Goal: Task Accomplishment & Management: Manage account settings

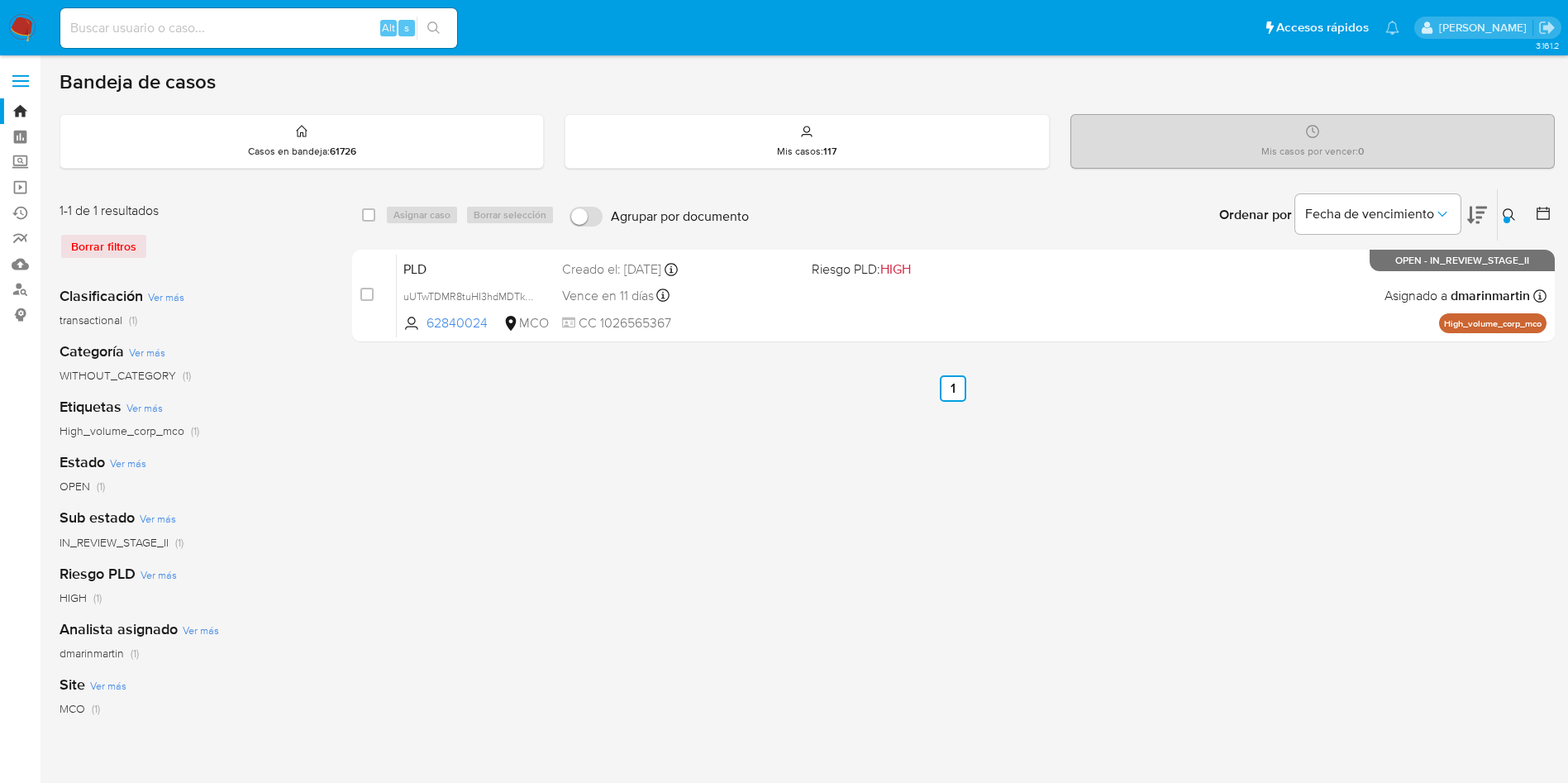
click at [1232, 618] on div "select-all-cases-checkbox Asignar caso Borrar selección Agrupar por documento O…" at bounding box center [954, 551] width 1203 height 726
click at [806, 595] on div "select-all-cases-checkbox Asignar caso Borrar selección Agrupar por documento O…" at bounding box center [954, 551] width 1203 height 726
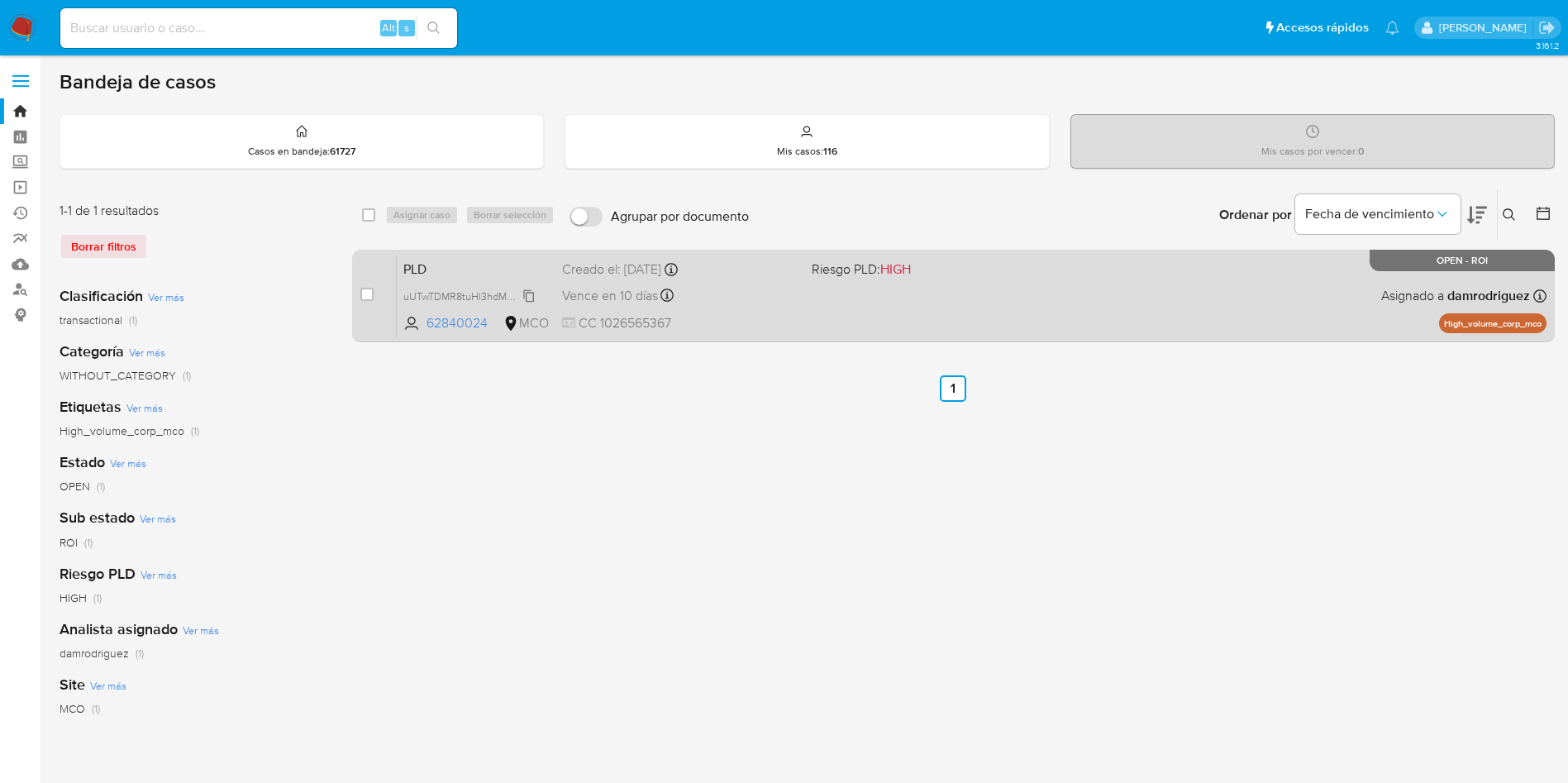
click at [531, 289] on span "uUTwTDMR8tuHI3hdMDTkhGuE" at bounding box center [477, 294] width 147 height 18
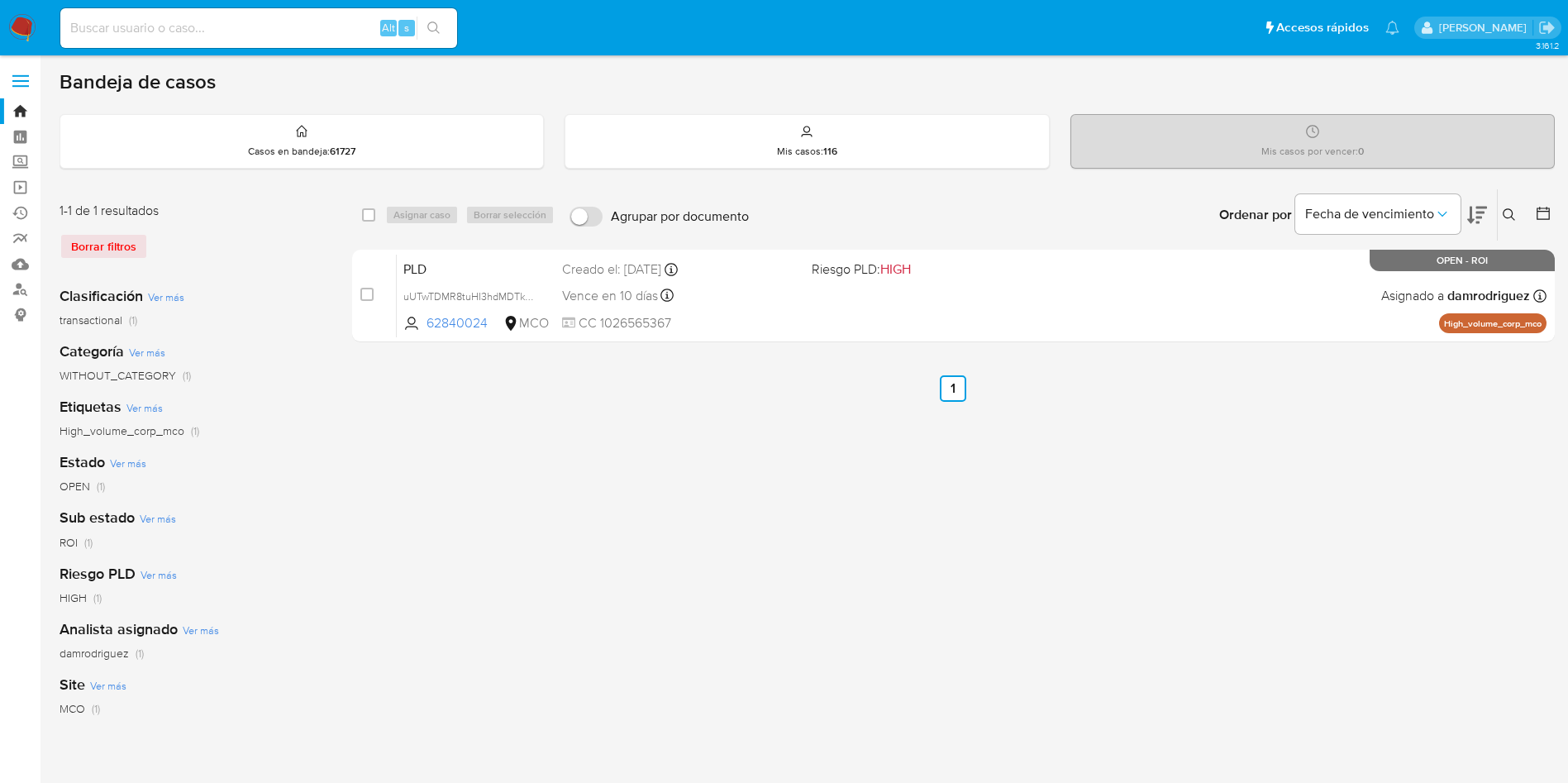
drag, startPoint x: 535, startPoint y: 294, endPoint x: 426, endPoint y: 49, distance: 268.2
click at [534, 290] on span "uUTwTDMR8tuHI3hdMDTkhGuE" at bounding box center [477, 294] width 147 height 18
click at [1513, 215] on icon at bounding box center [1509, 215] width 14 height 14
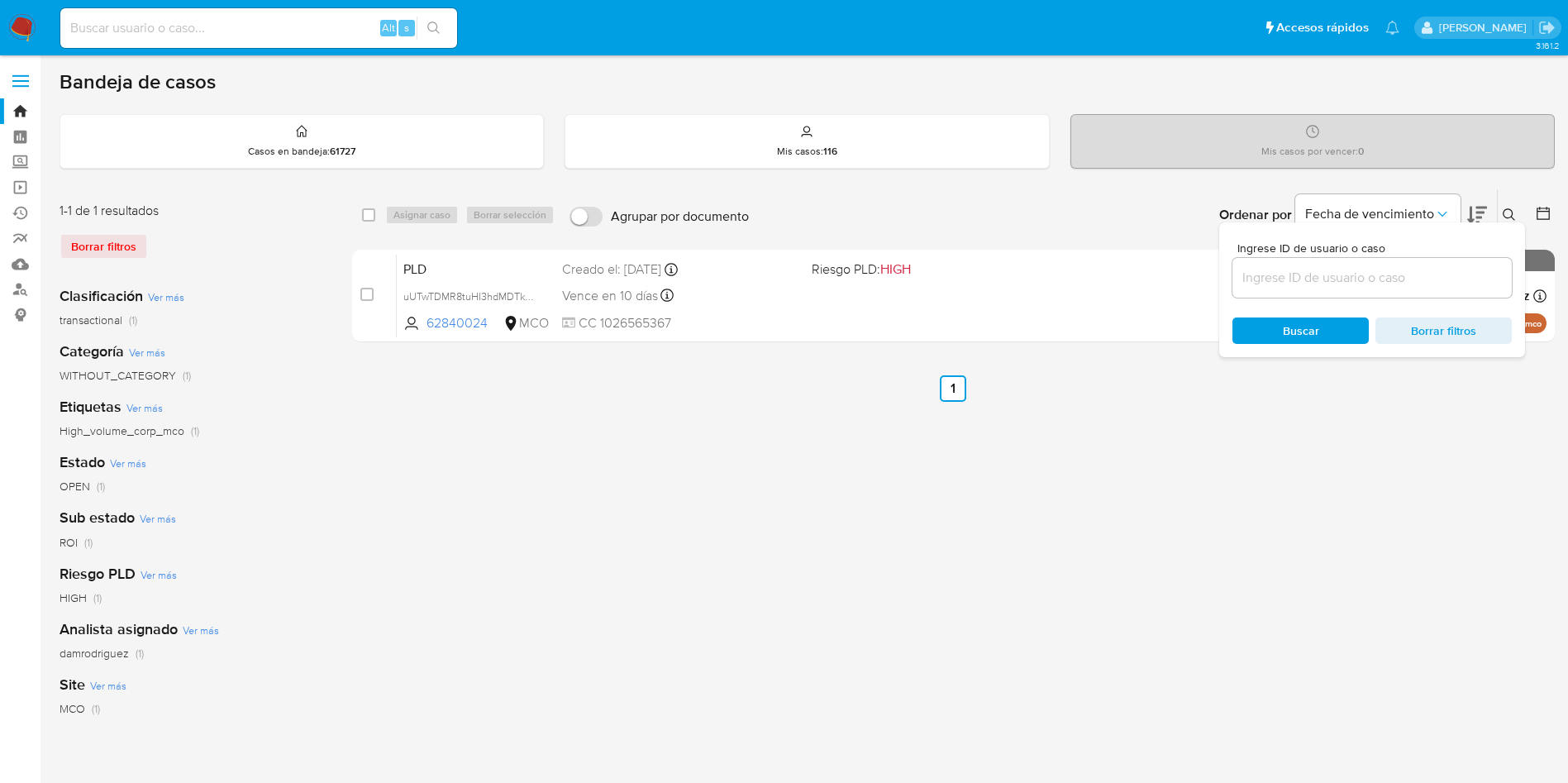
click at [1376, 273] on input at bounding box center [1371, 278] width 279 height 21
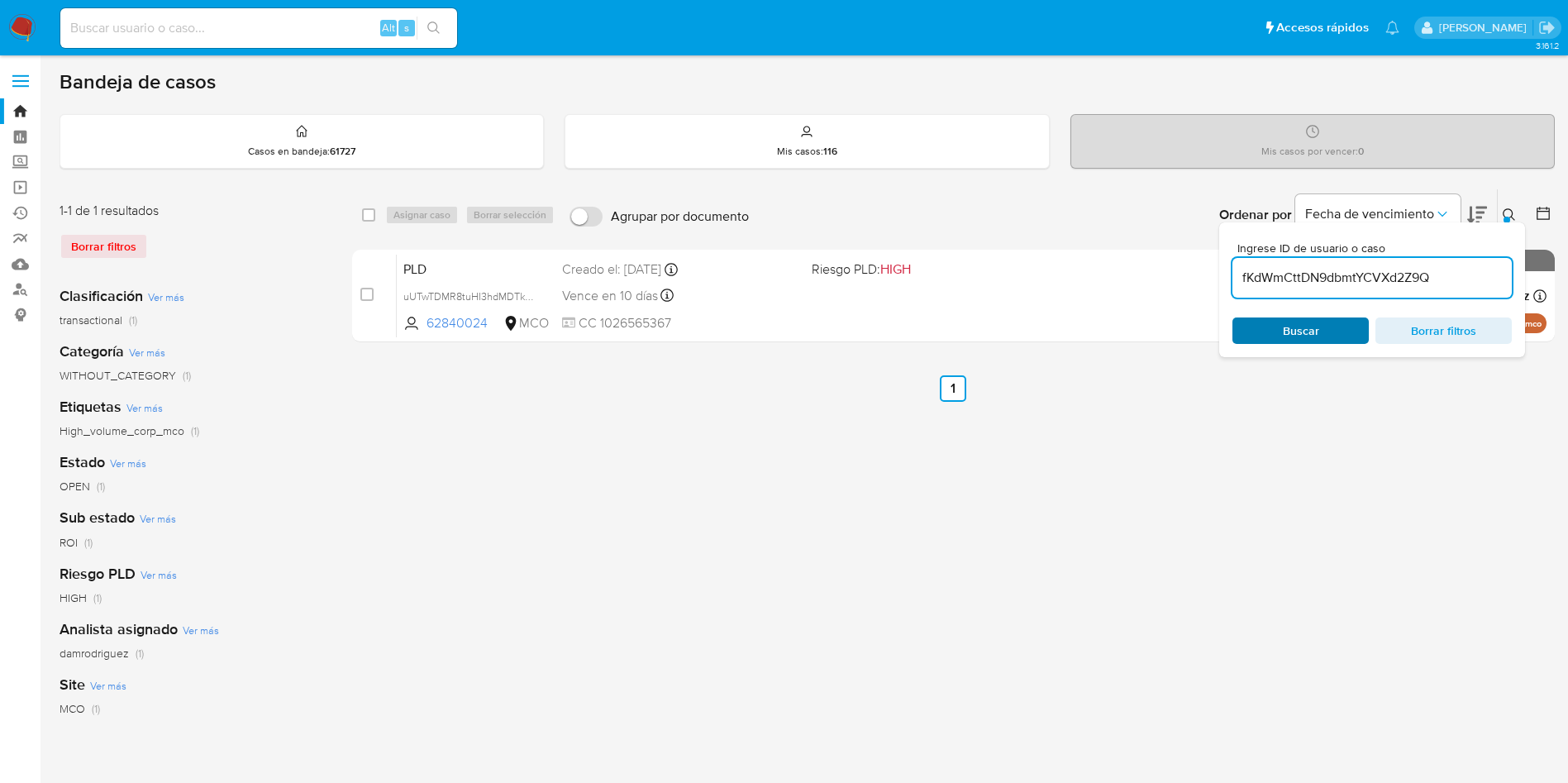
type input "fKdWmCttDN9dbmtYCVXd2Z9Q"
click at [1301, 320] on span "Buscar" at bounding box center [1302, 330] width 37 height 26
click at [1253, 456] on div "select-all-cases-checkbox Asignar caso Borrar selección Agrupar por documento O…" at bounding box center [954, 551] width 1203 height 726
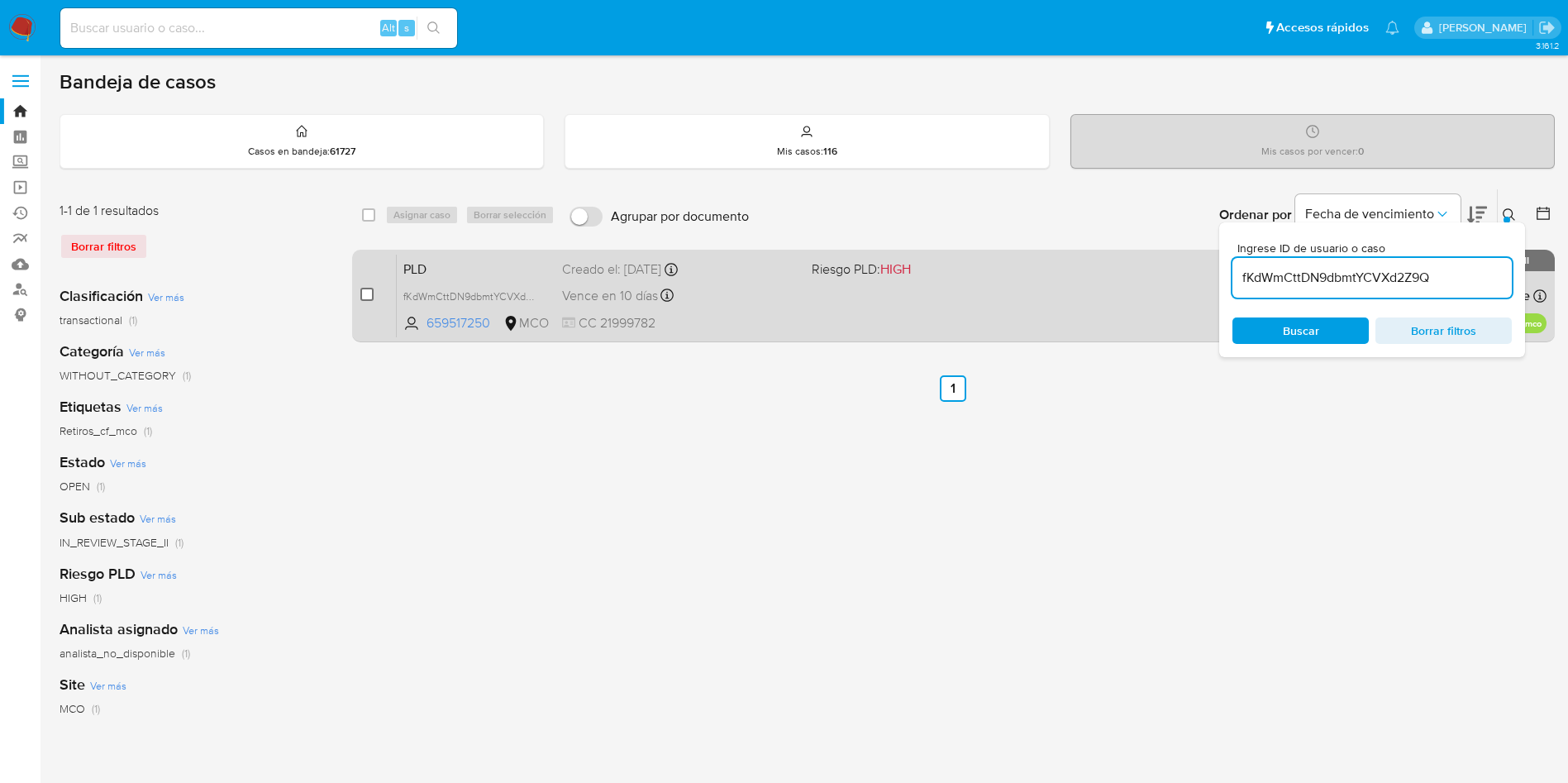
click at [370, 294] on input "checkbox" at bounding box center [367, 294] width 14 height 14
checkbox input "true"
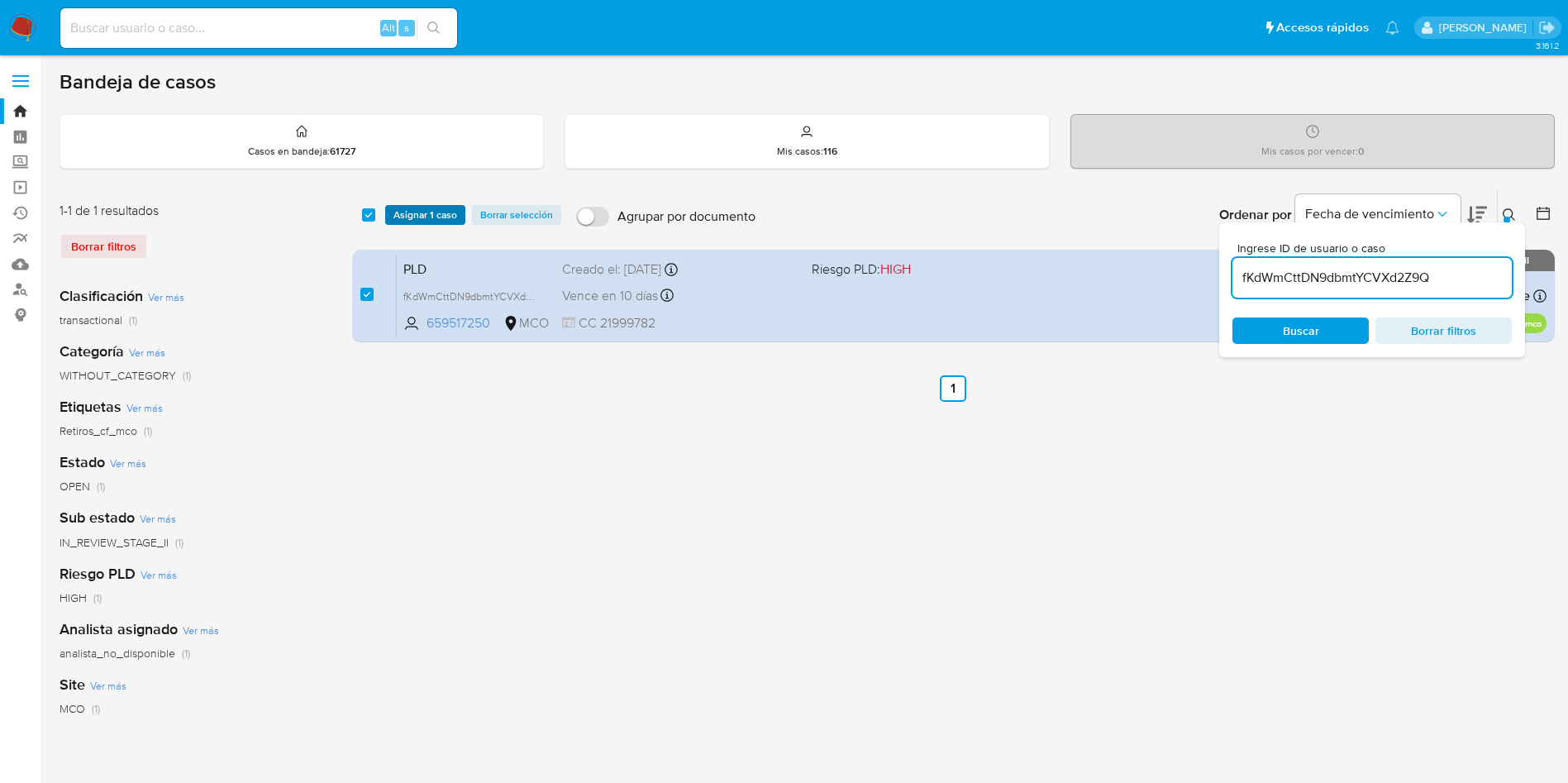
click at [438, 217] on span "Asignar 1 caso" at bounding box center [426, 214] width 64 height 16
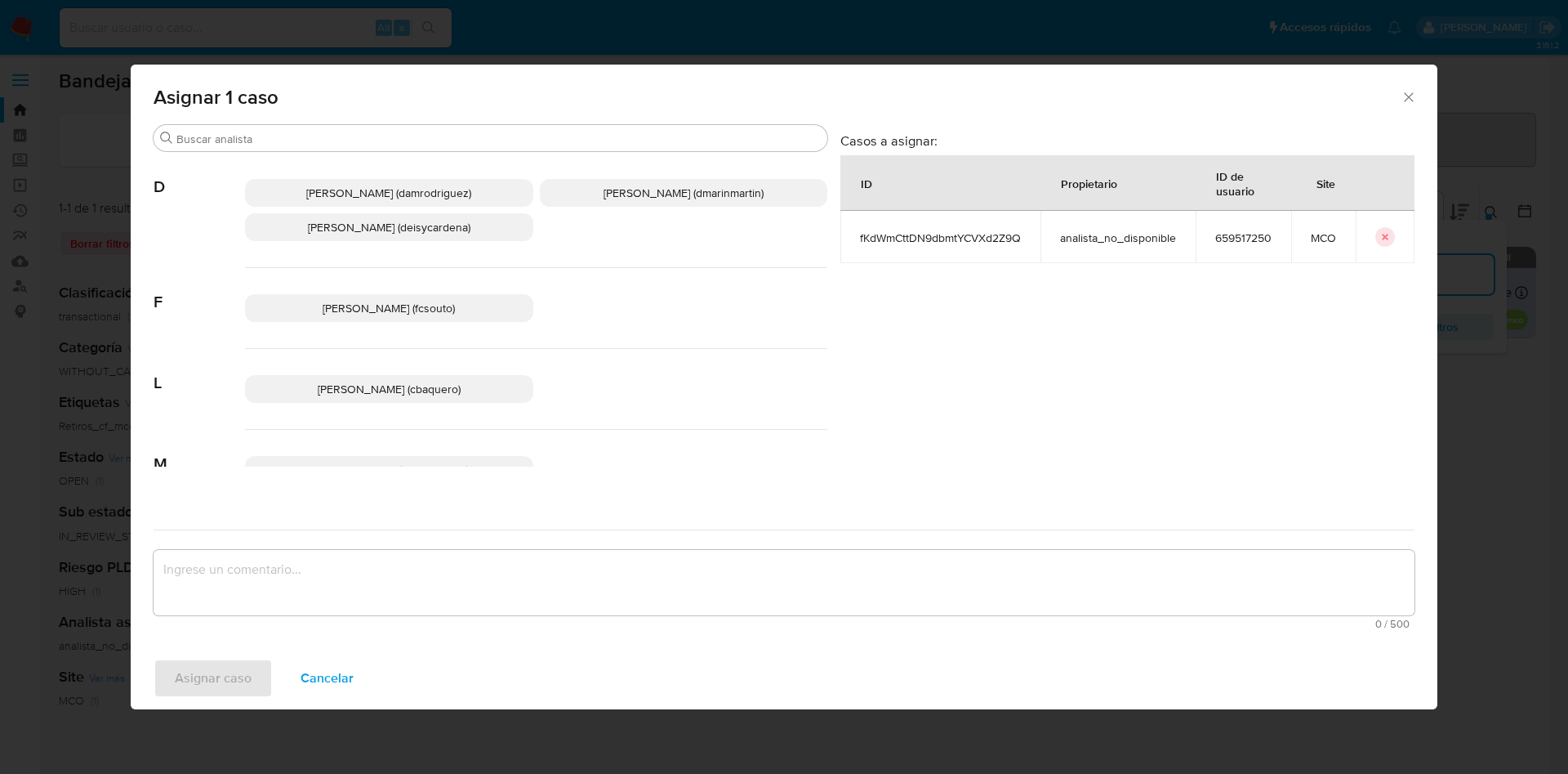
drag, startPoint x: 726, startPoint y: 198, endPoint x: 755, endPoint y: 273, distance: 80.4
click at [729, 205] on p "David Esteban Marin Martinez (dmarinmartin)" at bounding box center [684, 192] width 288 height 28
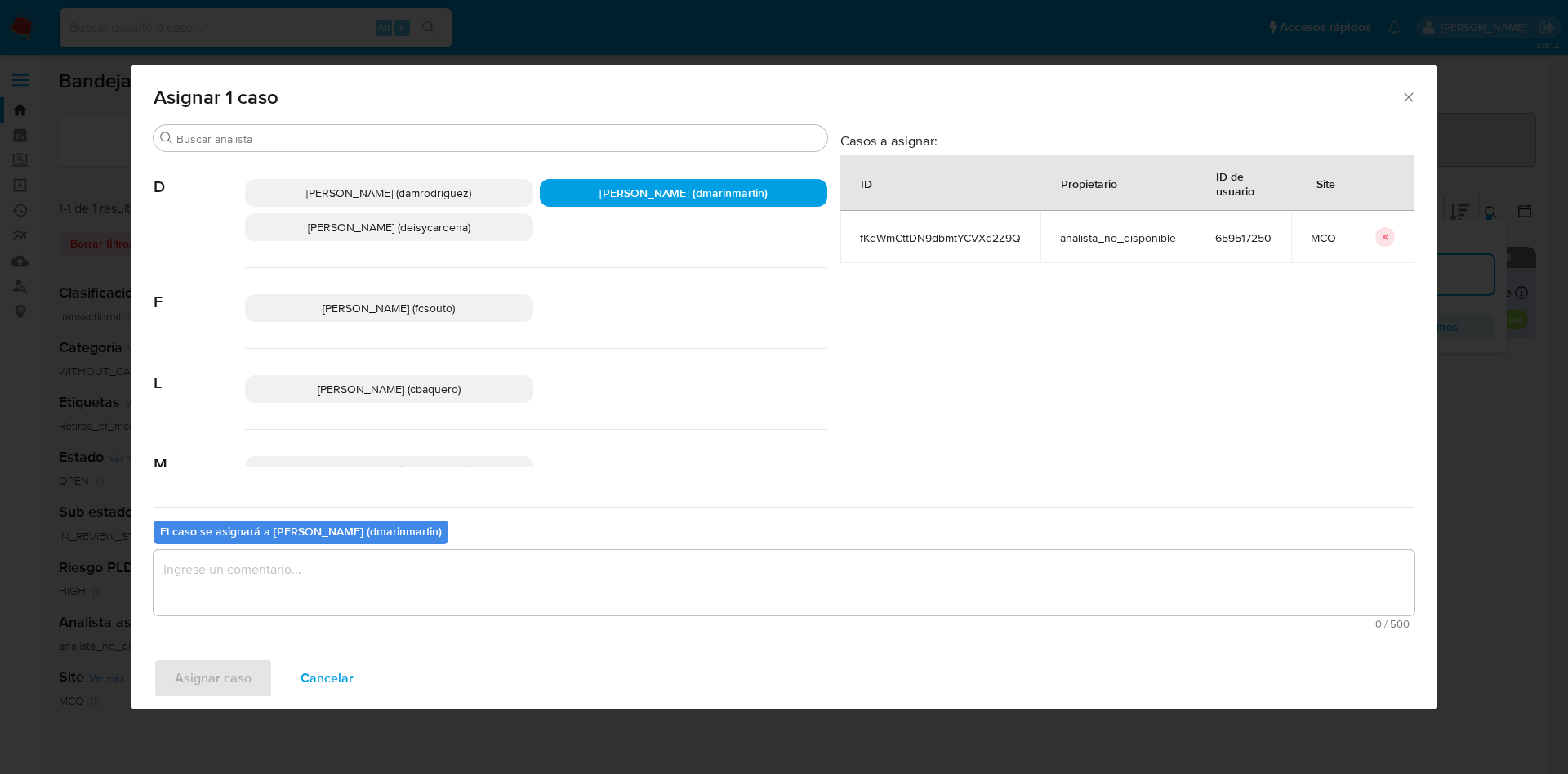
click at [788, 581] on textarea "assign-modal" at bounding box center [784, 582] width 1261 height 65
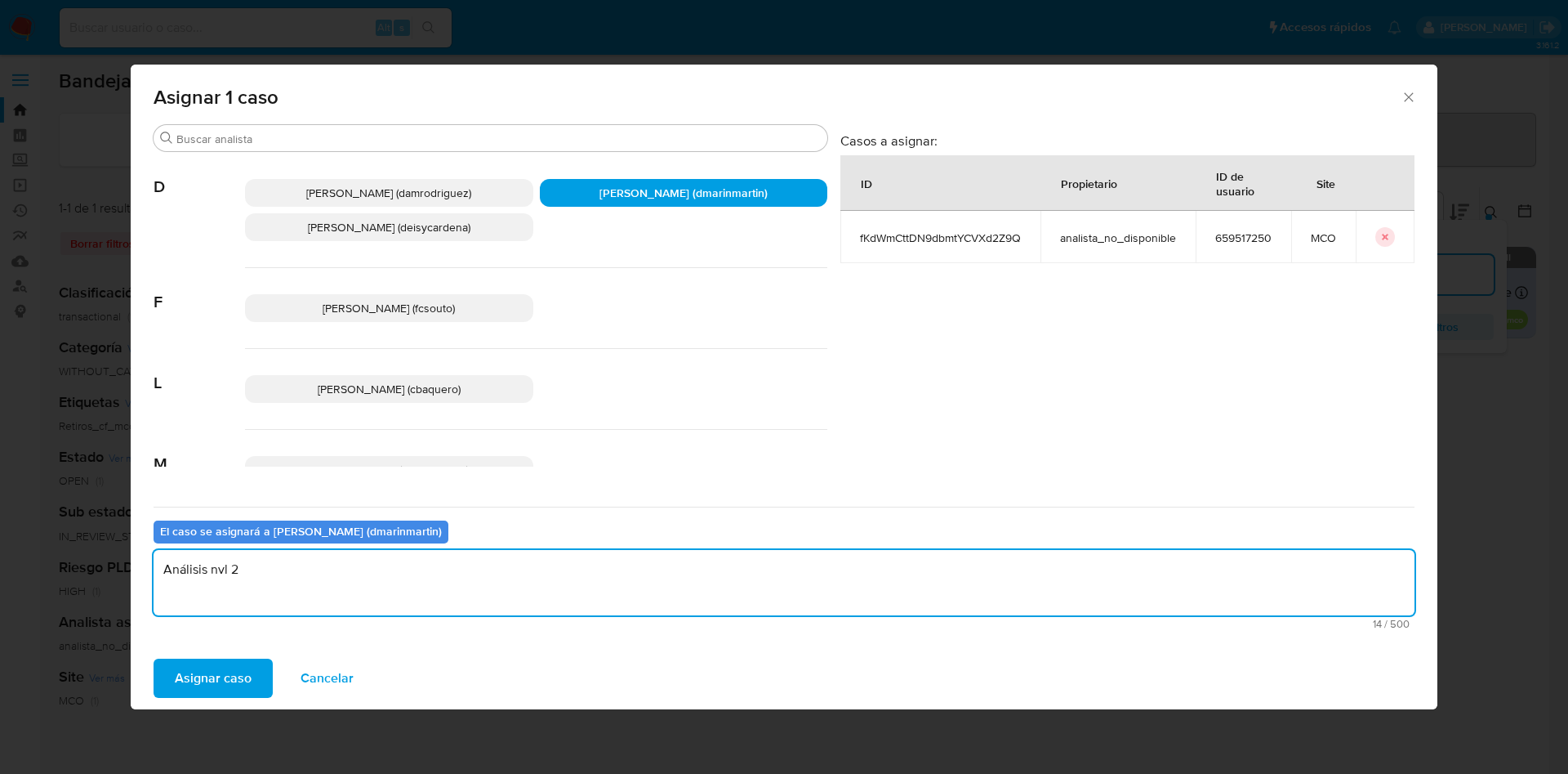
type textarea "Análisis nvl 2"
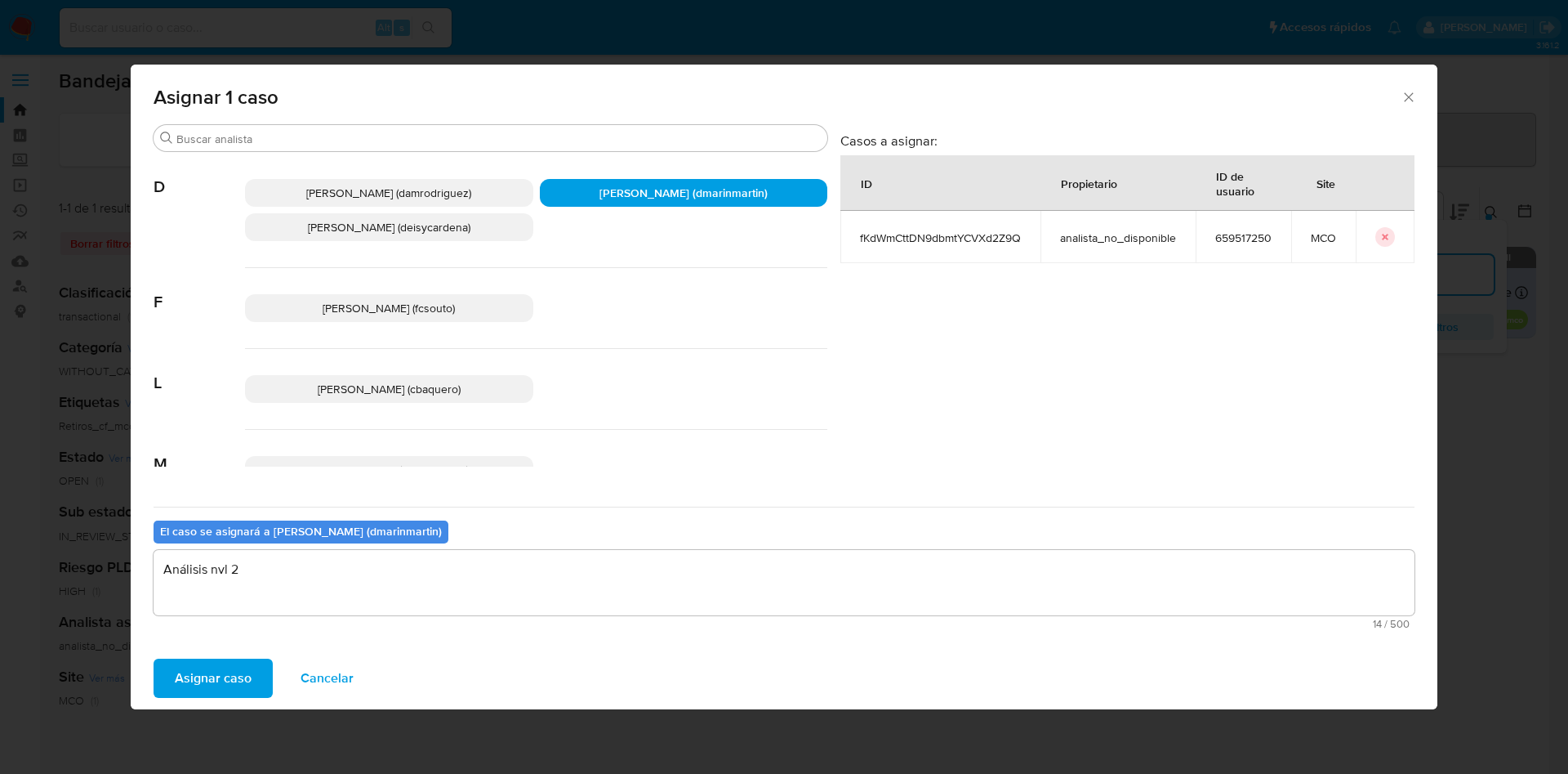
click at [154, 659] on button "Asignar caso" at bounding box center [213, 678] width 119 height 39
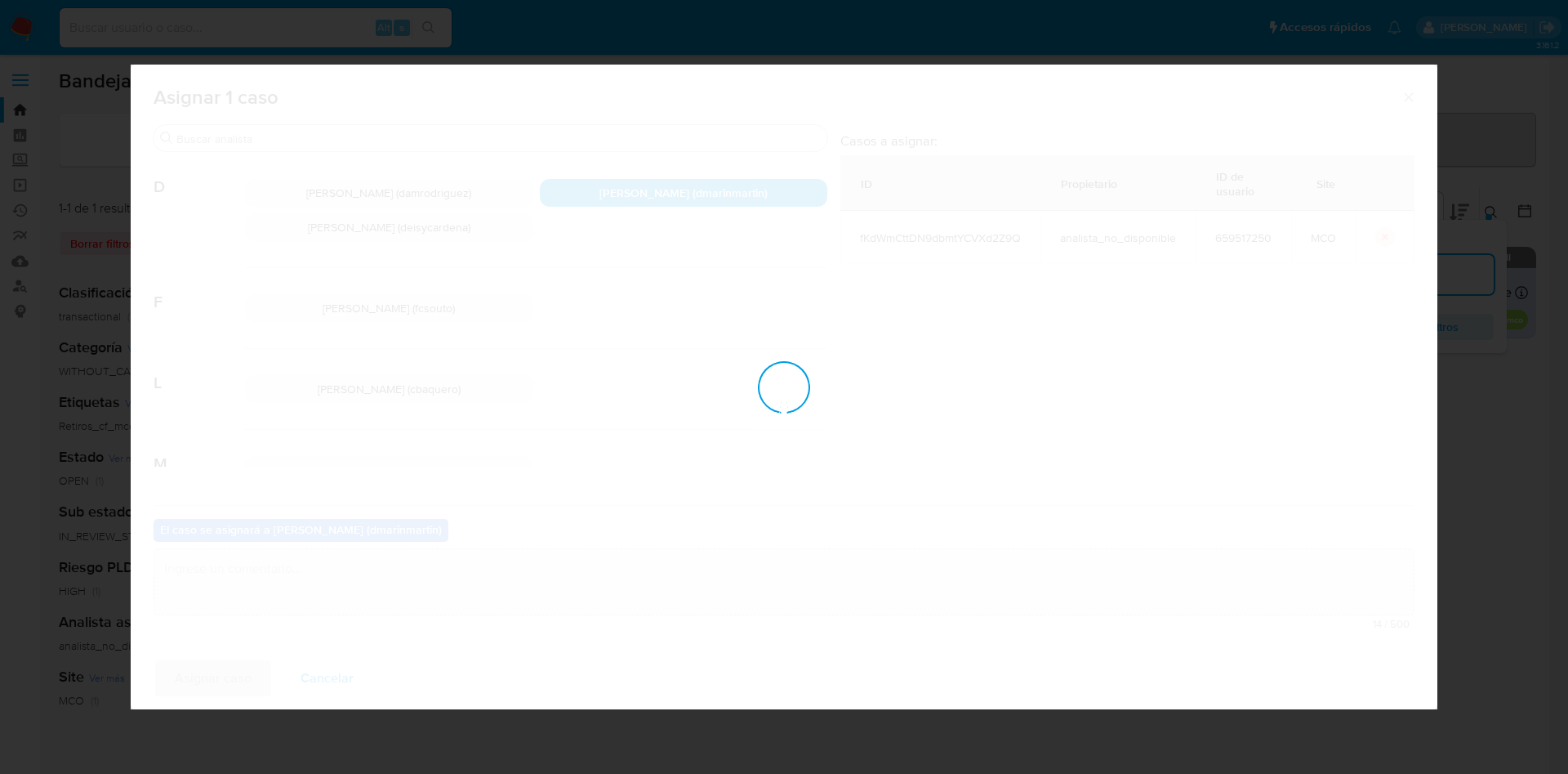
checkbox input "false"
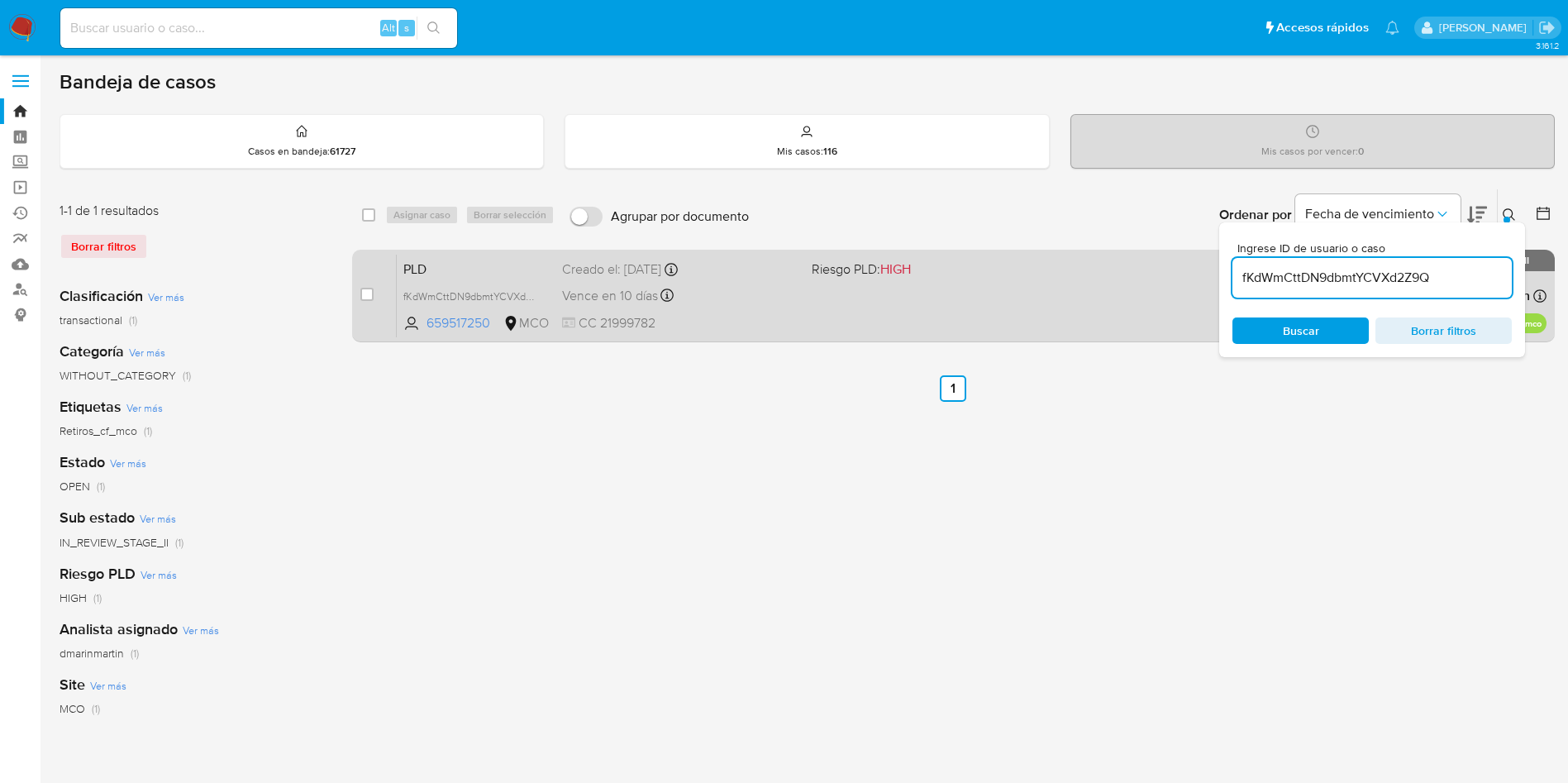
click at [742, 307] on div "PLD fKdWmCttDN9dbmtYCVXd2Z9Q 659517250 MCO Riesgo PLD: HIGH Creado el: 12/07/20…" at bounding box center [971, 295] width 1150 height 83
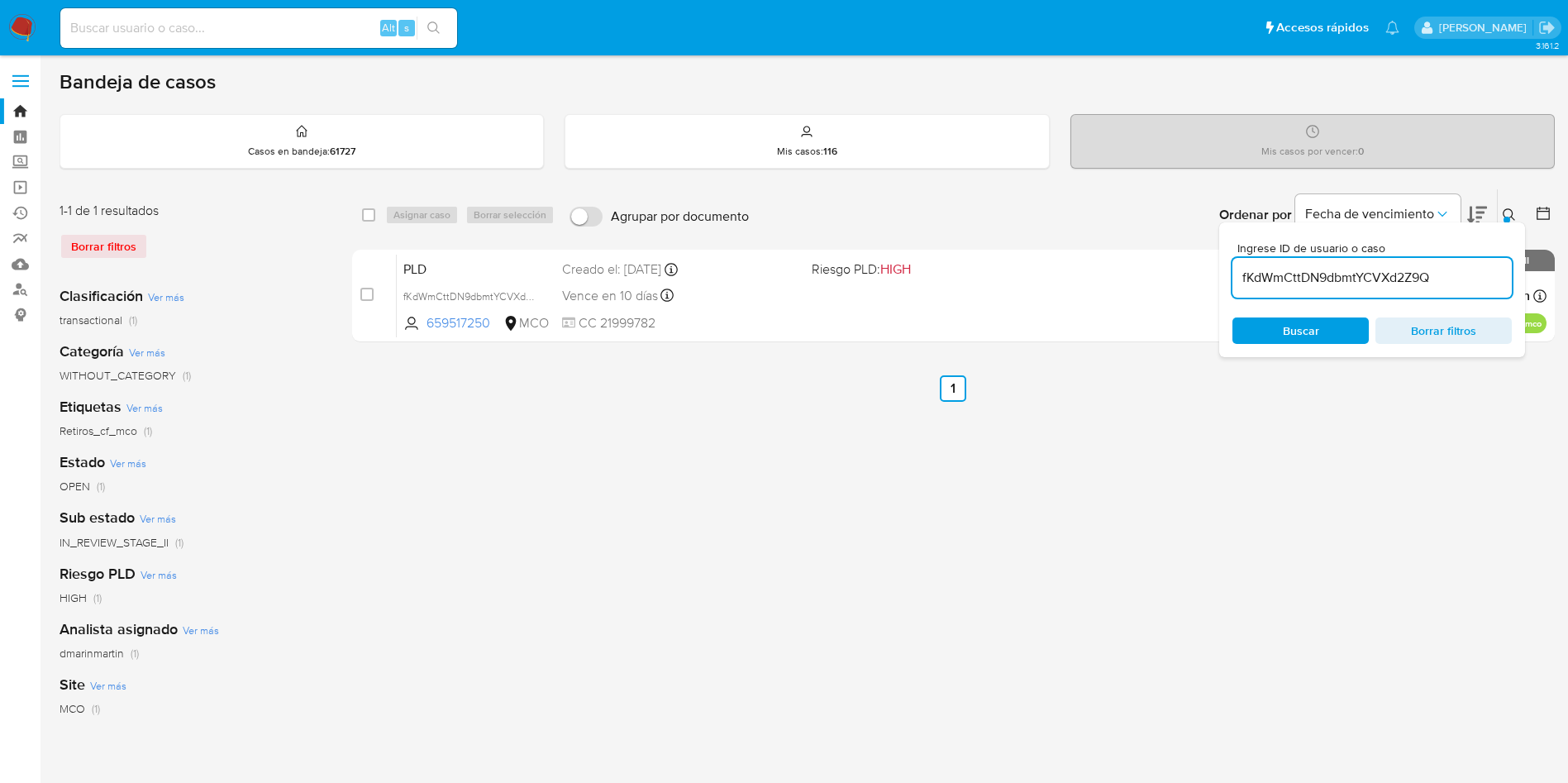
drag, startPoint x: 1419, startPoint y: 290, endPoint x: 1412, endPoint y: 281, distance: 11.4
click at [1417, 288] on div "fKdWmCttDN9dbmtYCVXd2Z9Q" at bounding box center [1371, 277] width 279 height 40
click at [1408, 279] on input "fKdWmCttDN9dbmtYCVXd2Z9Q" at bounding box center [1371, 278] width 279 height 21
paste input "5E3caelu9heUa8aOA8IcwDGW"
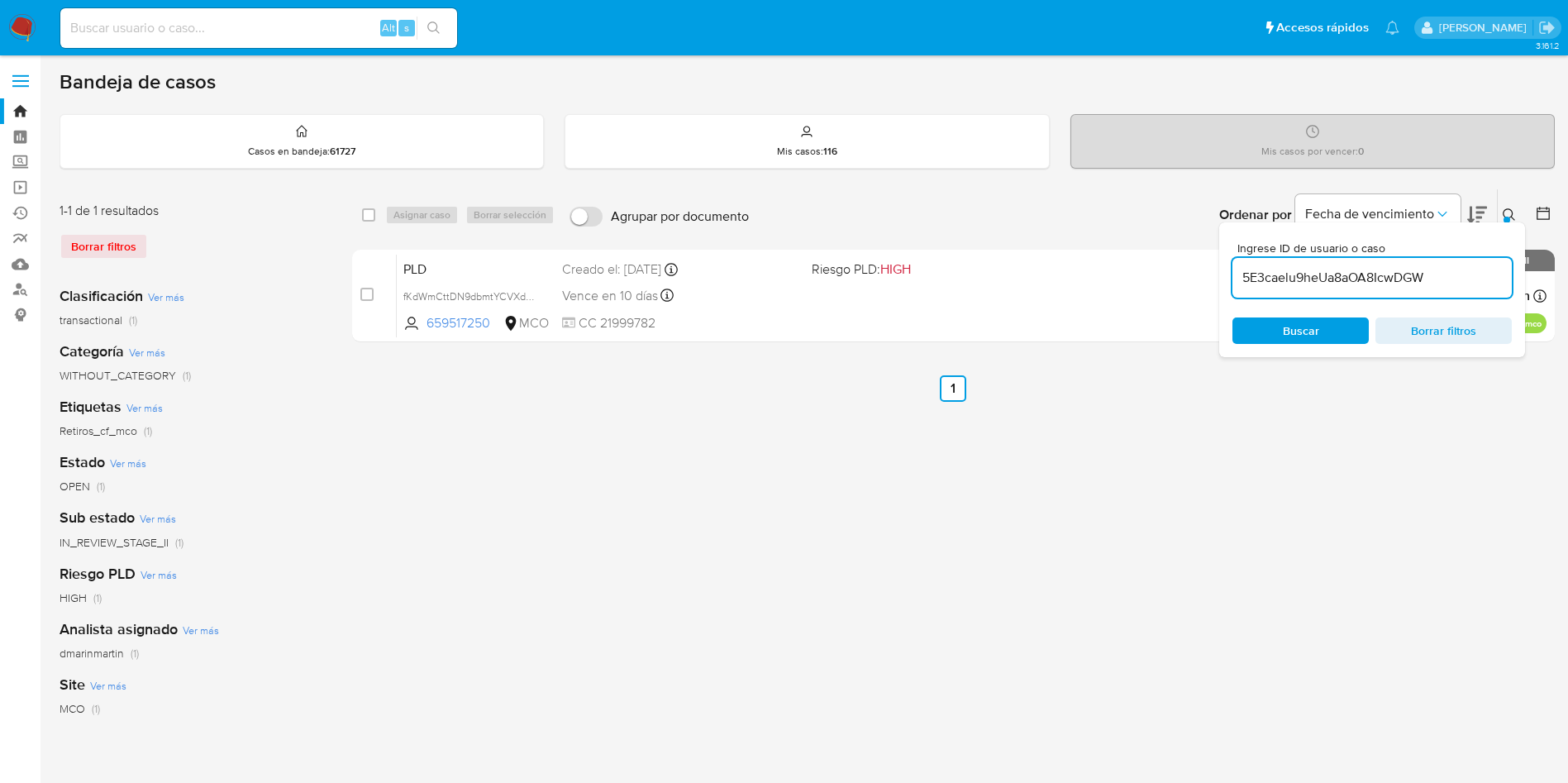
type input "5E3caelu9heUa8aOA8IcwDGW"
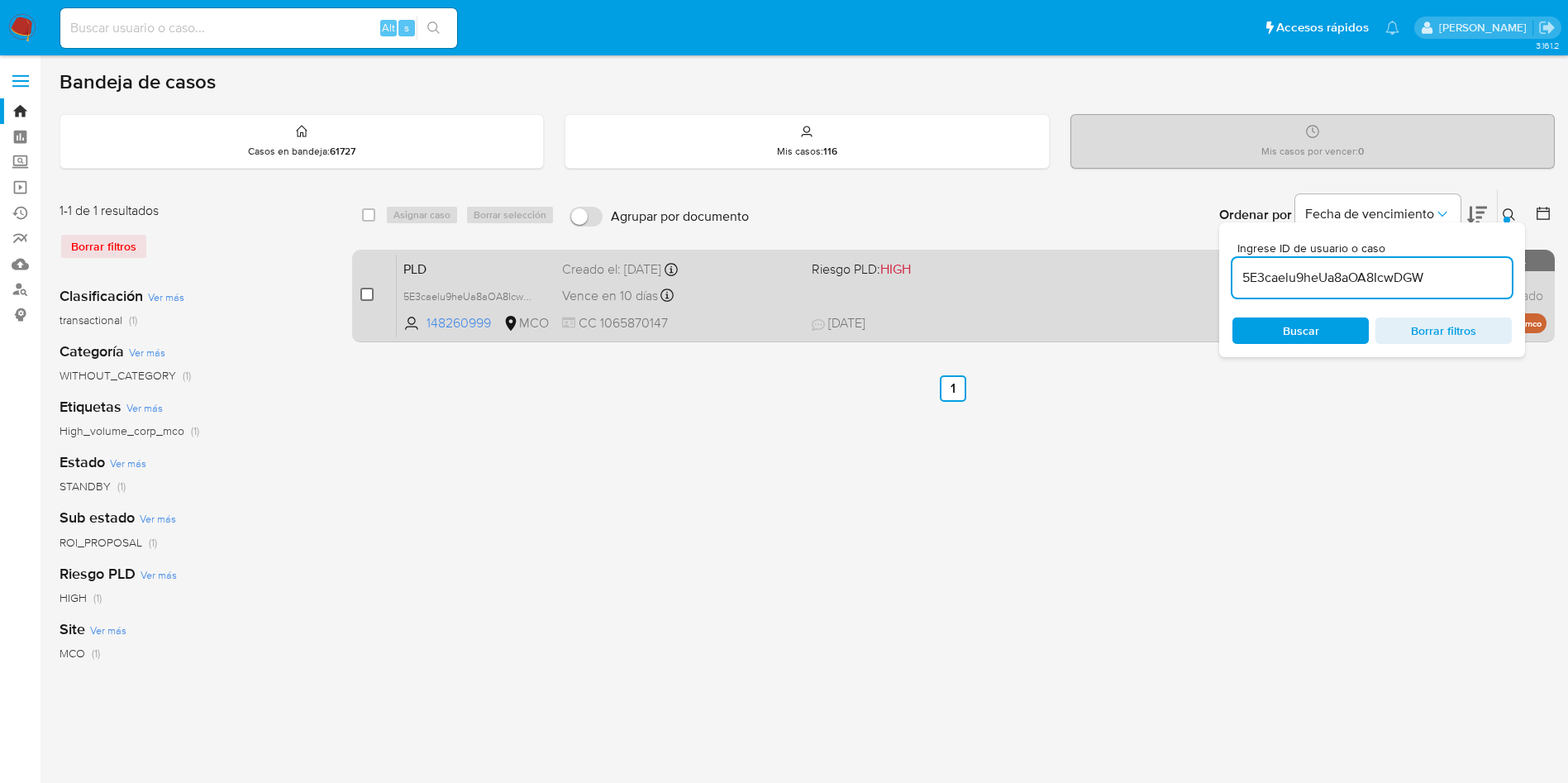
click at [363, 295] on input "checkbox" at bounding box center [367, 294] width 14 height 14
checkbox input "true"
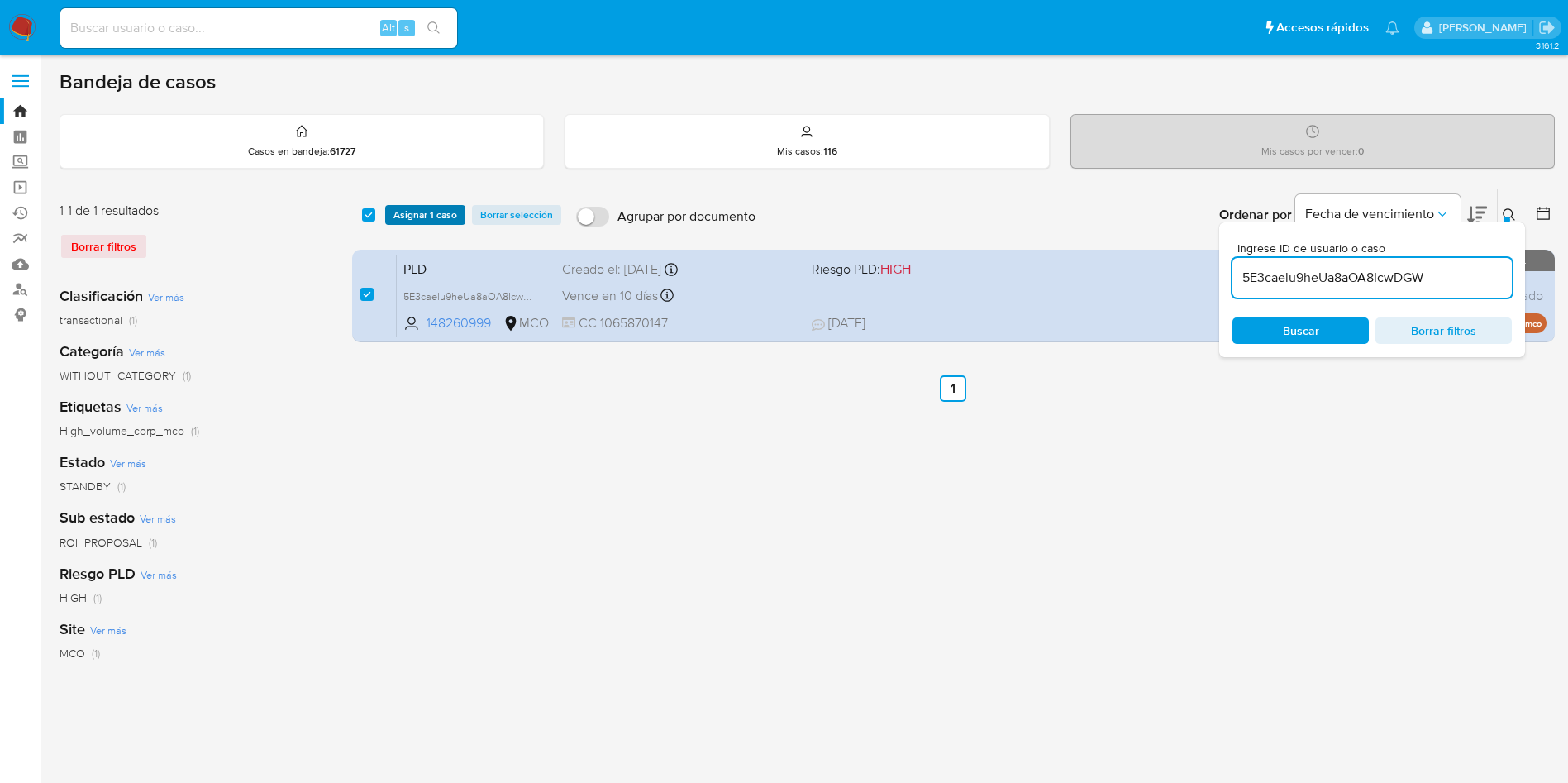
click at [412, 221] on span "Asignar 1 caso" at bounding box center [426, 214] width 64 height 16
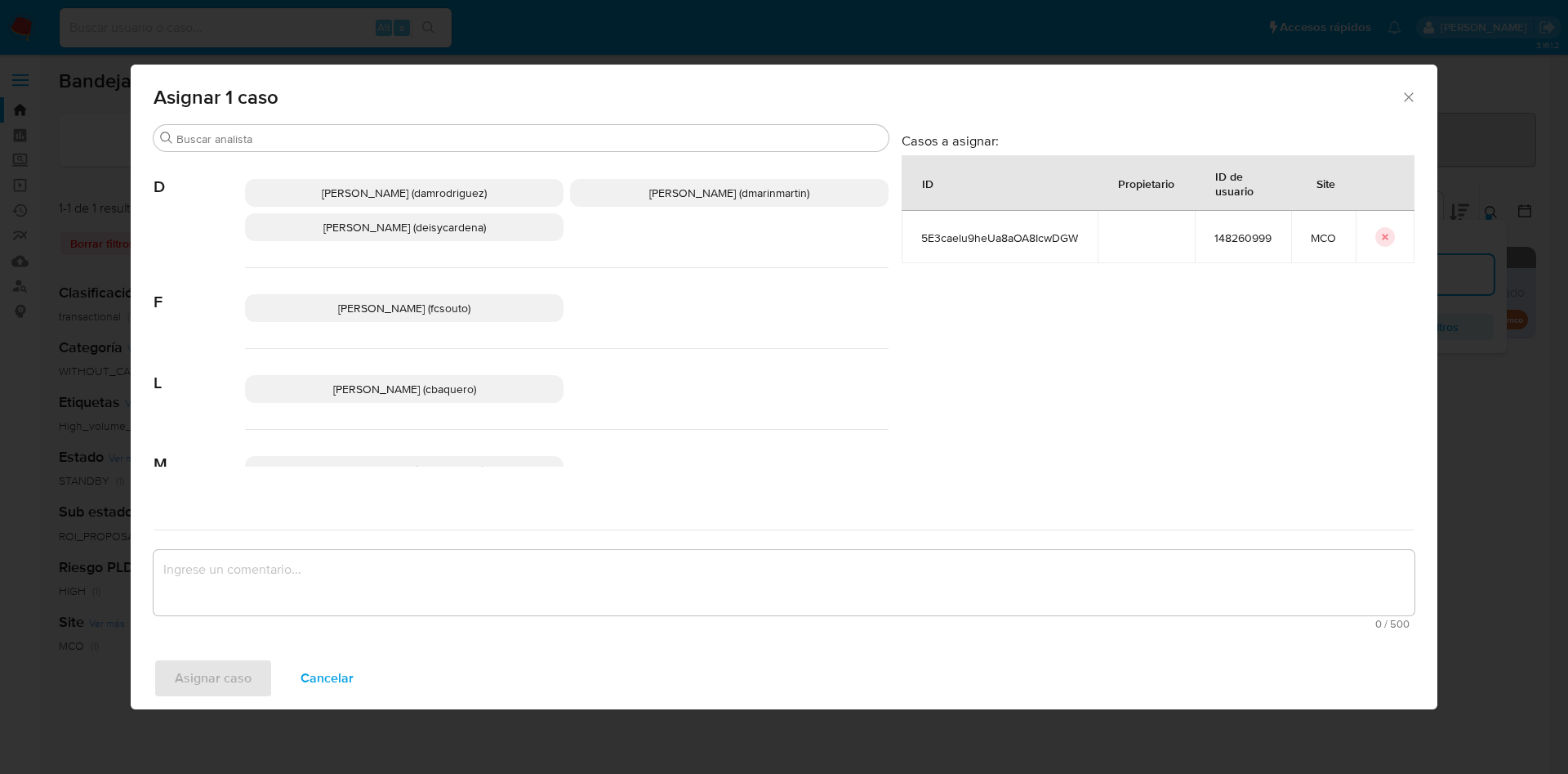
drag, startPoint x: 671, startPoint y: 184, endPoint x: 616, endPoint y: 493, distance: 313.9
click at [670, 190] on span "David Esteban Marin Martinez (dmarinmartin)" at bounding box center [730, 192] width 160 height 16
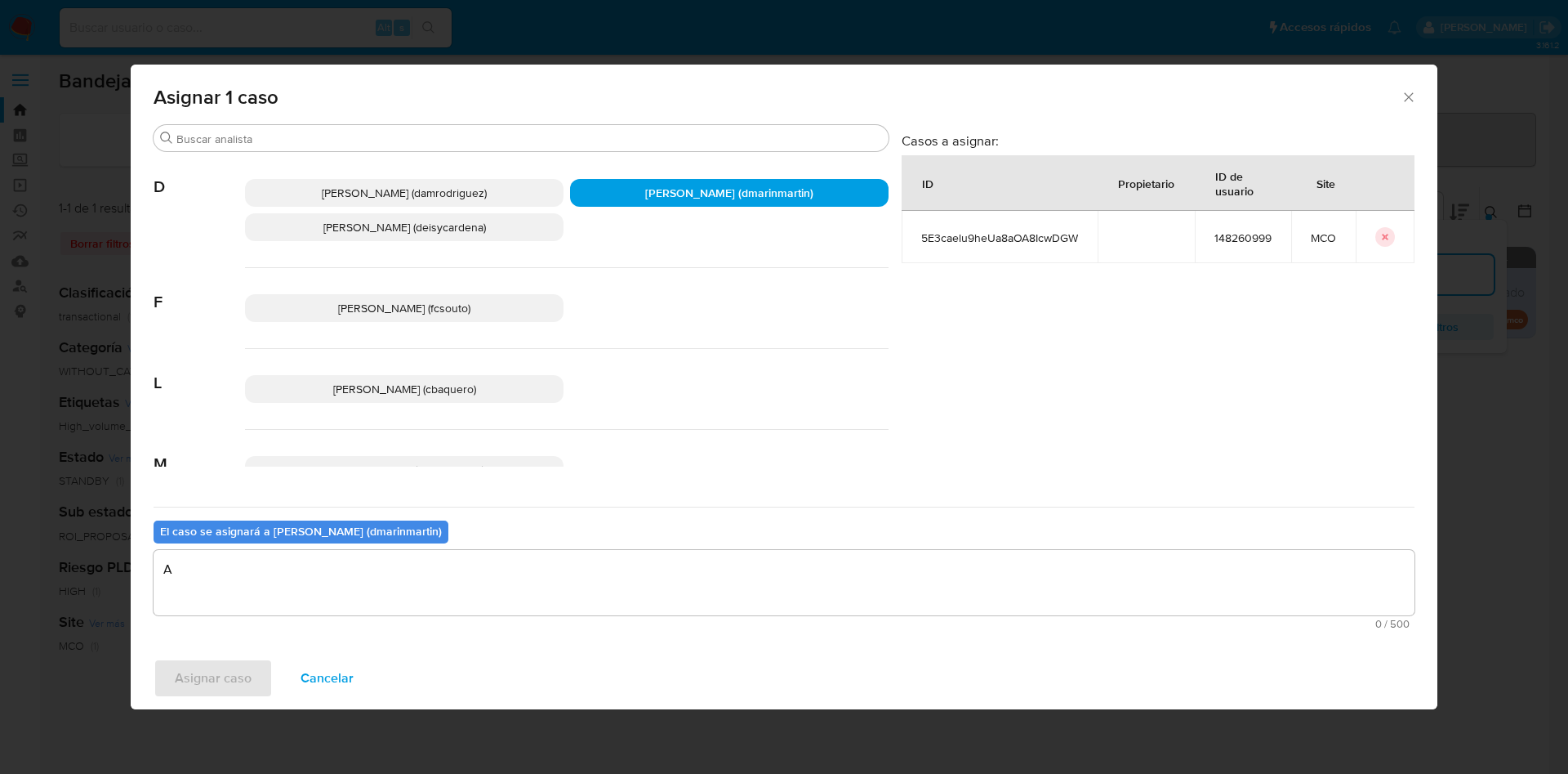
click at [606, 583] on textarea "A" at bounding box center [784, 582] width 1261 height 65
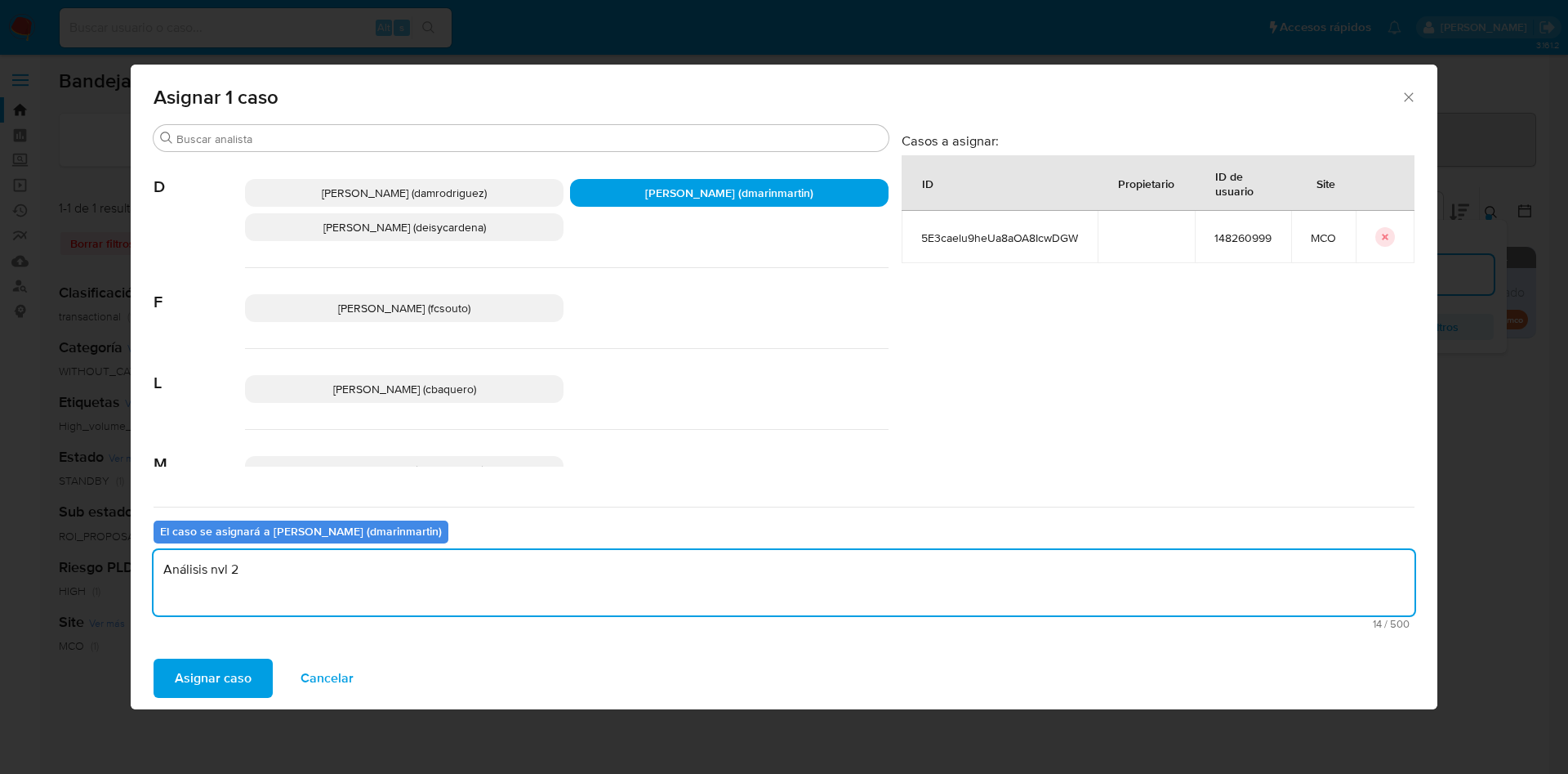
type textarea "Análisis nvl 2"
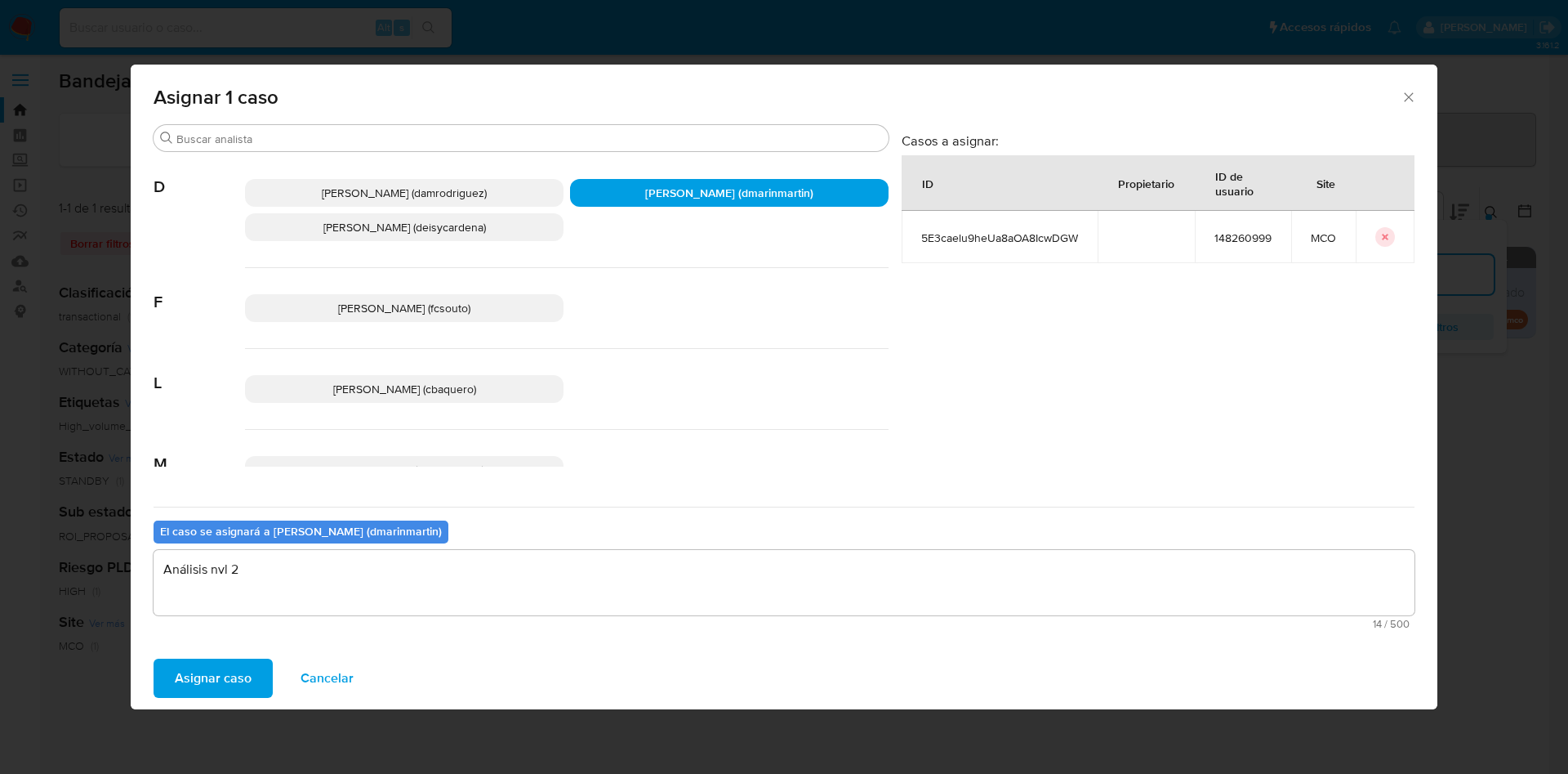
click at [154, 659] on button "Asignar caso" at bounding box center [213, 678] width 119 height 39
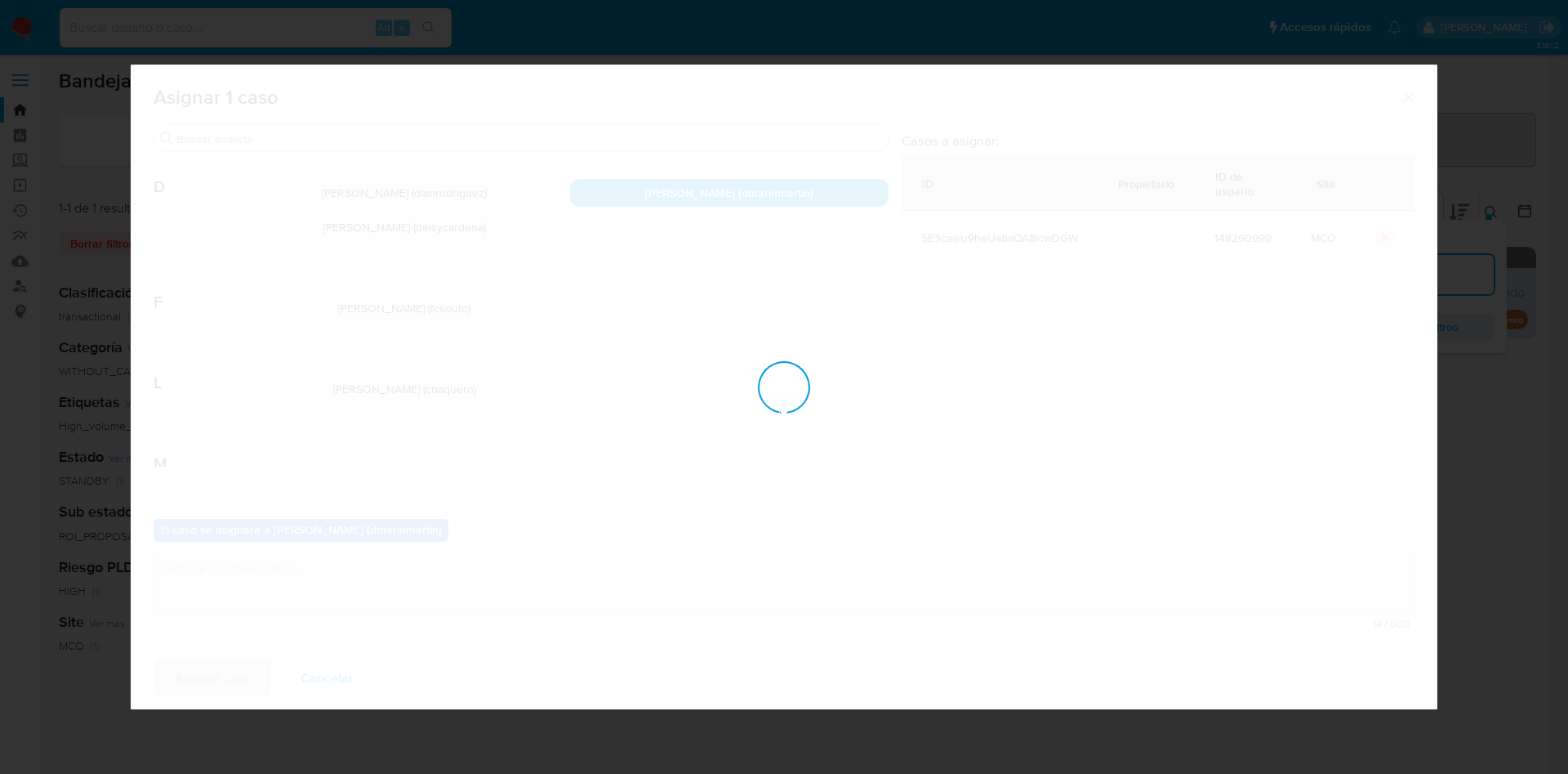
checkbox input "false"
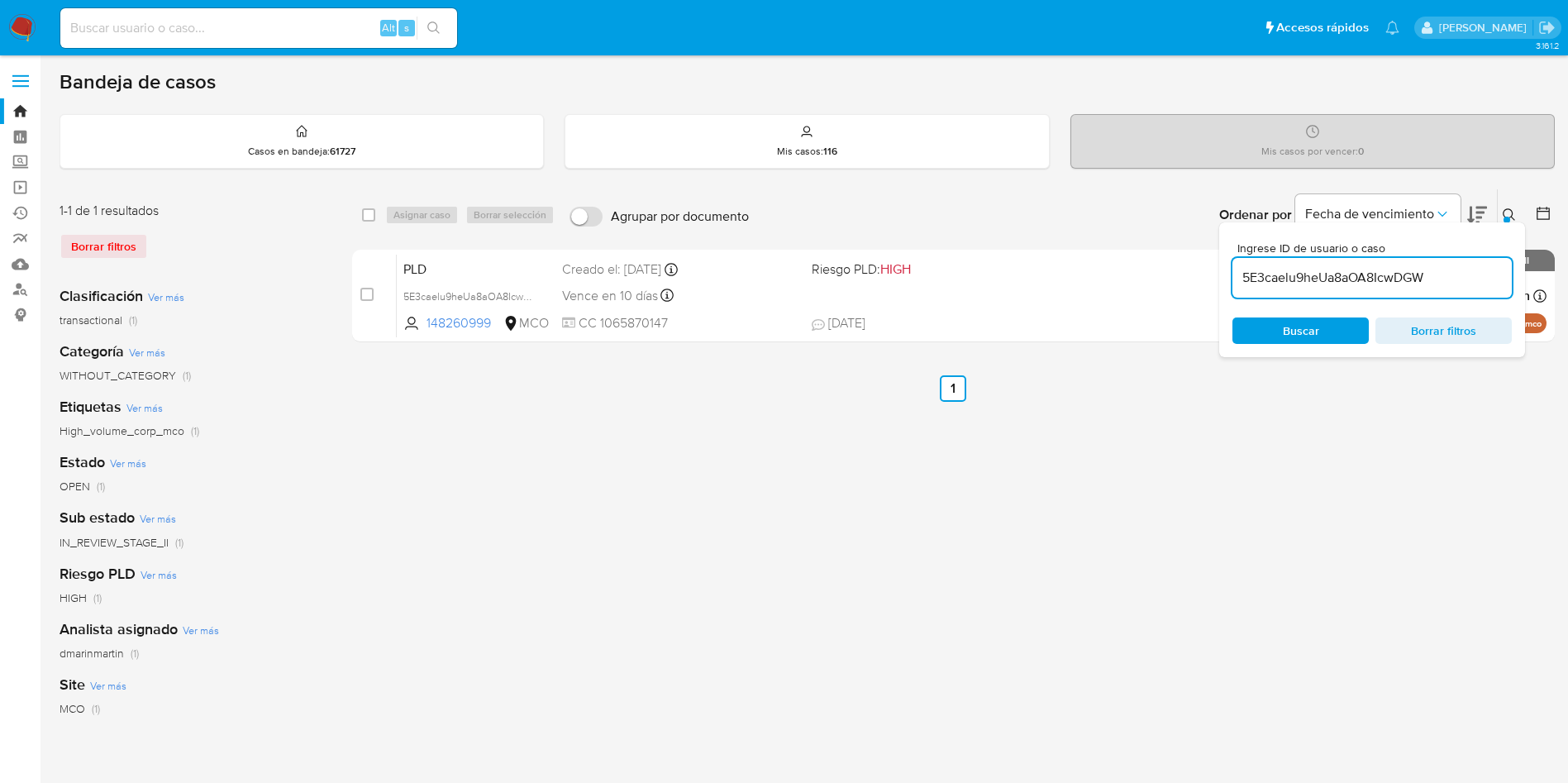
click at [1406, 283] on input "5E3caelu9heUa8aOA8IcwDGW" at bounding box center [1371, 278] width 279 height 21
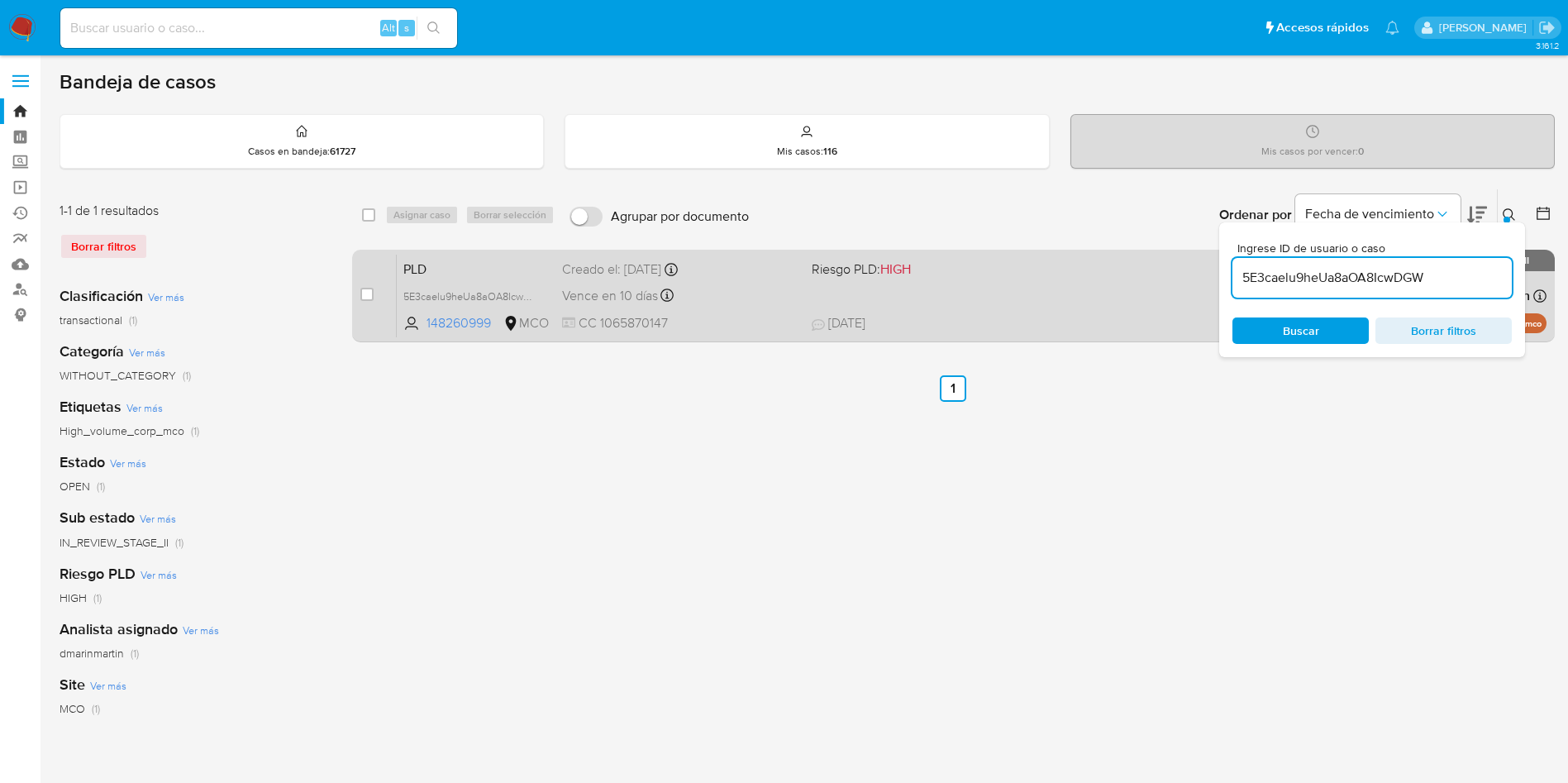
click at [735, 297] on div "Vence en 10 días Vence el 10/10/2025 05:02:54" at bounding box center [680, 295] width 237 height 22
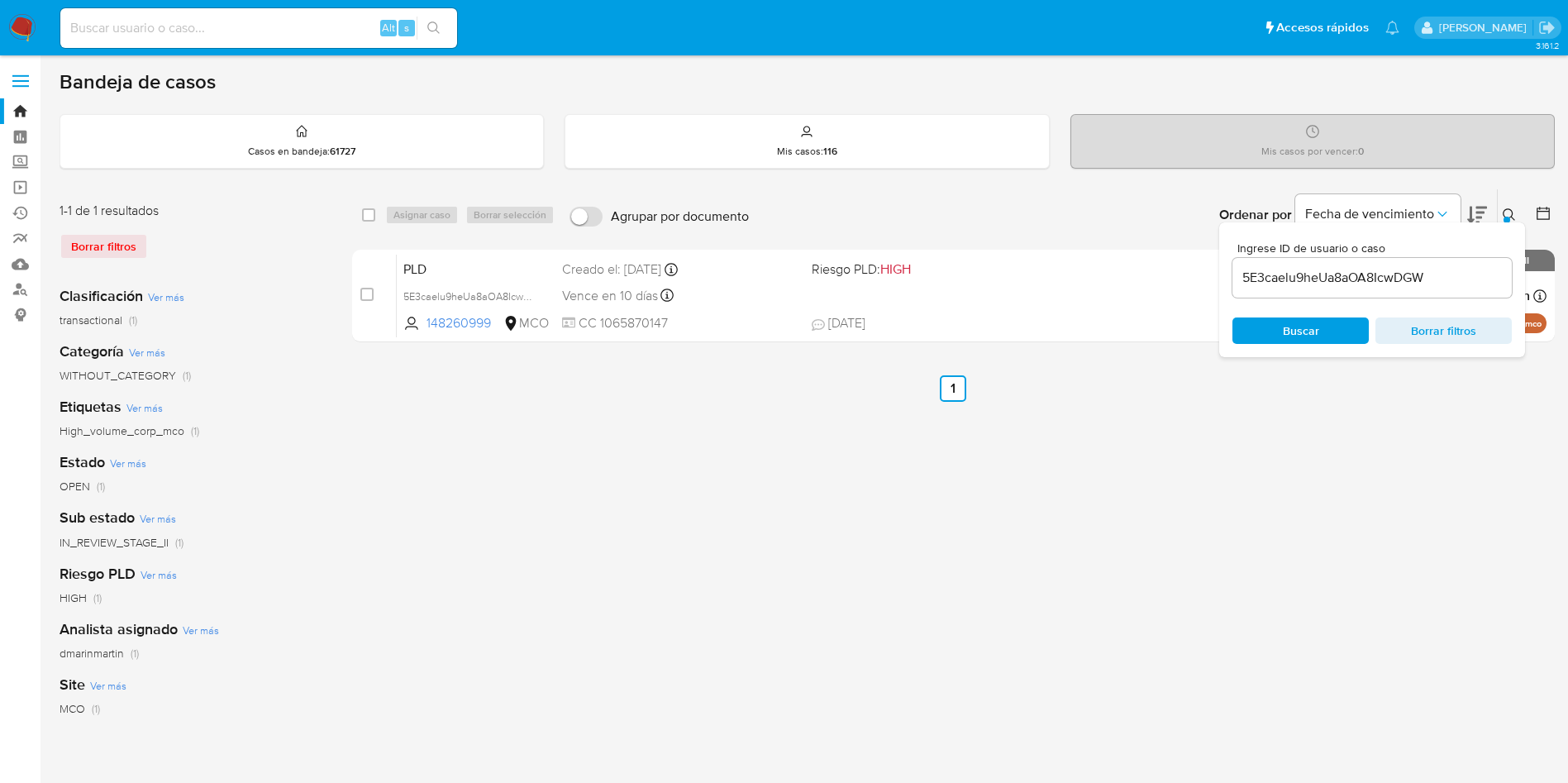
click at [1389, 279] on input "5E3caelu9heUa8aOA8IcwDGW" at bounding box center [1371, 278] width 279 height 21
paste input "JjvyeUalLpE1sUlhtWBL4qQ"
type input "5JjvyeUalLpE1sUlhtWBL4qQ"
drag, startPoint x: 364, startPoint y: 293, endPoint x: 419, endPoint y: 248, distance: 71.1
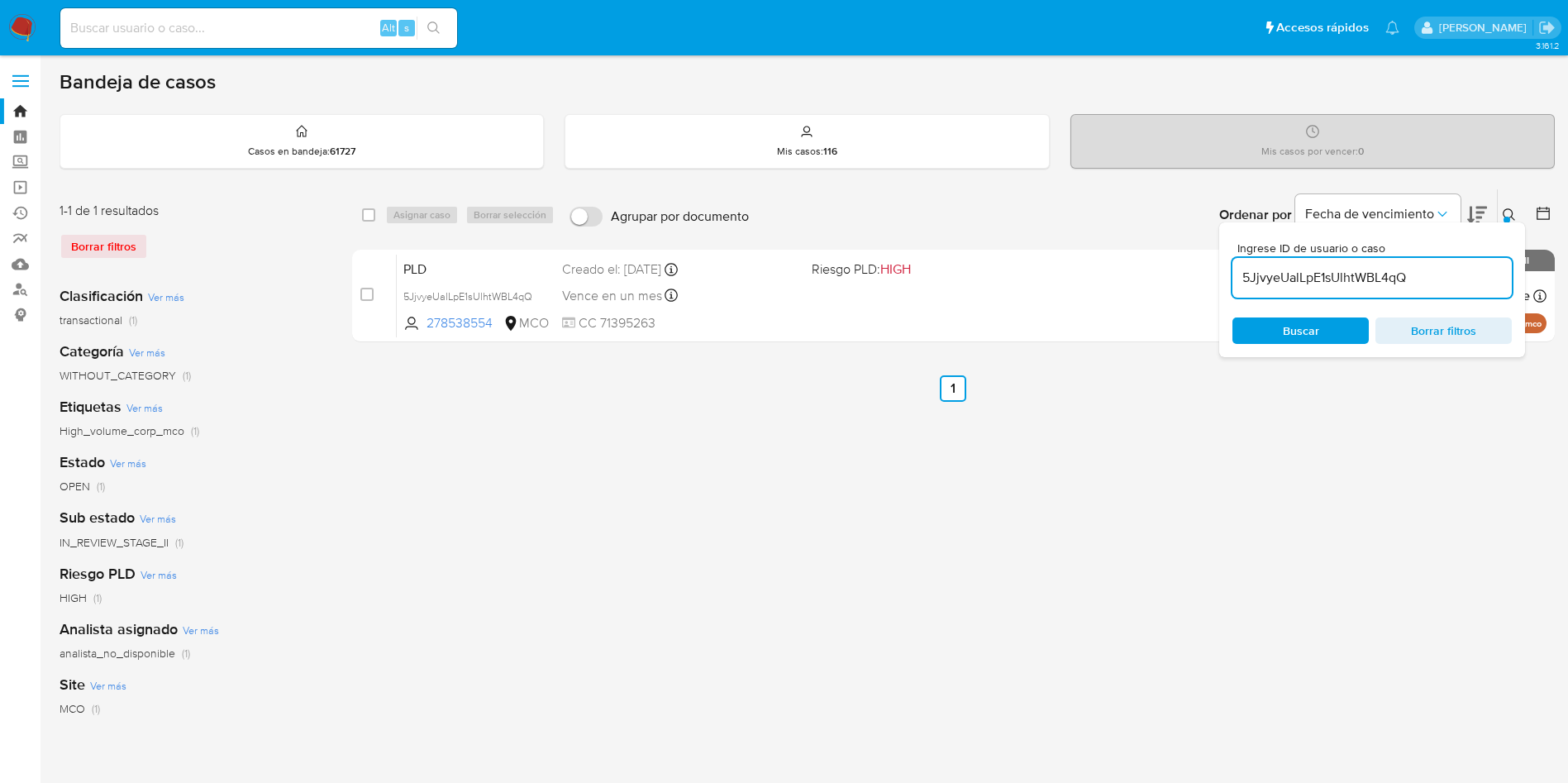
click at [365, 291] on input "checkbox" at bounding box center [367, 294] width 14 height 14
checkbox input "true"
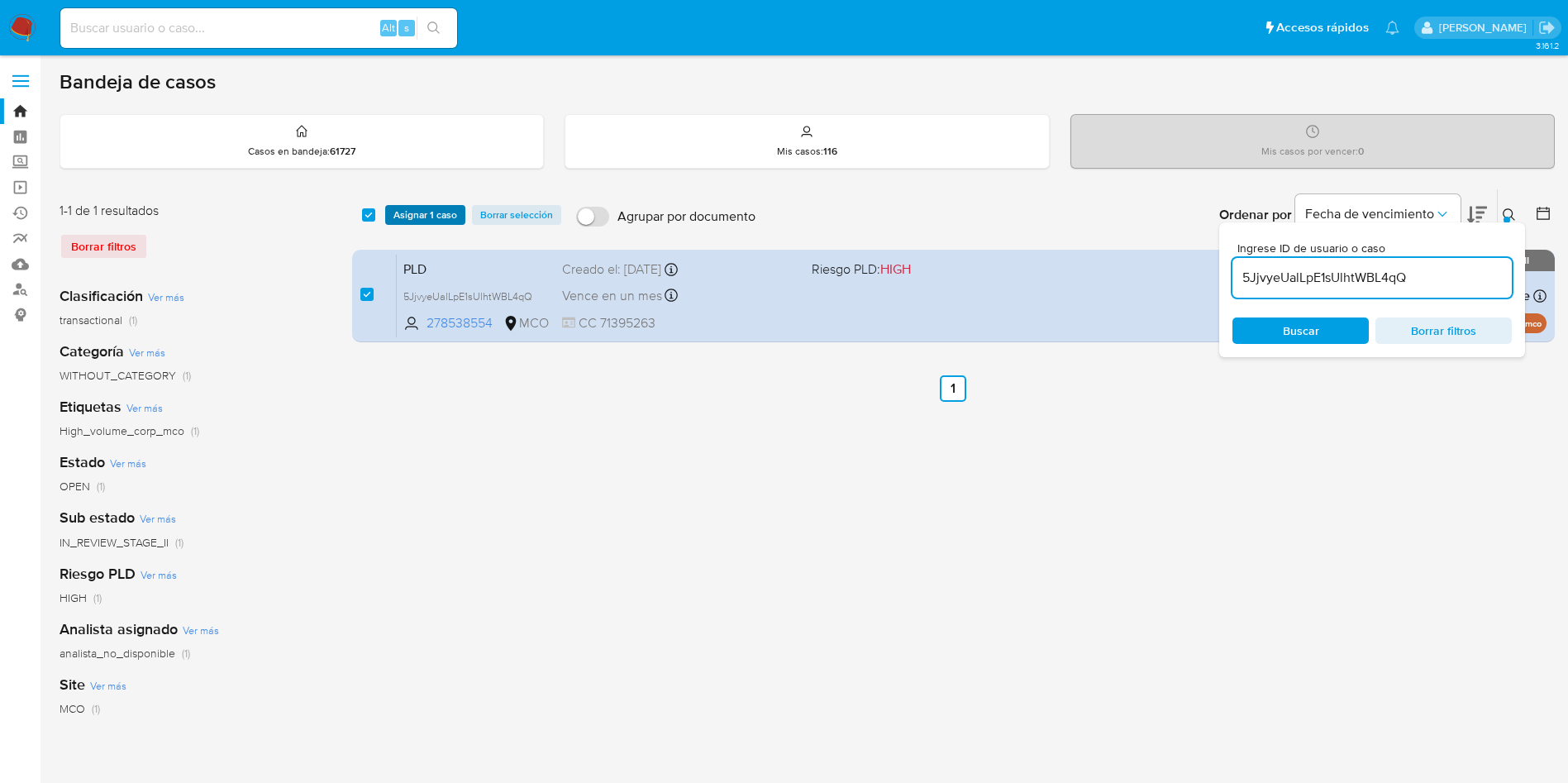
click at [438, 215] on span "Asignar 1 caso" at bounding box center [426, 214] width 64 height 16
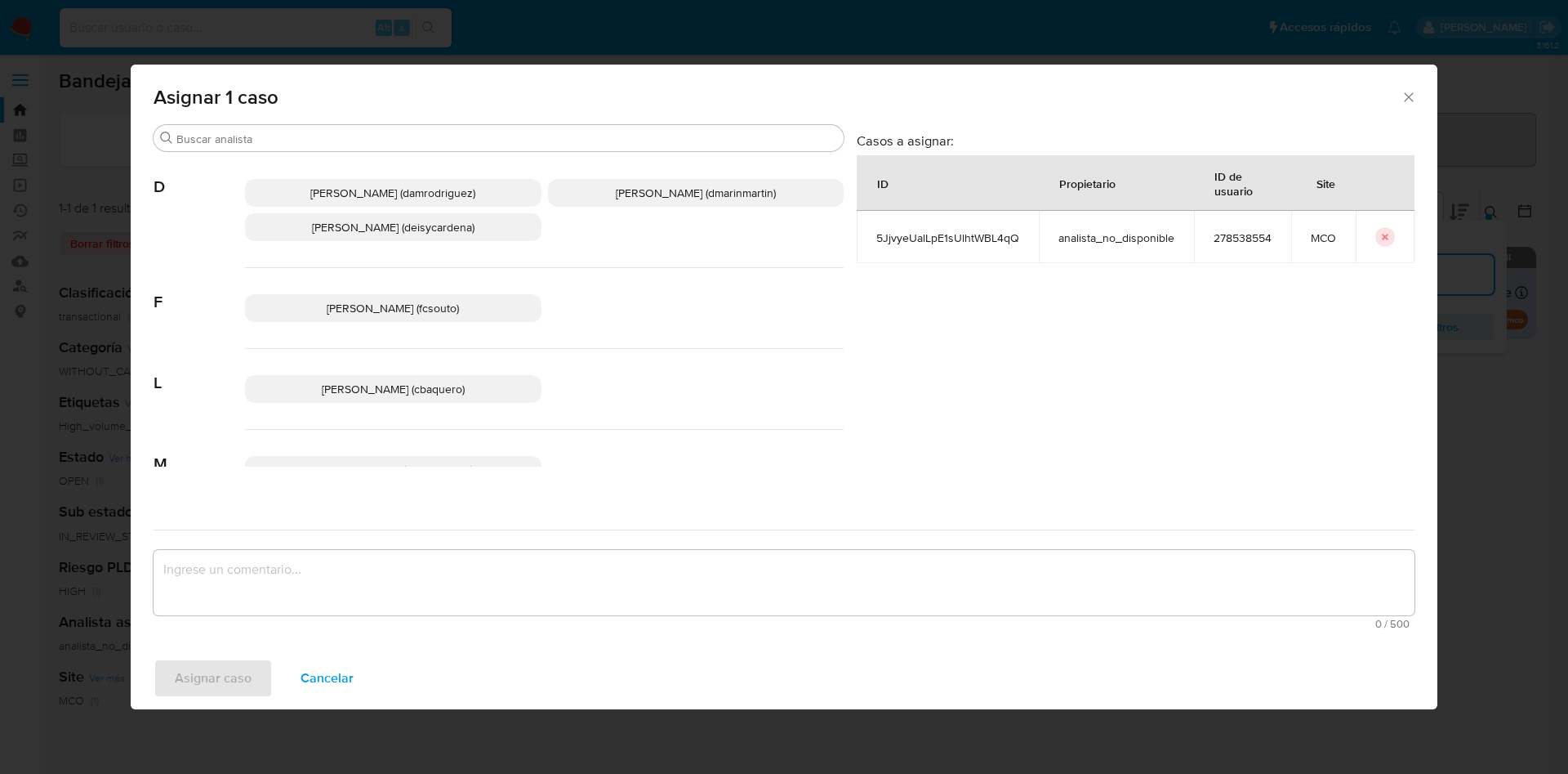
drag, startPoint x: 696, startPoint y: 190, endPoint x: 696, endPoint y: 199, distance: 9.0
click at [696, 190] on span "David Esteban Marin Martinez (dmarinmartin)" at bounding box center [696, 192] width 160 height 16
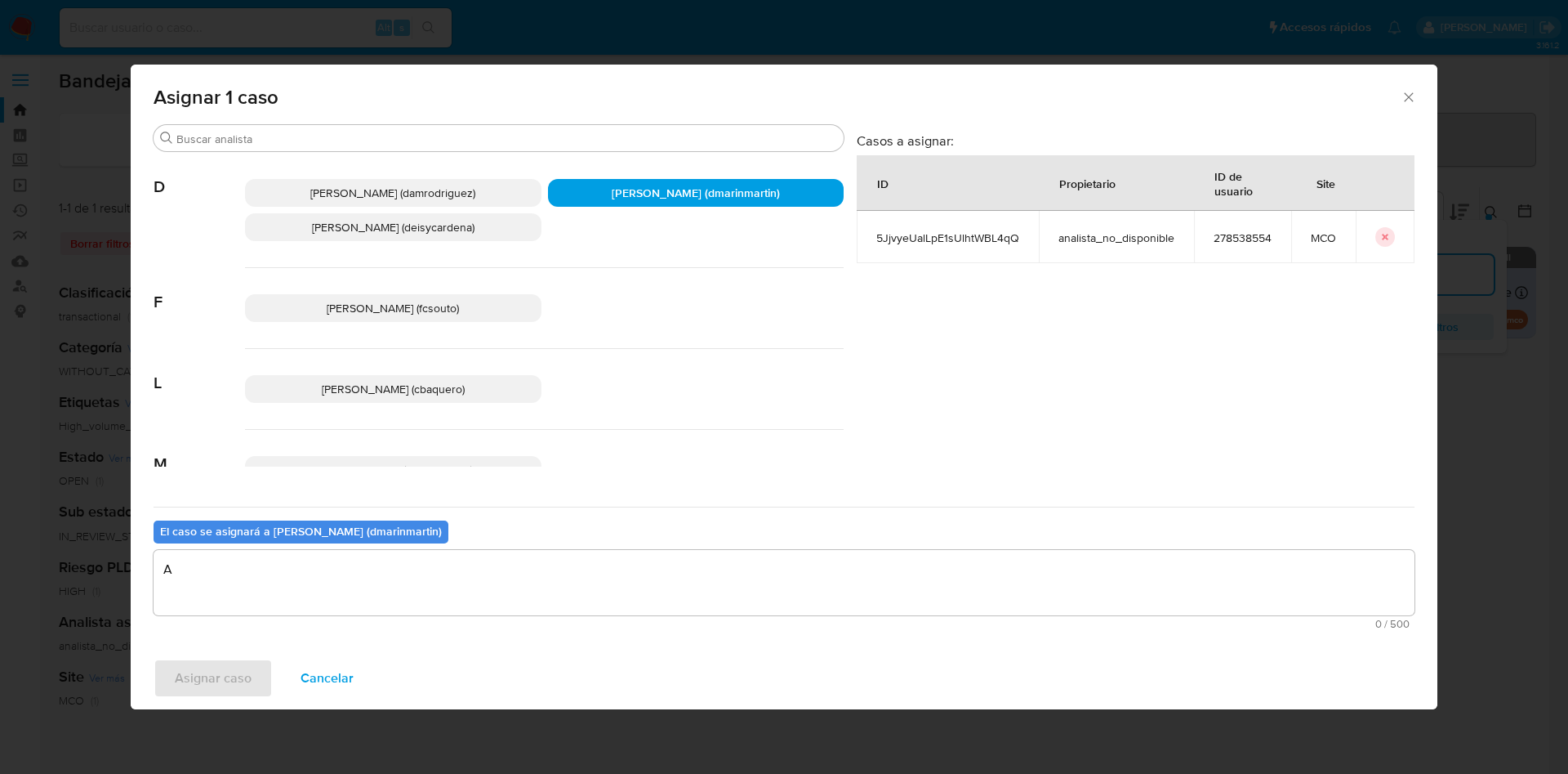
click at [615, 578] on textarea "A" at bounding box center [784, 582] width 1261 height 65
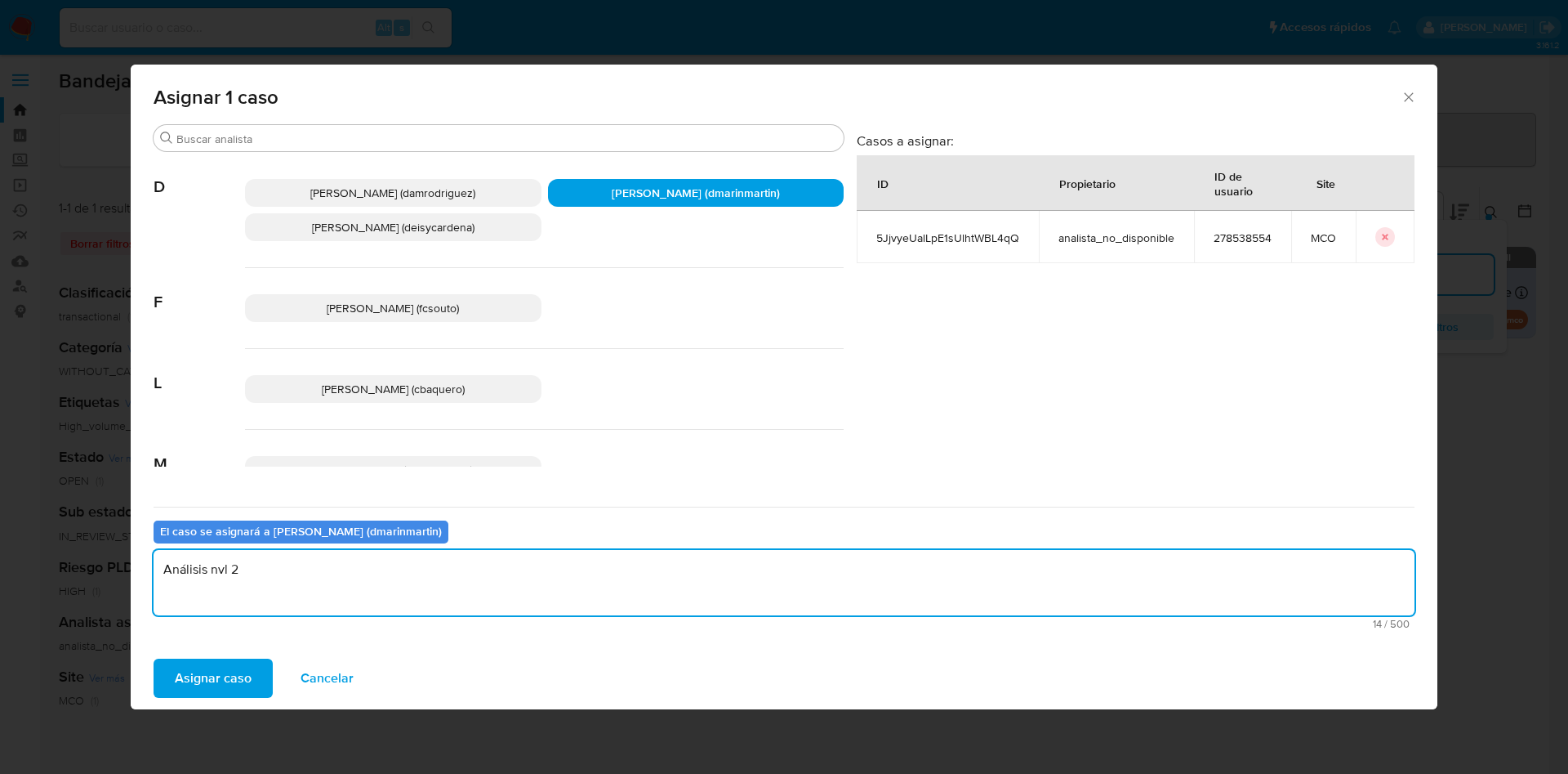
type textarea "Análisis nvl 2"
click at [154, 659] on button "Asignar caso" at bounding box center [213, 678] width 119 height 39
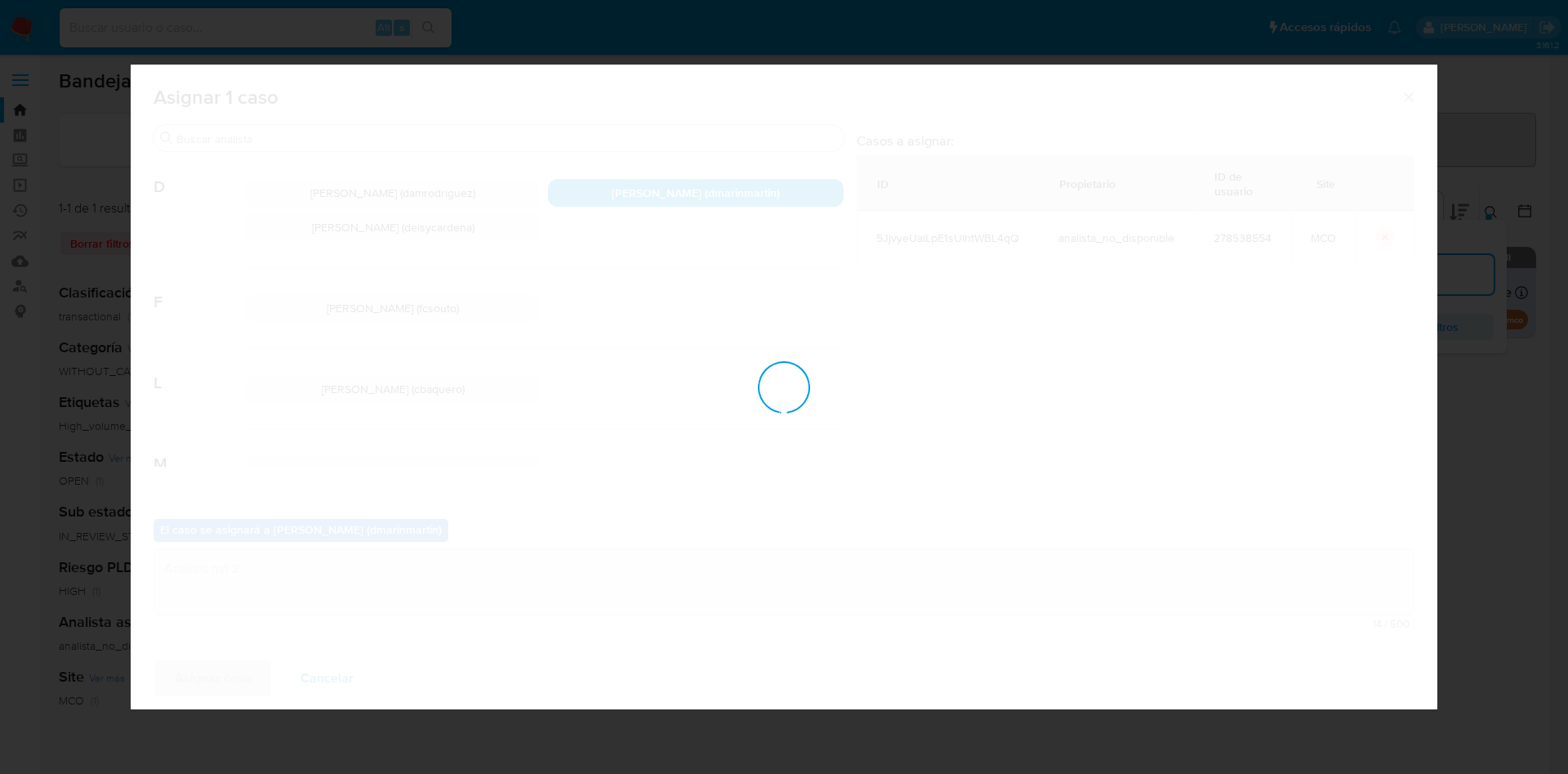
checkbox input "false"
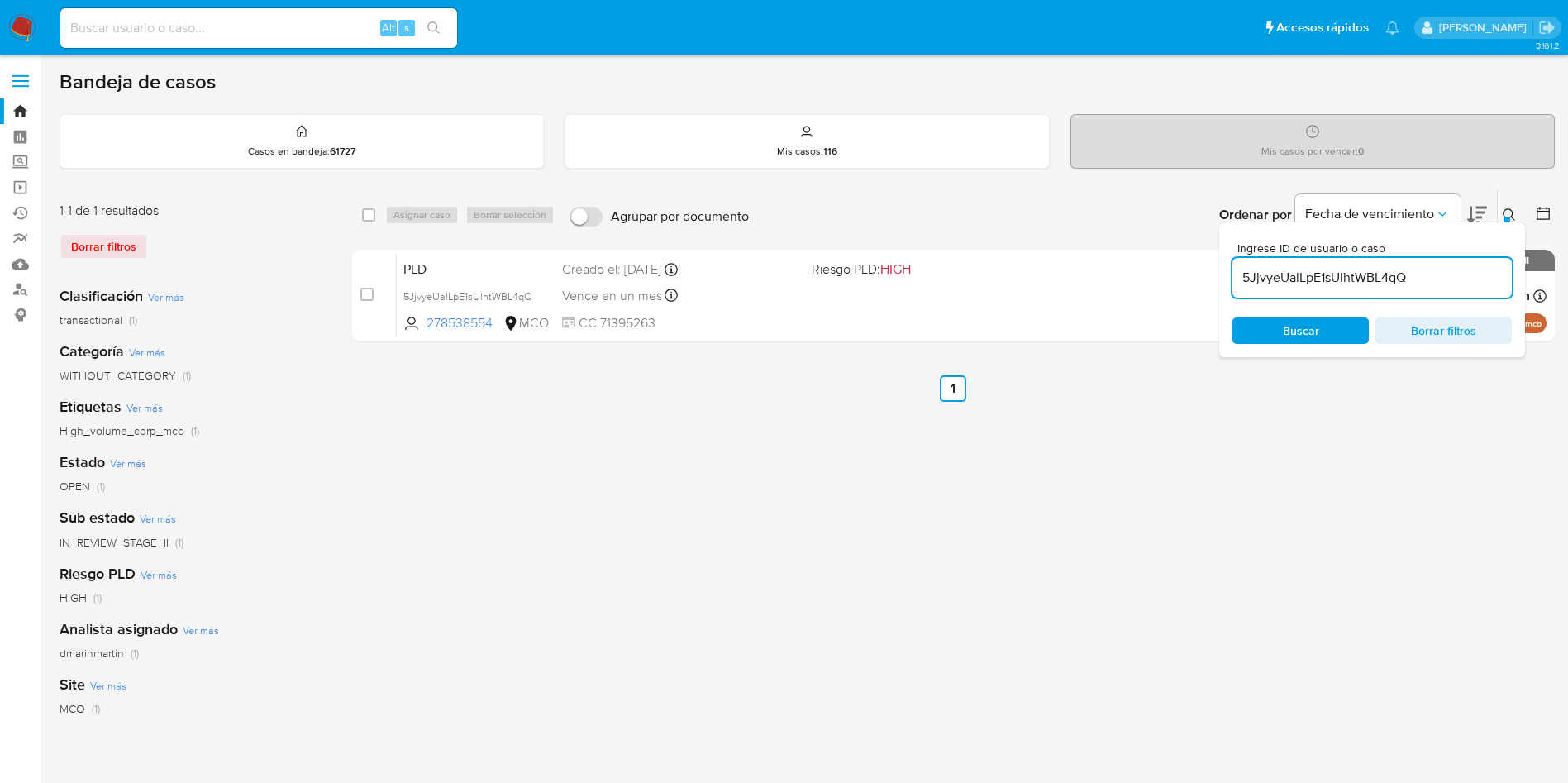
click at [1361, 273] on input "5JjvyeUalLpE1sUlhtWBL4qQ" at bounding box center [1371, 278] width 279 height 21
drag, startPoint x: 1362, startPoint y: 274, endPoint x: 1340, endPoint y: 286, distance: 25.1
click at [1361, 272] on input "5JjvyeUalLpE1sUlhtWBL4qQ" at bounding box center [1371, 278] width 279 height 21
paste input "bPFbw1fPYiNOWg6DNrCdPoRb"
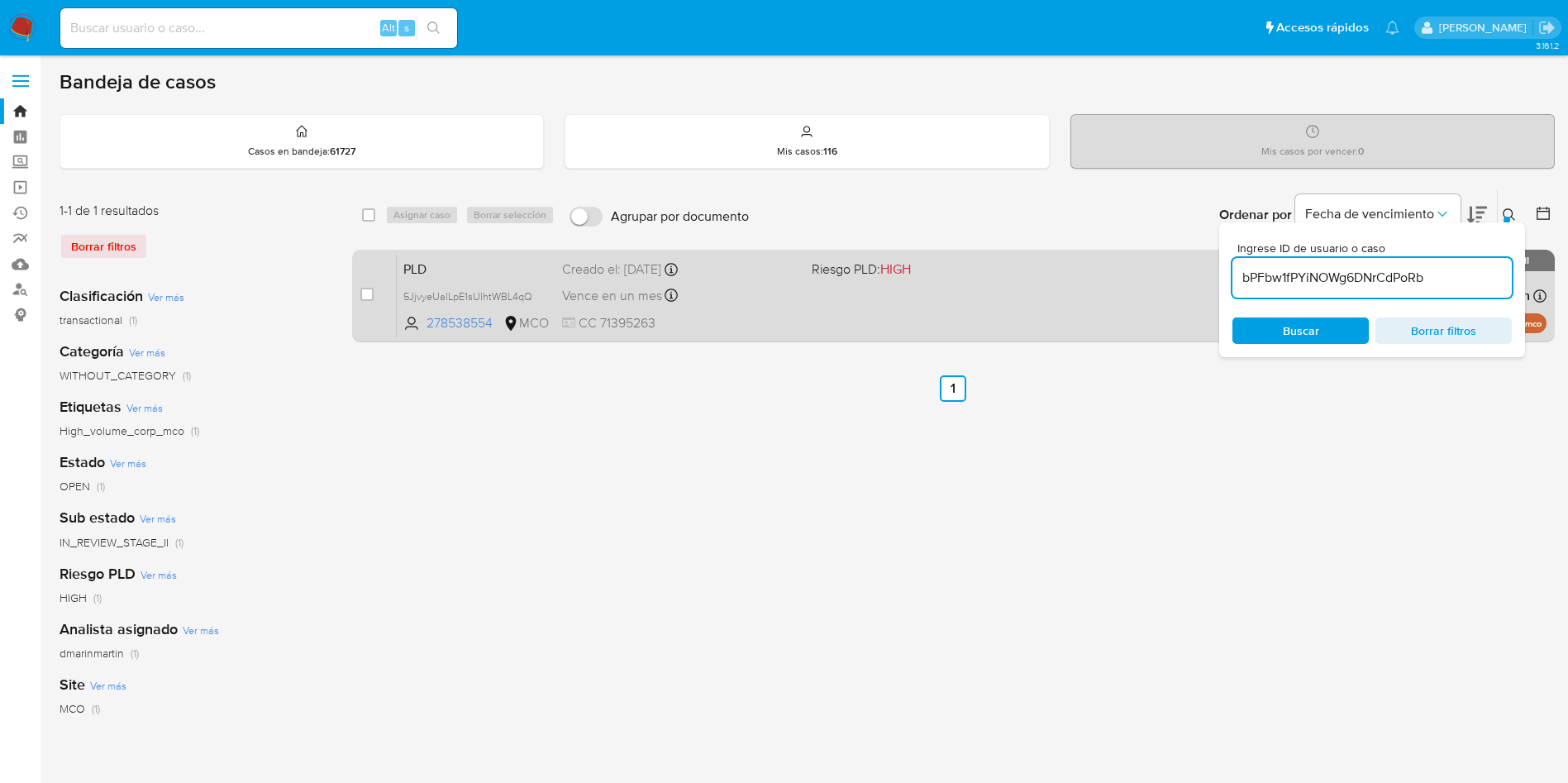
type input "bPFbw1fPYiNOWg6DNrCdPoRb"
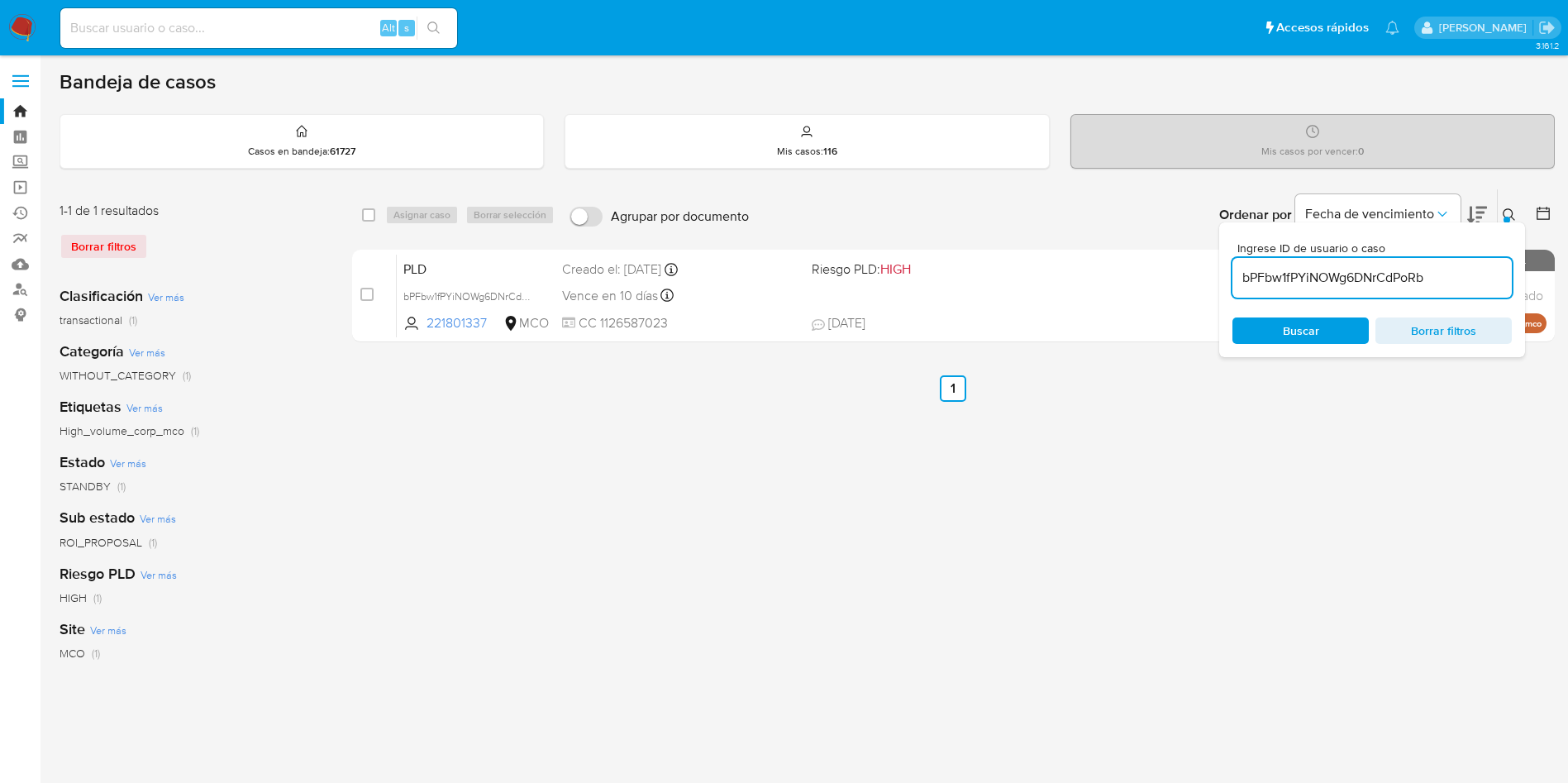
drag, startPoint x: 368, startPoint y: 298, endPoint x: 422, endPoint y: 243, distance: 77.1
click at [368, 297] on input "checkbox" at bounding box center [367, 294] width 14 height 14
checkbox input "true"
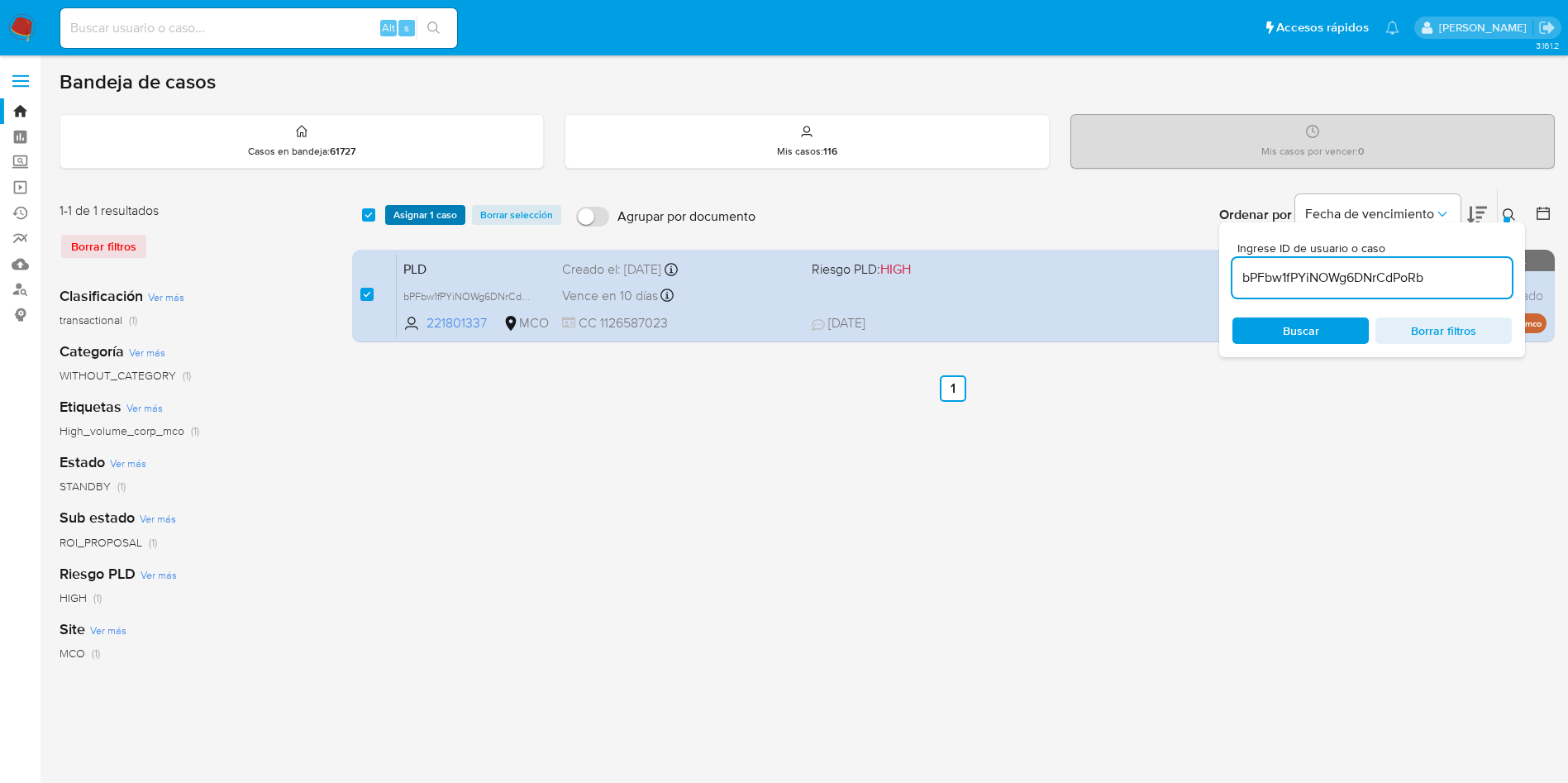
click at [434, 213] on span "Asignar 1 caso" at bounding box center [426, 214] width 64 height 16
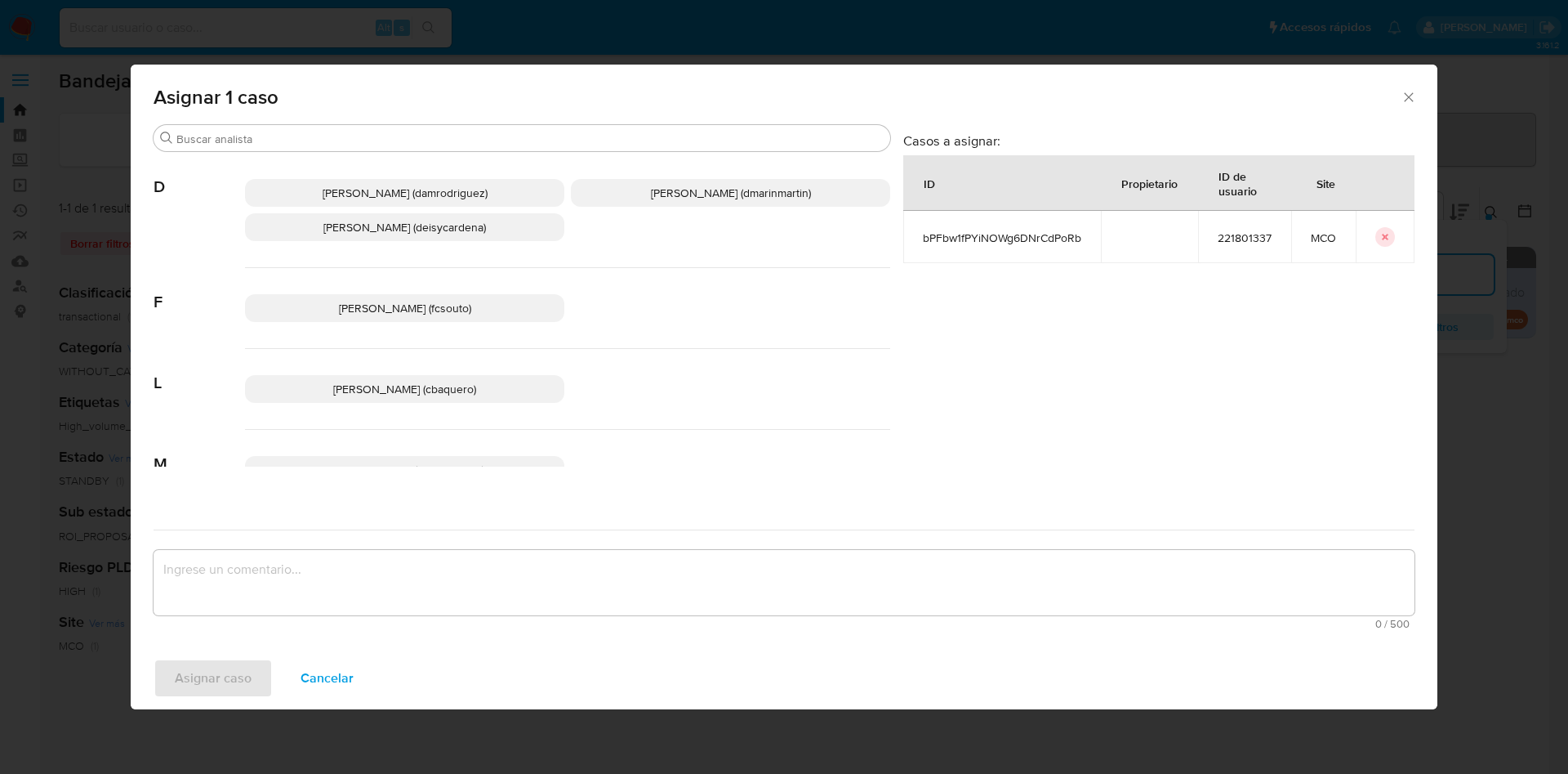
drag, startPoint x: 794, startPoint y: 188, endPoint x: 761, endPoint y: 405, distance: 219.5
click at [794, 194] on span "David Esteban Marin Martinez (dmarinmartin)" at bounding box center [731, 192] width 160 height 16
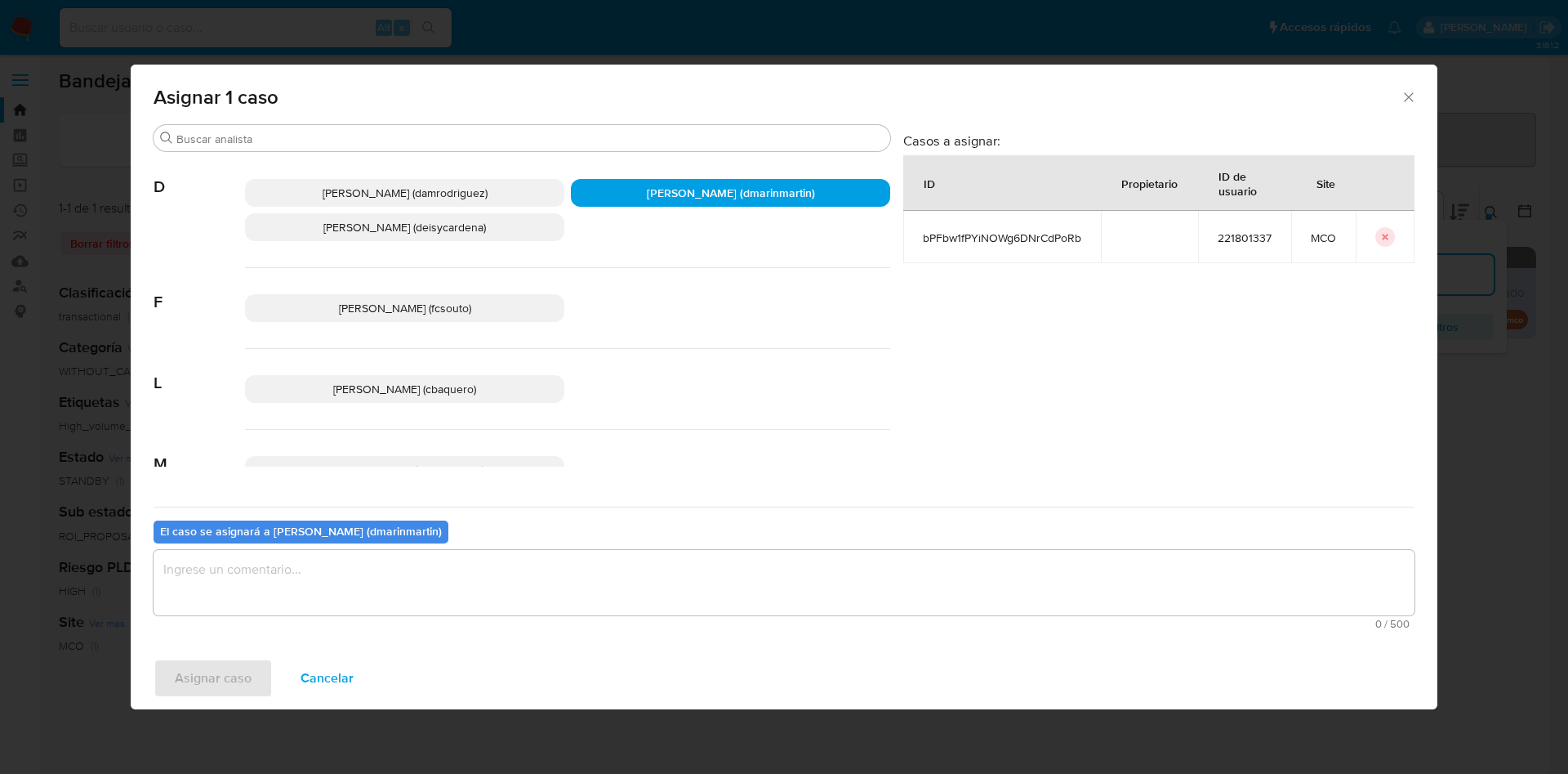
click at [687, 600] on textarea "assign-modal" at bounding box center [784, 582] width 1261 height 65
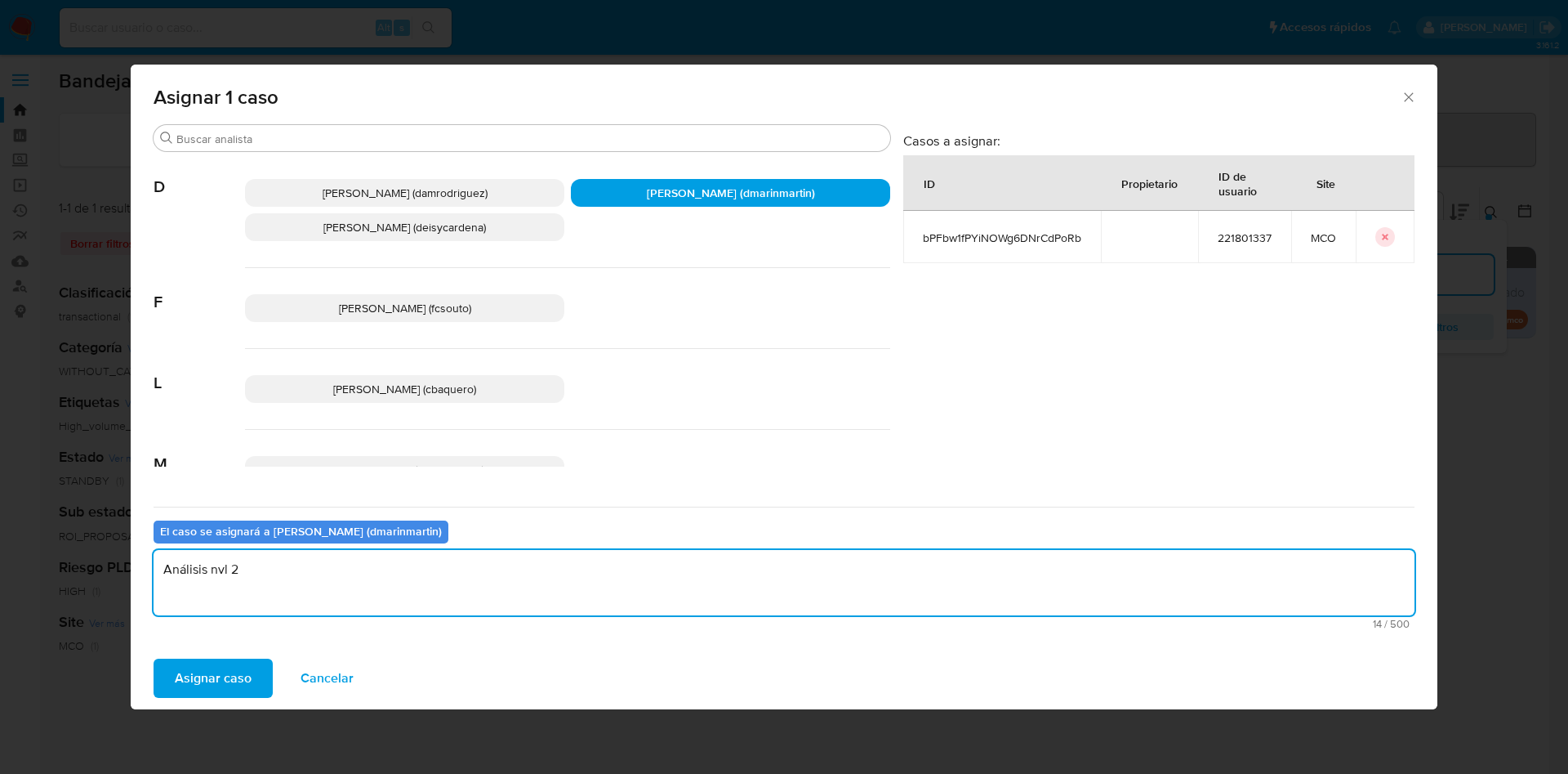
type textarea "Análisis nvl 2"
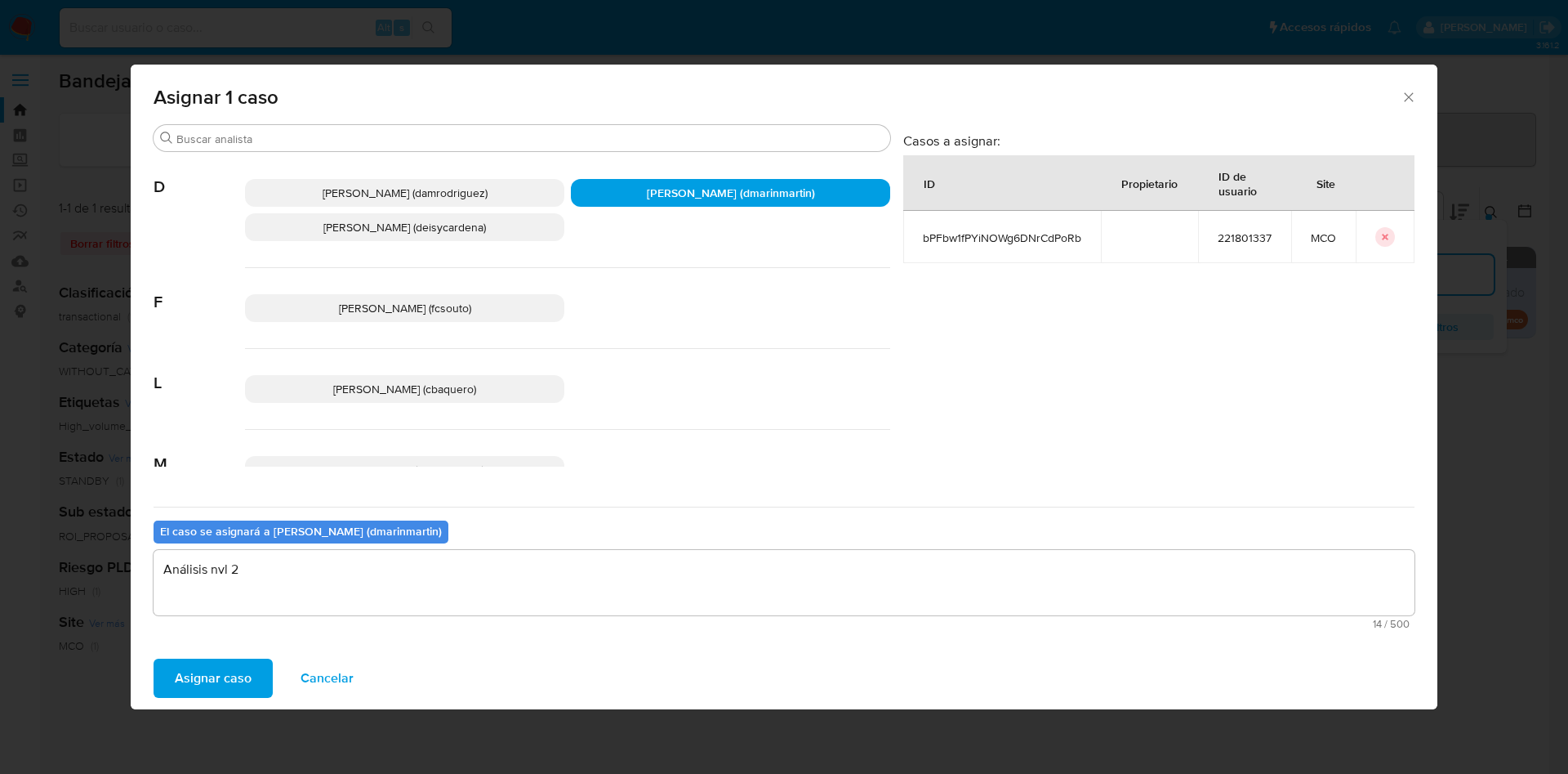
click at [154, 659] on button "Asignar caso" at bounding box center [213, 678] width 119 height 39
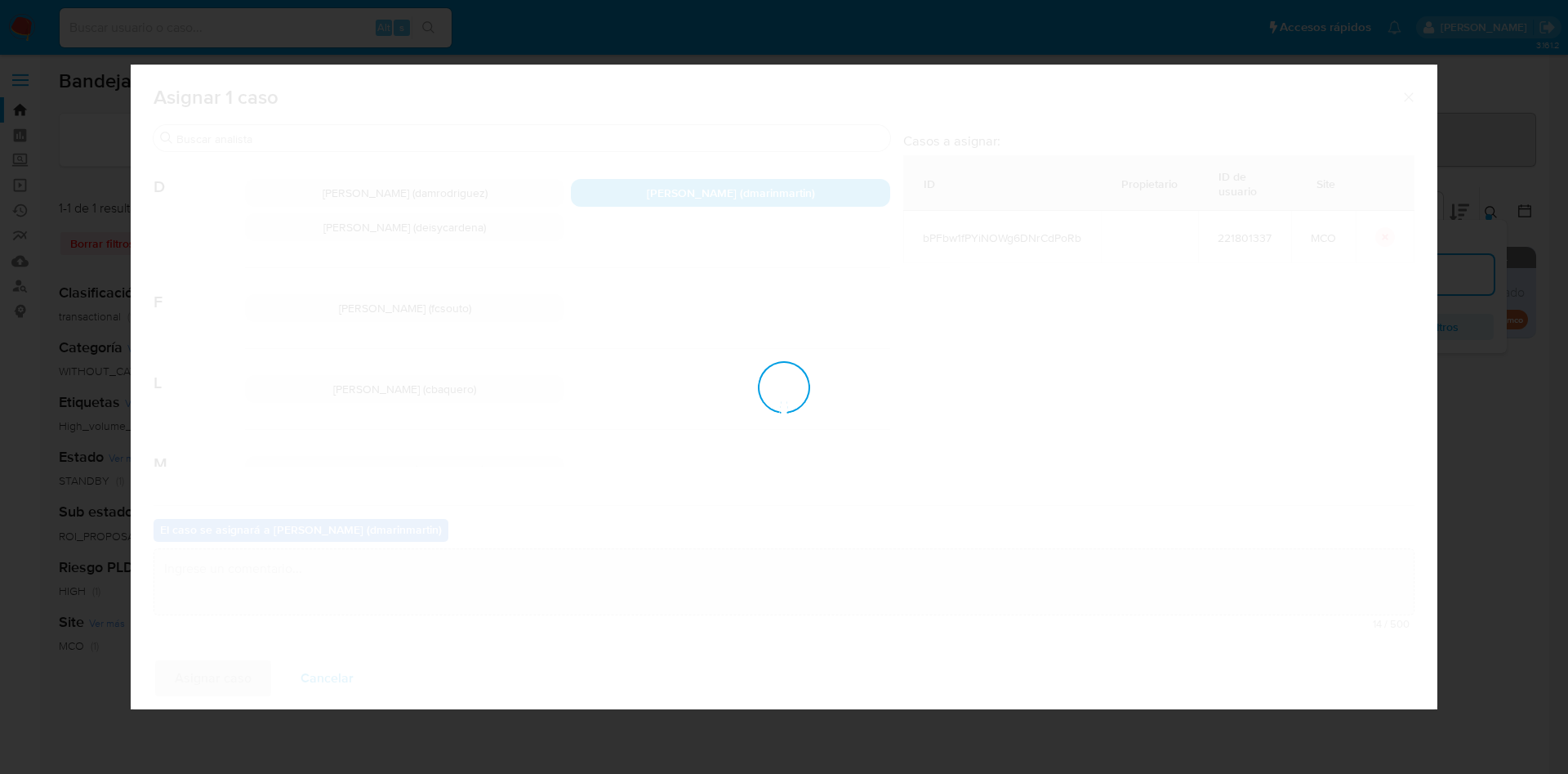
checkbox input "false"
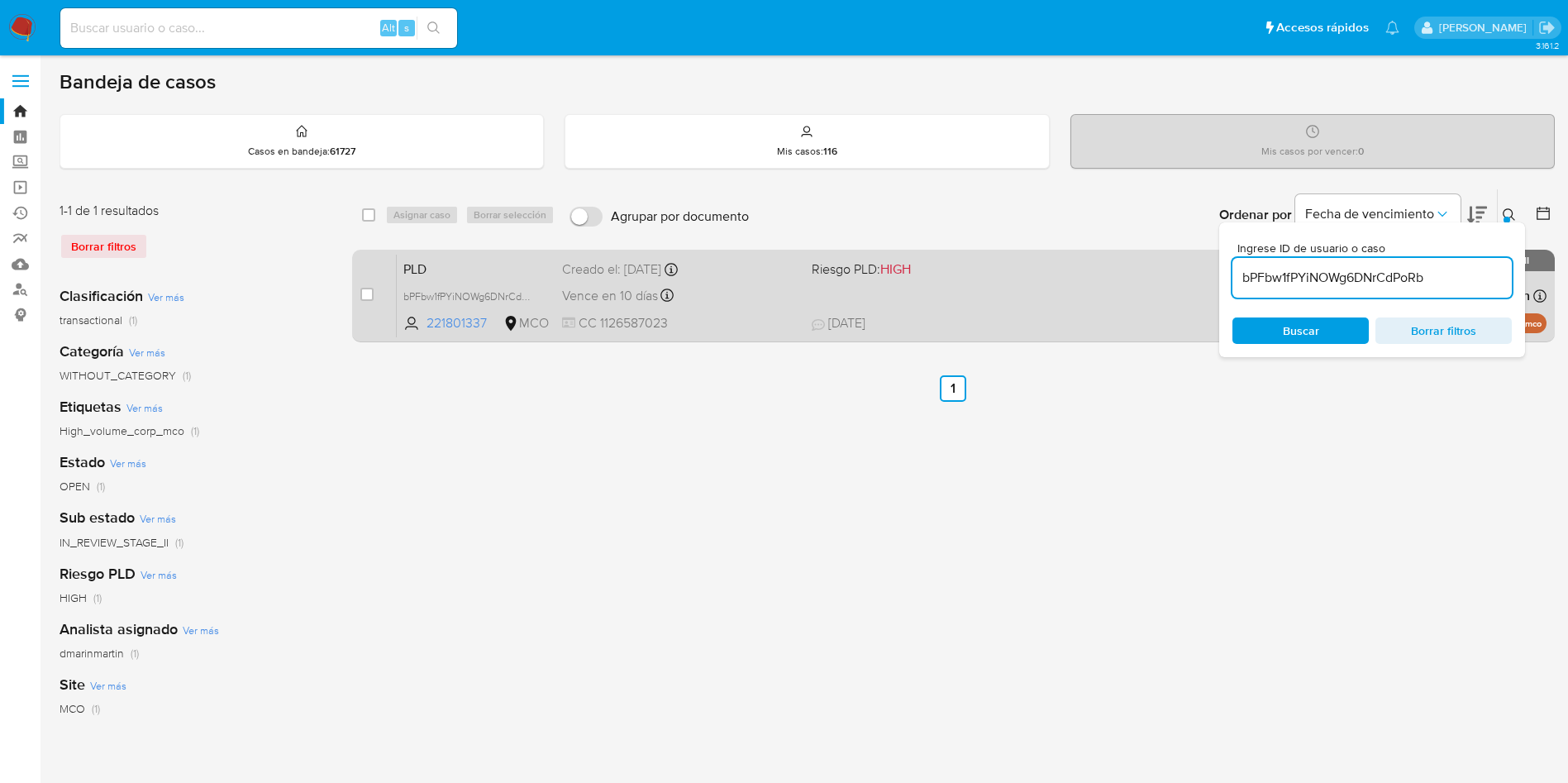
click at [751, 300] on div "Vence en 10 días Vence el 10/10/2025 05:06:47" at bounding box center [680, 295] width 237 height 22
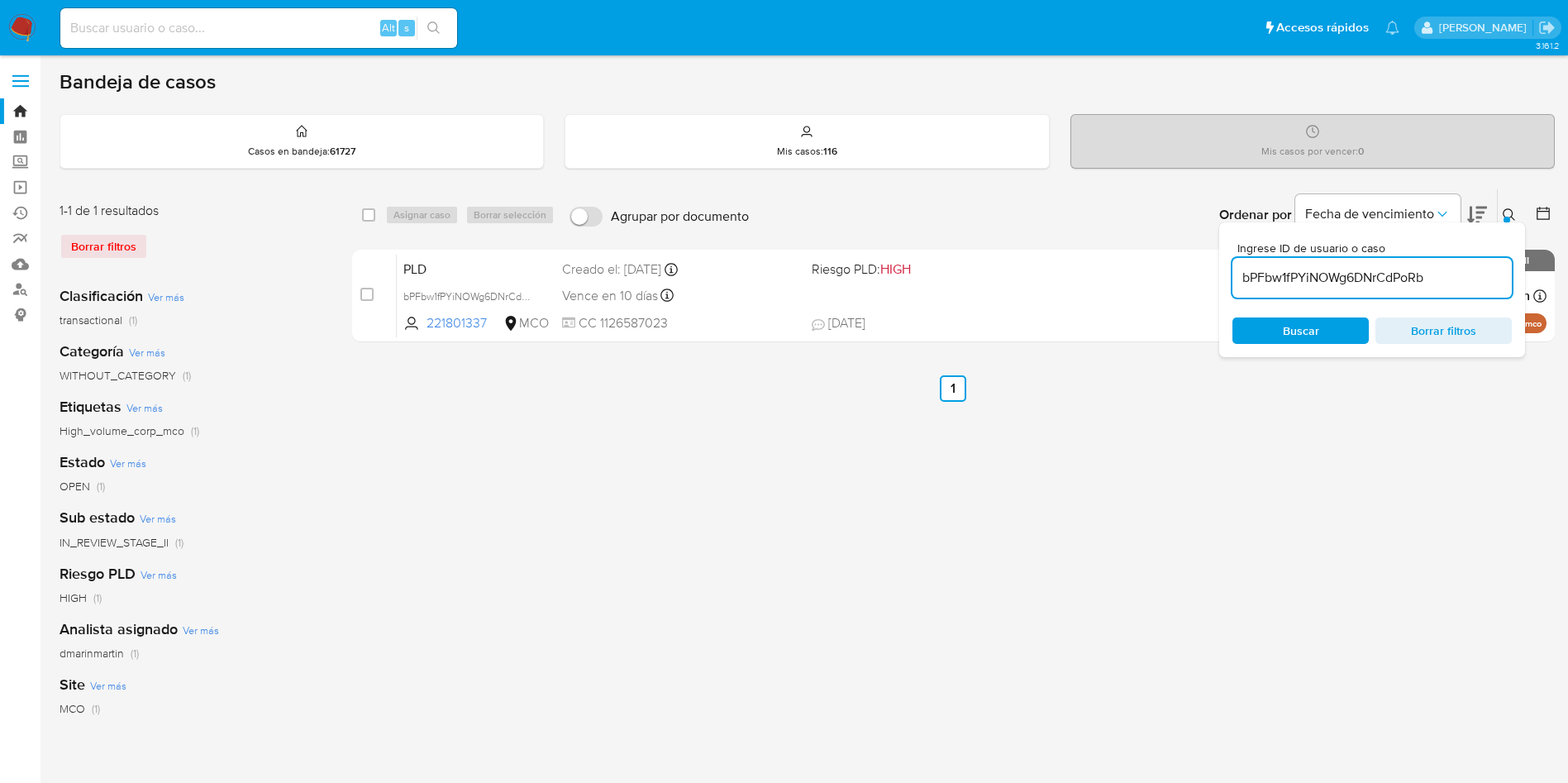
click at [1367, 269] on input "bPFbw1fPYiNOWg6DNrCdPoRb" at bounding box center [1371, 278] width 279 height 21
paste input "tqnxOkHjAOvEwyUf8aoD4T2H"
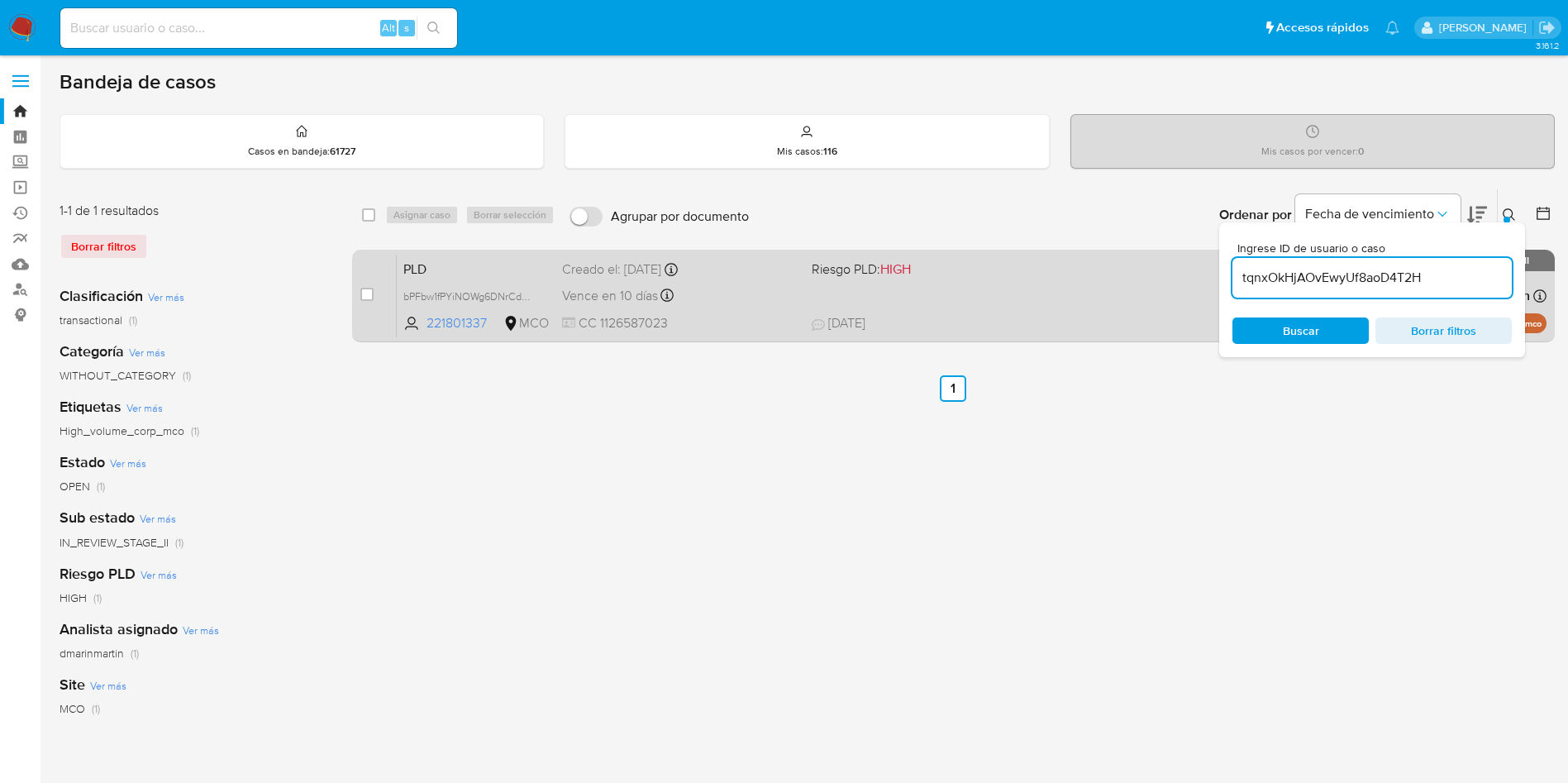
type input "tqnxOkHjAOvEwyUf8aoD4T2H"
click at [372, 295] on input "checkbox" at bounding box center [367, 294] width 14 height 14
checkbox input "true"
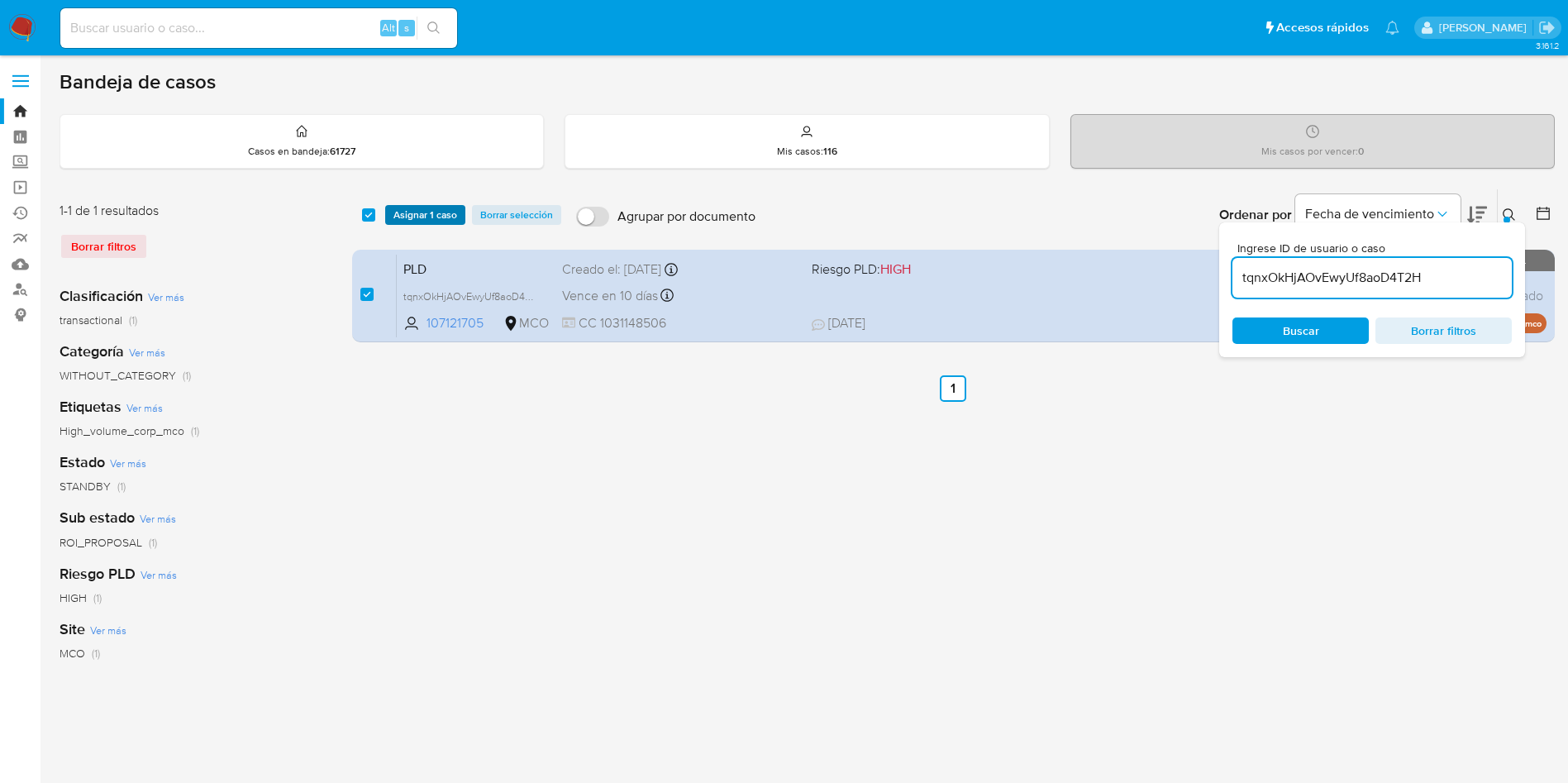
click at [427, 218] on span "Asignar 1 caso" at bounding box center [426, 214] width 64 height 16
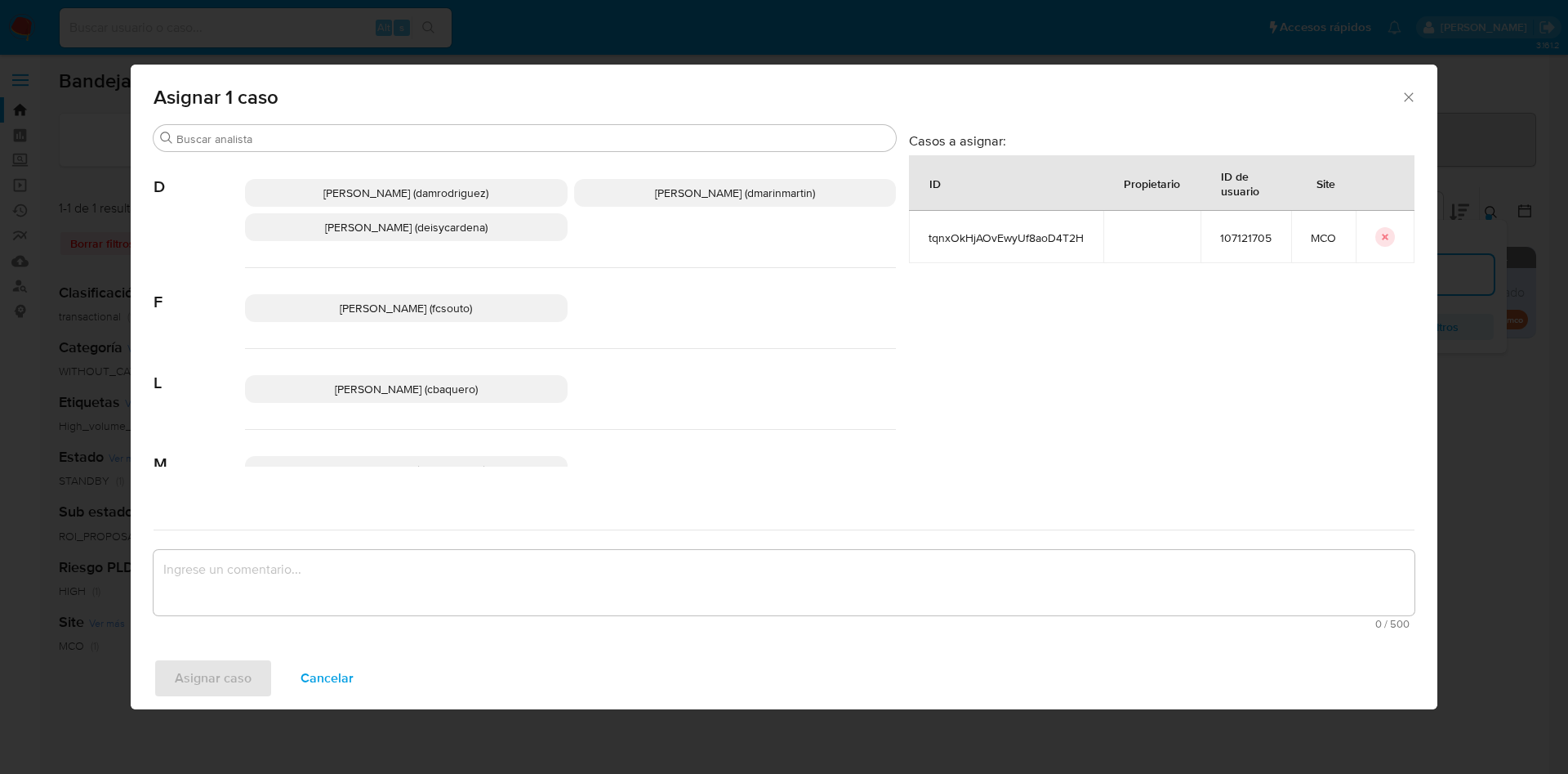
drag, startPoint x: 712, startPoint y: 192, endPoint x: 703, endPoint y: 586, distance: 394.1
click at [711, 196] on span "David Esteban Marin Martinez (dmarinmartin)" at bounding box center [735, 192] width 160 height 16
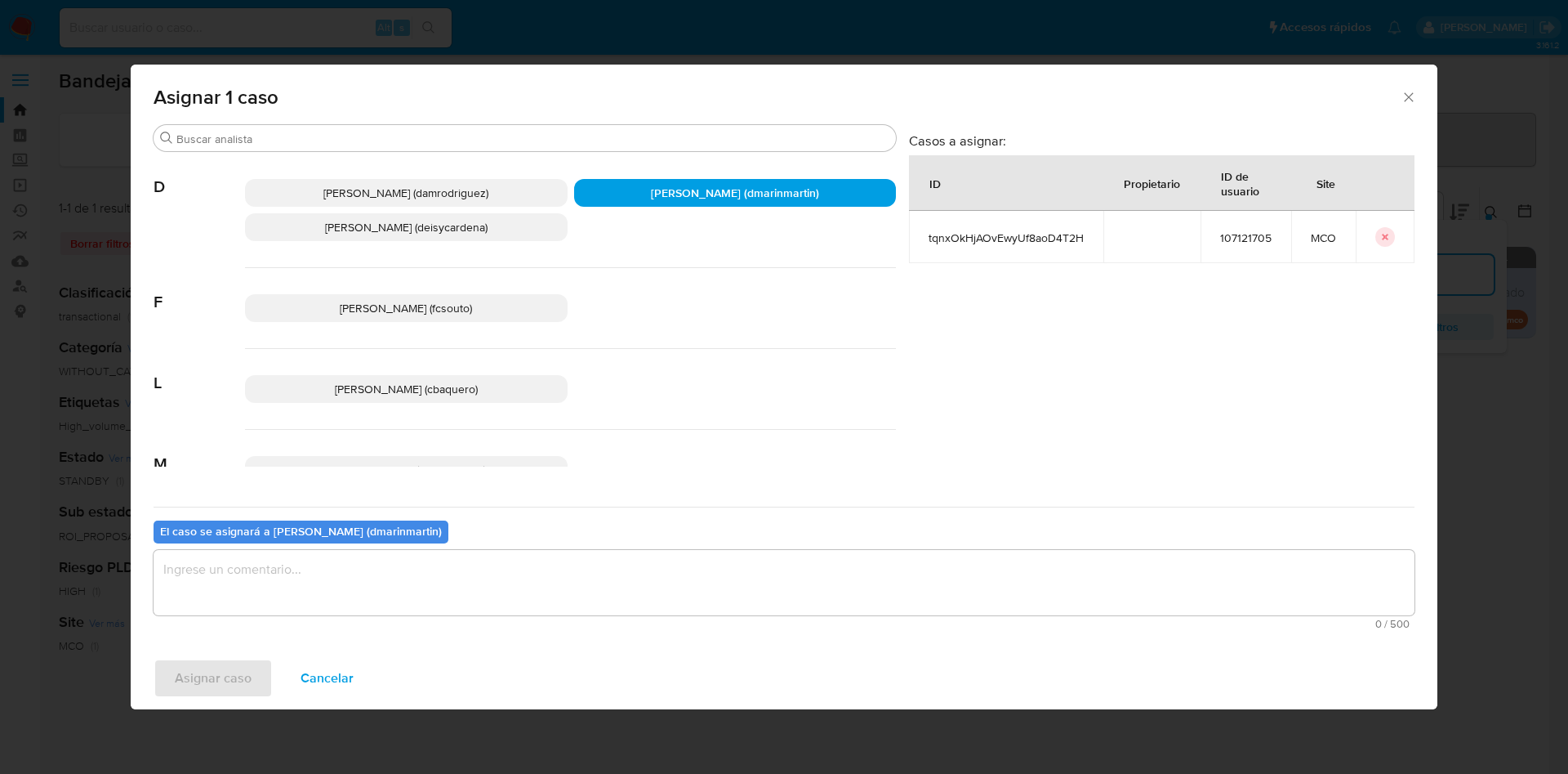
click at [708, 589] on textarea "assign-modal" at bounding box center [784, 582] width 1261 height 65
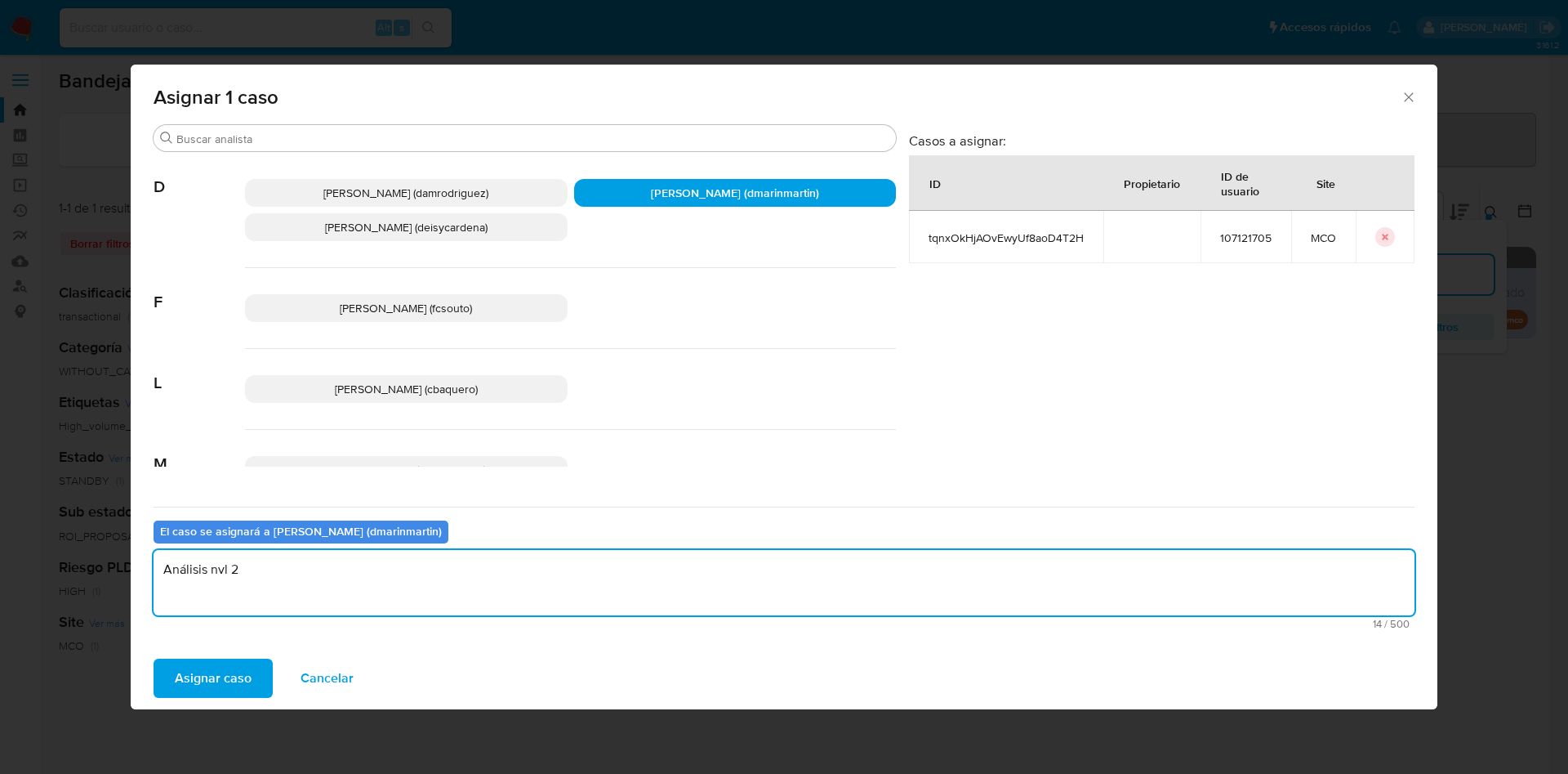
type textarea "Análisis nvl 2"
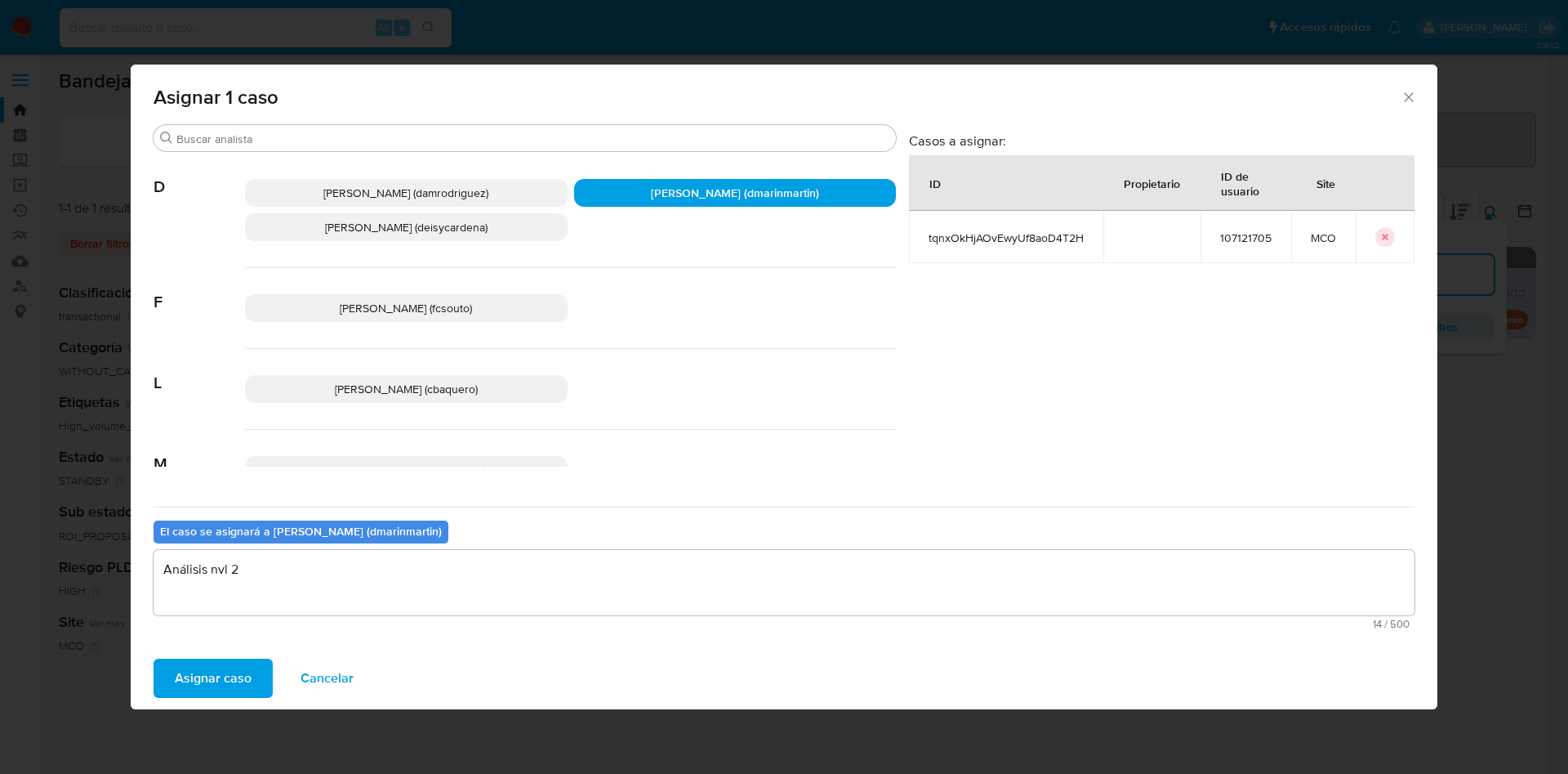
click at [154, 659] on button "Asignar caso" at bounding box center [213, 678] width 119 height 39
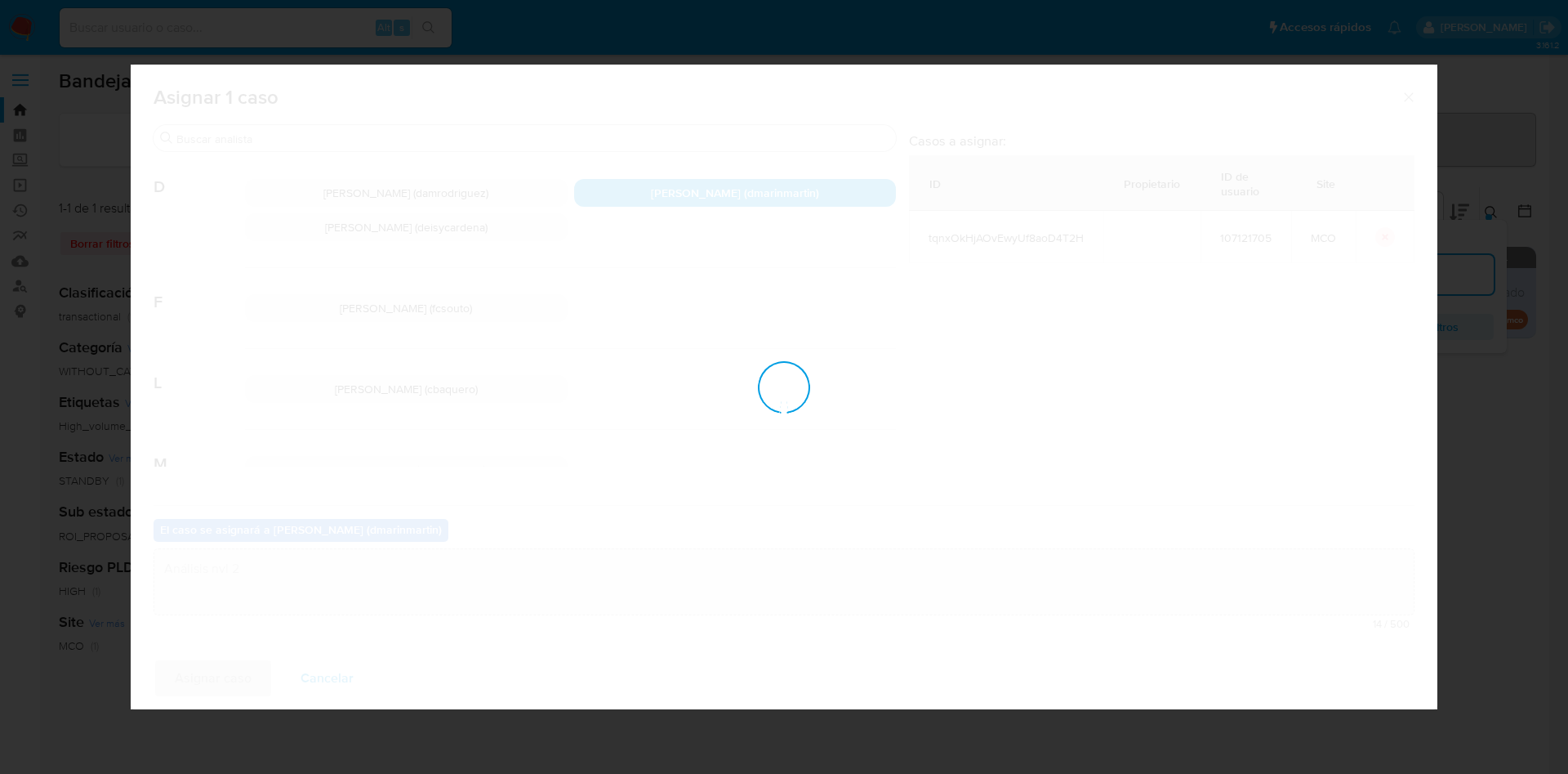
checkbox input "false"
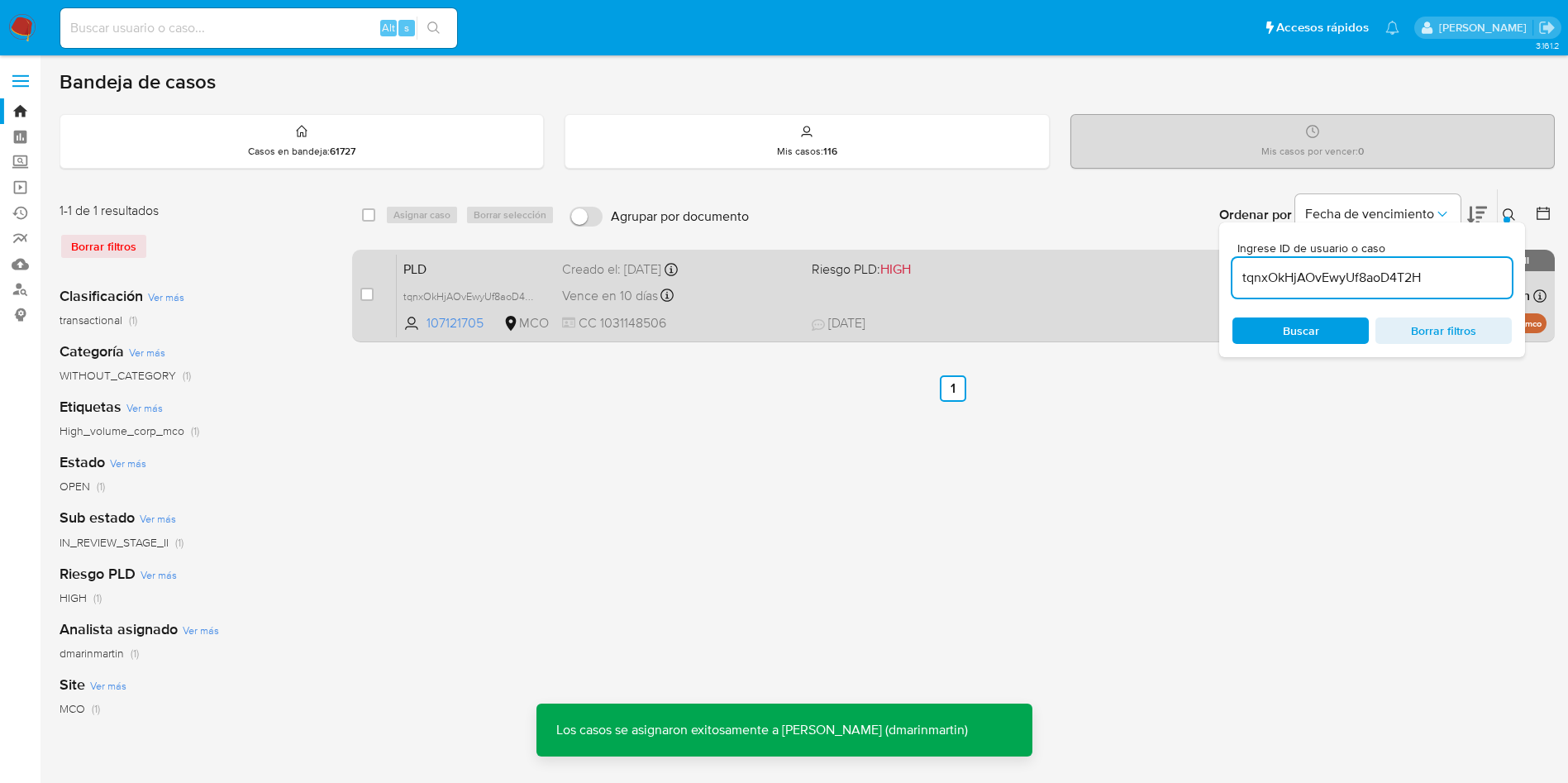
click at [786, 296] on div "Vence en 10 días Vence el 10/10/2025 05:07:52" at bounding box center [680, 295] width 237 height 22
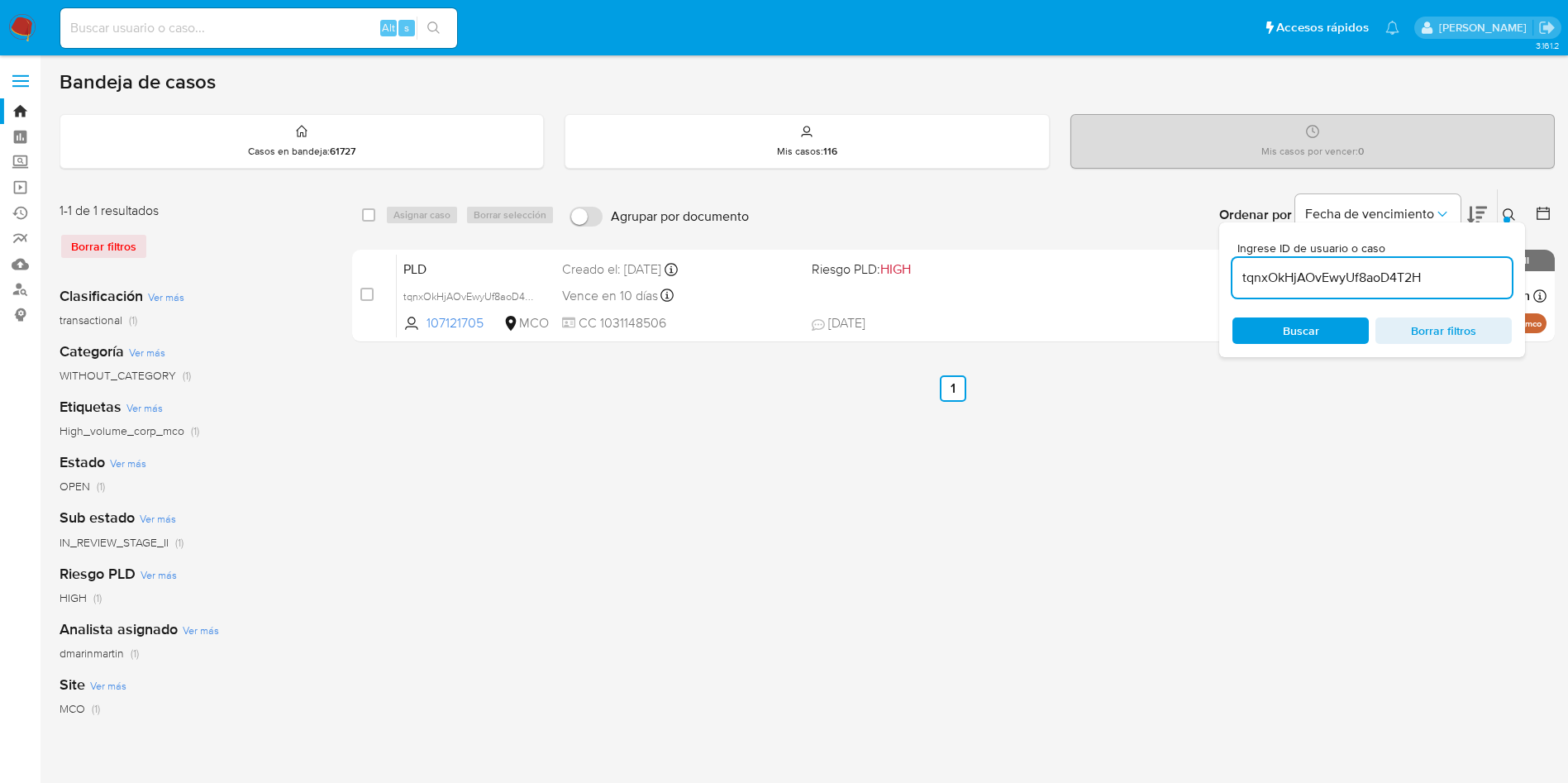
click at [1338, 304] on div "Ingrese ID de usuario o caso tqnxOkHjAOvEwyUf8aoD4T2H Buscar Borrar filtros" at bounding box center [1372, 290] width 306 height 135
click at [1339, 290] on div "tqnxOkHjAOvEwyUf8aoD4T2H" at bounding box center [1371, 277] width 279 height 40
click at [1339, 292] on div "tqnxOkHjAOvEwyUf8aoD4T2H" at bounding box center [1371, 277] width 279 height 40
click at [1339, 272] on input "tqnxOkHjAOvEwyUf8aoD4T2H" at bounding box center [1371, 278] width 279 height 21
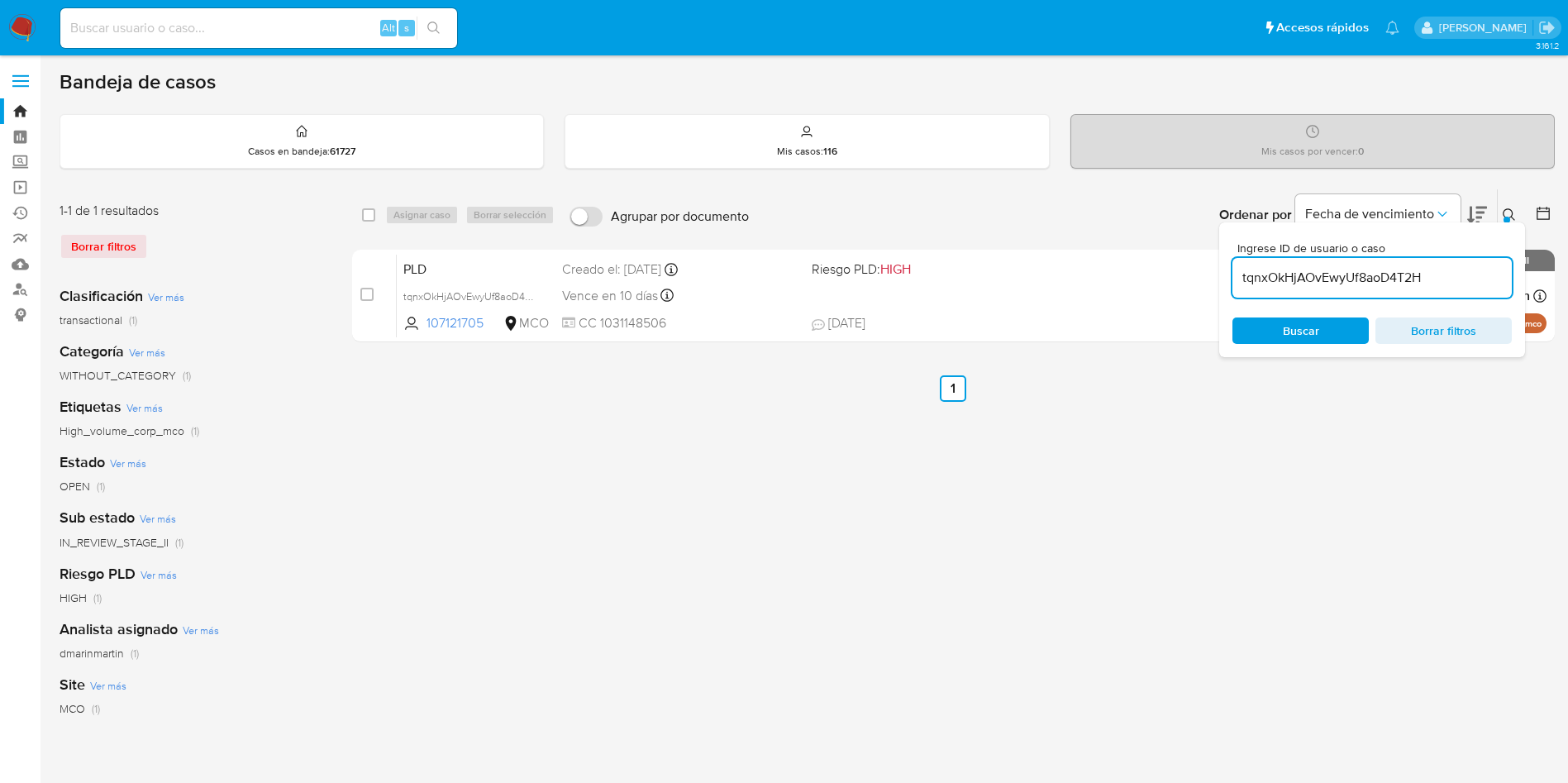
paste input "4m1VYBkaJd332QDcc8kmMxcK"
type input "4m1VYBkaJd332QDcc8kmMxcK"
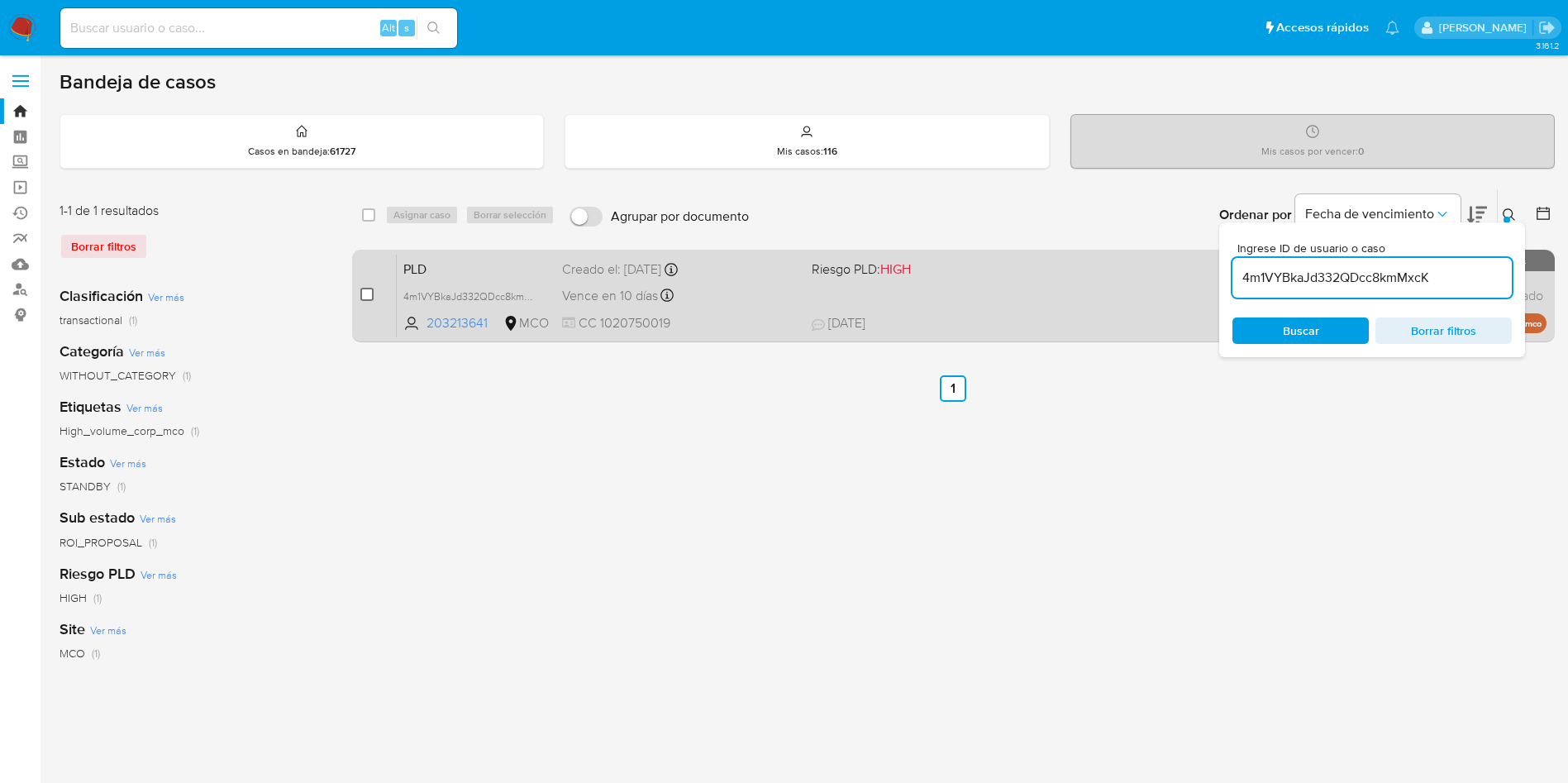
click at [366, 293] on input "checkbox" at bounding box center [367, 294] width 14 height 14
checkbox input "true"
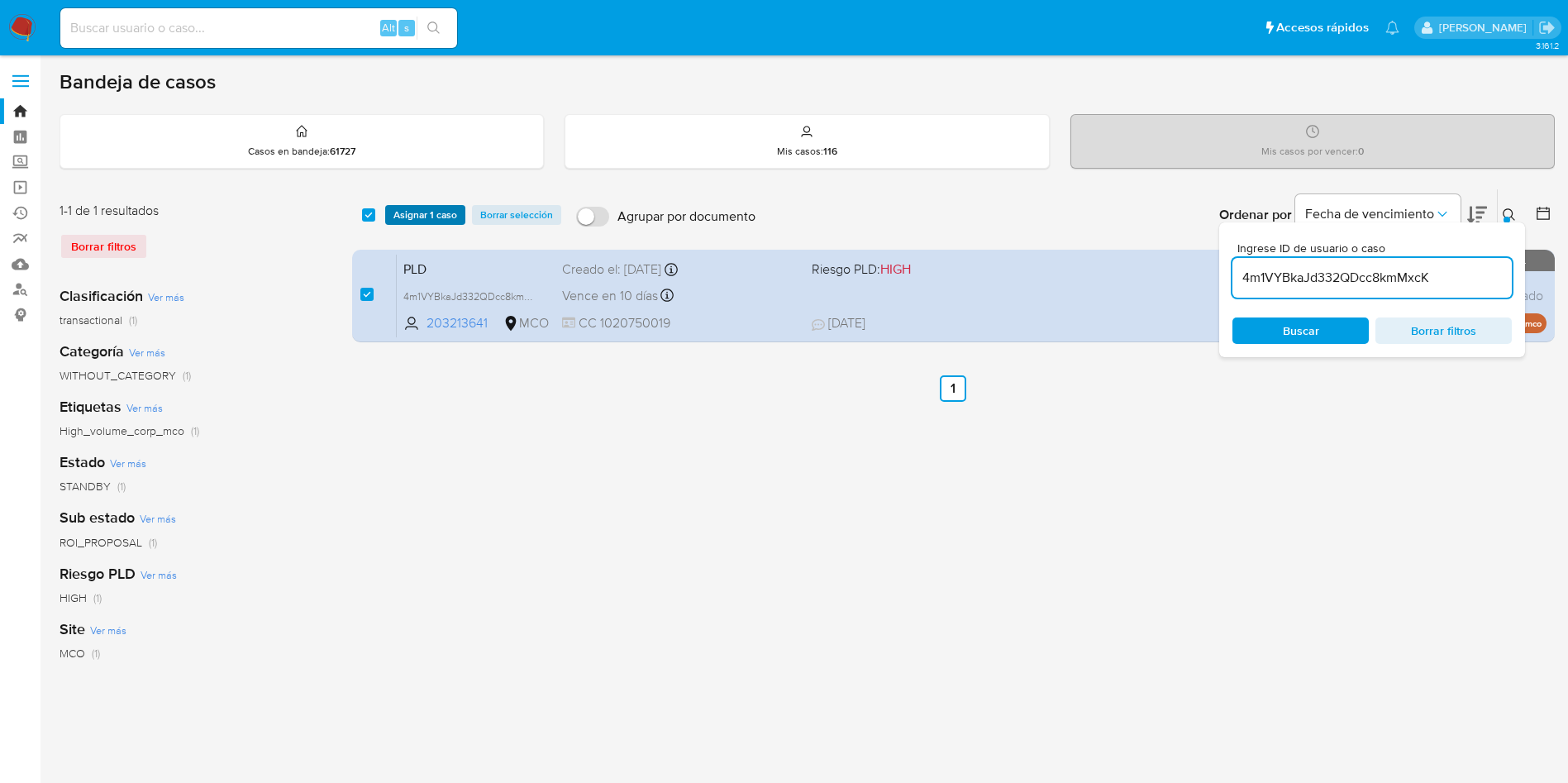
click at [426, 215] on span "Asignar 1 caso" at bounding box center [426, 214] width 64 height 16
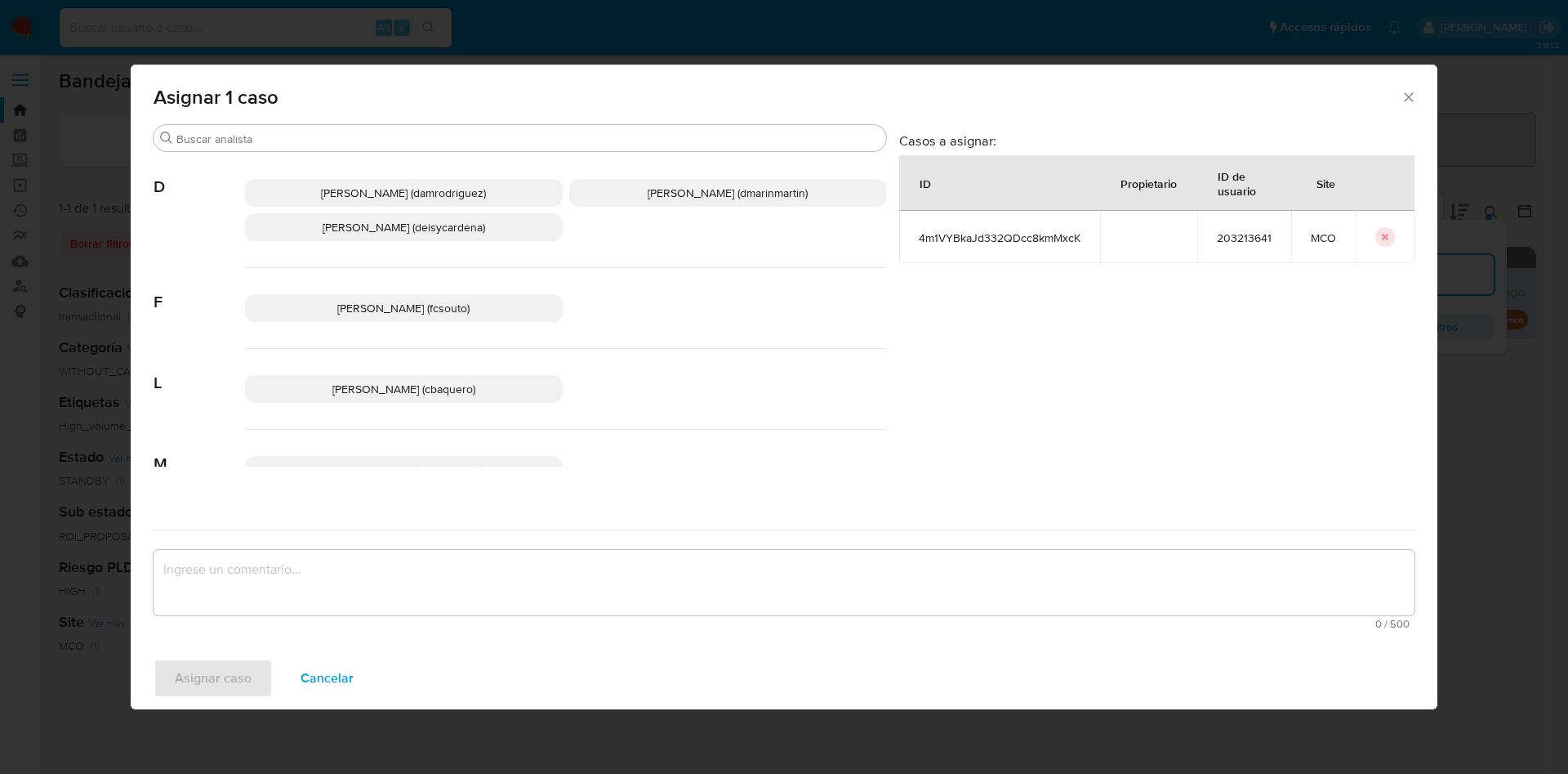
click at [650, 202] on p "David Esteban Marin Martinez (dmarinmartin)" at bounding box center [728, 192] width 318 height 28
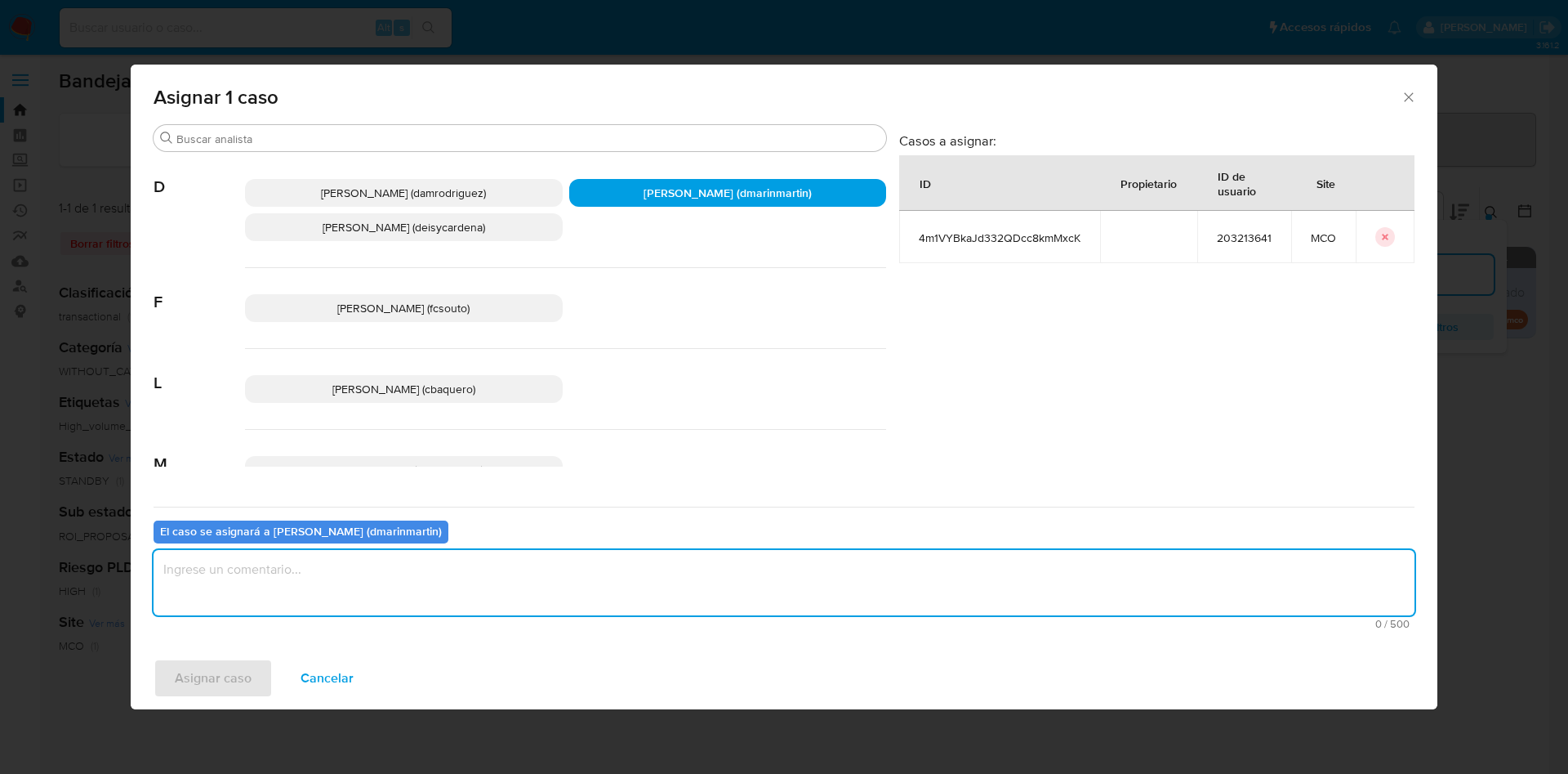
click at [655, 597] on textarea "assign-modal" at bounding box center [784, 582] width 1261 height 65
type textarea "Análisis nvl 2"
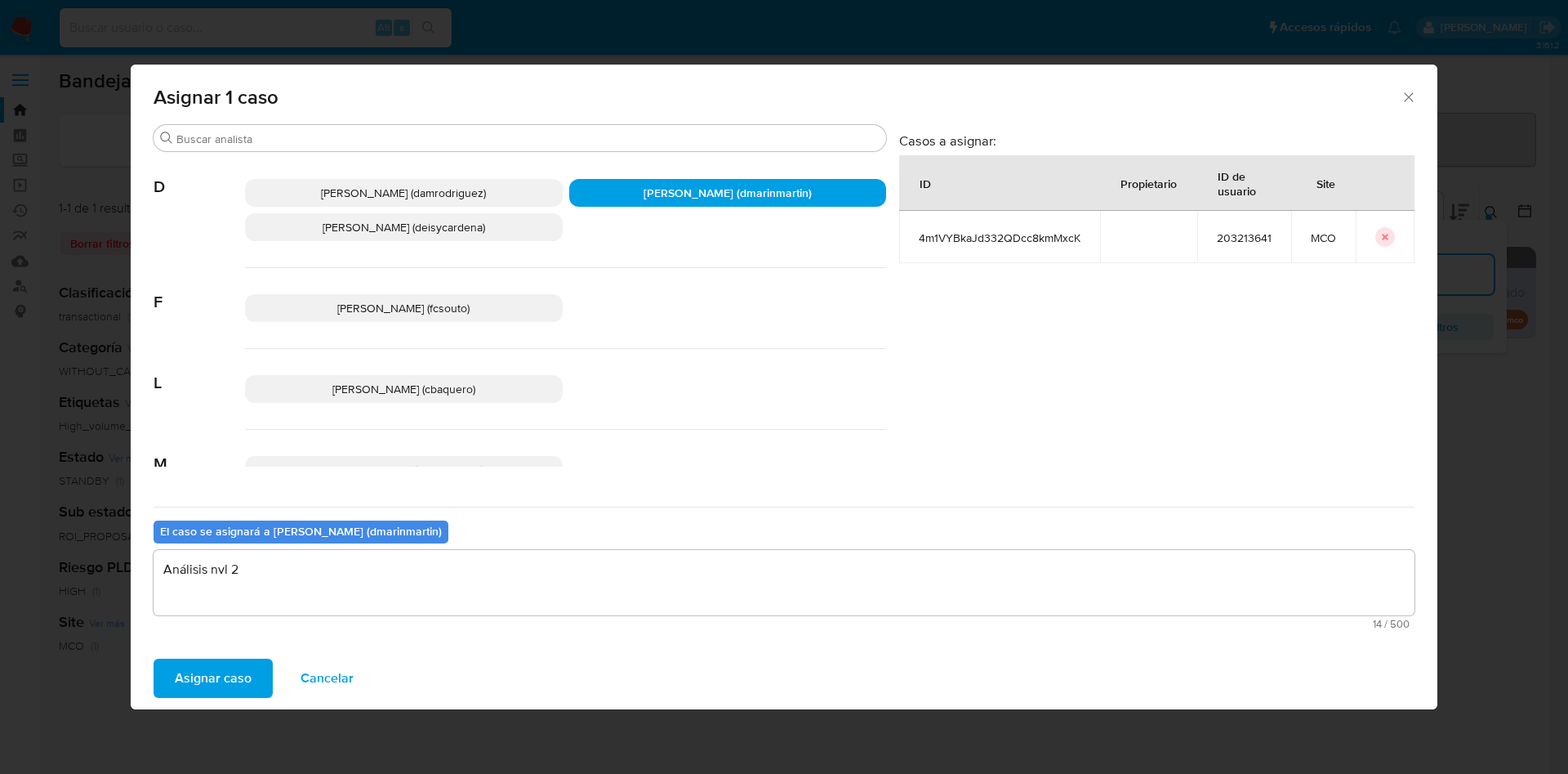
click at [154, 659] on button "Asignar caso" at bounding box center [213, 678] width 119 height 39
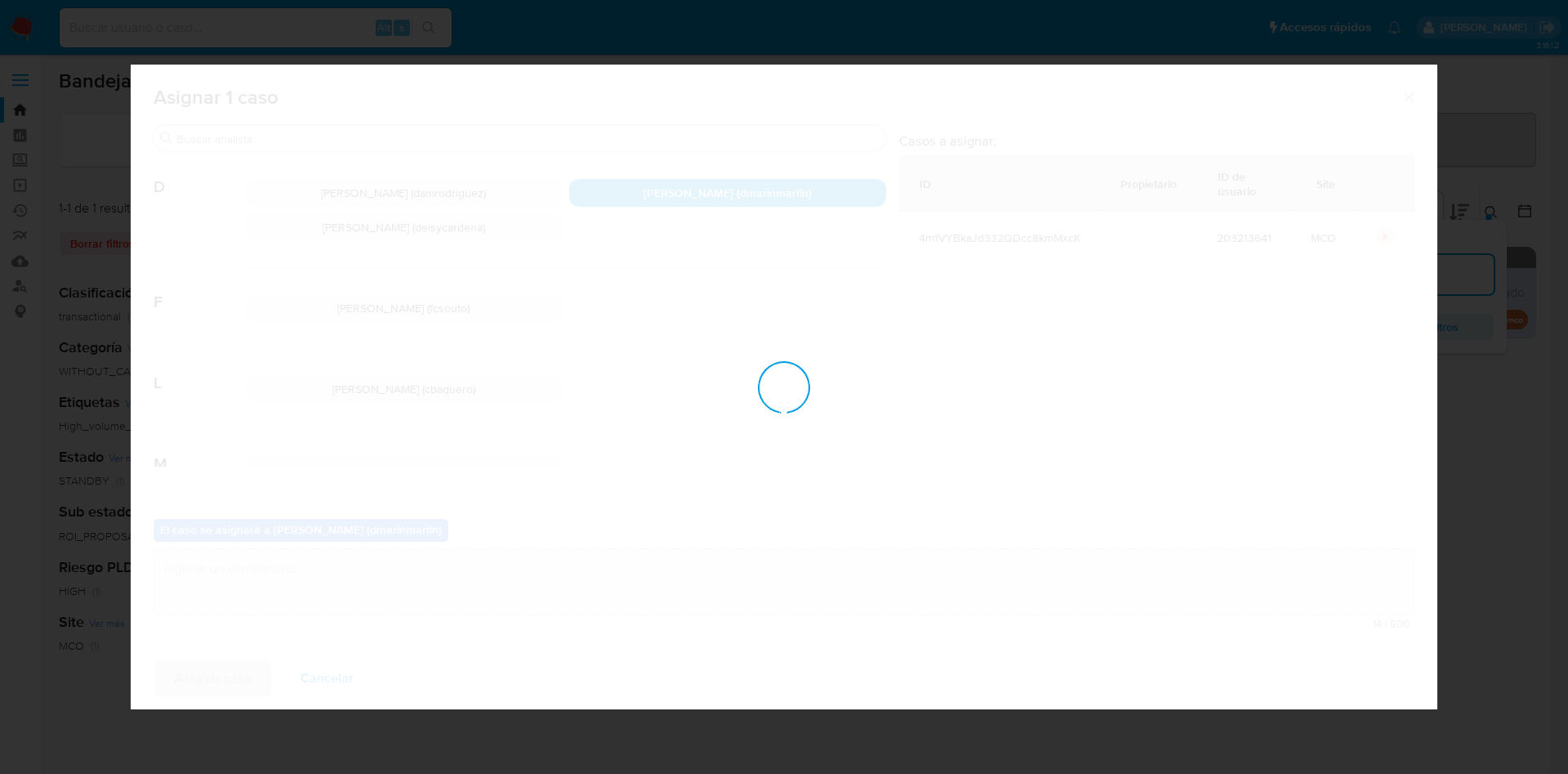
checkbox input "false"
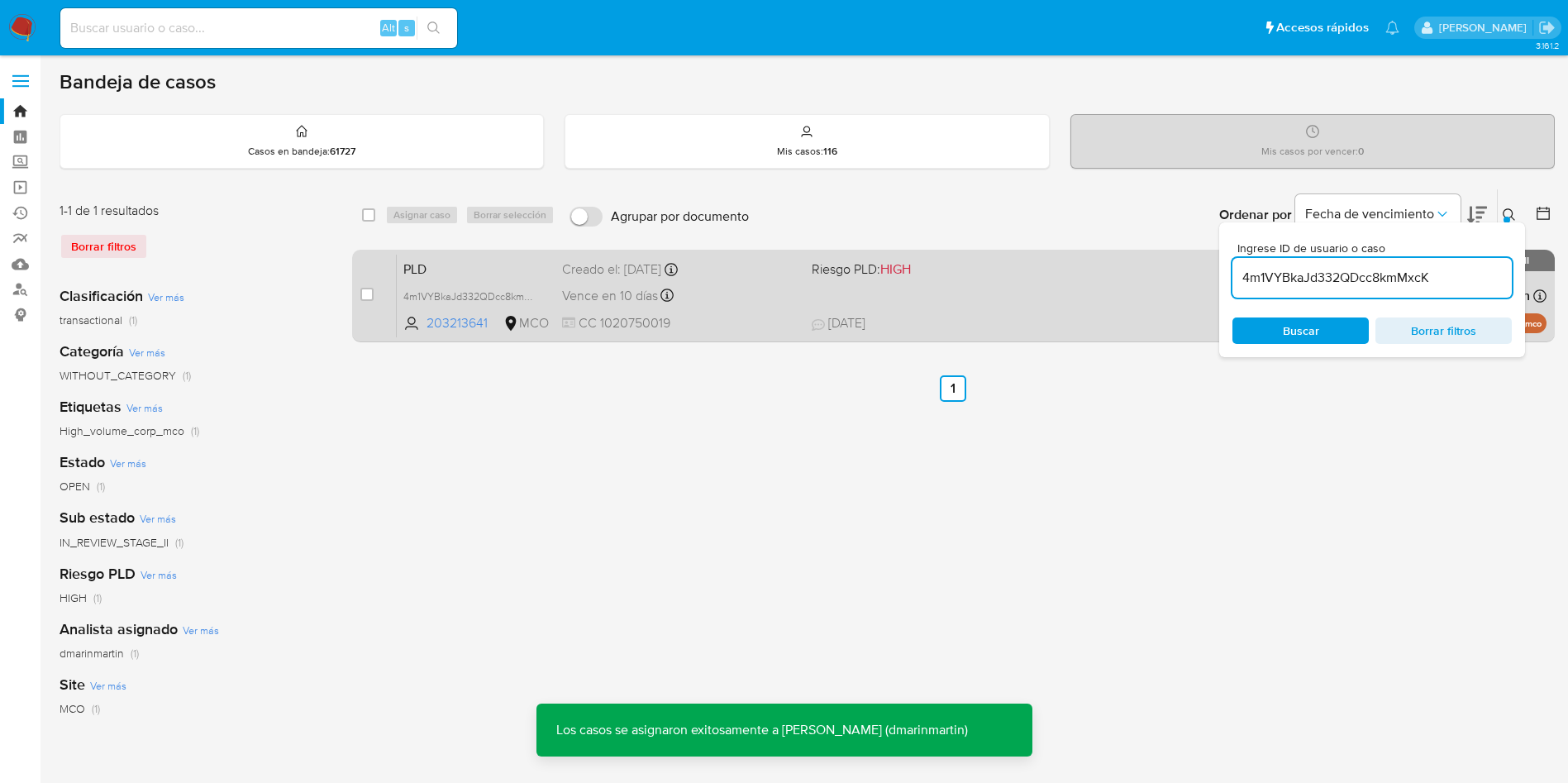
click at [728, 309] on div "PLD 4m1VYBkaJd332QDcc8kmMxcK 203213641 MCO Riesgo PLD: HIGH Creado el: 12/07/20…" at bounding box center [971, 295] width 1150 height 83
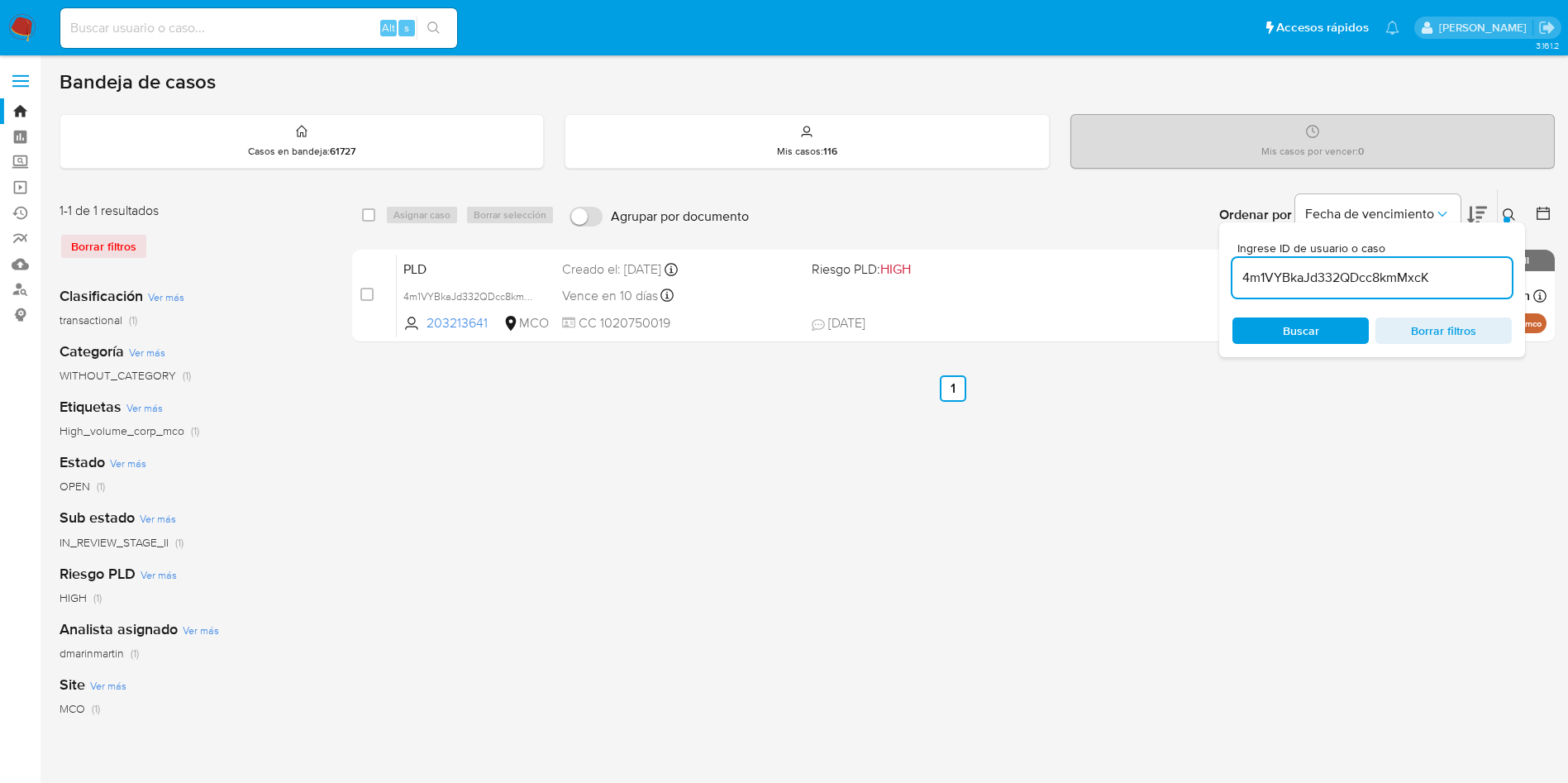
click at [1302, 273] on input "4m1VYBkaJd332QDcc8kmMxcK" at bounding box center [1371, 278] width 279 height 21
drag, startPoint x: 1302, startPoint y: 273, endPoint x: 1310, endPoint y: 303, distance: 31.0
click at [1302, 276] on input "4m1VYBkaJd332QDcc8kmMxcK" at bounding box center [1371, 278] width 279 height 21
paste input "BNg6E4zAn1NNFfWCjSynJKzI"
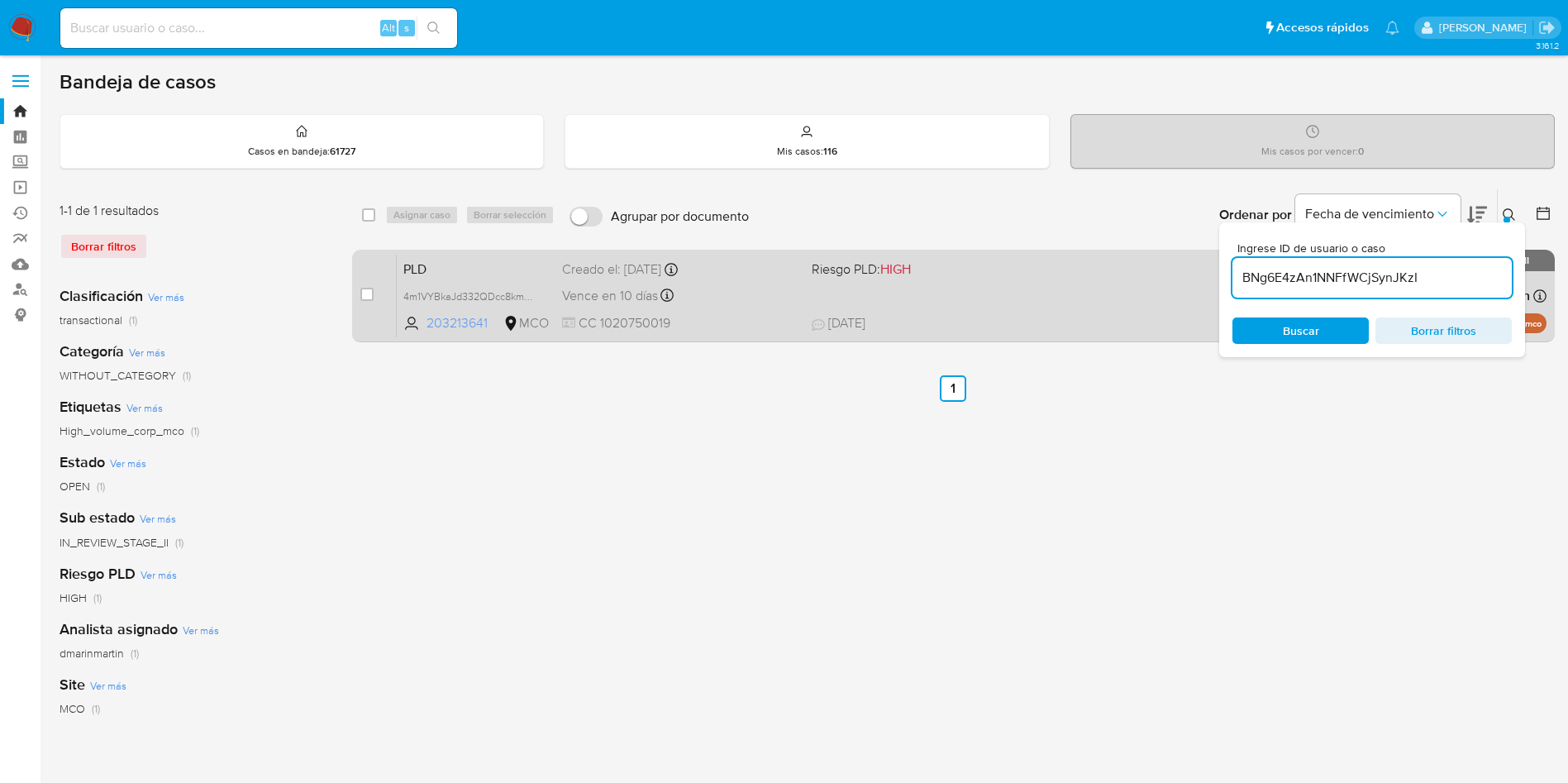
type input "BNg6E4zAn1NNFfWCjSynJKzI"
click at [365, 295] on input "checkbox" at bounding box center [367, 294] width 14 height 14
checkbox input "true"
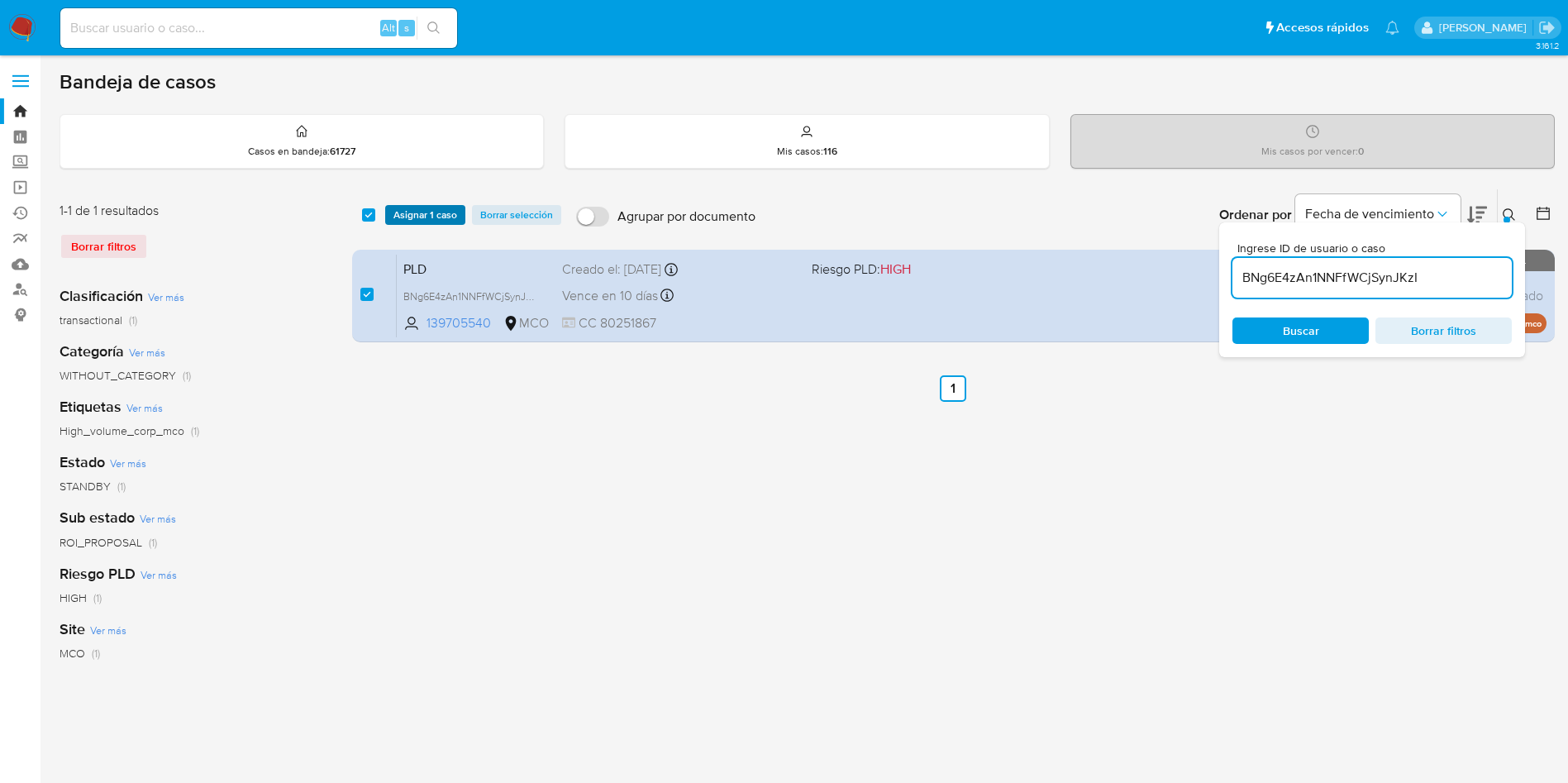
click at [426, 208] on span "Asignar 1 caso" at bounding box center [426, 214] width 64 height 16
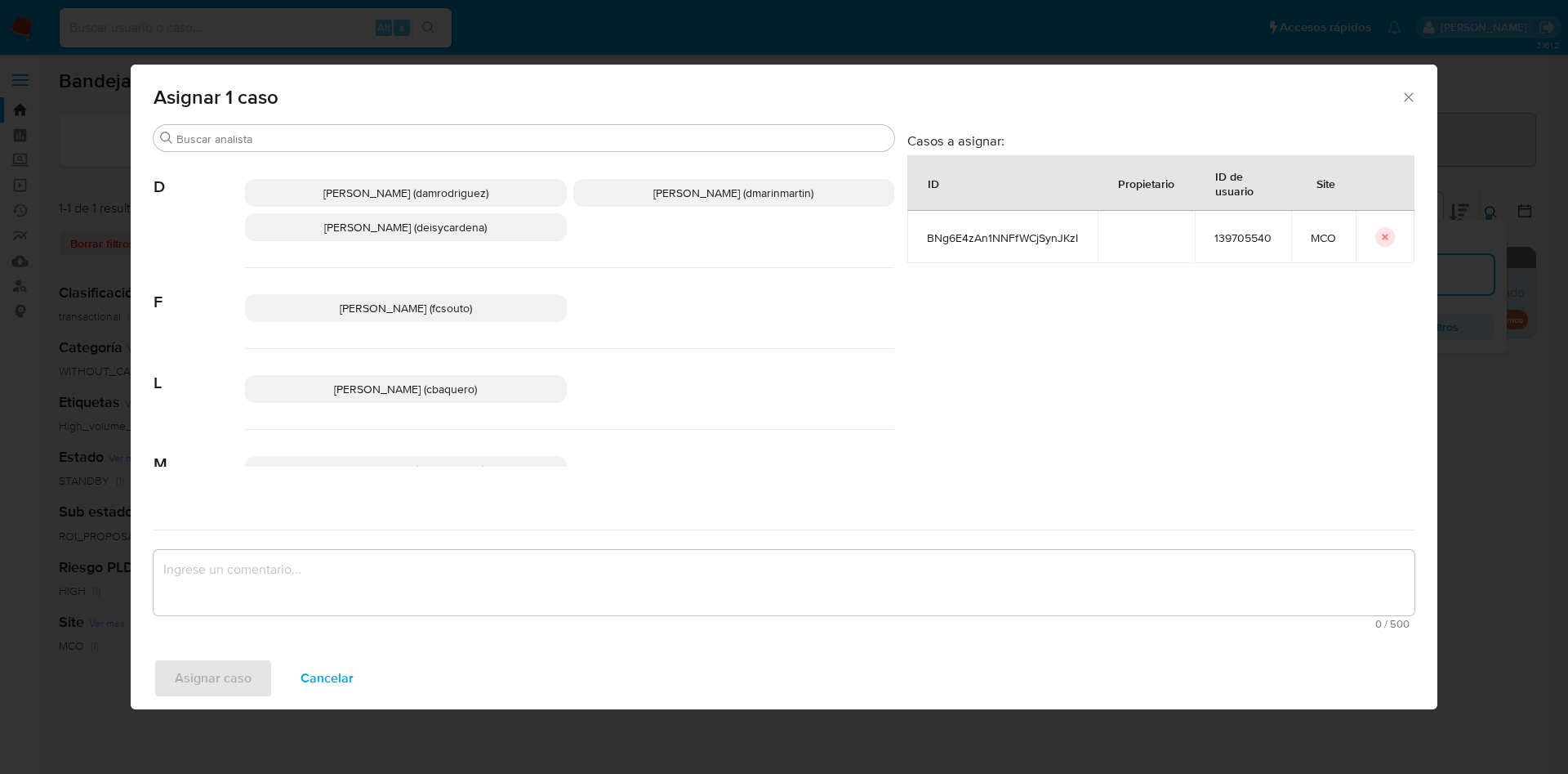
click at [722, 180] on p "David Esteban Marin Martinez (dmarinmartin)" at bounding box center [733, 192] width 321 height 28
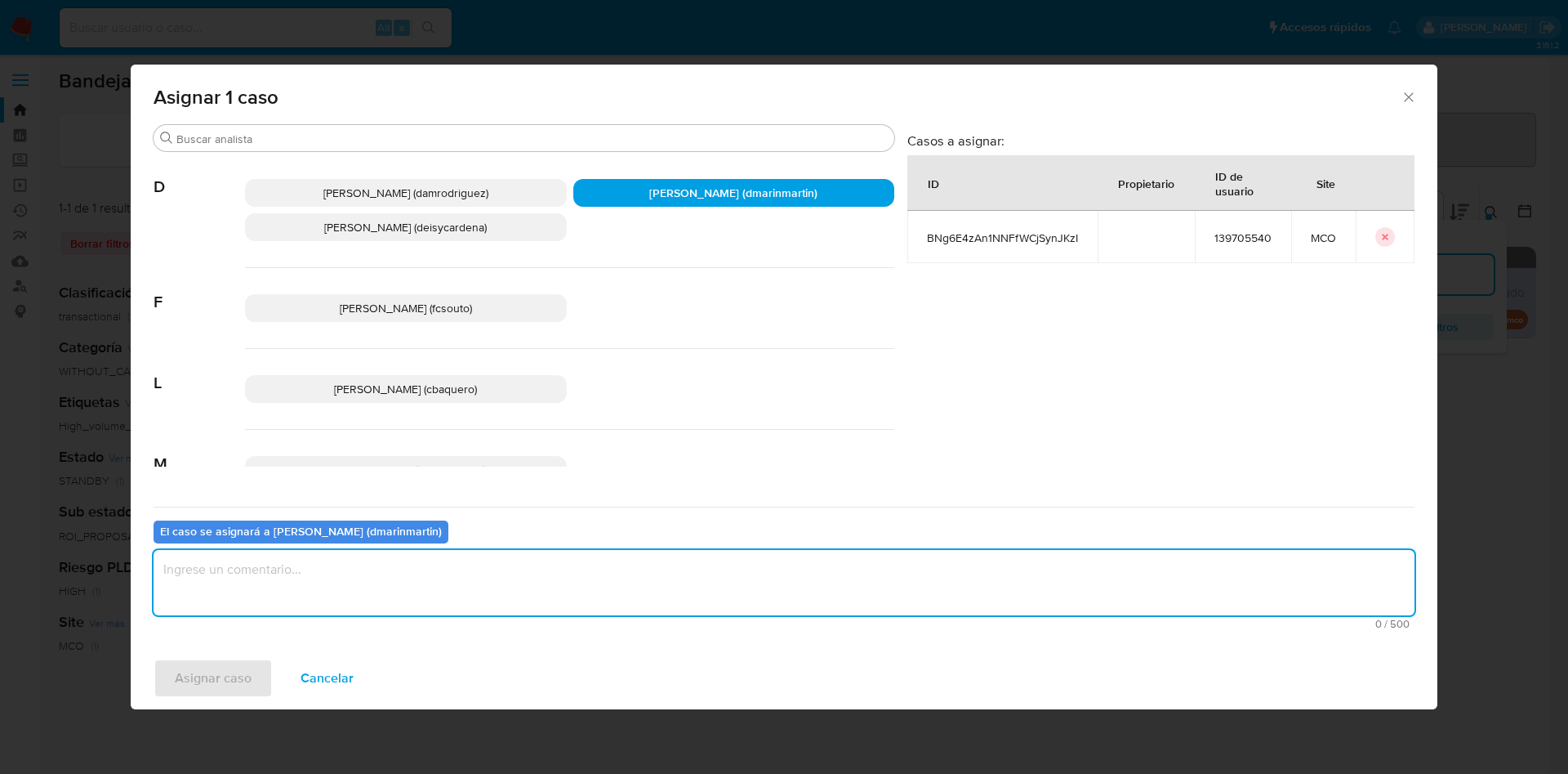
click at [768, 582] on textarea "assign-modal" at bounding box center [784, 582] width 1261 height 65
type textarea "ANÁLISIS NVL 2"
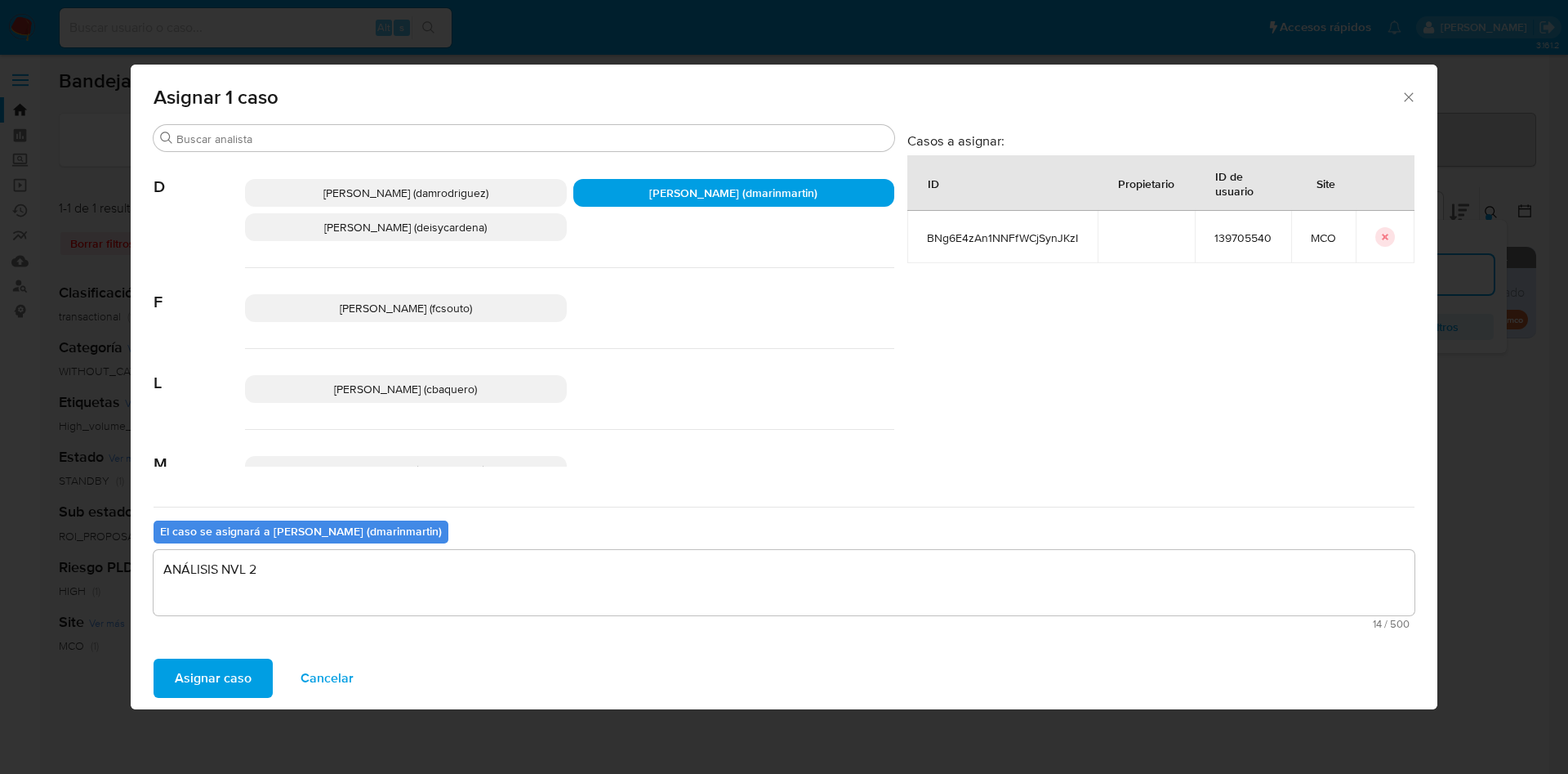
click at [154, 659] on button "Asignar caso" at bounding box center [213, 678] width 119 height 39
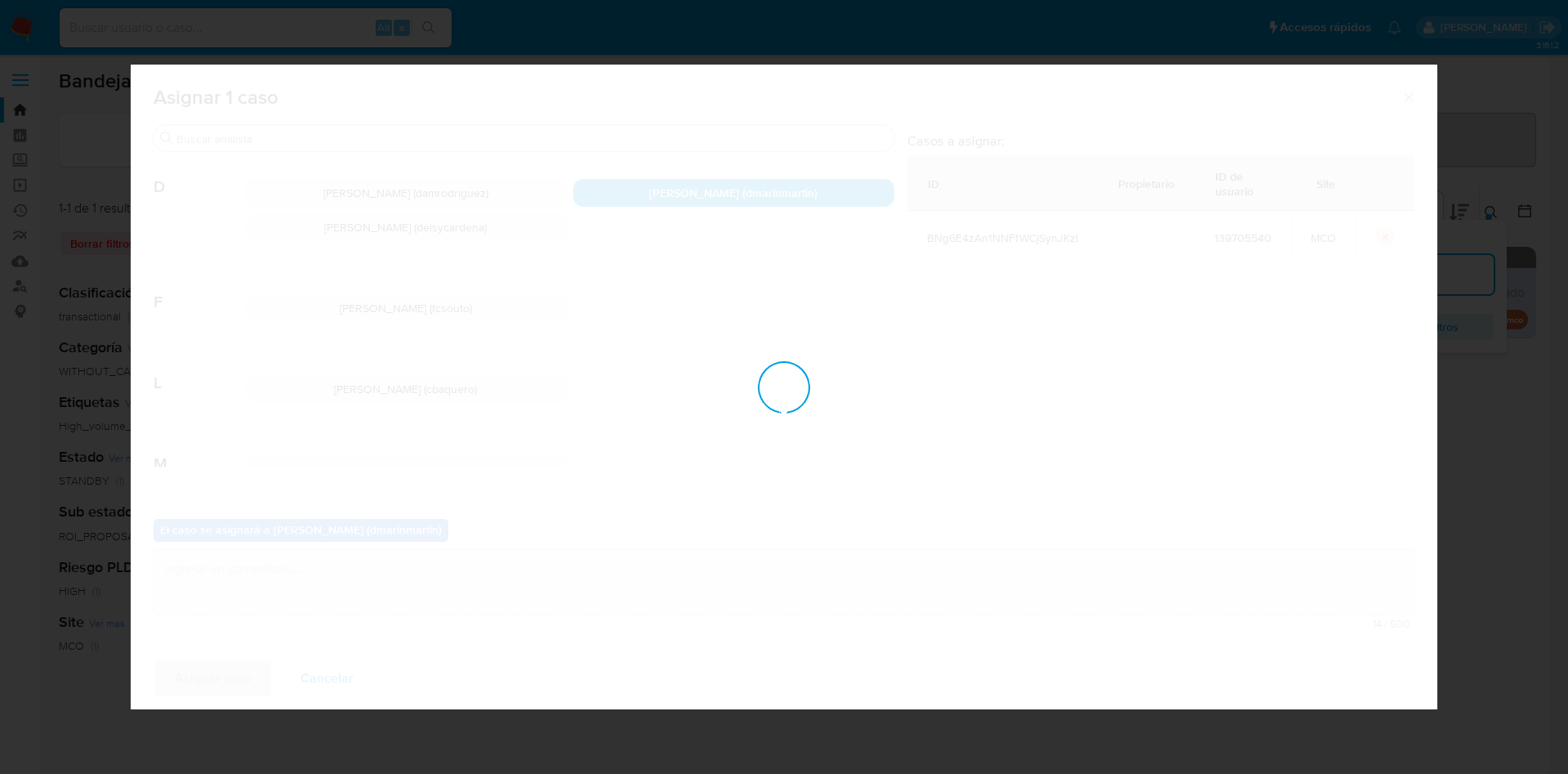
checkbox input "false"
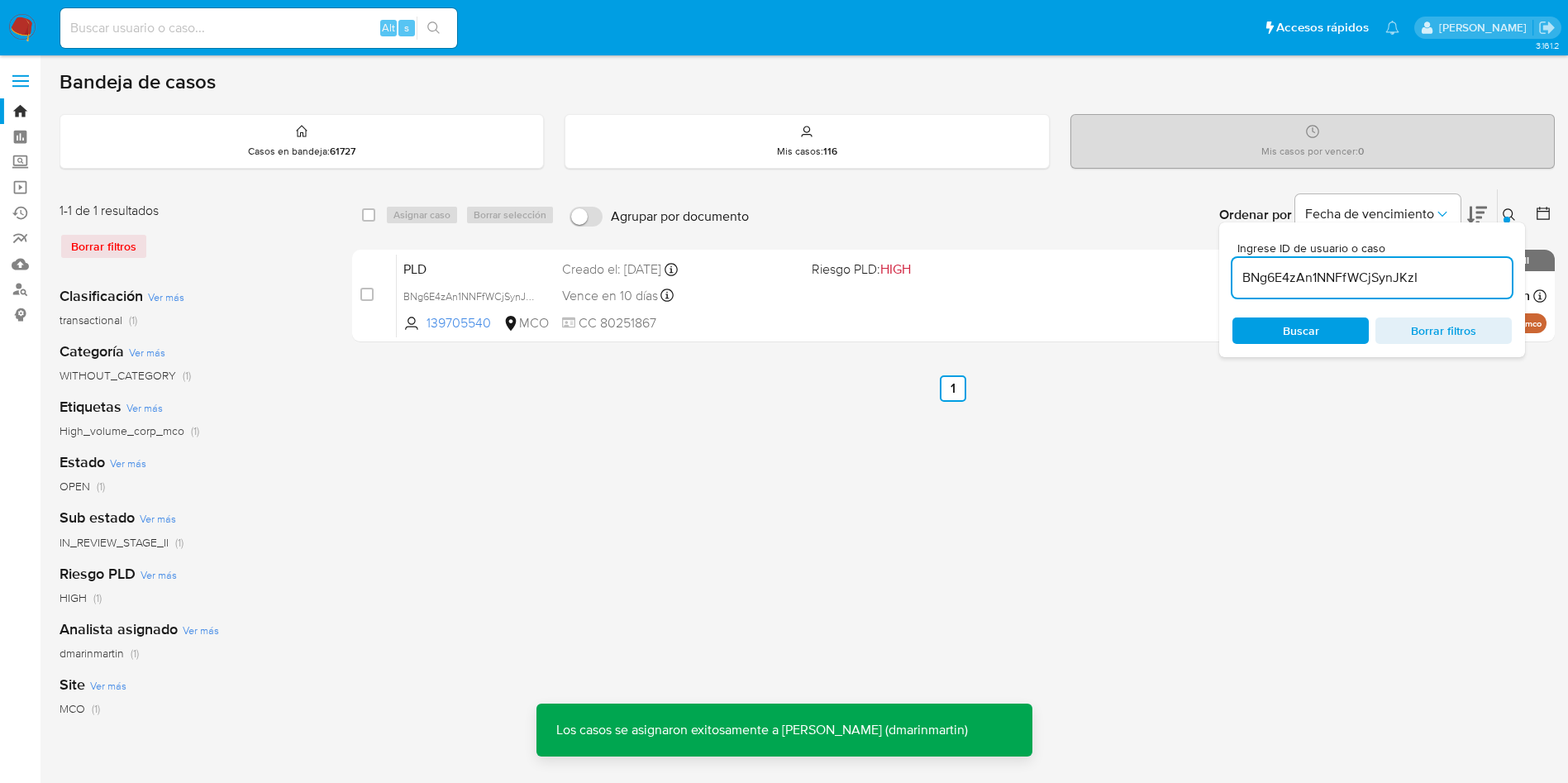
click at [787, 601] on div "select-all-cases-checkbox Asignar caso Borrar selección Agrupar por documento O…" at bounding box center [954, 551] width 1203 height 726
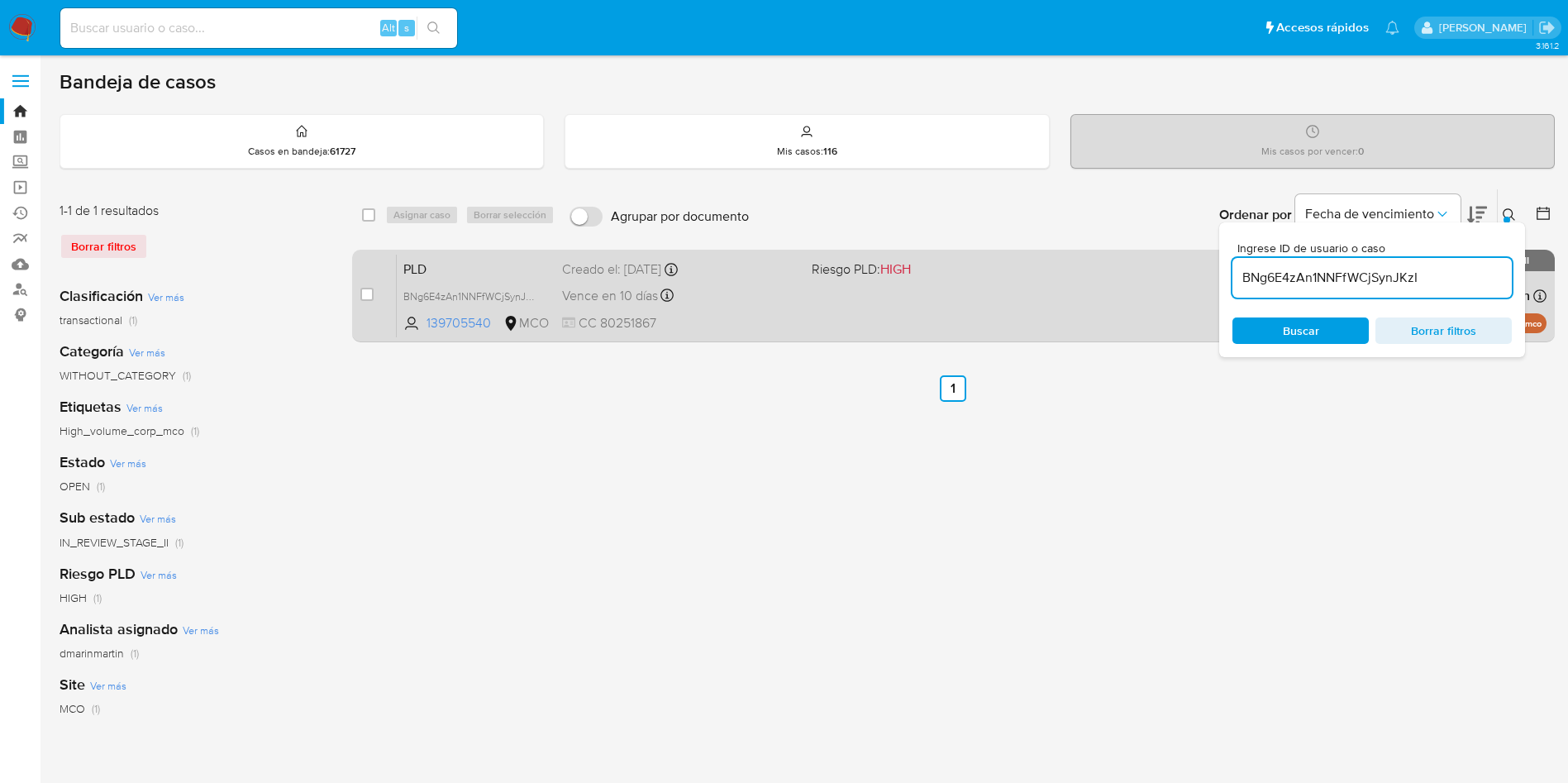
click at [747, 295] on div "Vence en 10 días Vence el 10/10/2025 05:05:51" at bounding box center [680, 295] width 237 height 22
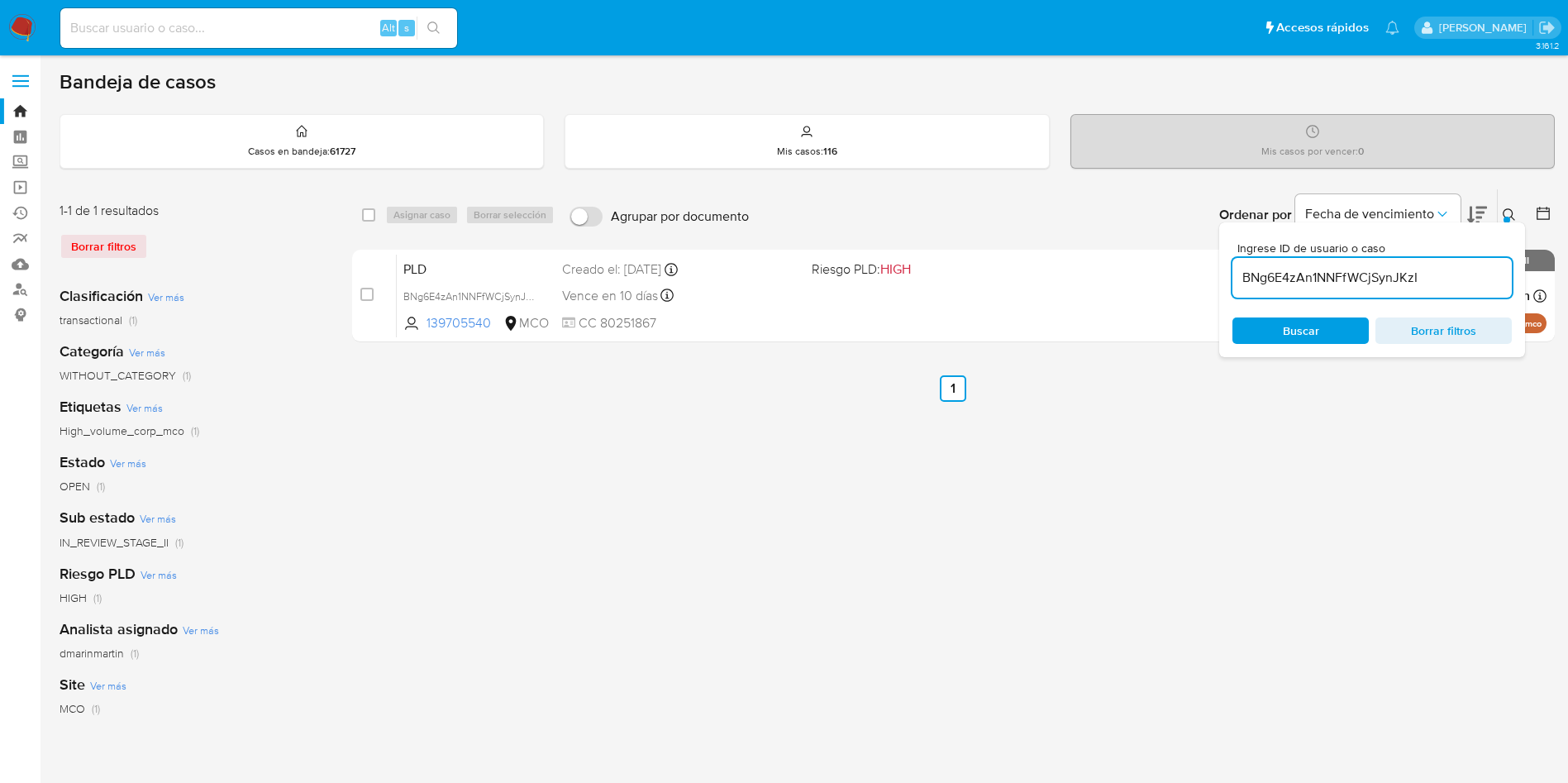
click at [1288, 278] on input "BNg6E4zAn1NNFfWCjSynJKzI" at bounding box center [1371, 278] width 279 height 21
click at [1290, 278] on input "BNg6E4zAn1NNFfWCjSynJKzI" at bounding box center [1371, 278] width 279 height 21
paste input "wdQzVIMjTkde5gPMdvnojlh"
type input "wdQzVIMjTkde5gPMdvnojlhI"
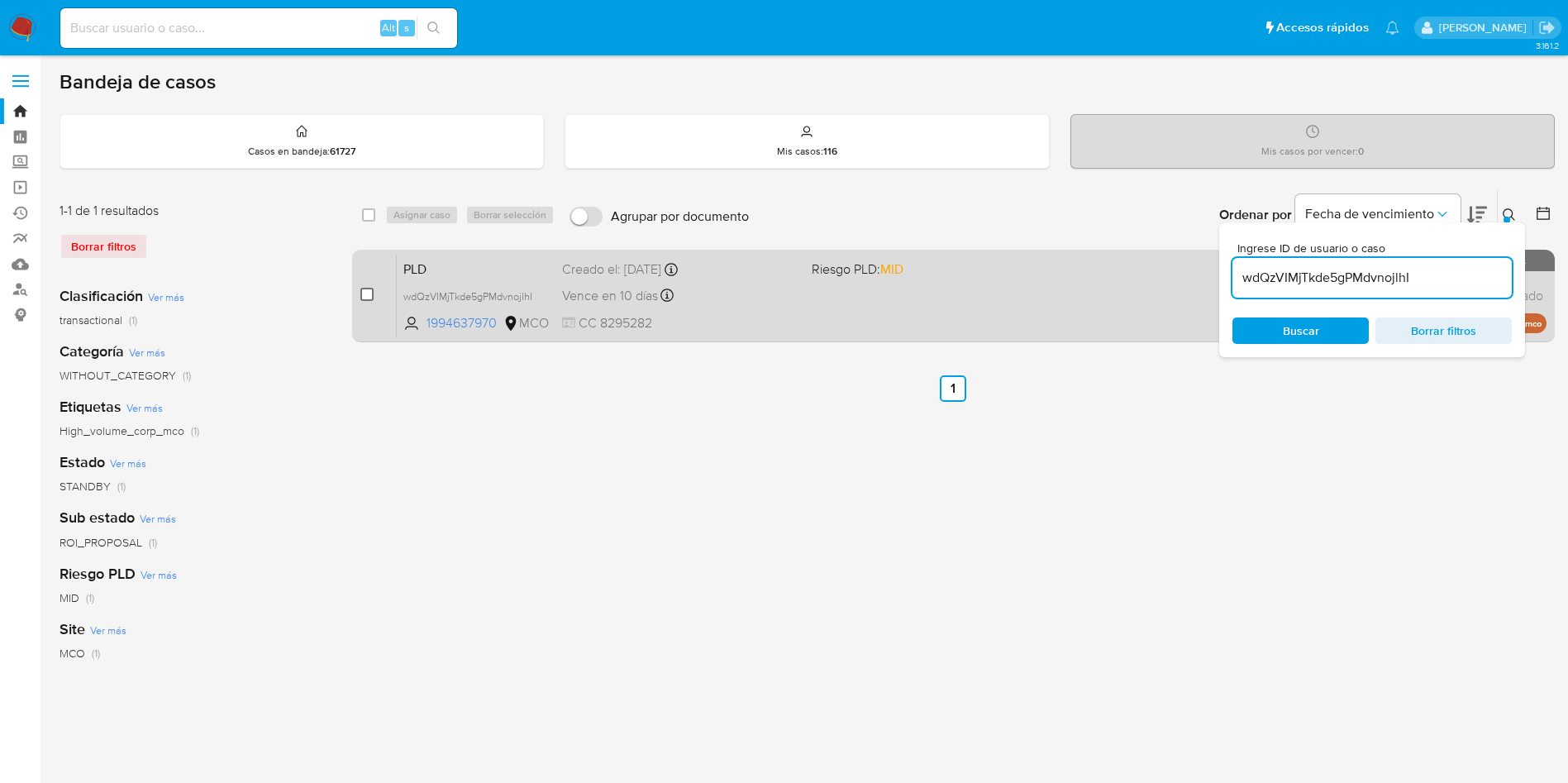
click at [369, 293] on input "checkbox" at bounding box center [367, 294] width 14 height 14
checkbox input "true"
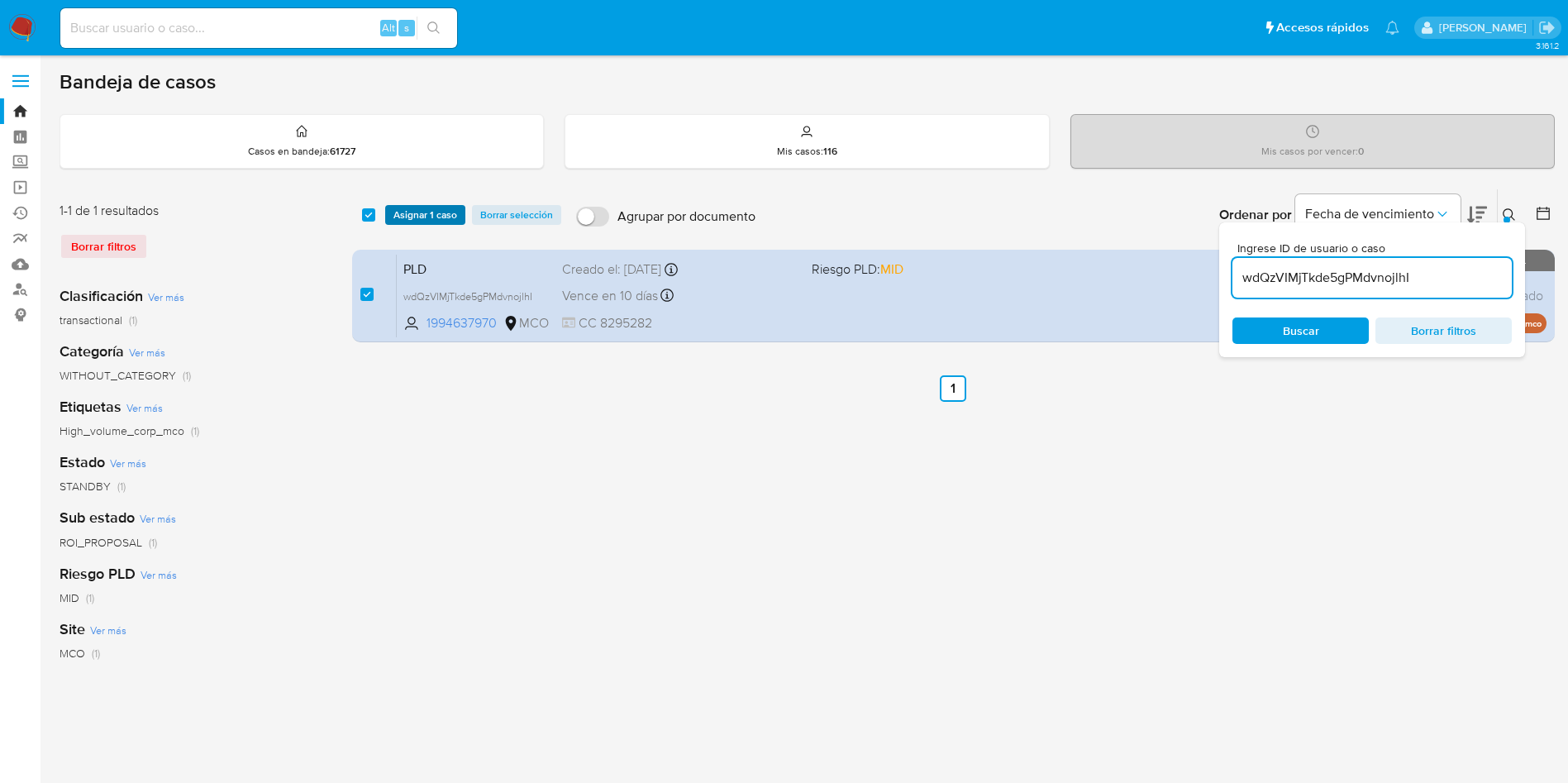
click at [426, 210] on span "Asignar 1 caso" at bounding box center [426, 214] width 64 height 16
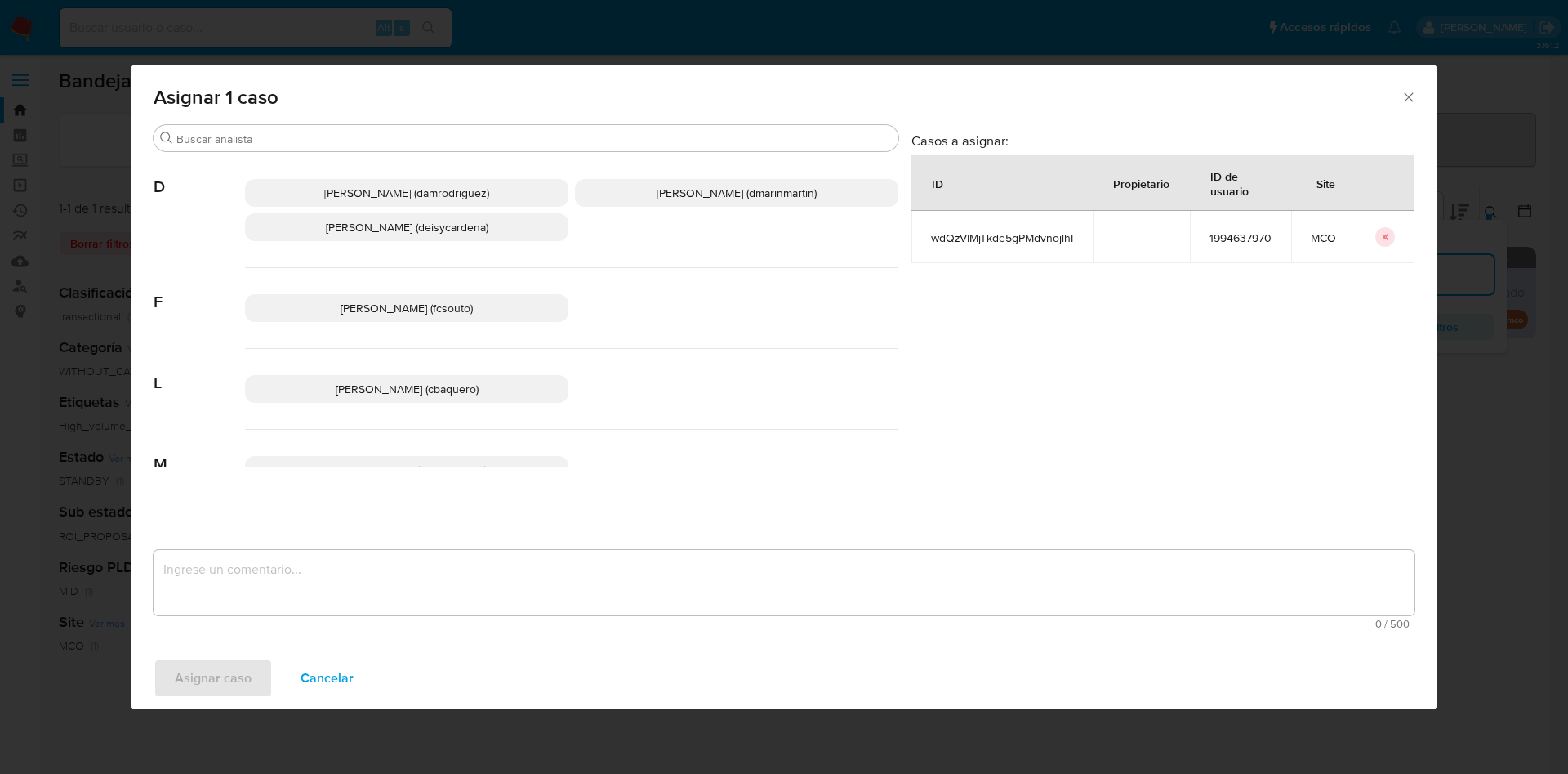
drag, startPoint x: 706, startPoint y: 176, endPoint x: 704, endPoint y: 189, distance: 13.2
click at [704, 183] on div "Damian Rodriguez (damrodriguez) David Esteban Marin Martinez (dmarinmartin) Dei…" at bounding box center [571, 210] width 653 height 115
click at [710, 184] on span "David Esteban Marin Martinez (dmarinmartin)" at bounding box center [736, 192] width 160 height 16
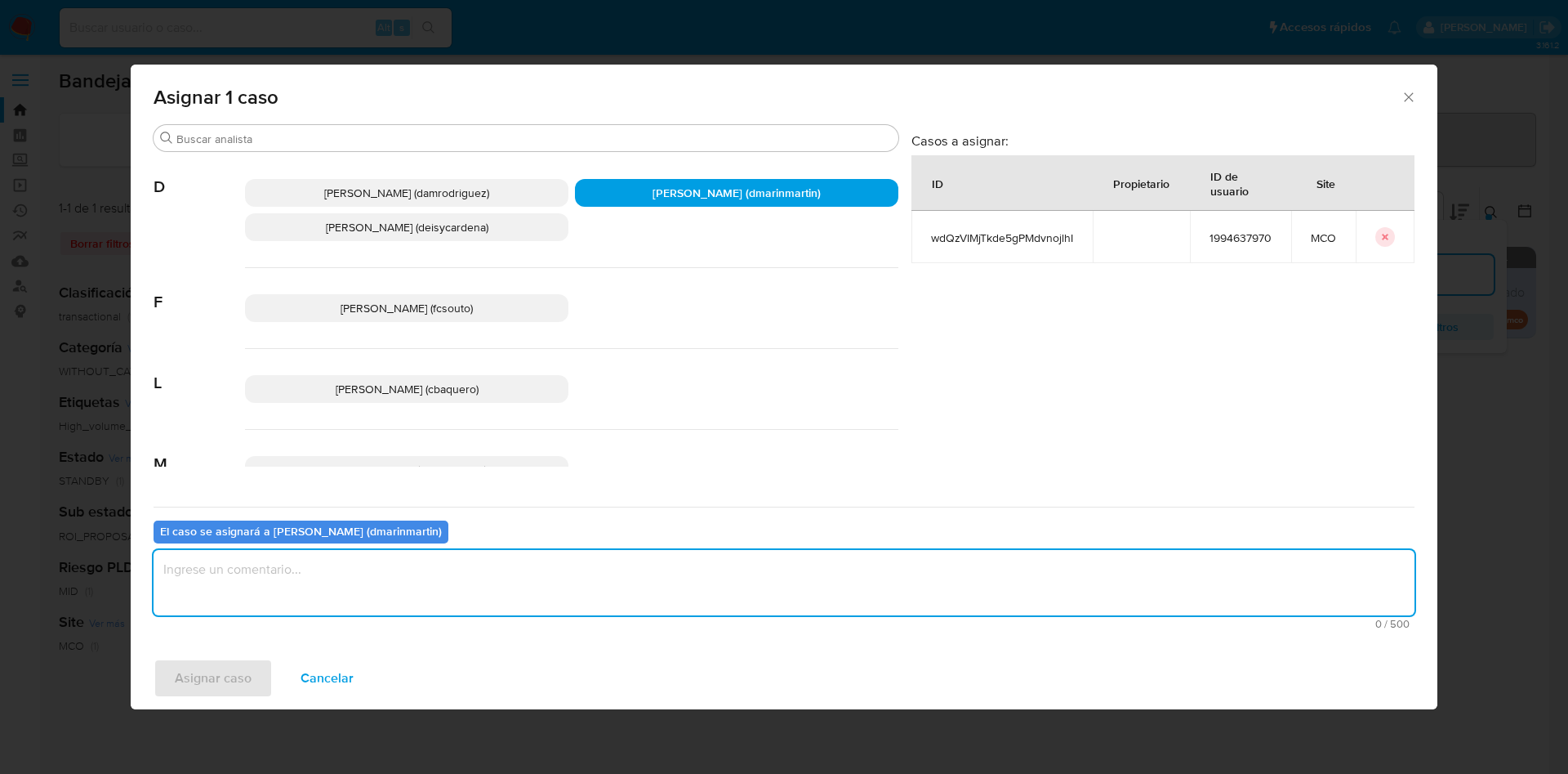
drag, startPoint x: 724, startPoint y: 559, endPoint x: 725, endPoint y: 552, distance: 7.1
click at [724, 554] on textarea "assign-modal" at bounding box center [784, 582] width 1261 height 65
type textarea "Análisis nvl 2"
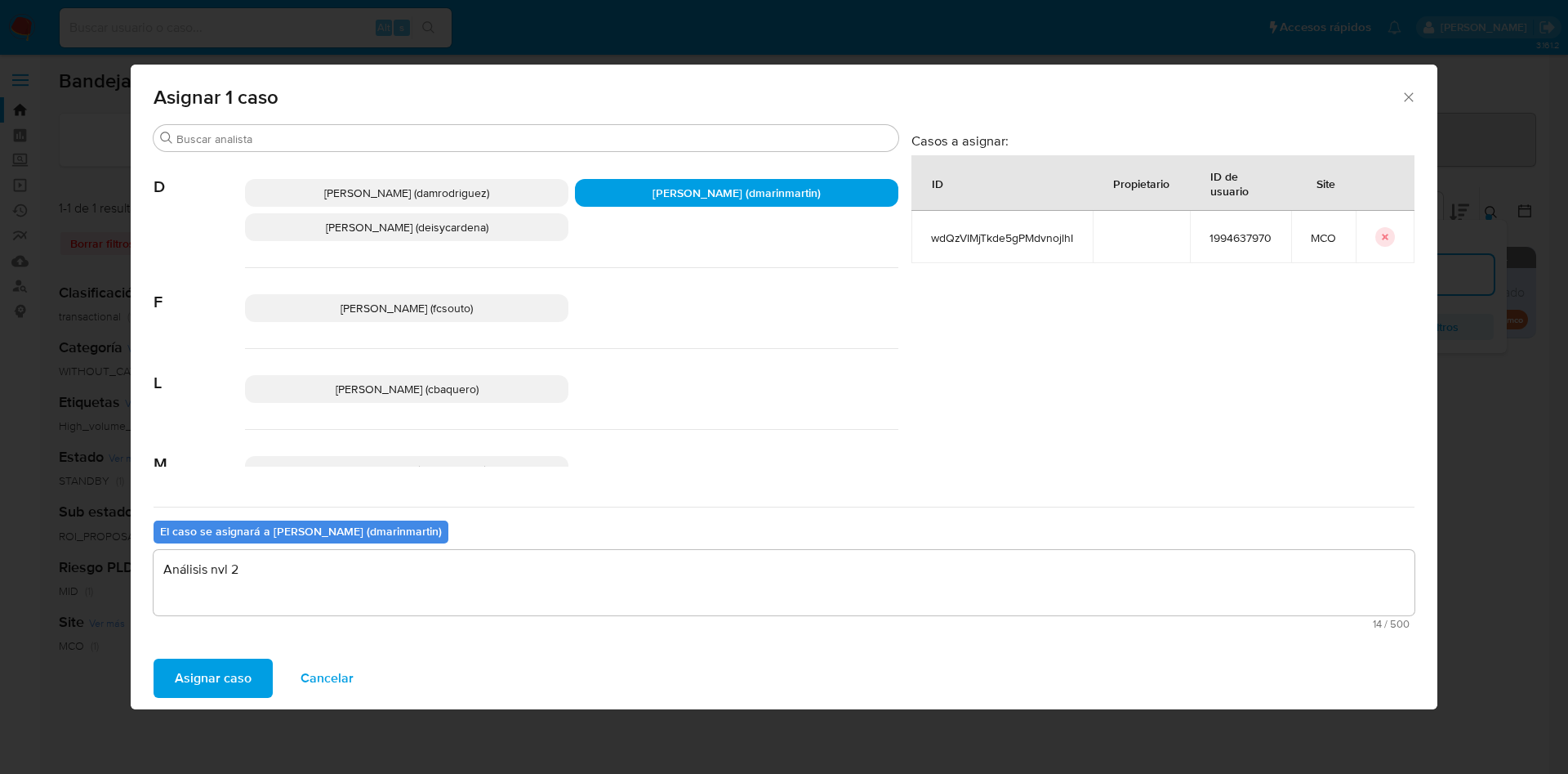
click at [154, 659] on button "Asignar caso" at bounding box center [213, 678] width 119 height 39
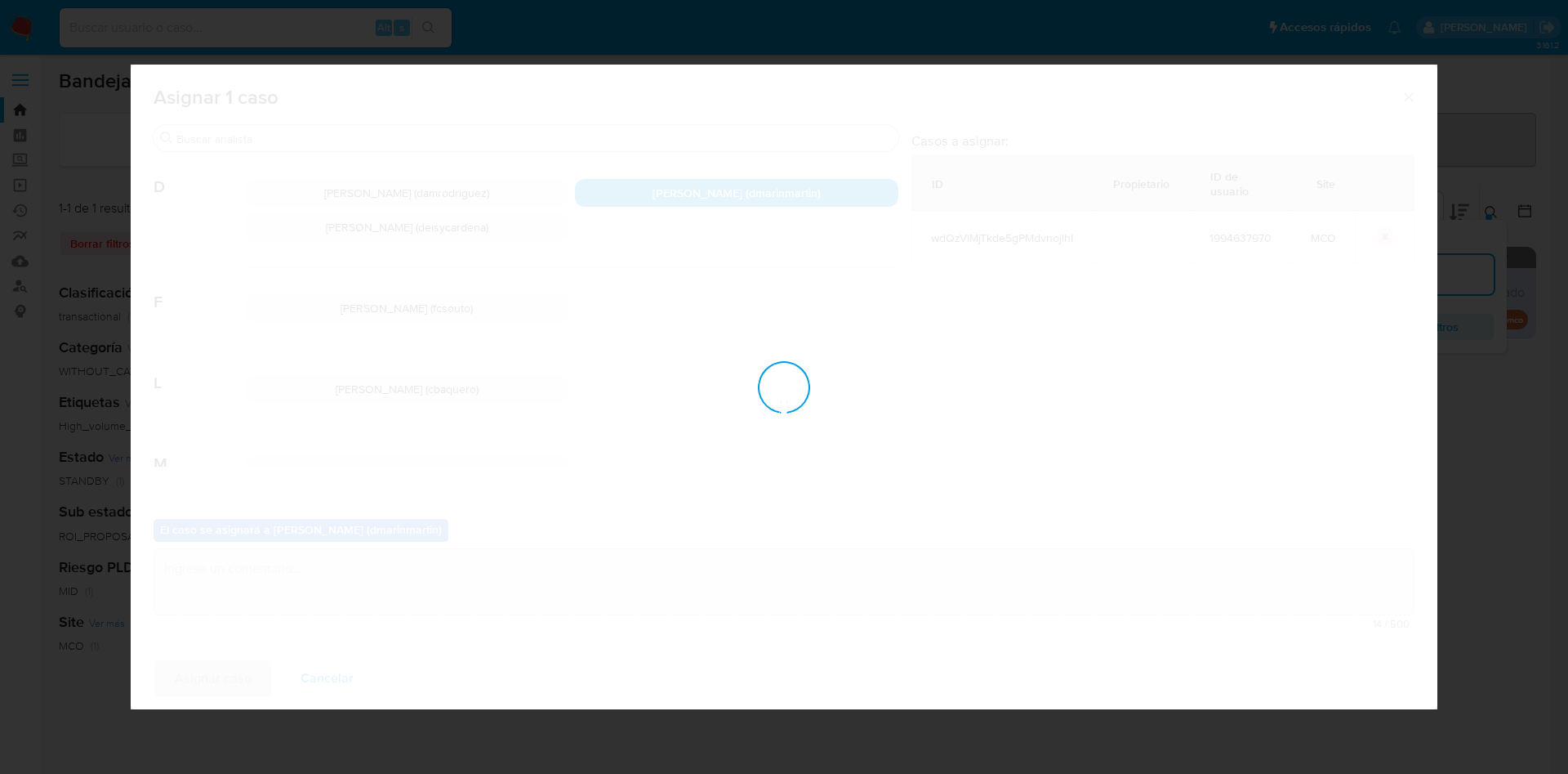
checkbox input "false"
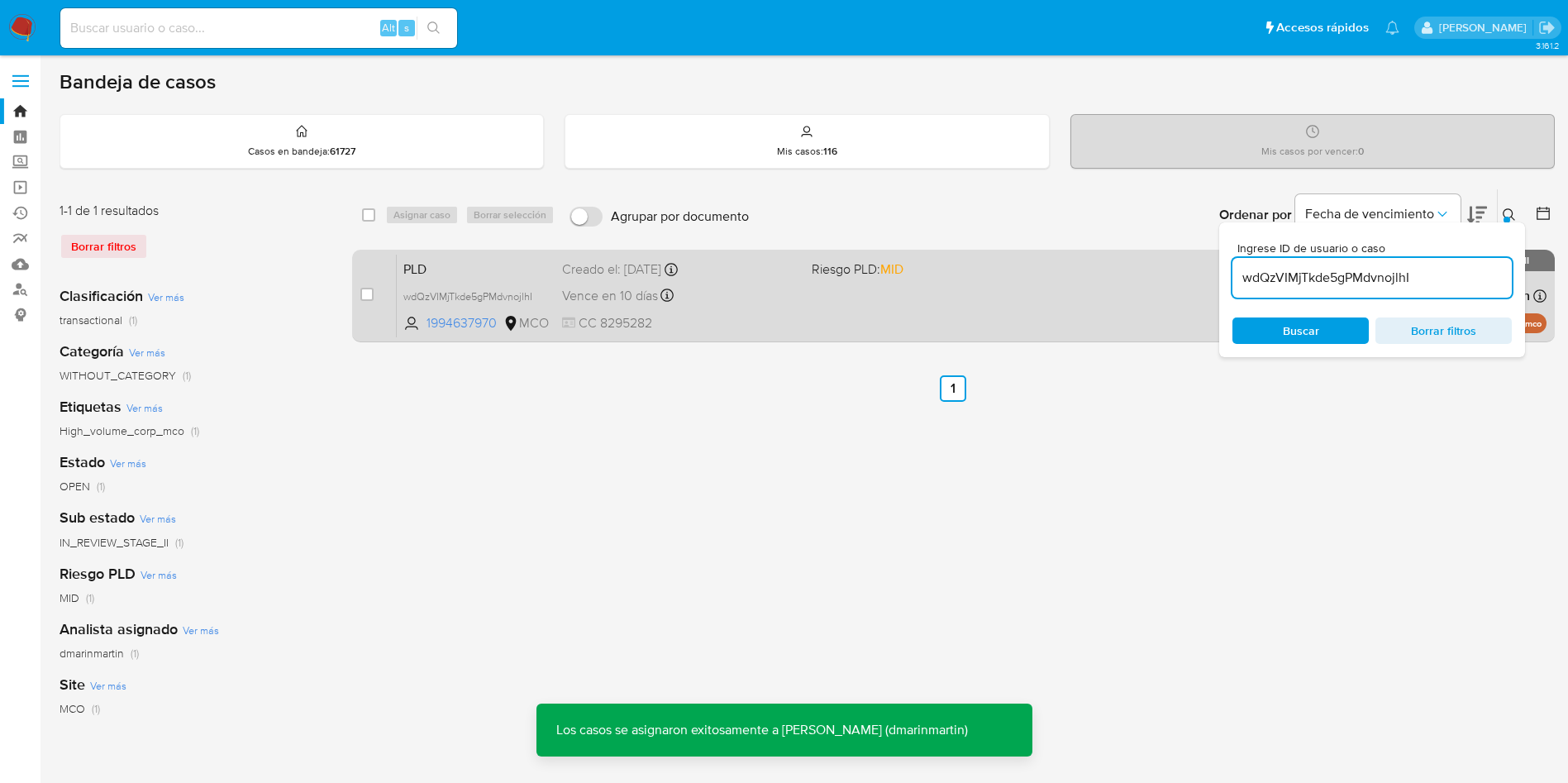
click at [784, 306] on div "Vence en 10 días Vence el 10/10/2025 05:07:09" at bounding box center [680, 295] width 237 height 22
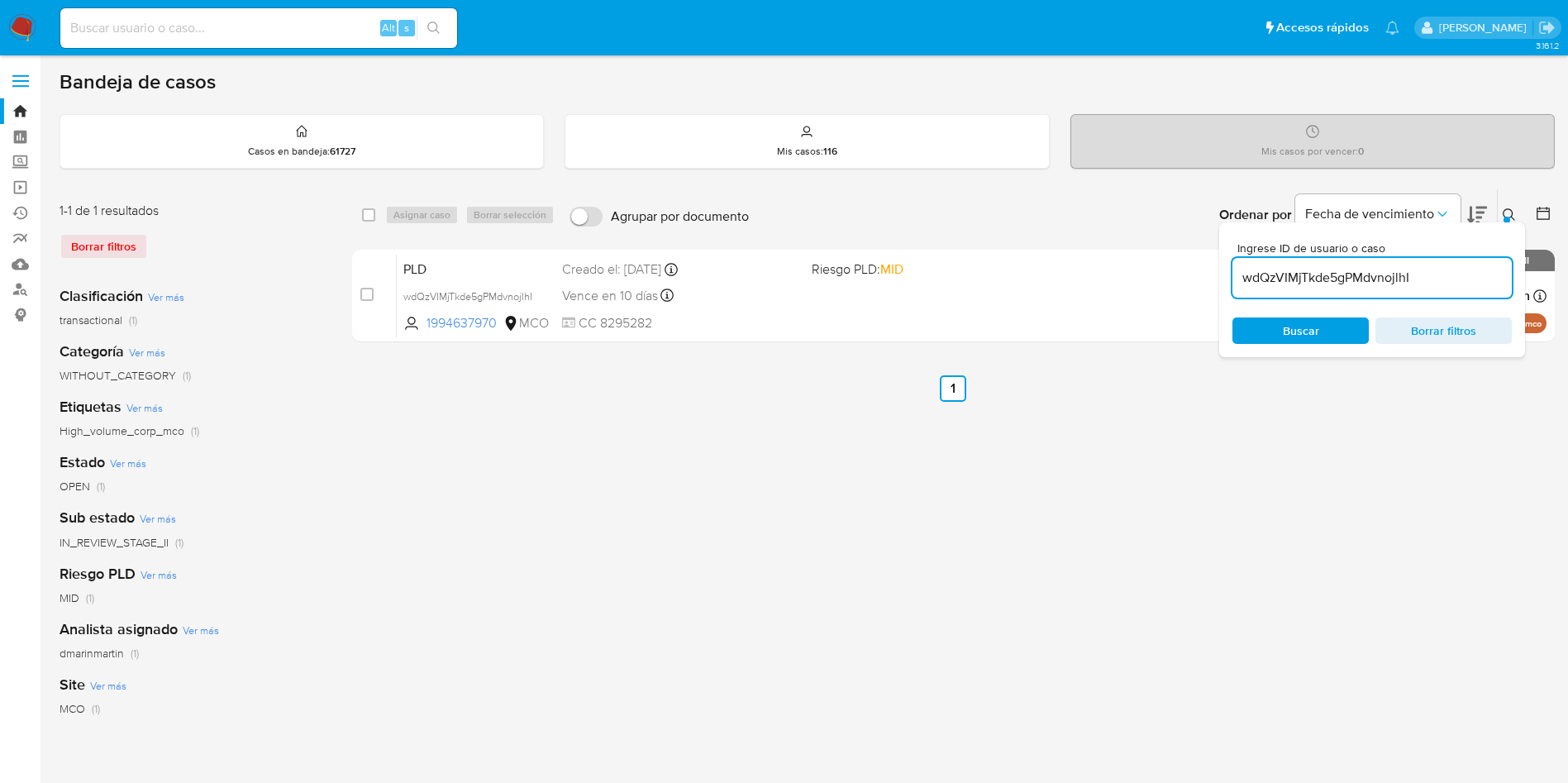
click at [1370, 270] on input "wdQzVIMjTkde5gPMdvnojlhI" at bounding box center [1371, 278] width 279 height 21
paste input "YIBp7ZYvxgkJGtwgKLVXREN7"
type input "YIBp7ZYvxgkJGtwgKLVXREN7"
drag, startPoint x: 364, startPoint y: 290, endPoint x: 440, endPoint y: 235, distance: 93.8
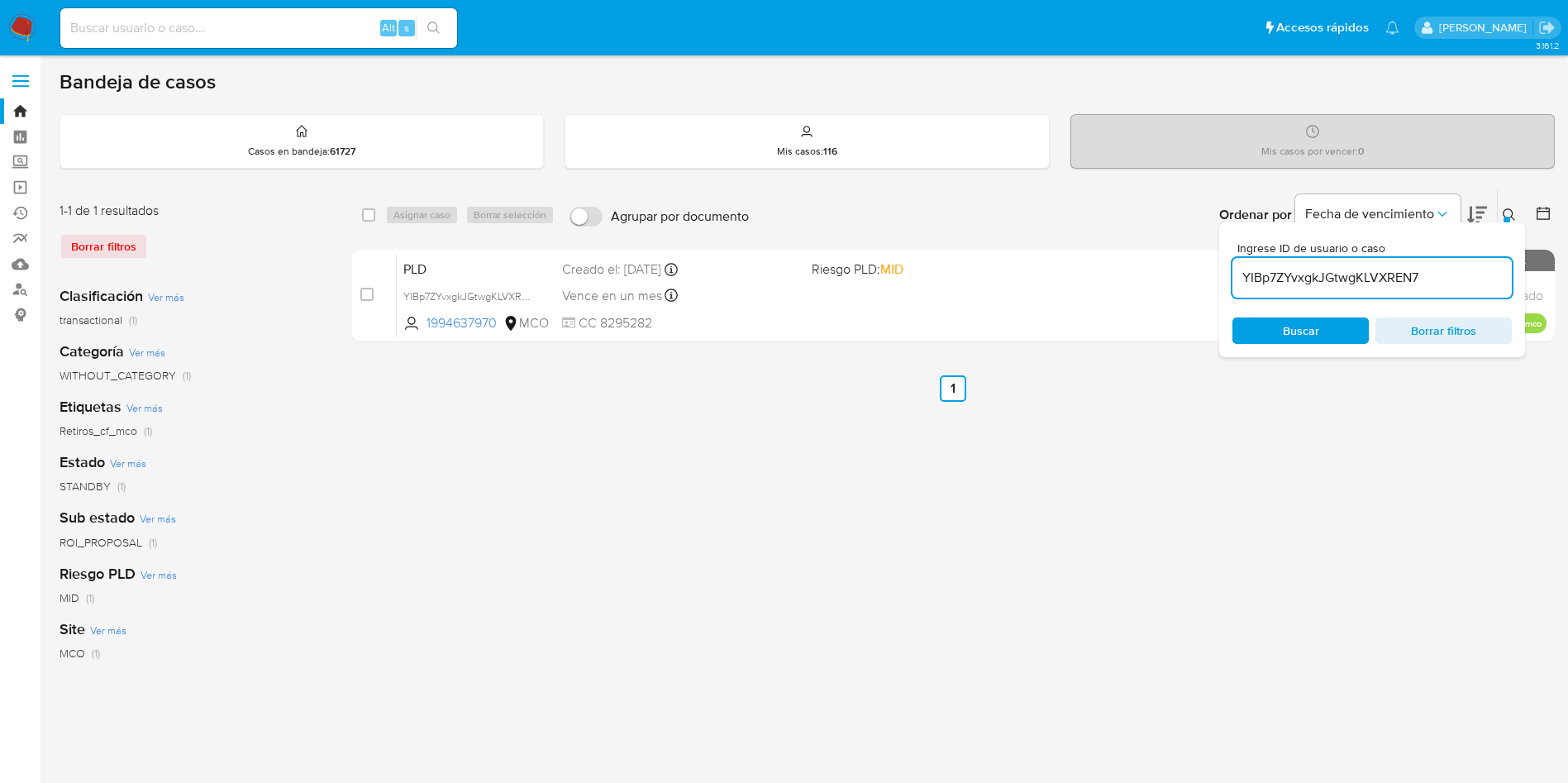
click at [370, 286] on div "case-item-checkbox" at bounding box center [367, 294] width 14 height 16
drag, startPoint x: 366, startPoint y: 296, endPoint x: 416, endPoint y: 247, distance: 70.0
click at [374, 293] on div "case-item-checkbox No es posible asignar el caso" at bounding box center [378, 295] width 37 height 83
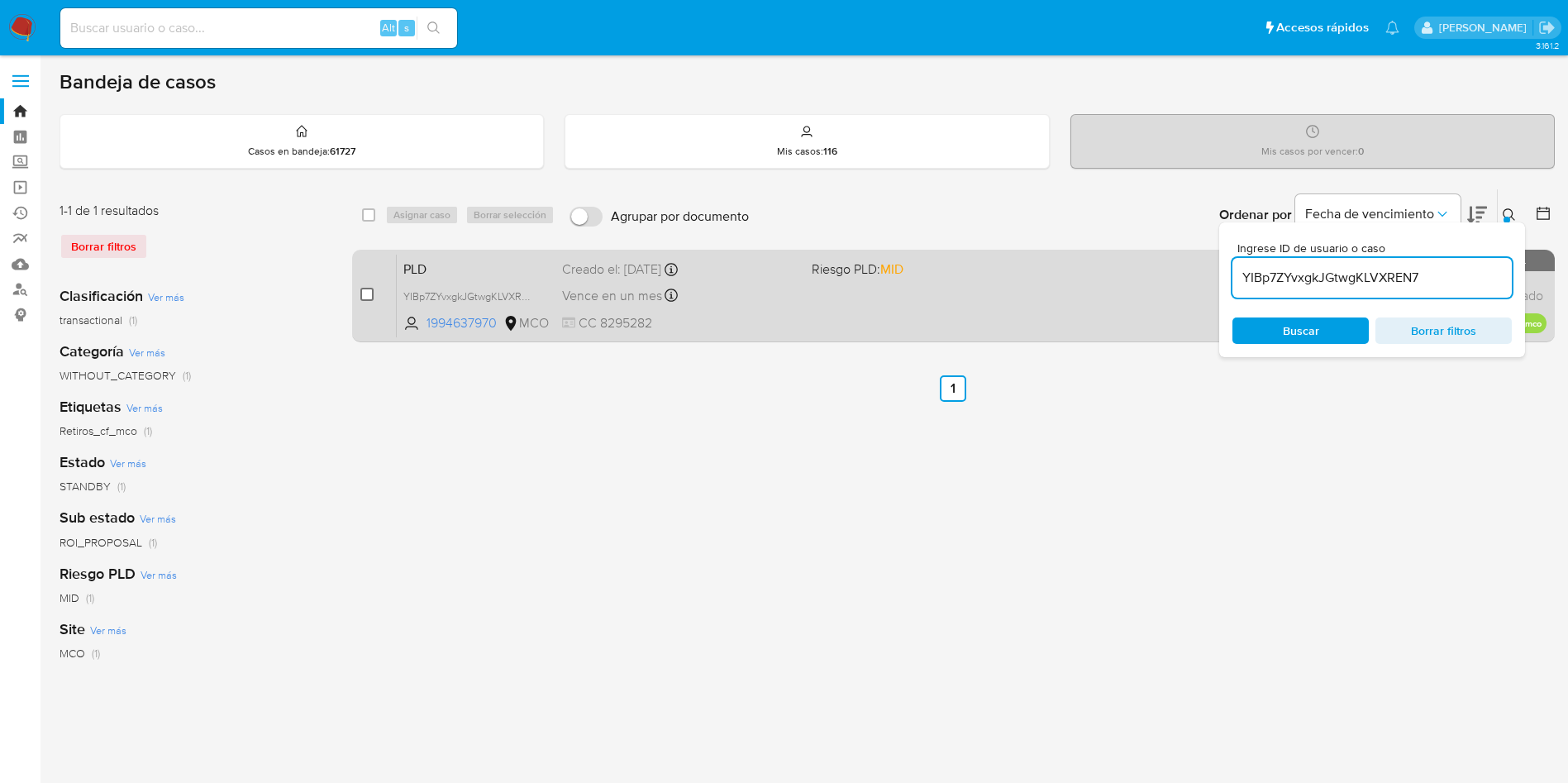
click at [366, 293] on input "checkbox" at bounding box center [367, 294] width 14 height 14
checkbox input "true"
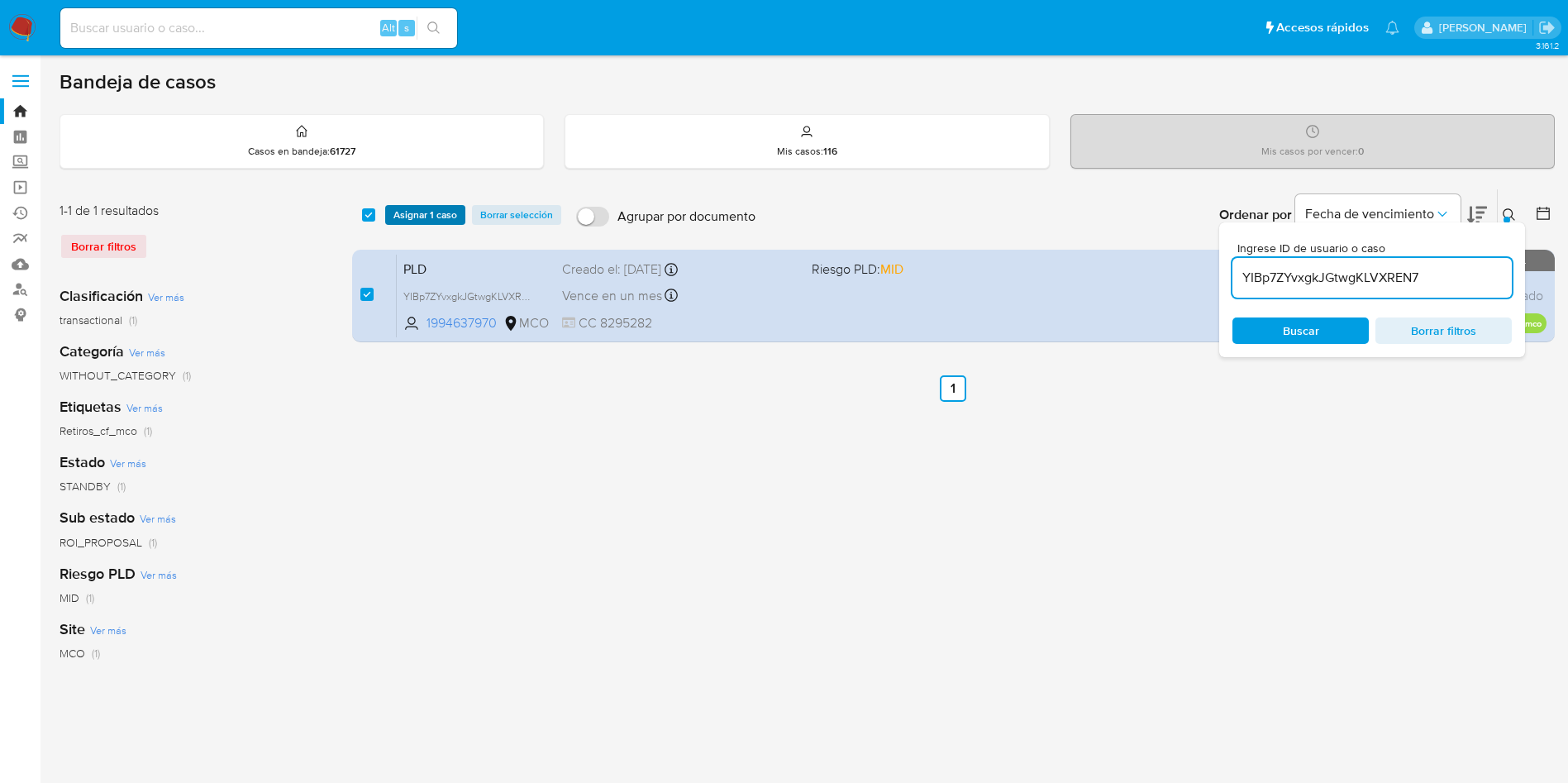
click at [433, 216] on span "Asignar 1 caso" at bounding box center [426, 214] width 64 height 16
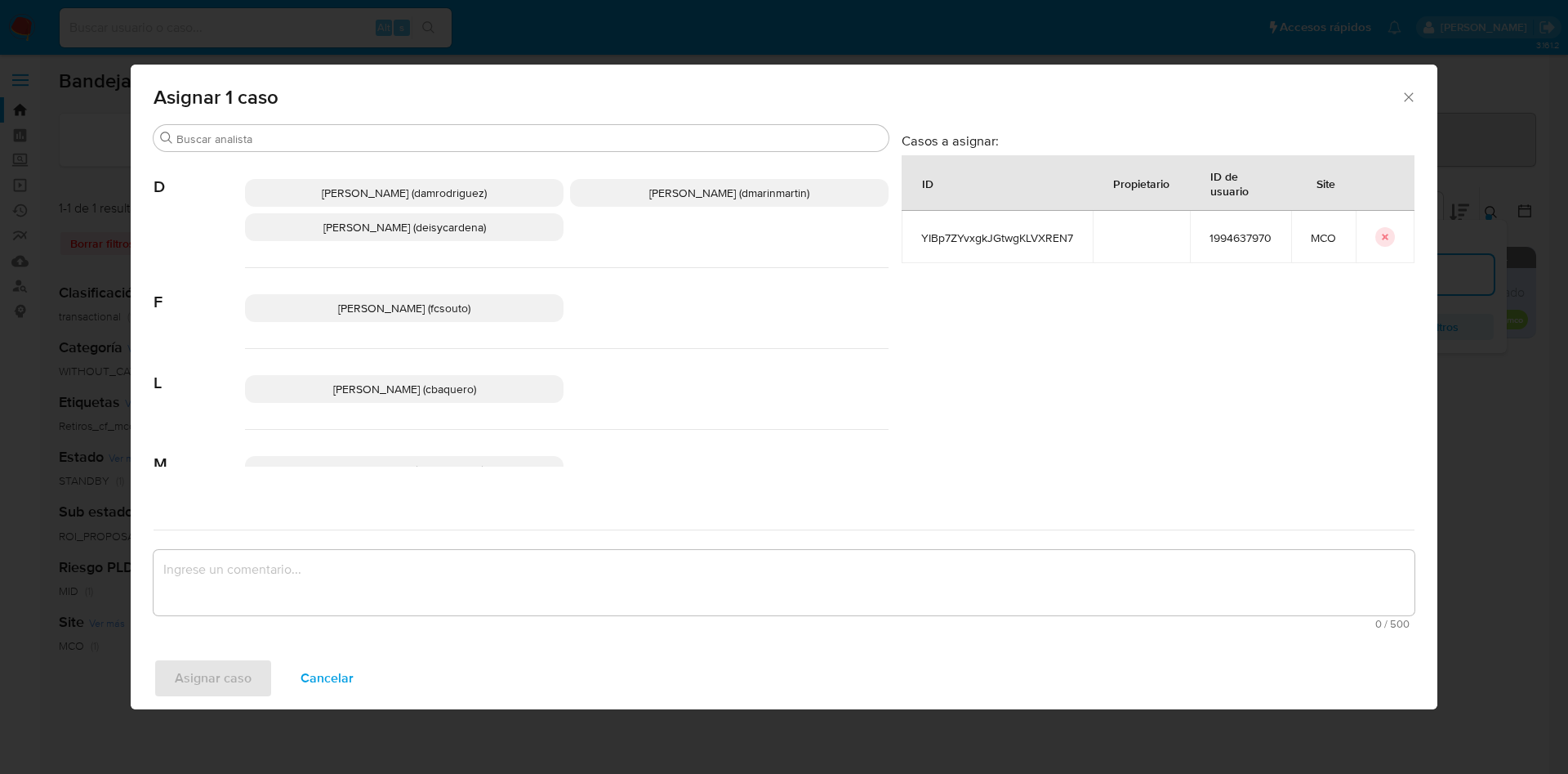
click at [720, 208] on div "Damian Rodriguez (damrodriguez) David Esteban Marin Martinez (dmarinmartin) Dei…" at bounding box center [567, 210] width 644 height 115
click at [740, 185] on span "David Esteban Marin Martinez (dmarinmartin)" at bounding box center [730, 192] width 160 height 16
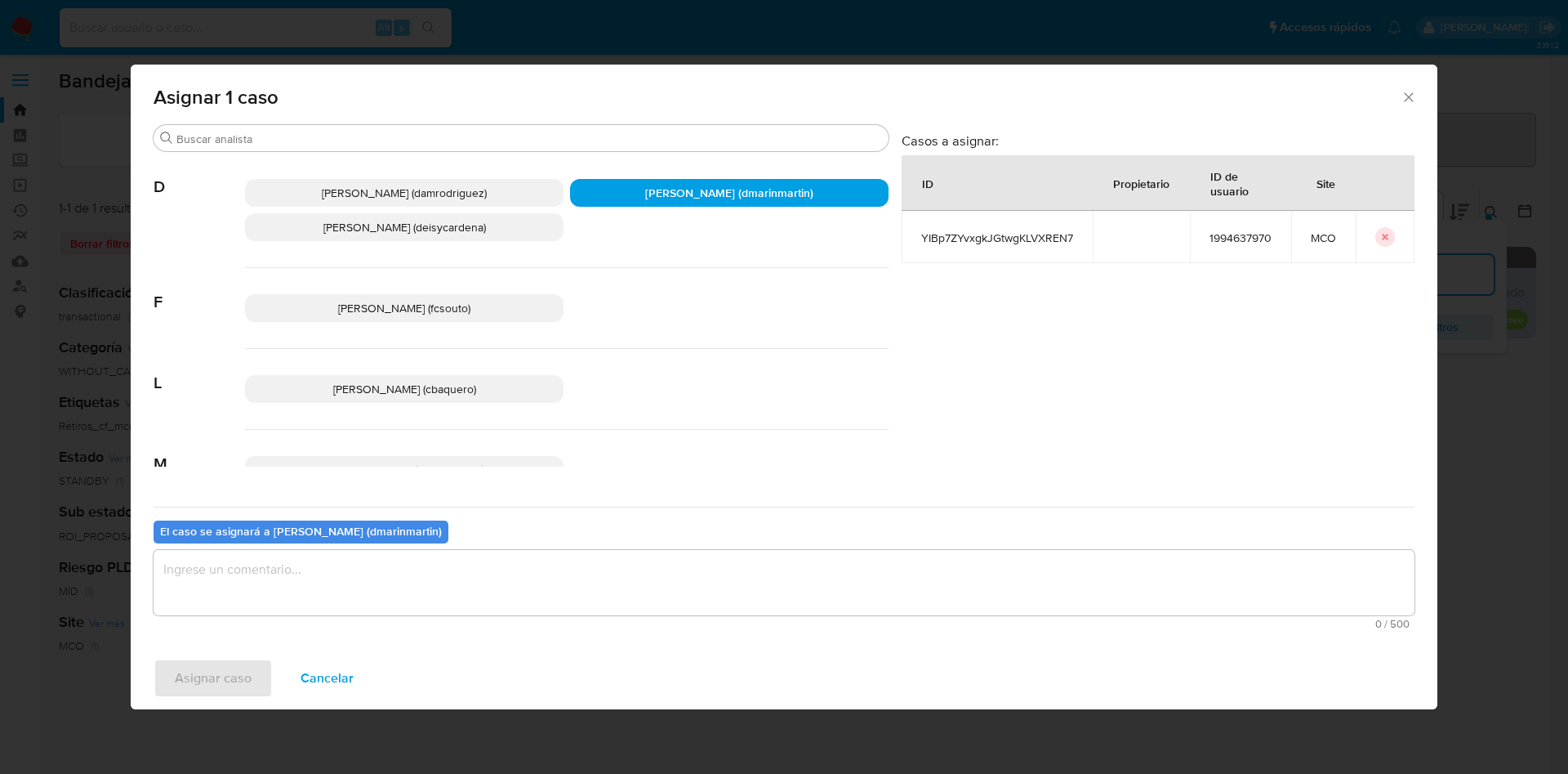
click at [684, 565] on textarea "assign-modal" at bounding box center [784, 582] width 1261 height 65
type textarea "C"
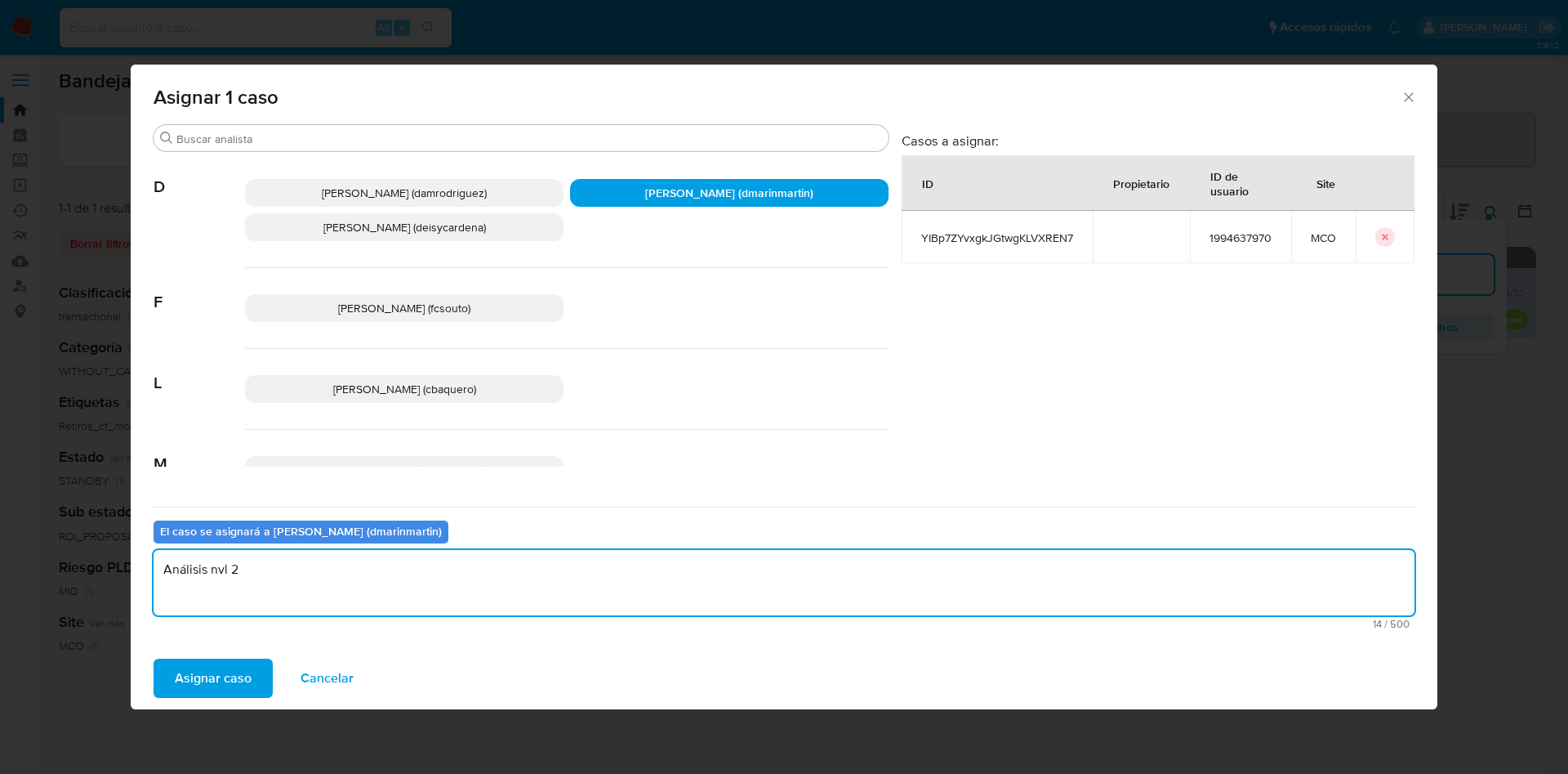
type textarea "Análisis nvl 2"
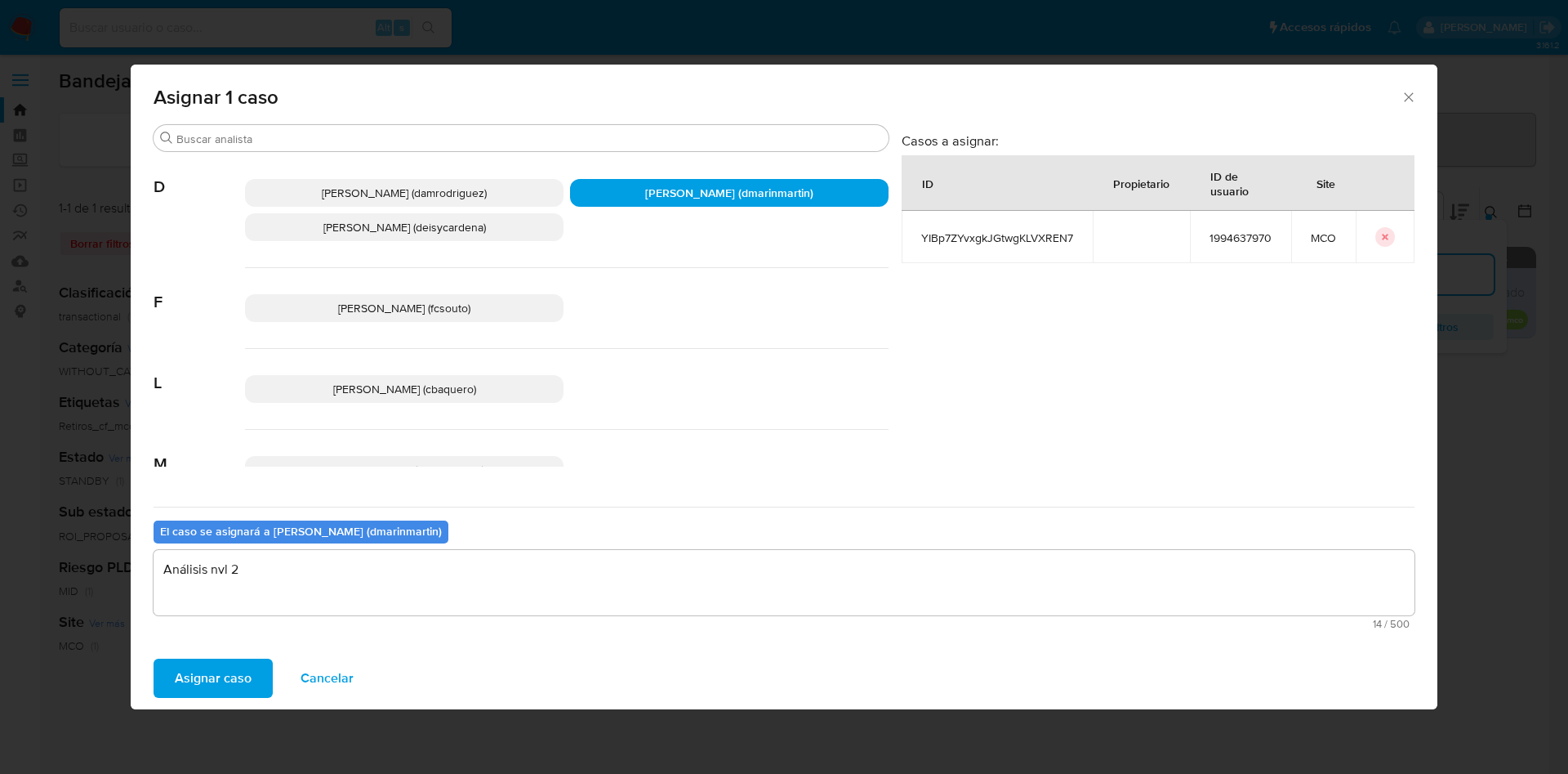
click at [154, 659] on button "Asignar caso" at bounding box center [213, 678] width 119 height 39
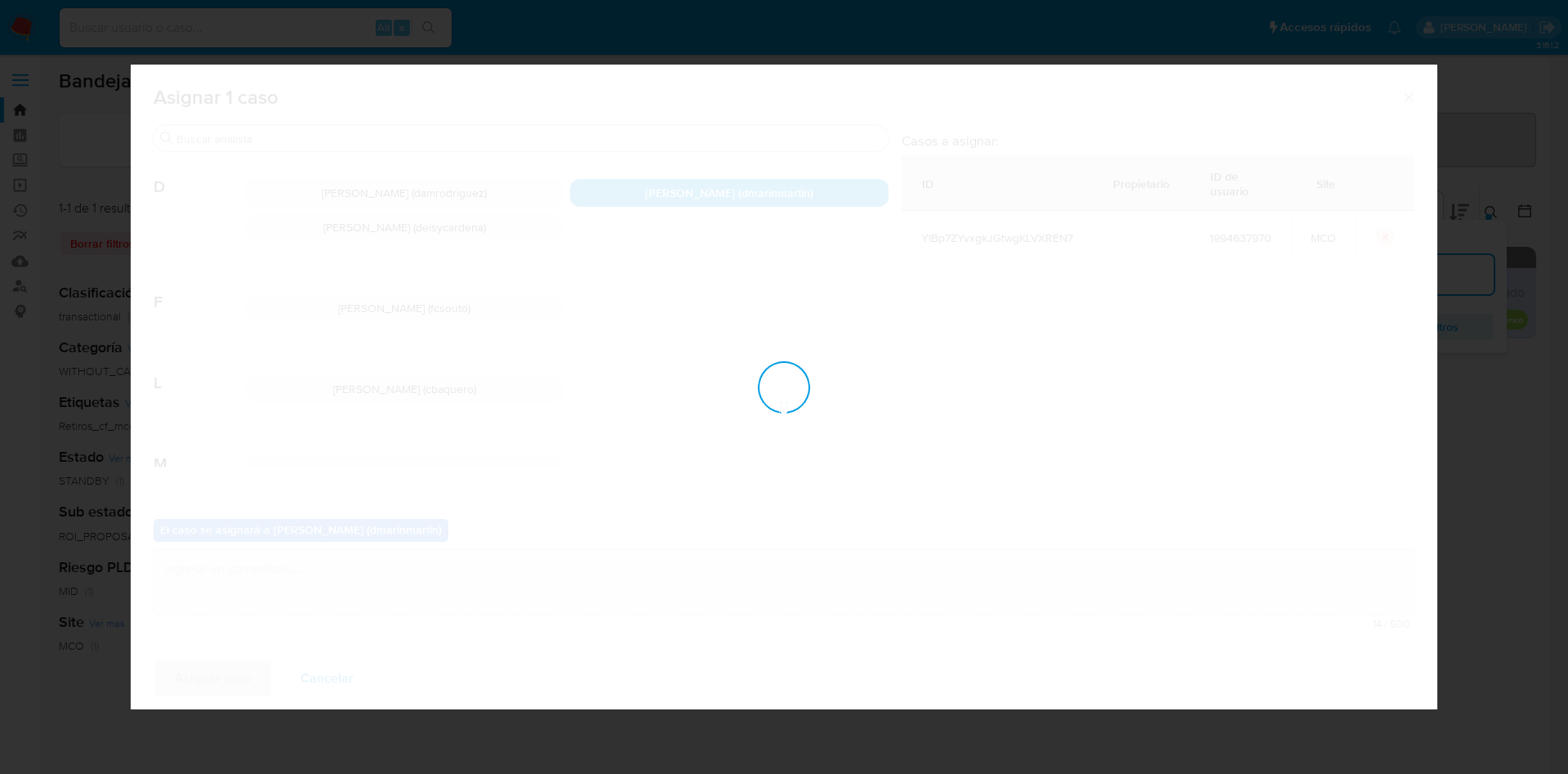
checkbox input "false"
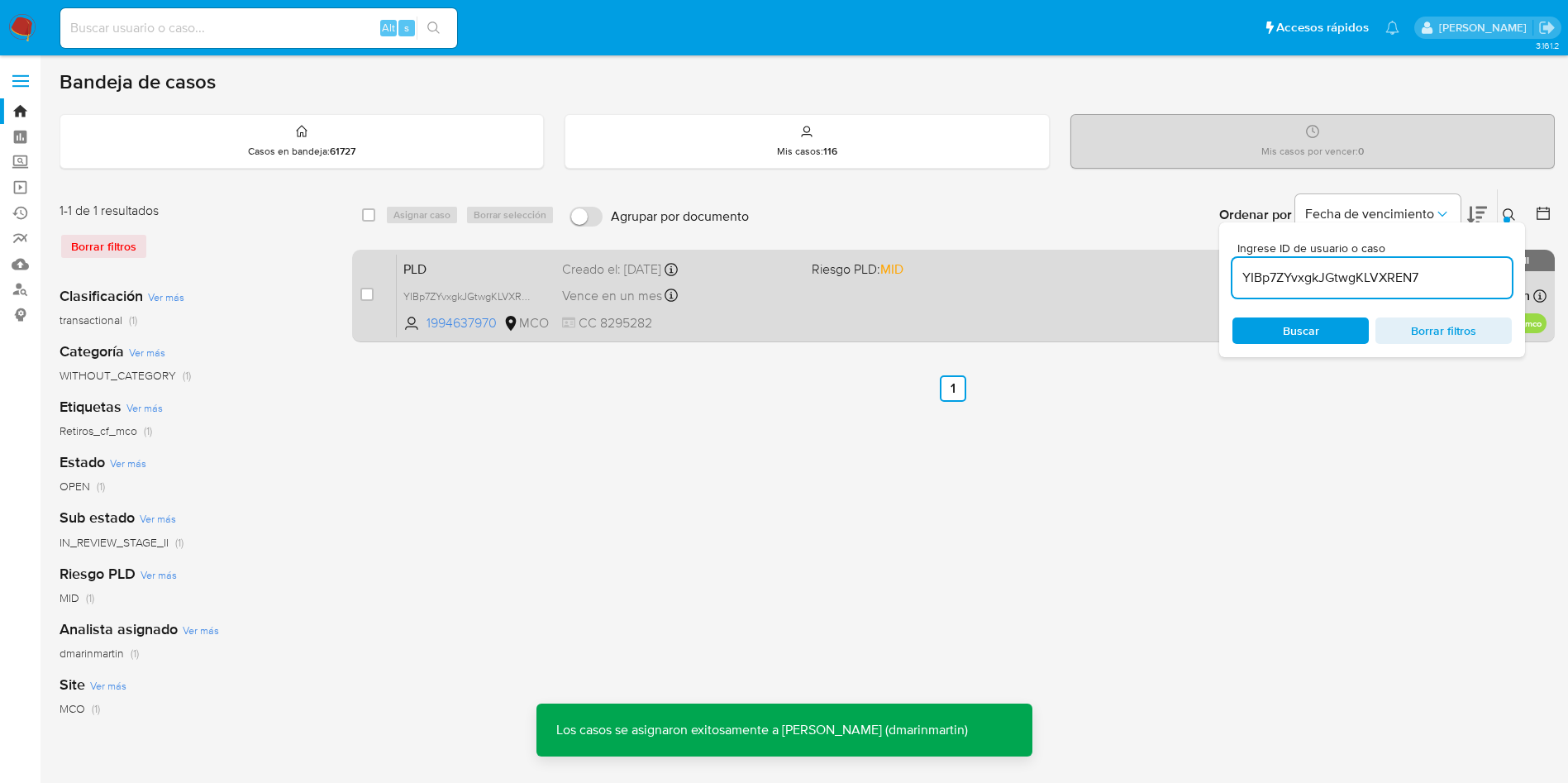
click at [724, 287] on div "Vence en un mes Vence el 10/11/2025 05:07:19" at bounding box center [680, 295] width 237 height 22
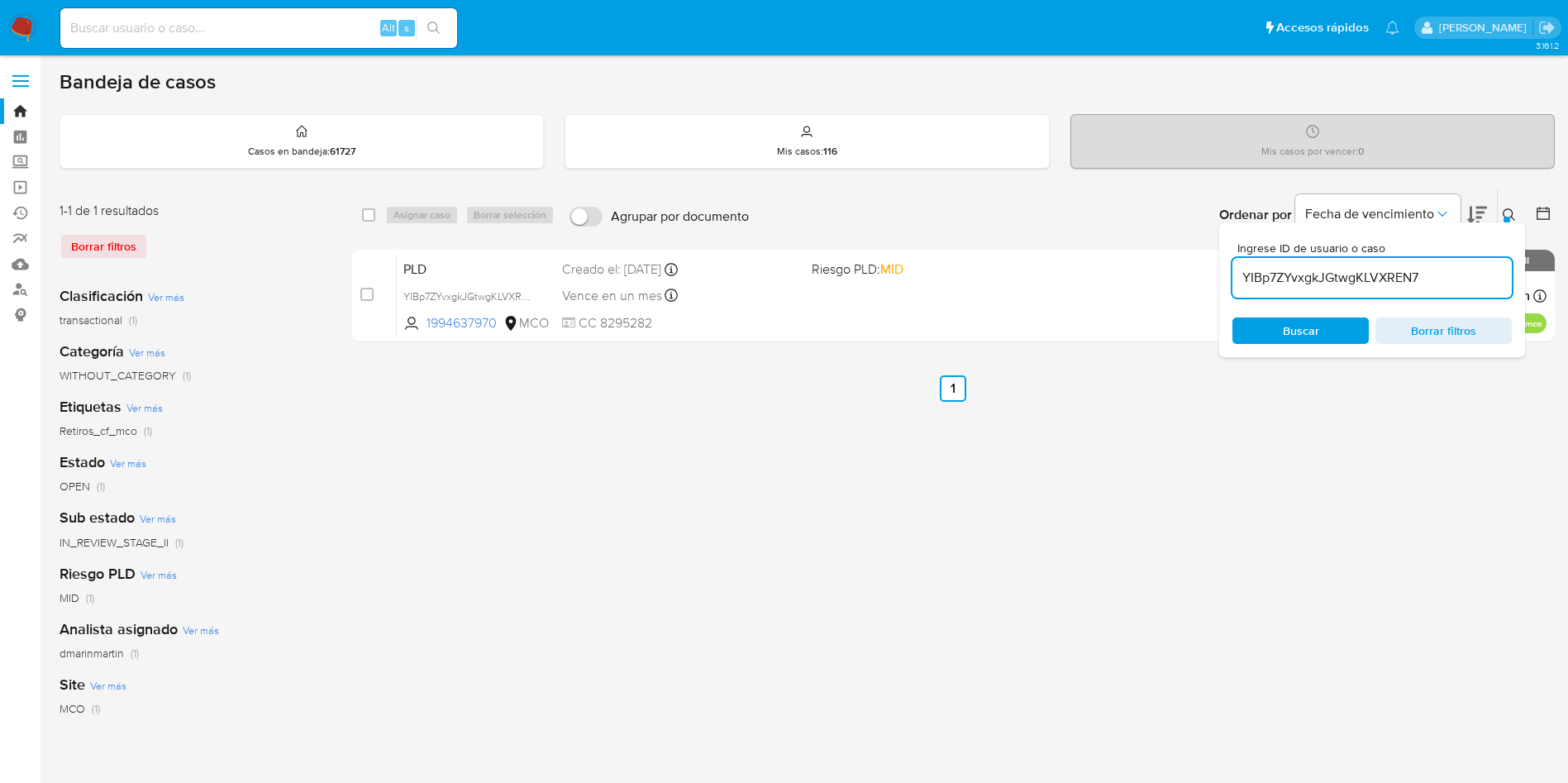
click at [1367, 288] on input "YIBp7ZYvxgkJGtwgKLVXREN7" at bounding box center [1371, 278] width 279 height 21
paste input "Fd0fd8yRV6IBx3BPEGxTX7f9"
type input "Fd0fd8yRV6IBx3BPEGxTX7f9"
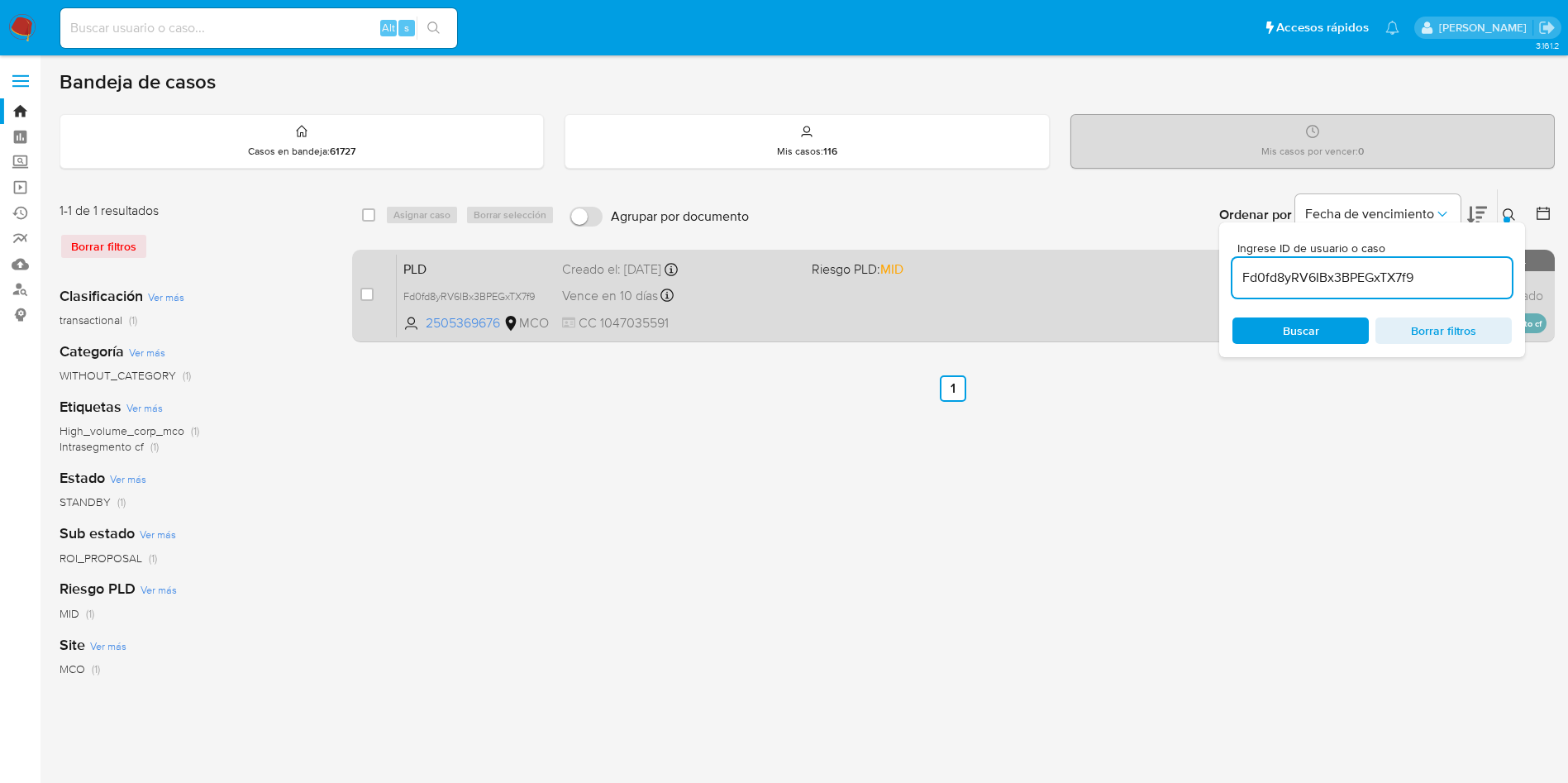
drag, startPoint x: 370, startPoint y: 294, endPoint x: 383, endPoint y: 257, distance: 39.2
click at [371, 290] on input "checkbox" at bounding box center [367, 294] width 14 height 14
checkbox input "true"
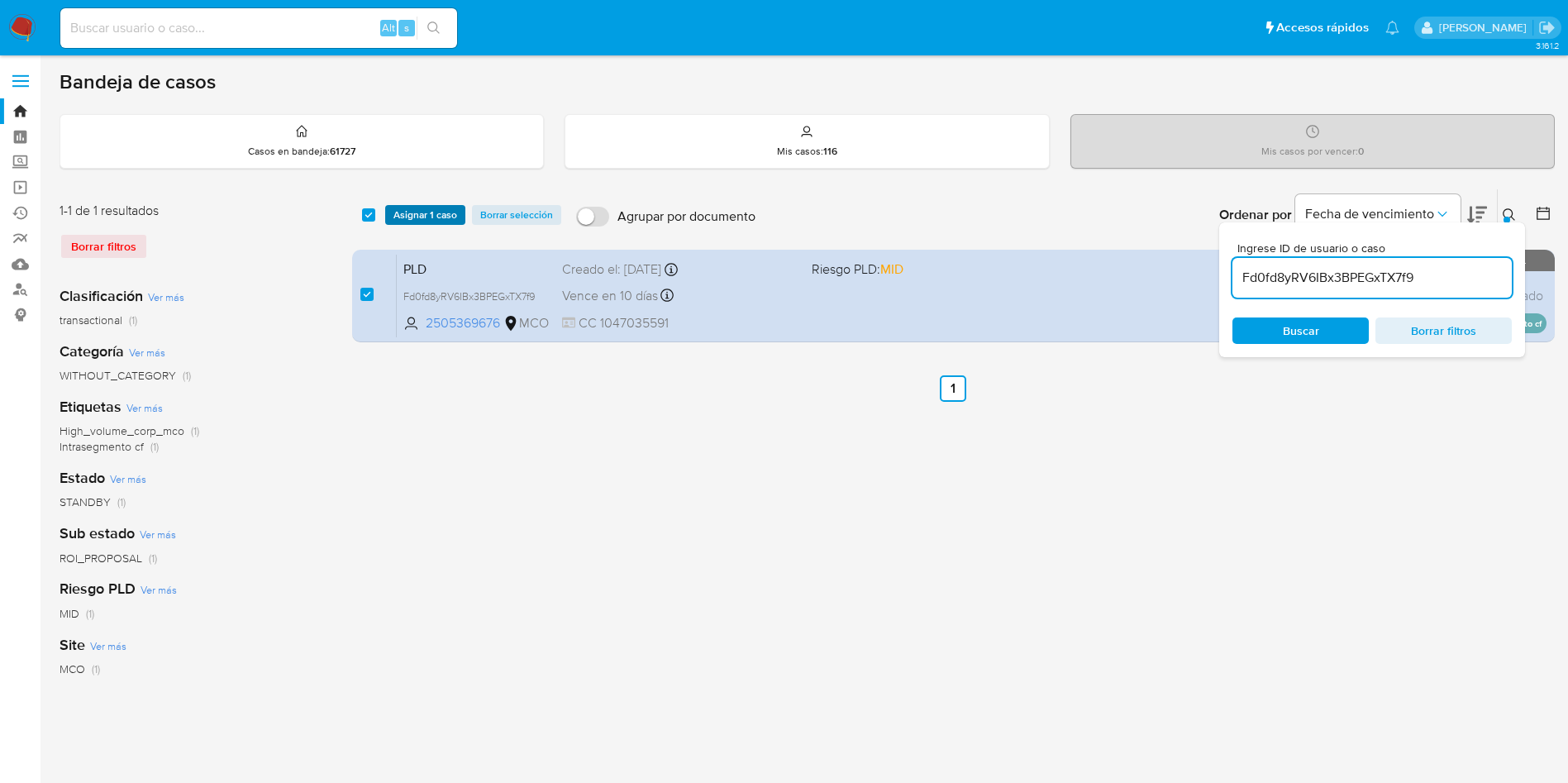
click at [408, 216] on span "Asignar 1 caso" at bounding box center [426, 214] width 64 height 16
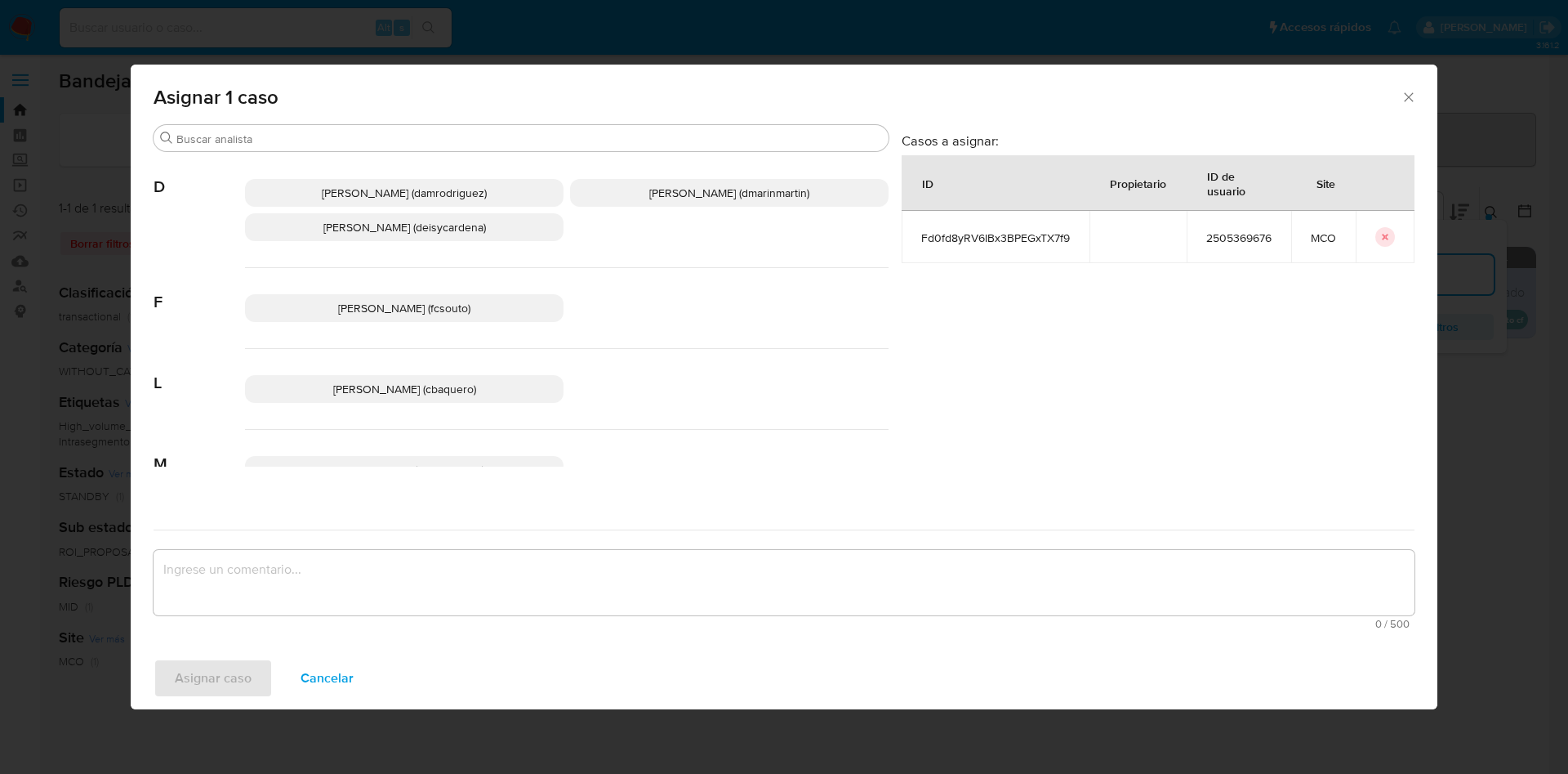
click at [692, 191] on span "David Esteban Marin Martinez (dmarinmartin)" at bounding box center [730, 192] width 160 height 16
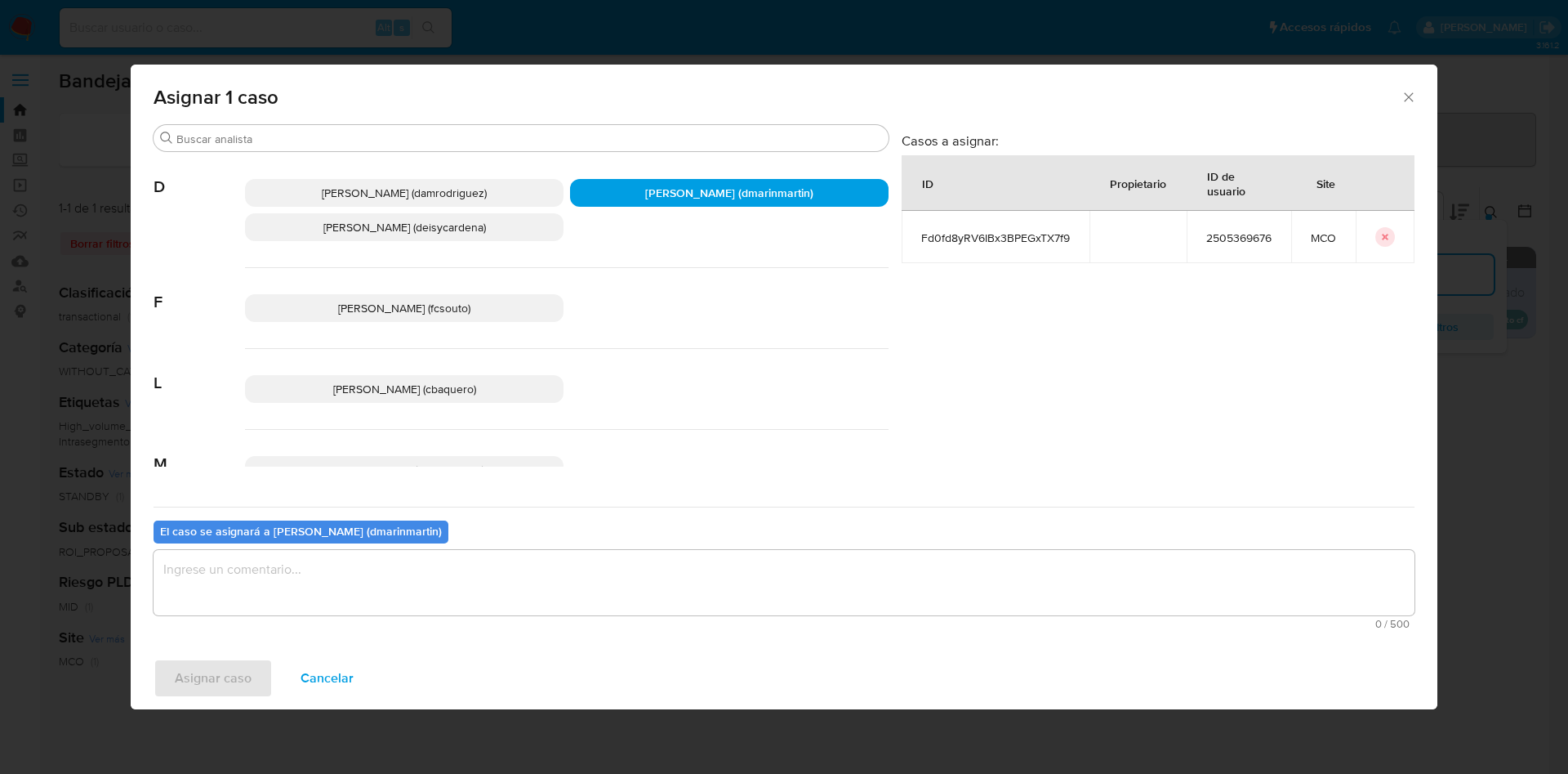
click at [798, 575] on textarea "assign-modal" at bounding box center [784, 582] width 1261 height 65
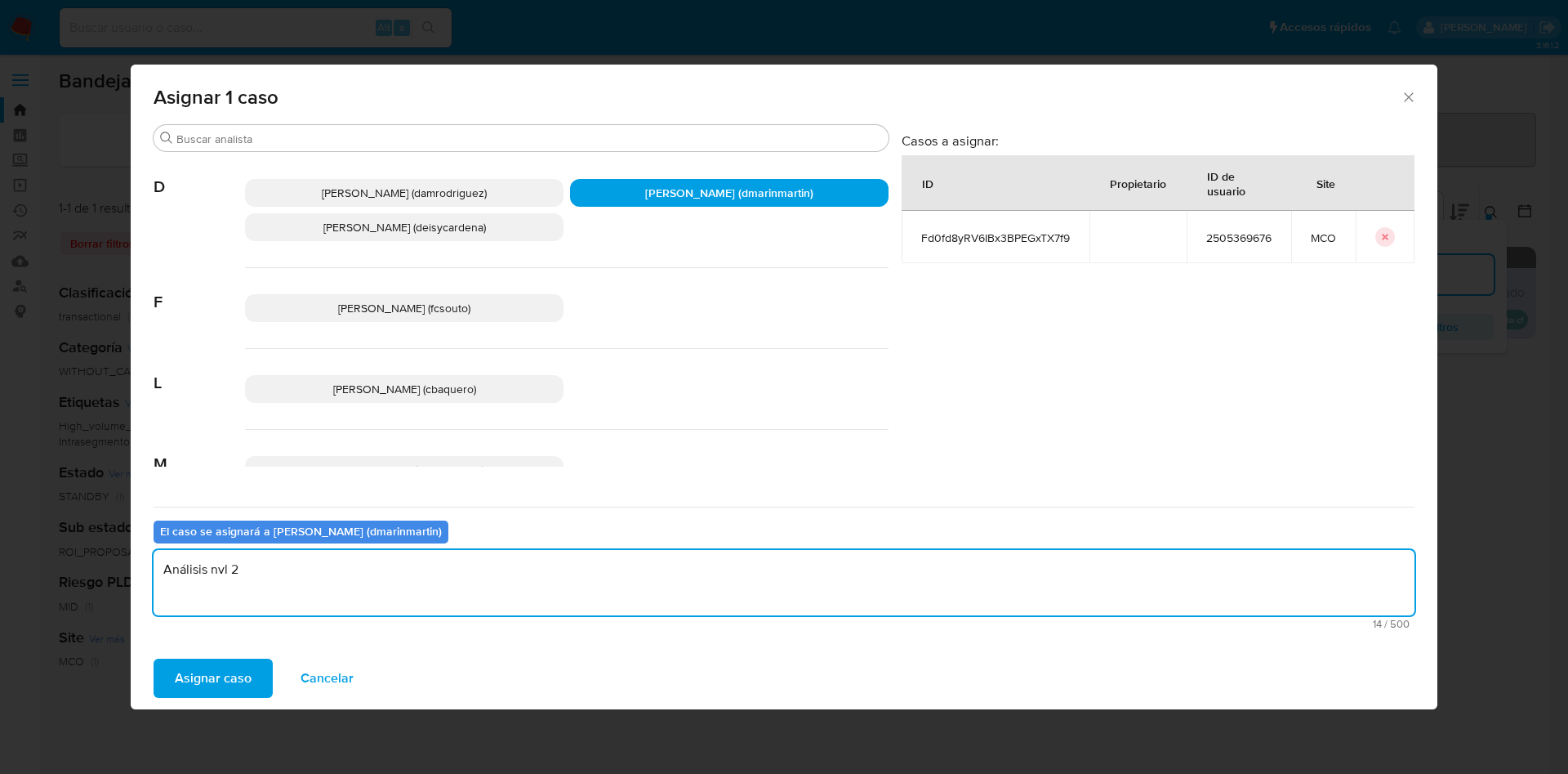
type textarea "Análisis nvl 2"
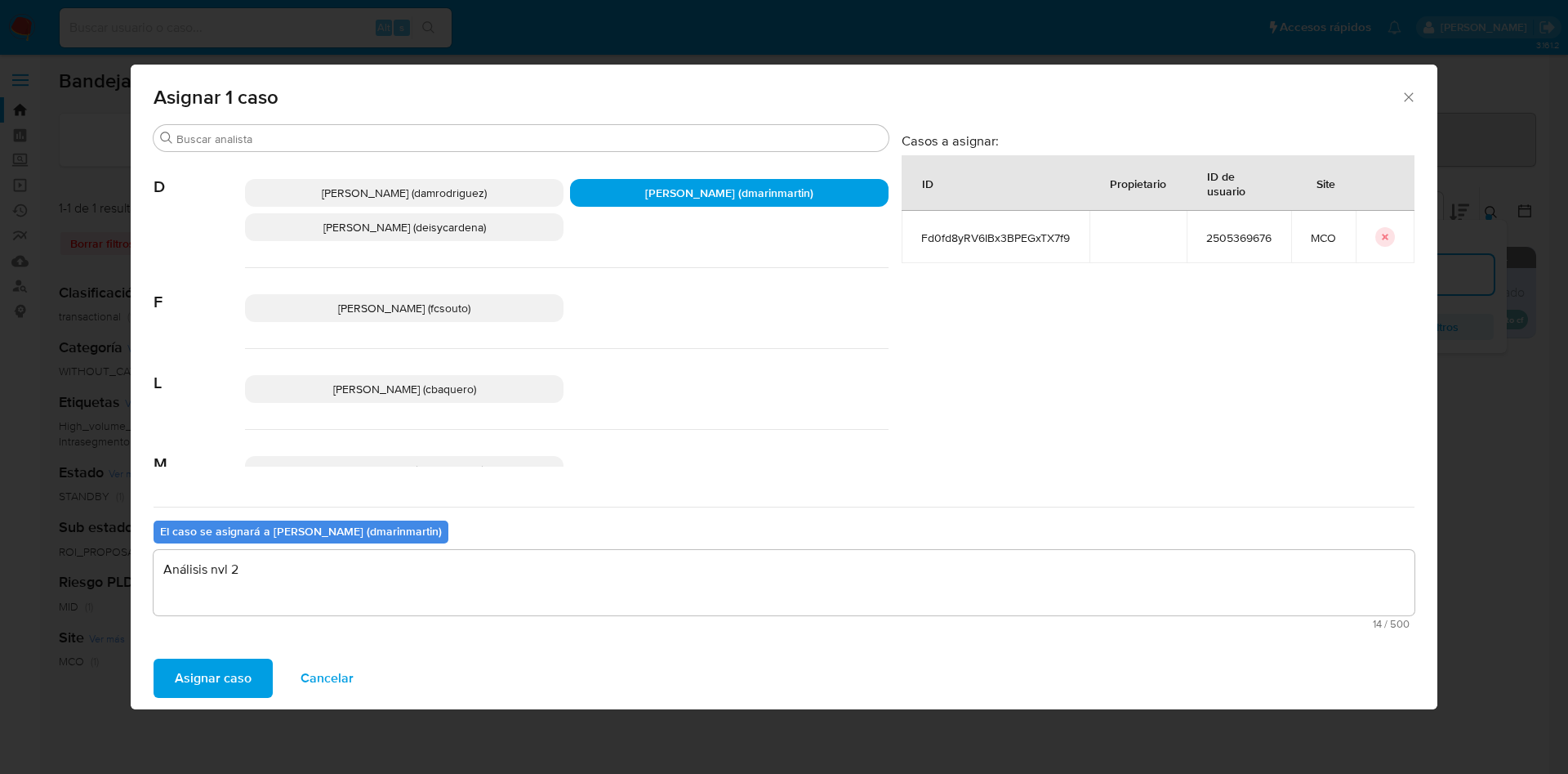
click at [154, 659] on button "Asignar caso" at bounding box center [213, 678] width 119 height 39
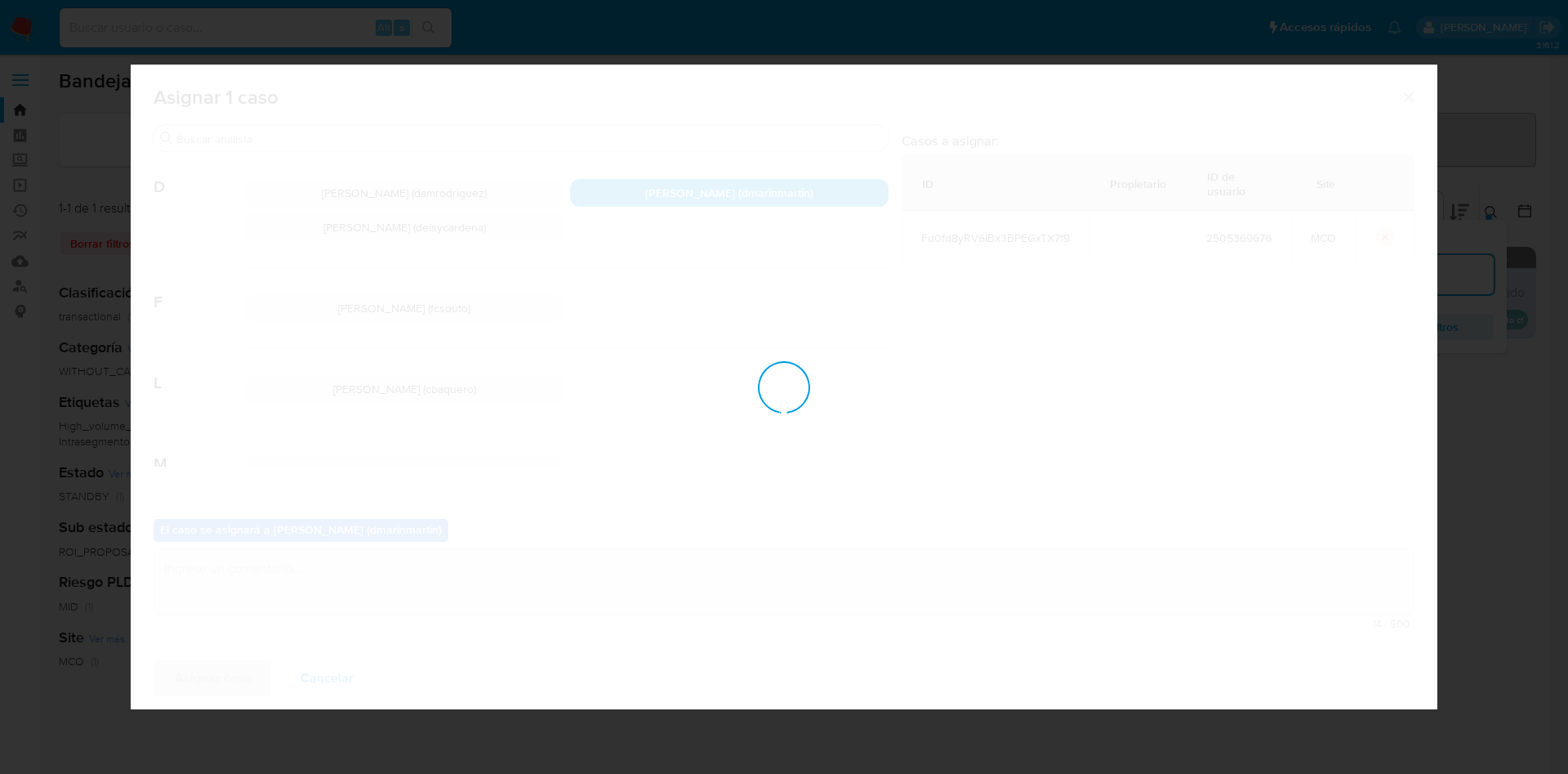
checkbox input "false"
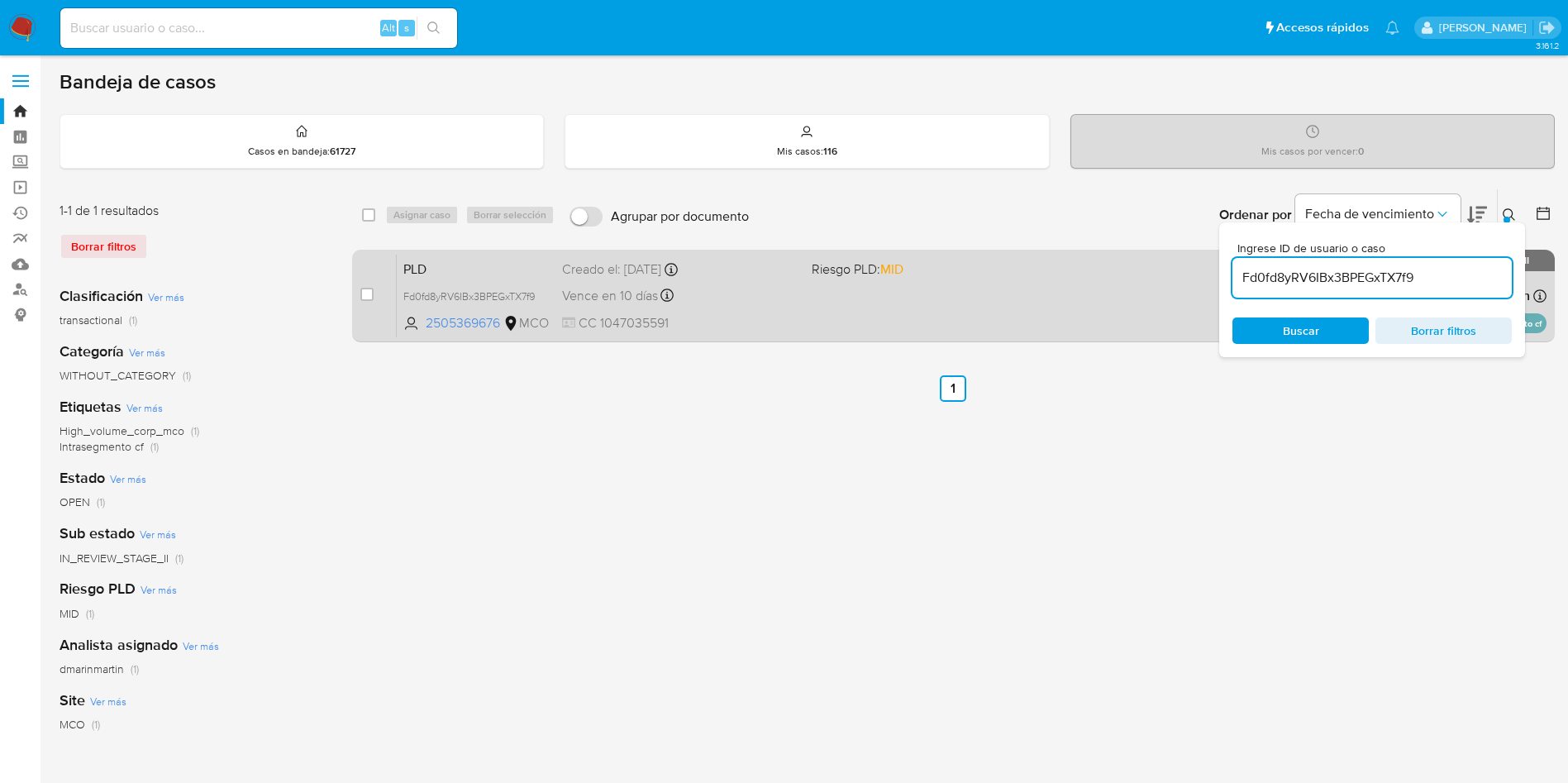
click at [833, 303] on div "PLD Fd0fd8yRV6IBx3BPEGxTX7f9 2505369676 MCO Riesgo PLD: MID Creado el: 12/07/20…" at bounding box center [971, 295] width 1150 height 83
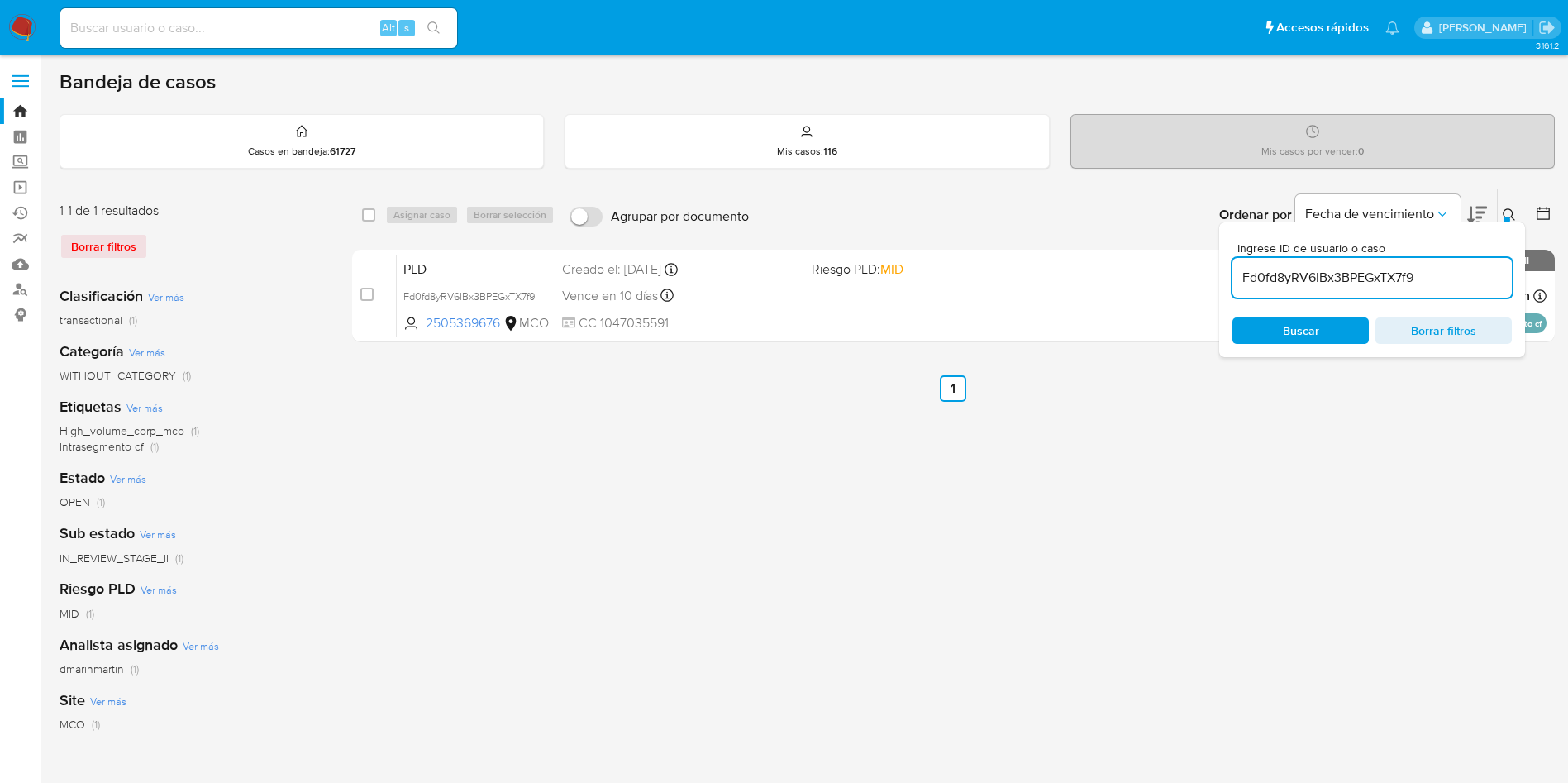
click at [1371, 290] on div "Fd0fd8yRV6IBx3BPEGxTX7f9" at bounding box center [1371, 277] width 279 height 40
click at [1371, 273] on input "Fd0fd8yRV6IBx3BPEGxTX7f9" at bounding box center [1371, 278] width 279 height 21
paste input "cDDjkqbaaeJXUy6yAs10TDEE"
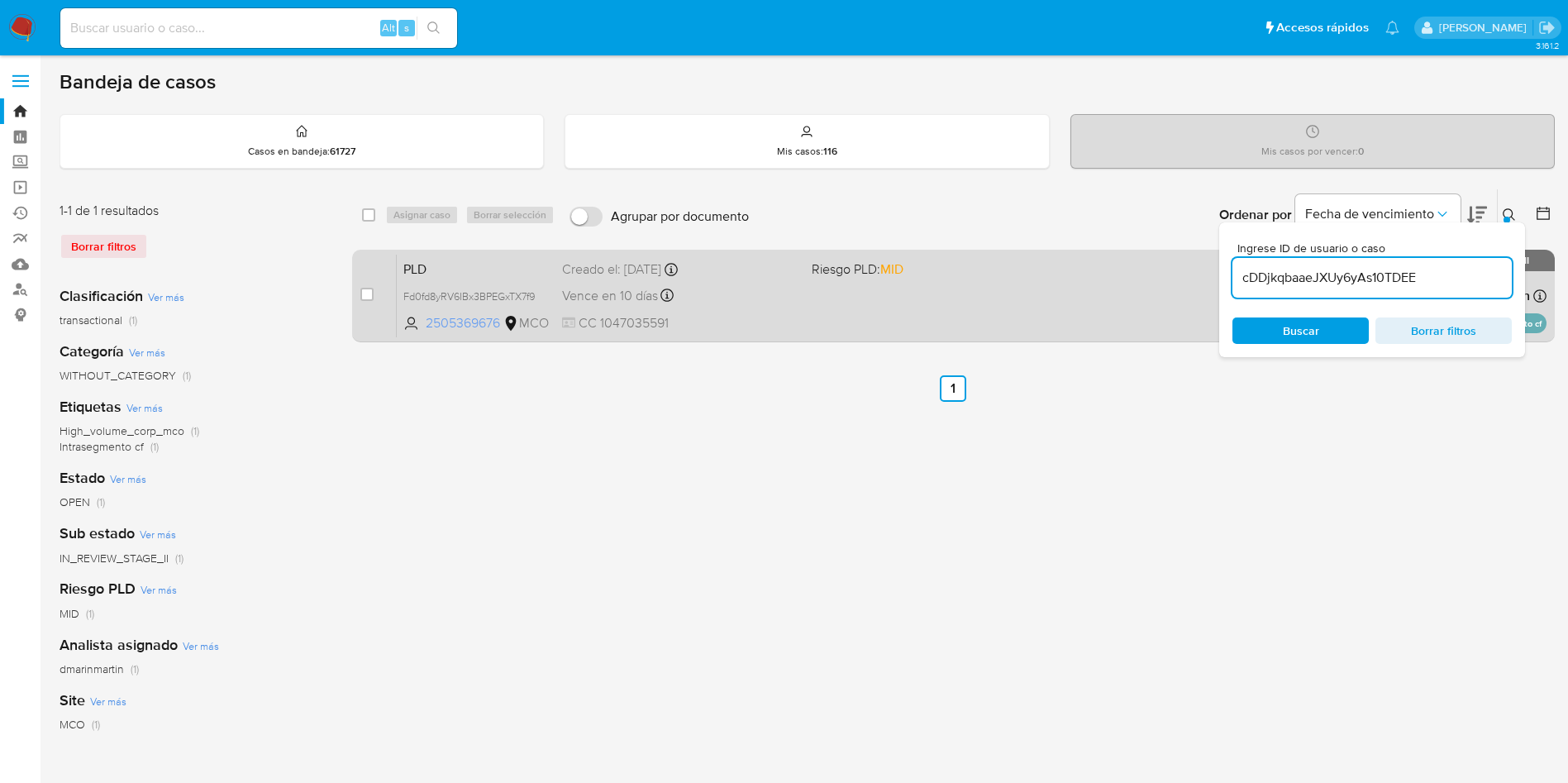
type input "cDDjkqbaaeJXUy6yAs10TDEE"
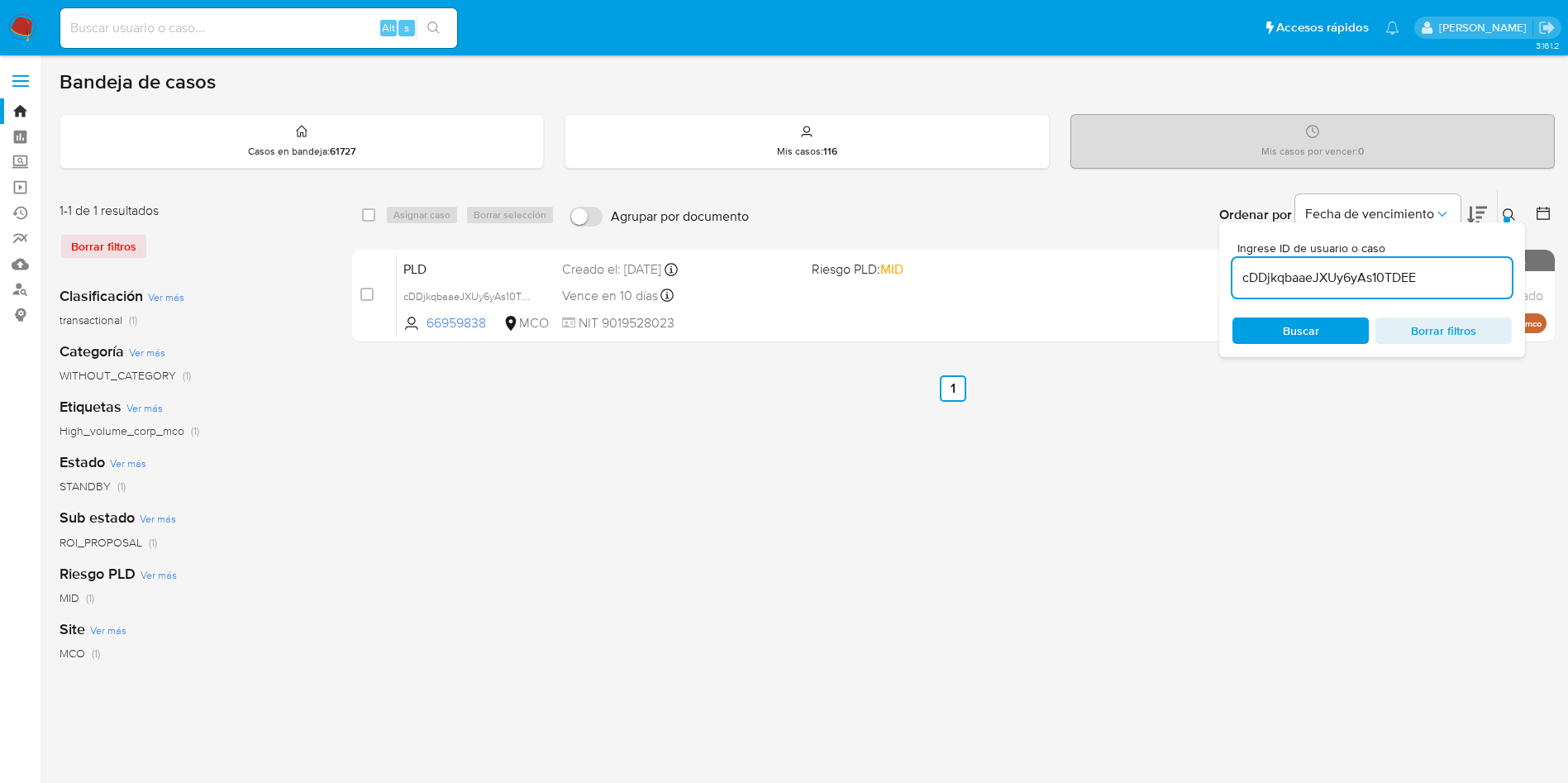
drag, startPoint x: 370, startPoint y: 289, endPoint x: 435, endPoint y: 218, distance: 96.3
click at [371, 290] on input "checkbox" at bounding box center [367, 294] width 14 height 14
checkbox input "true"
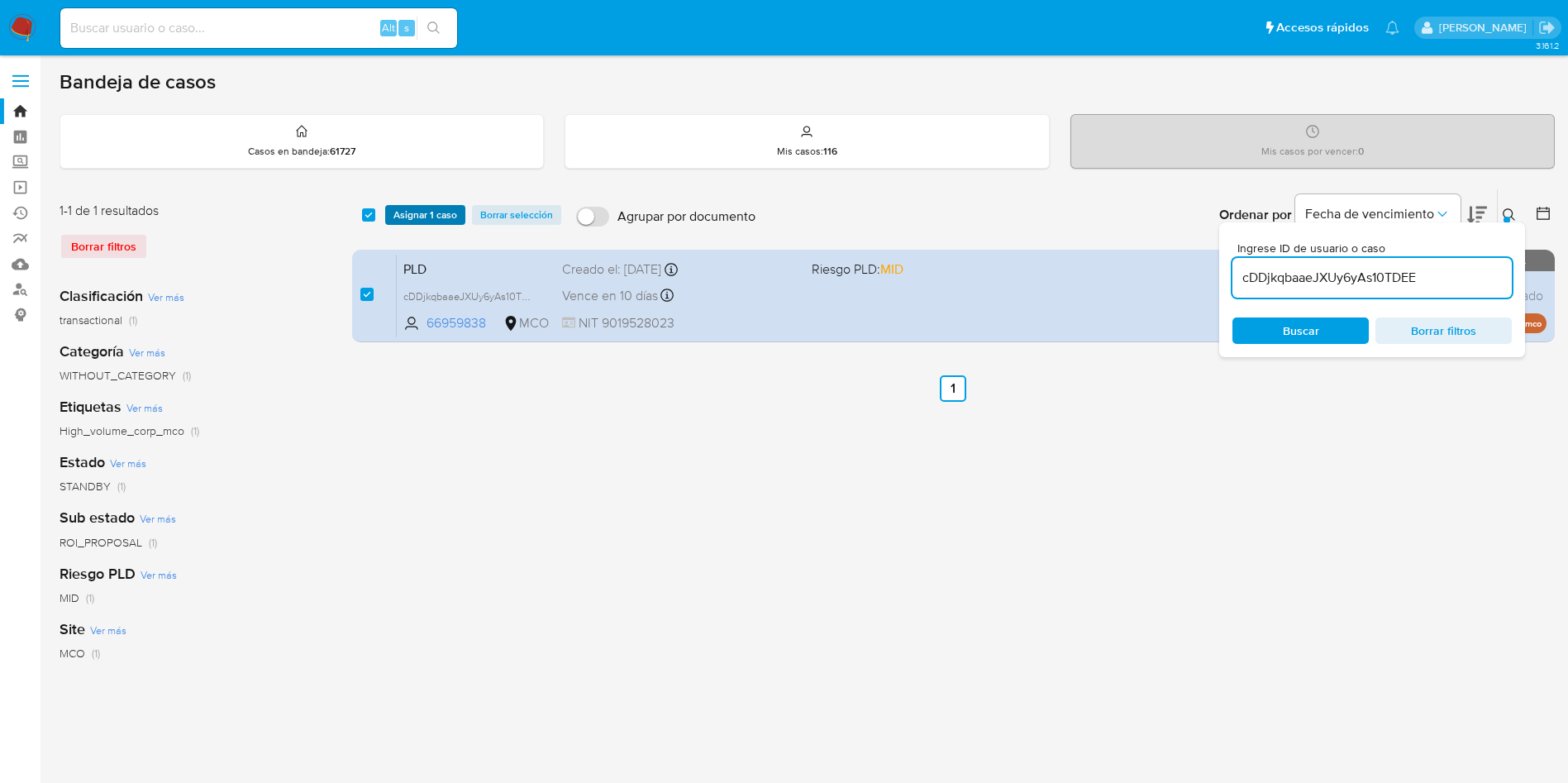
click at [438, 216] on span "Asignar 1 caso" at bounding box center [426, 214] width 64 height 16
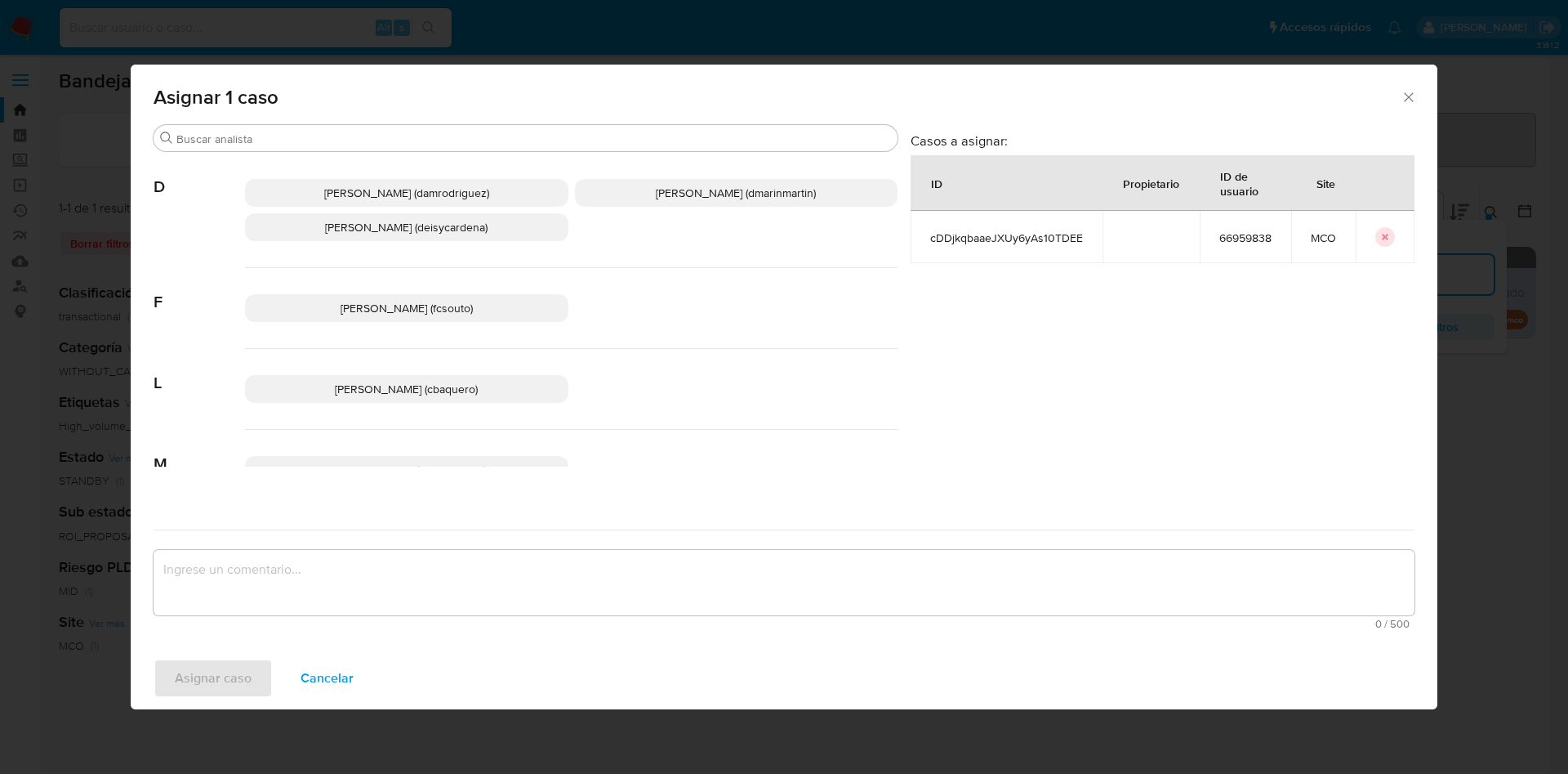
click at [667, 185] on span "David Esteban Marin Martinez (dmarinmartin)" at bounding box center [735, 192] width 160 height 16
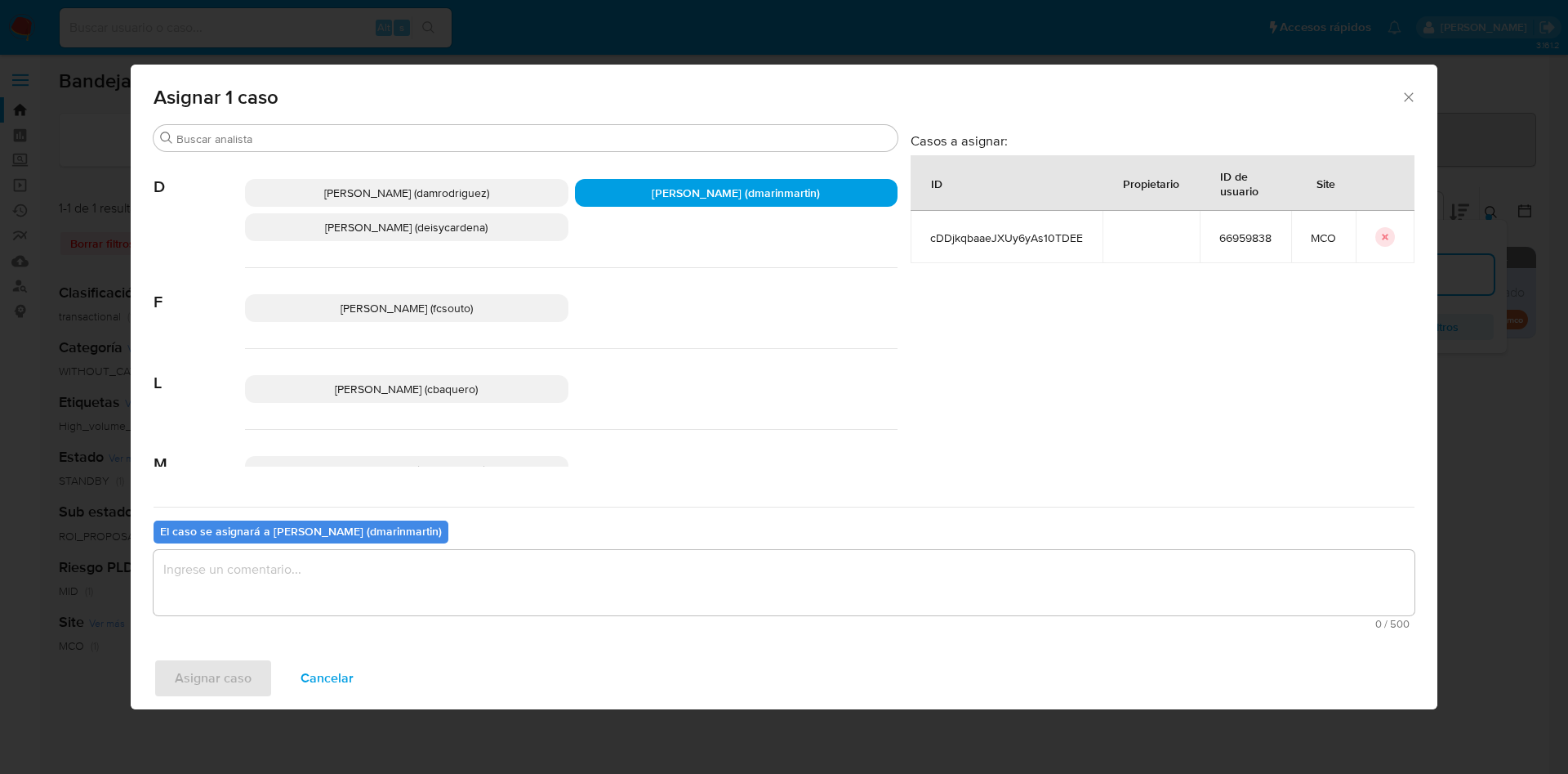
click at [663, 582] on textarea "assign-modal" at bounding box center [784, 582] width 1261 height 65
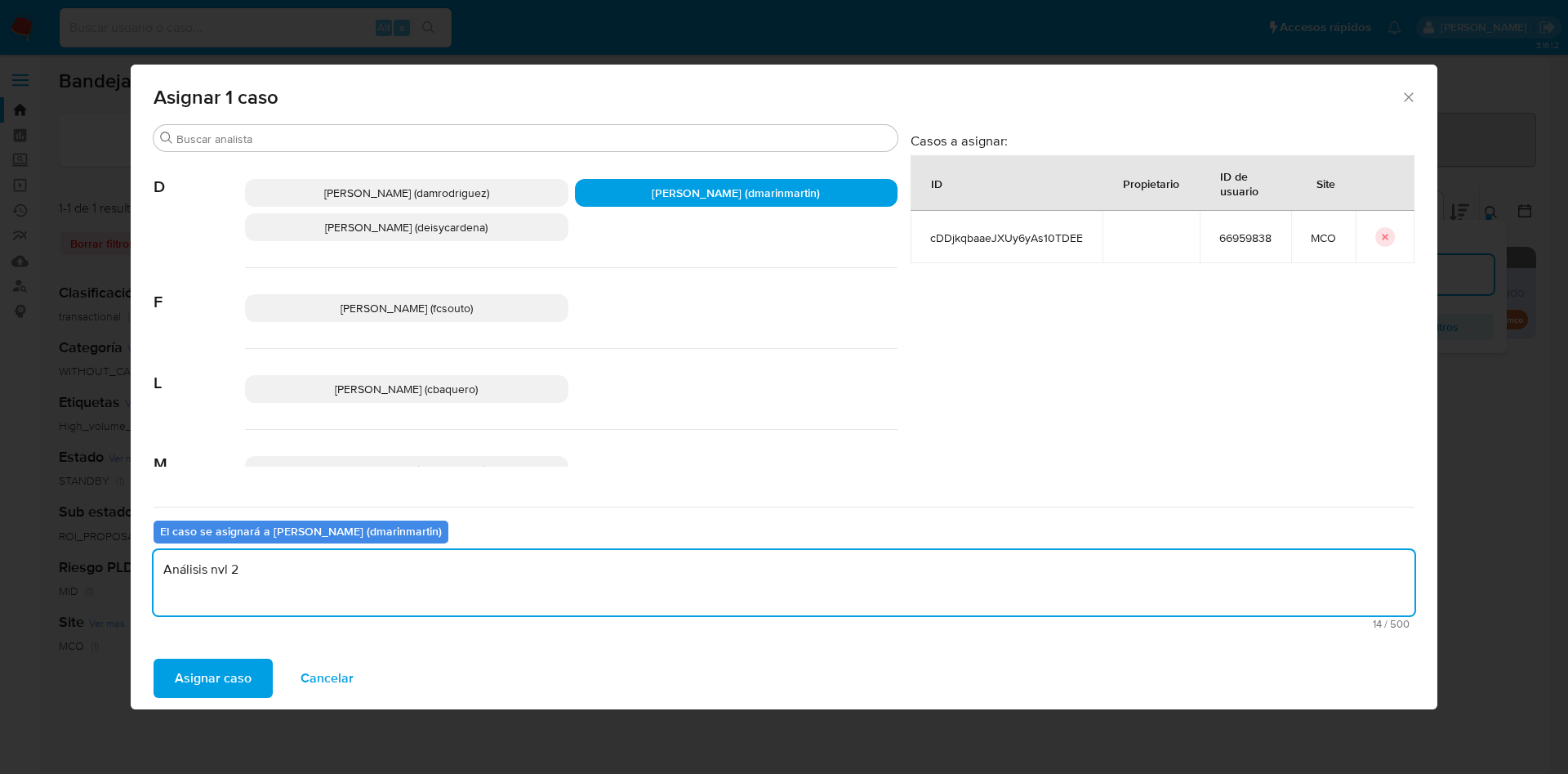
type textarea "Análisis nvl 2"
click at [154, 659] on button "Asignar caso" at bounding box center [213, 678] width 119 height 39
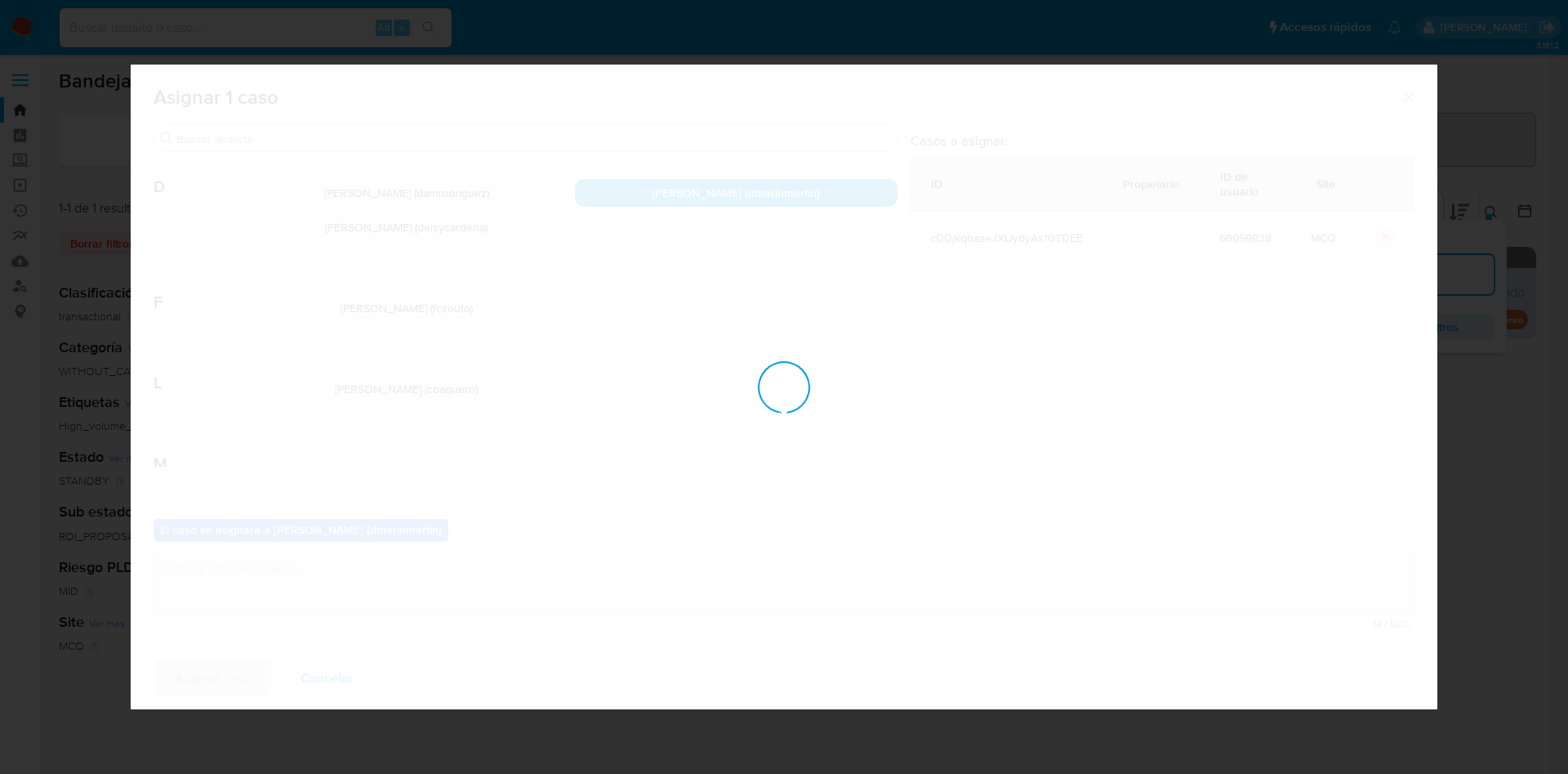
checkbox input "false"
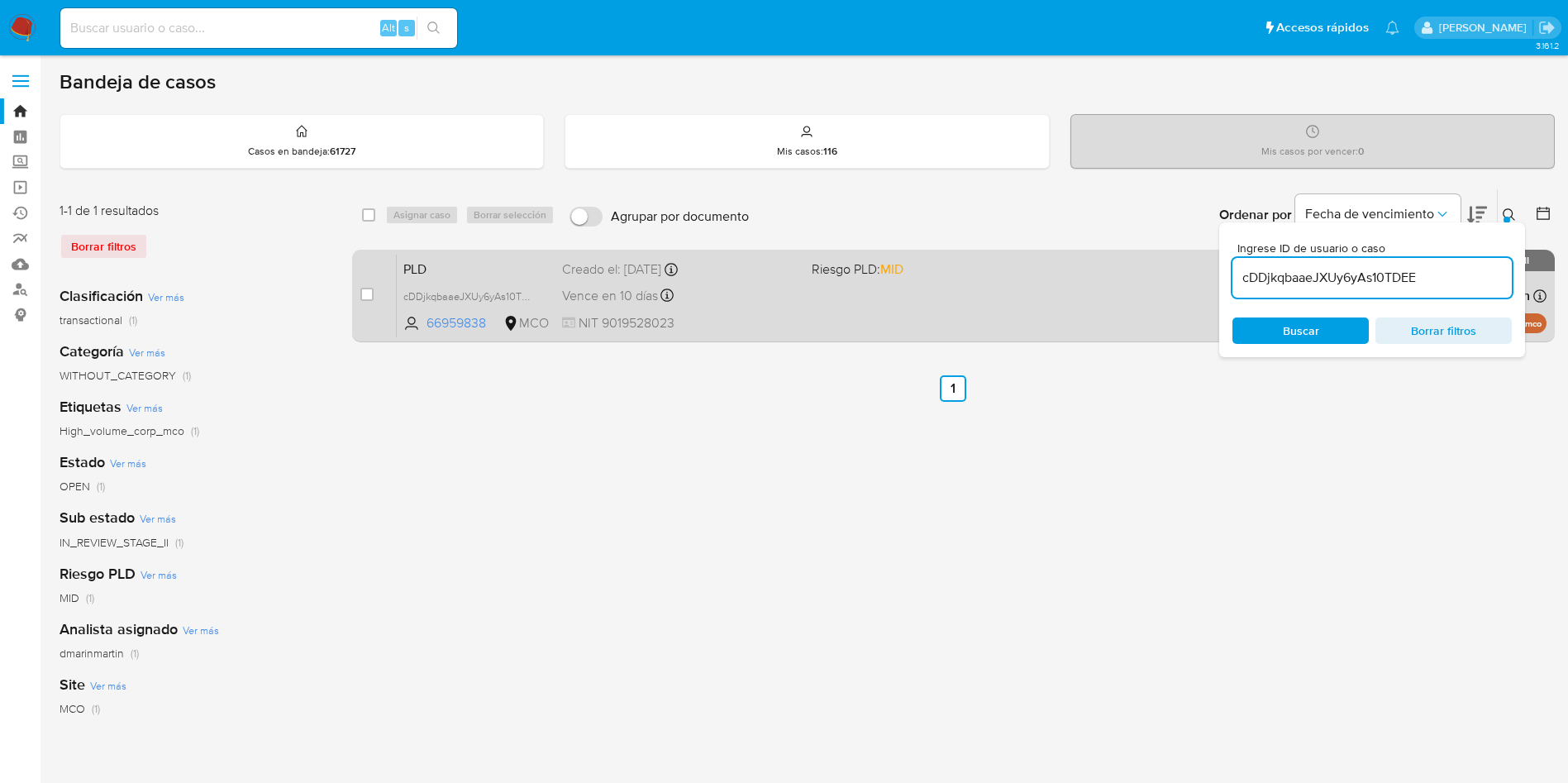
click at [818, 304] on div "PLD cDDjkqbaaeJXUy6yAs10TDEE 66959838 MCO Riesgo PLD: MID Creado el: 12/07/2025…" at bounding box center [971, 295] width 1150 height 83
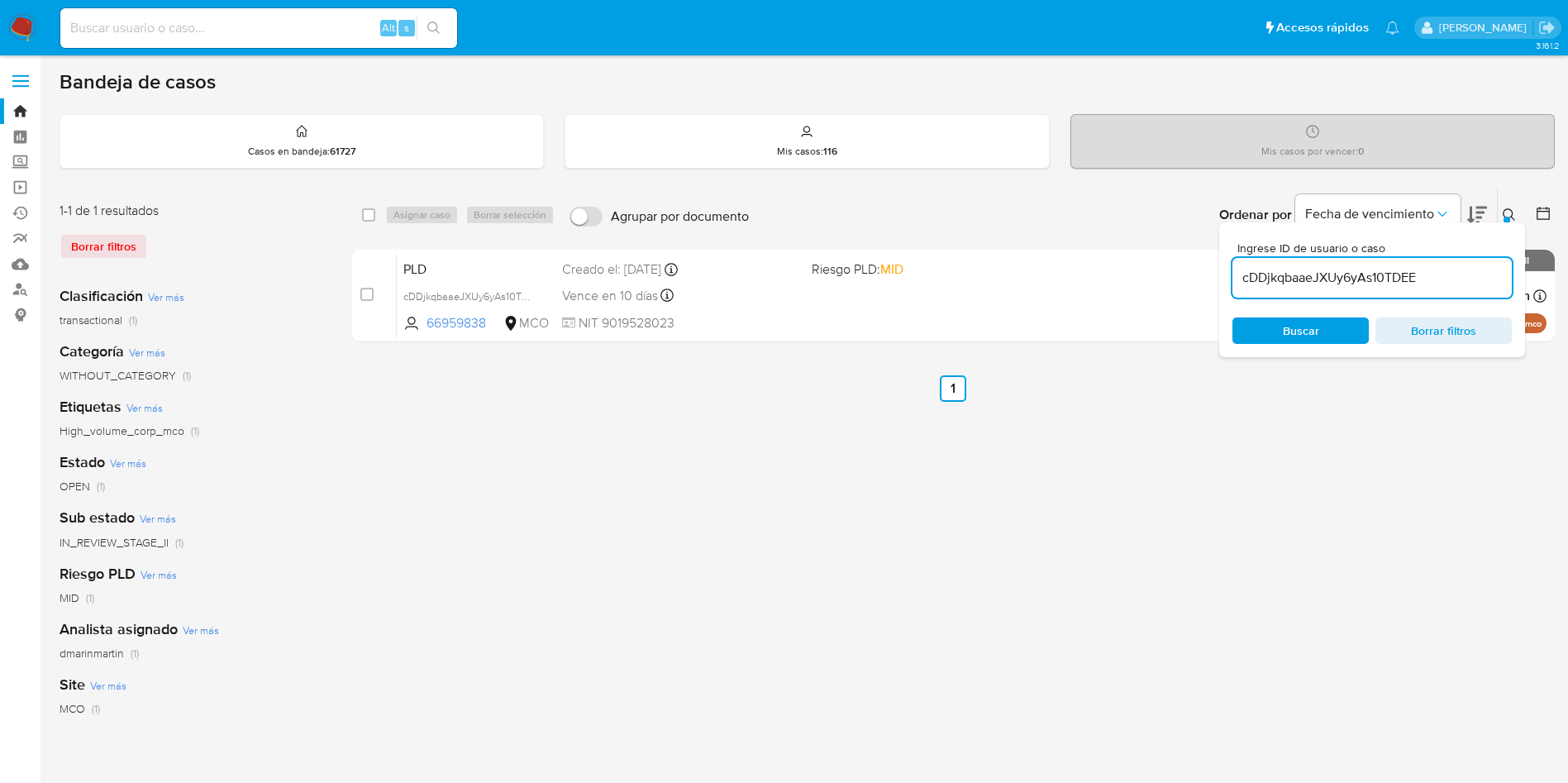
click at [1298, 285] on input "cDDjkqbaaeJXUy6yAs10TDEE" at bounding box center [1371, 278] width 279 height 21
drag, startPoint x: 1297, startPoint y: 285, endPoint x: 1308, endPoint y: 282, distance: 11.4
click at [1301, 284] on input "cDDjkqbaaeJXUy6yAs10TDEE" at bounding box center [1371, 278] width 279 height 21
paste input "YEnUqZmXd1PTlCvc5FEBxrq9"
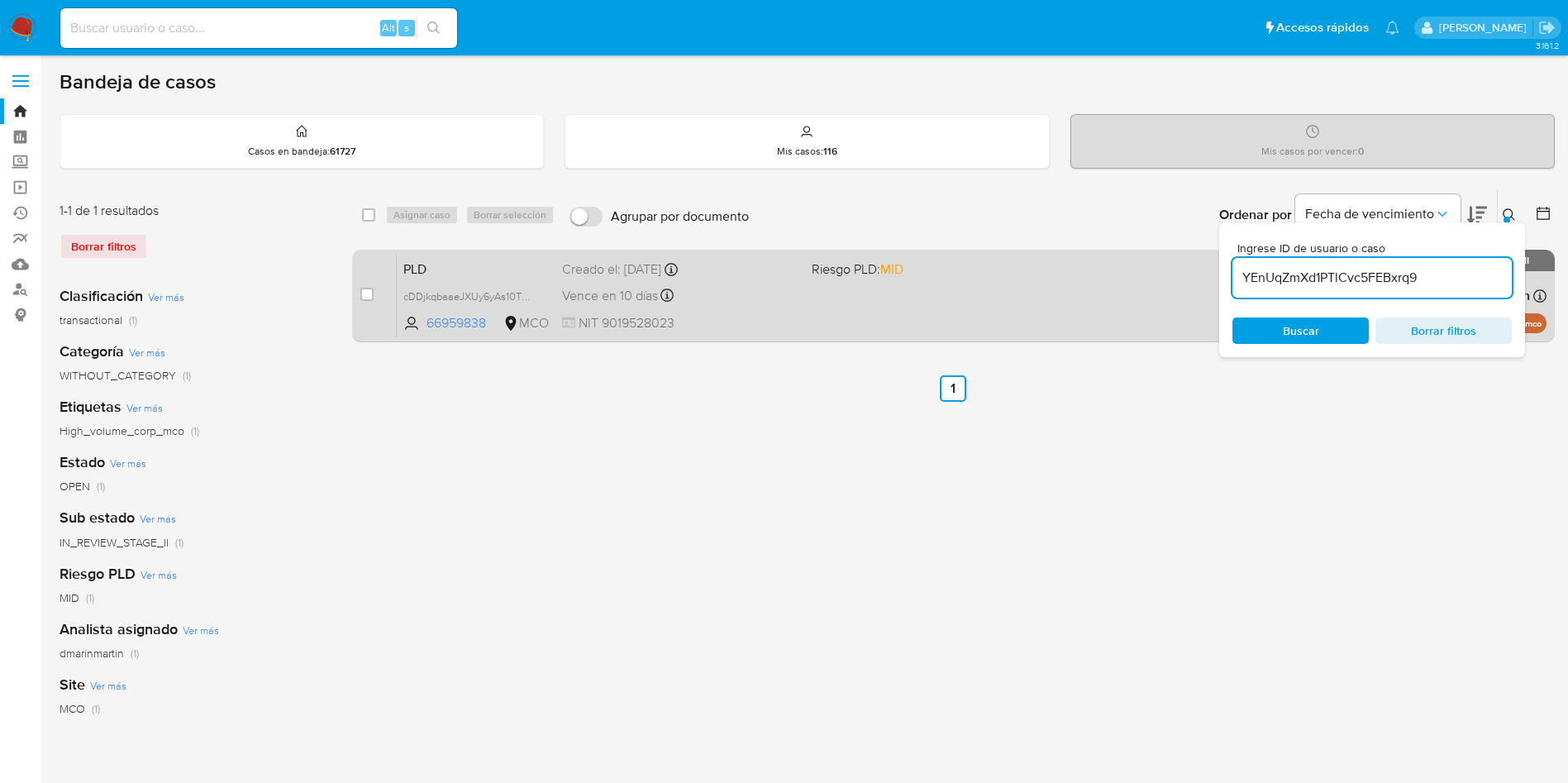
type input "YEnUqZmXd1PTlCvc5FEBxrq9"
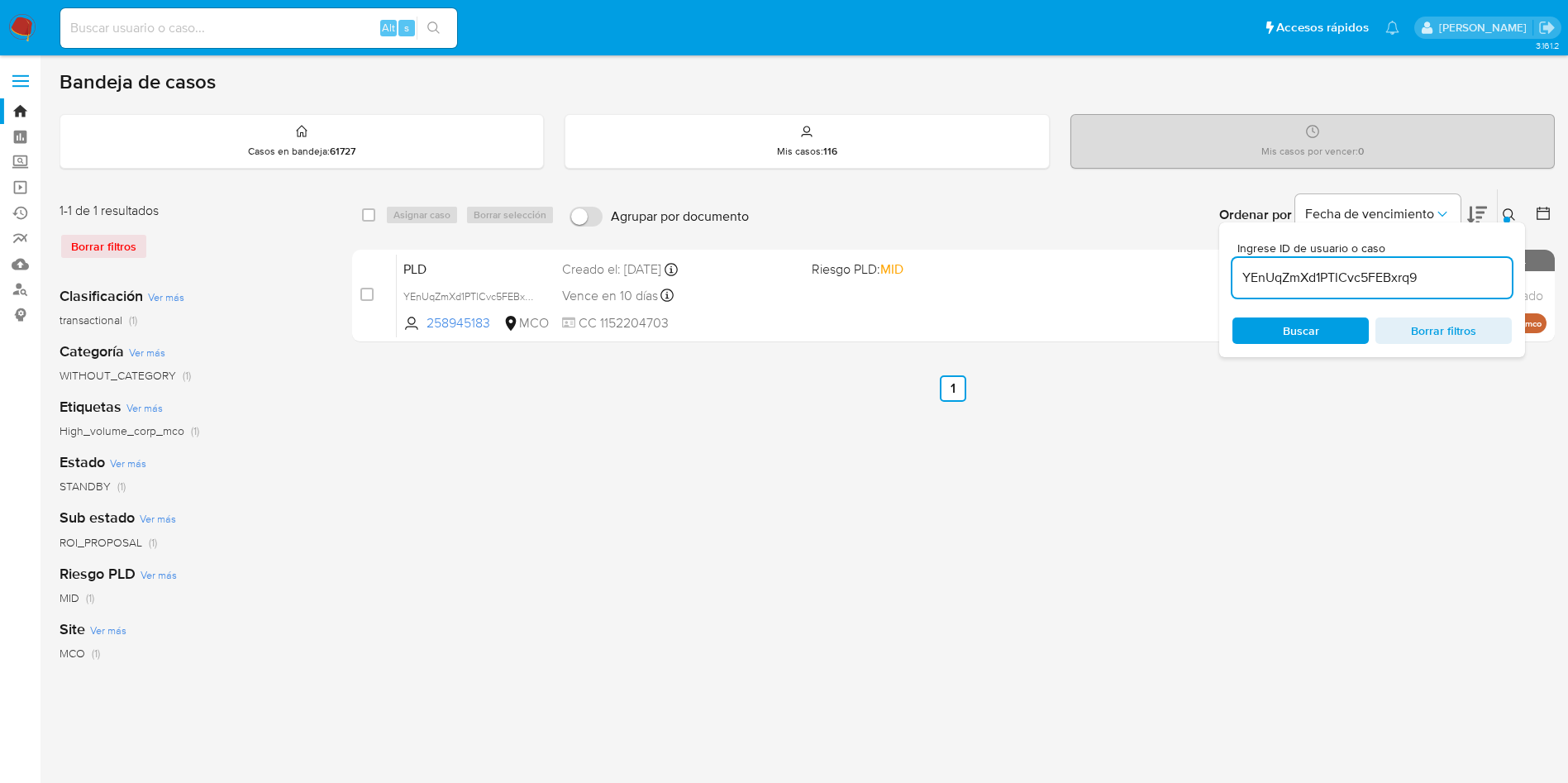
drag, startPoint x: 366, startPoint y: 295, endPoint x: 412, endPoint y: 238, distance: 73.2
click at [366, 291] on input "checkbox" at bounding box center [367, 294] width 14 height 14
checkbox input "true"
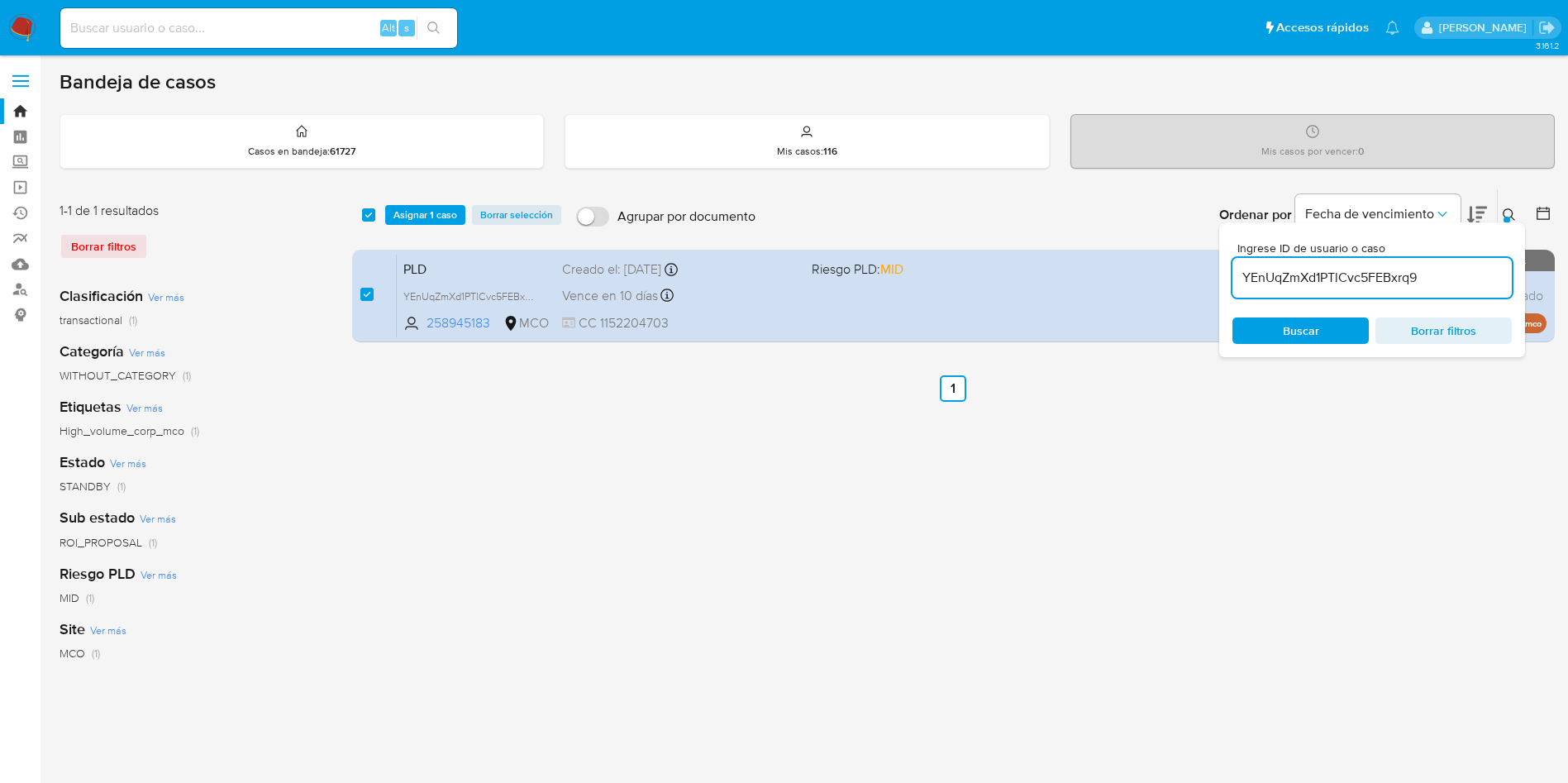
click at [422, 225] on div "select-all-cases-checkbox Asignar 1 caso Borrar selección Agrupar por documento…" at bounding box center [954, 214] width 1203 height 51
click at [428, 221] on span "Asignar 1 caso" at bounding box center [426, 214] width 64 height 16
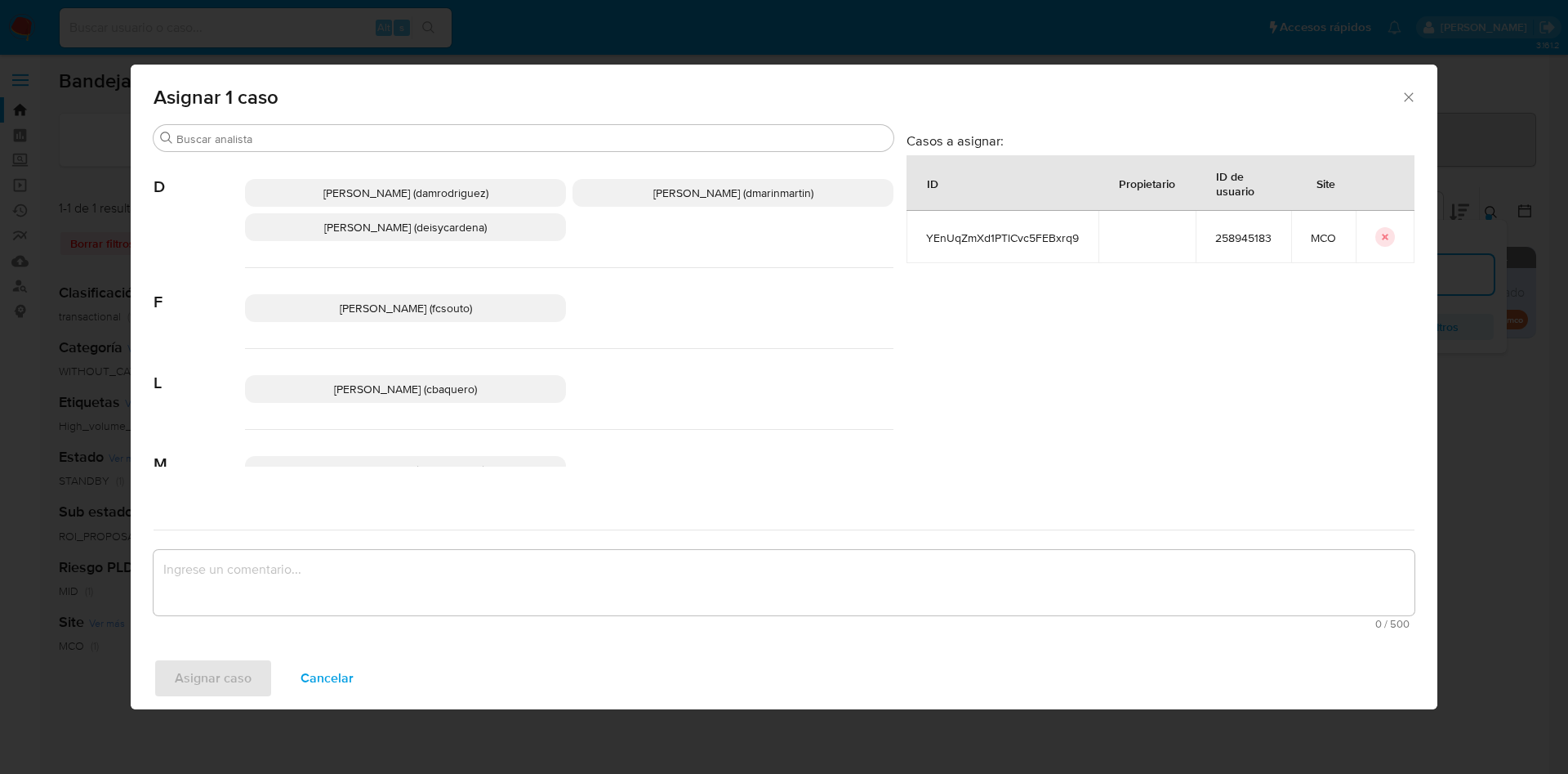
click at [665, 187] on span "David Esteban Marin Martinez (dmarinmartin)" at bounding box center [733, 192] width 160 height 16
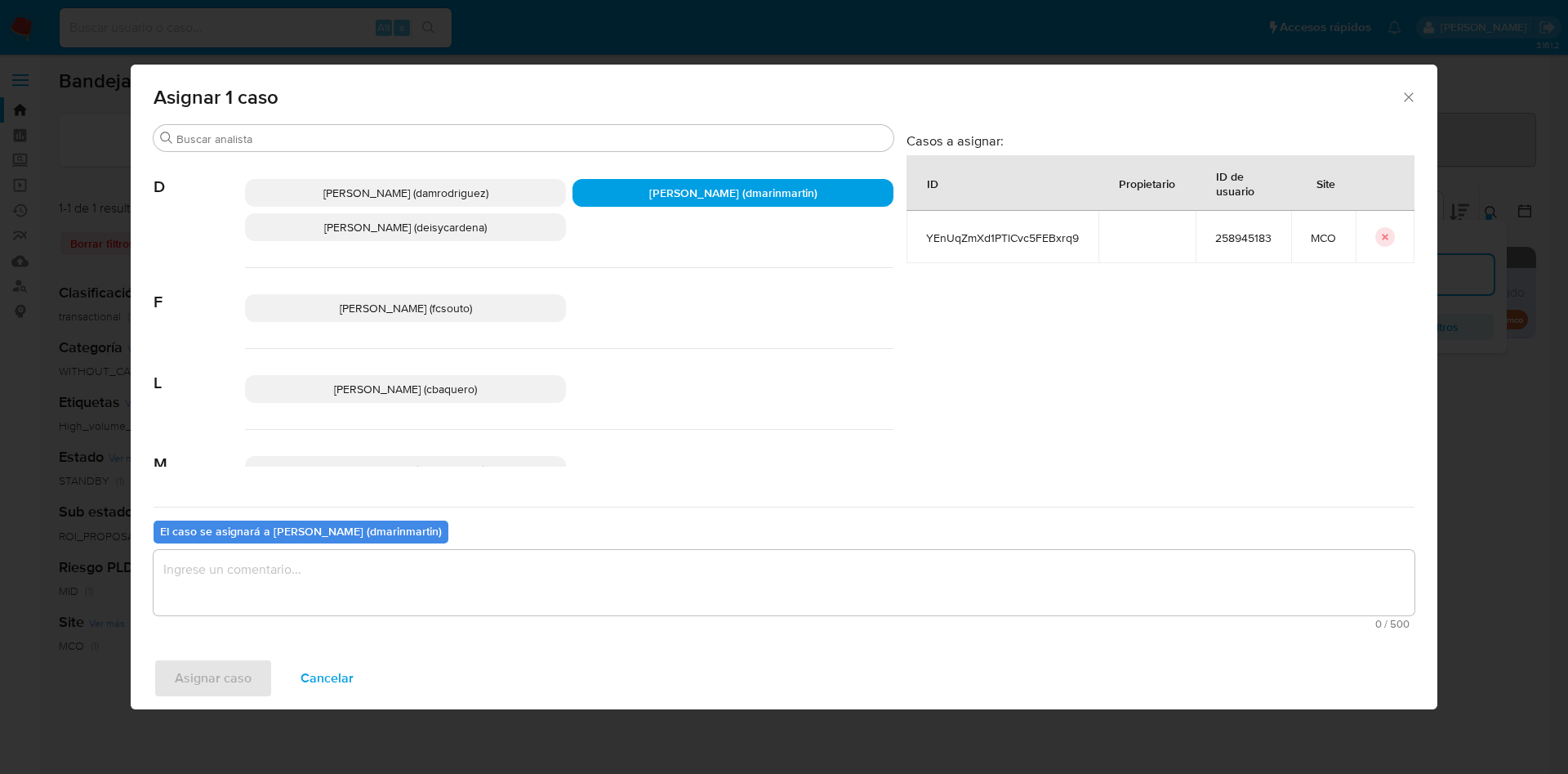
drag, startPoint x: 710, startPoint y: 575, endPoint x: 711, endPoint y: 565, distance: 10.0
click at [711, 566] on textarea "assign-modal" at bounding box center [784, 582] width 1261 height 65
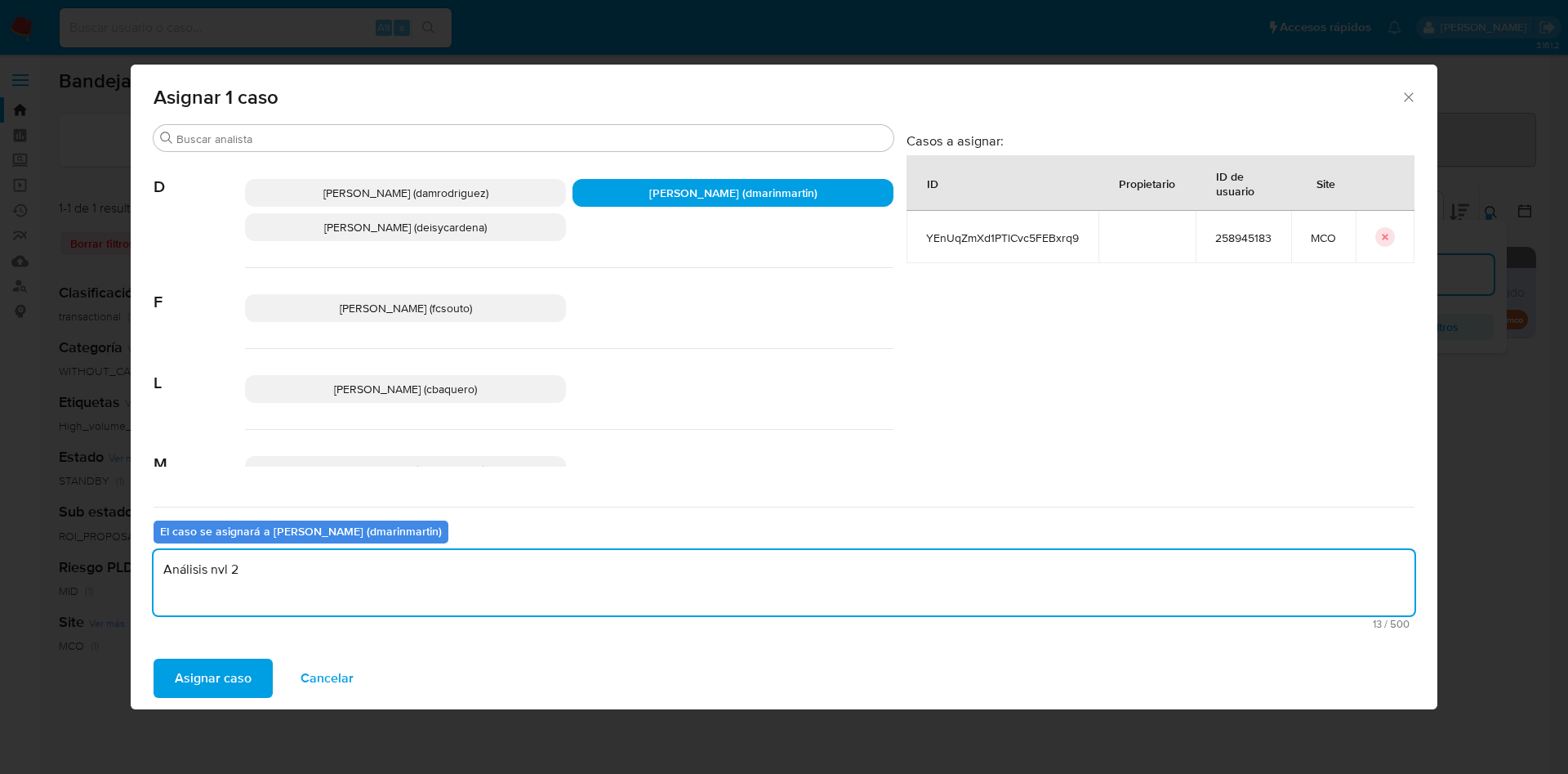
type textarea "Análisis nvl 2"
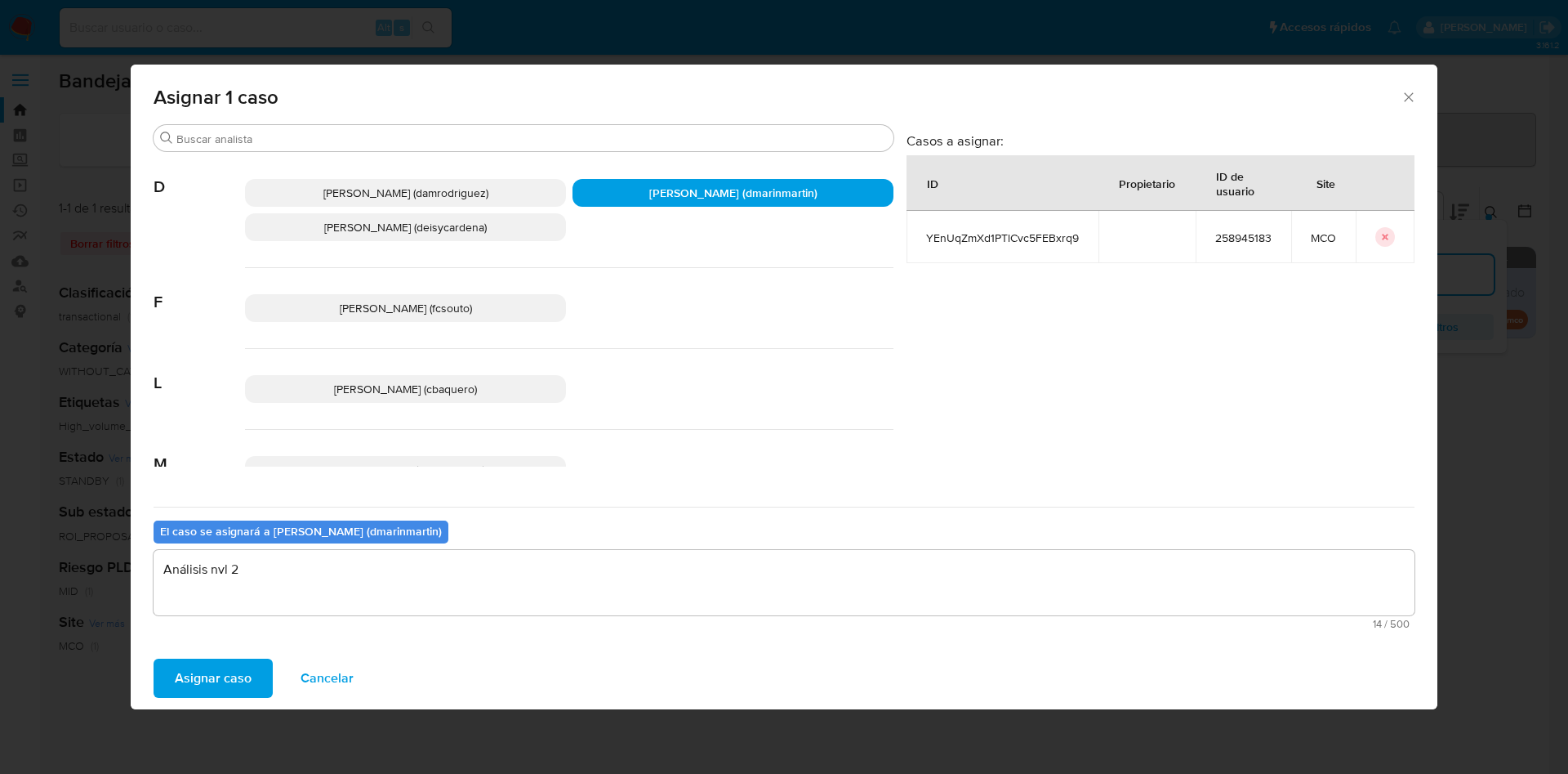
click at [154, 659] on button "Asignar caso" at bounding box center [213, 678] width 119 height 39
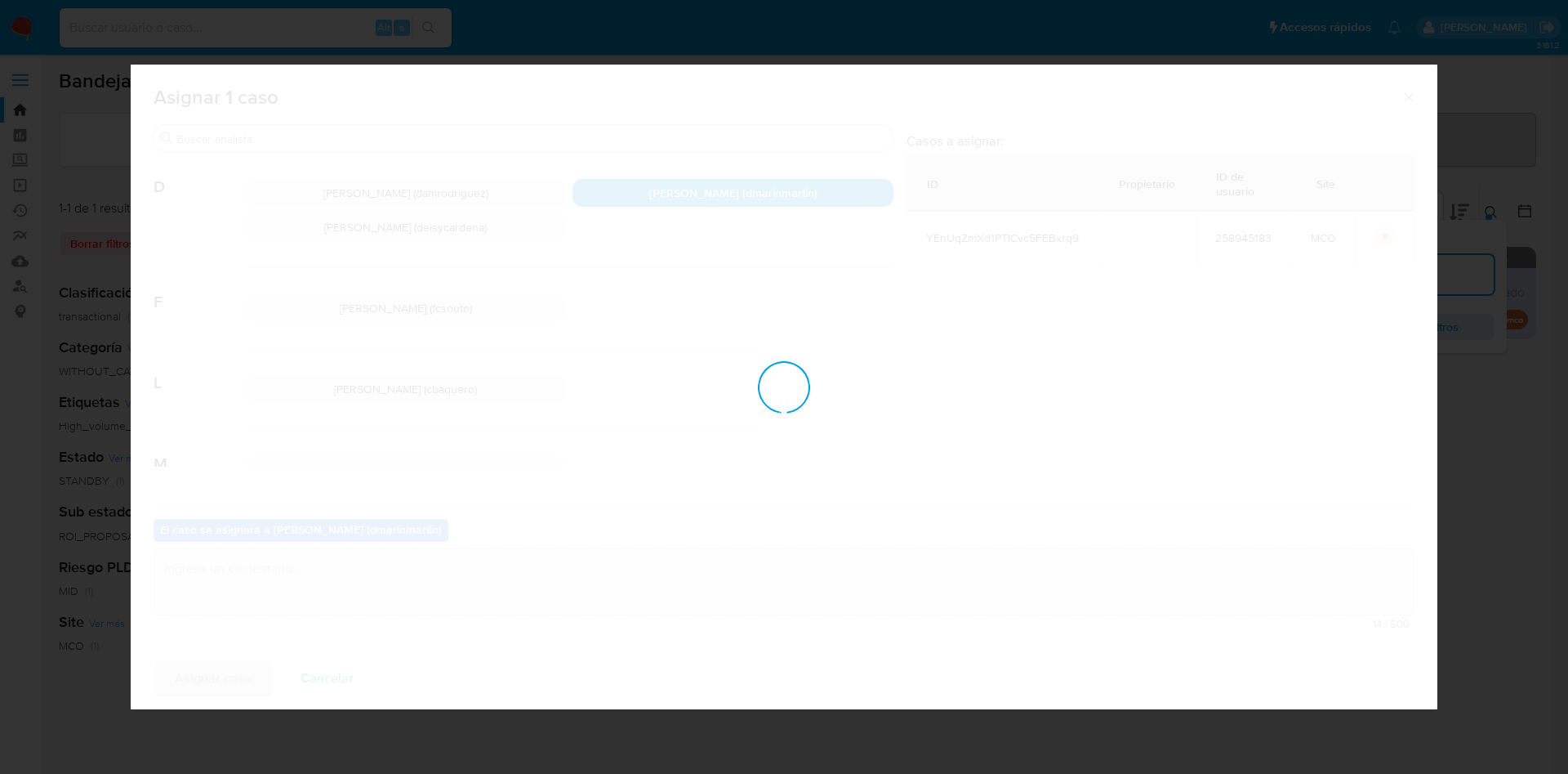
checkbox input "false"
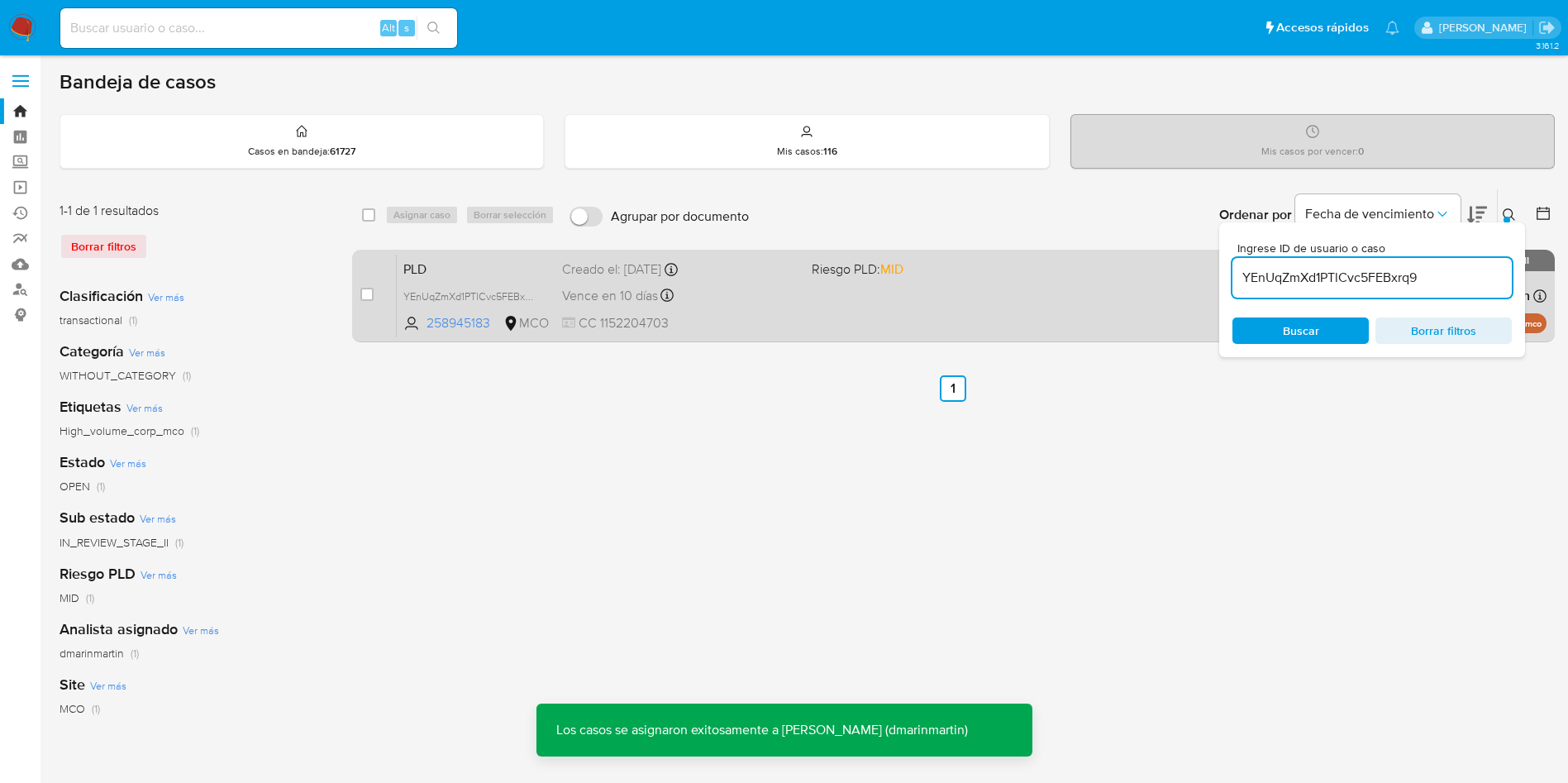
click at [848, 314] on div "PLD YEnUqZmXd1PTlCvc5FEBxrq9 258945183 MCO Riesgo PLD: MID Creado el: 12/07/202…" at bounding box center [971, 295] width 1150 height 83
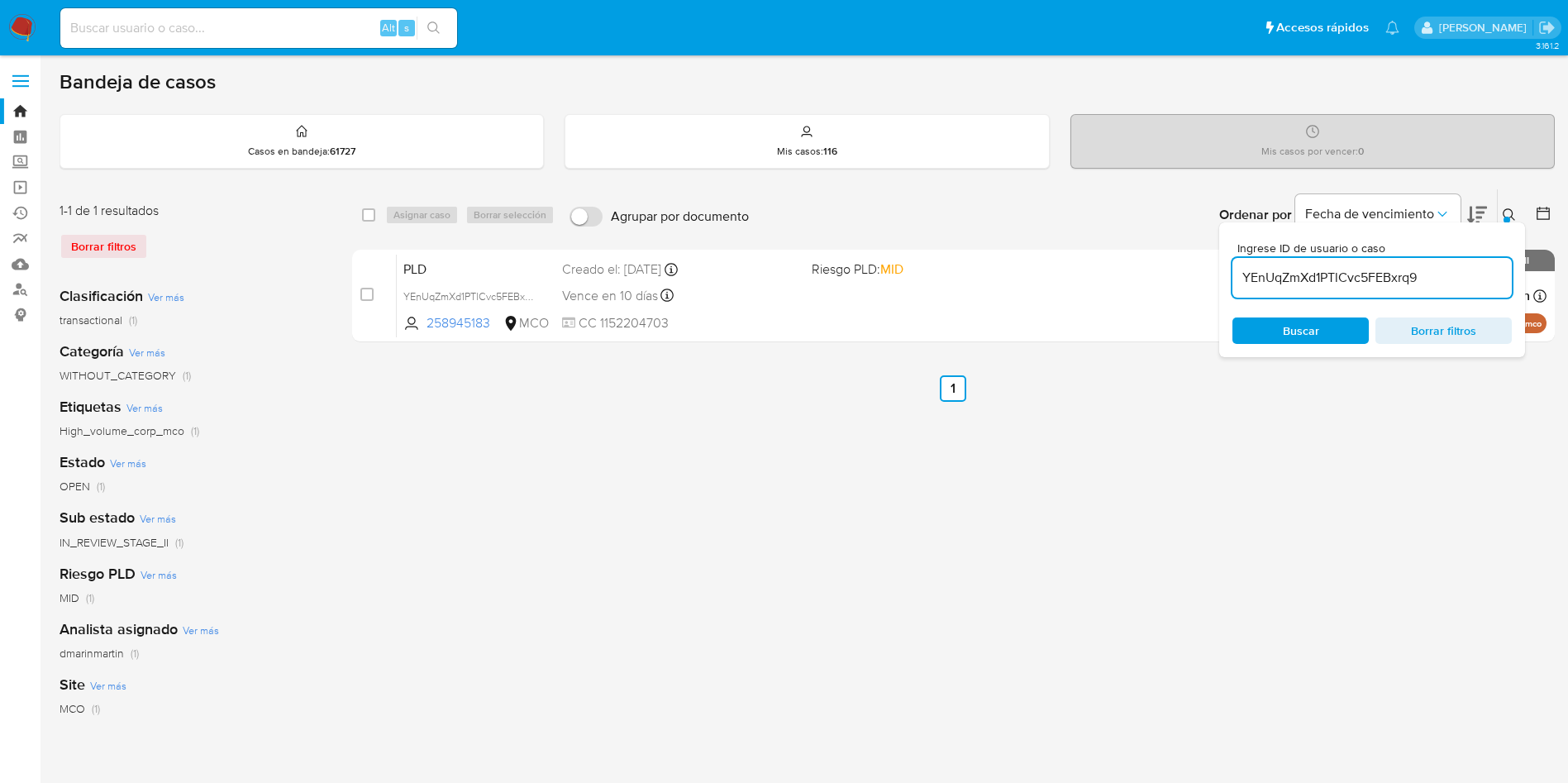
click at [1319, 288] on input "YEnUqZmXd1PTlCvc5FEBxrq9" at bounding box center [1371, 278] width 279 height 21
click at [1317, 290] on div "YEnUqZmXd1PTlCvc5FEBxrq9" at bounding box center [1371, 277] width 279 height 40
drag, startPoint x: 1284, startPoint y: 265, endPoint x: 1291, endPoint y: 271, distance: 9.2
click at [1285, 267] on div "YEnUqZmXd1PTlCvc5FEBxrq9" at bounding box center [1371, 277] width 279 height 40
click at [1291, 271] on input "YEnUqZmXd1PTlCvc5FEBxrq9" at bounding box center [1371, 278] width 279 height 21
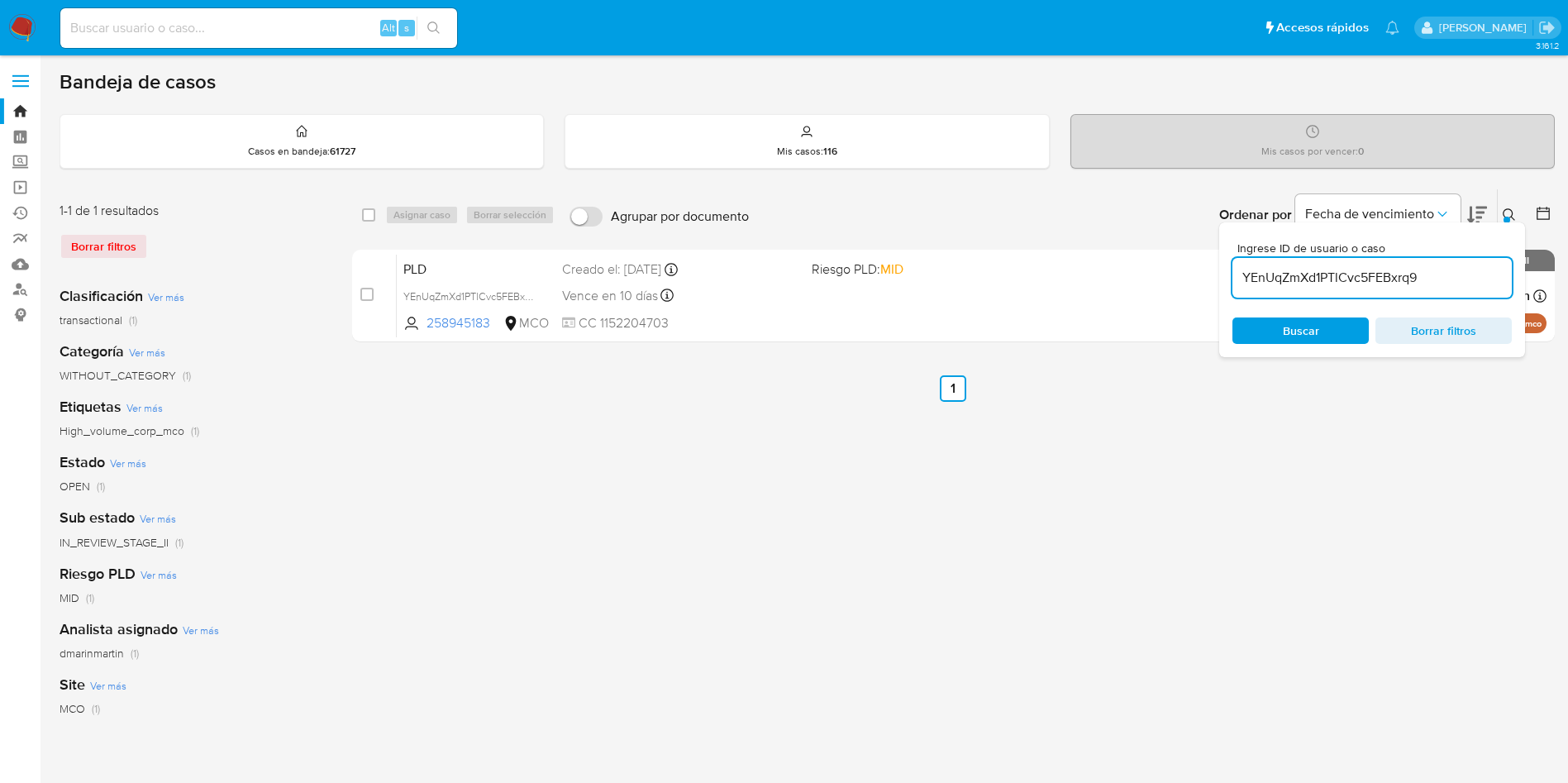
drag, startPoint x: 1291, startPoint y: 271, endPoint x: 1314, endPoint y: 273, distance: 23.1
click at [1293, 271] on input "YEnUqZmXd1PTlCvc5FEBxrq9" at bounding box center [1371, 278] width 279 height 21
paste input "87SuvIQ1Kqkn92f9wtMDRQ5w"
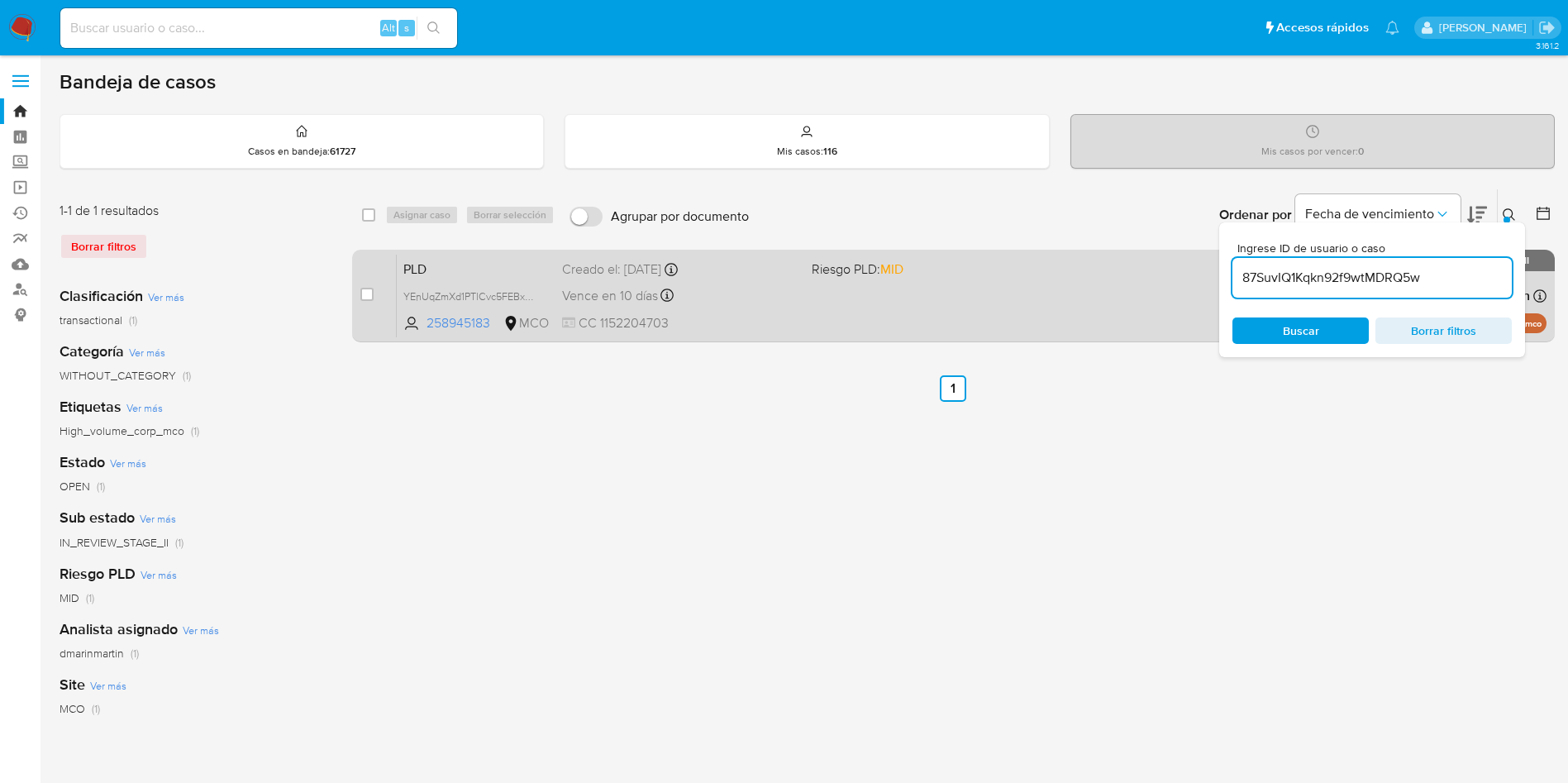
type input "87SuvIQ1Kqkn92f9wtMDRQ5w"
click at [366, 288] on input "checkbox" at bounding box center [367, 294] width 14 height 14
checkbox input "true"
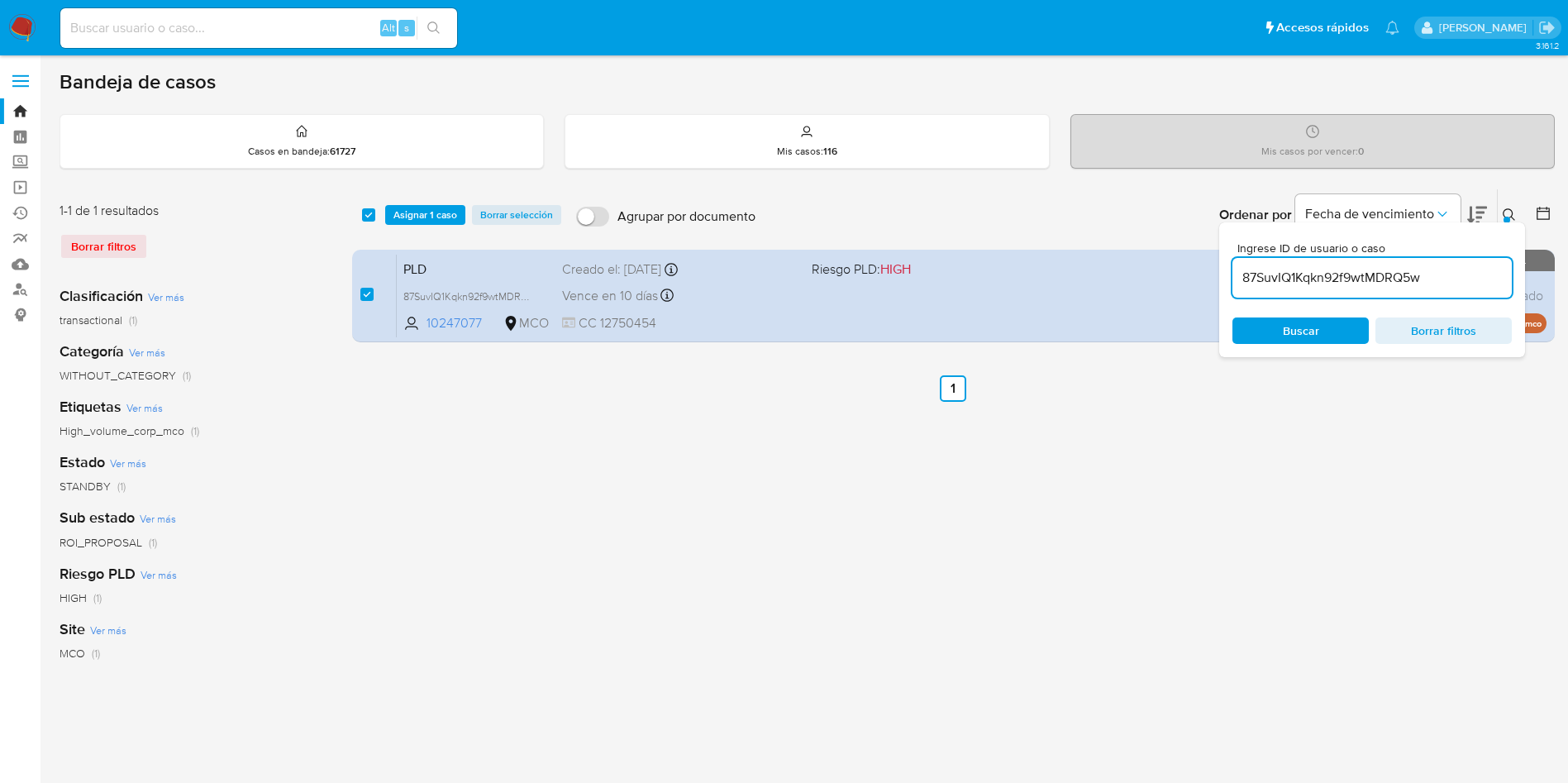
click at [411, 204] on div "select-all-cases-checkbox Asignar 1 caso Borrar selección Agrupar por documento…" at bounding box center [954, 214] width 1203 height 51
click at [433, 221] on span "Asignar 1 caso" at bounding box center [426, 214] width 64 height 16
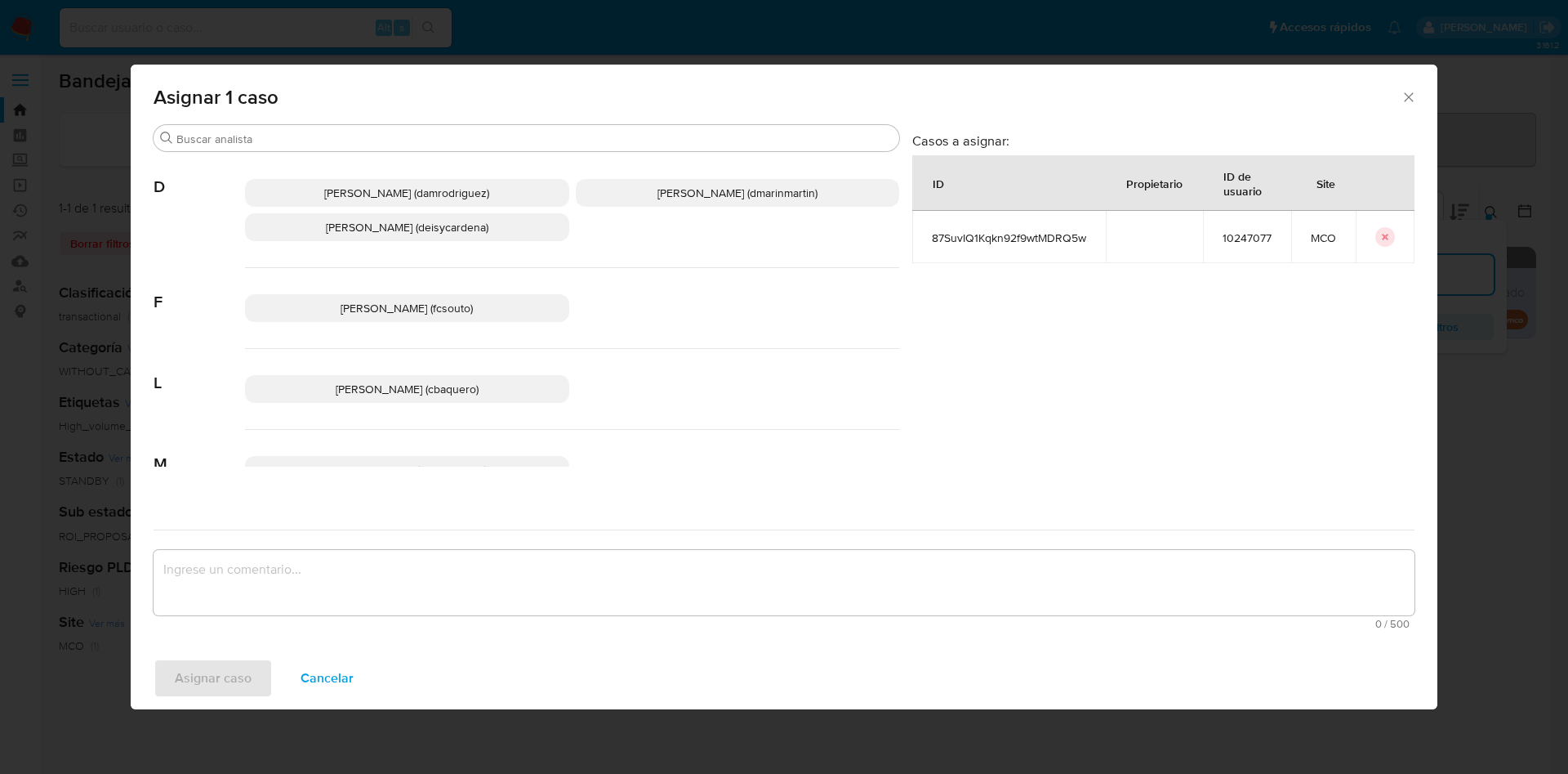
drag, startPoint x: 710, startPoint y: 196, endPoint x: 678, endPoint y: 524, distance: 329.6
click at [710, 199] on span "David Esteban Marin Martinez (dmarinmartin)" at bounding box center [737, 192] width 160 height 16
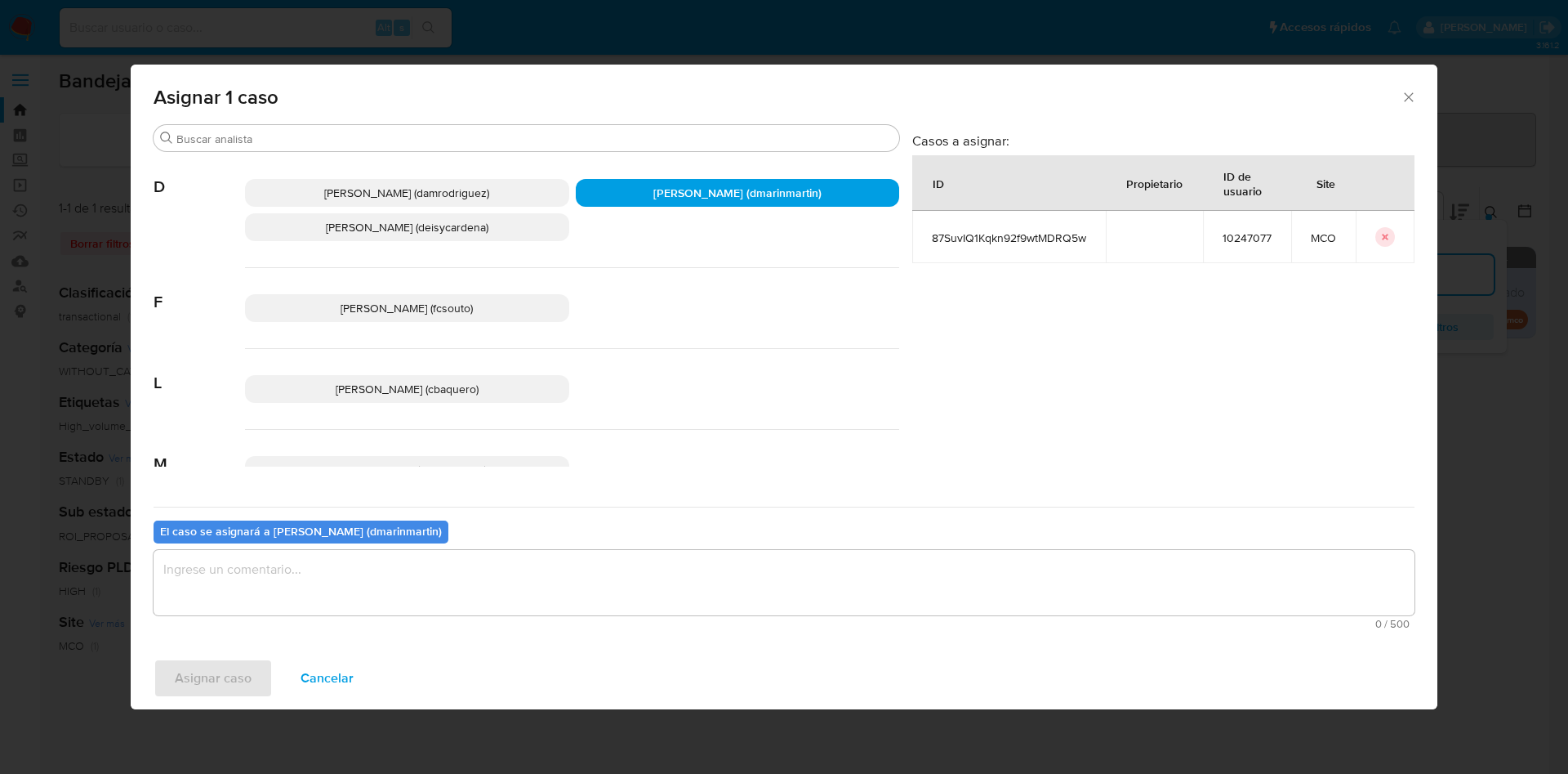
click at [731, 576] on textarea "assign-modal" at bounding box center [784, 582] width 1261 height 65
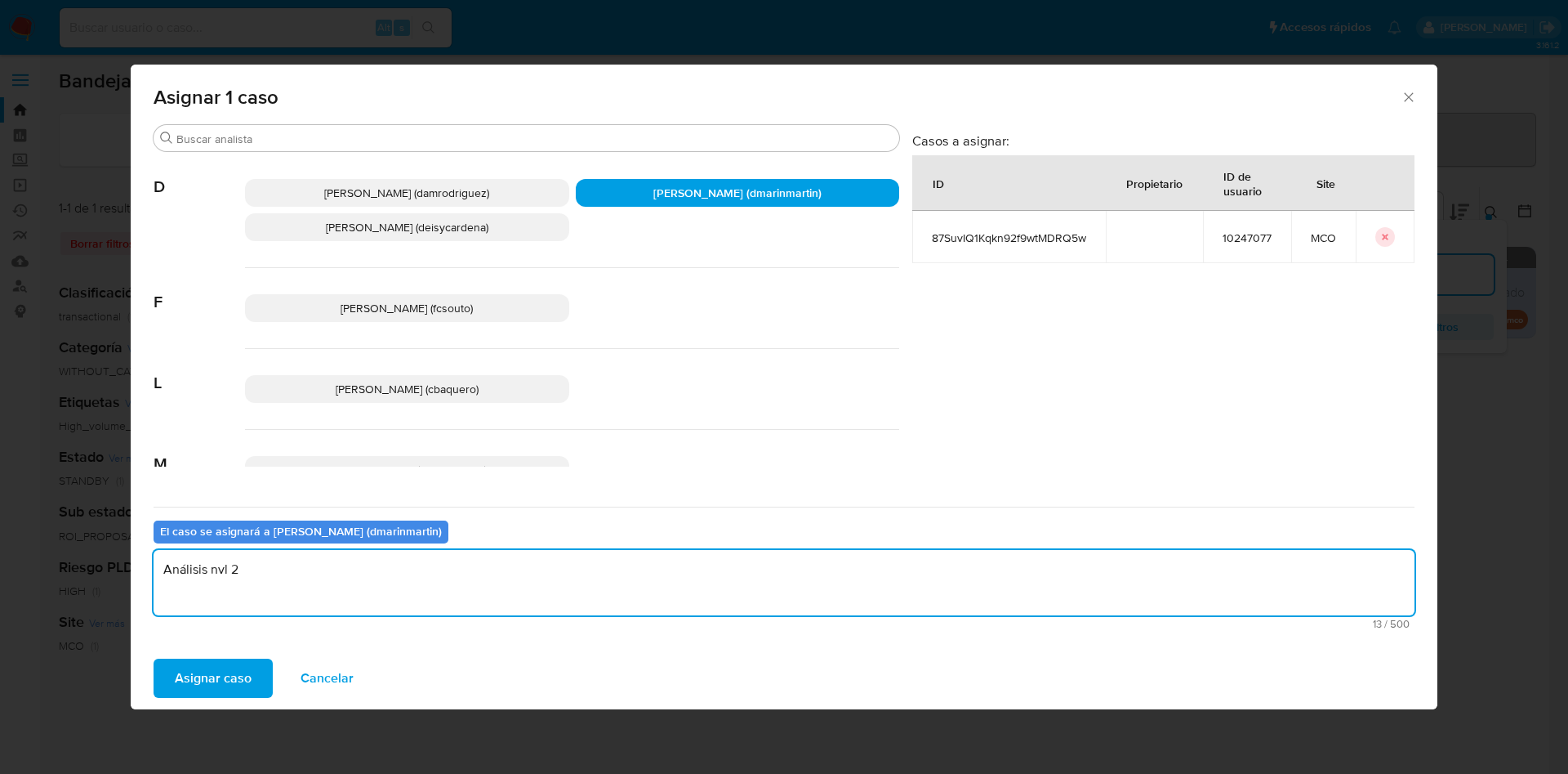
type textarea "Análisis nvl 2"
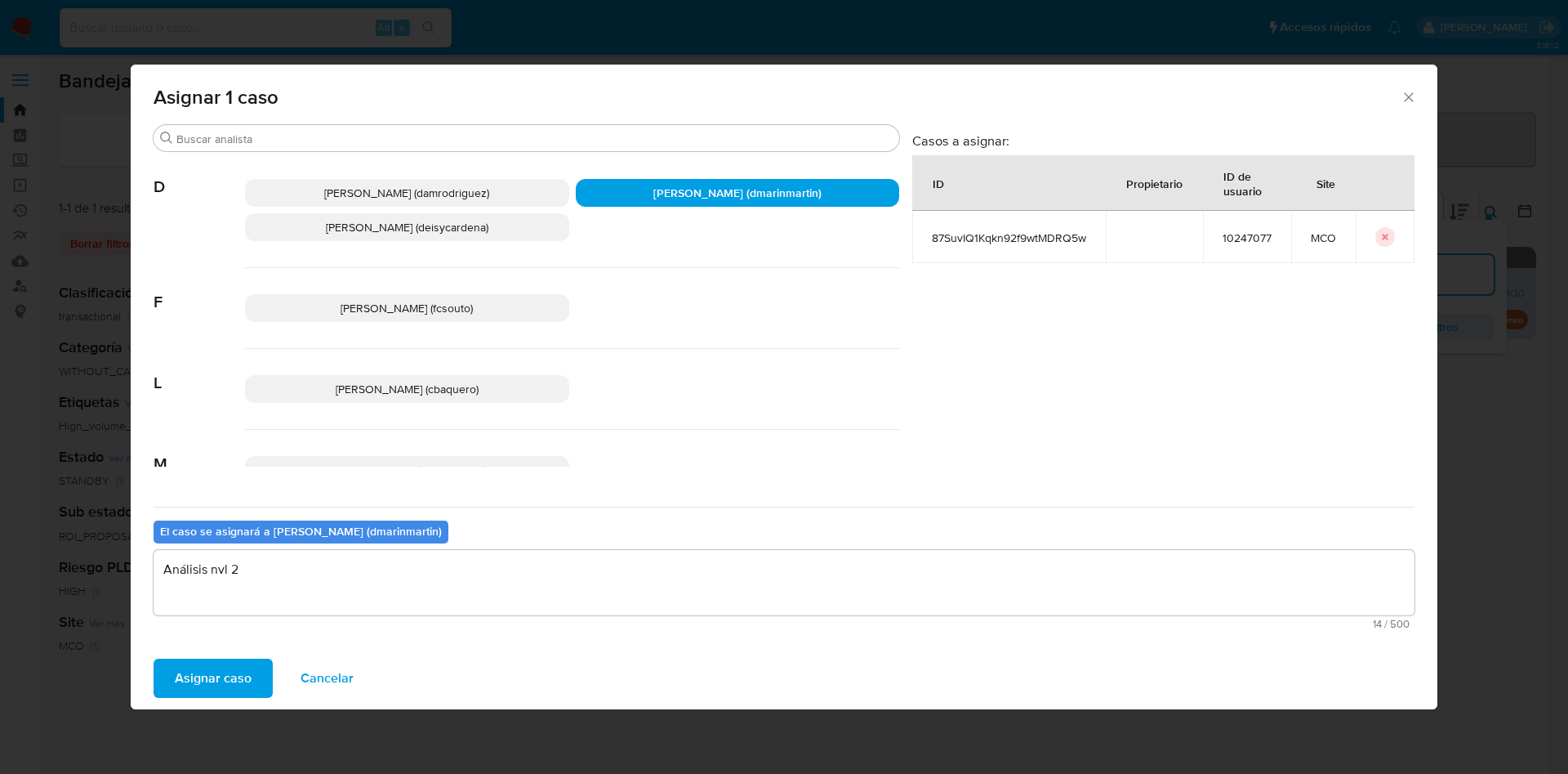
click at [154, 659] on button "Asignar caso" at bounding box center [213, 678] width 119 height 39
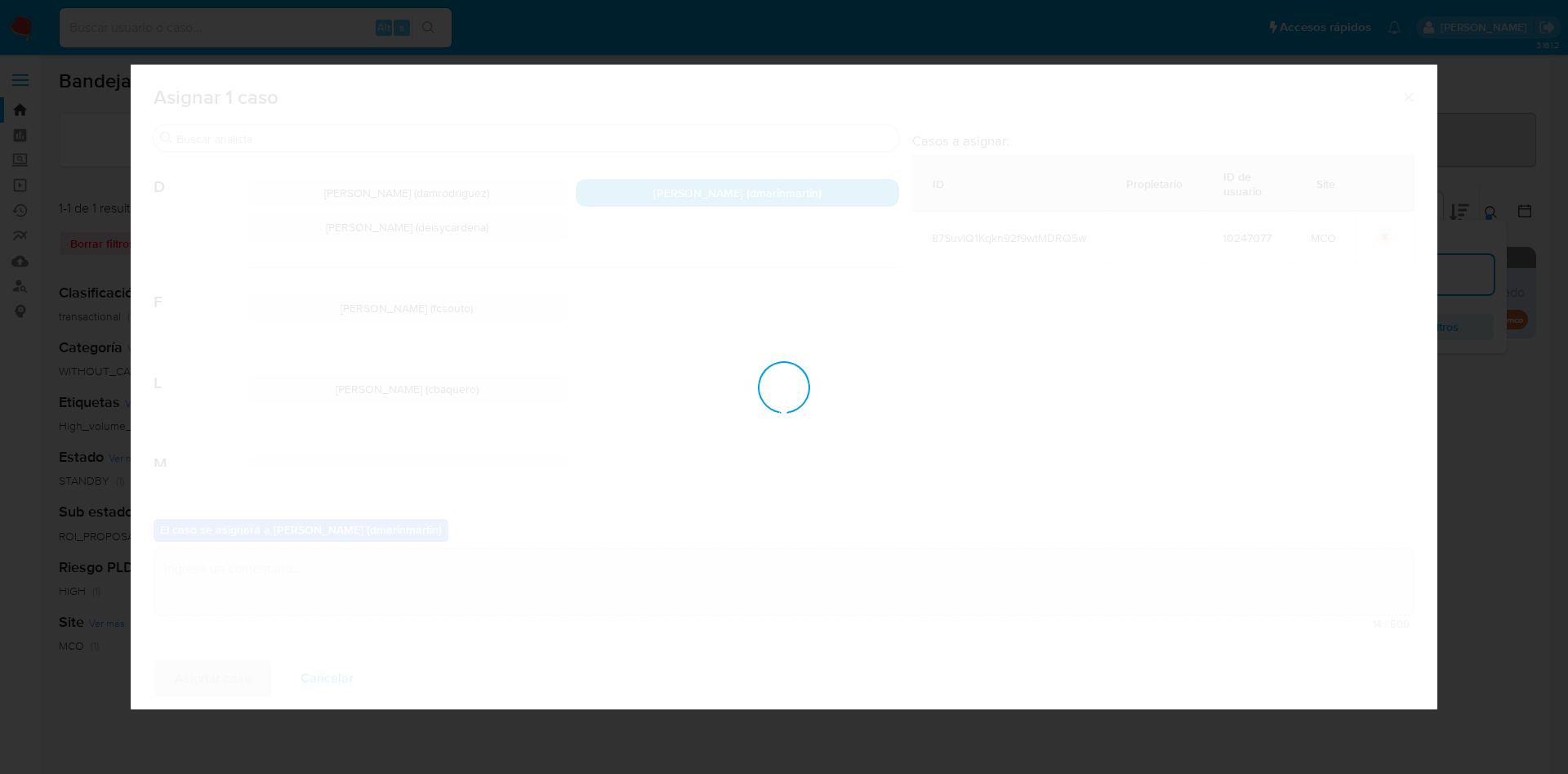
checkbox input "false"
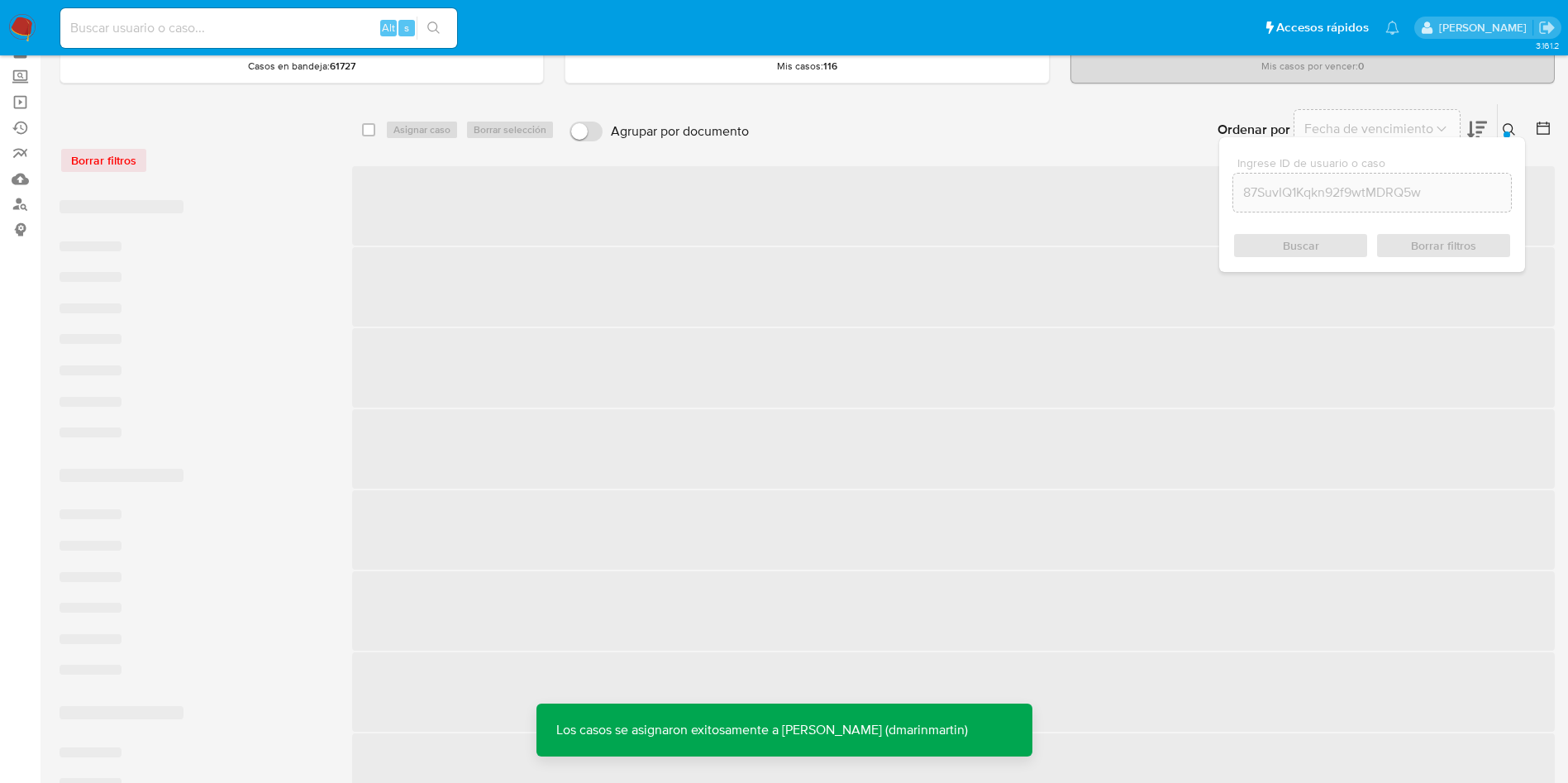
scroll to position [124, 0]
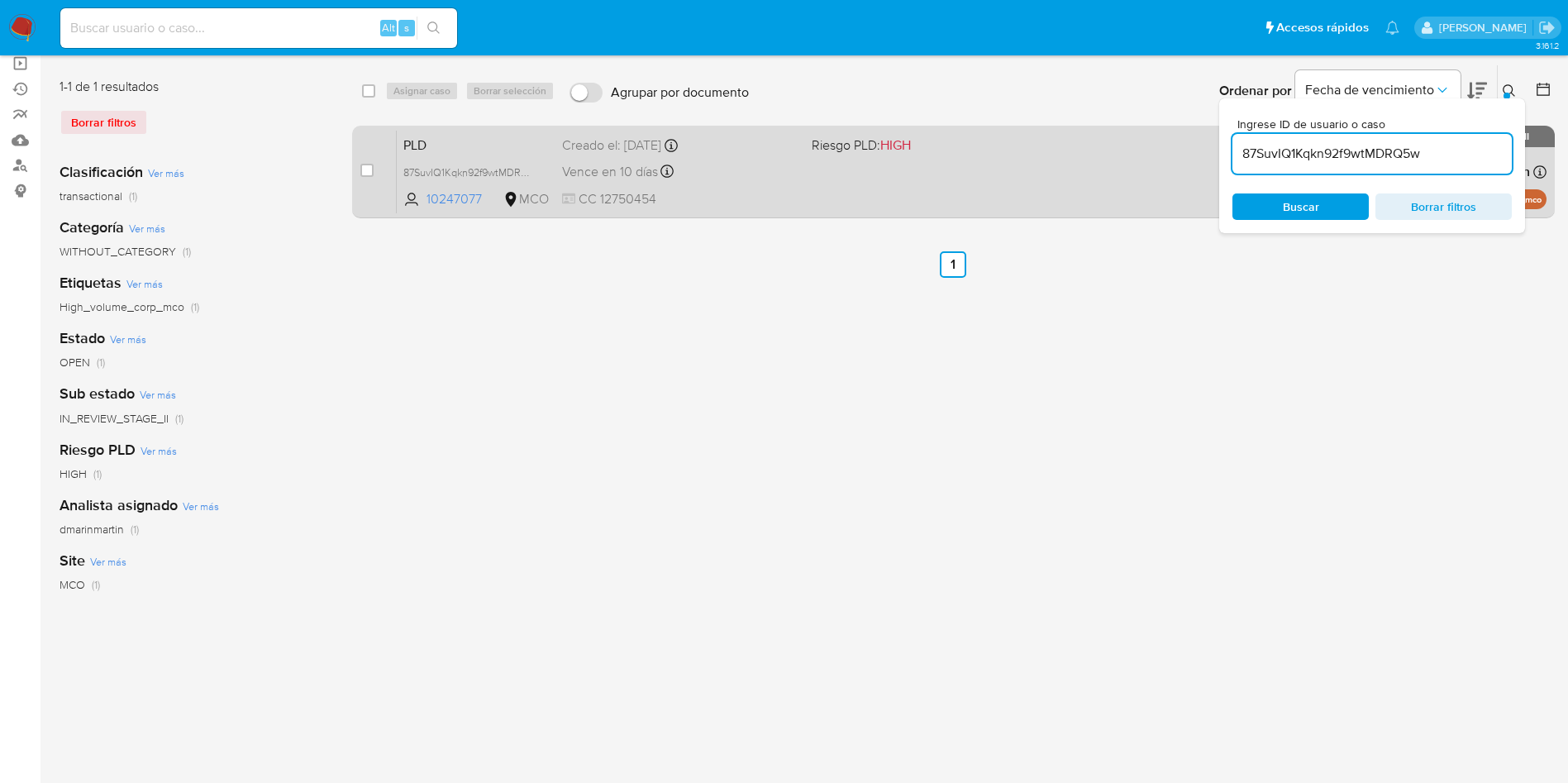
click at [795, 186] on div "PLD 87SuvIQ1Kqkn92f9wtMDRQ5w 10247077 MCO Riesgo PLD: HIGH Creado el: 12/07/202…" at bounding box center [971, 171] width 1150 height 83
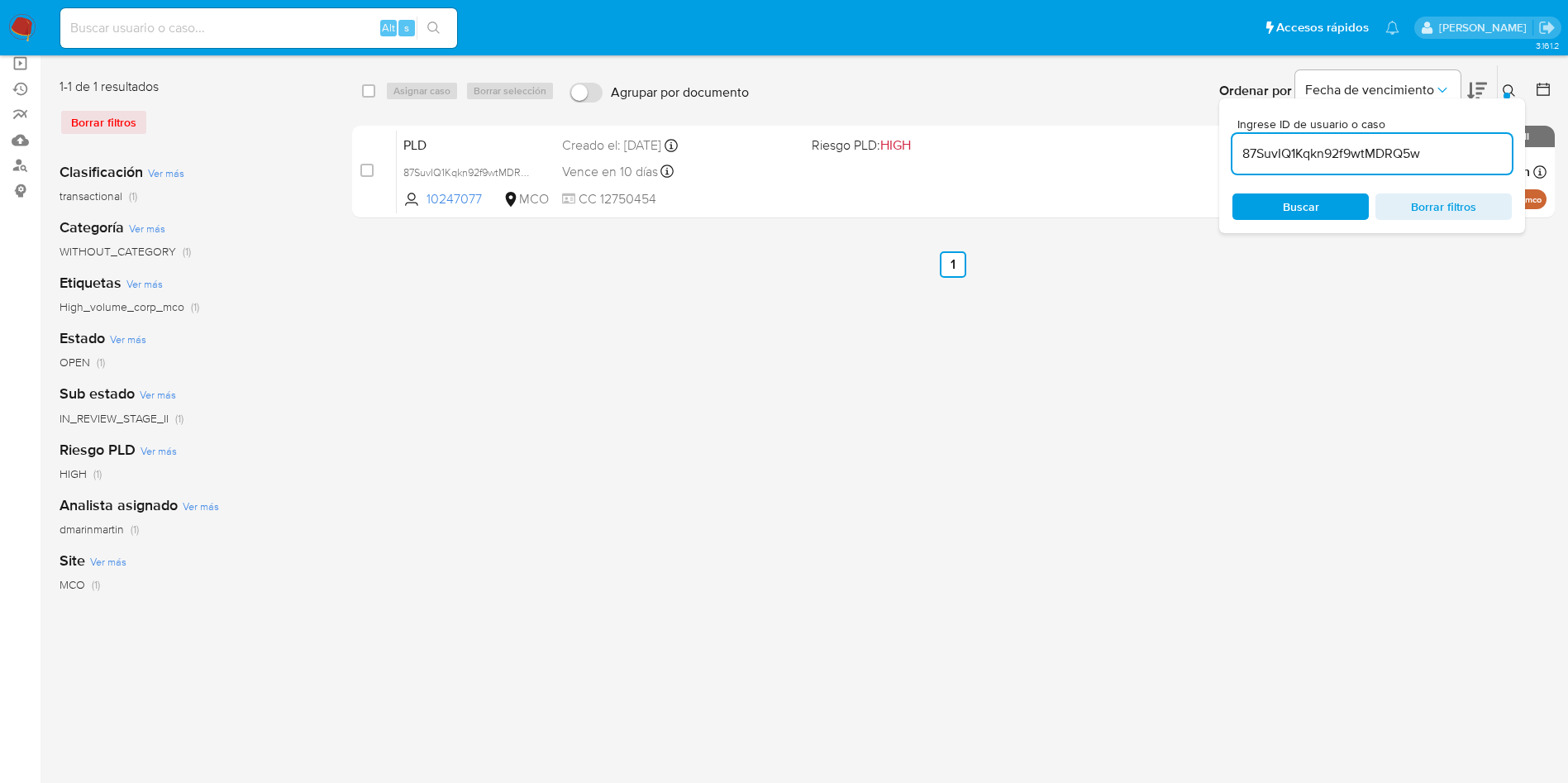
click at [1374, 143] on input "87SuvIQ1Kqkn92f9wtMDRQ5w" at bounding box center [1371, 154] width 279 height 21
paste input "pTOjFzquxj0rUHGp1QbvluGX"
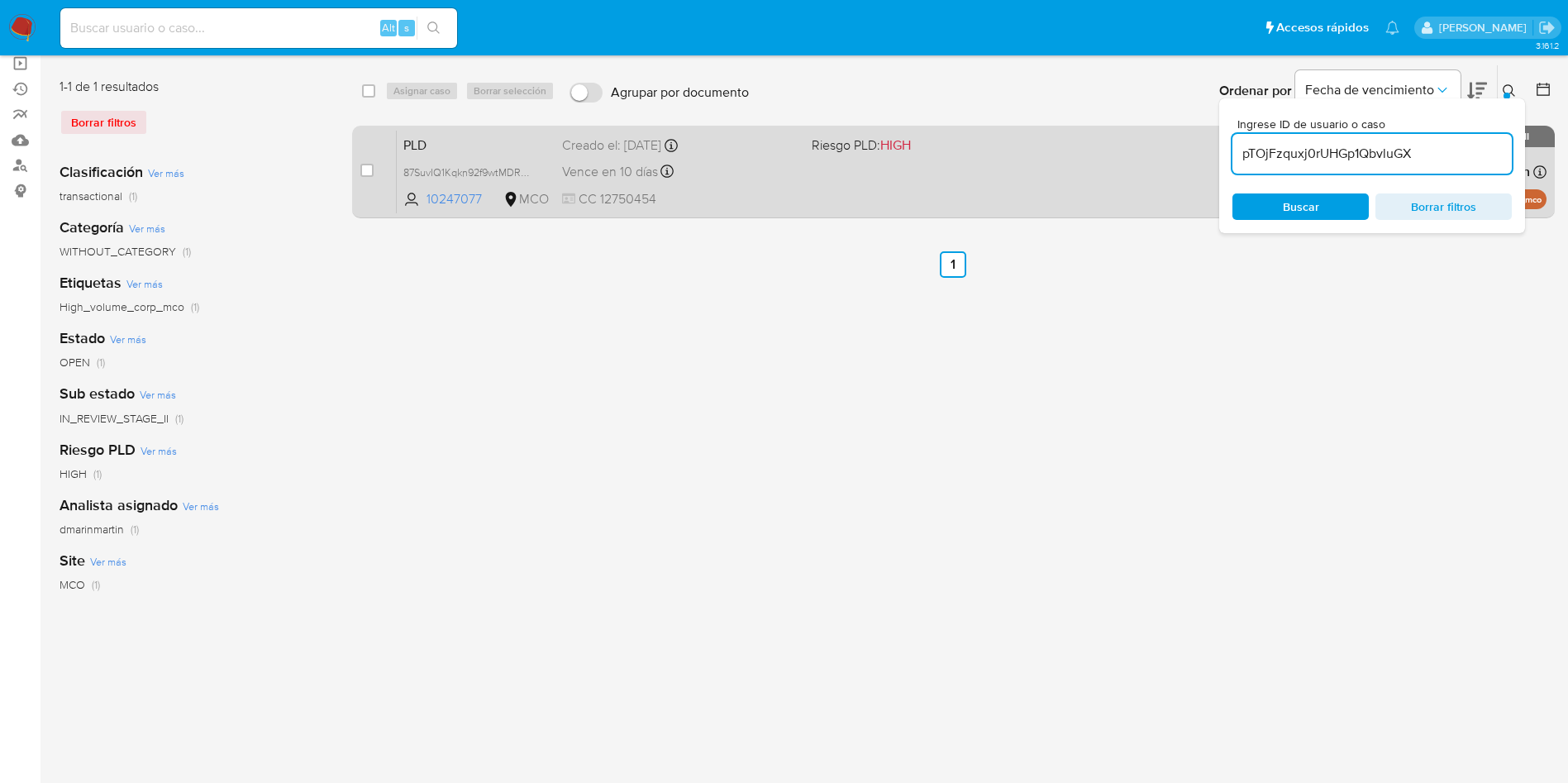
type input "pTOjFzquxj0rUHGp1QbvluGX"
drag, startPoint x: 364, startPoint y: 171, endPoint x: 405, endPoint y: 139, distance: 52.0
click at [365, 170] on input "checkbox" at bounding box center [367, 171] width 14 height 14
checkbox input "true"
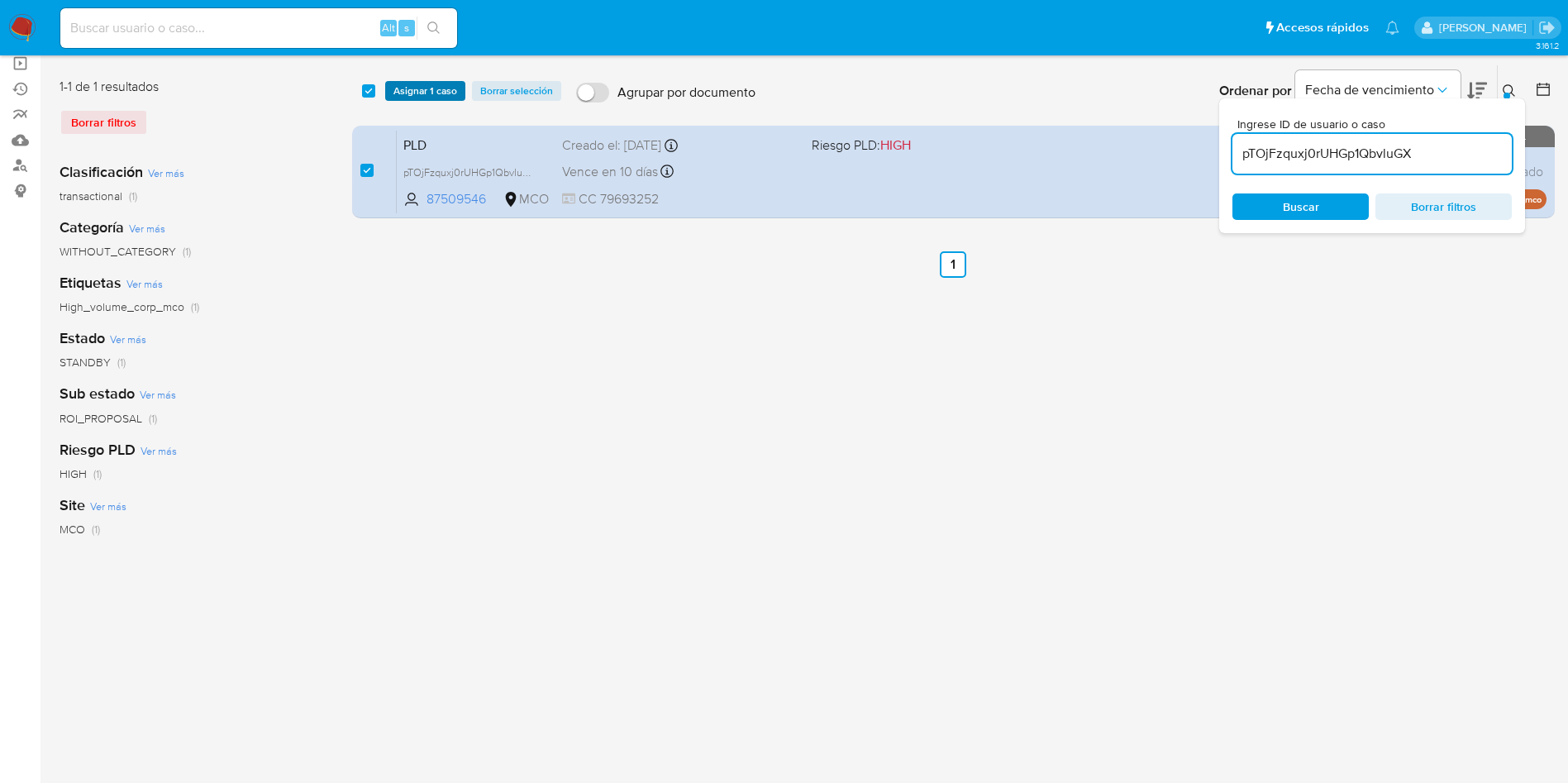
click at [421, 89] on span "Asignar 1 caso" at bounding box center [426, 91] width 64 height 16
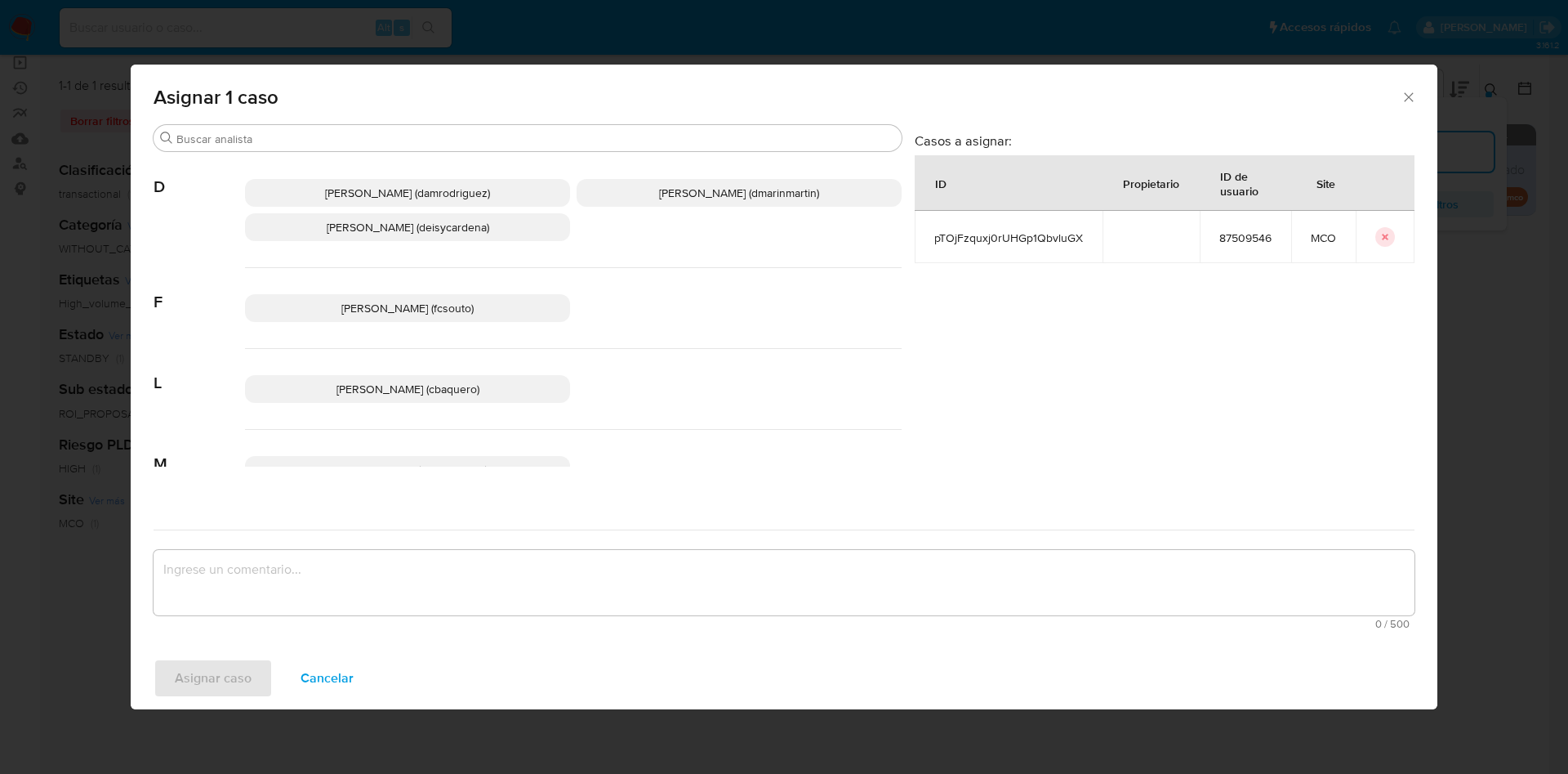
drag, startPoint x: 647, startPoint y: 187, endPoint x: 588, endPoint y: 676, distance: 492.5
click at [659, 195] on span "David Esteban Marin Martinez (dmarinmartin)" at bounding box center [739, 192] width 160 height 16
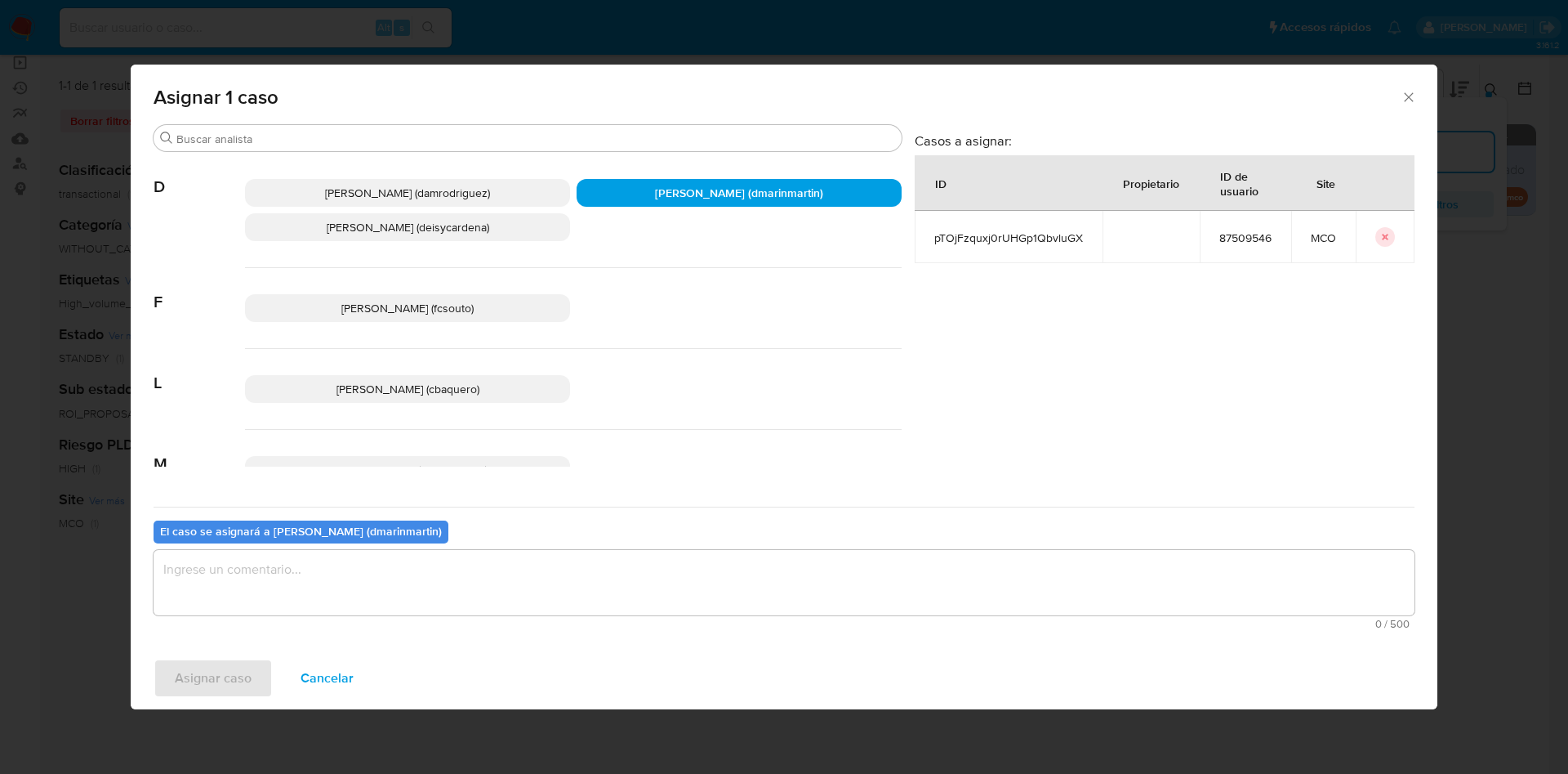
click at [616, 590] on textarea "assign-modal" at bounding box center [784, 582] width 1261 height 65
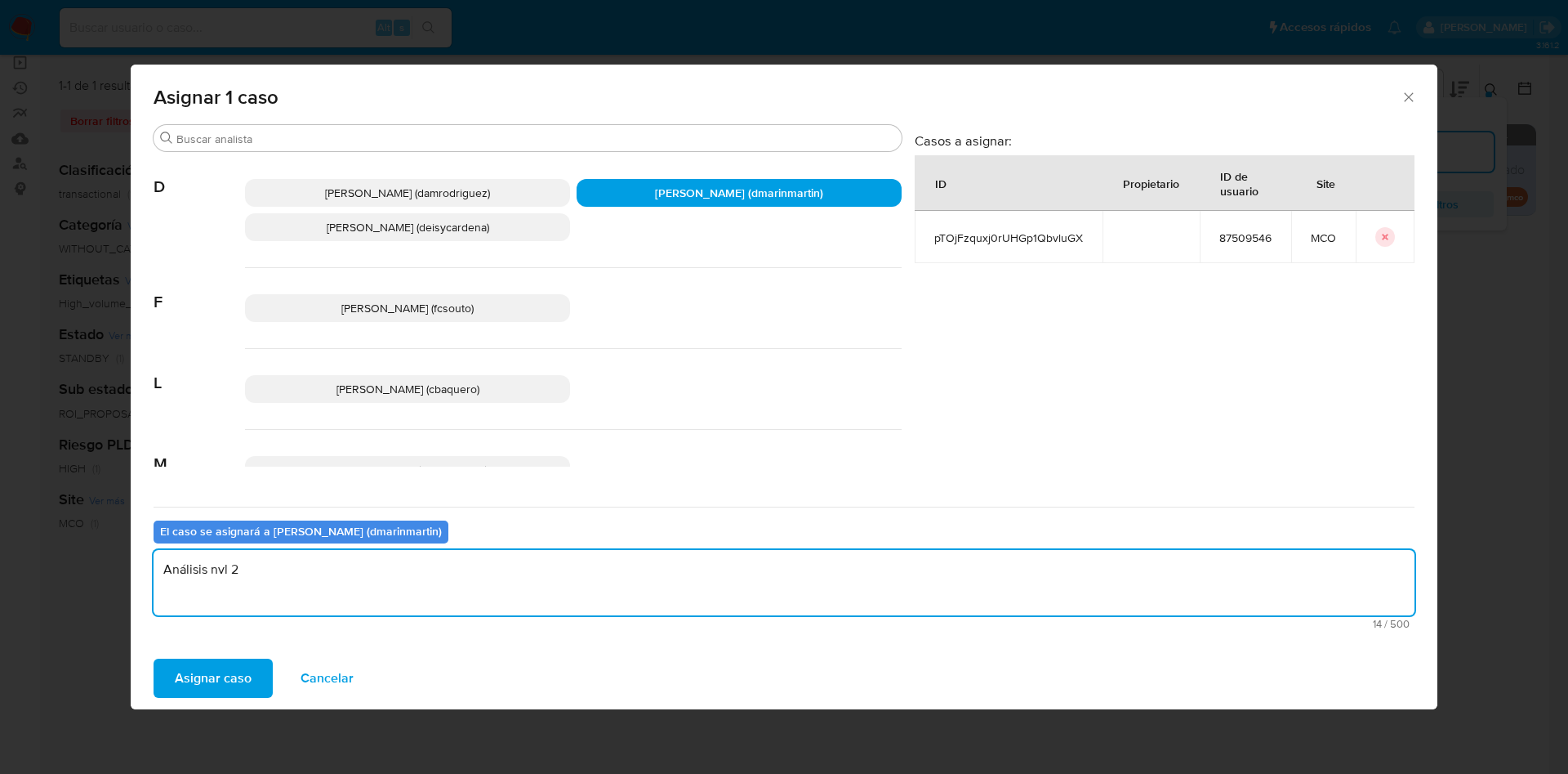
type textarea "Análisis nvl 2"
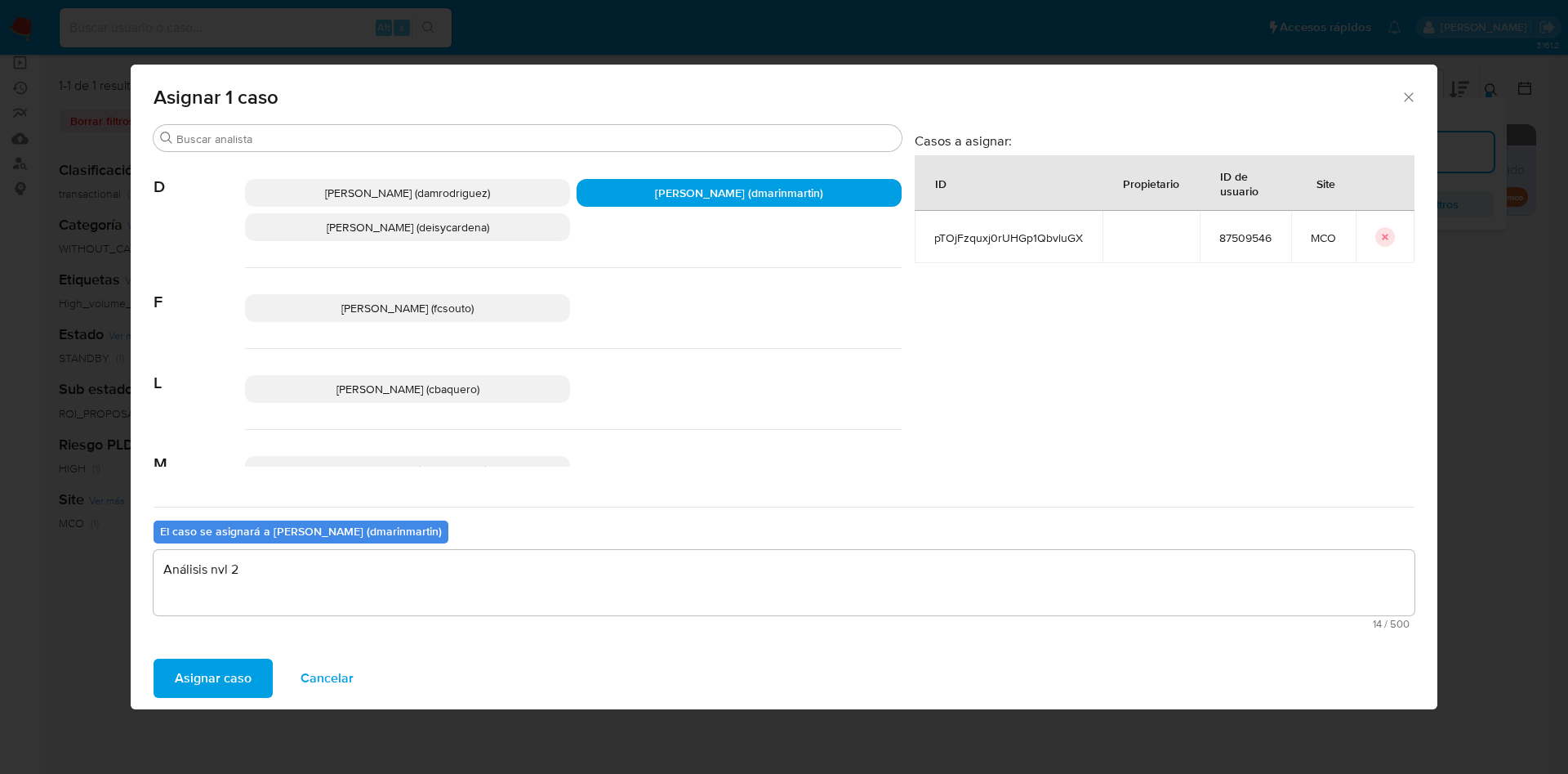
click at [154, 659] on button "Asignar caso" at bounding box center [213, 678] width 119 height 39
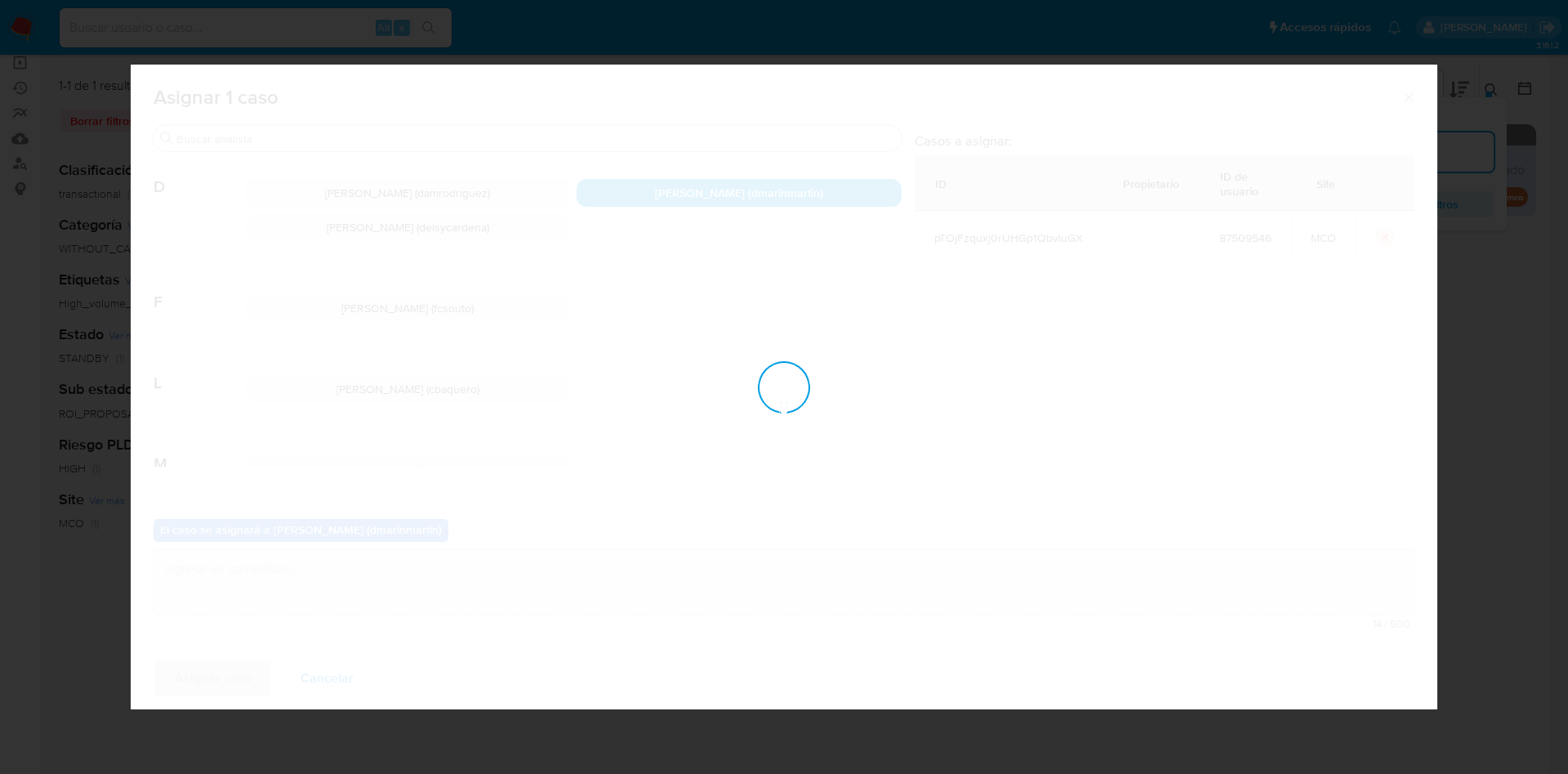
checkbox input "false"
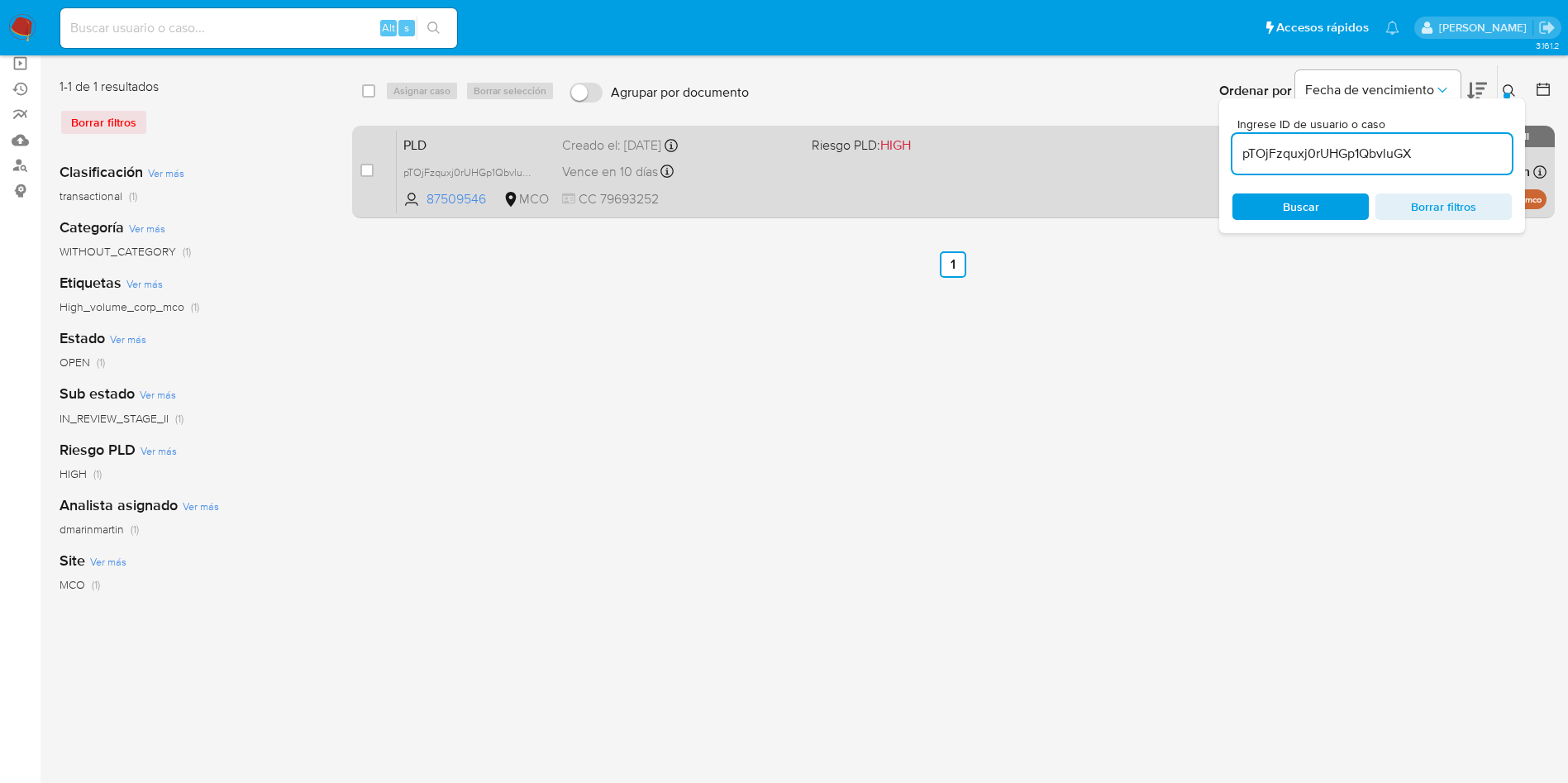
click at [742, 190] on span "CC 79693252" at bounding box center [680, 199] width 237 height 18
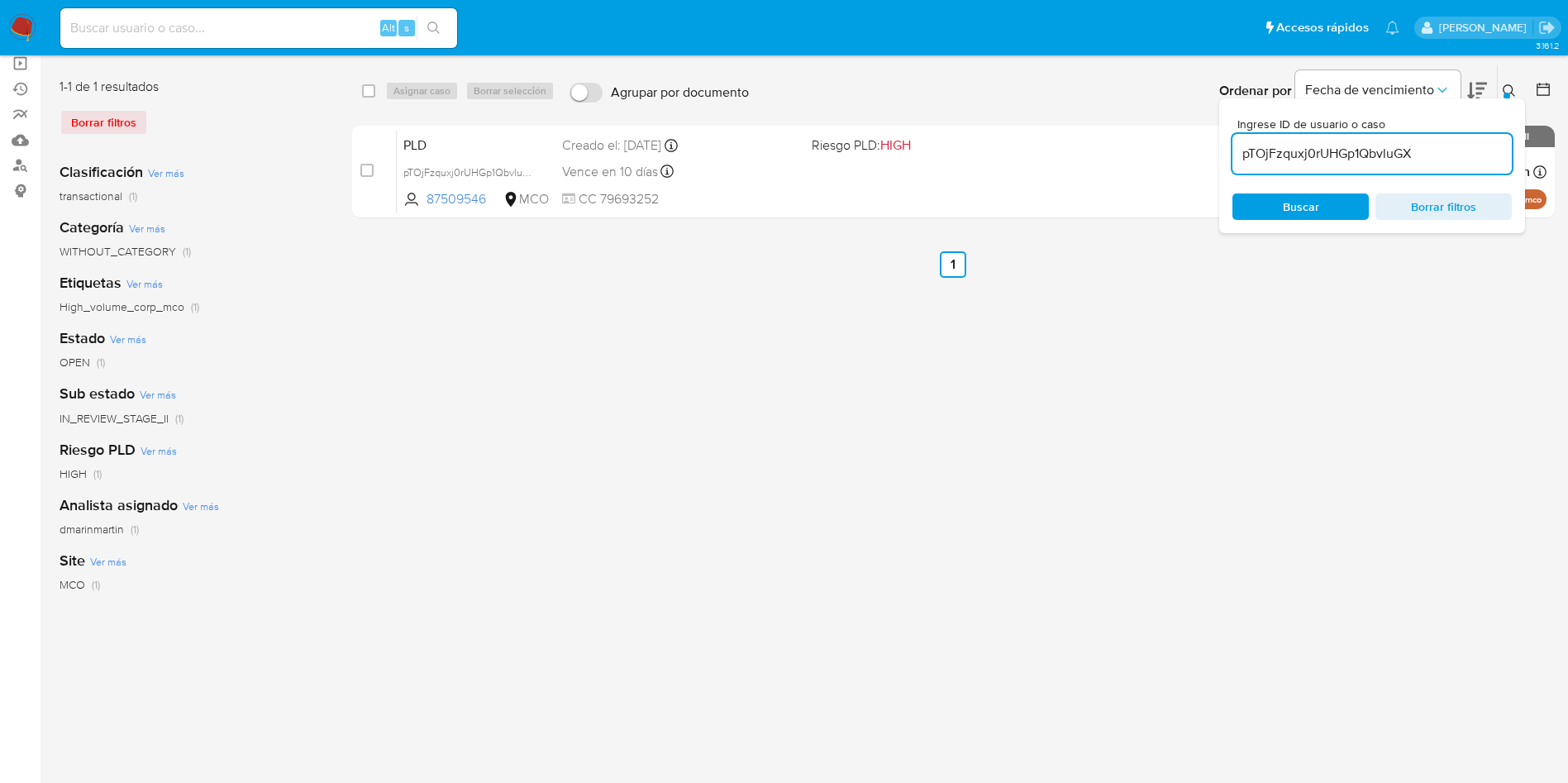
click at [1346, 145] on input "pTOjFzquxj0rUHGp1QbvluGX" at bounding box center [1371, 154] width 279 height 21
paste input "Z2ewLzhLUL1yjH9lgJYcKMex"
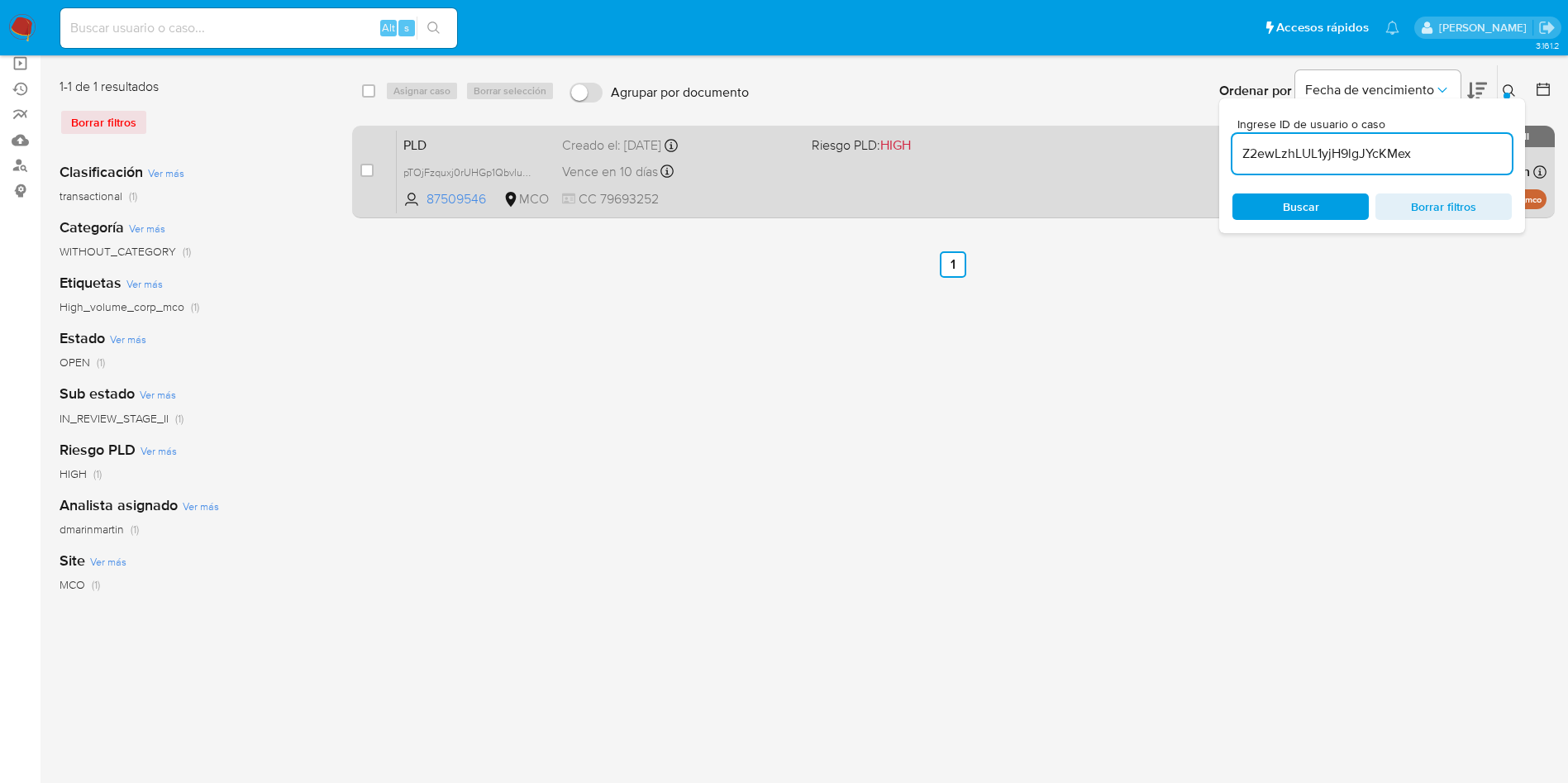
type input "Z2ewLzhLUL1yjH9lgJYcKMex"
drag, startPoint x: 361, startPoint y: 169, endPoint x: 394, endPoint y: 150, distance: 38.1
click at [365, 167] on input "checkbox" at bounding box center [367, 171] width 14 height 14
checkbox input "true"
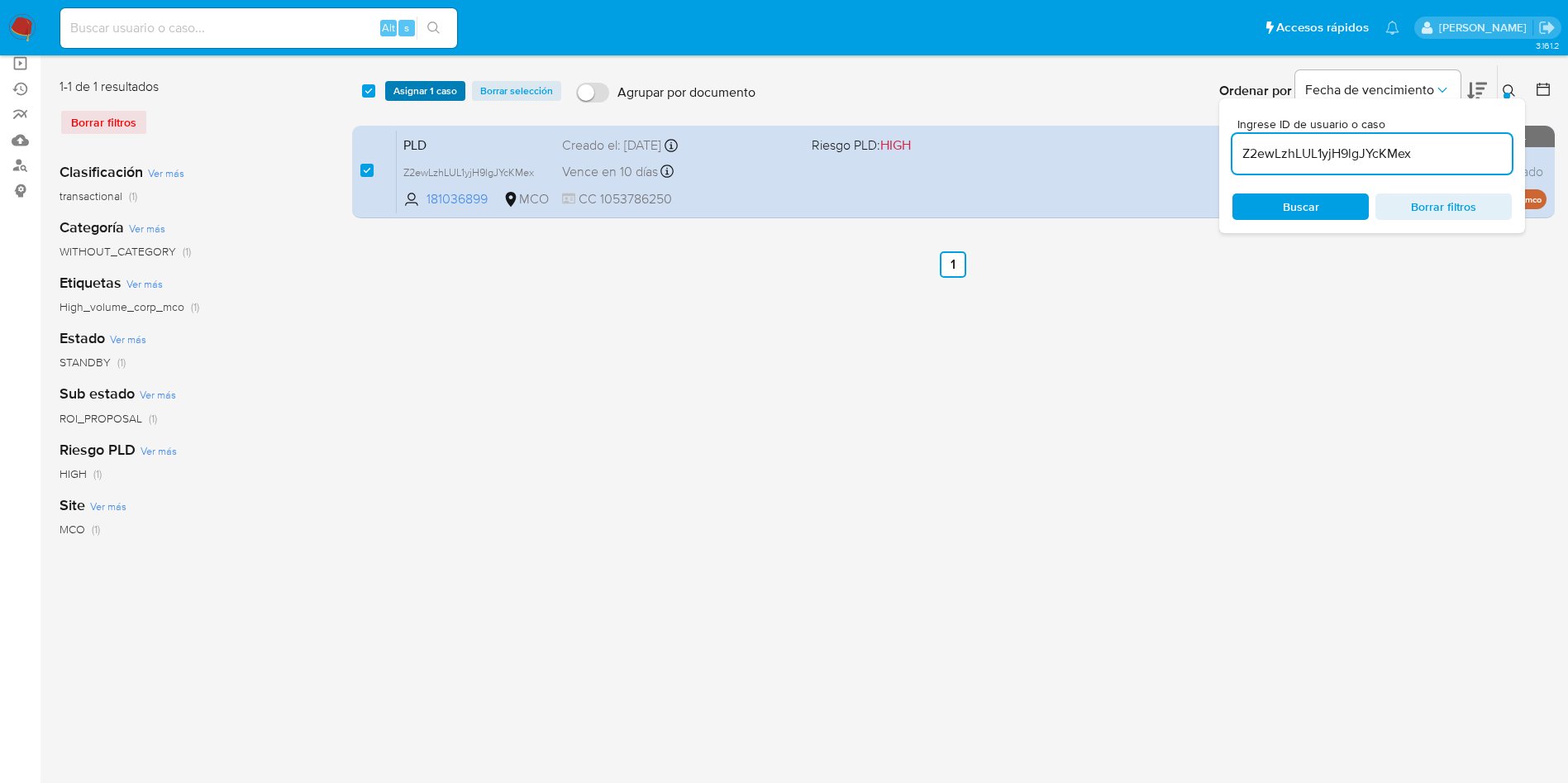
click at [417, 95] on span "Asignar 1 caso" at bounding box center [426, 91] width 64 height 16
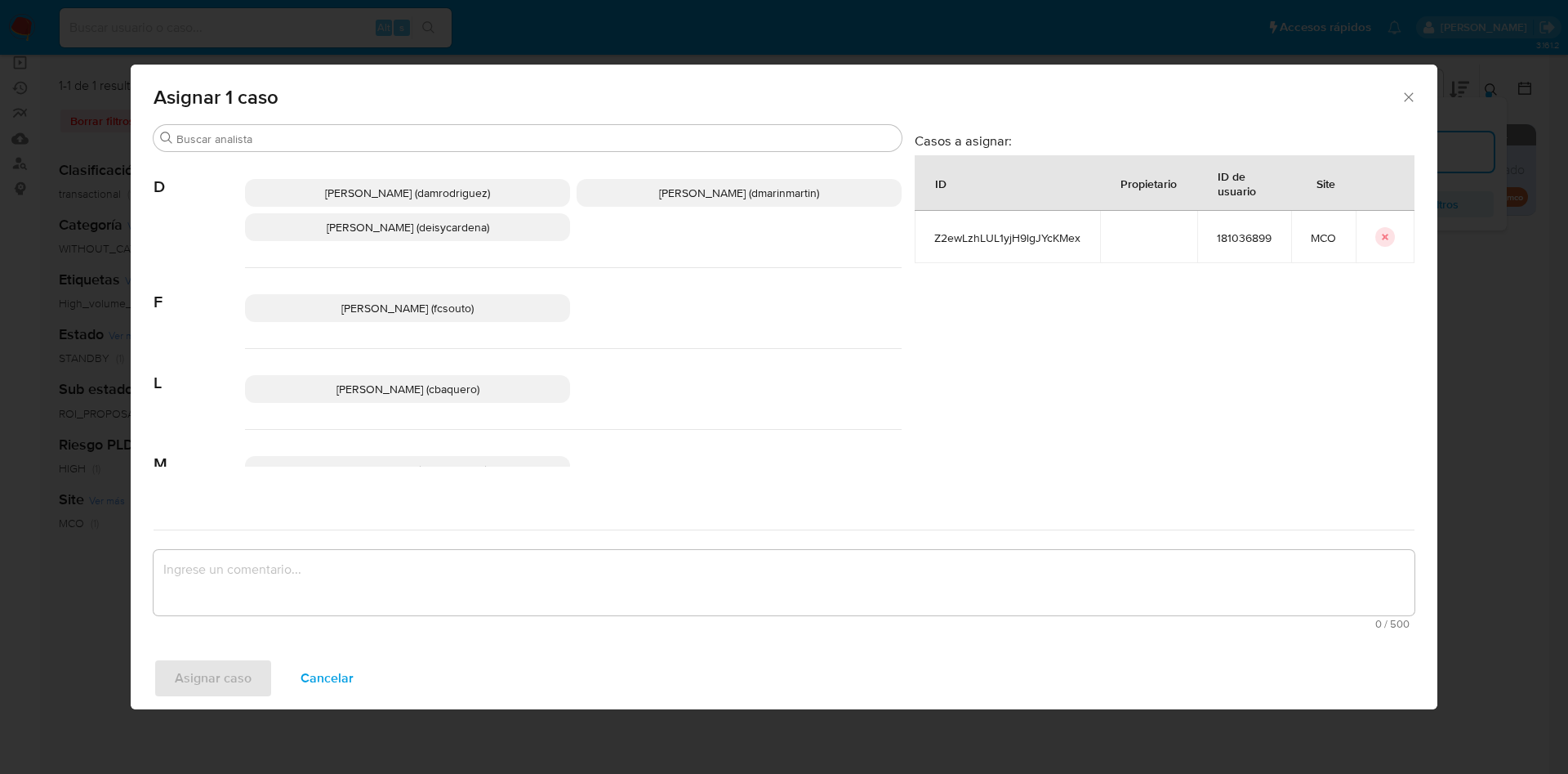
drag, startPoint x: 673, startPoint y: 194, endPoint x: 724, endPoint y: 418, distance: 229.7
click at [675, 197] on span "David Esteban Marin Martinez (dmarinmartin)" at bounding box center [739, 192] width 160 height 16
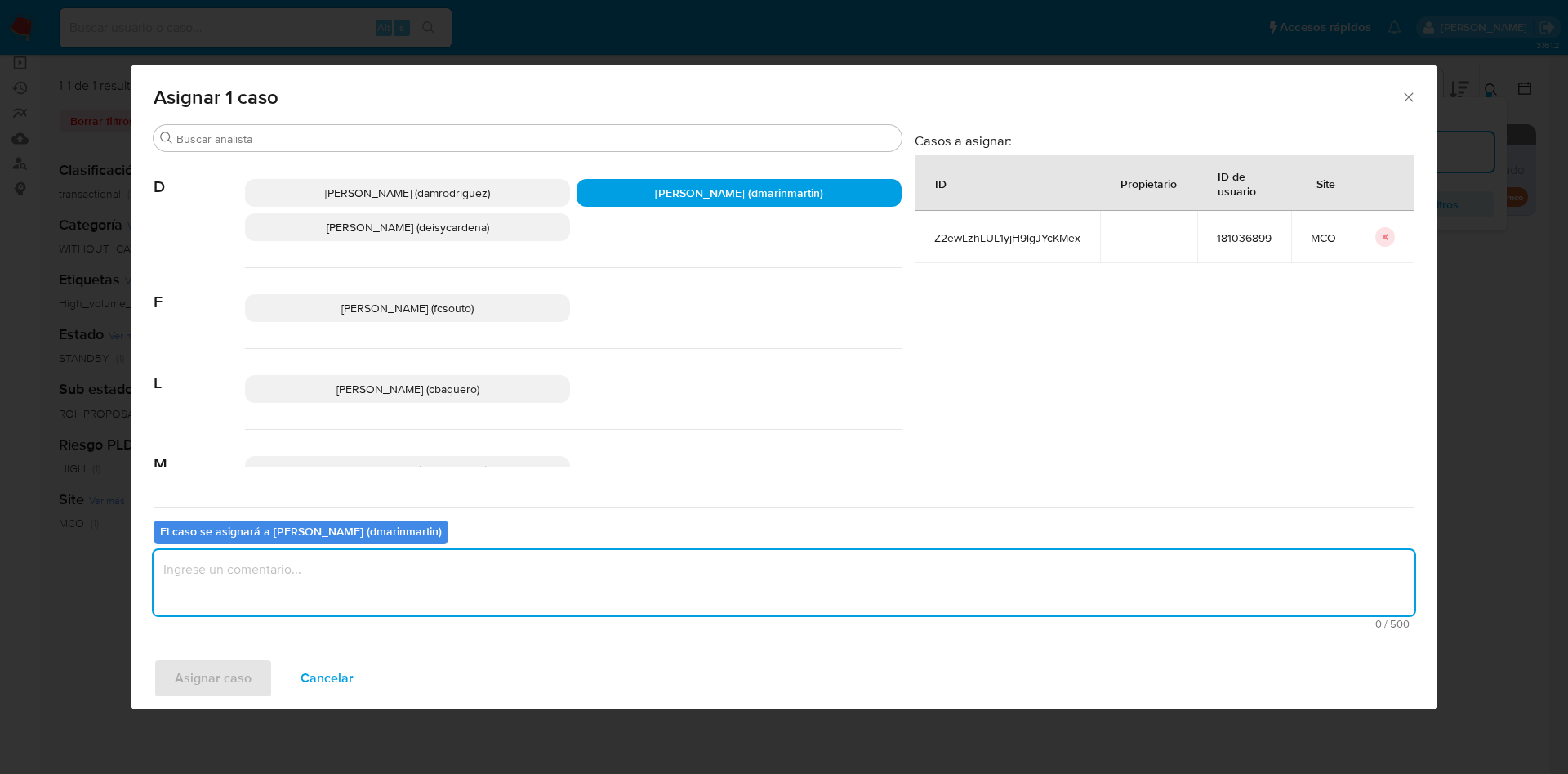
click at [727, 563] on textarea "assign-modal" at bounding box center [784, 582] width 1261 height 65
type textarea "Análisis nvl 2"
click at [154, 659] on button "Asignar caso" at bounding box center [213, 678] width 119 height 39
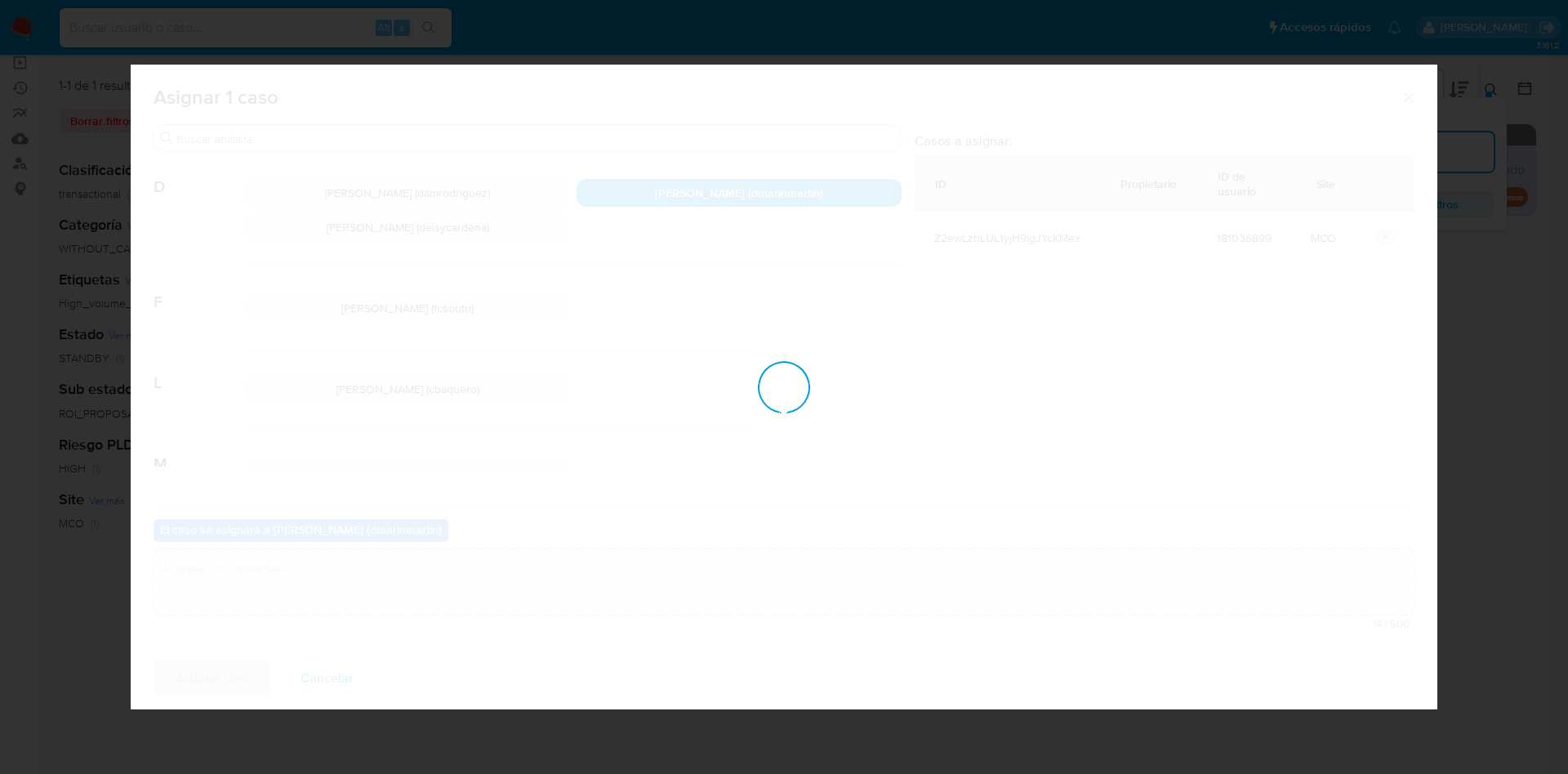
checkbox input "false"
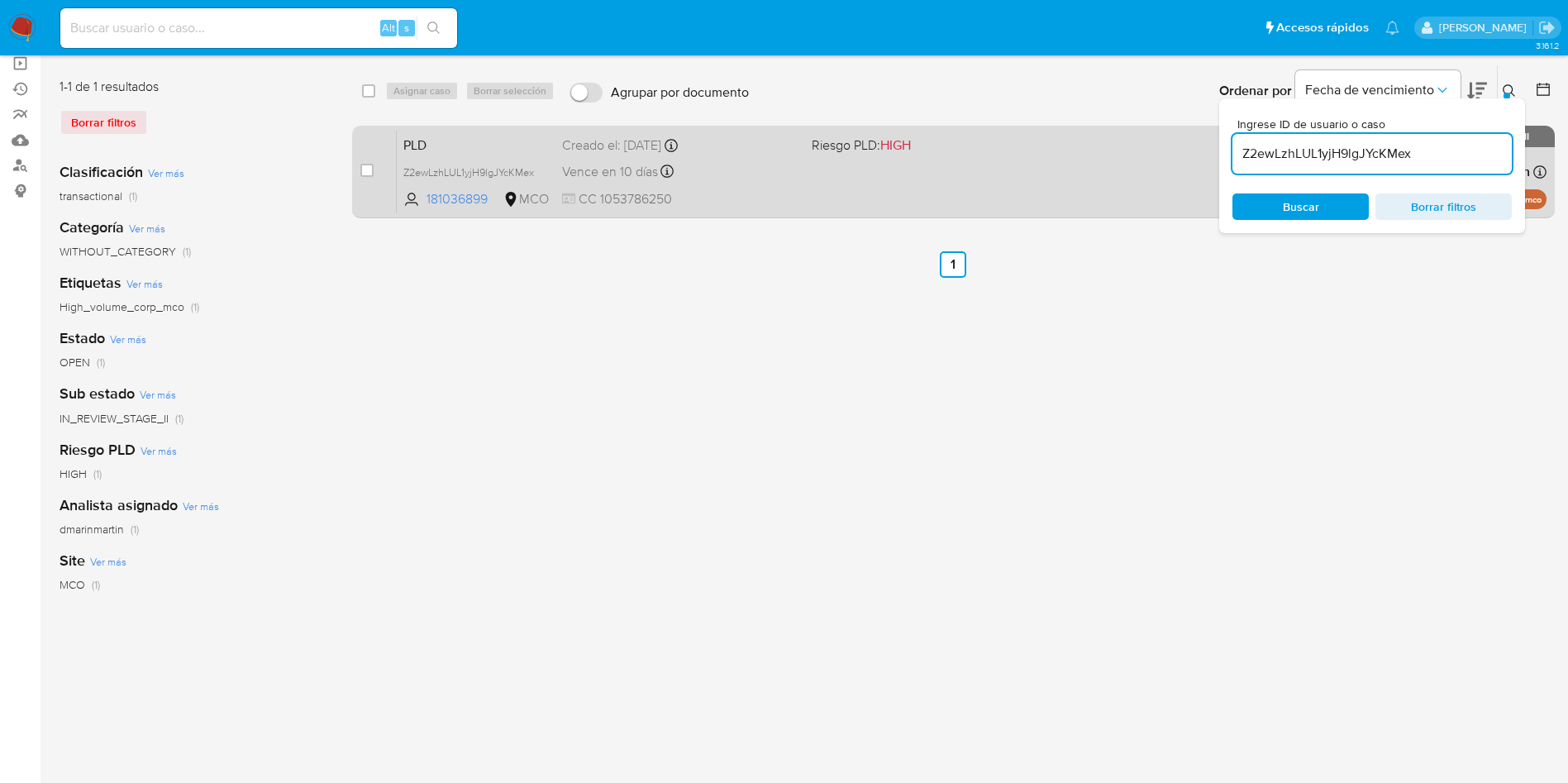
click at [772, 192] on span "CC 1053786250" at bounding box center [680, 199] width 237 height 18
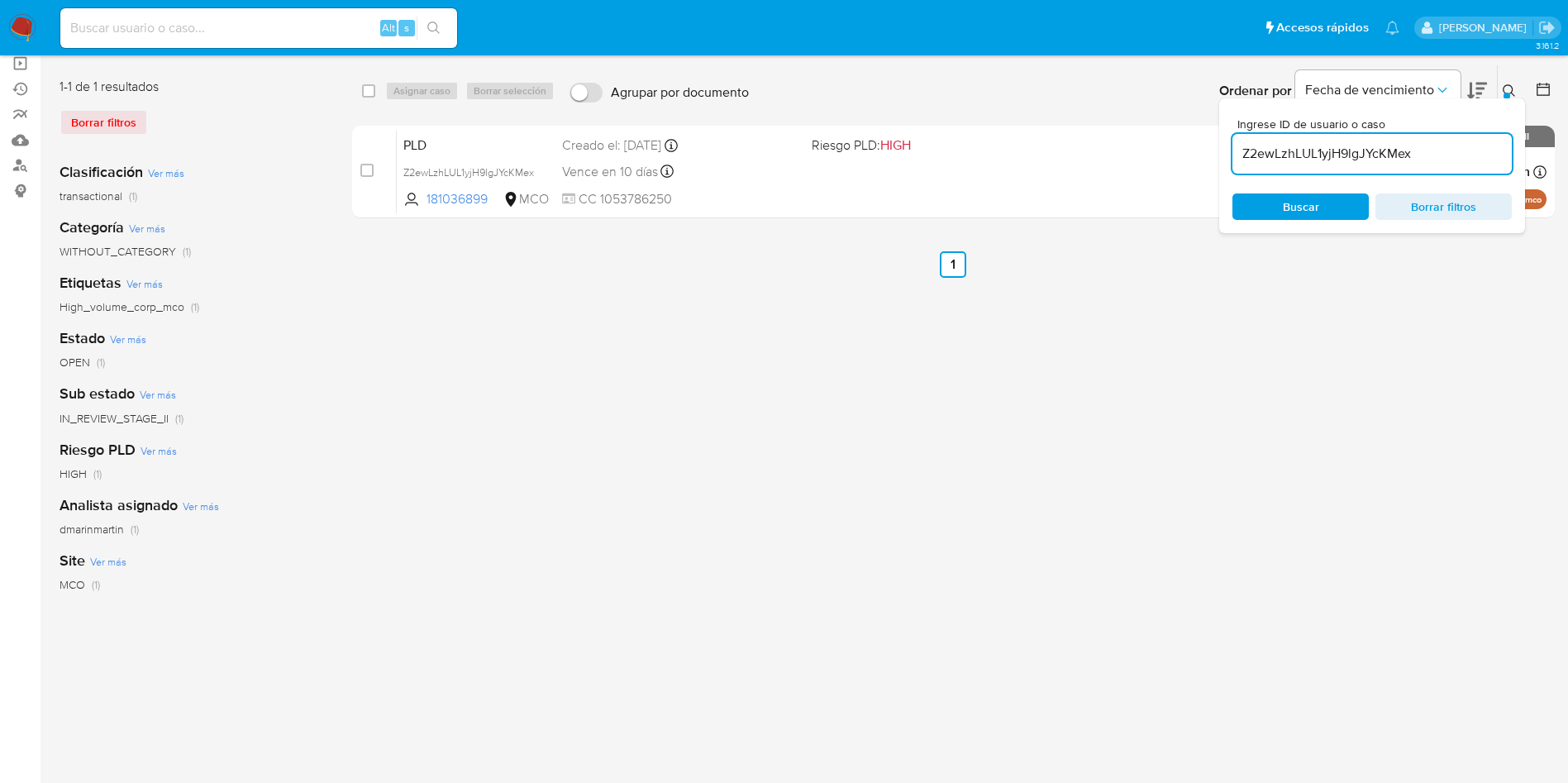
click at [1313, 134] on div "Z2ewLzhLUL1yjH9lgJYcKMex" at bounding box center [1371, 154] width 279 height 40
click at [1313, 160] on input "Z2ewLzhLUL1yjH9lgJYcKMex" at bounding box center [1371, 154] width 279 height 21
drag, startPoint x: 1313, startPoint y: 160, endPoint x: 1321, endPoint y: 158, distance: 8.2
click at [1313, 160] on input "Z2ewLzhLUL1yjH9lgJYcKMex" at bounding box center [1371, 154] width 279 height 21
paste input "X50Jk5j7KOEqhnQGXDlStaFz"
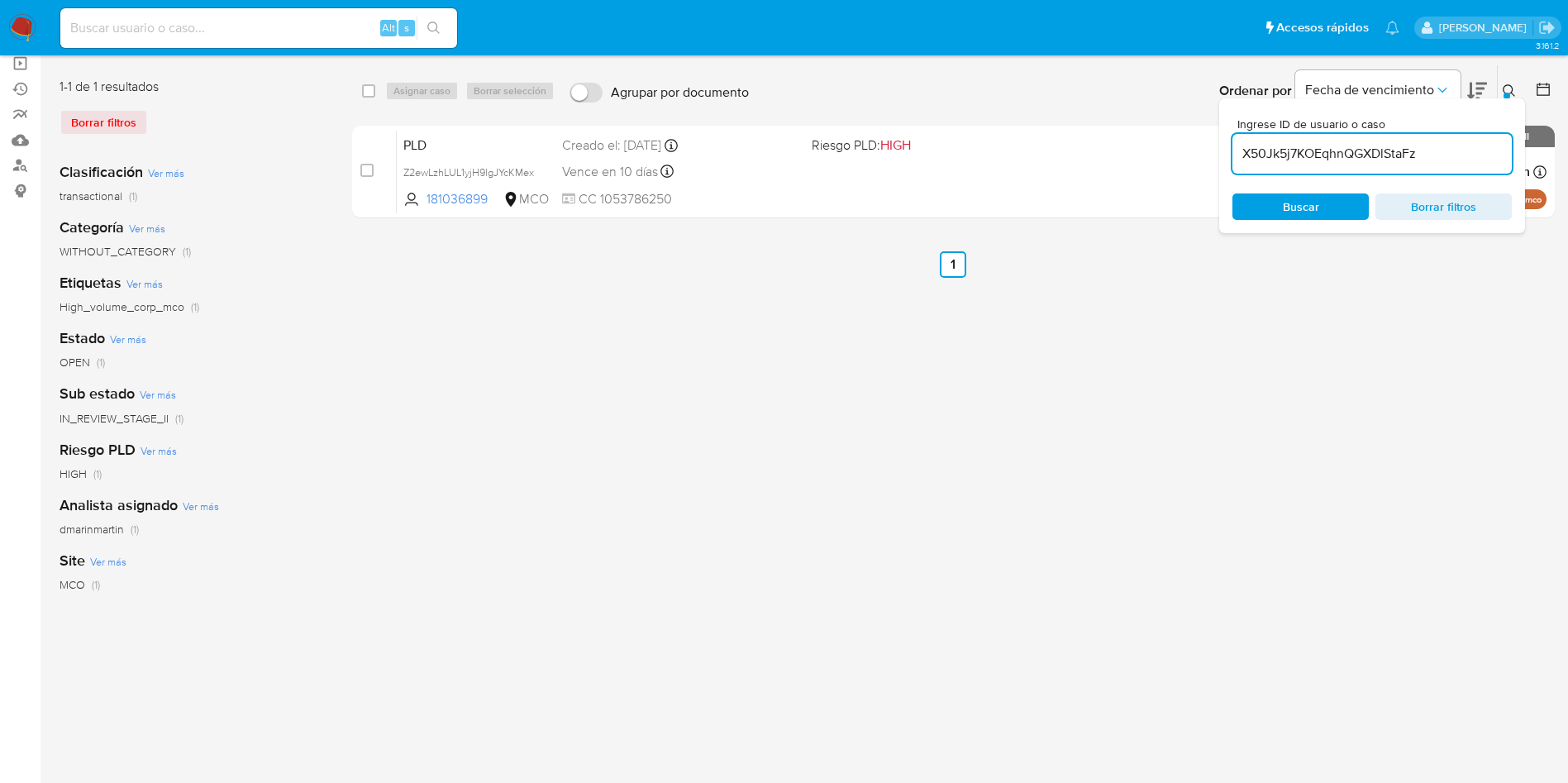
type input "X50Jk5j7KOEqhnQGXDlStaFz"
drag, startPoint x: 366, startPoint y: 164, endPoint x: 443, endPoint y: 110, distance: 94.0
click at [369, 165] on input "checkbox" at bounding box center [367, 171] width 14 height 14
checkbox input "true"
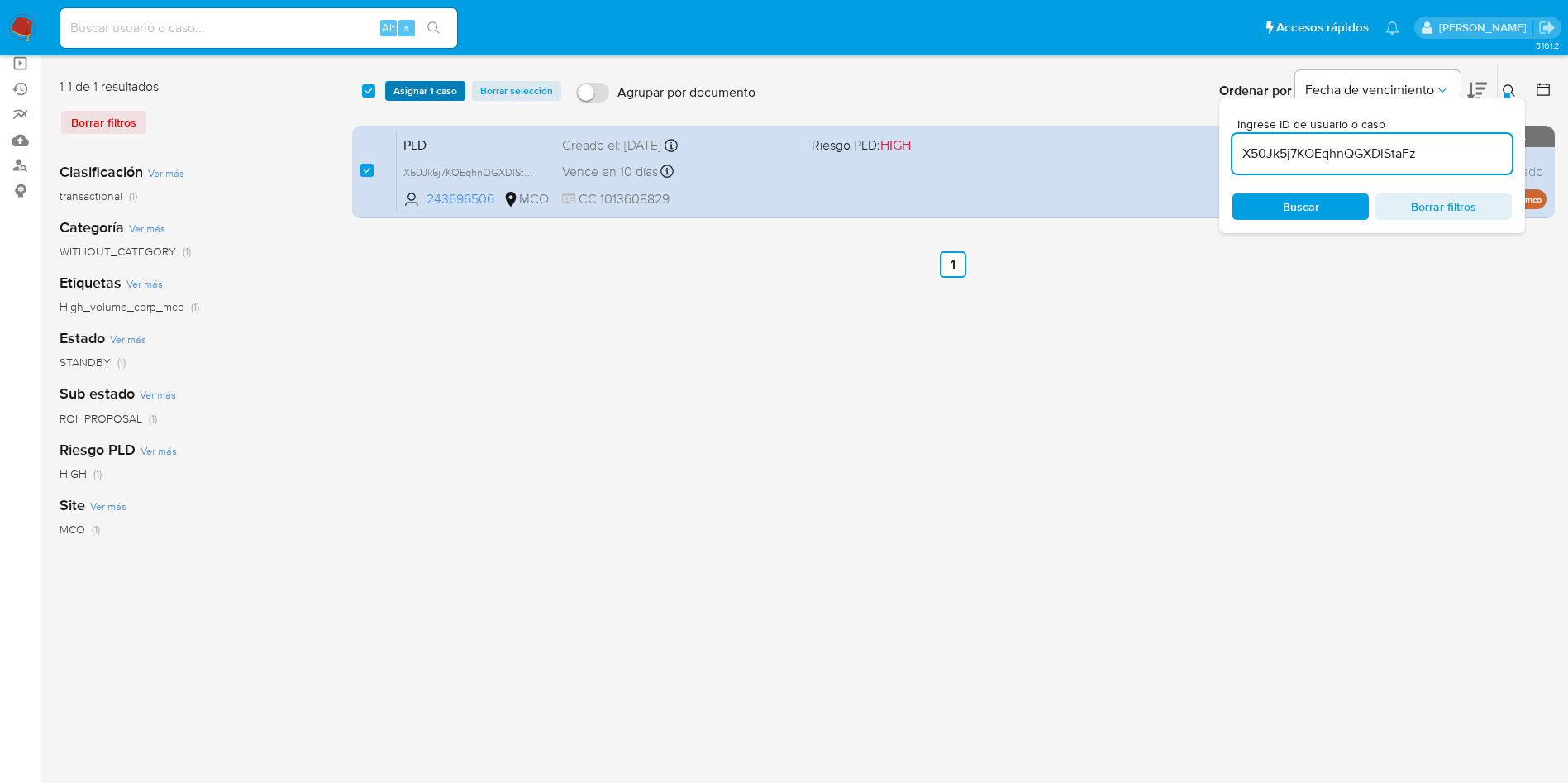
click at [444, 89] on span "Asignar 1 caso" at bounding box center [426, 91] width 64 height 16
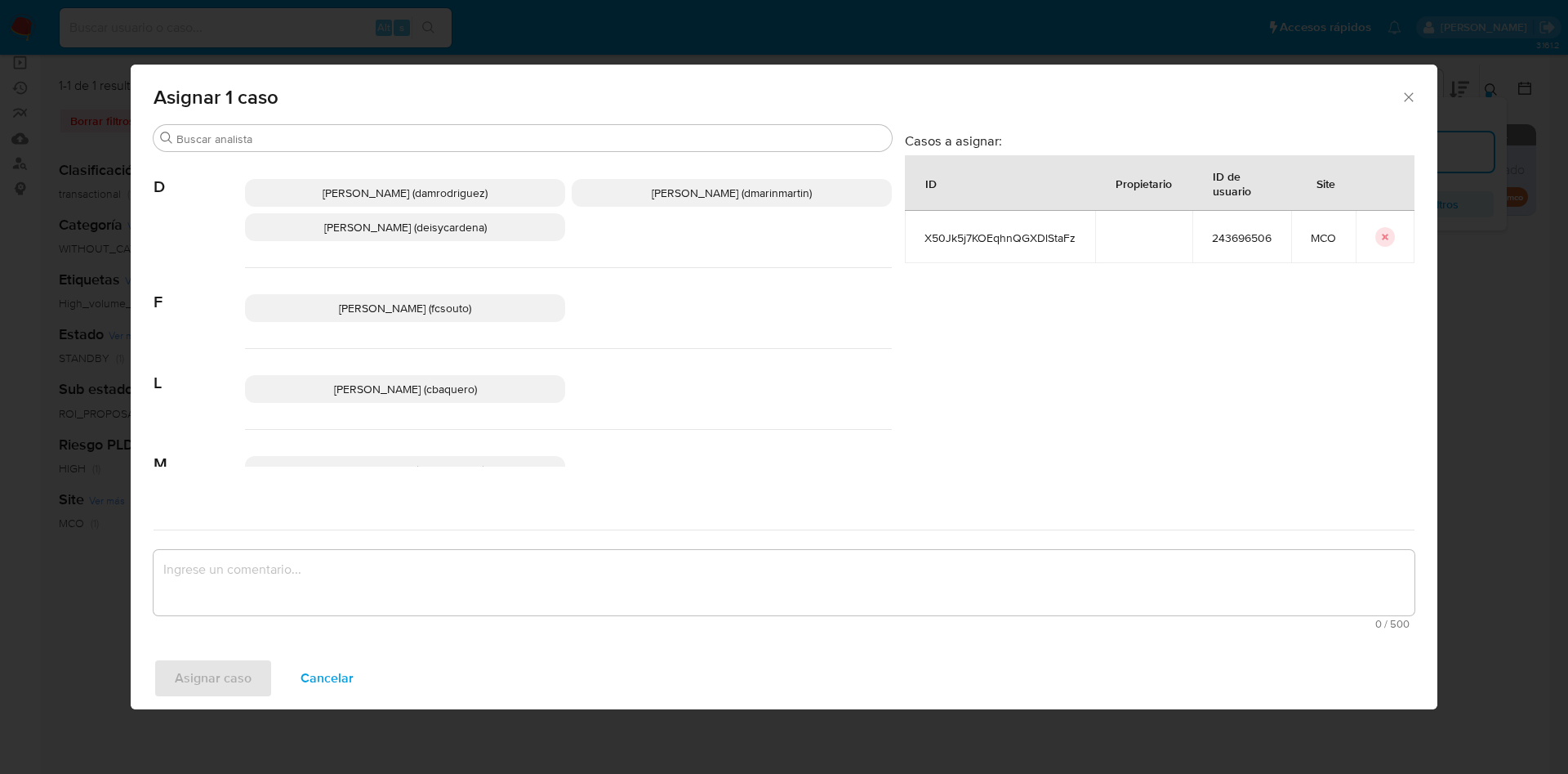
drag, startPoint x: 679, startPoint y: 192, endPoint x: 689, endPoint y: 303, distance: 111.4
click at [680, 193] on span "David Esteban Marin Martinez (dmarinmartin)" at bounding box center [732, 192] width 160 height 16
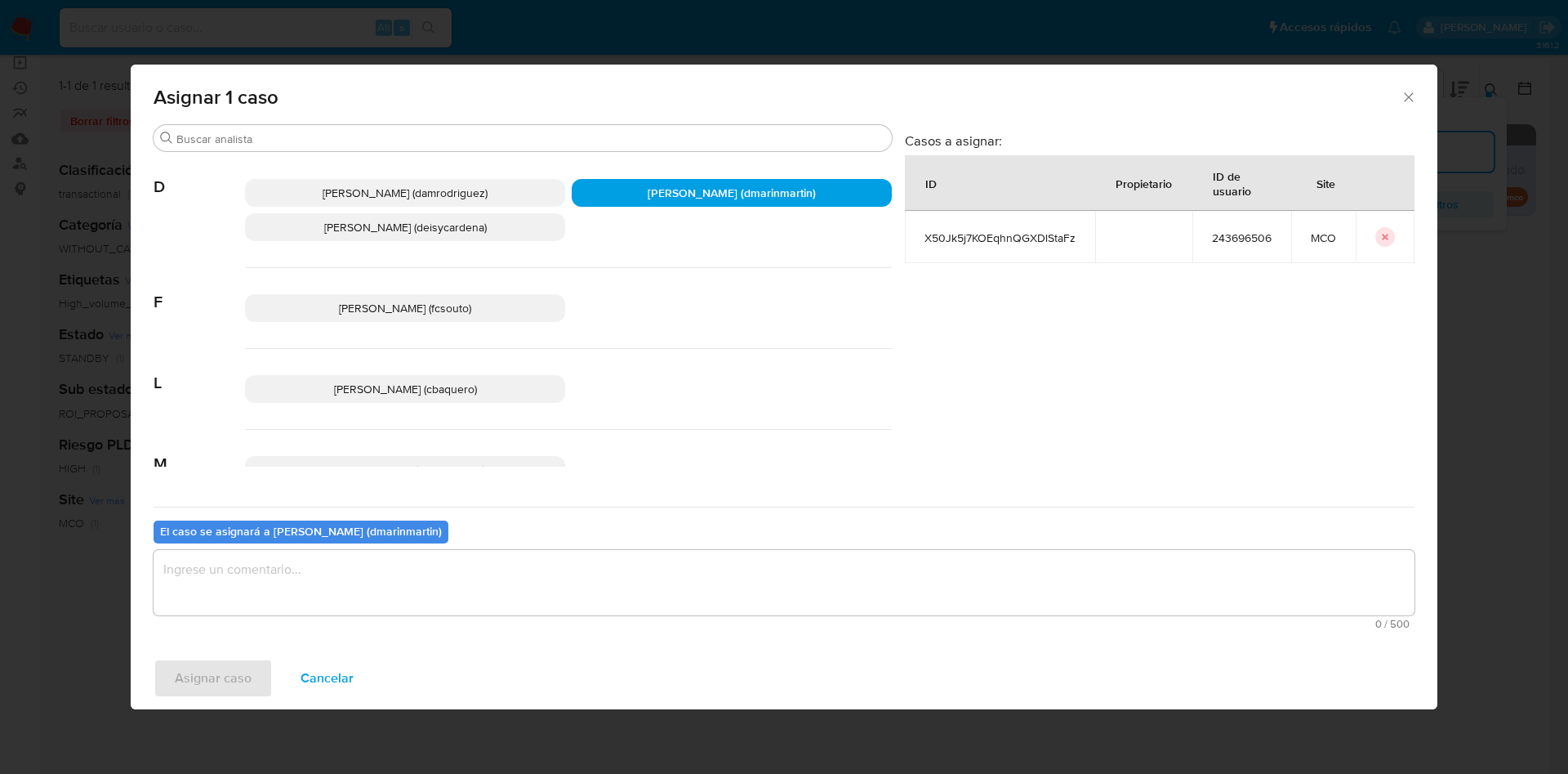
click at [719, 580] on textarea "assign-modal" at bounding box center [784, 582] width 1261 height 65
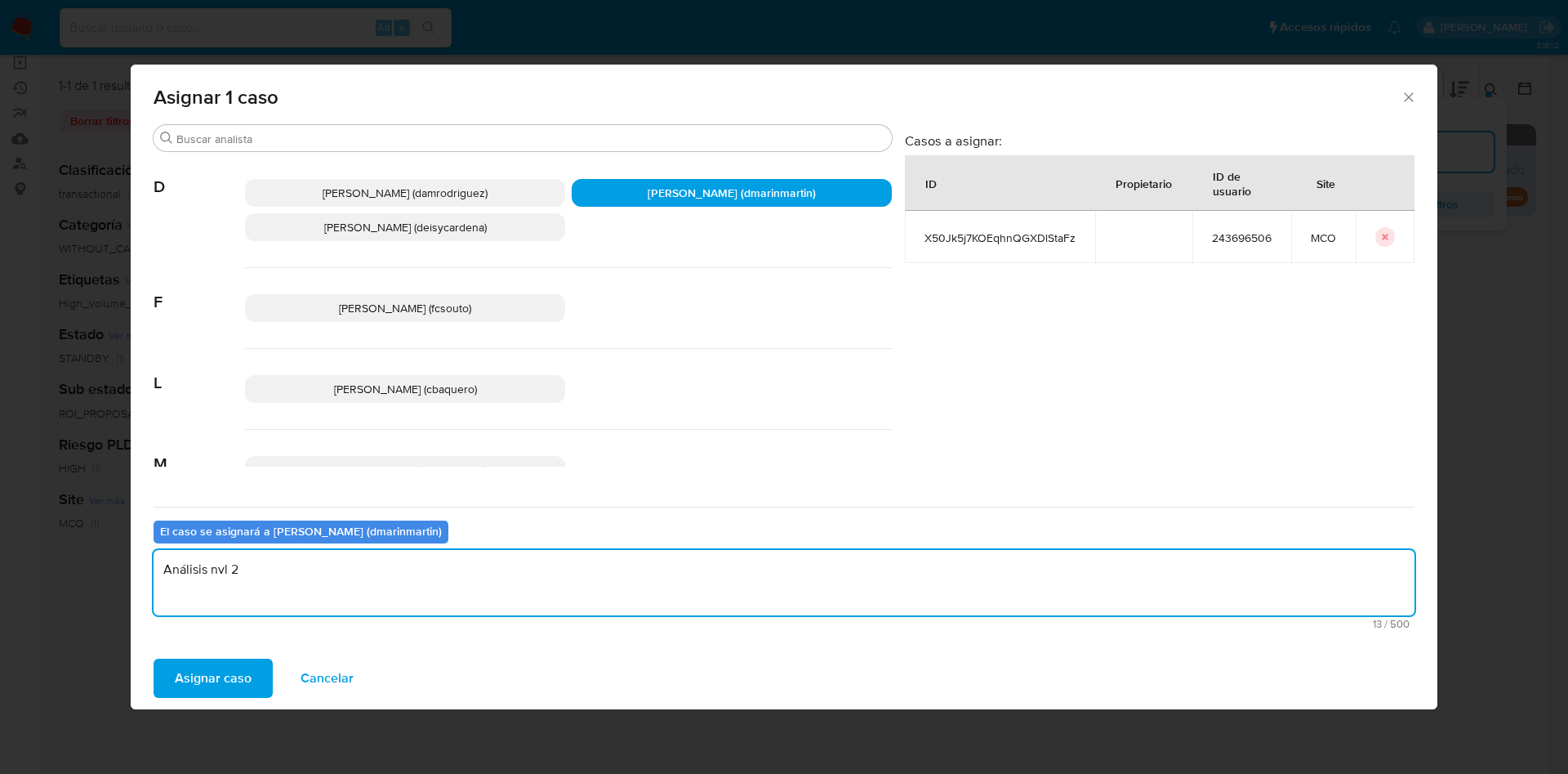
type textarea "Análisis nvl 2"
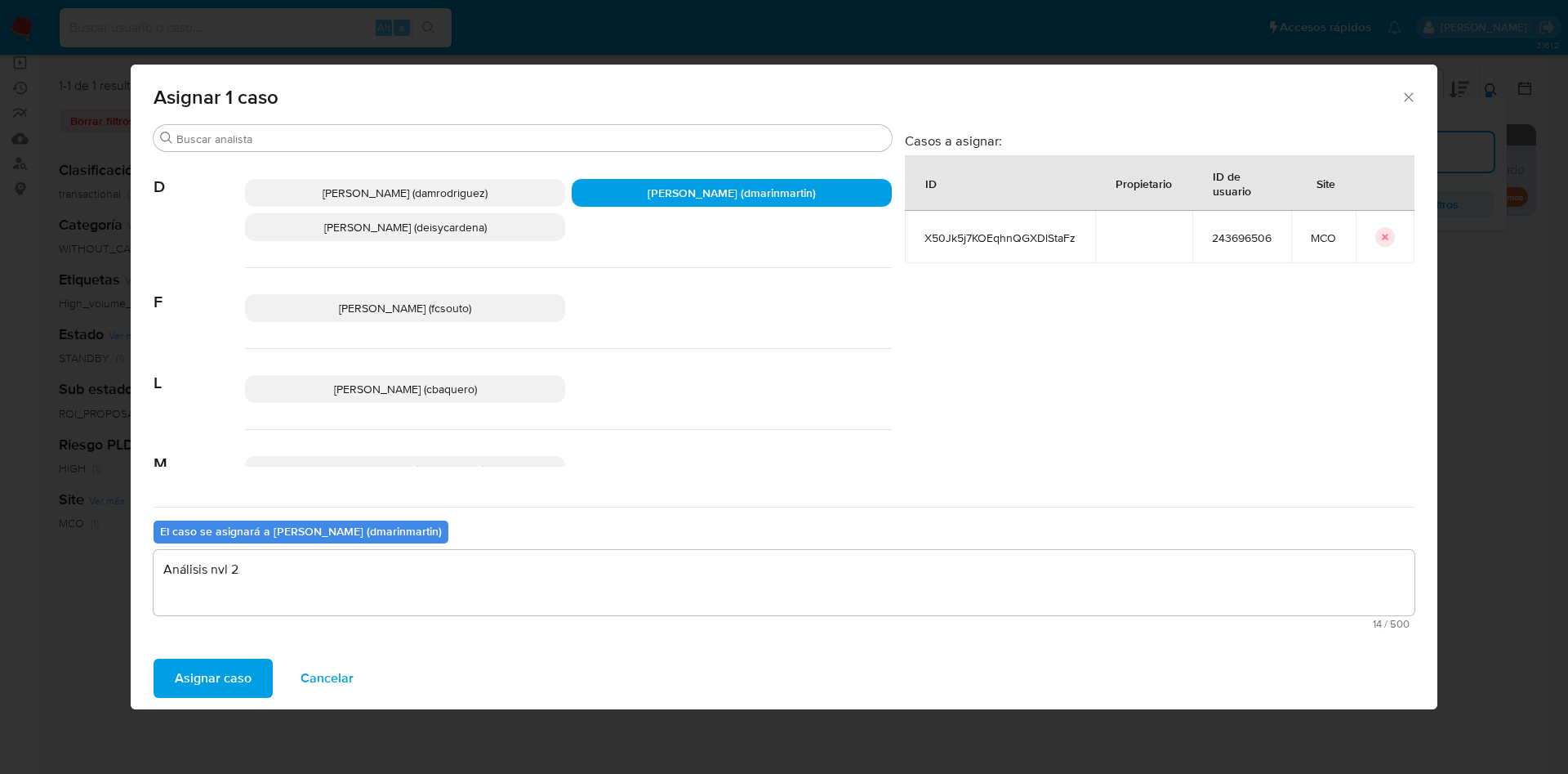
click at [154, 659] on button "Asignar caso" at bounding box center [213, 678] width 119 height 39
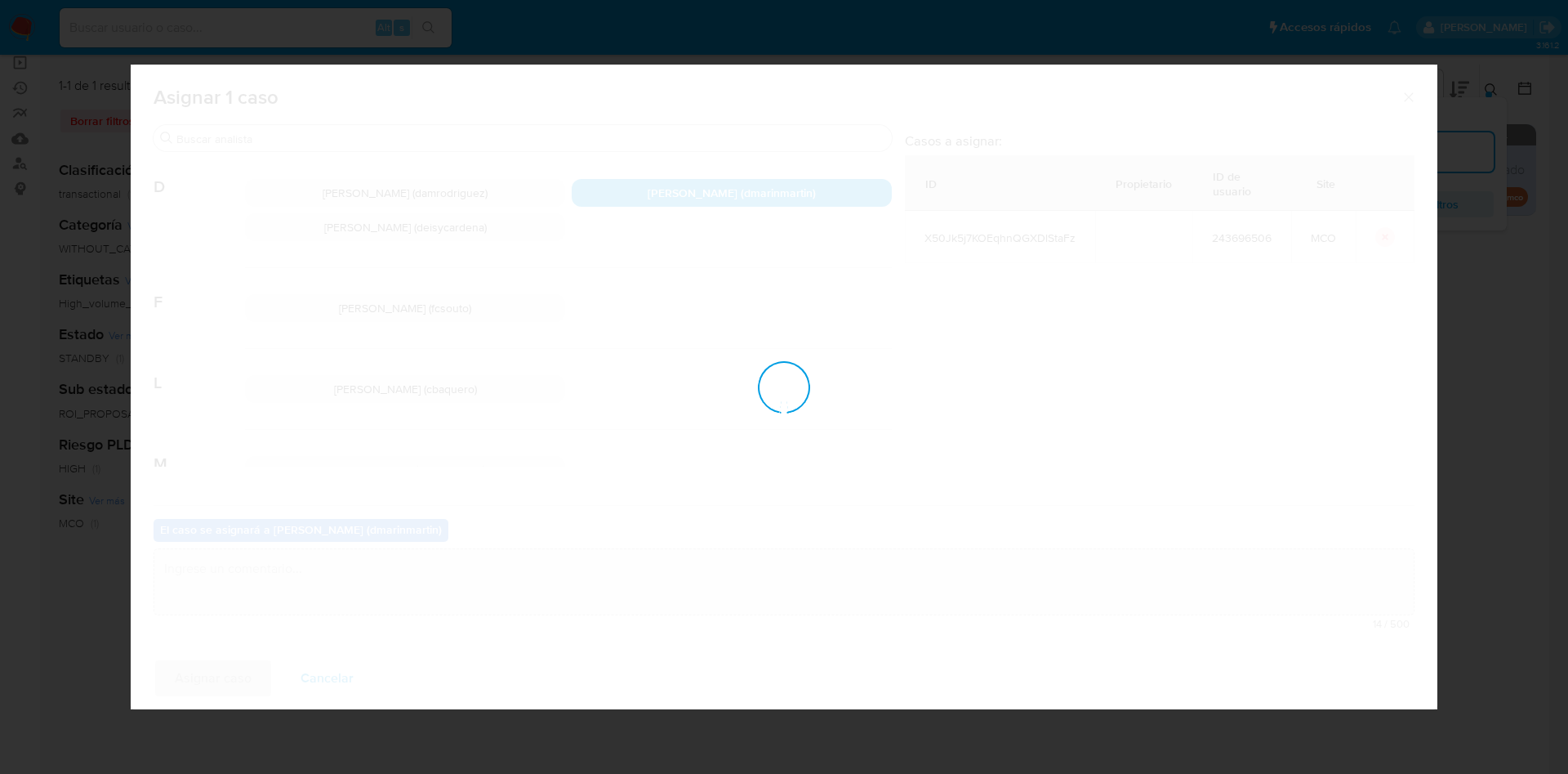
checkbox input "false"
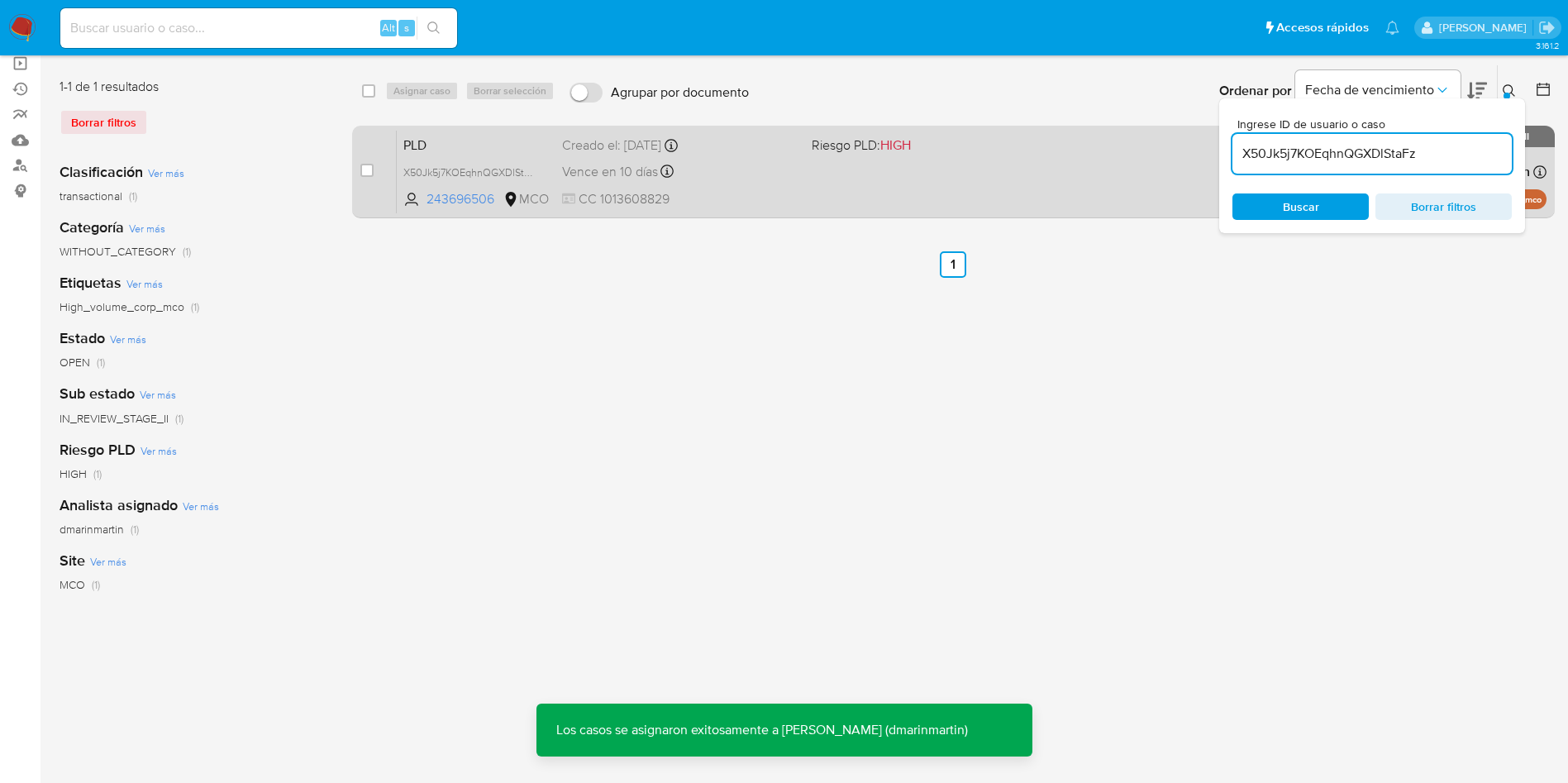
click at [753, 160] on div "Vence en 10 días Vence el 10/10/2025 05:08:06" at bounding box center [680, 171] width 237 height 22
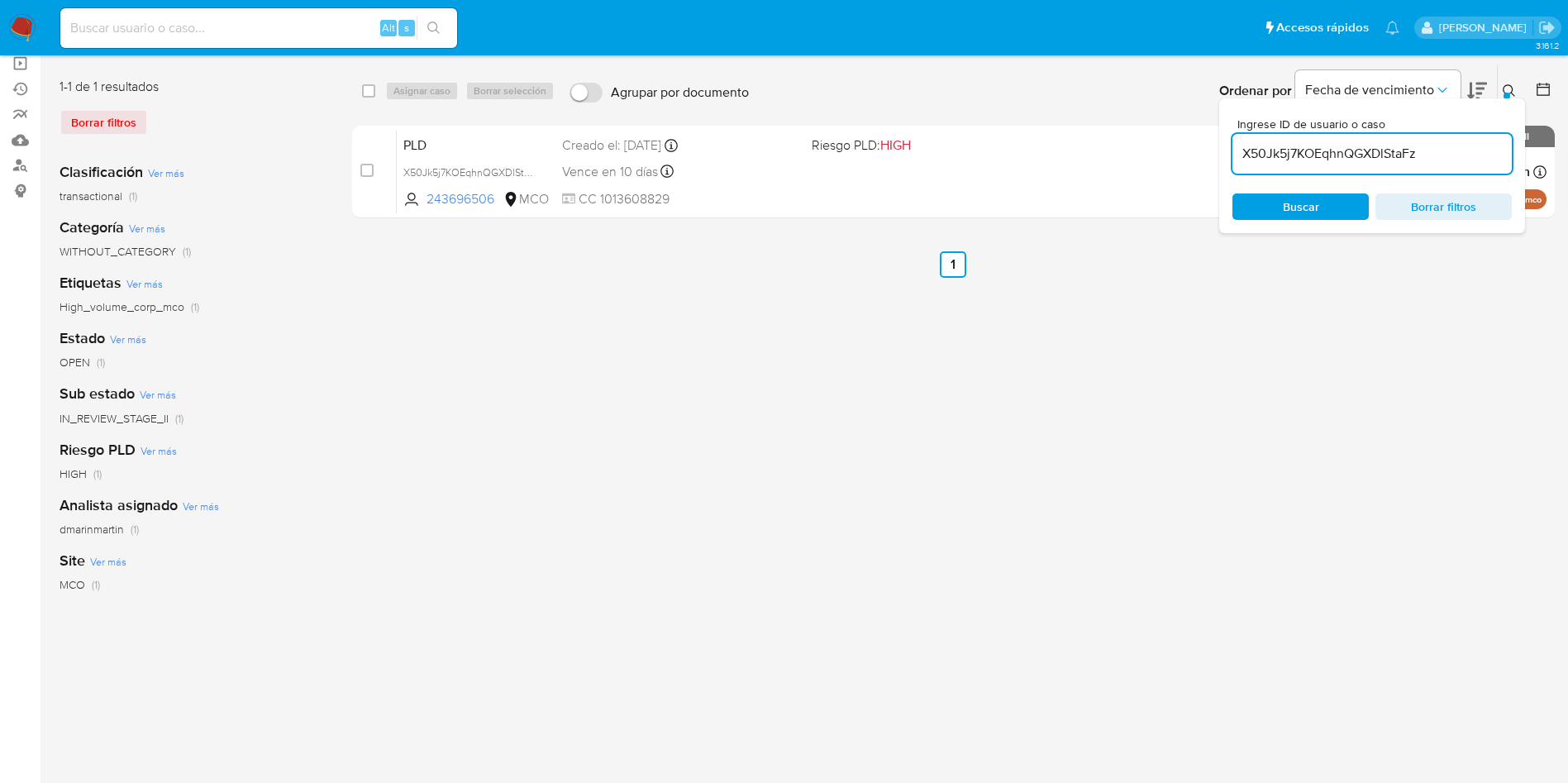
click at [1330, 154] on input "X50Jk5j7KOEqhnQGXDlStaFz" at bounding box center [1371, 154] width 279 height 21
paste input "ROmQLnOT5Io3fIBSFZoKvs3J"
type input "ROmQLnOT5Io3fIBSFZoKvs3J"
drag, startPoint x: 368, startPoint y: 175, endPoint x: 428, endPoint y: 93, distance: 101.6
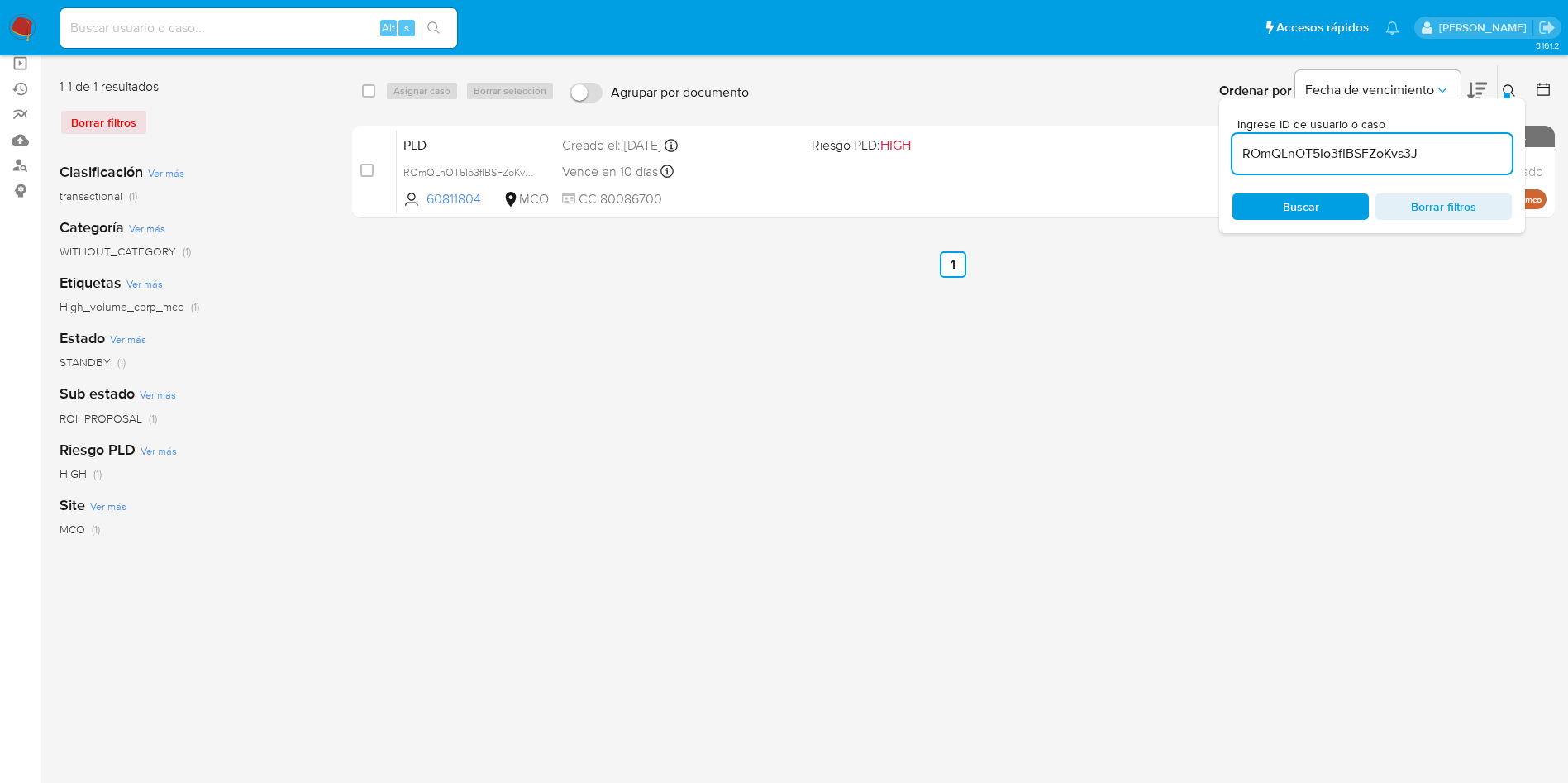
click at [370, 173] on input "checkbox" at bounding box center [367, 171] width 14 height 14
checkbox input "true"
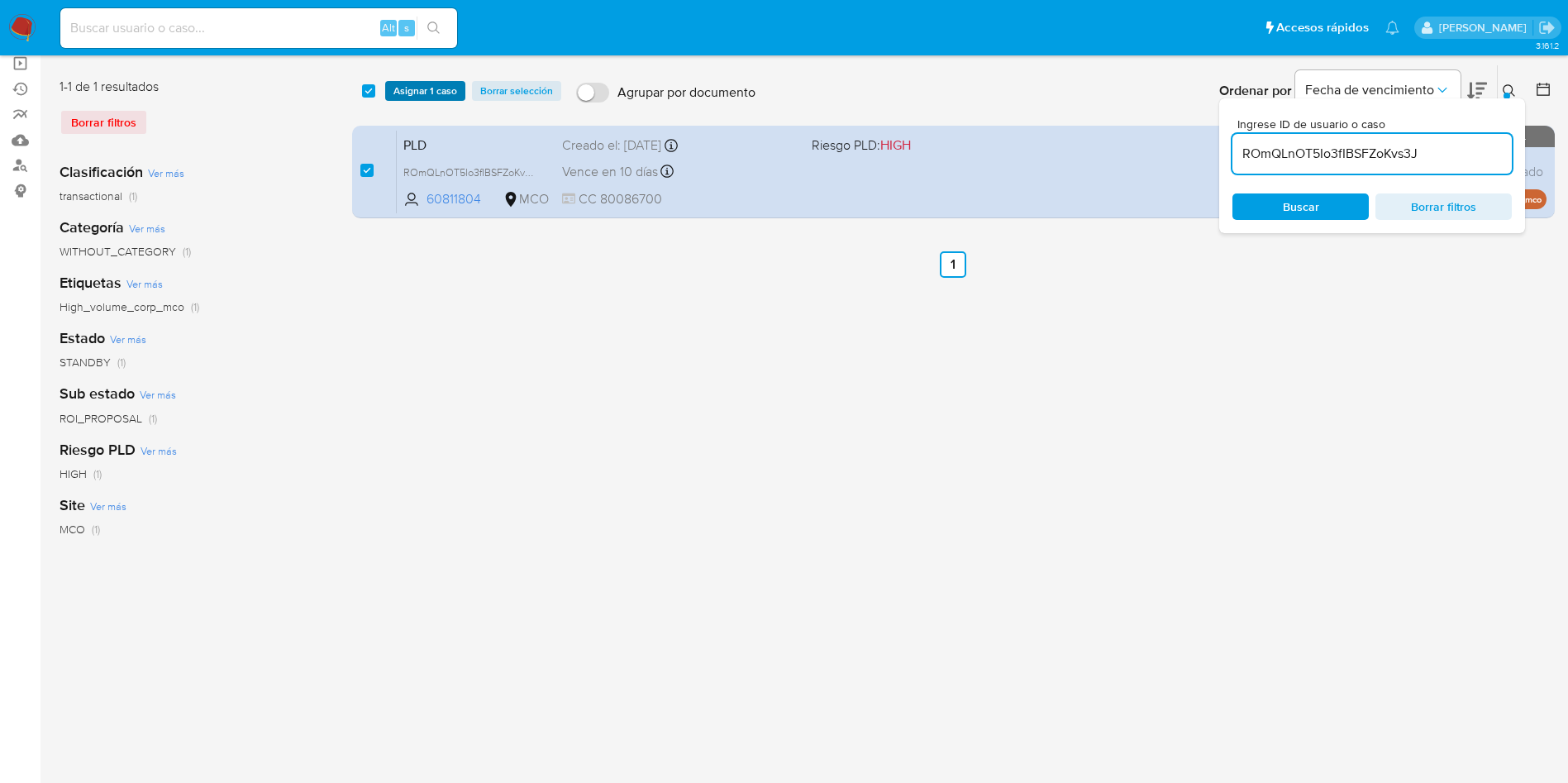
drag, startPoint x: 429, startPoint y: 87, endPoint x: 439, endPoint y: 95, distance: 12.8
click at [432, 88] on span "Asignar 1 caso" at bounding box center [426, 91] width 64 height 16
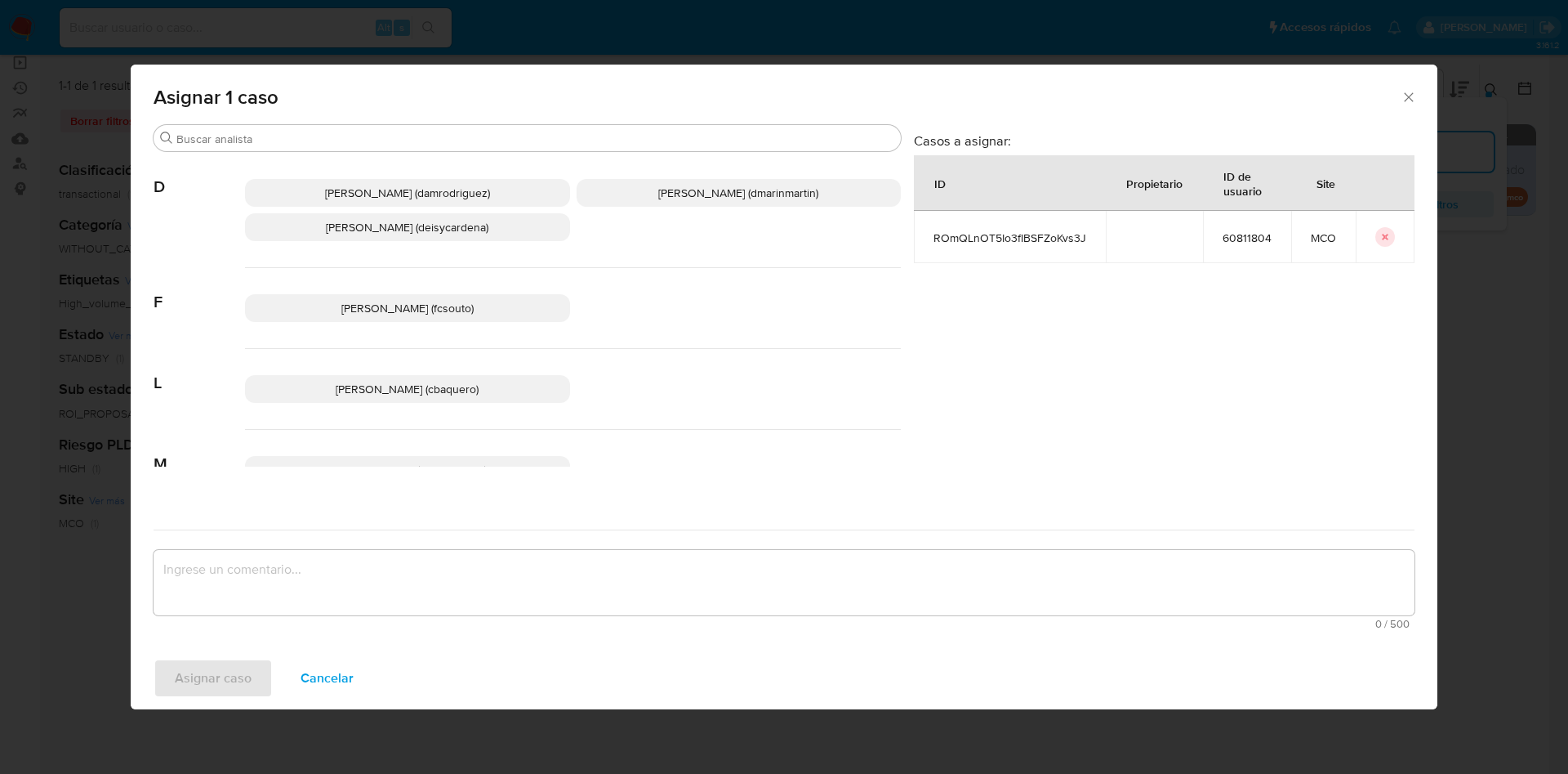
drag, startPoint x: 698, startPoint y: 190, endPoint x: 705, endPoint y: 204, distance: 15.7
click at [699, 191] on span "David Esteban Marin Martinez (dmarinmartin)" at bounding box center [738, 192] width 160 height 16
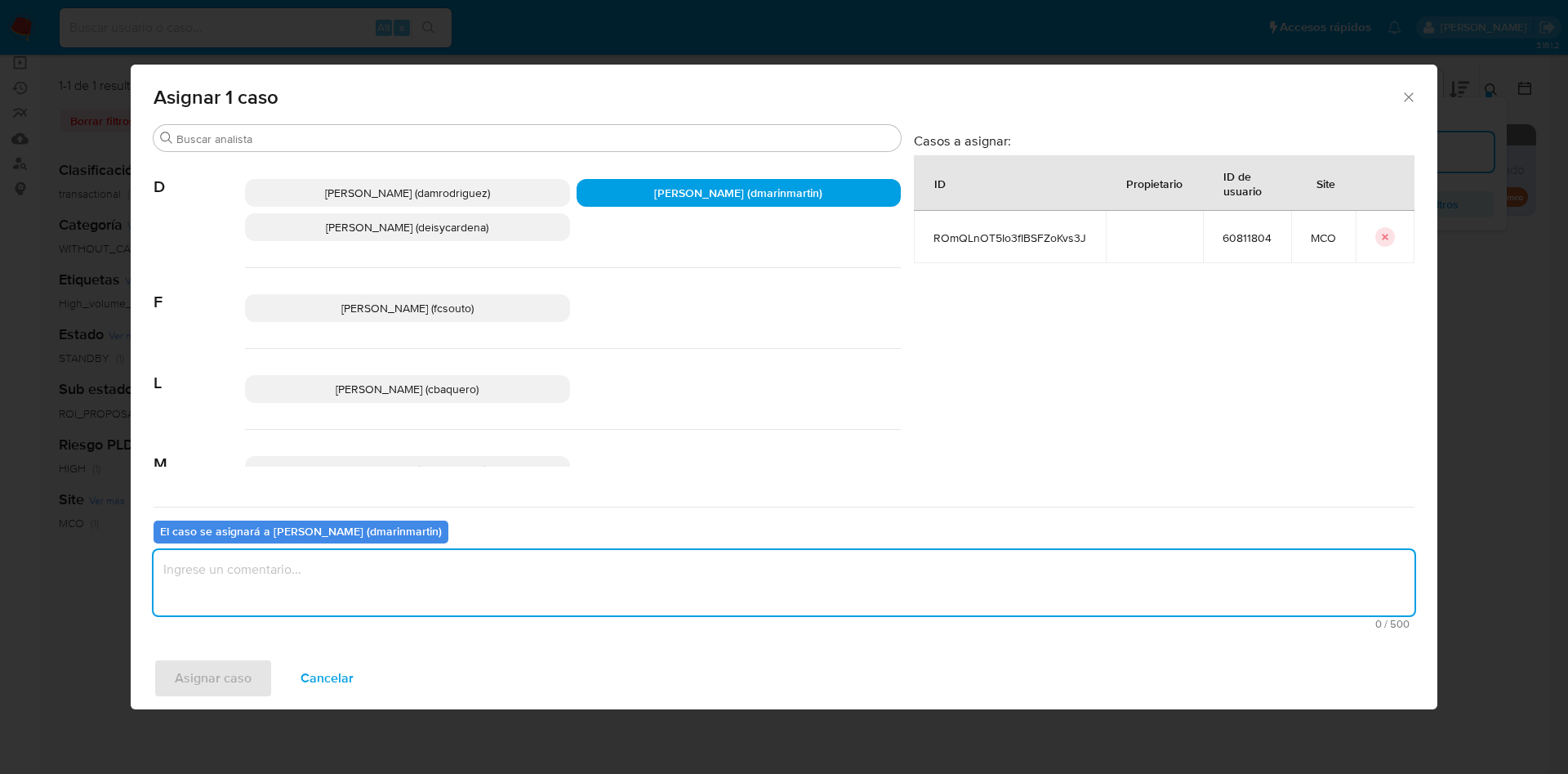
click at [821, 585] on textarea "assign-modal" at bounding box center [784, 582] width 1261 height 65
type textarea "Análisis nvl 2"
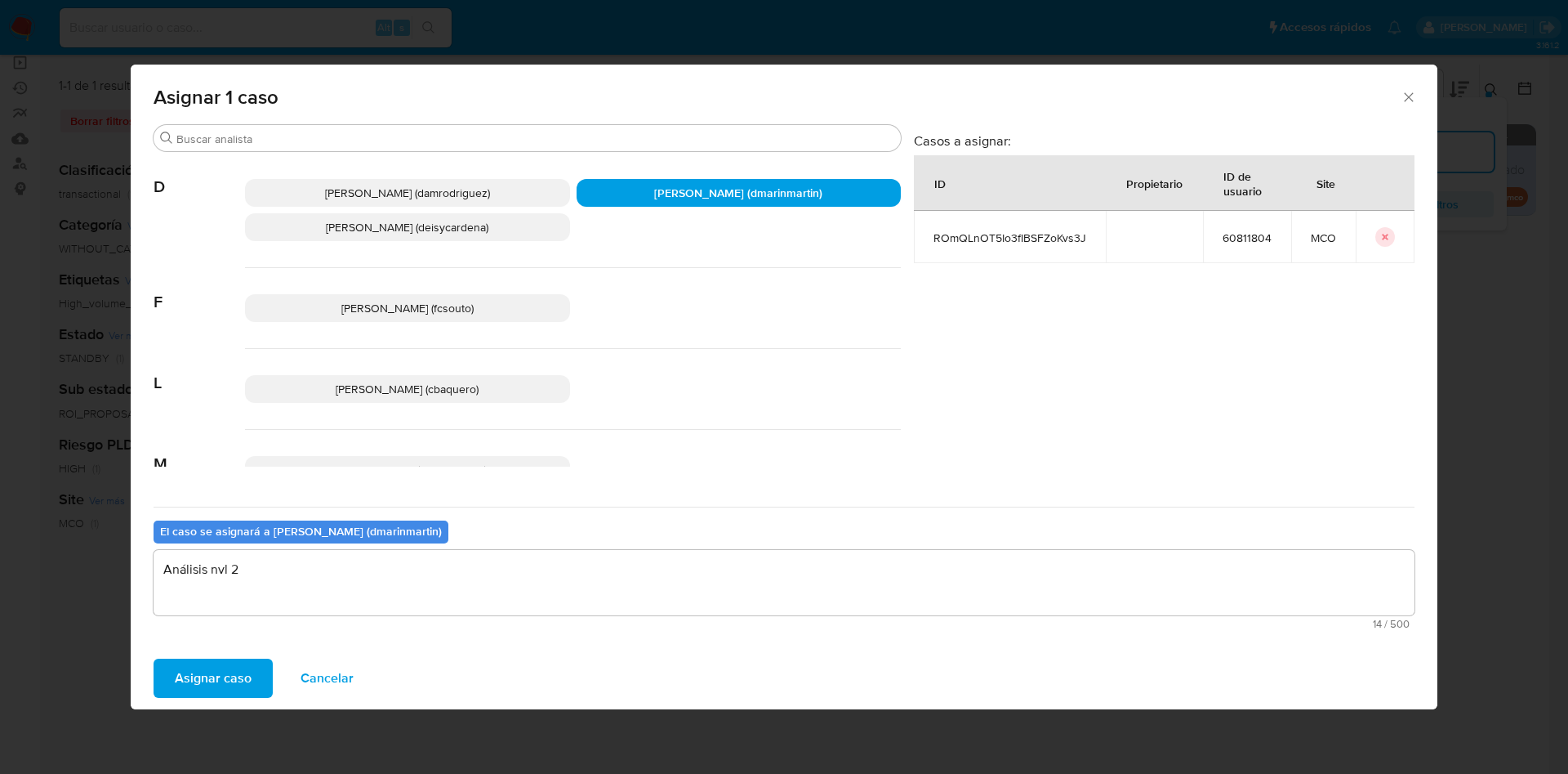
click at [154, 659] on button "Asignar caso" at bounding box center [213, 678] width 119 height 39
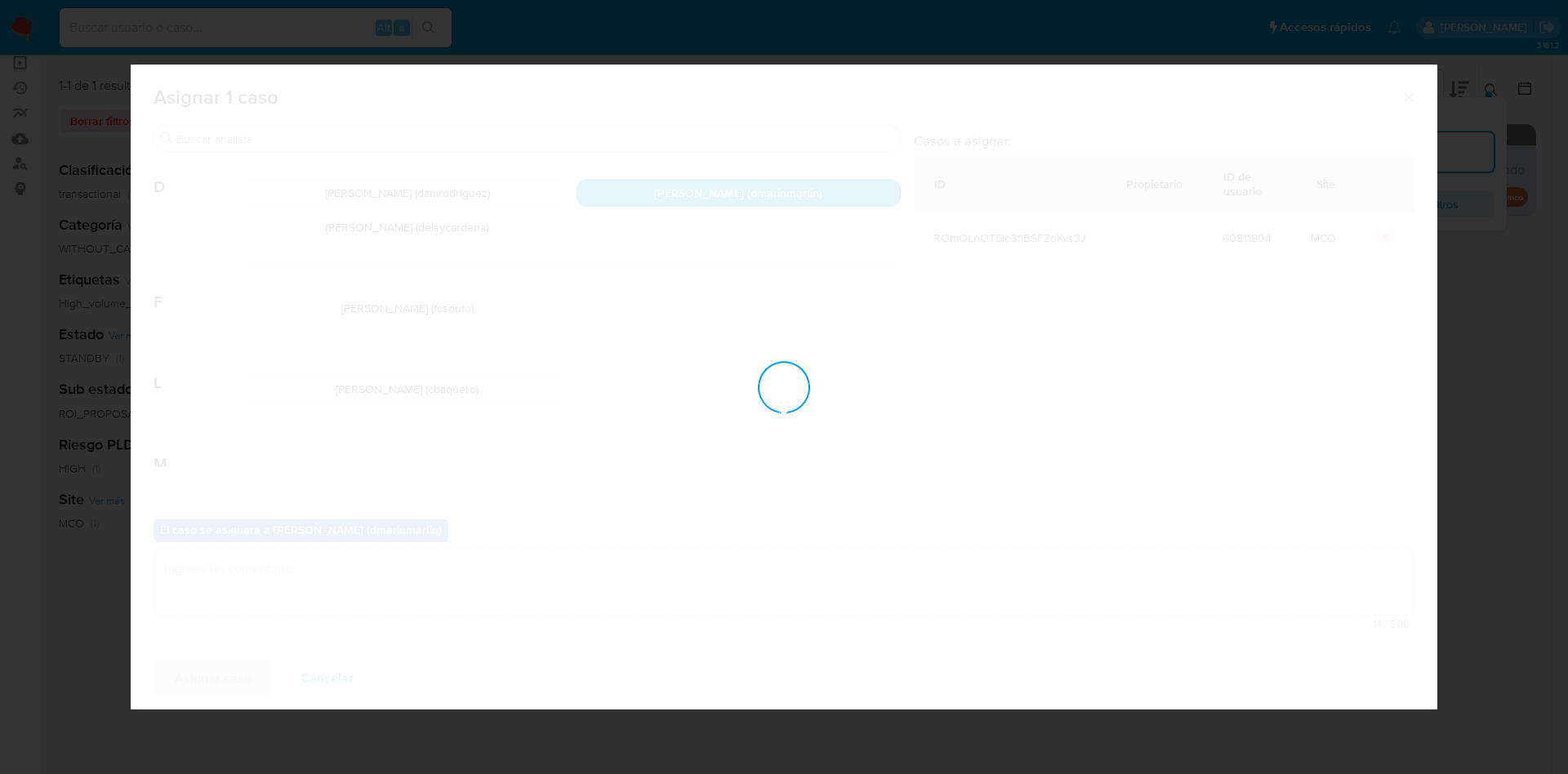
checkbox input "false"
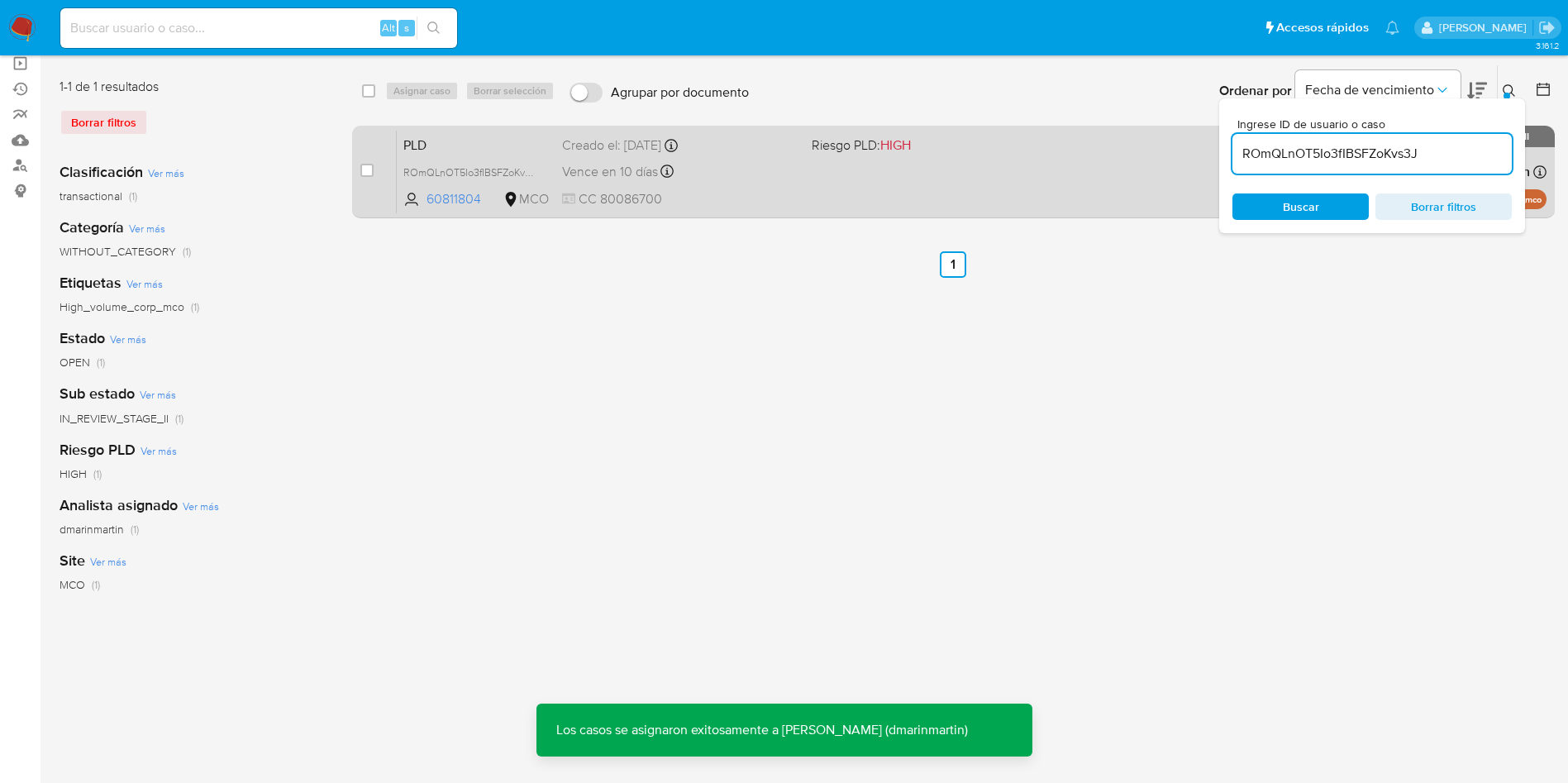
click at [783, 154] on div "PLD ROmQLnOT5Io3fIBSFZoKvs3J 60811804 MCO Riesgo PLD: HIGH Creado el: 12/07/202…" at bounding box center [971, 171] width 1150 height 83
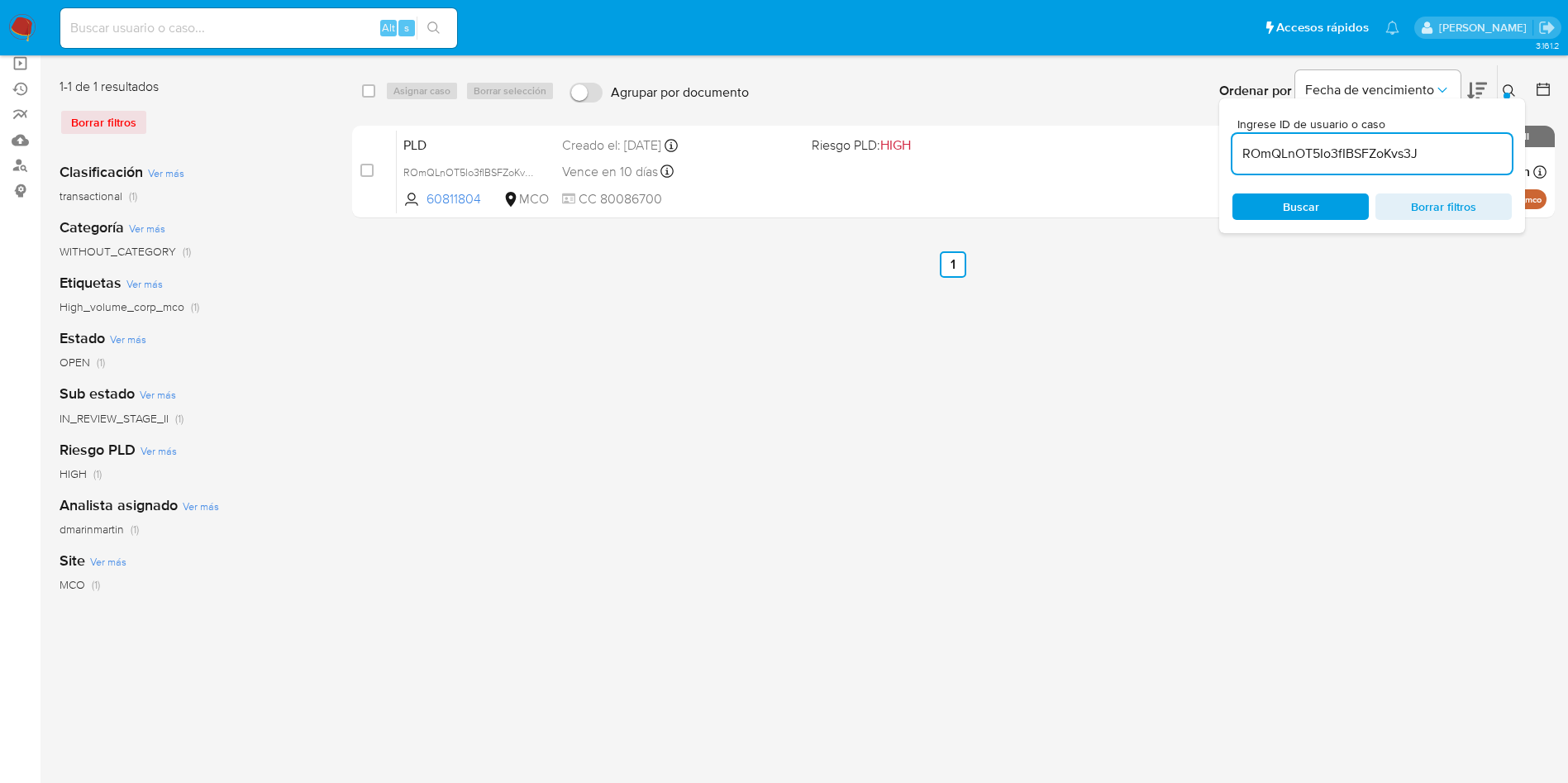
click at [1362, 150] on input "ROmQLnOT5Io3fIBSFZoKvs3J" at bounding box center [1371, 154] width 279 height 21
click at [1362, 151] on input "ROmQLnOT5Io3fIBSFZoKvs3J" at bounding box center [1371, 154] width 279 height 21
paste input "8nWIDLOVvSoLNo2JY2kRmb5Q"
type input "8nWIDLOVvSoLNo2JY2kRmb5Q"
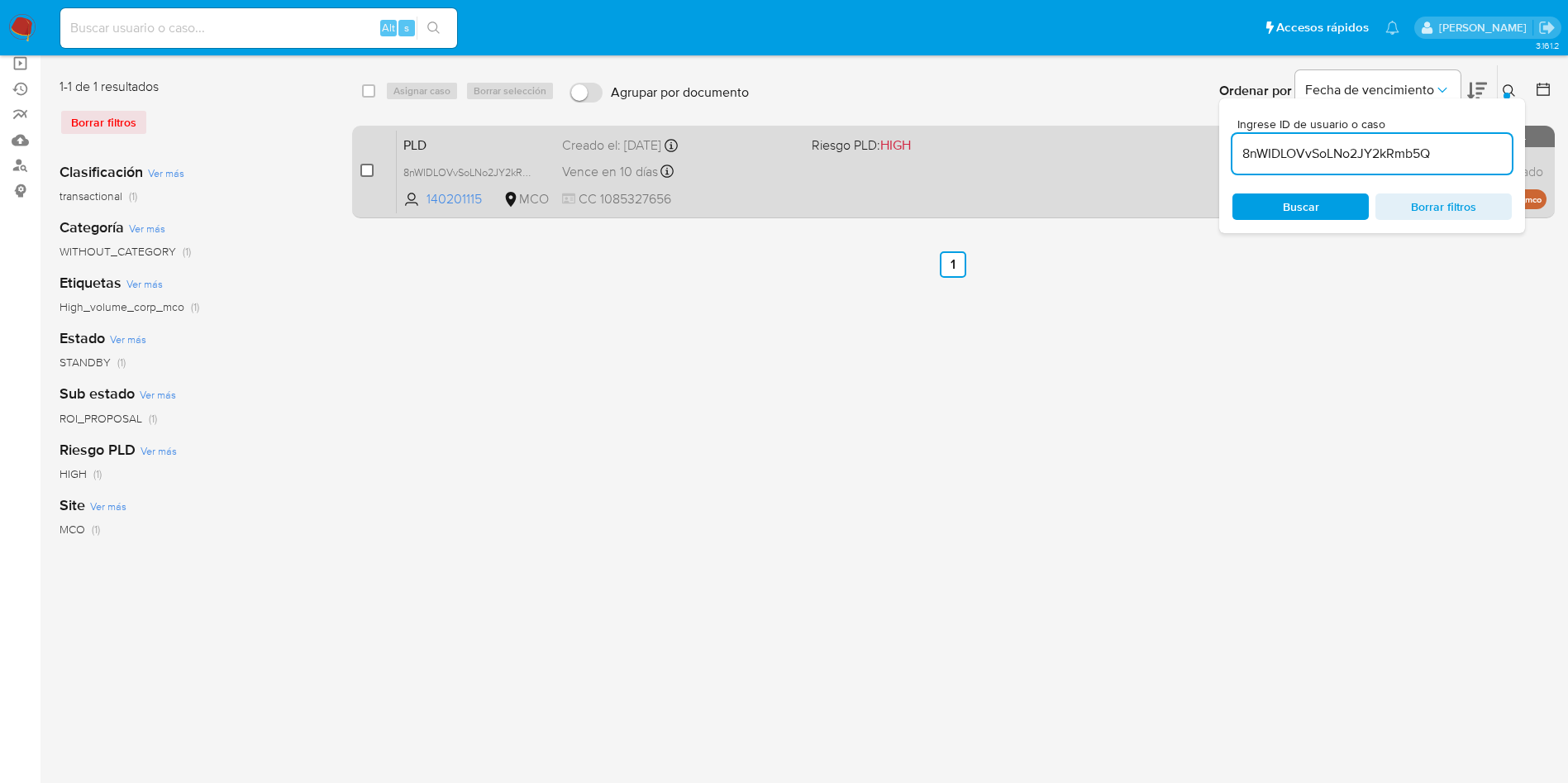
click at [369, 164] on input "checkbox" at bounding box center [367, 171] width 14 height 14
checkbox input "true"
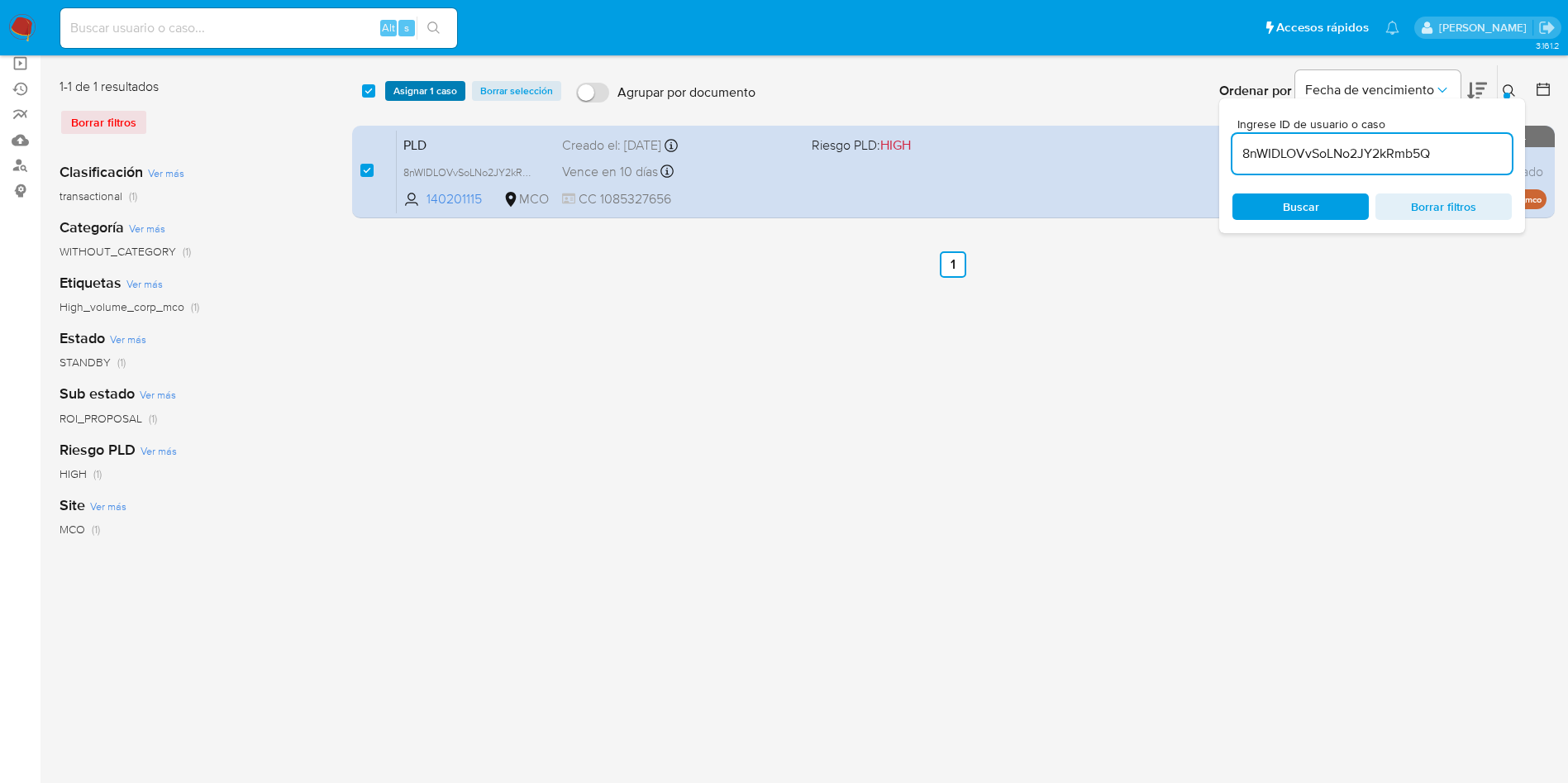
click at [422, 95] on span "Asignar 1 caso" at bounding box center [426, 91] width 64 height 16
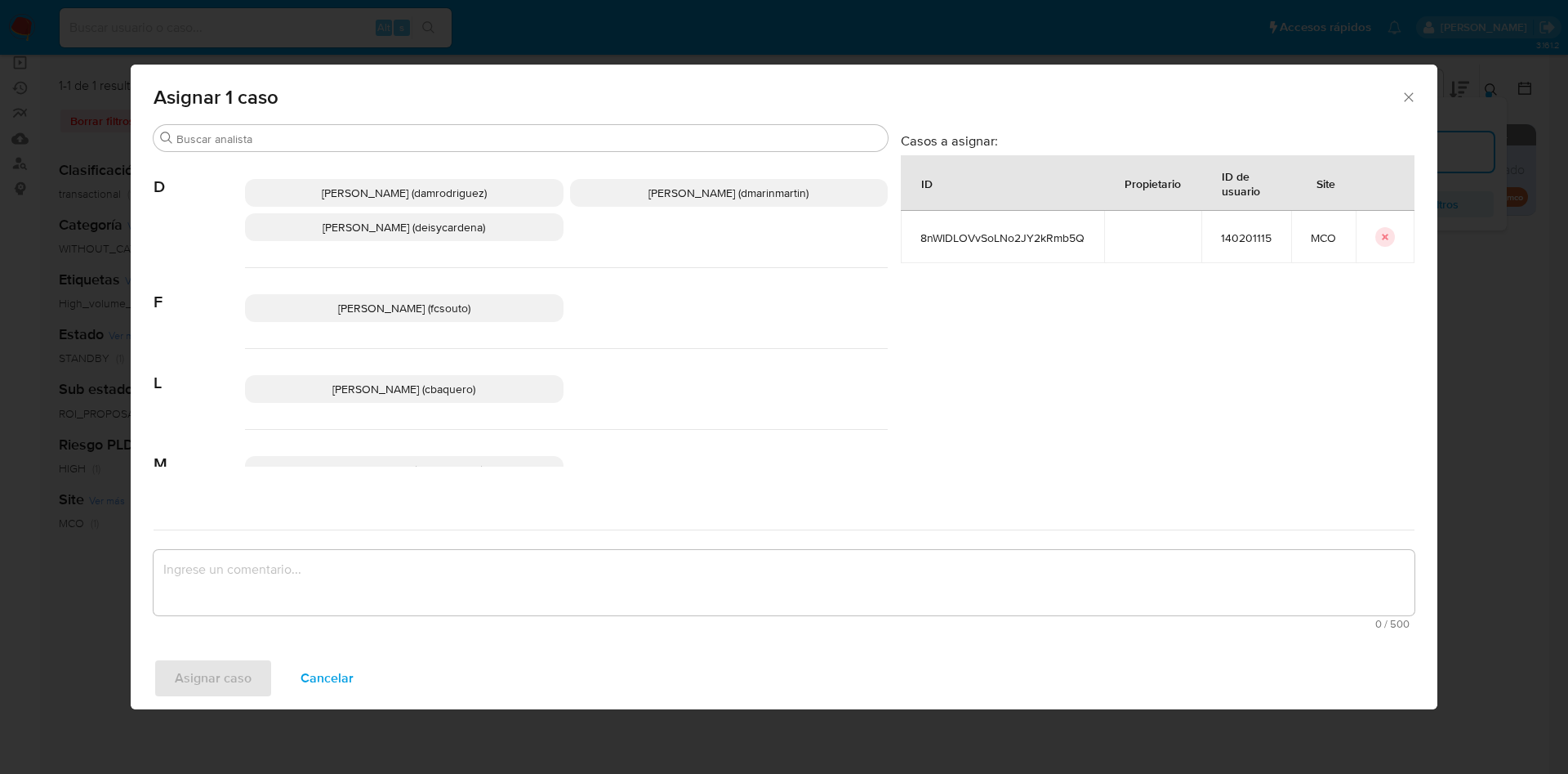
drag, startPoint x: 635, startPoint y: 199, endPoint x: 649, endPoint y: 213, distance: 19.8
click at [649, 199] on span "David Esteban Marin Martinez (dmarinmartin)" at bounding box center [729, 192] width 160 height 16
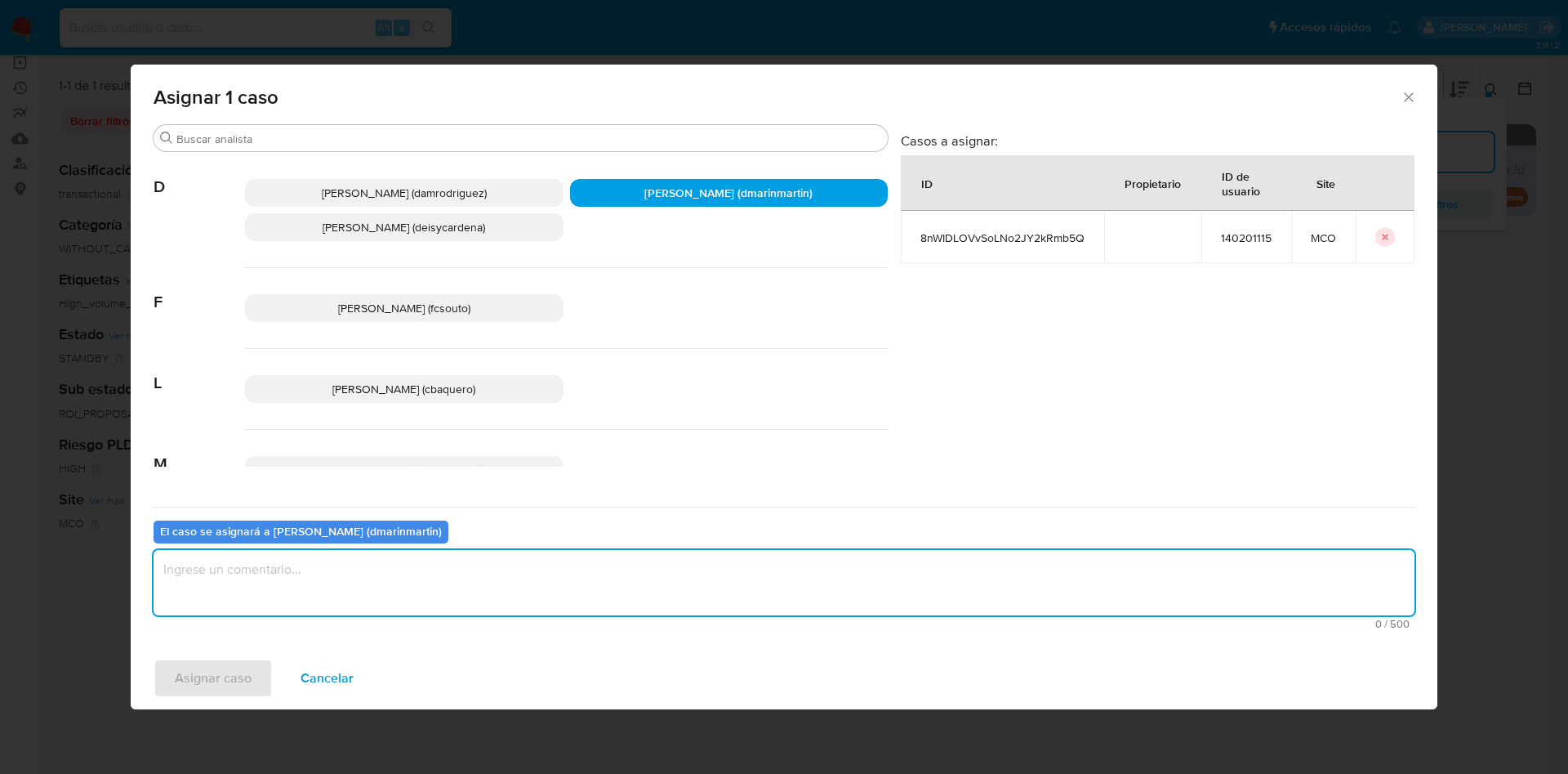
click at [647, 559] on textarea "assign-modal" at bounding box center [784, 582] width 1261 height 65
type textarea "Análisis nvl 2"
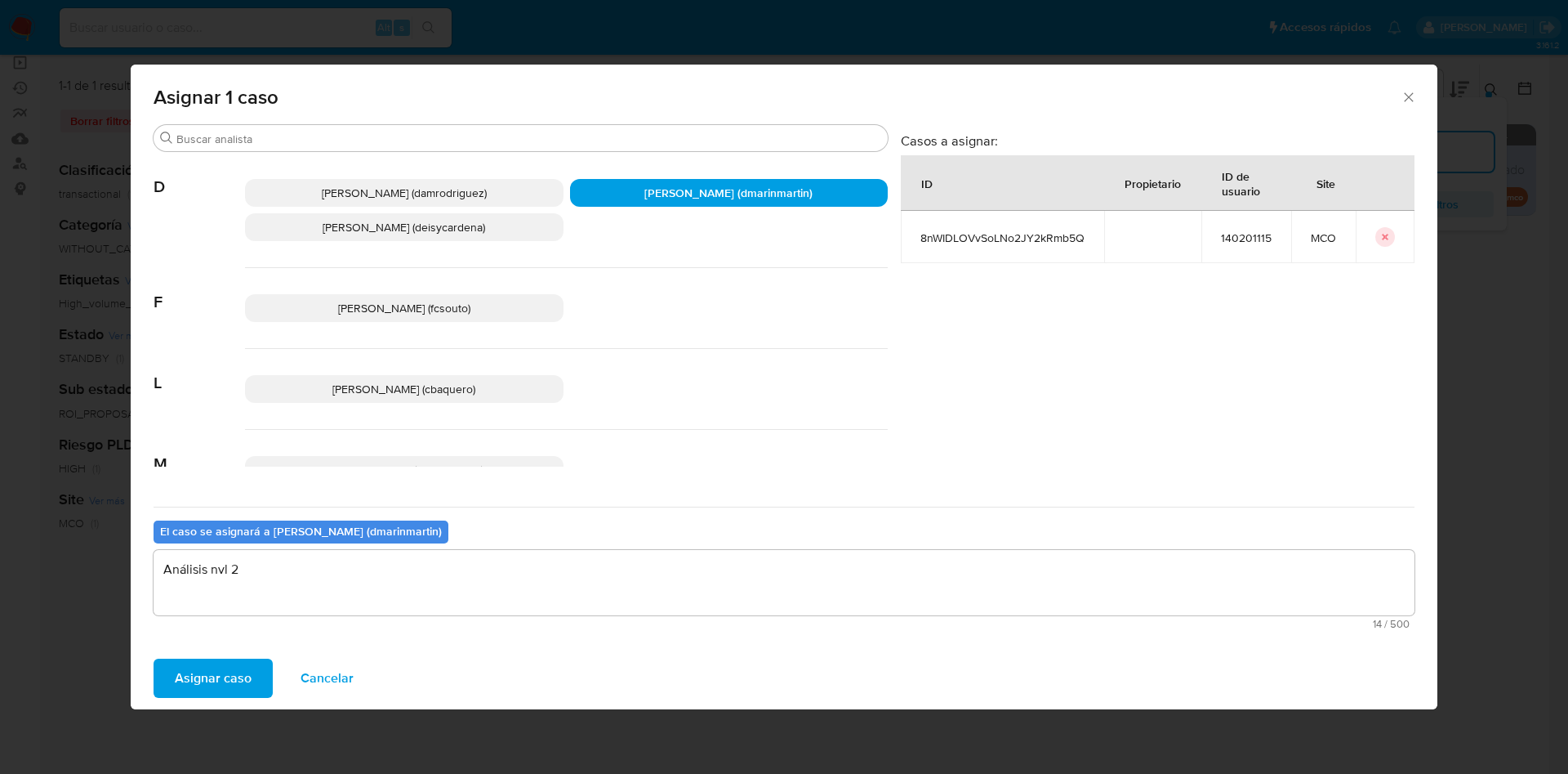
click at [154, 659] on button "Asignar caso" at bounding box center [213, 678] width 119 height 39
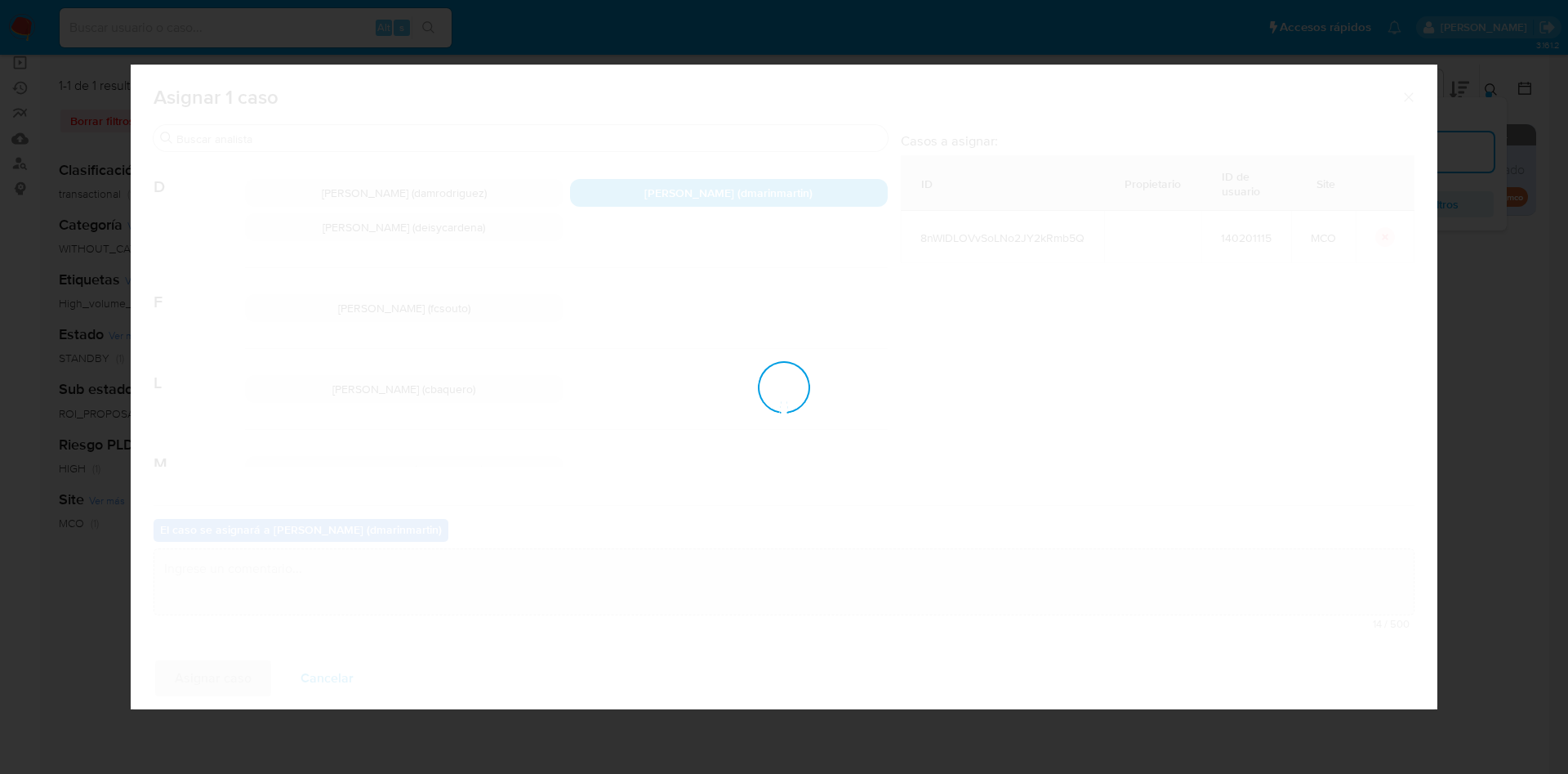
checkbox input "false"
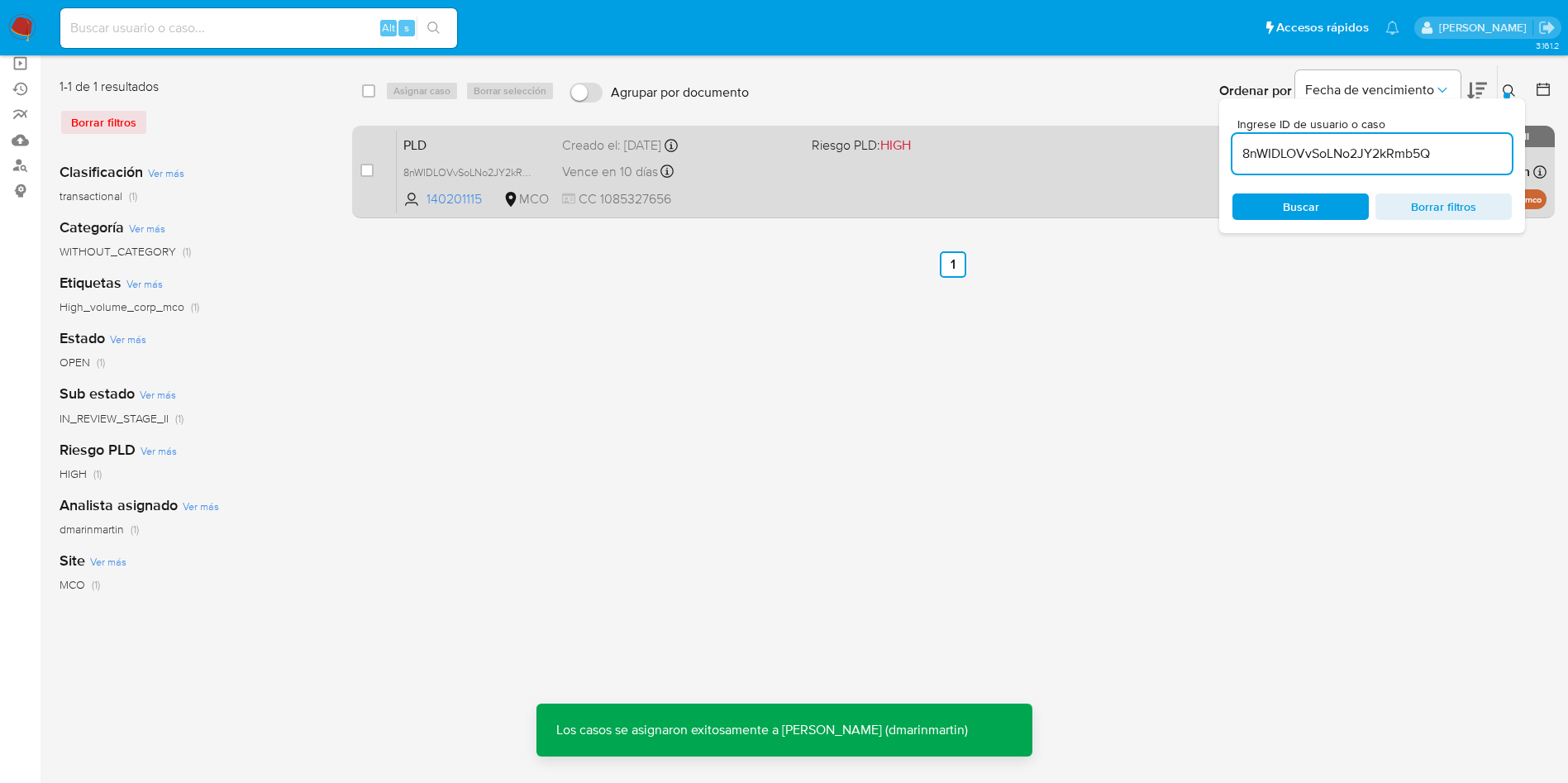
click at [737, 165] on div "Vence en 10 días Vence el 10/10/2025 05:06:52" at bounding box center [680, 171] width 237 height 22
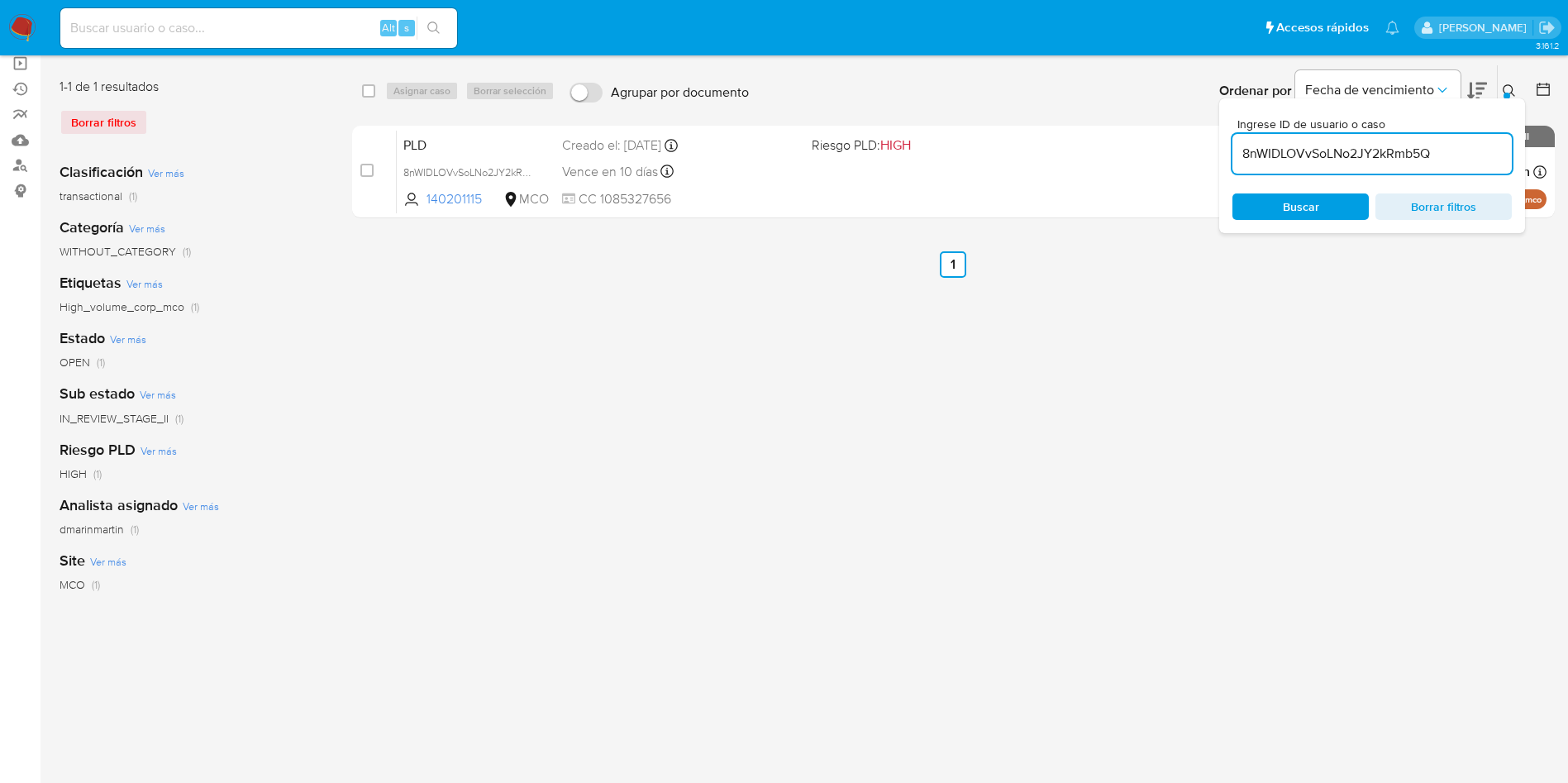
click at [1357, 139] on div "8nWIDLOVvSoLNo2JY2kRmb5Q" at bounding box center [1371, 154] width 279 height 40
click at [1353, 150] on input "8nWIDLOVvSoLNo2JY2kRmb5Q" at bounding box center [1371, 154] width 279 height 21
paste input "DREnDraLhXdQcGnyTi92GVd"
type input "DREnDraLhXdQcGnyTi92GVdQ"
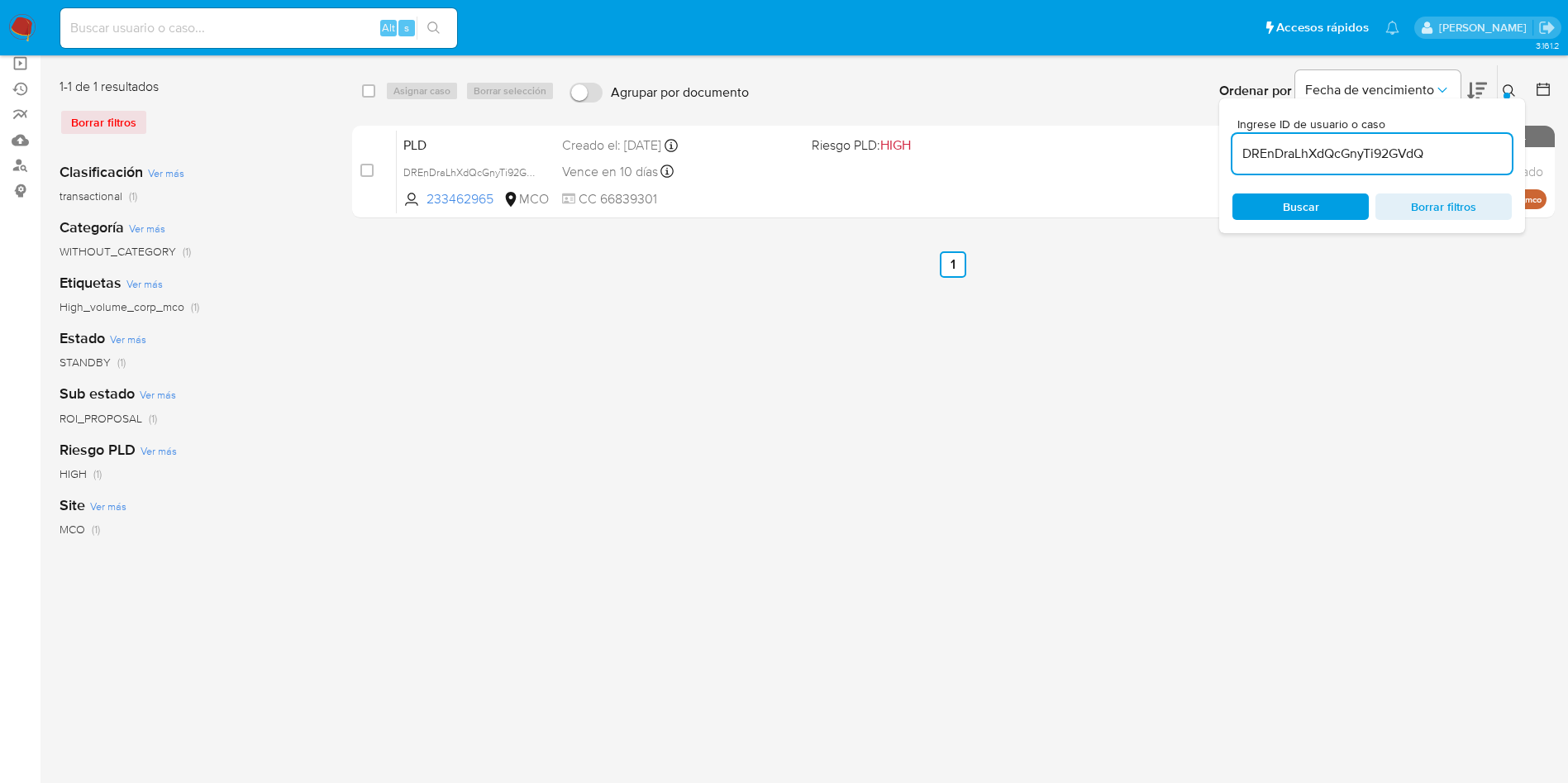
drag, startPoint x: 369, startPoint y: 168, endPoint x: 439, endPoint y: 99, distance: 98.3
click at [381, 160] on div "case-item-checkbox No es posible asignar el caso" at bounding box center [378, 171] width 37 height 83
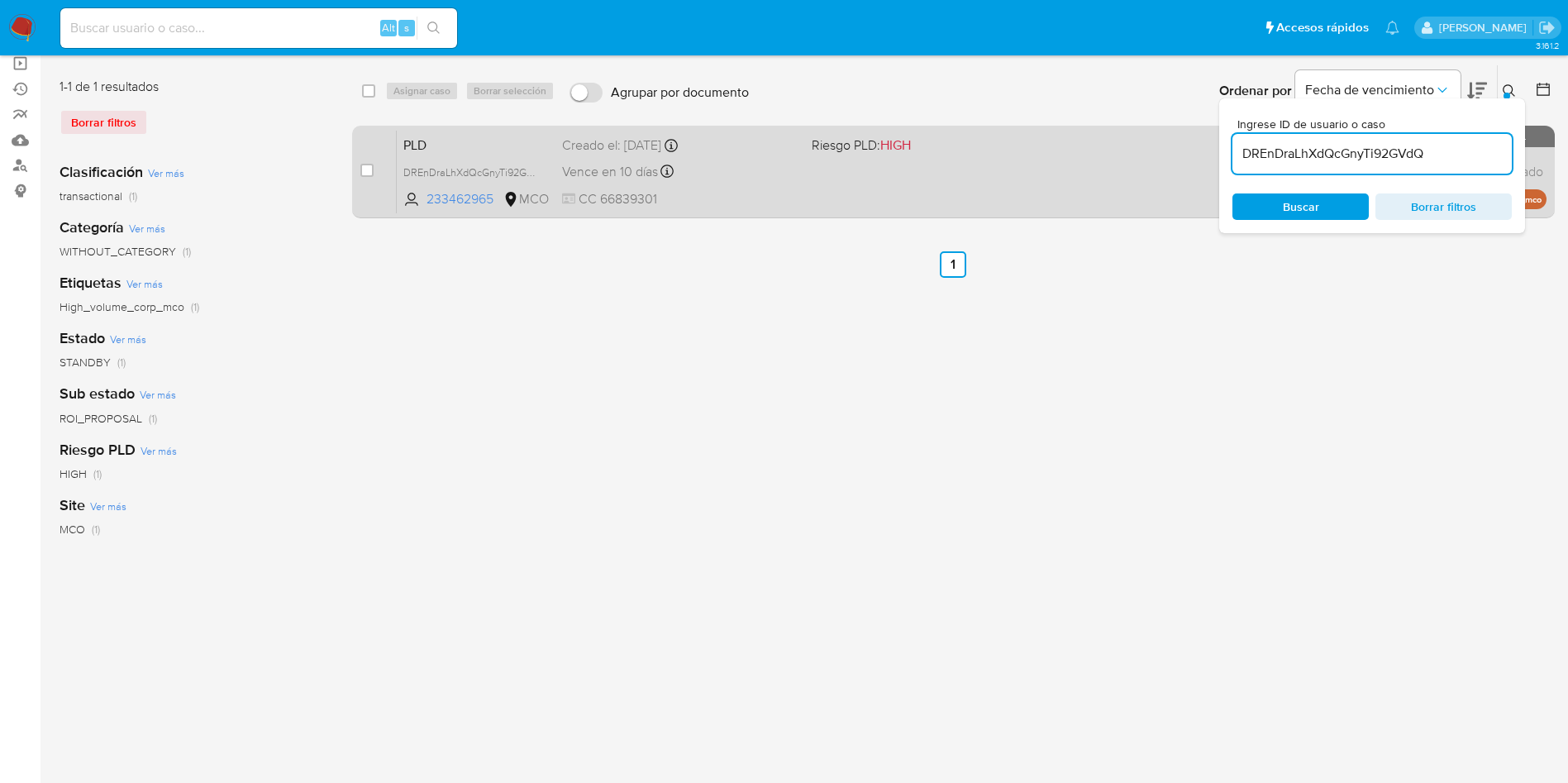
drag, startPoint x: 359, startPoint y: 167, endPoint x: 377, endPoint y: 144, distance: 29.2
click at [361, 167] on input "checkbox" at bounding box center [367, 171] width 14 height 14
checkbox input "true"
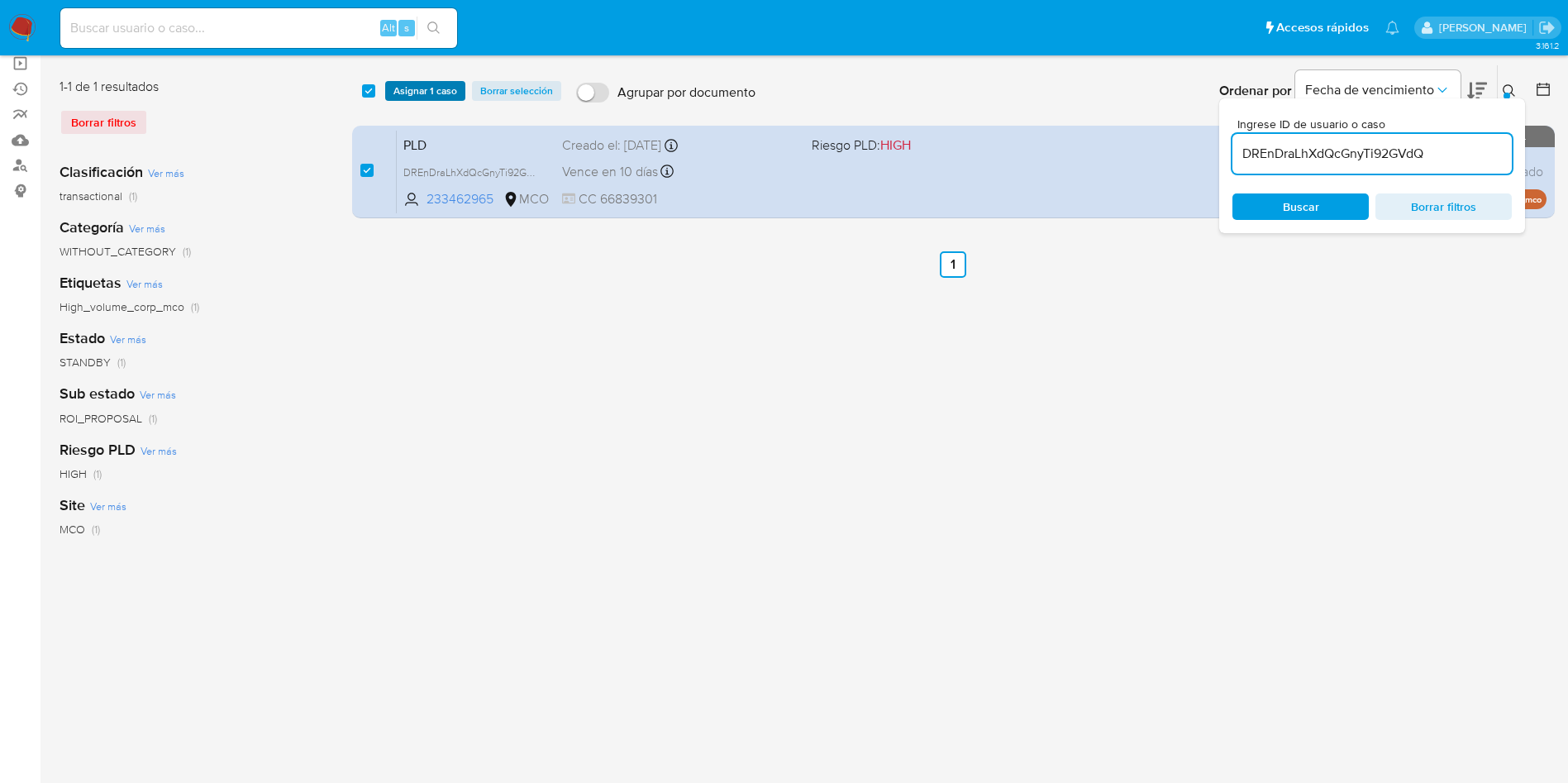
drag, startPoint x: 409, startPoint y: 81, endPoint x: 416, endPoint y: 87, distance: 9.2
click at [411, 83] on span "Asignar 1 caso" at bounding box center [426, 91] width 64 height 16
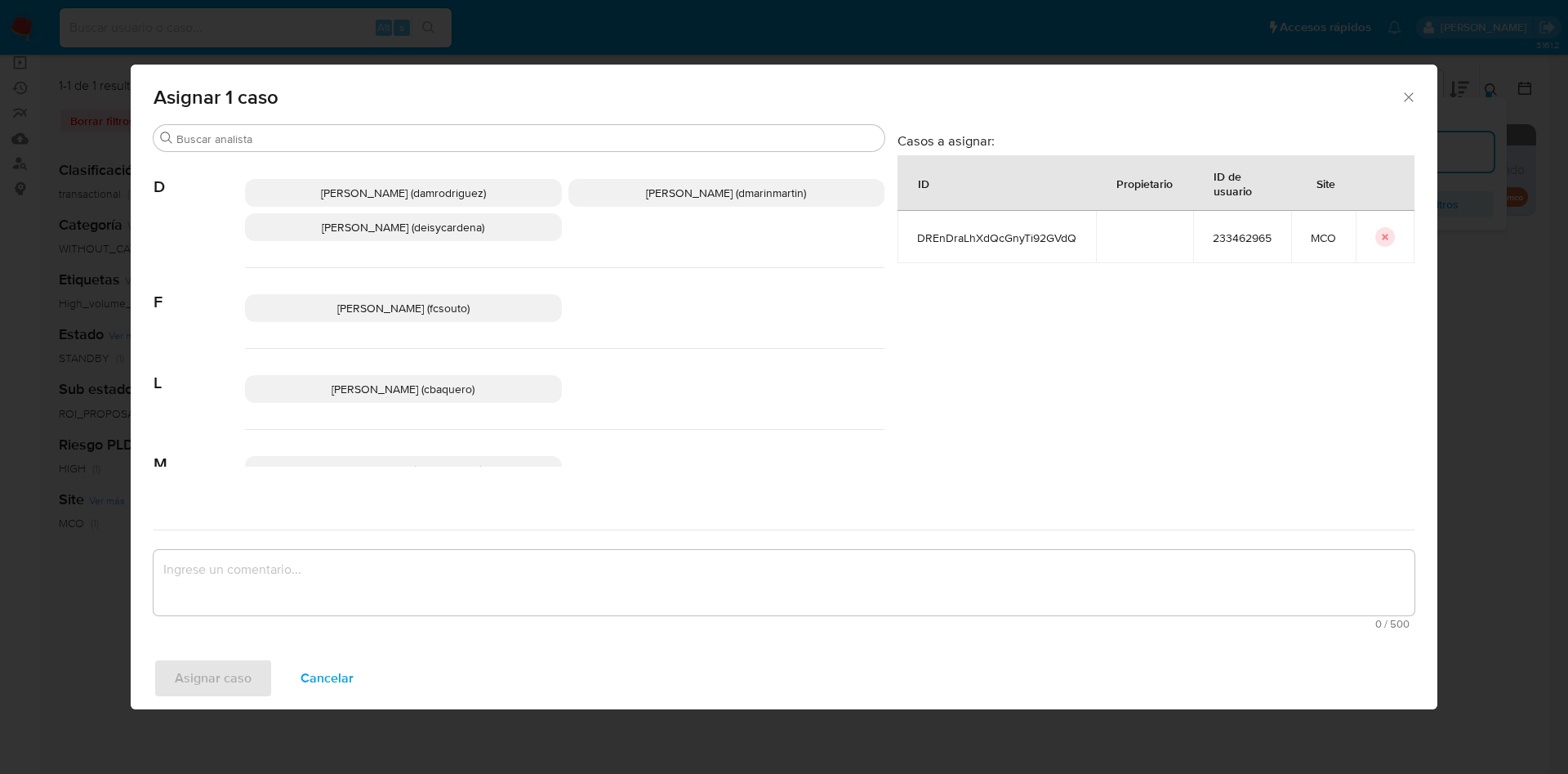
drag, startPoint x: 616, startPoint y: 201, endPoint x: 714, endPoint y: 410, distance: 230.8
click at [618, 204] on p "David Esteban Marin Martinez (dmarinmartin)" at bounding box center [727, 192] width 317 height 28
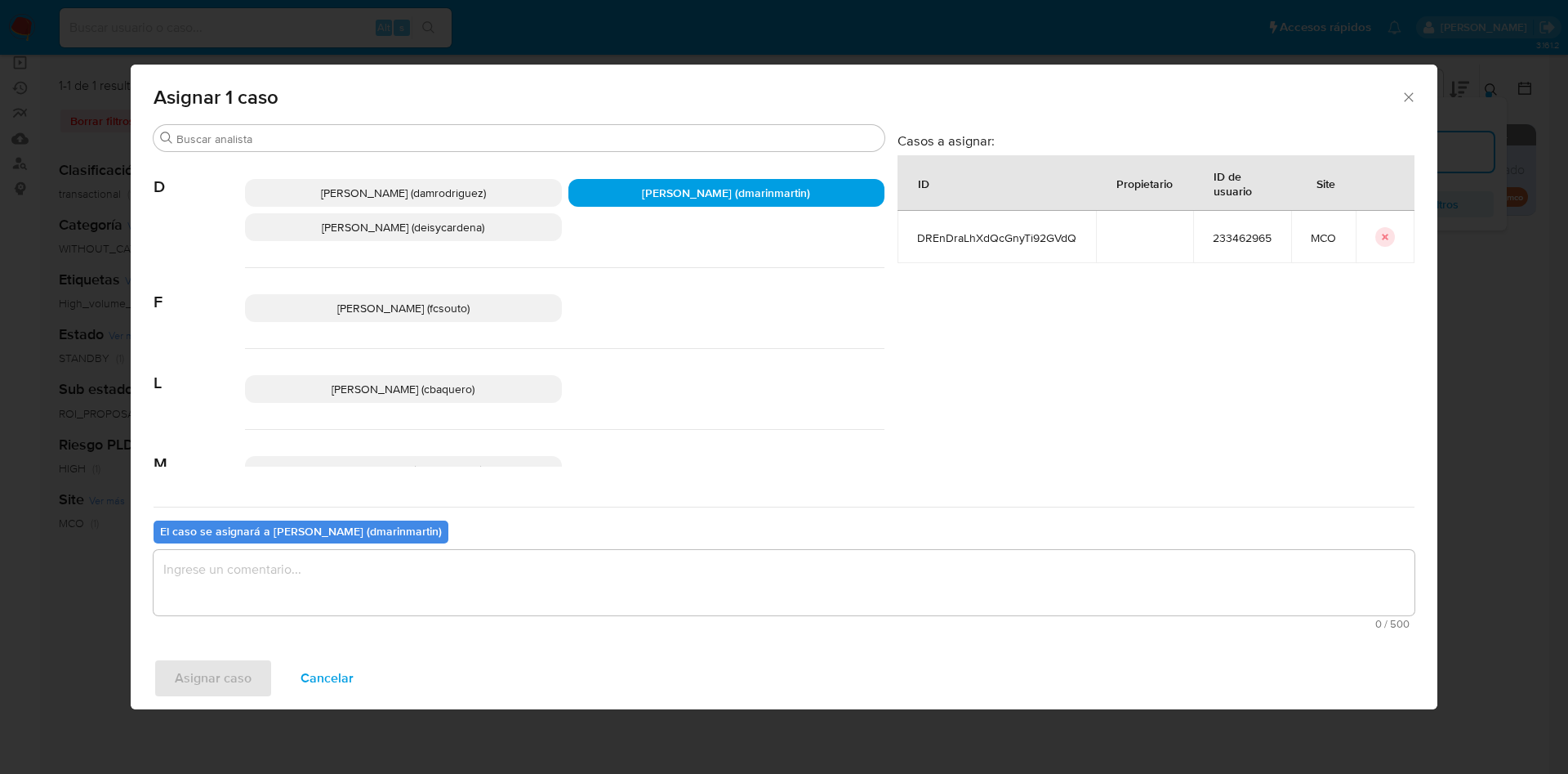
click at [727, 586] on textarea "assign-modal" at bounding box center [784, 582] width 1261 height 65
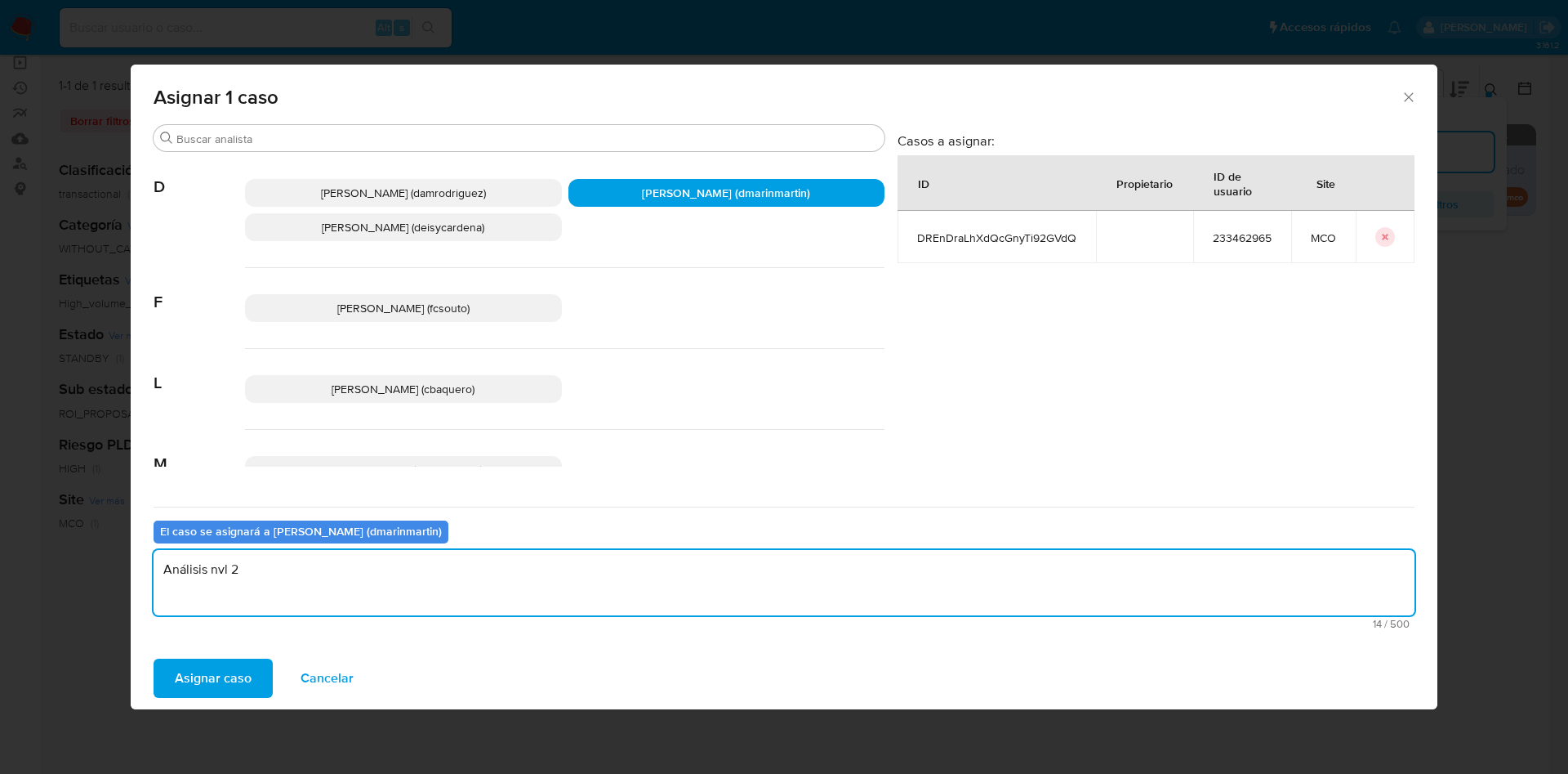
type textarea "Análisis nvl 2"
click at [154, 659] on button "Asignar caso" at bounding box center [213, 678] width 119 height 39
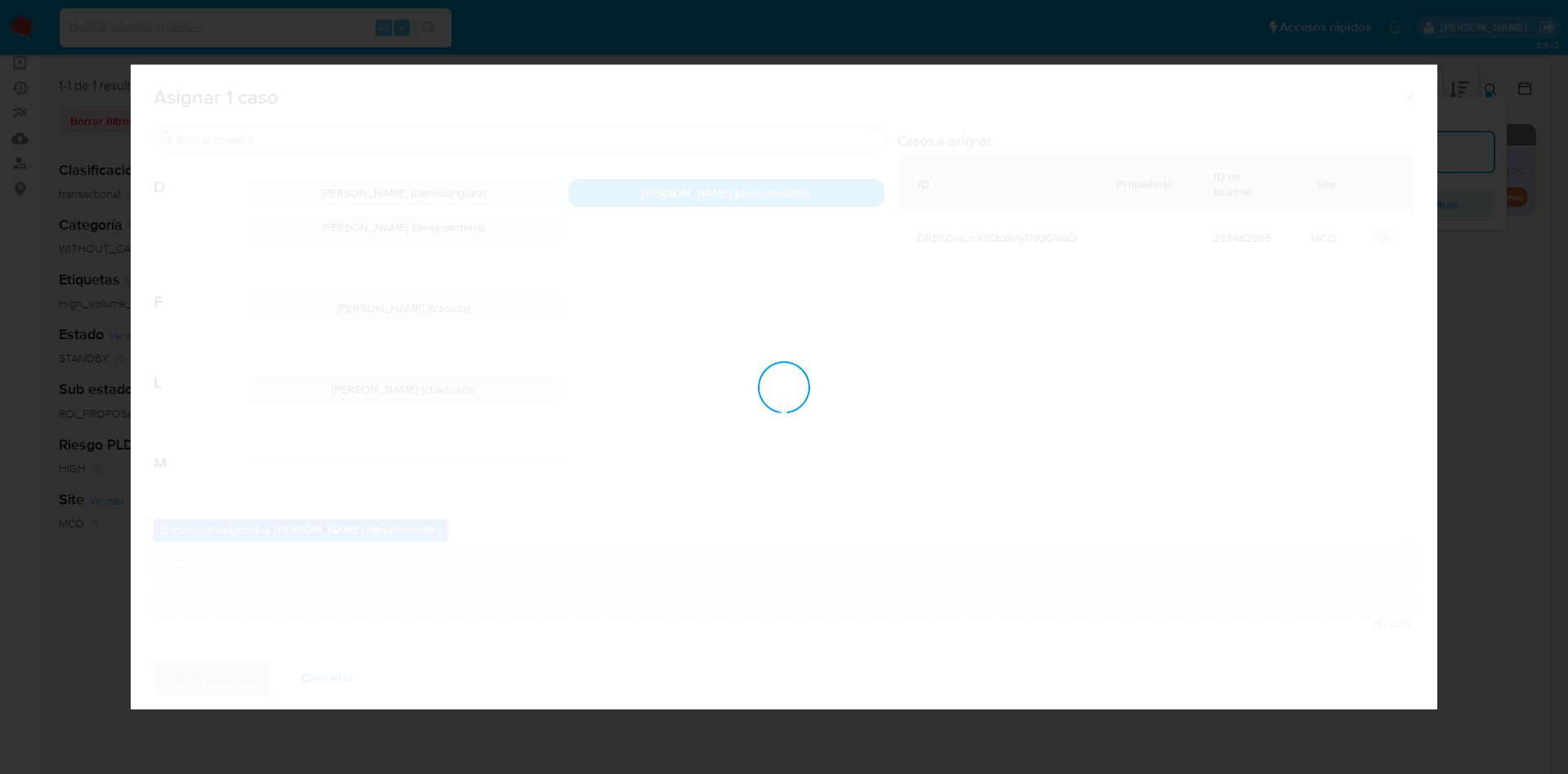
checkbox input "false"
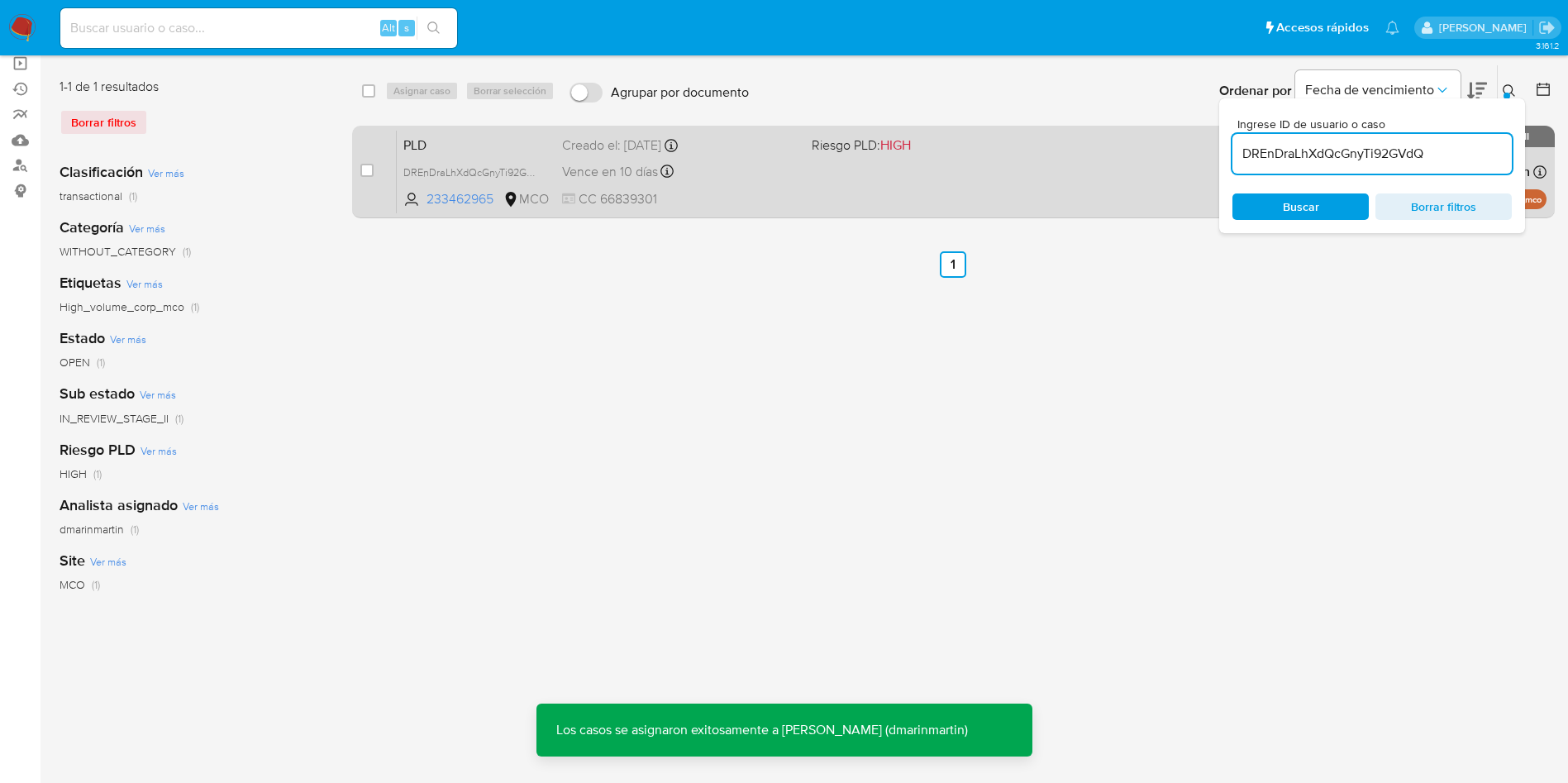
click at [753, 182] on div "PLD DREnDraLhXdQcGnyTi92GVdQ 233462965 MCO Riesgo PLD: HIGH Creado el: 12/07/20…" at bounding box center [971, 171] width 1150 height 83
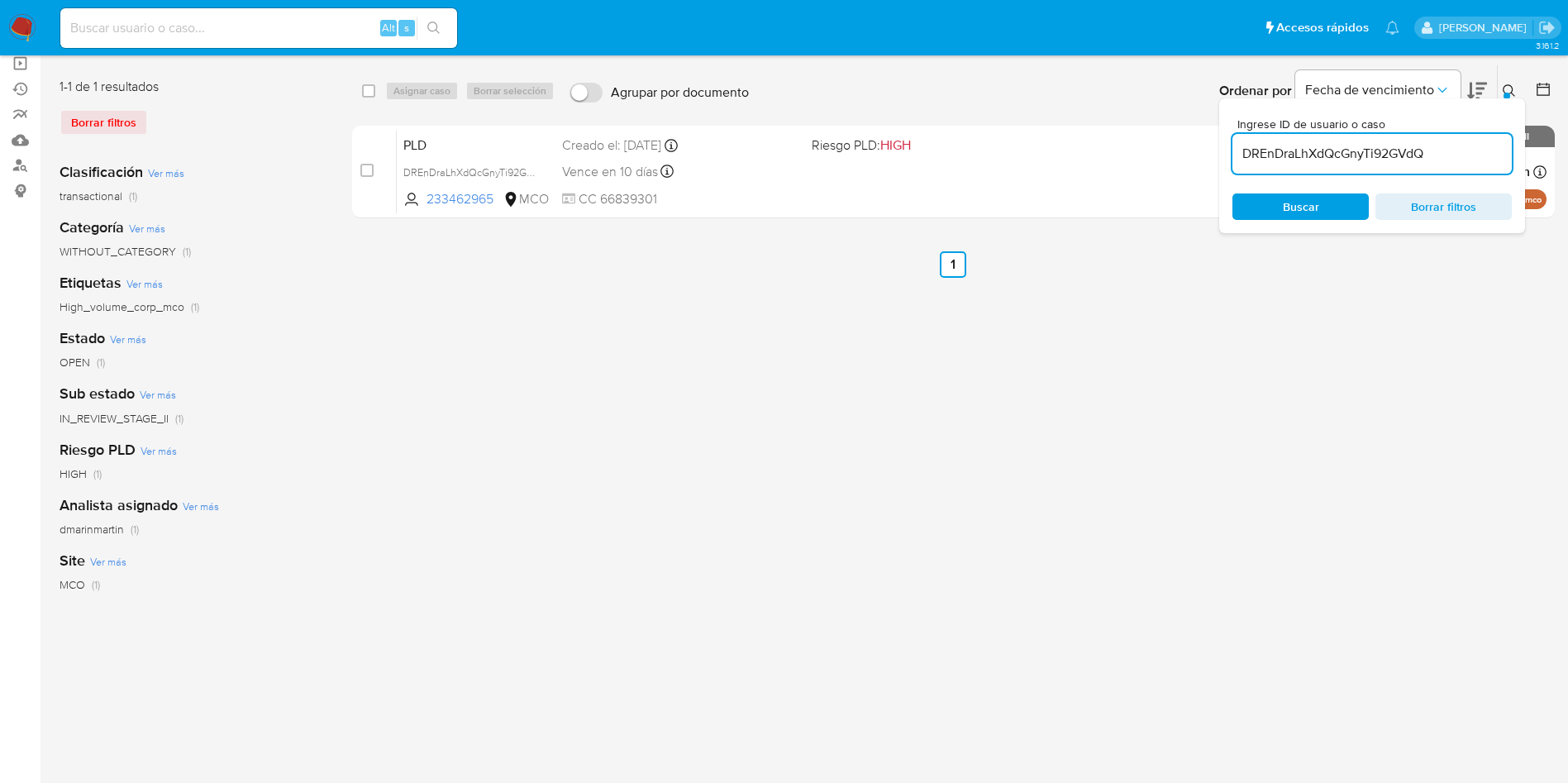
drag, startPoint x: 1381, startPoint y: 169, endPoint x: 1382, endPoint y: 157, distance: 12.0
click at [1380, 169] on div "DREnDraLhXdQcGnyTi92GVdQ" at bounding box center [1371, 154] width 279 height 40
click at [1381, 147] on input "DREnDraLhXdQcGnyTi92GVdQ" at bounding box center [1371, 154] width 279 height 21
drag, startPoint x: 1381, startPoint y: 148, endPoint x: 1395, endPoint y: 158, distance: 17.2
click at [1382, 149] on input "DREnDraLhXdQcGnyTi92GVdQ" at bounding box center [1371, 154] width 279 height 21
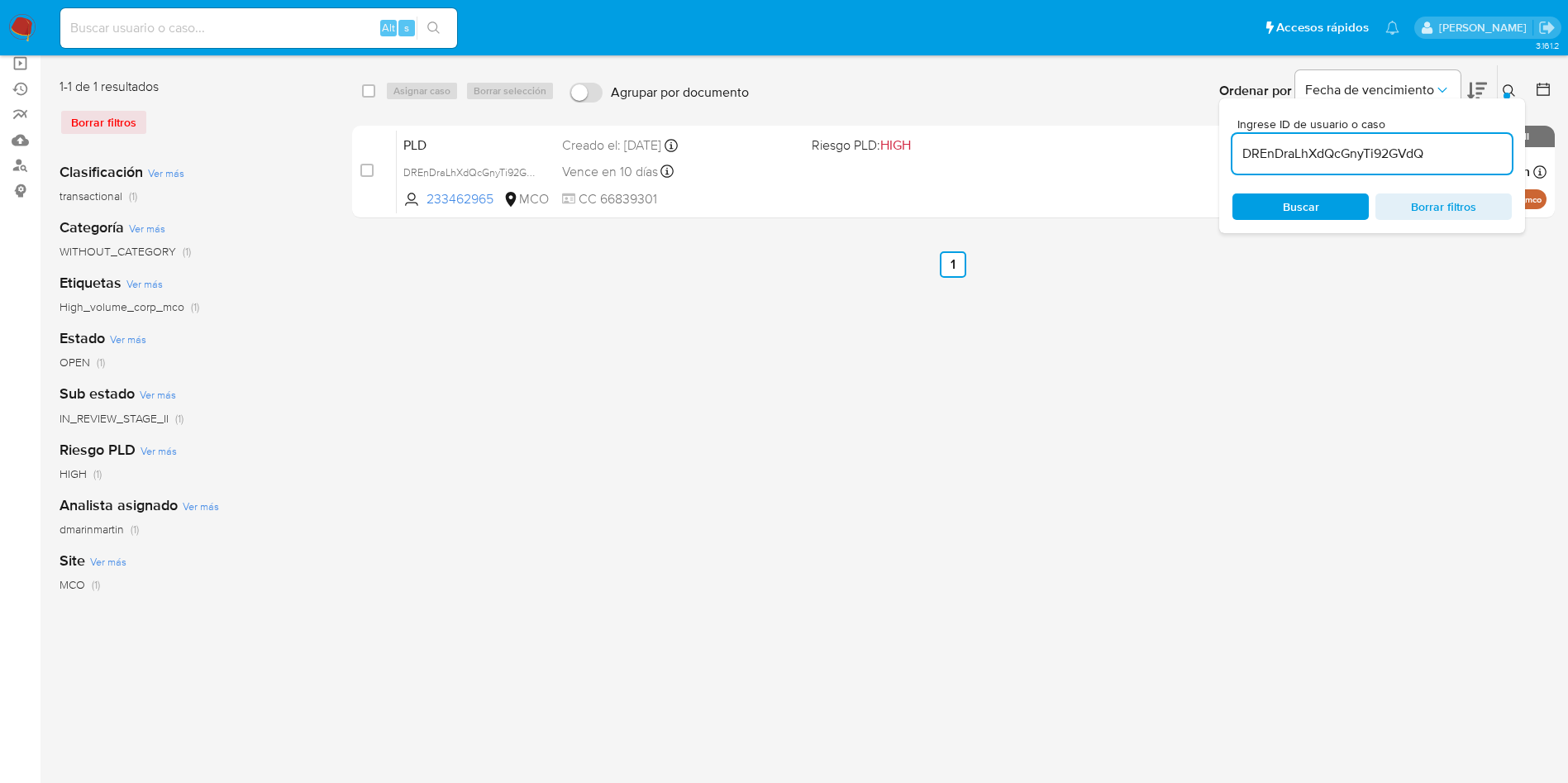
paste input "NuA6FmXWoI33Hot2KU0T3Lqr"
type input "NuA6FmXWoI33Hot2KU0T3Lqr"
drag, startPoint x: 365, startPoint y: 169, endPoint x: 429, endPoint y: 98, distance: 95.6
click at [367, 167] on input "checkbox" at bounding box center [367, 171] width 14 height 14
checkbox input "true"
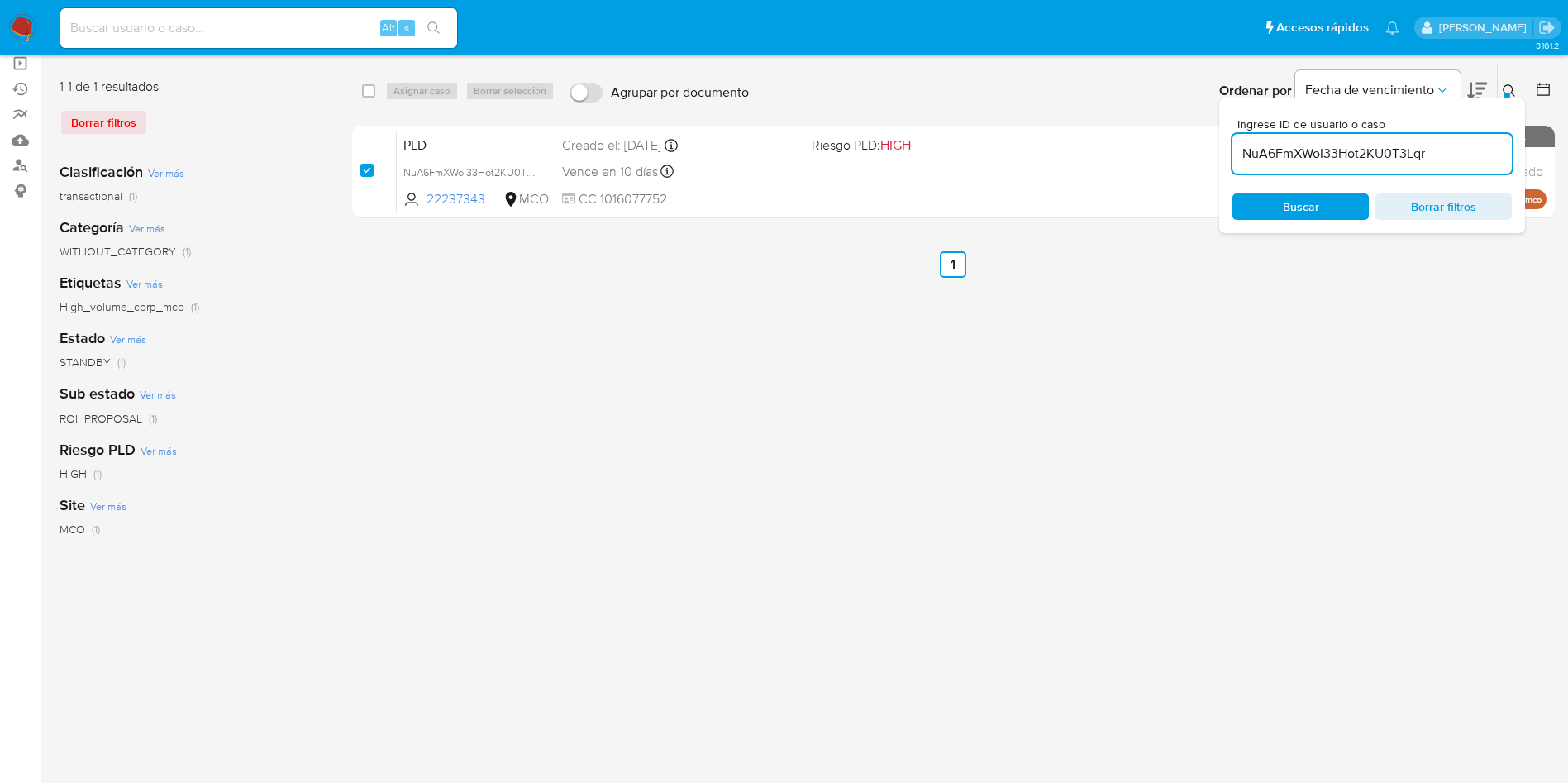
checkbox input "true"
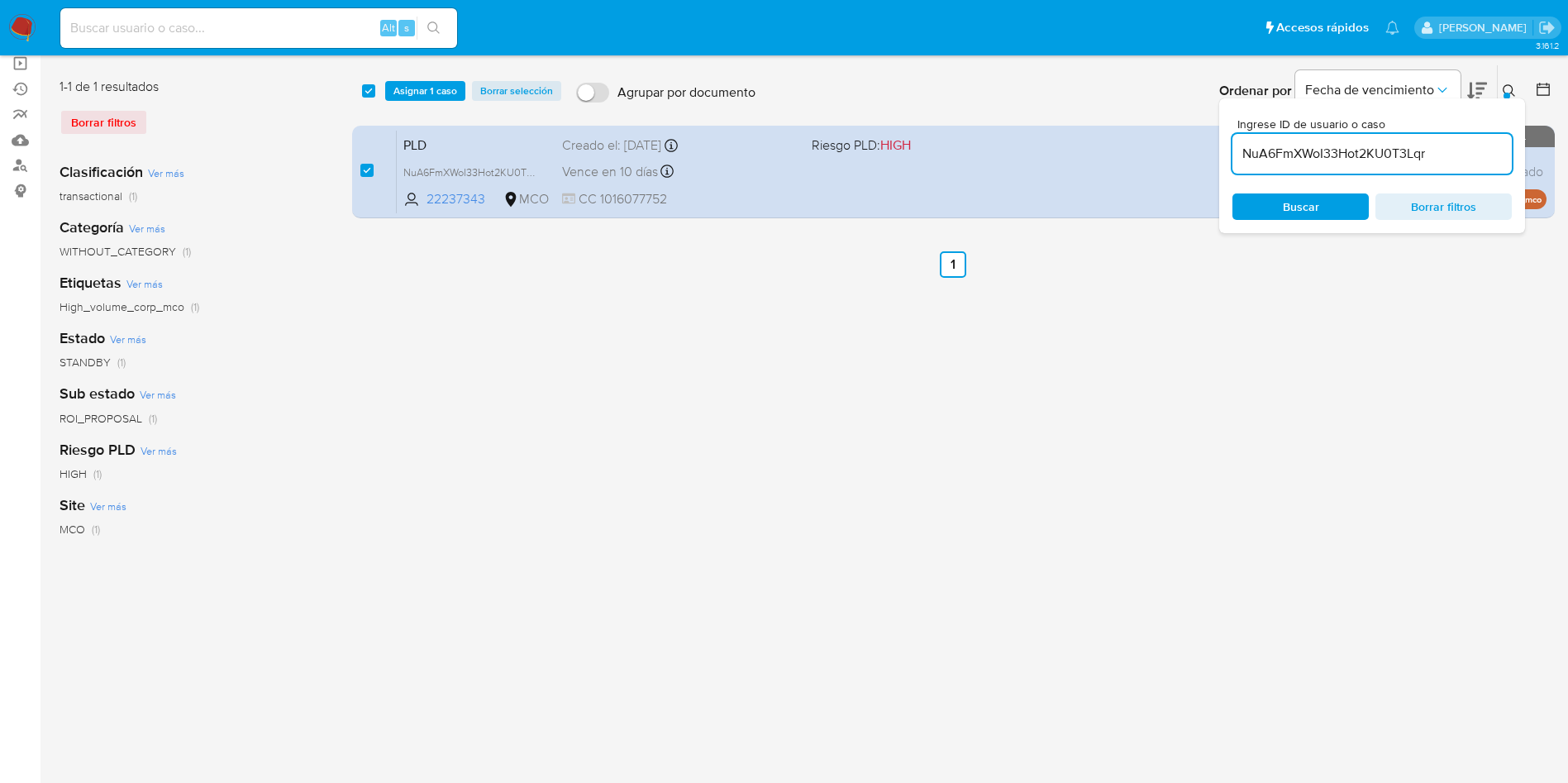
drag, startPoint x: 428, startPoint y: 94, endPoint x: 438, endPoint y: 103, distance: 13.5
click at [432, 98] on span "Asignar 1 caso" at bounding box center [426, 91] width 64 height 16
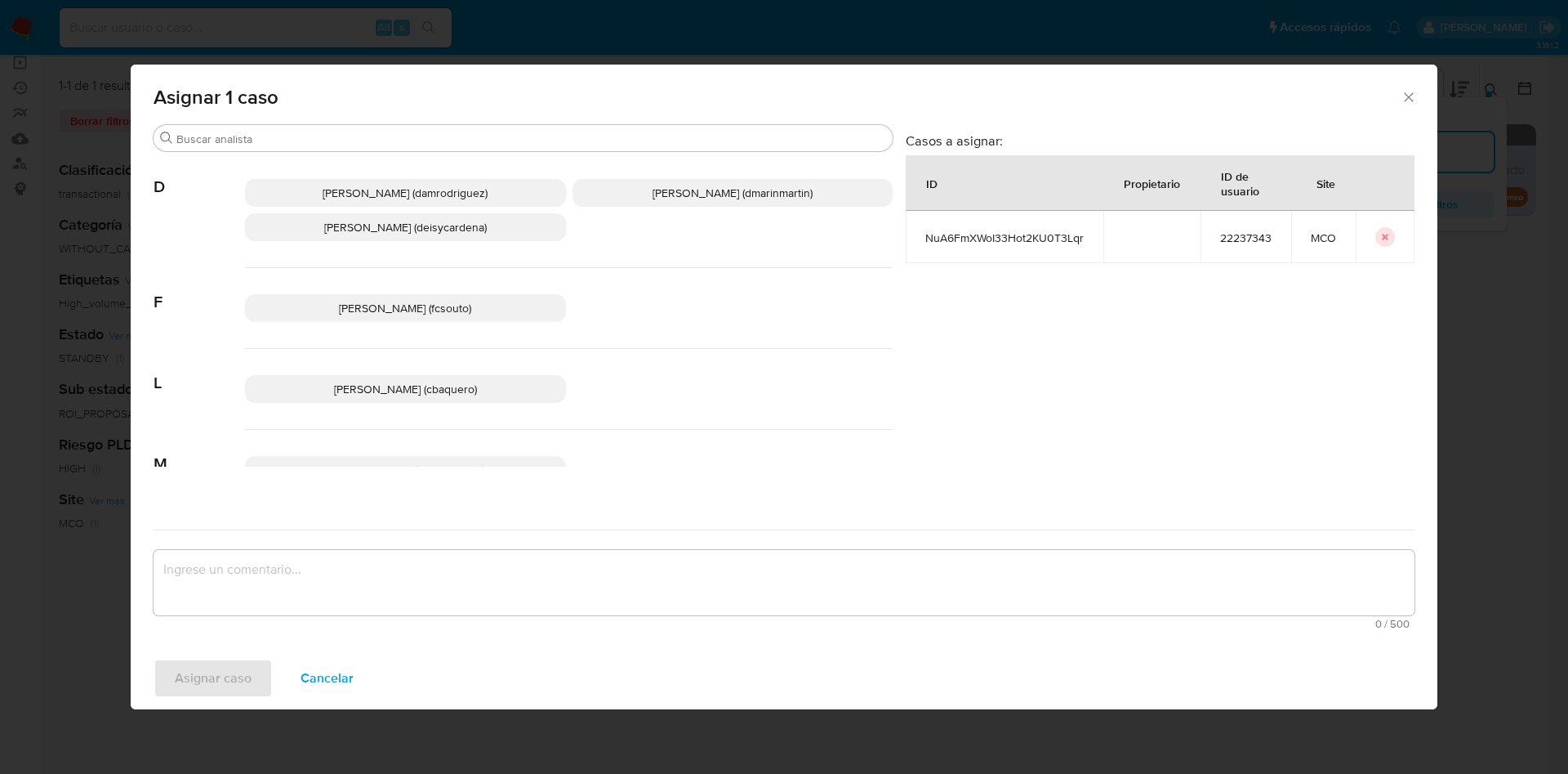
click at [653, 198] on span "David Esteban Marin Martinez (dmarinmartin)" at bounding box center [732, 192] width 160 height 16
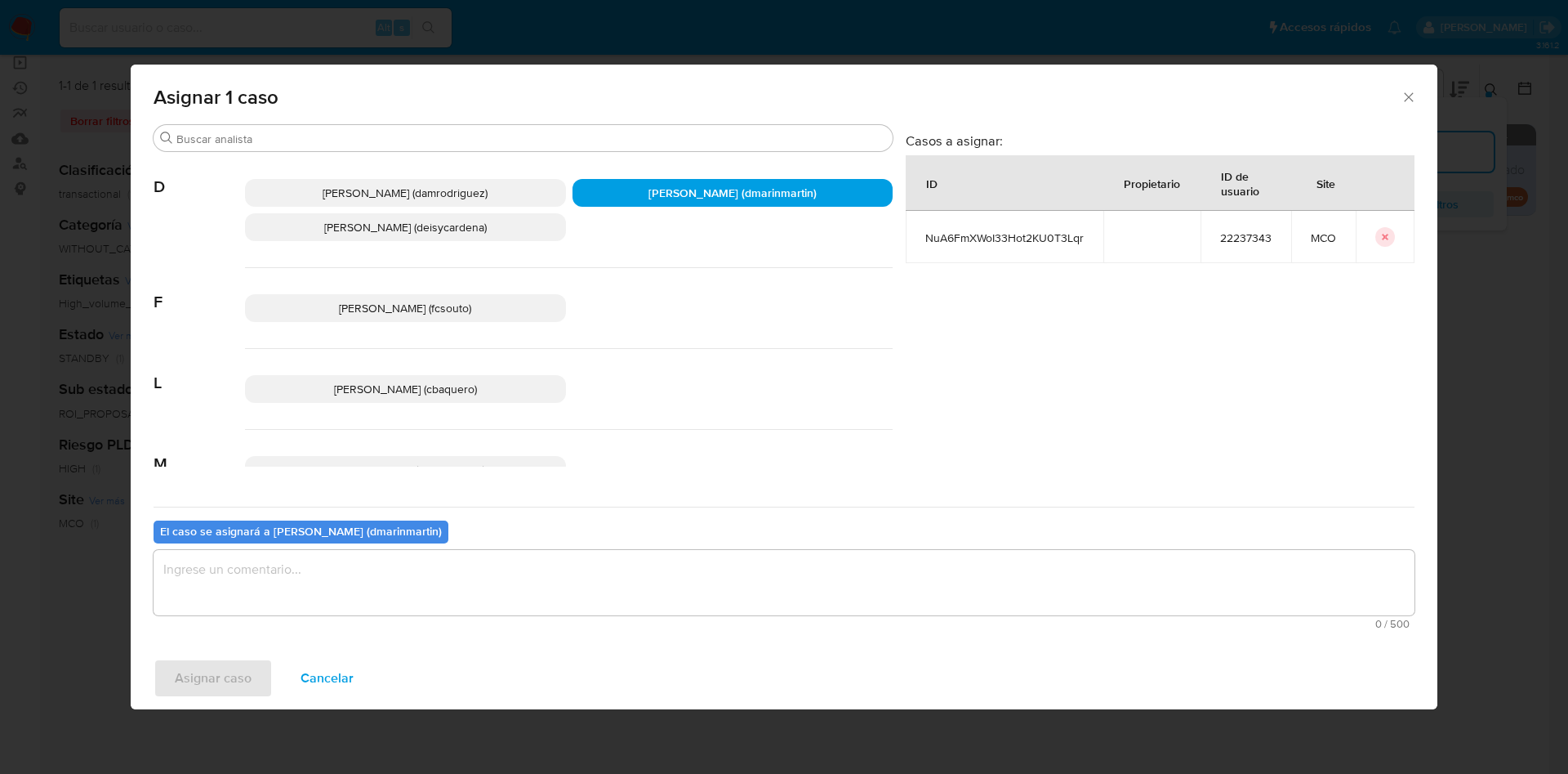
click at [662, 582] on textarea "assign-modal" at bounding box center [784, 582] width 1261 height 65
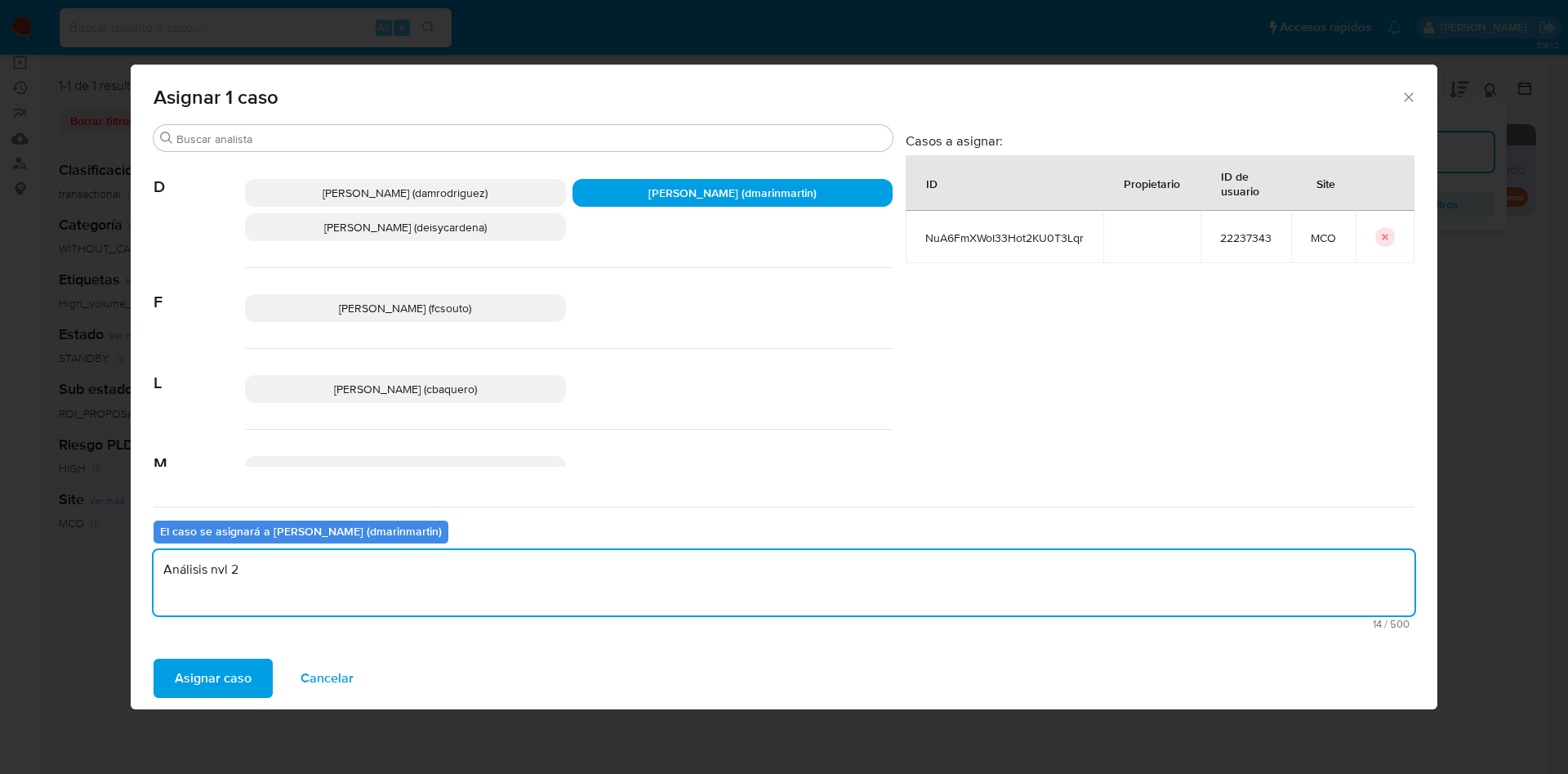
type textarea "Análisis nvl 2"
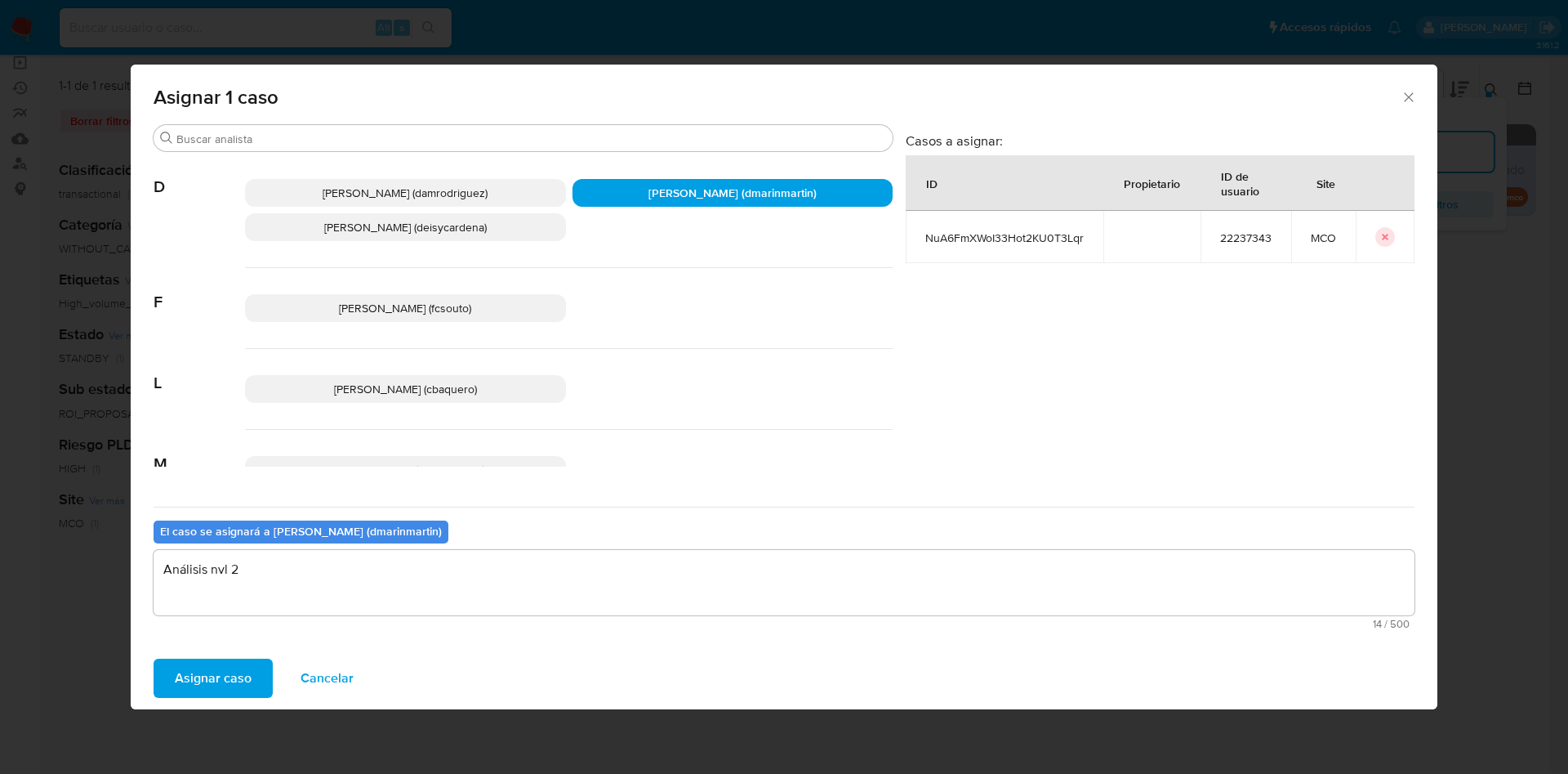
click at [154, 659] on button "Asignar caso" at bounding box center [213, 678] width 119 height 39
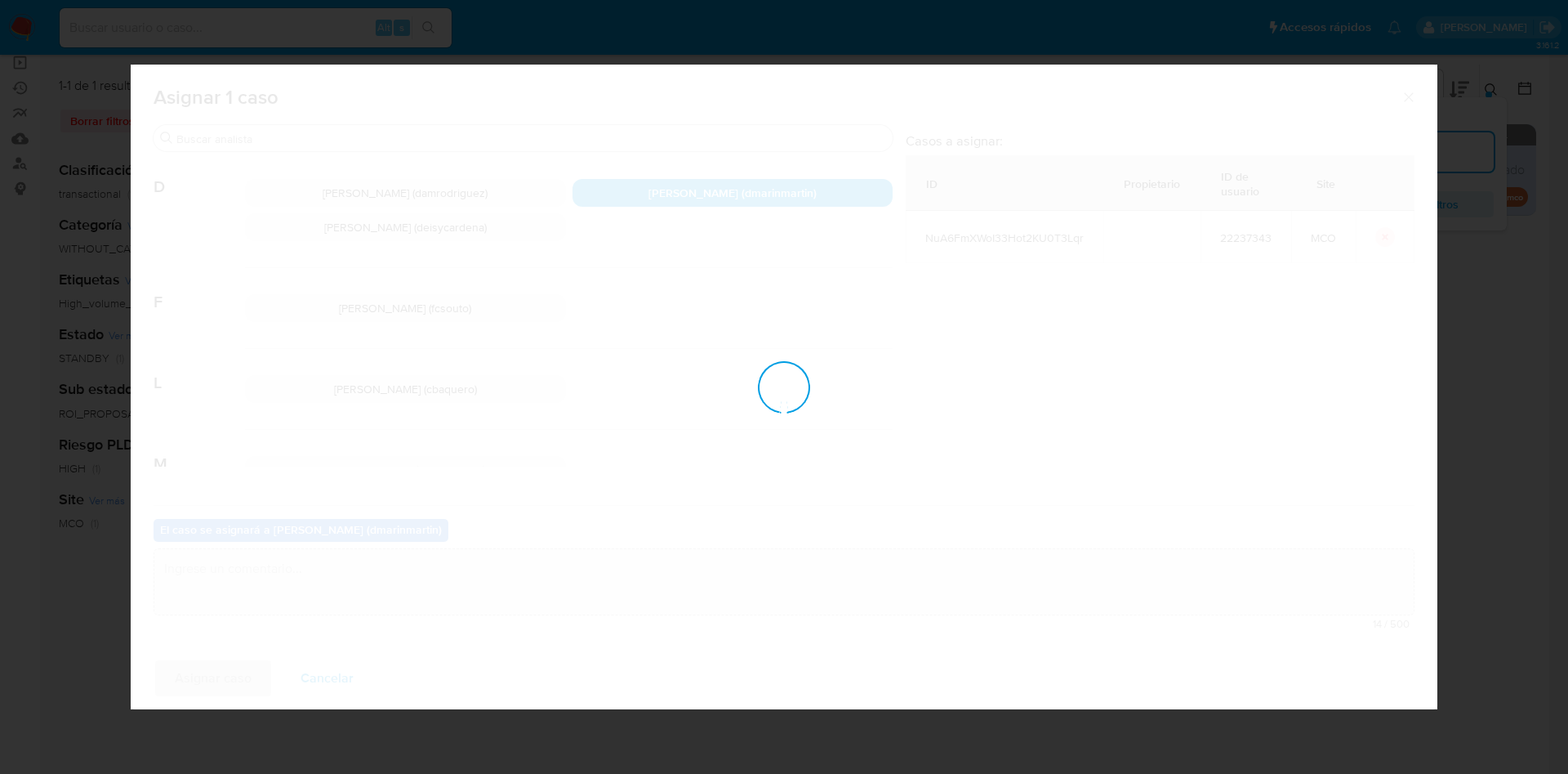
checkbox input "false"
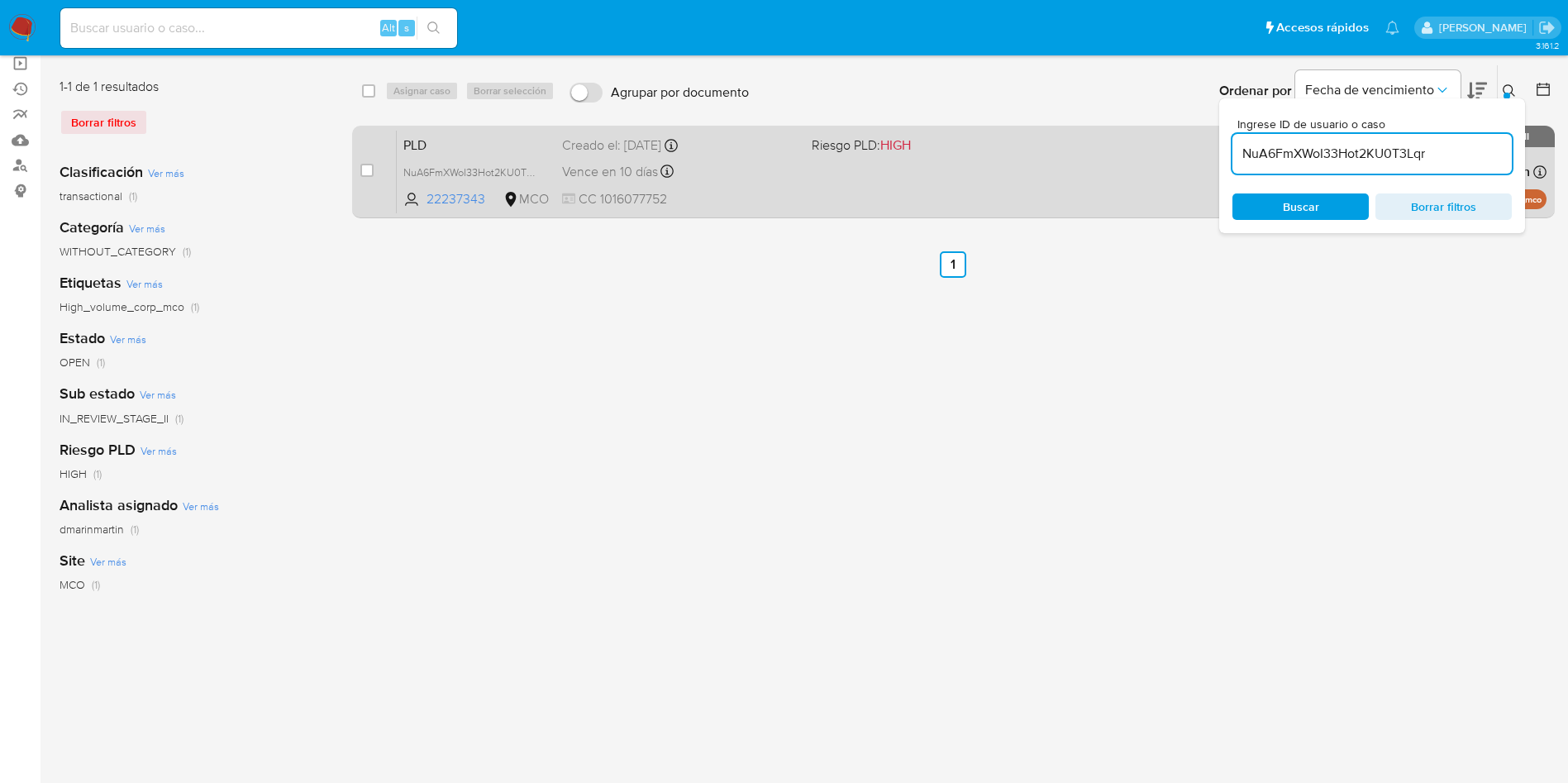
click at [772, 161] on div "Vence en 10 días Vence el 10/10/2025 05:05:35" at bounding box center [680, 171] width 237 height 22
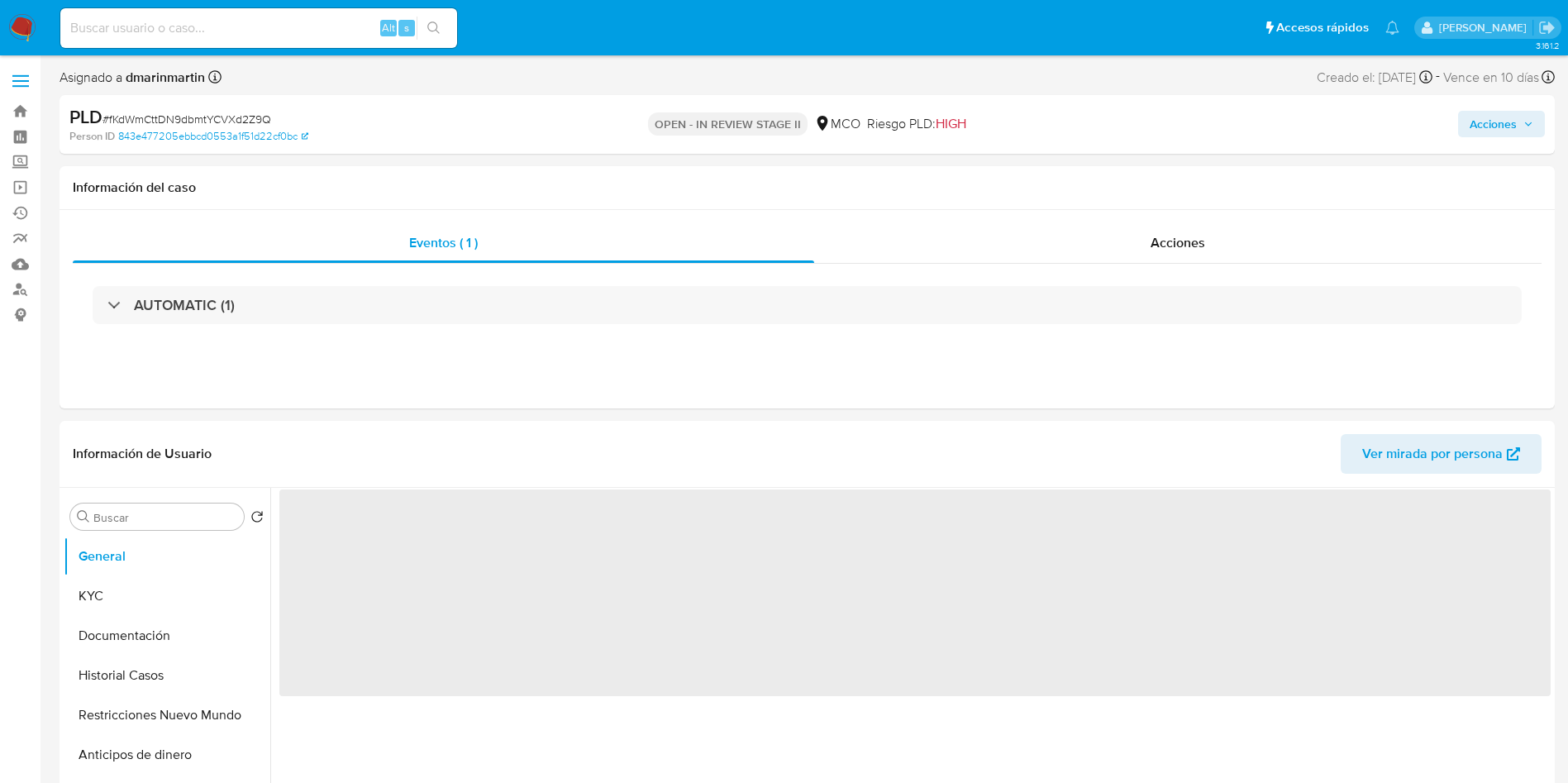
select select "10"
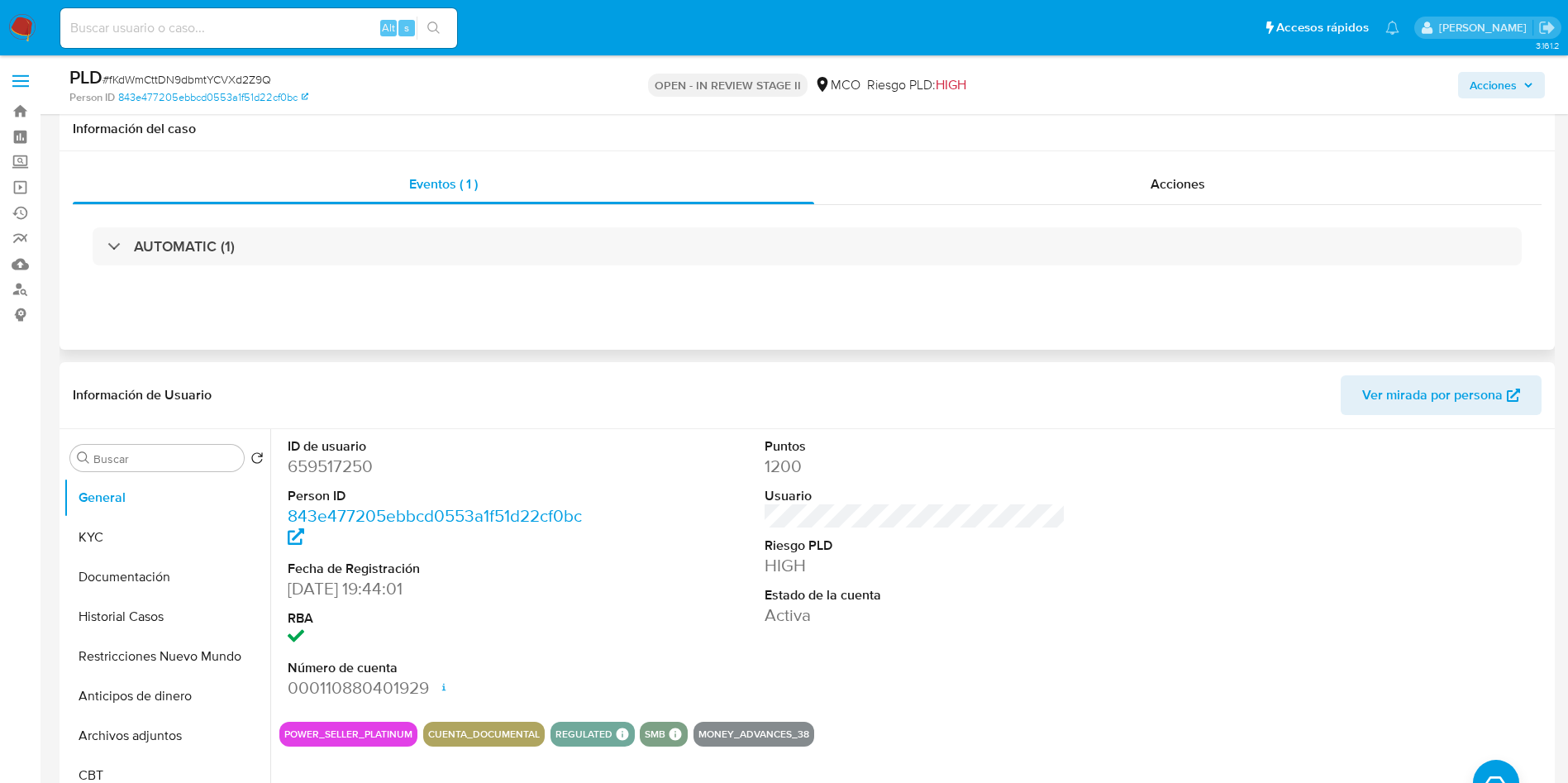
scroll to position [248, 0]
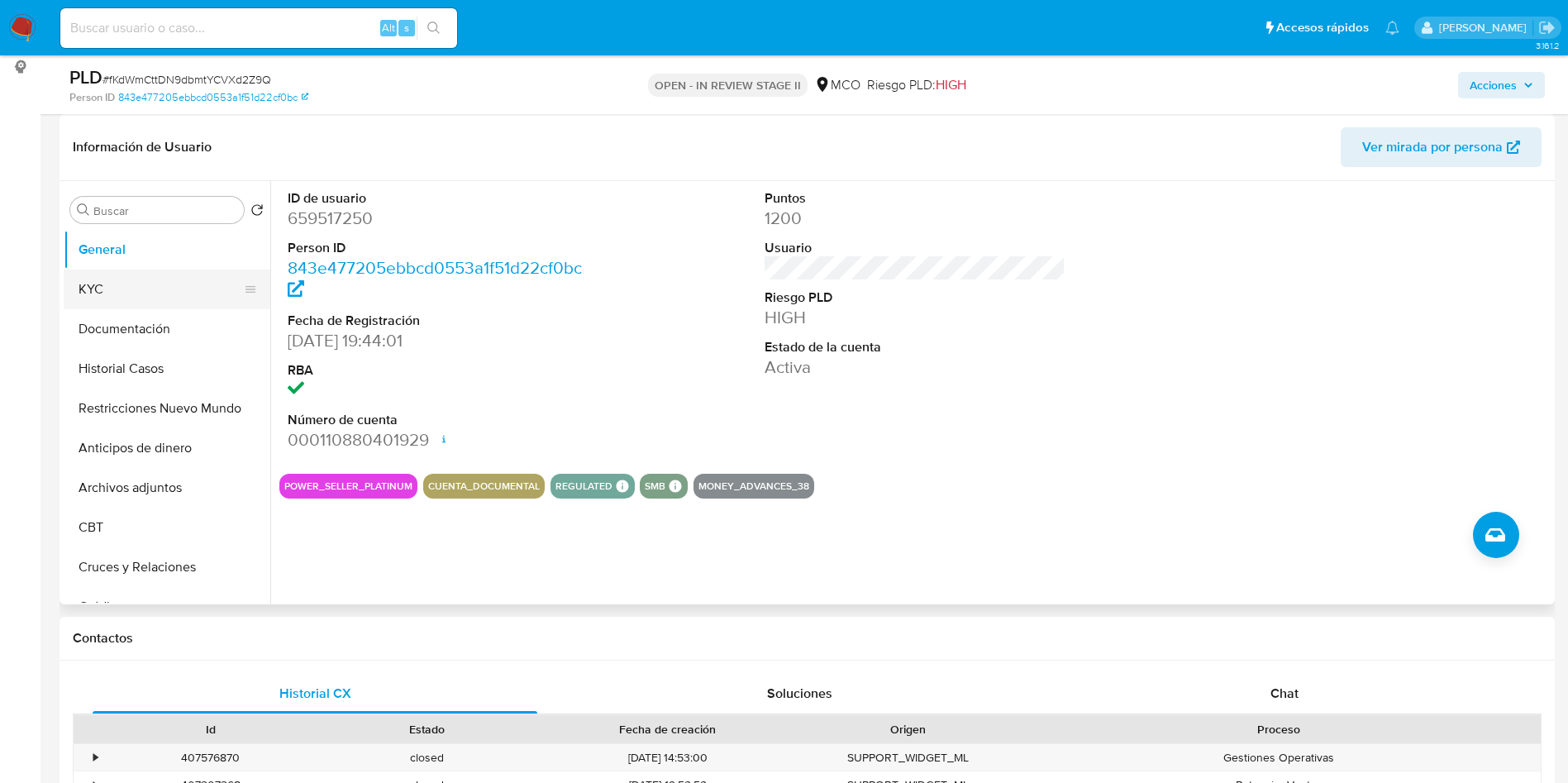
click at [151, 289] on button "KYC" at bounding box center [160, 289] width 193 height 40
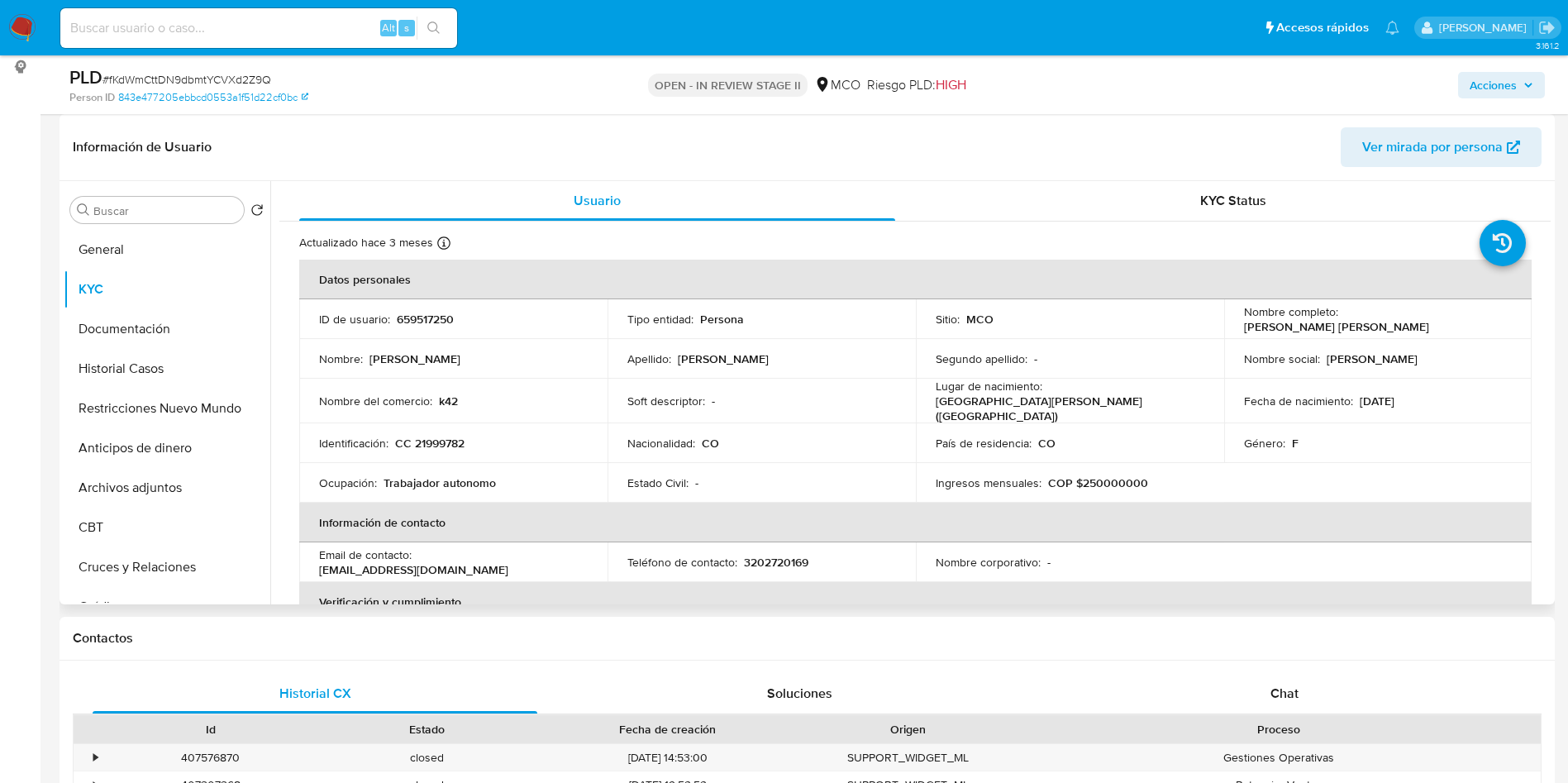
scroll to position [124, 0]
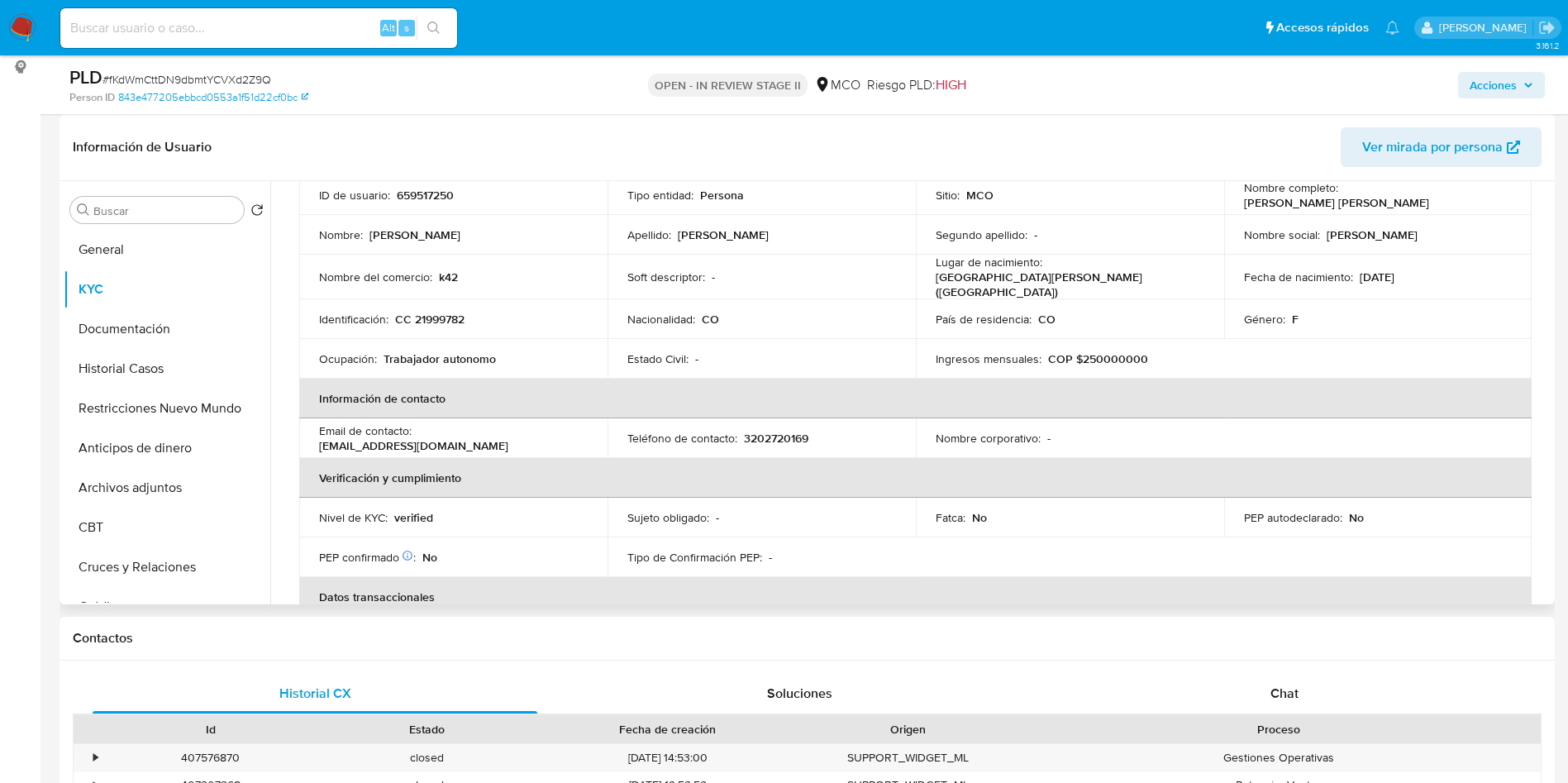
click at [1360, 444] on table "Datos personales ID de usuario : 659517250 Tipo entidad : Persona Sitio : MCO N…" at bounding box center [915, 435] width 1232 height 601
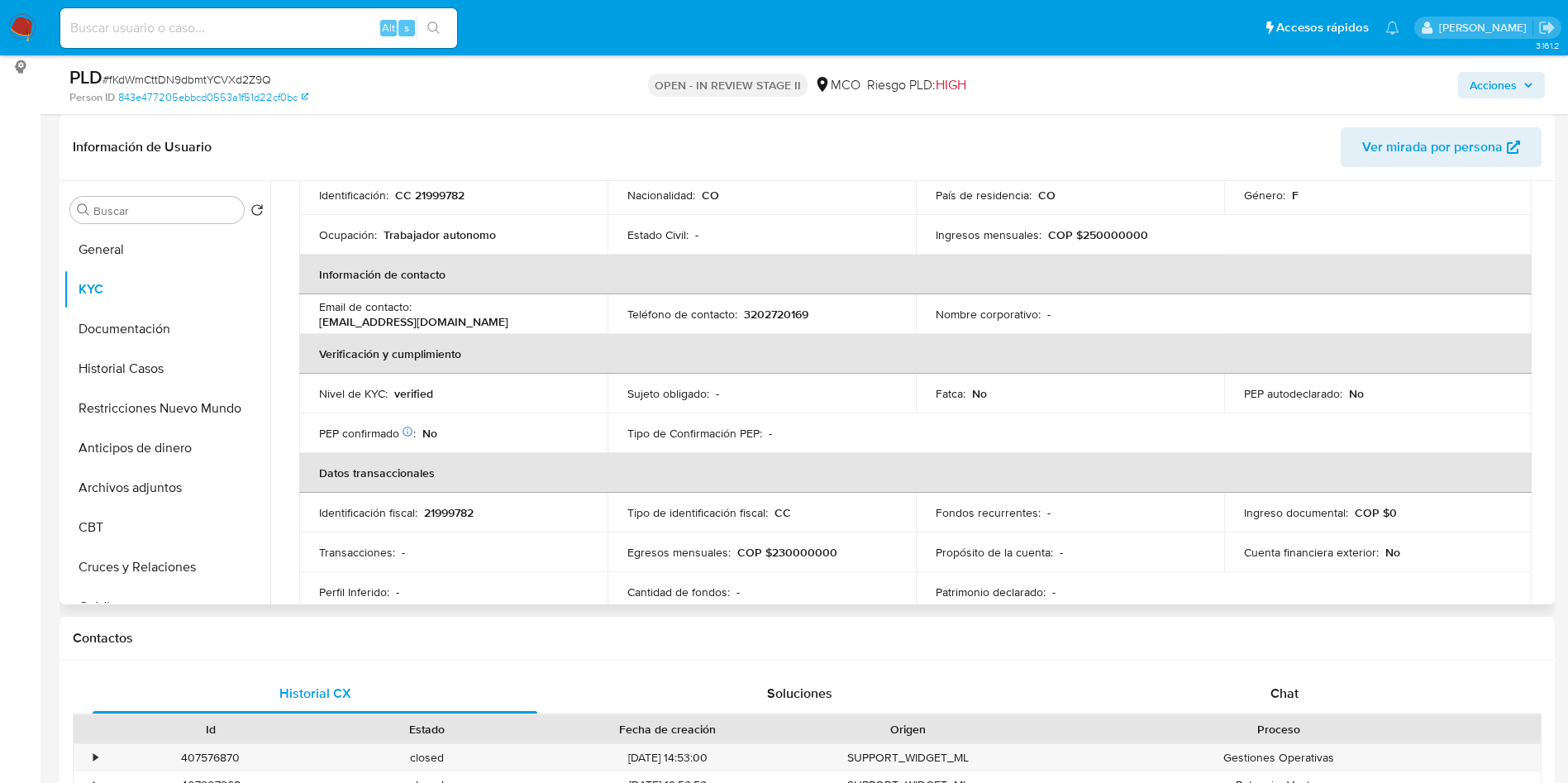
scroll to position [0, 0]
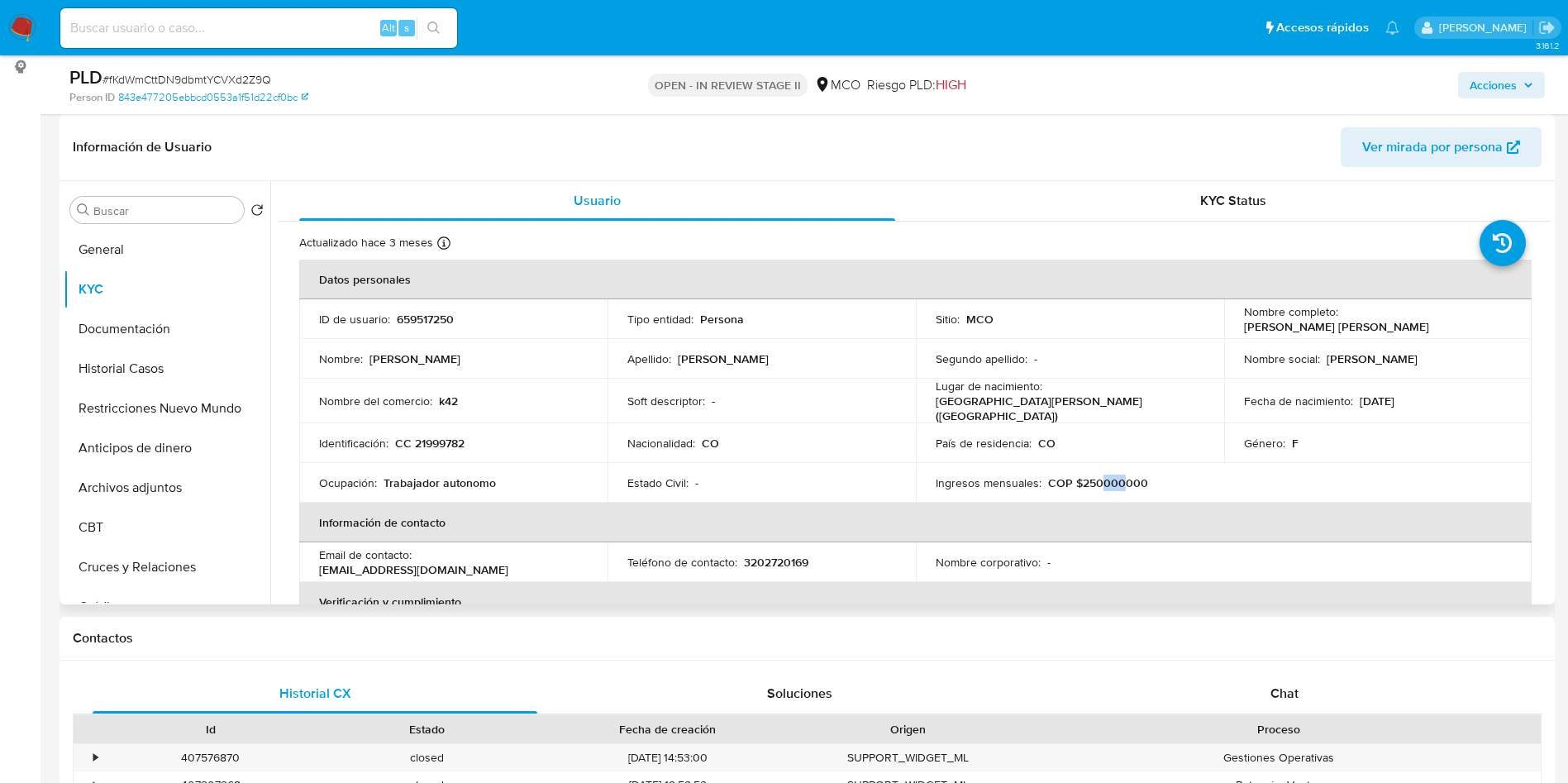
drag, startPoint x: 1117, startPoint y: 480, endPoint x: 1099, endPoint y: 478, distance: 18.1
click at [1099, 478] on p "COP $250000000" at bounding box center [1099, 482] width 100 height 14
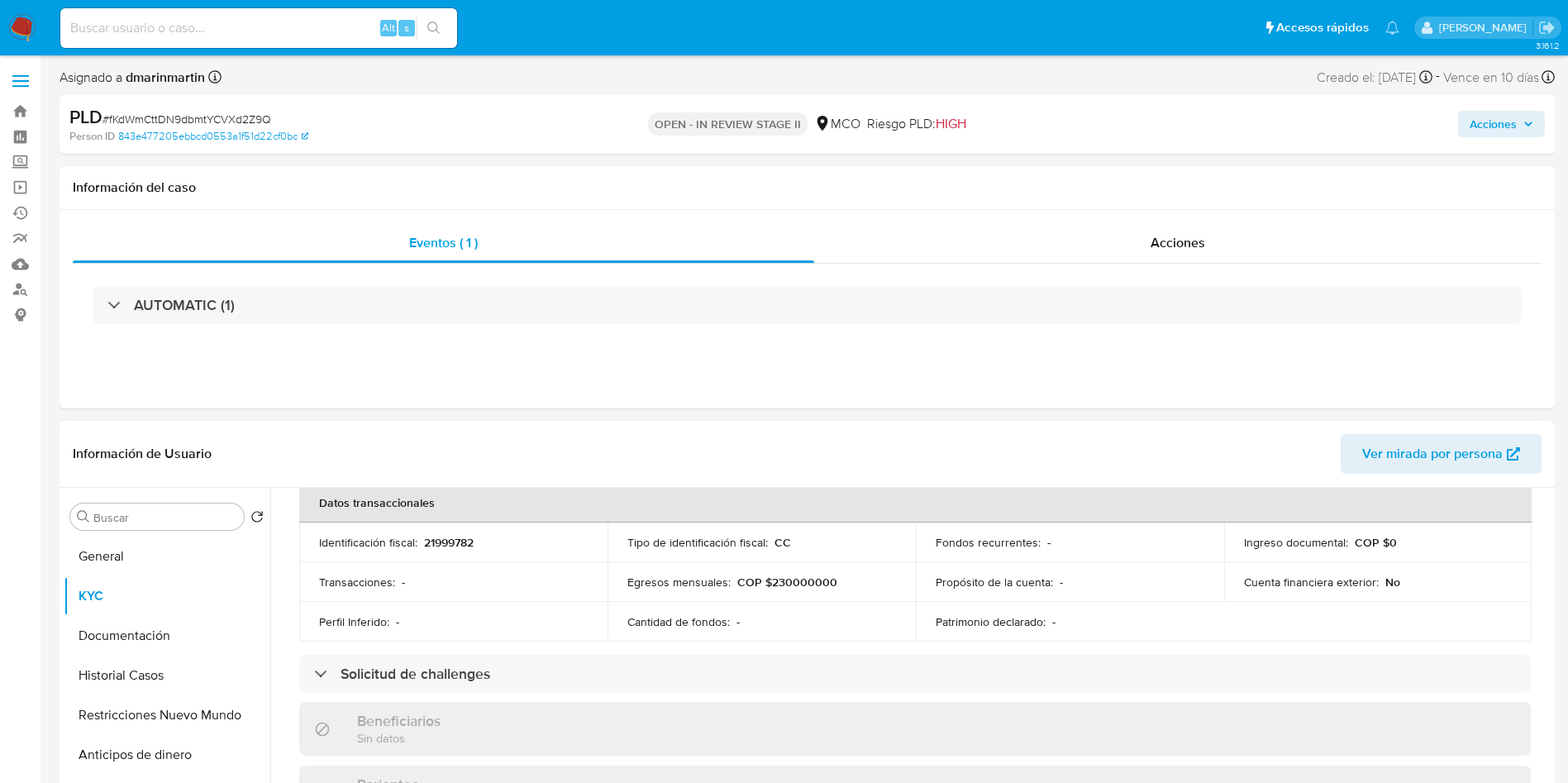
scroll to position [218, 0]
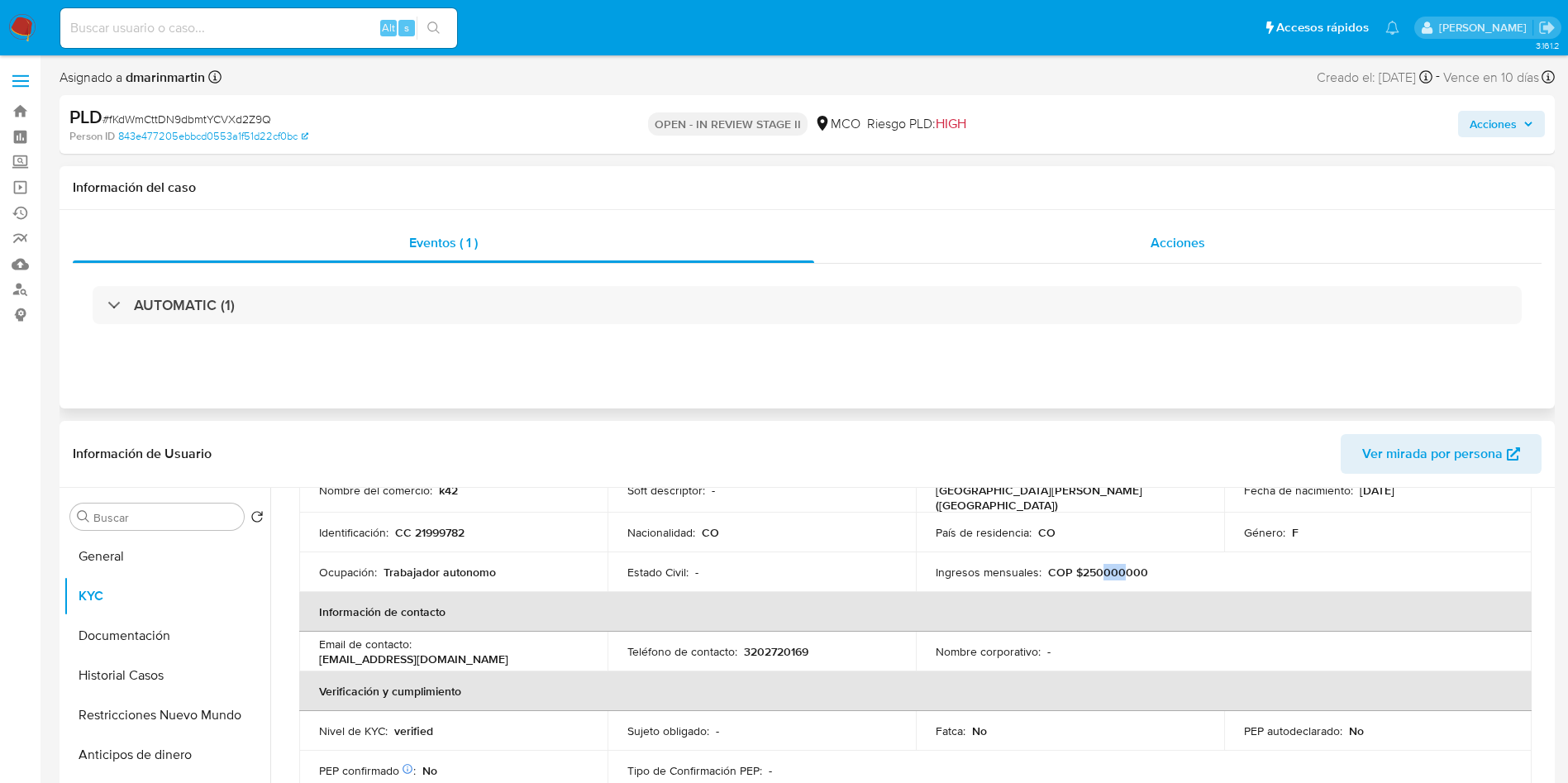
click at [1150, 238] on div "Acciones" at bounding box center [1177, 242] width 727 height 40
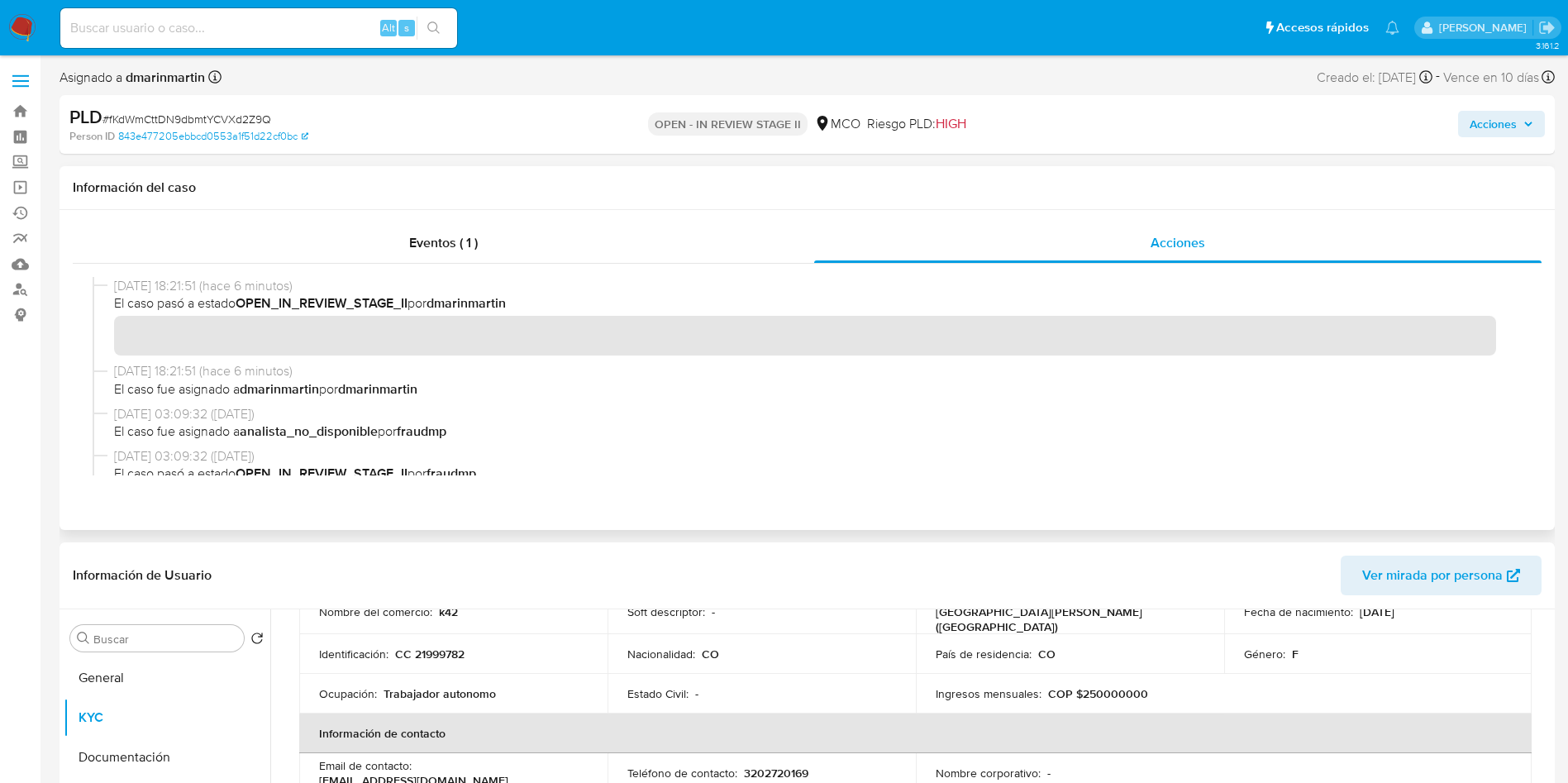
click at [467, 177] on div "Información del caso" at bounding box center [807, 187] width 1496 height 43
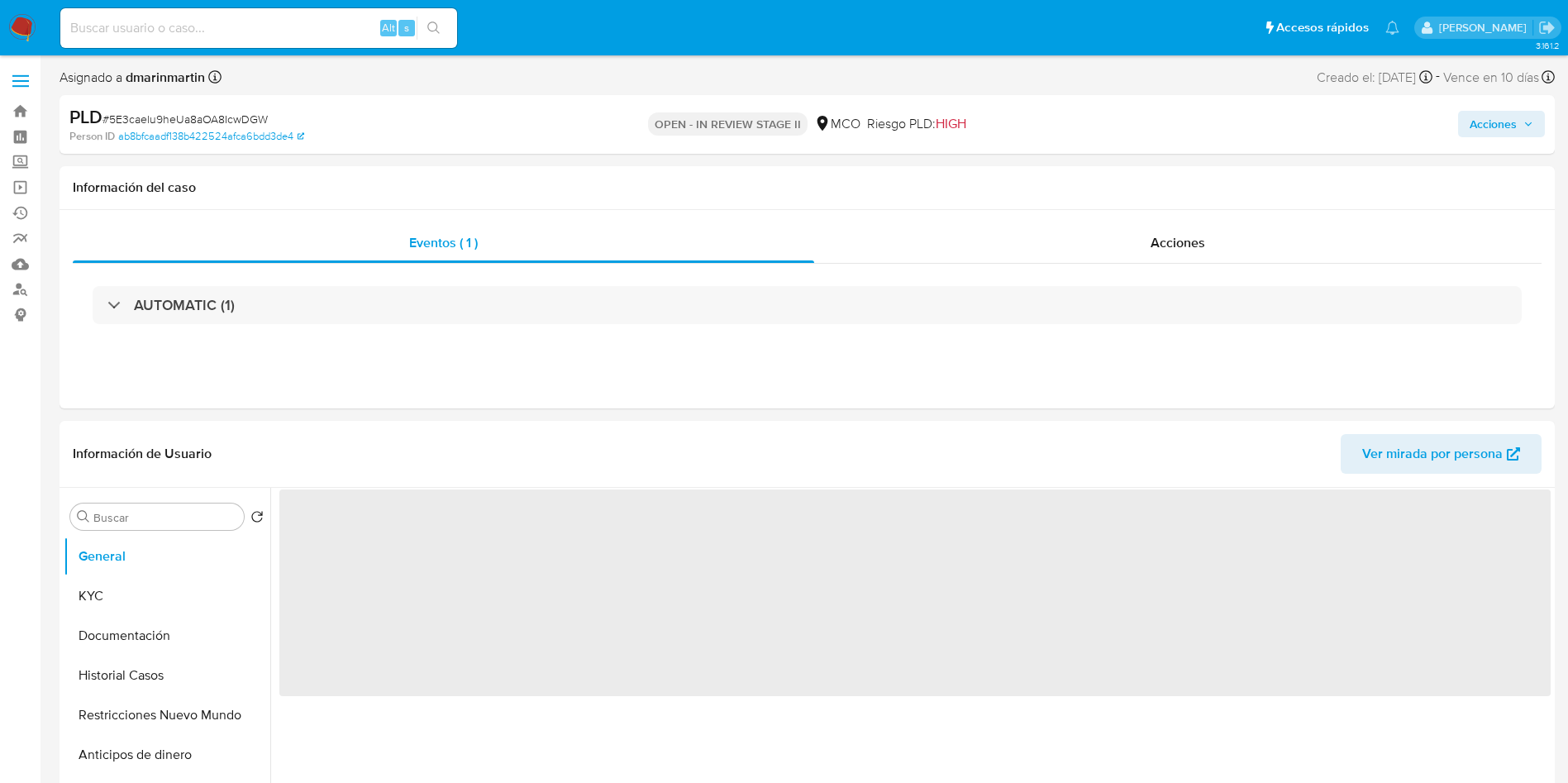
select select "10"
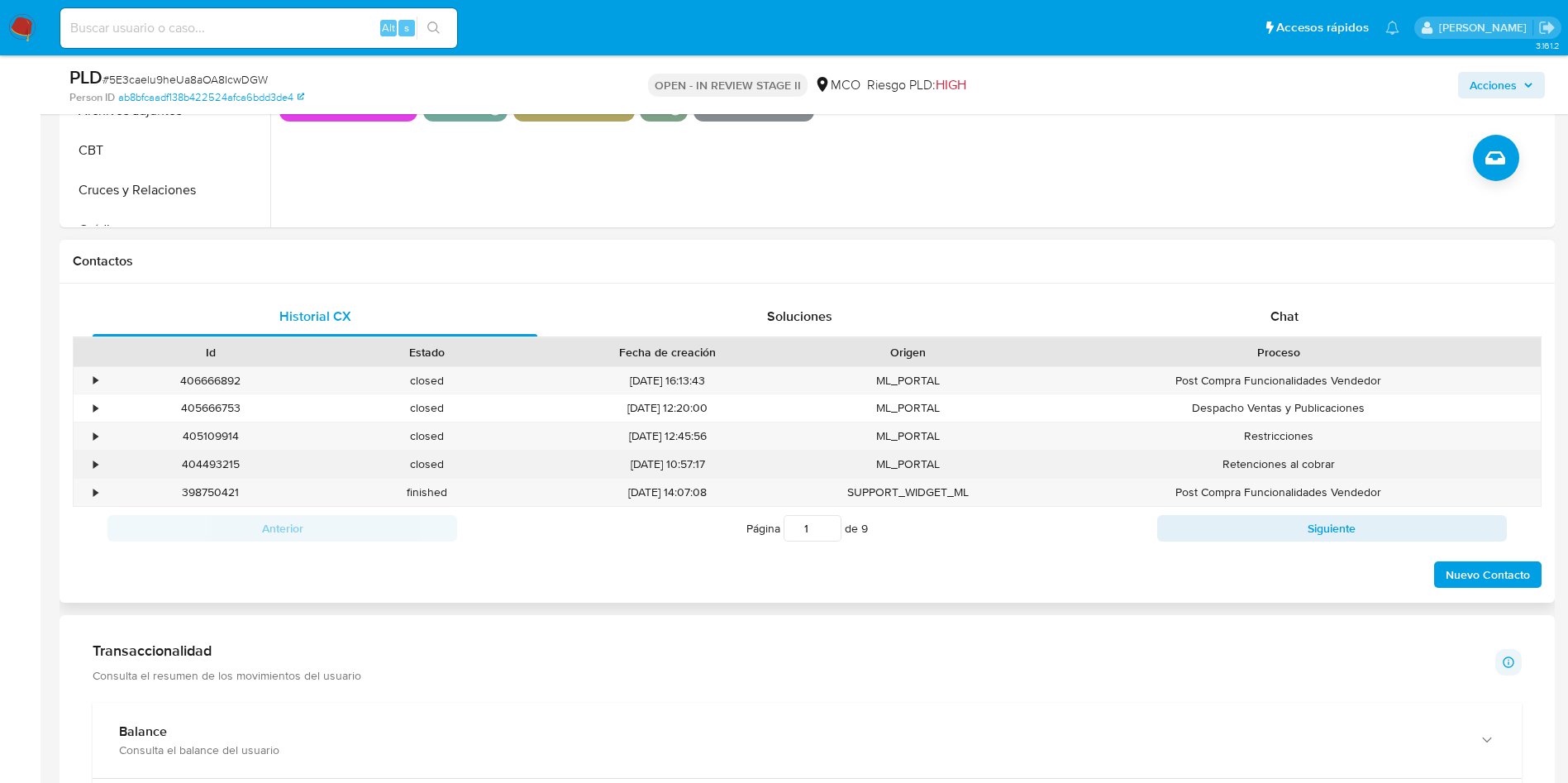
scroll to position [744, 0]
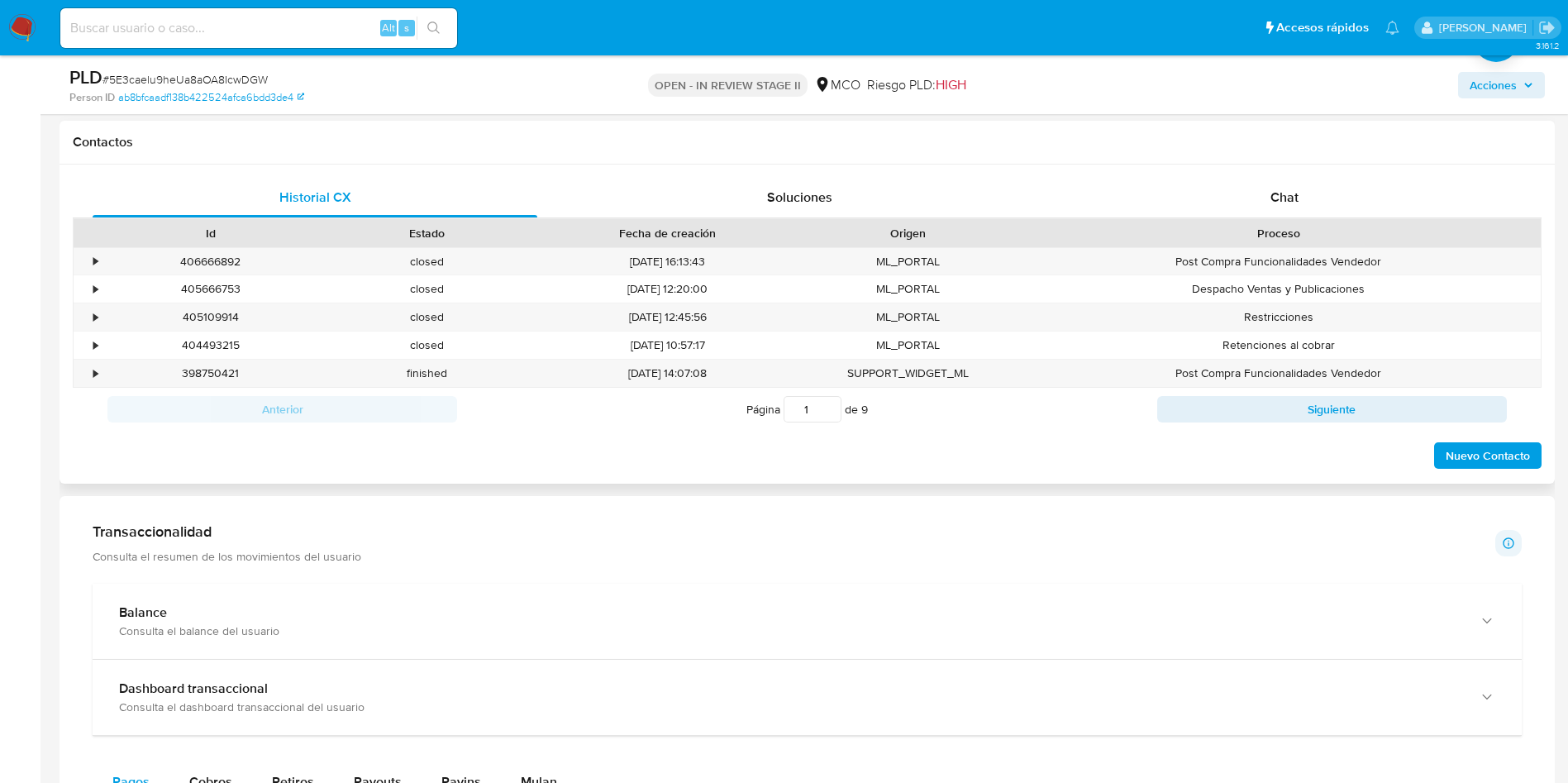
drag, startPoint x: 1276, startPoint y: 200, endPoint x: 1271, endPoint y: 224, distance: 24.5
click at [1276, 201] on span "Chat" at bounding box center [1284, 197] width 28 height 19
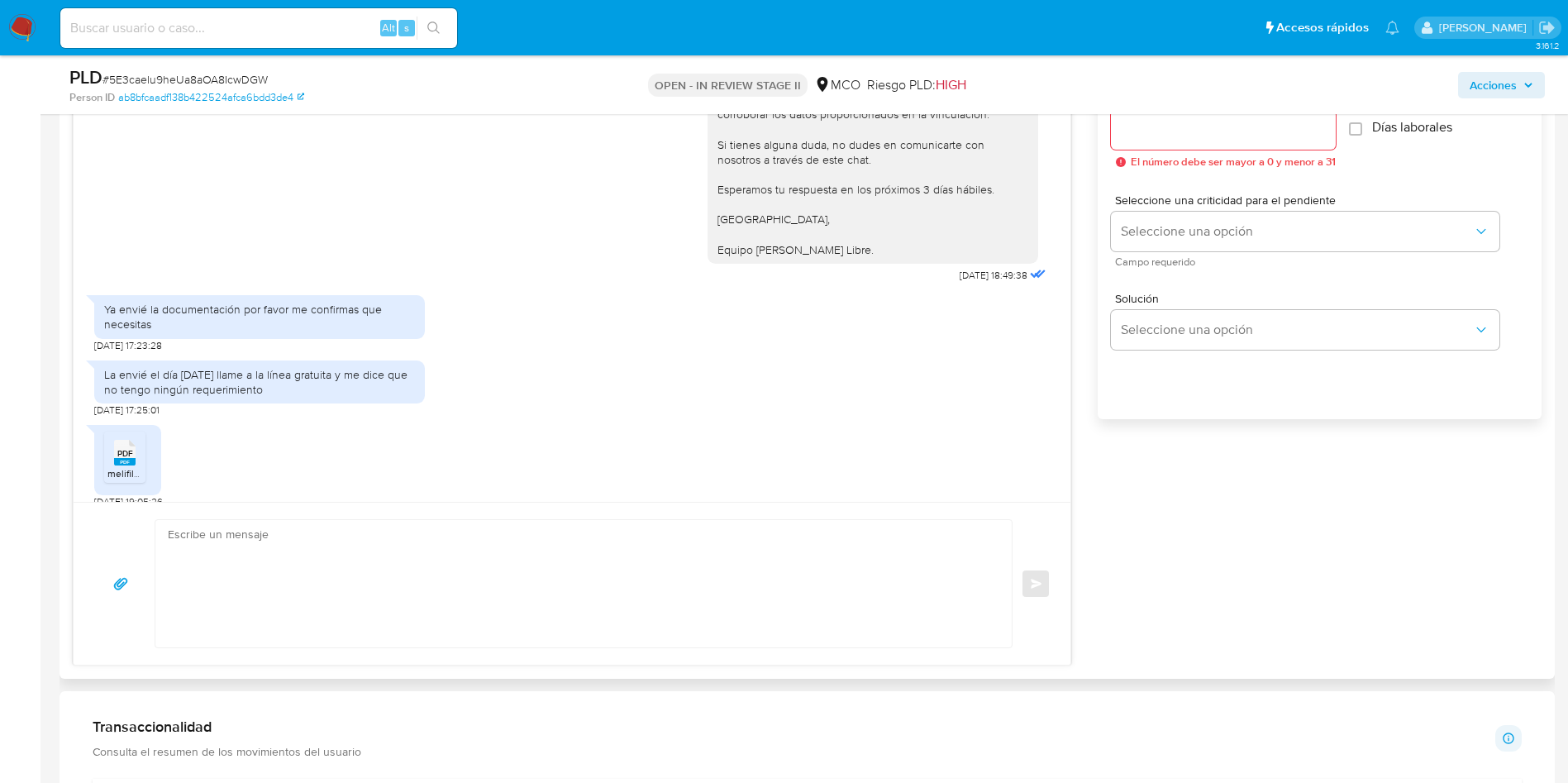
scroll to position [992, 0]
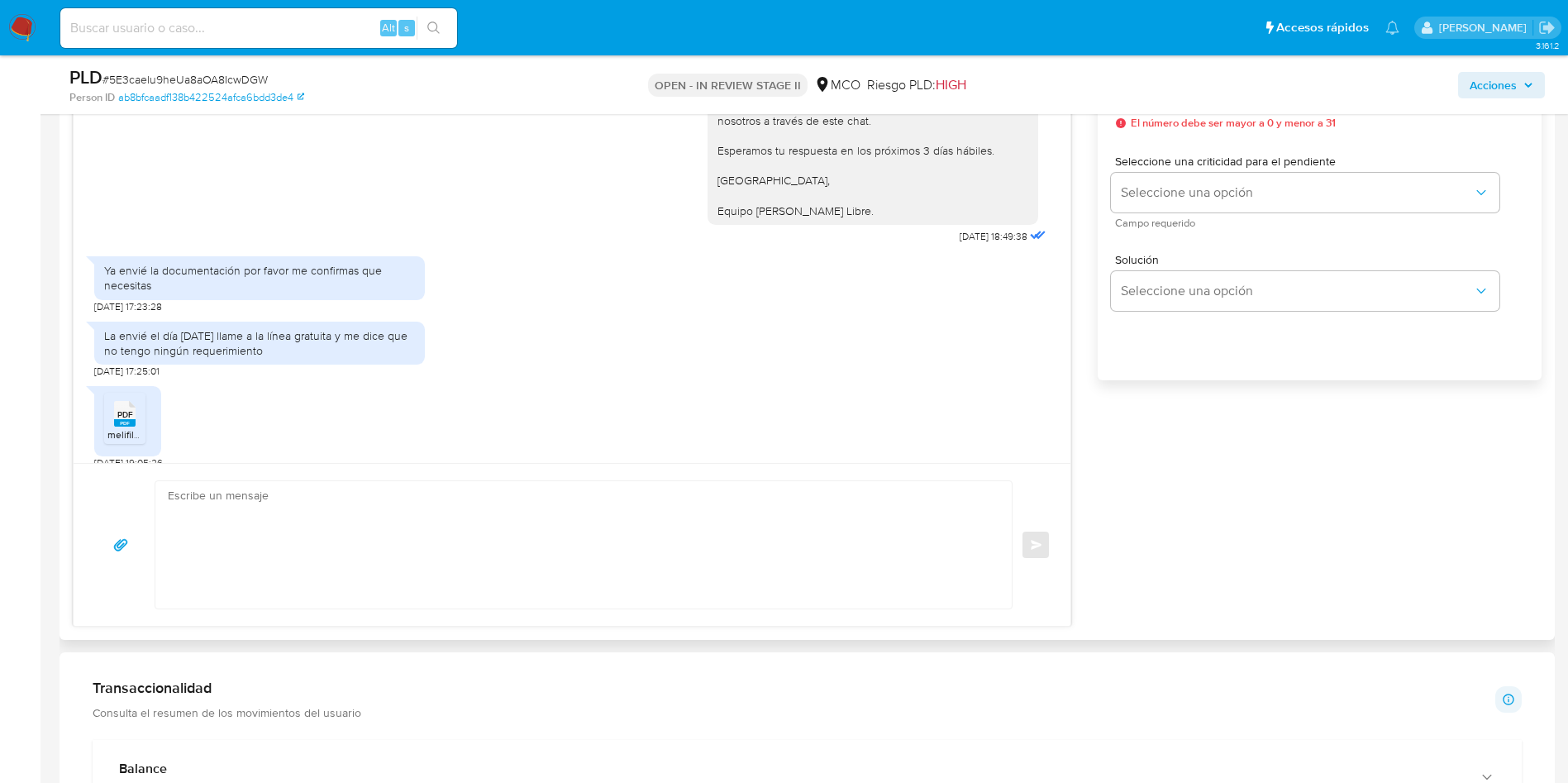
click at [130, 419] on rect at bounding box center [125, 423] width 21 height 8
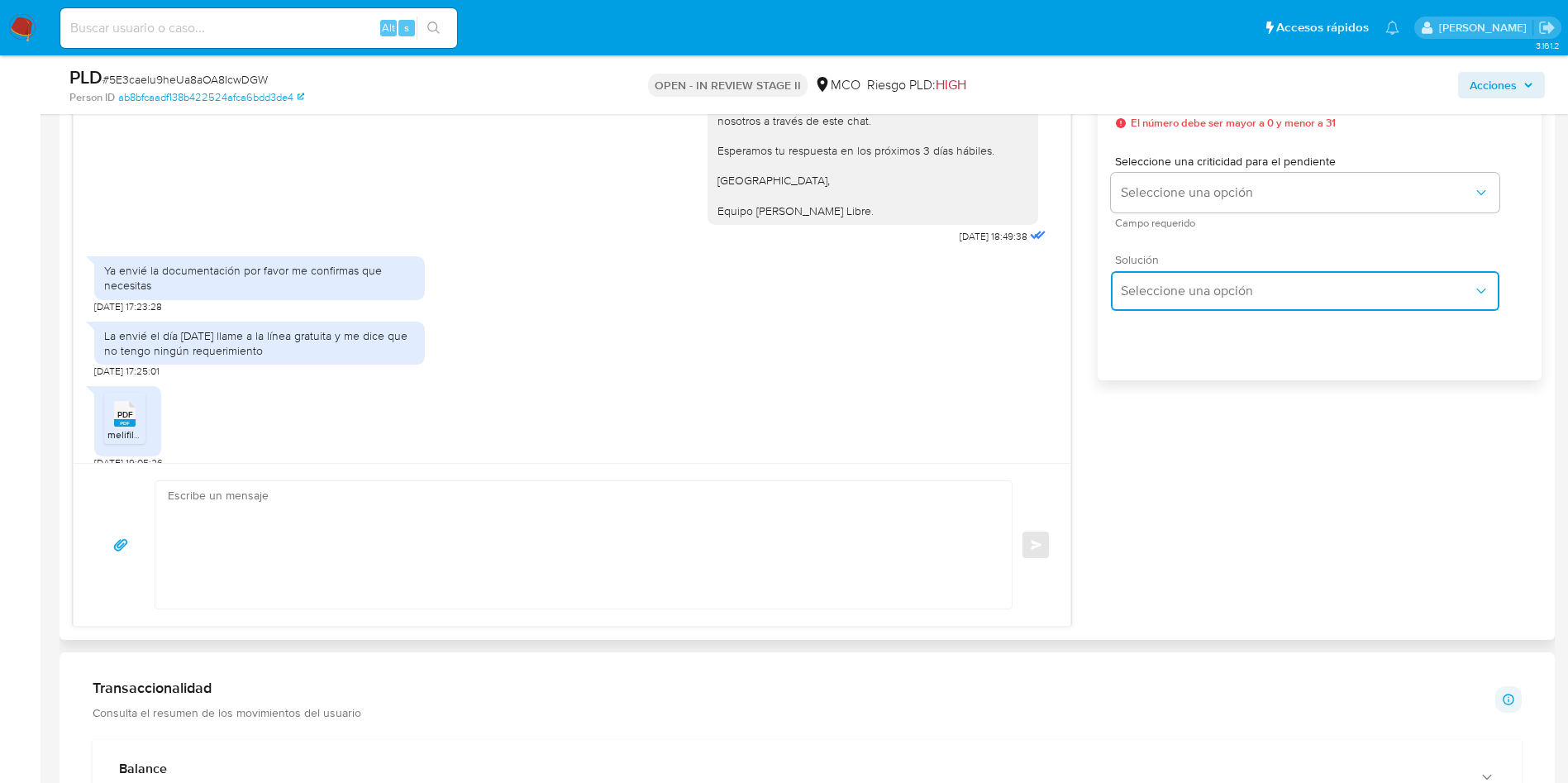
click at [1210, 294] on span "Seleccione una opción" at bounding box center [1297, 291] width 352 height 16
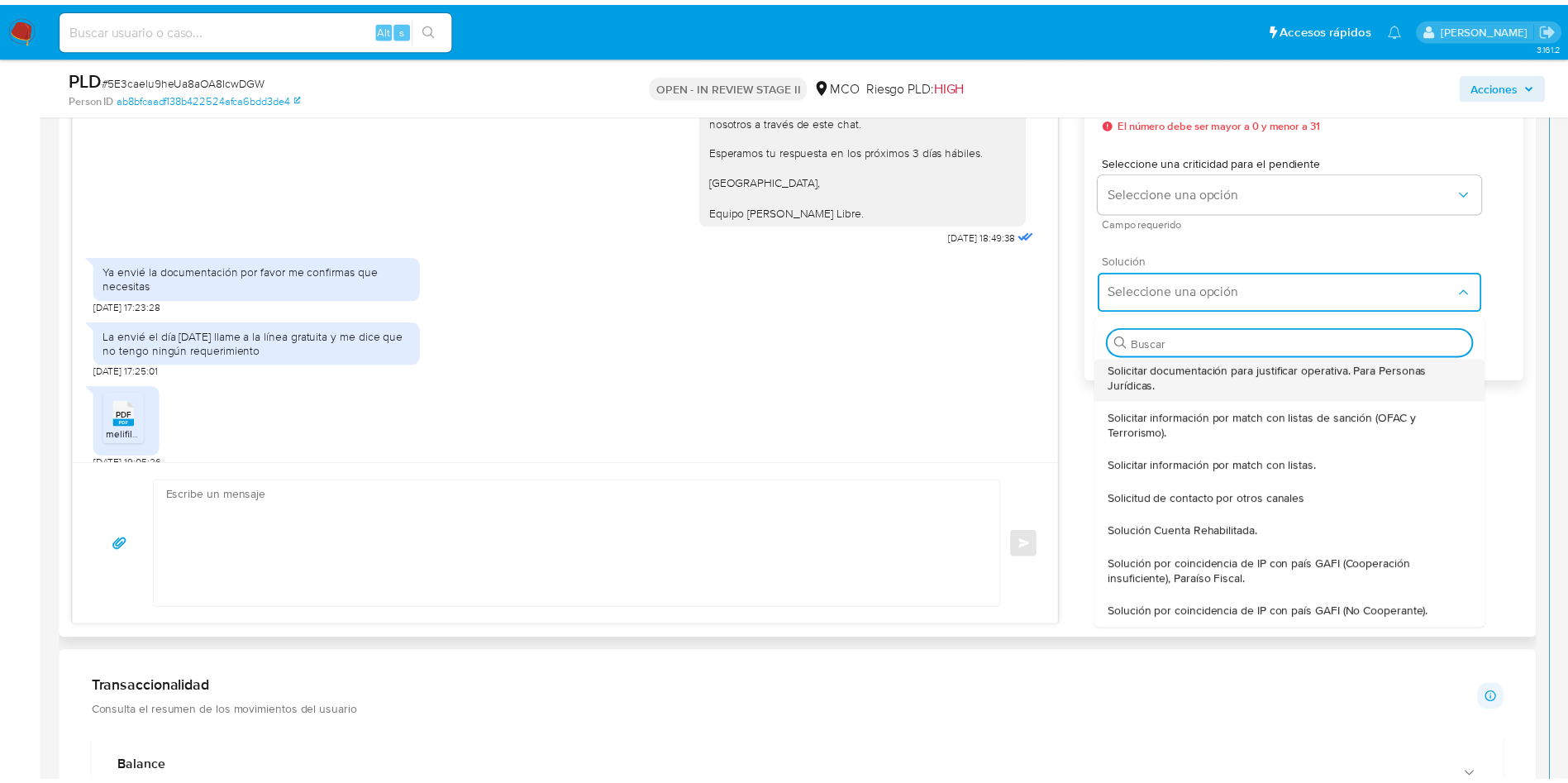
scroll to position [149, 0]
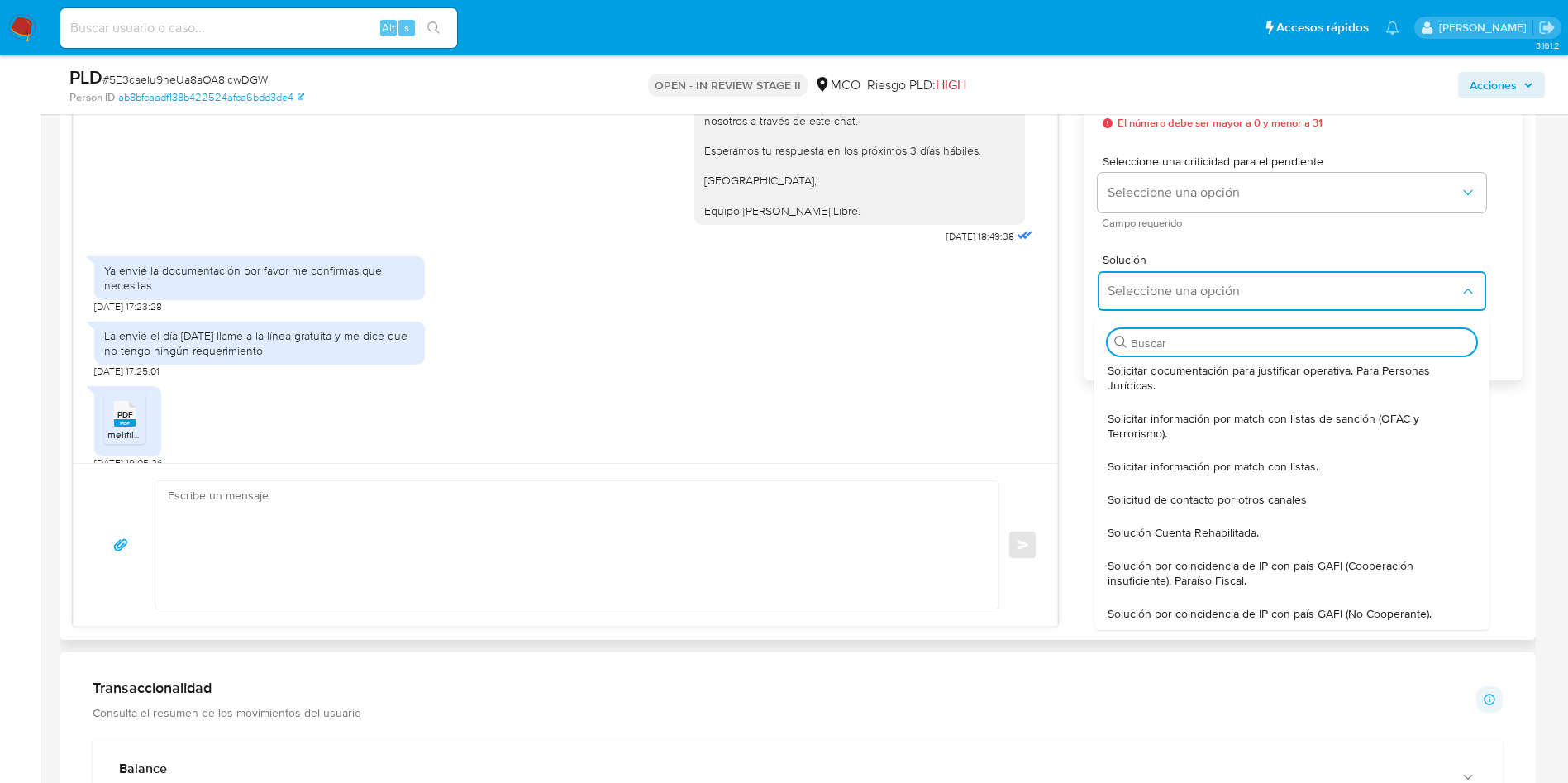
click at [1536, 450] on div "Historial CX Soluciones Chat Id Estado Fecha de creación Origen Proceso • 40666…" at bounding box center [798, 278] width 1476 height 723
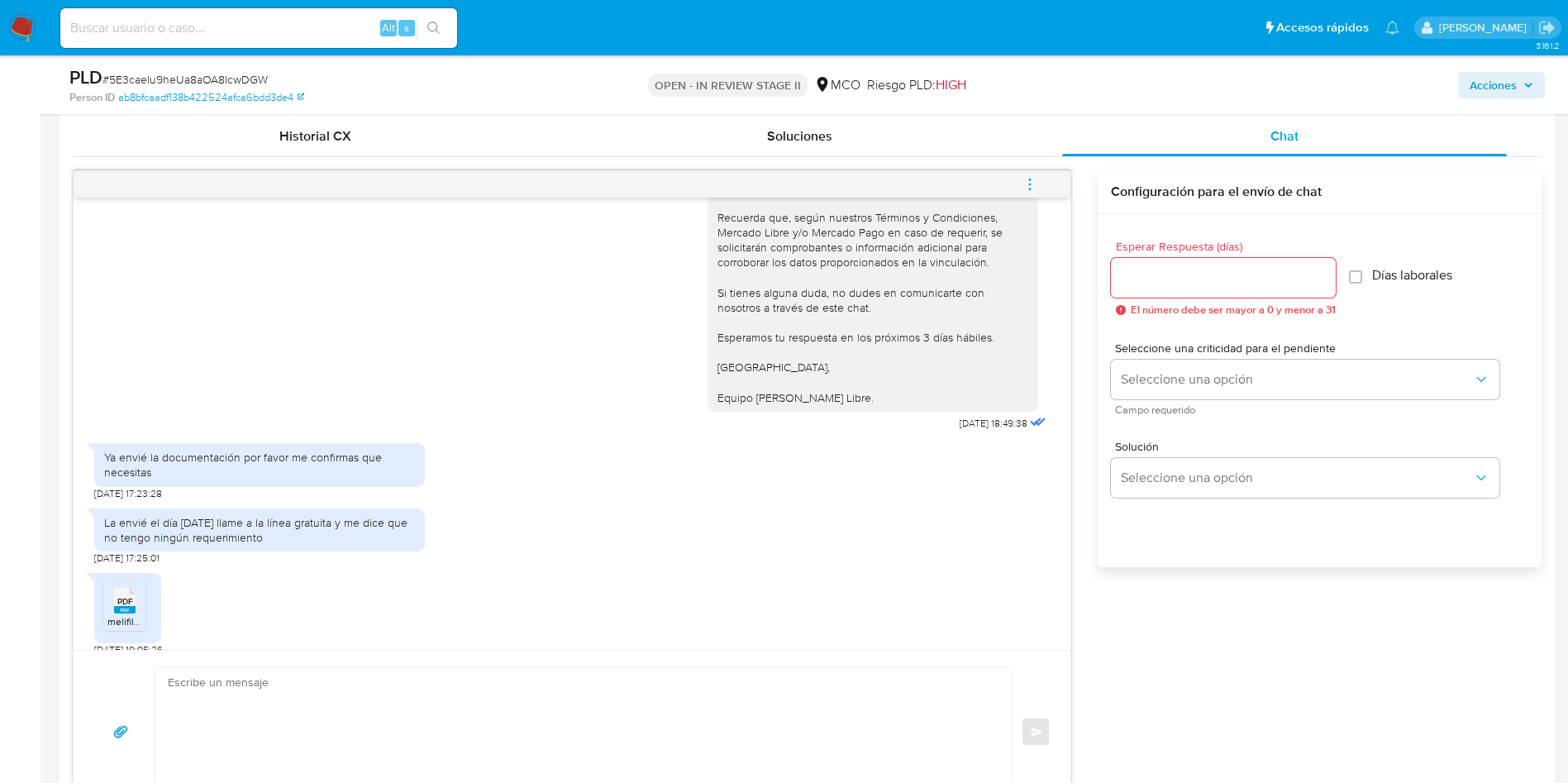
scroll to position [496, 0]
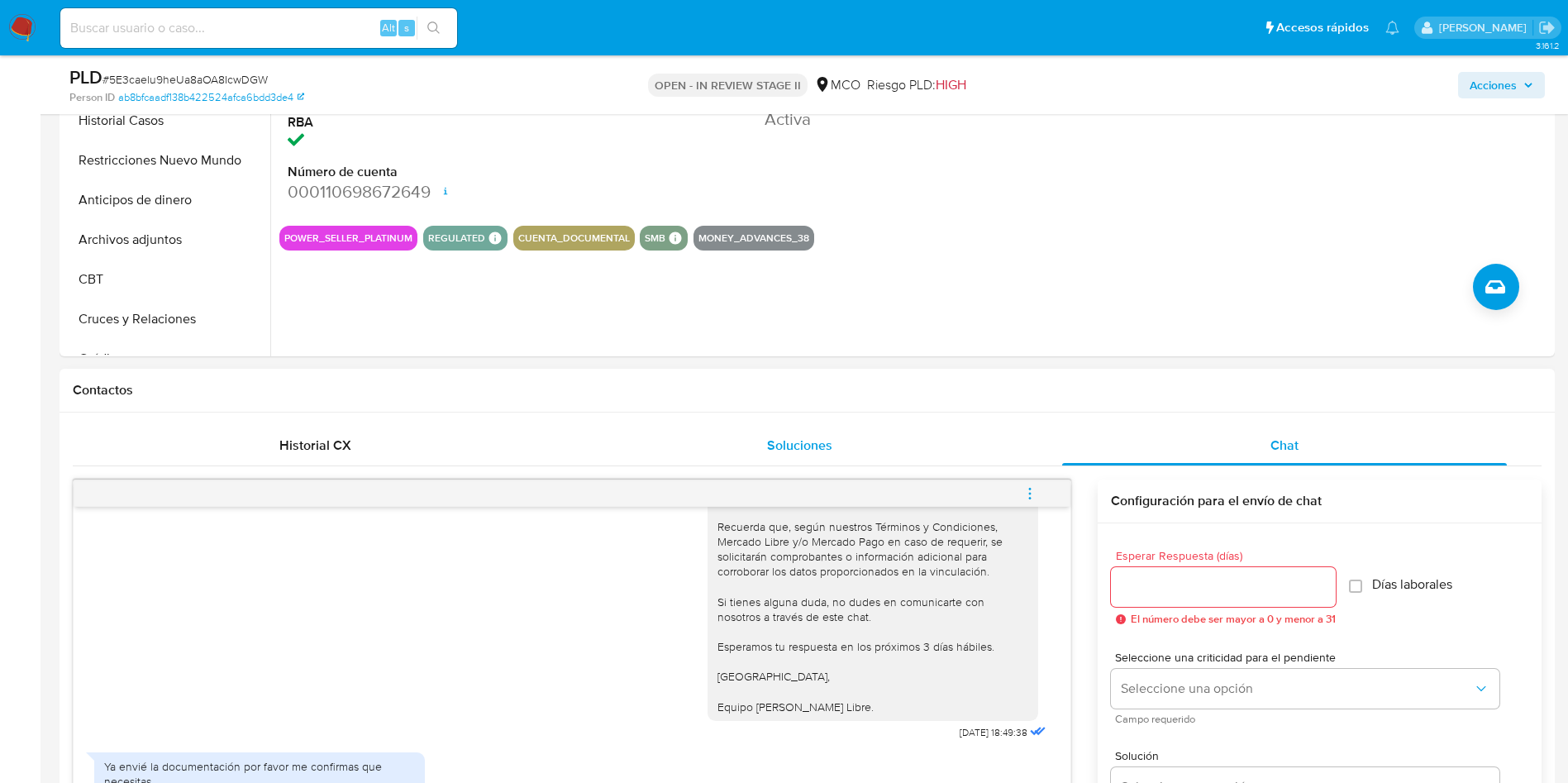
click at [825, 451] on span "Soluciones" at bounding box center [799, 445] width 66 height 19
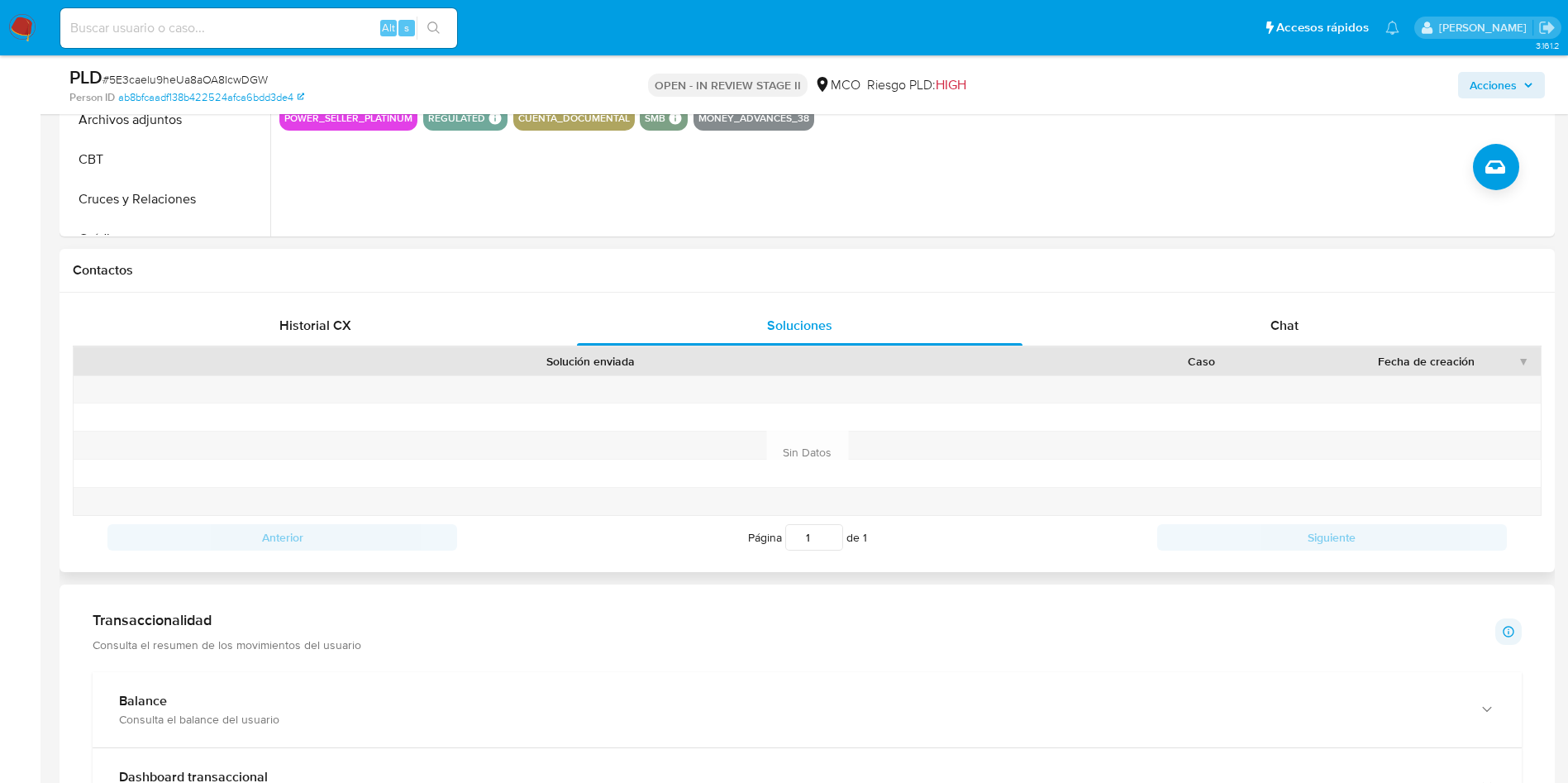
scroll to position [620, 0]
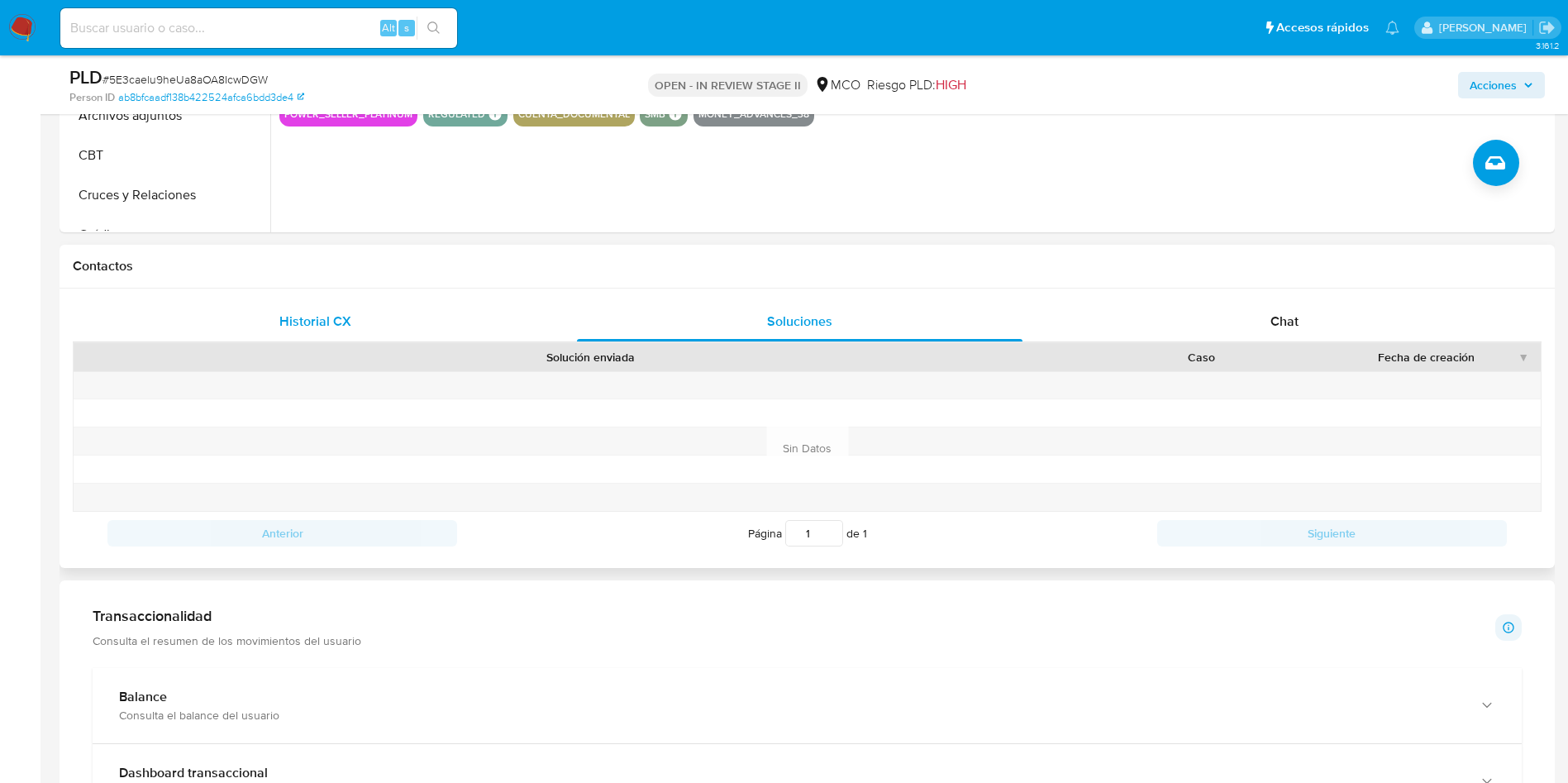
click at [276, 323] on div "Historial CX" at bounding box center [315, 321] width 445 height 40
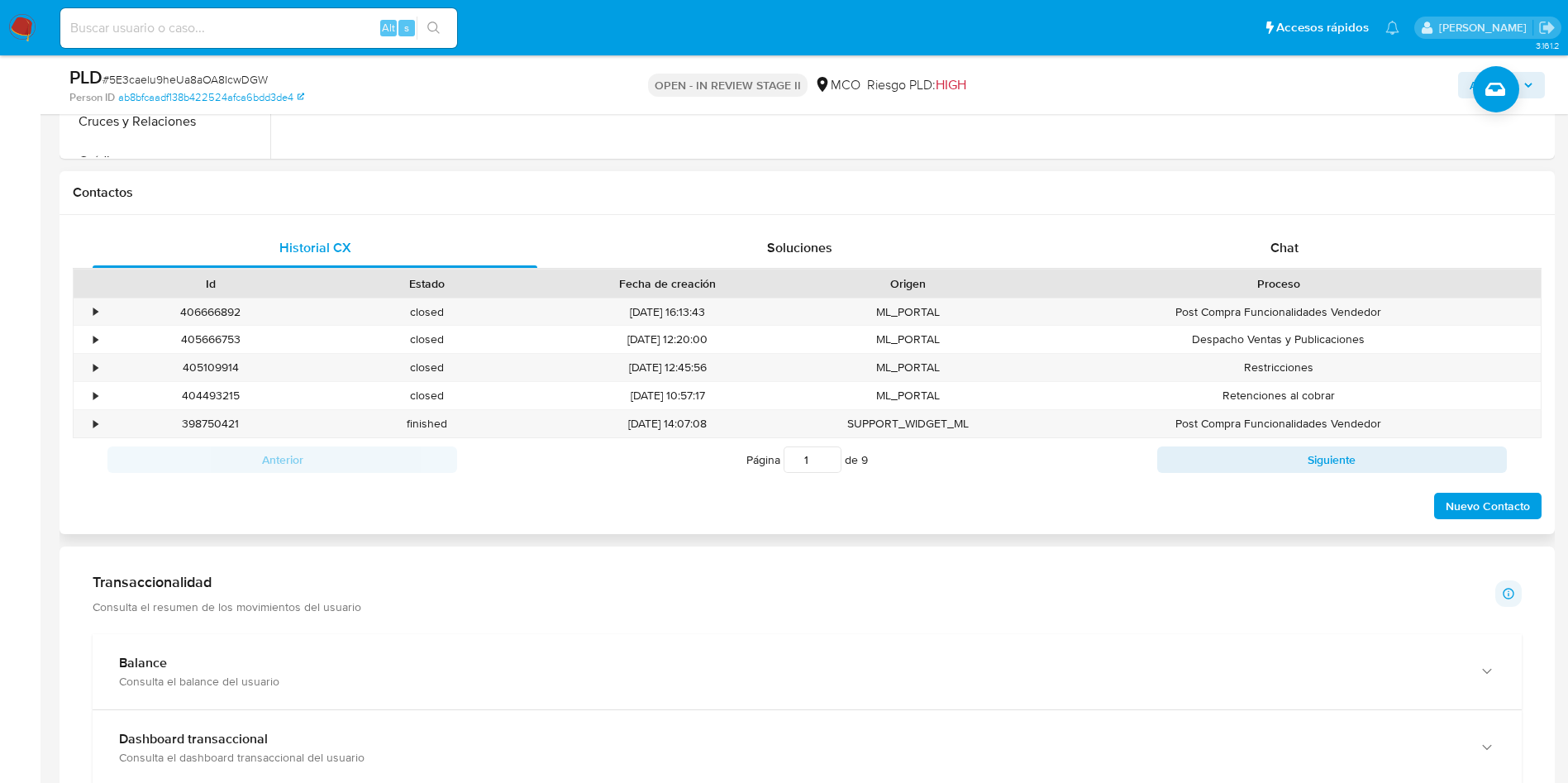
scroll to position [744, 0]
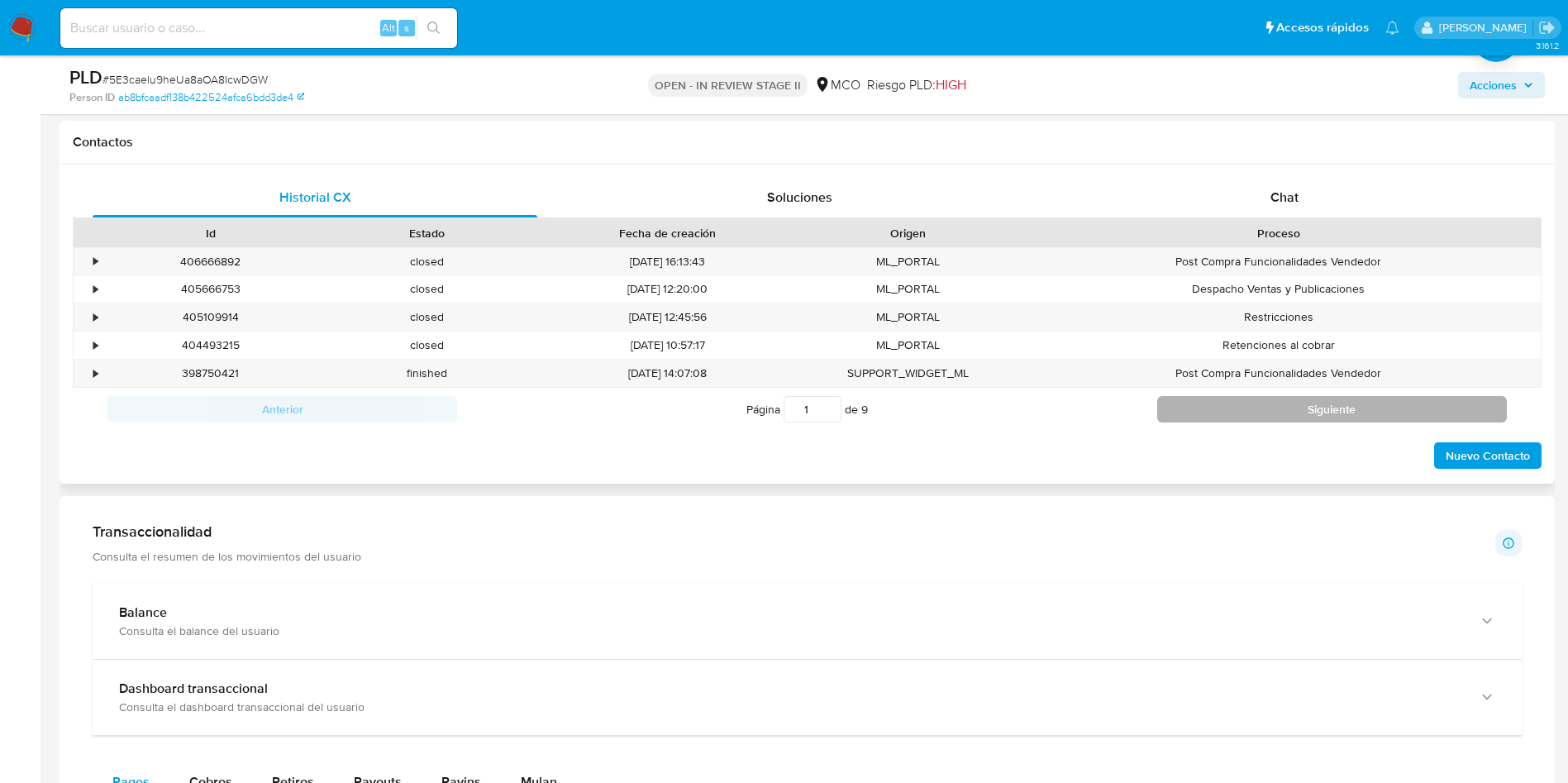
click at [1259, 419] on button "Siguiente" at bounding box center [1332, 408] width 350 height 26
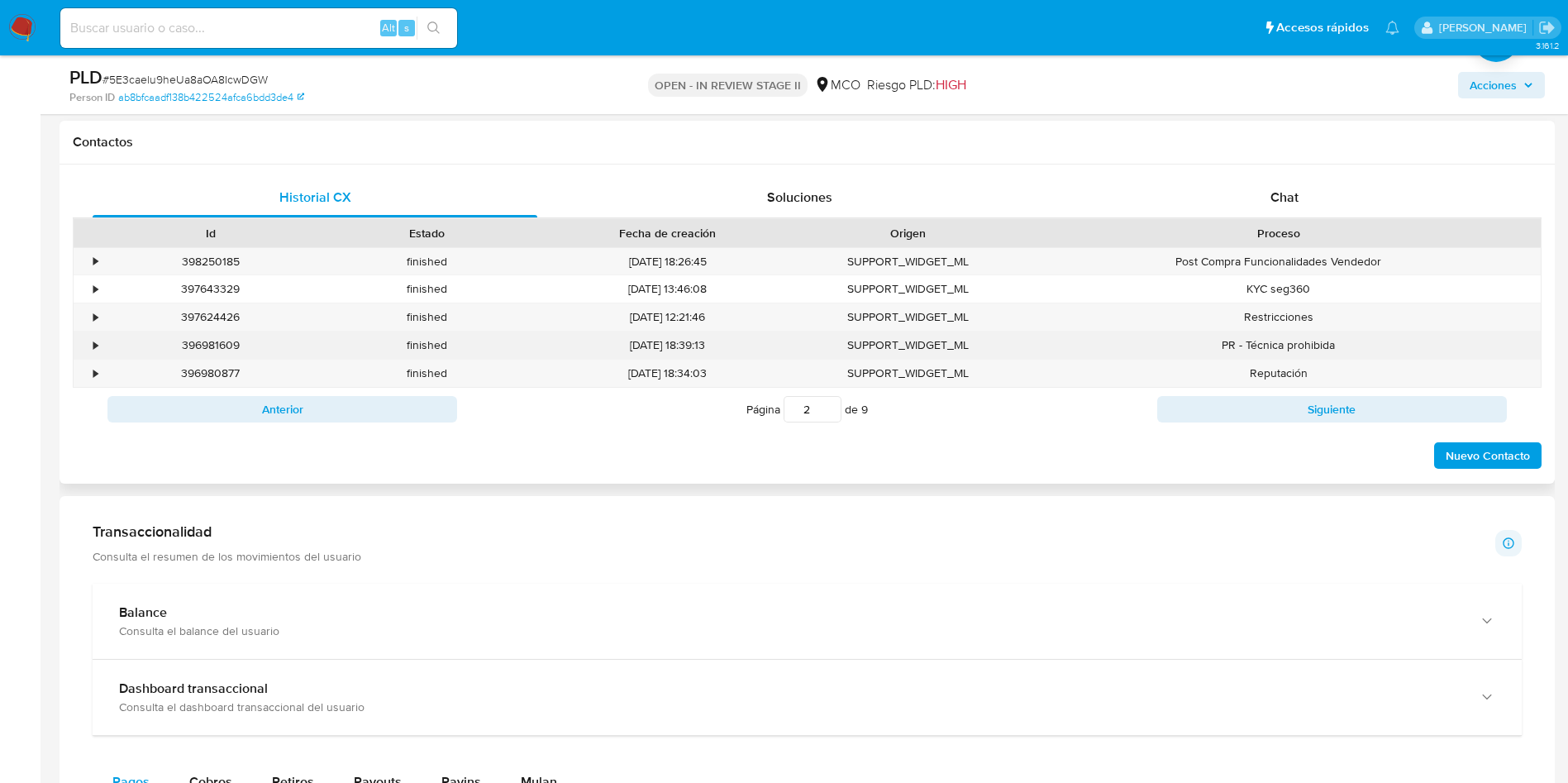
click at [98, 348] on div "•" at bounding box center [96, 345] width 4 height 15
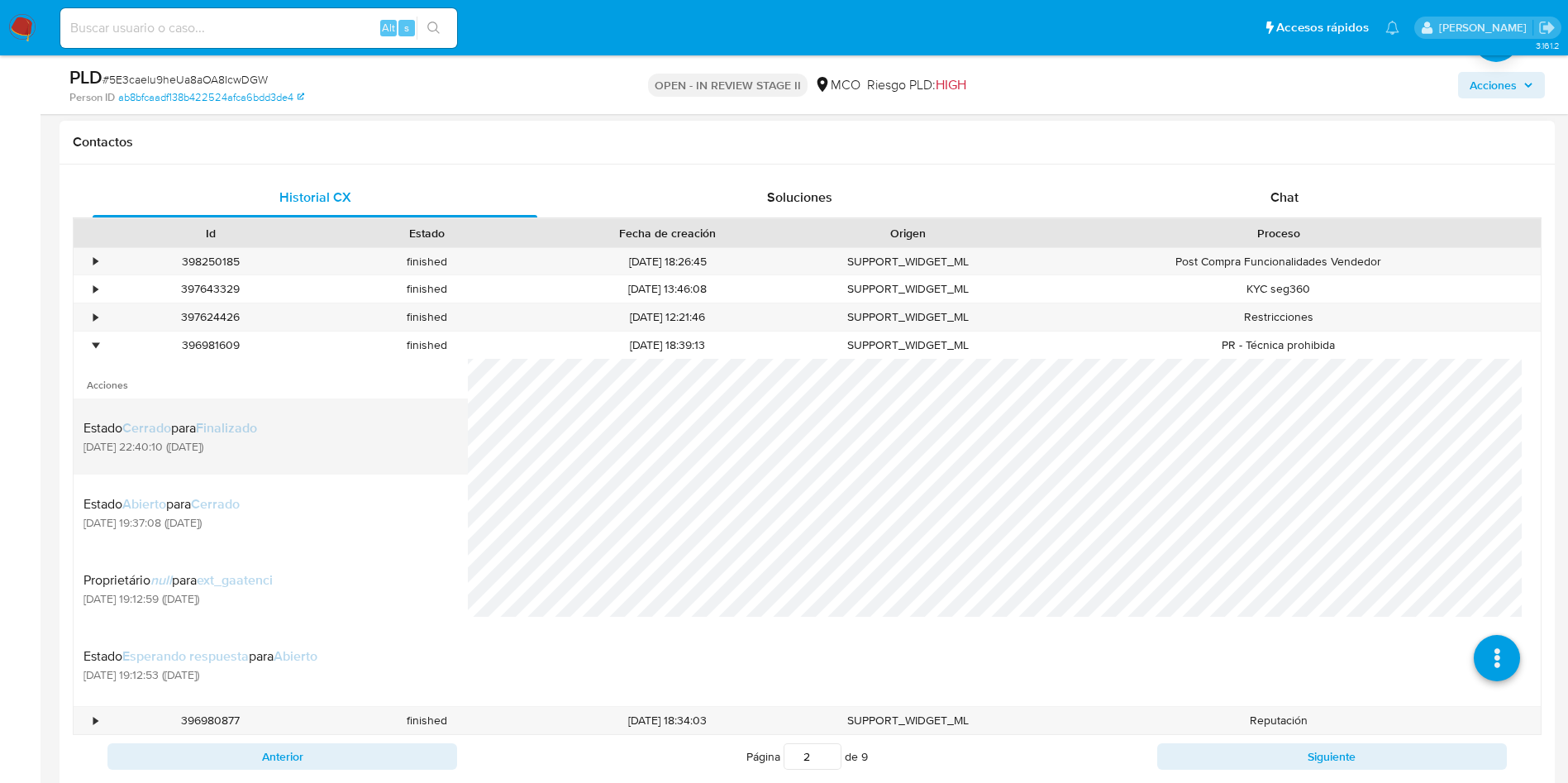
scroll to position [13, 0]
drag, startPoint x: 251, startPoint y: 441, endPoint x: 281, endPoint y: 457, distance: 34.0
click at [251, 442] on span "23/08/2025 22:40:10 (hace un mes)" at bounding box center [170, 446] width 174 height 14
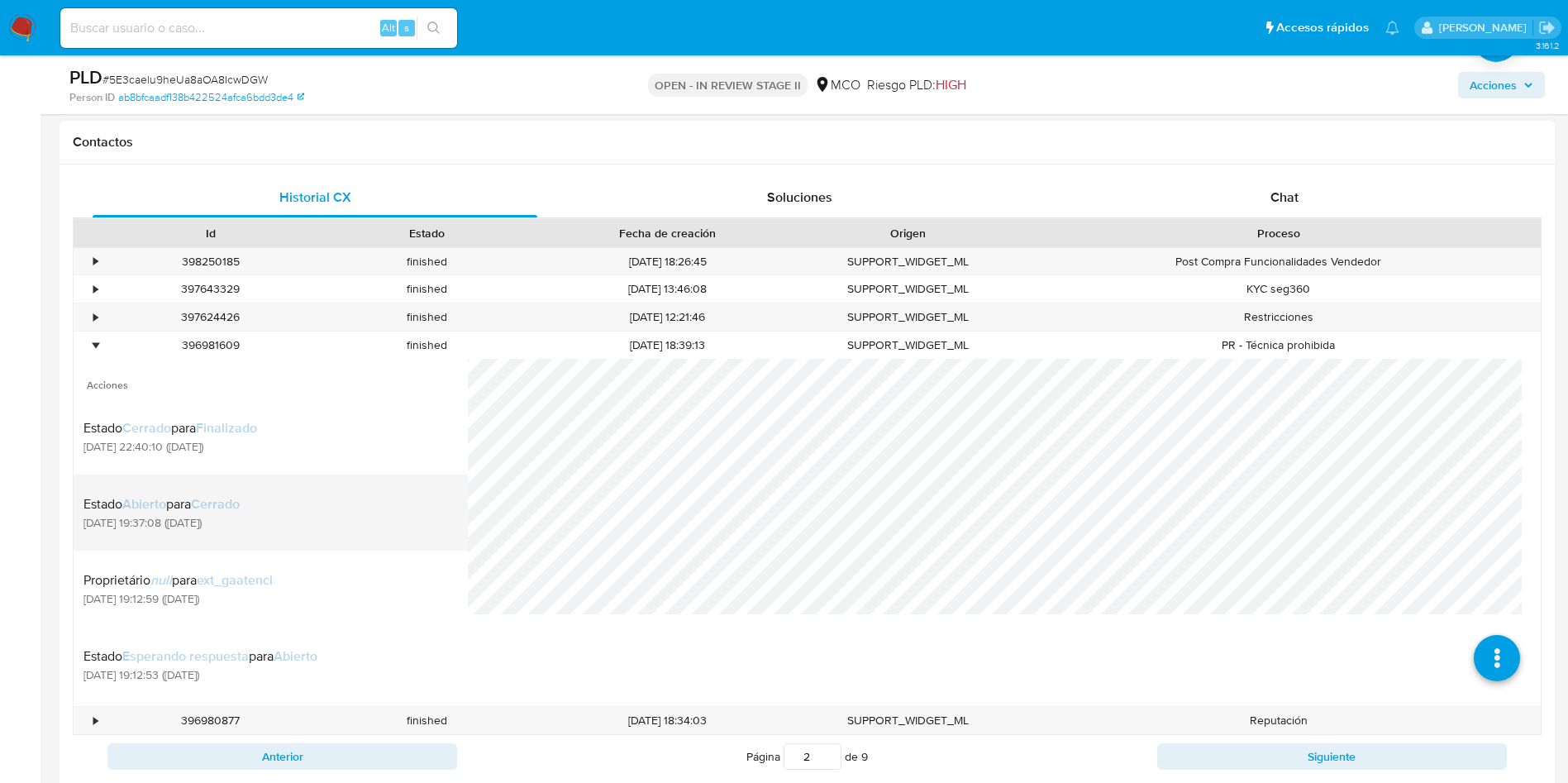
click at [334, 489] on div "Estado Abierto para Cerrado 24/07/2025 19:37:08 (hace 2 meses)" at bounding box center [270, 513] width 375 height 56
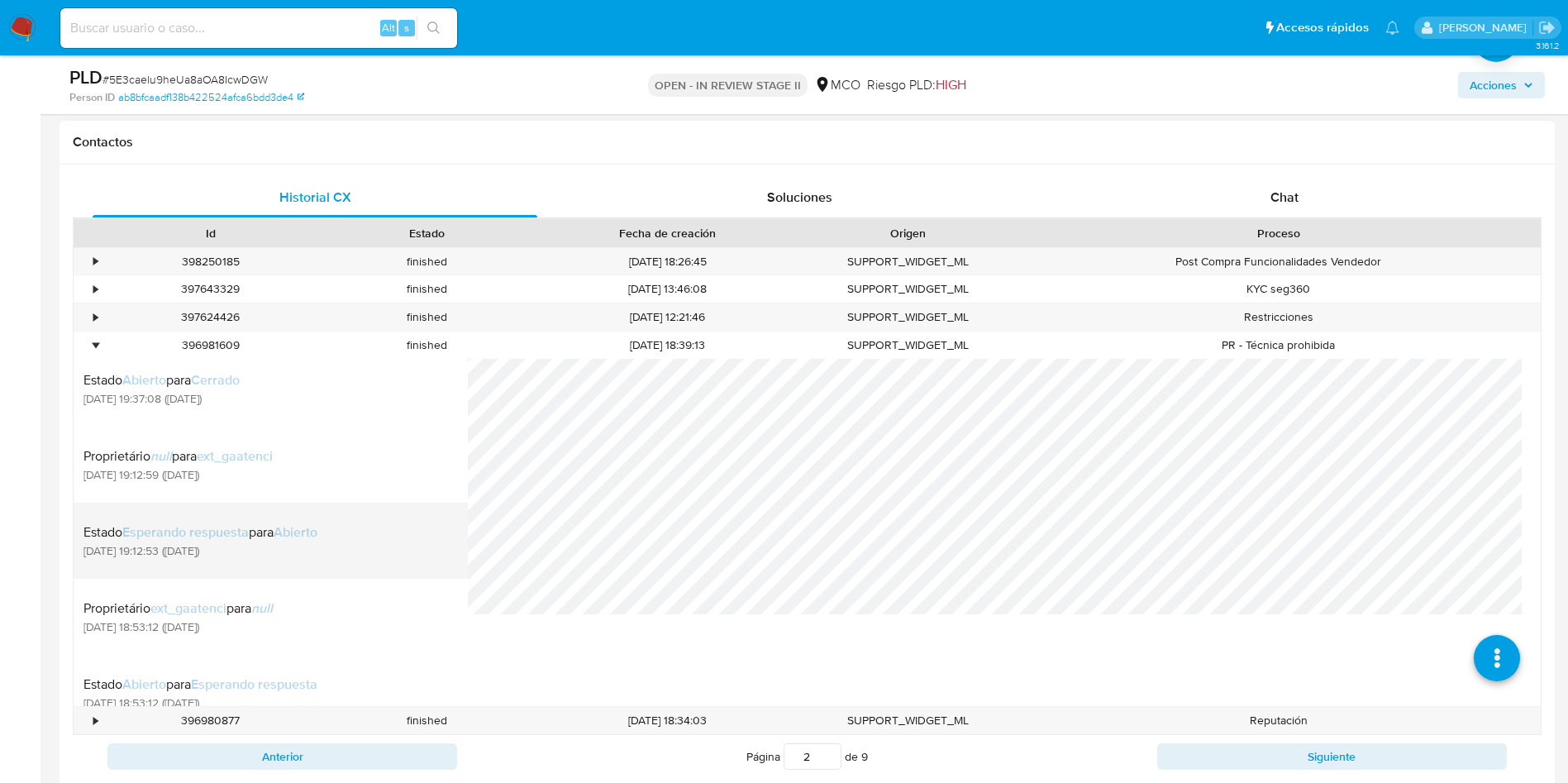
drag, startPoint x: 253, startPoint y: 489, endPoint x: 307, endPoint y: 548, distance: 80.0
click at [258, 490] on div "Proprietário null para ext_gaatenci 24/07/2025 19:12:59 (hace 2 meses)" at bounding box center [270, 464] width 375 height 56
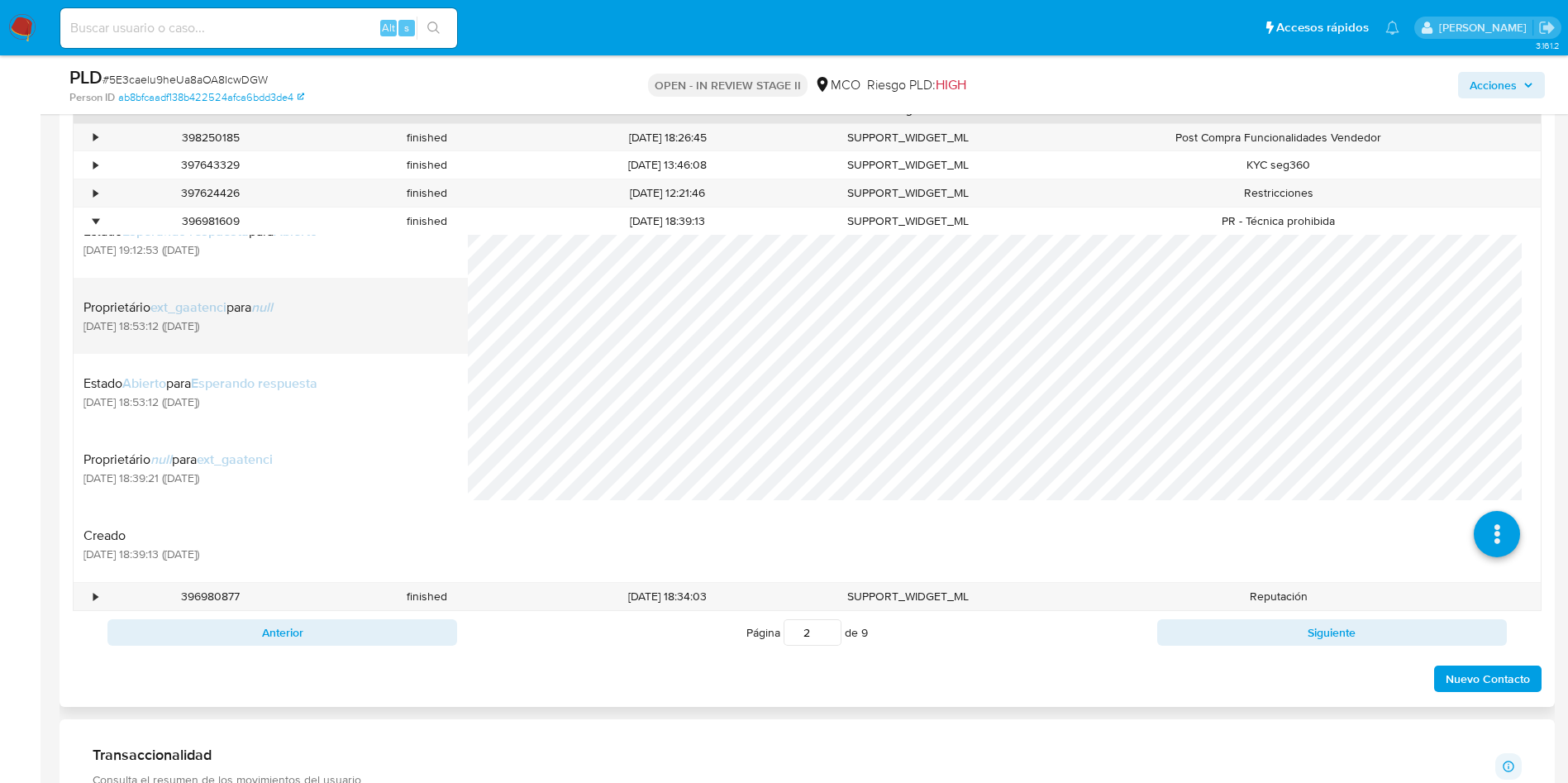
scroll to position [0, 0]
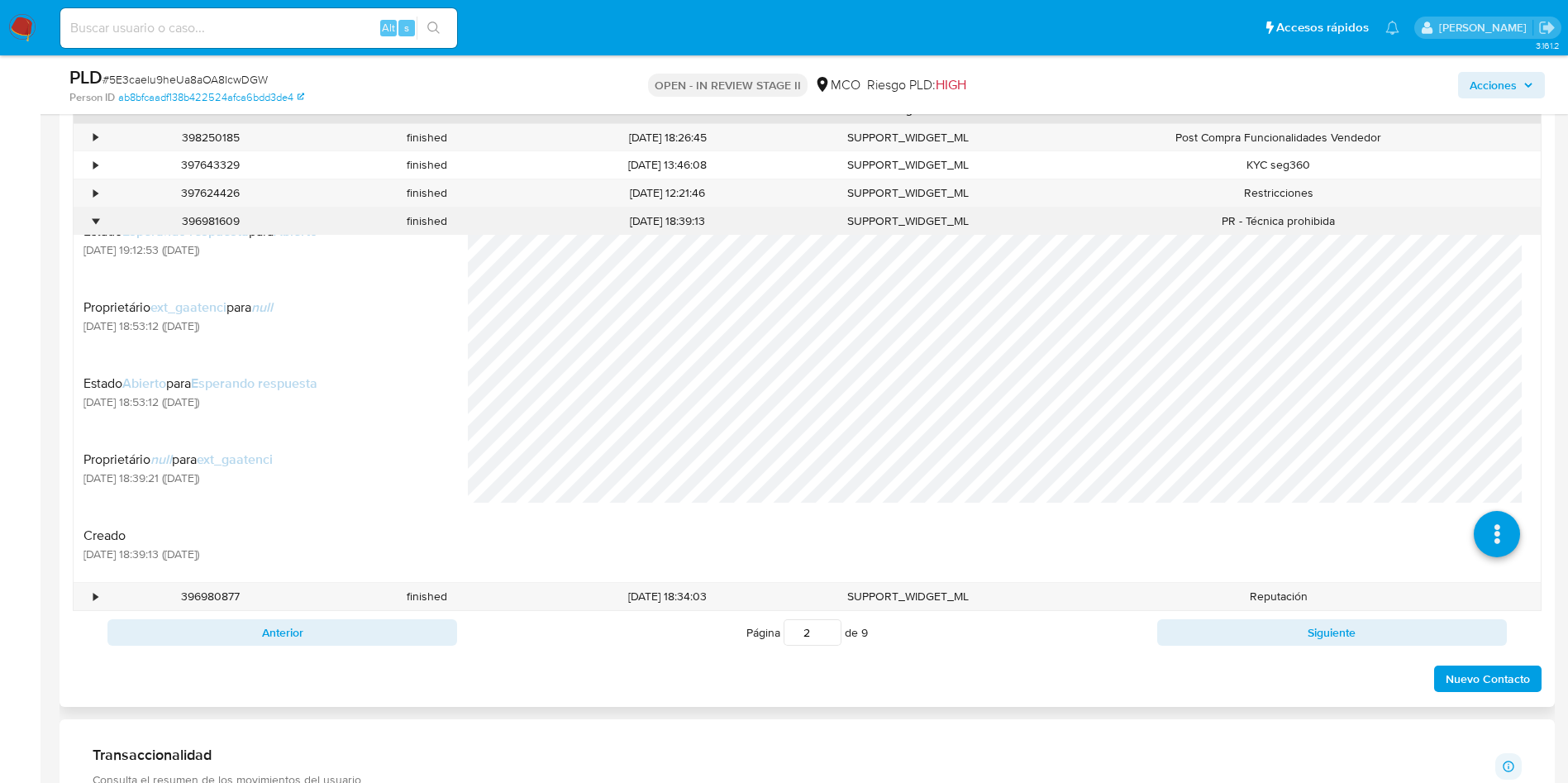
click at [94, 221] on div "•" at bounding box center [96, 221] width 4 height 15
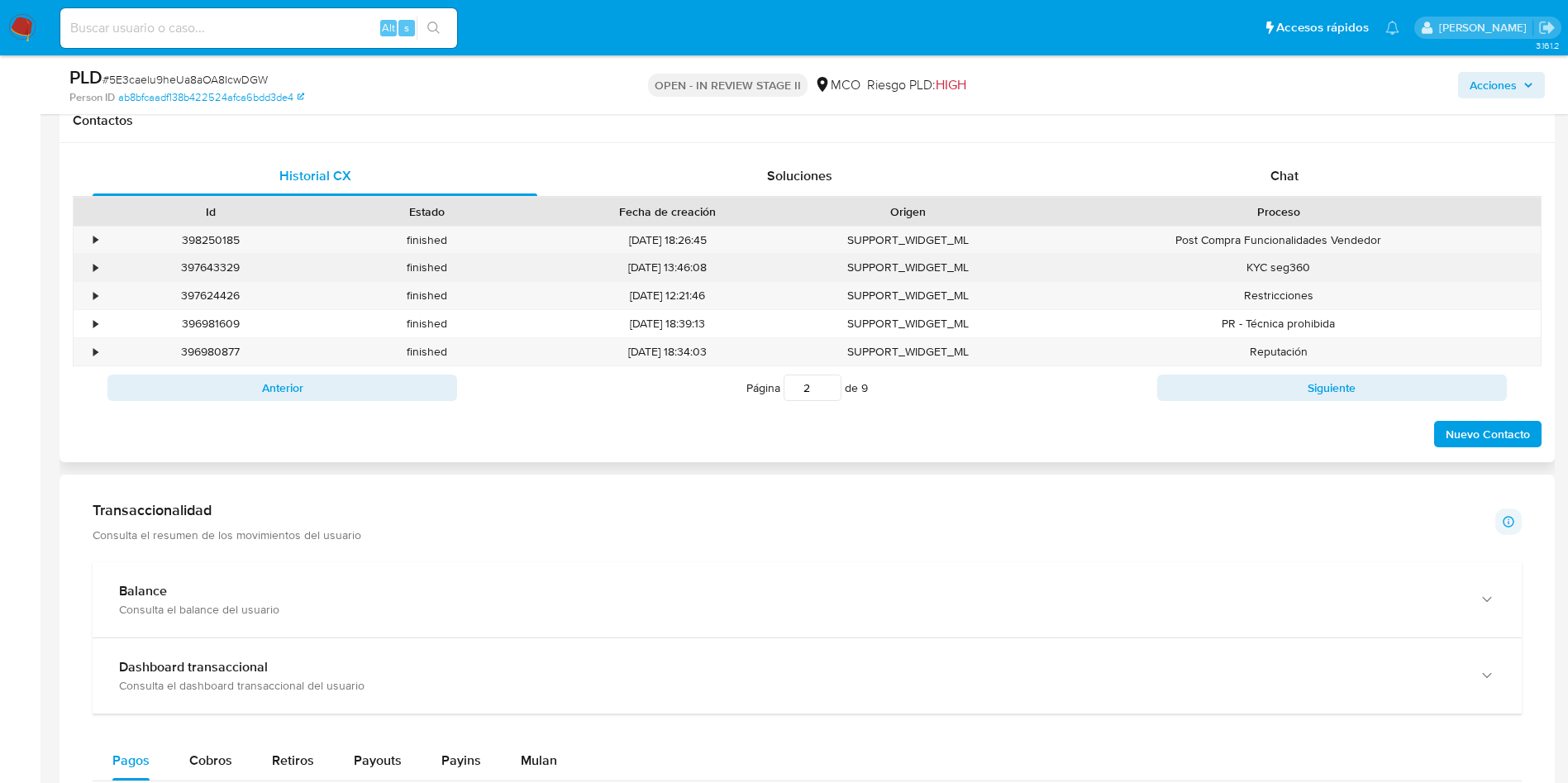
scroll to position [620, 0]
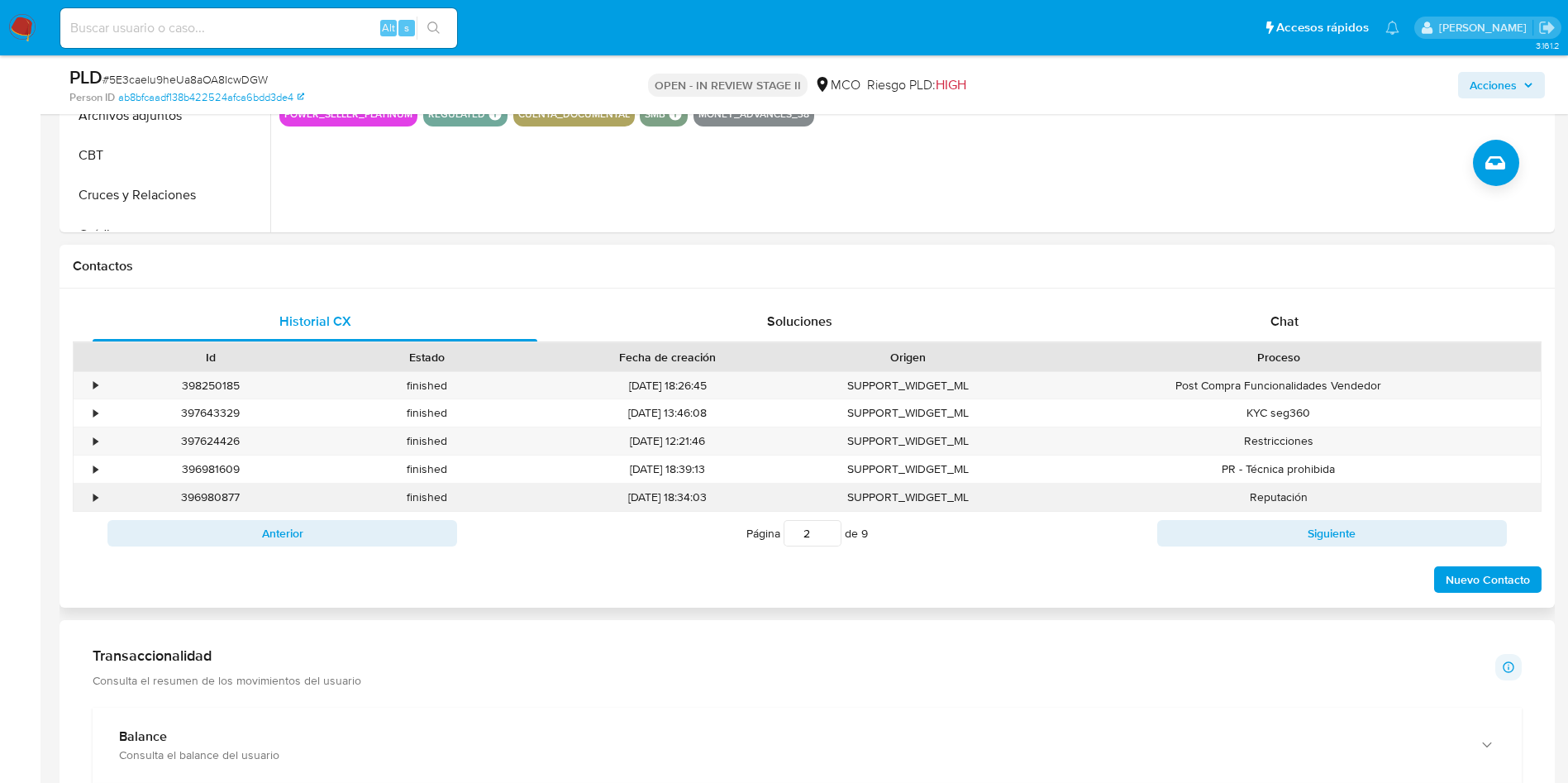
click at [98, 499] on div "•" at bounding box center [96, 497] width 4 height 15
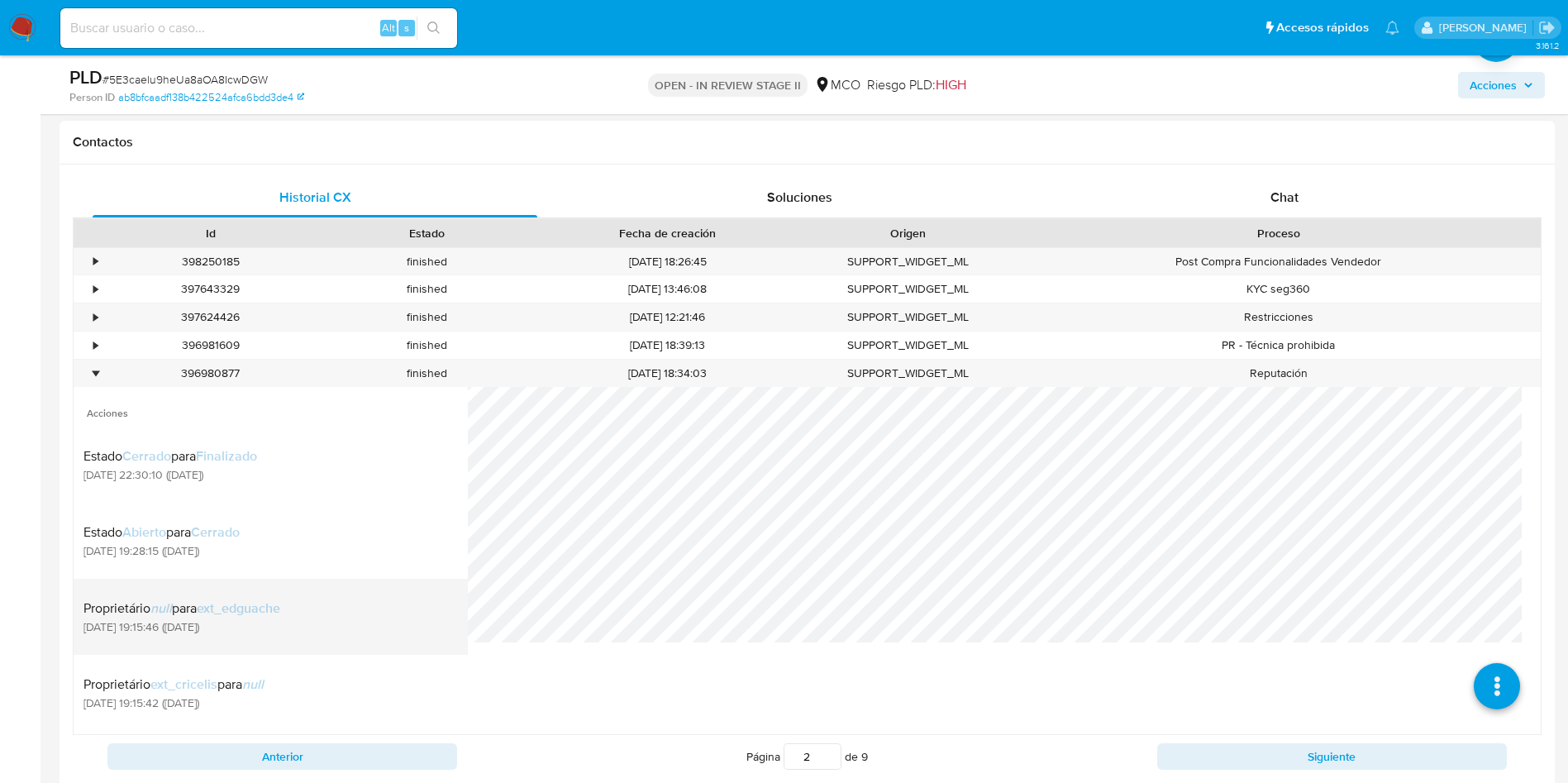
scroll to position [248, 0]
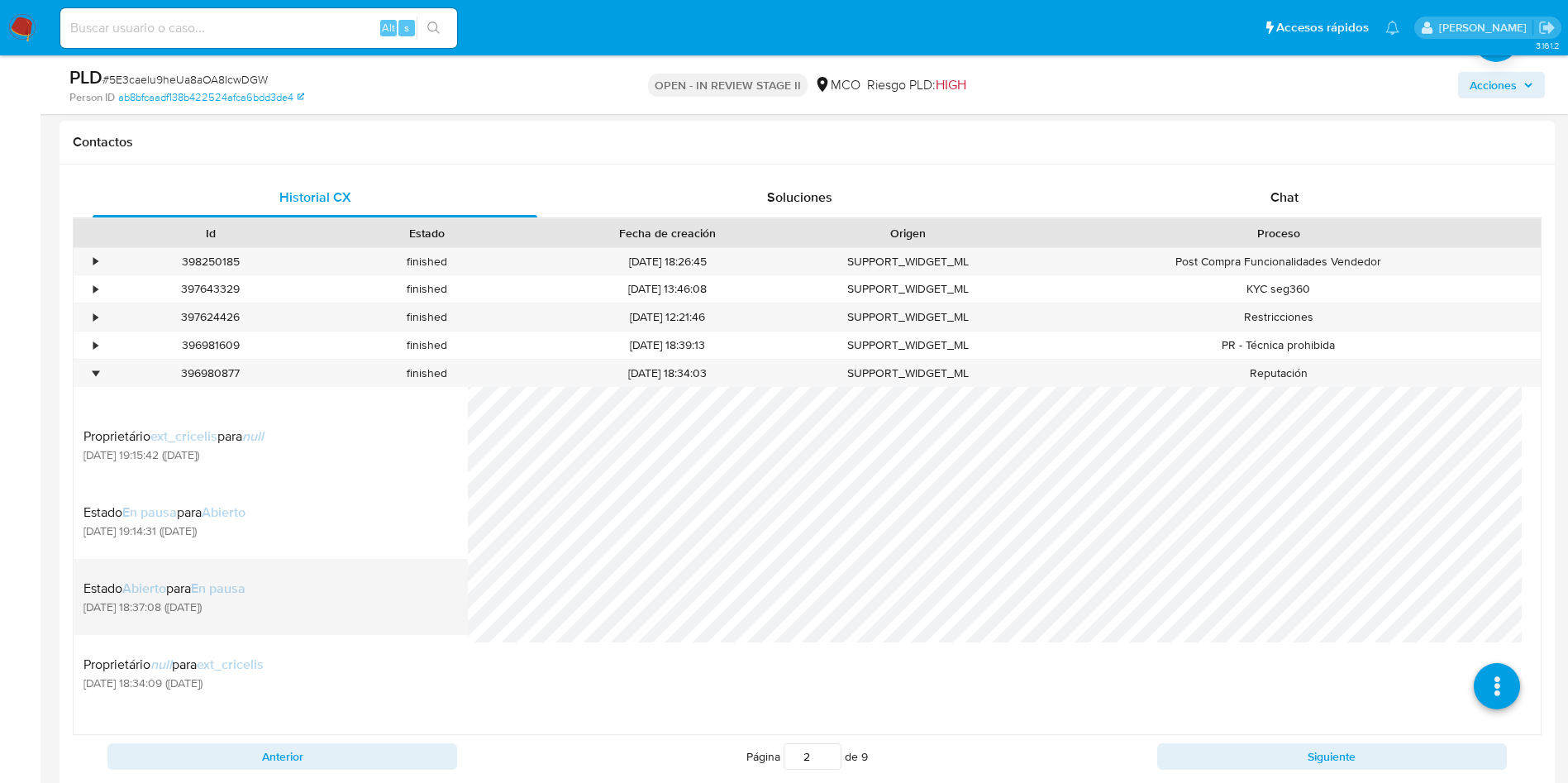
click at [274, 600] on div "Estado Abierto para En pausa 24/07/2025 18:37:08 (hace 2 meses)" at bounding box center [270, 597] width 375 height 56
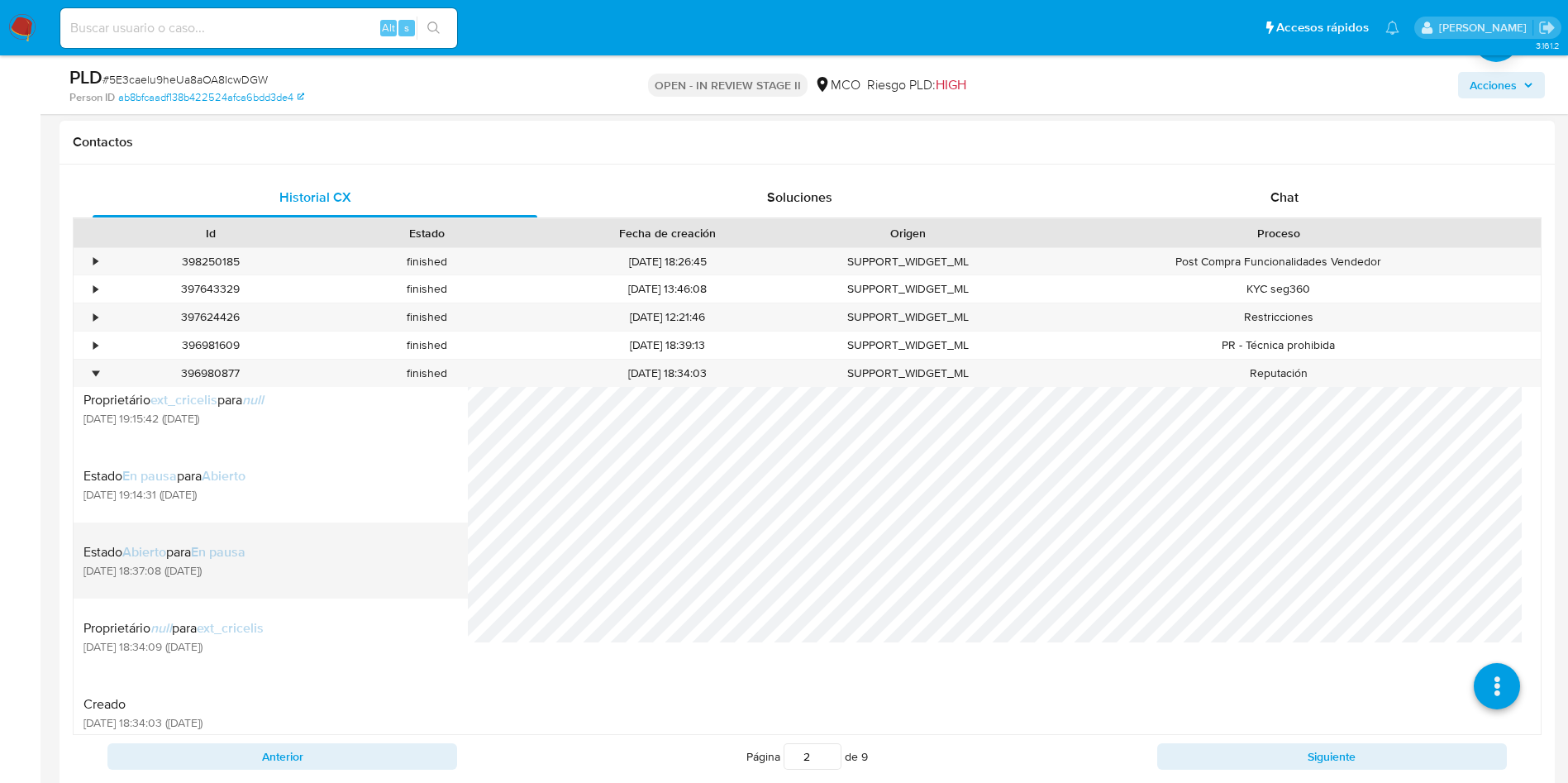
scroll to position [301, 0]
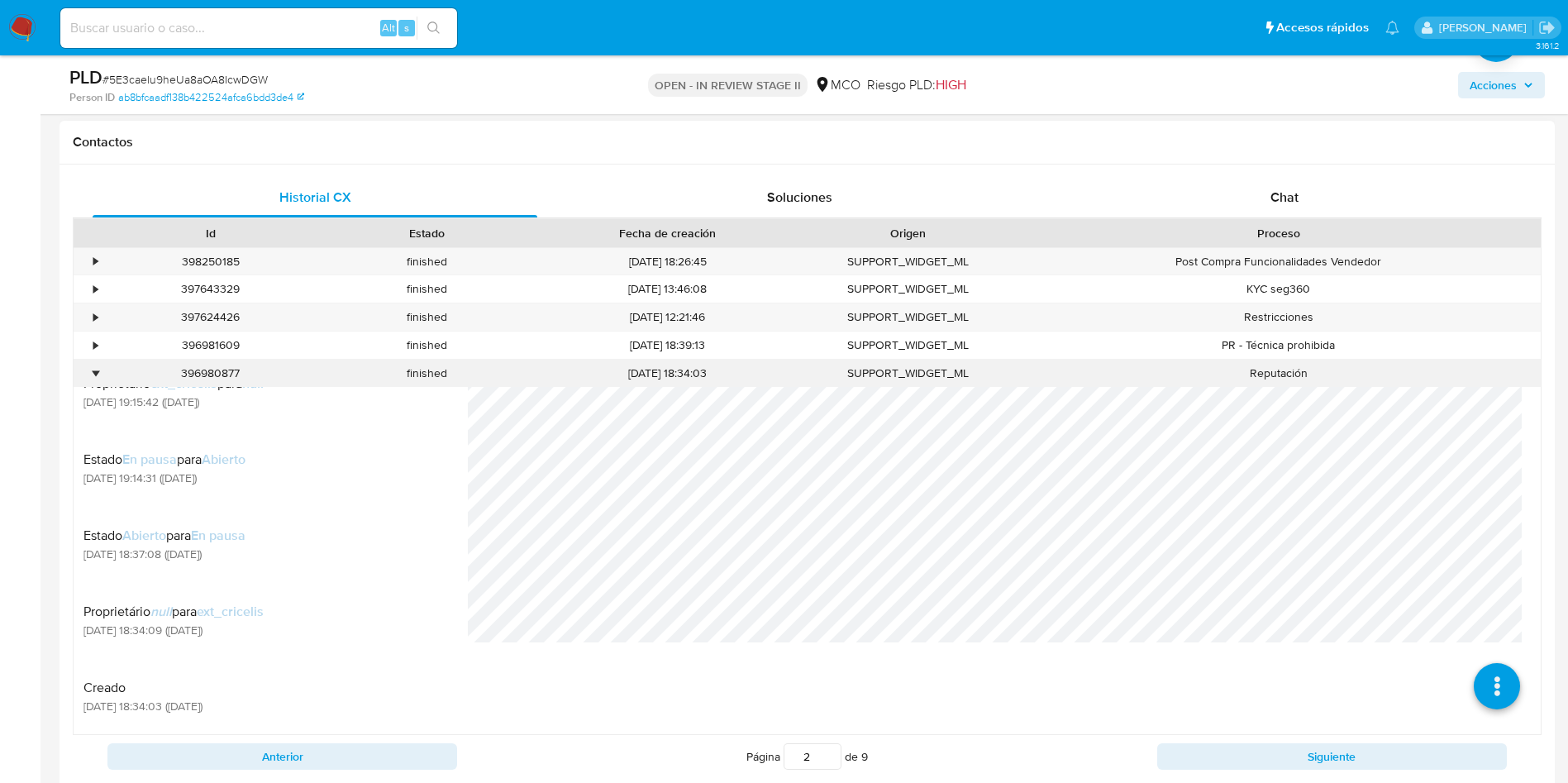
click at [848, 371] on div "SUPPORT_WIDGET_ML" at bounding box center [909, 373] width 216 height 27
click at [100, 377] on div "•" at bounding box center [88, 373] width 29 height 27
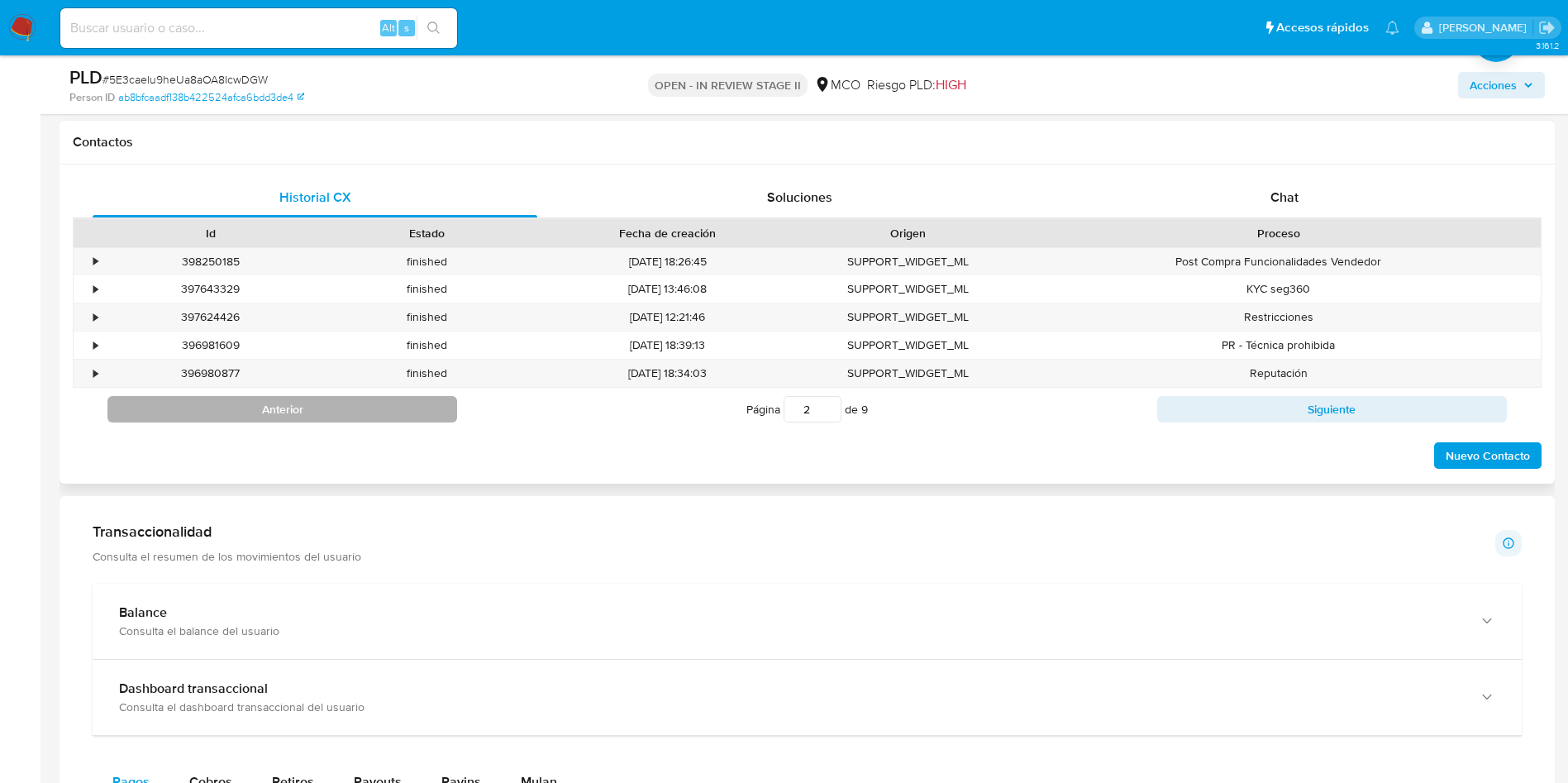
click at [305, 409] on button "Anterior" at bounding box center [282, 408] width 350 height 26
type input "1"
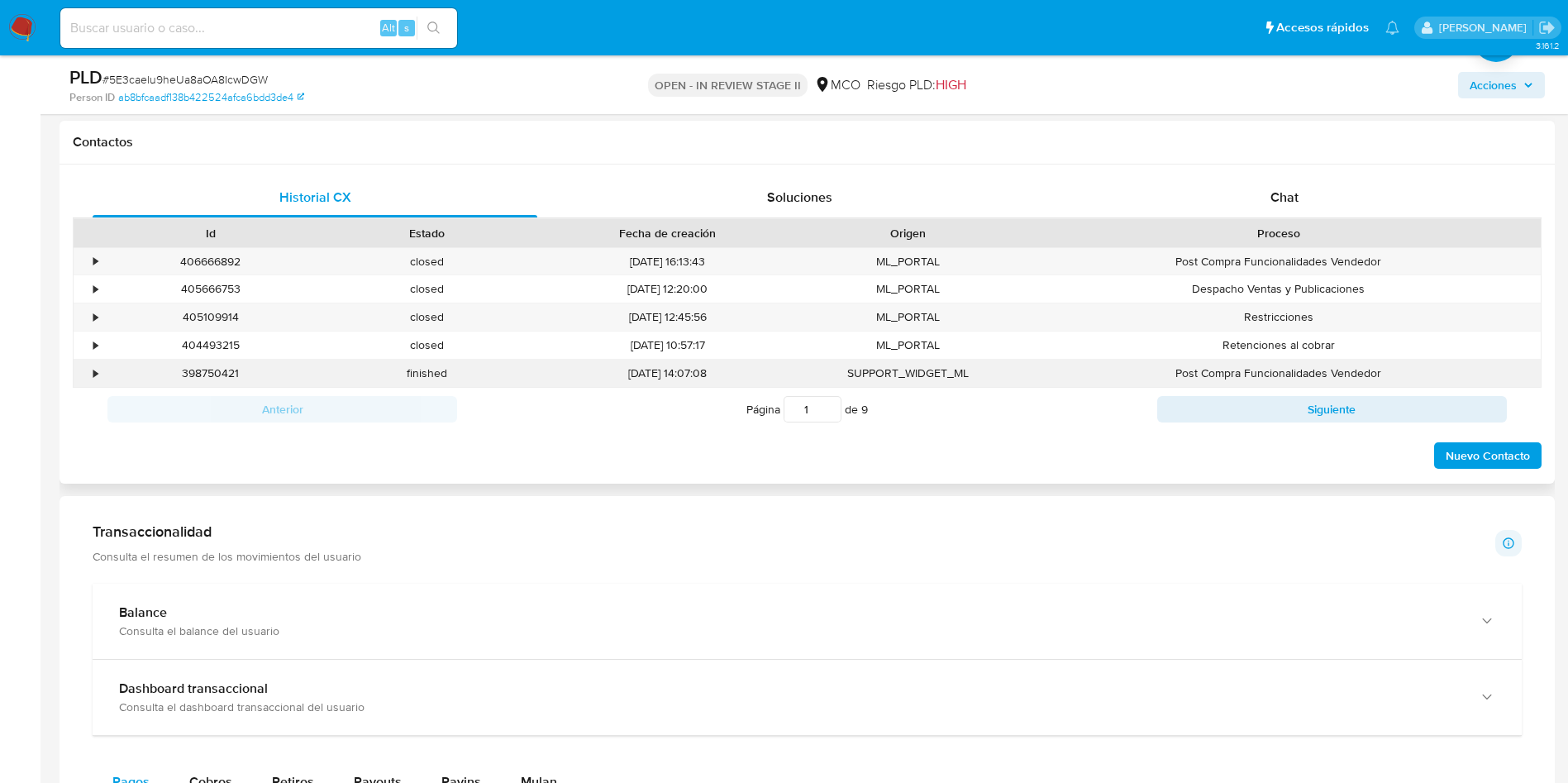
click at [99, 371] on div "•" at bounding box center [88, 373] width 29 height 27
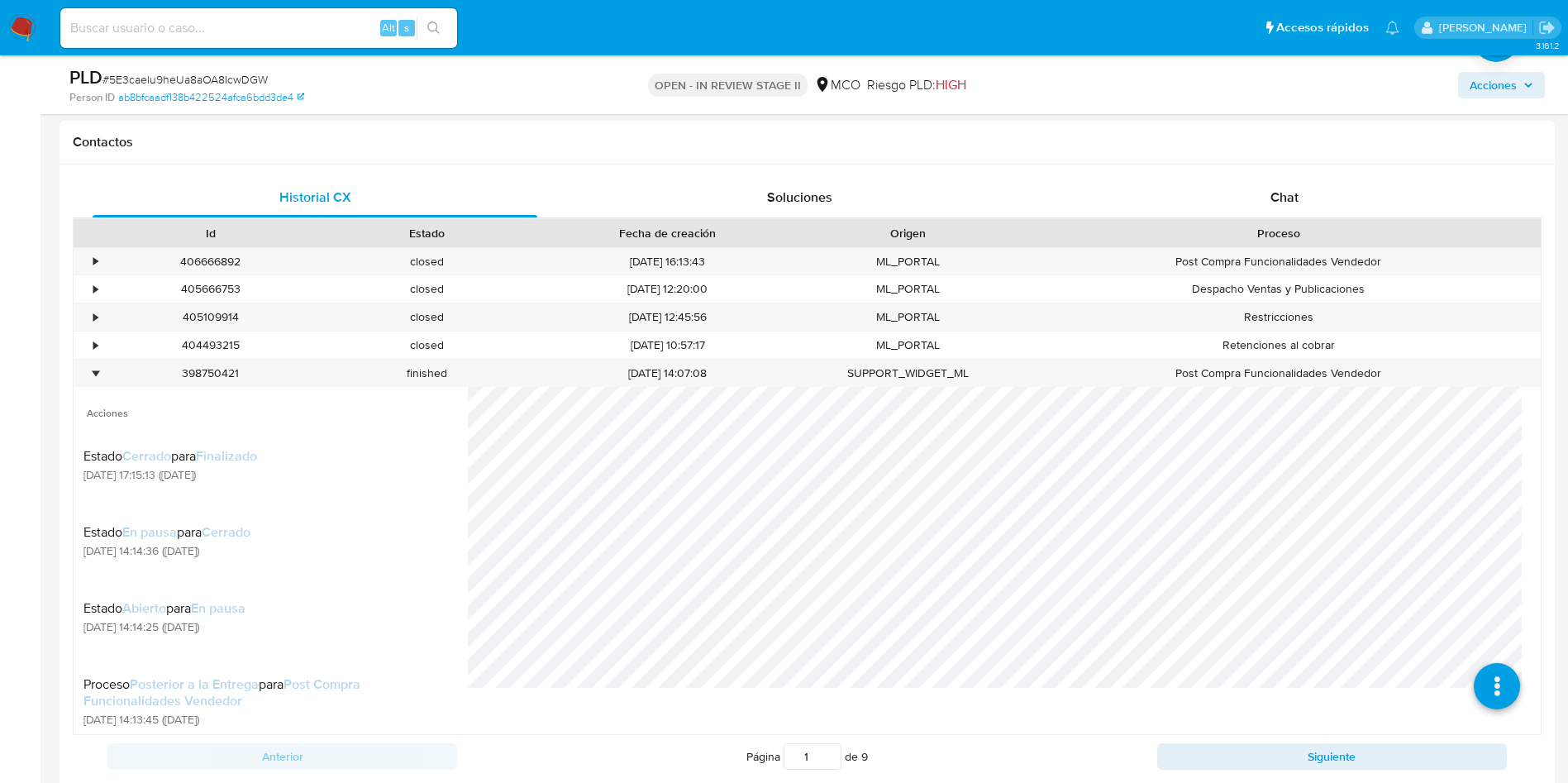
scroll to position [45, 0]
click at [98, 261] on div "•" at bounding box center [96, 262] width 4 height 15
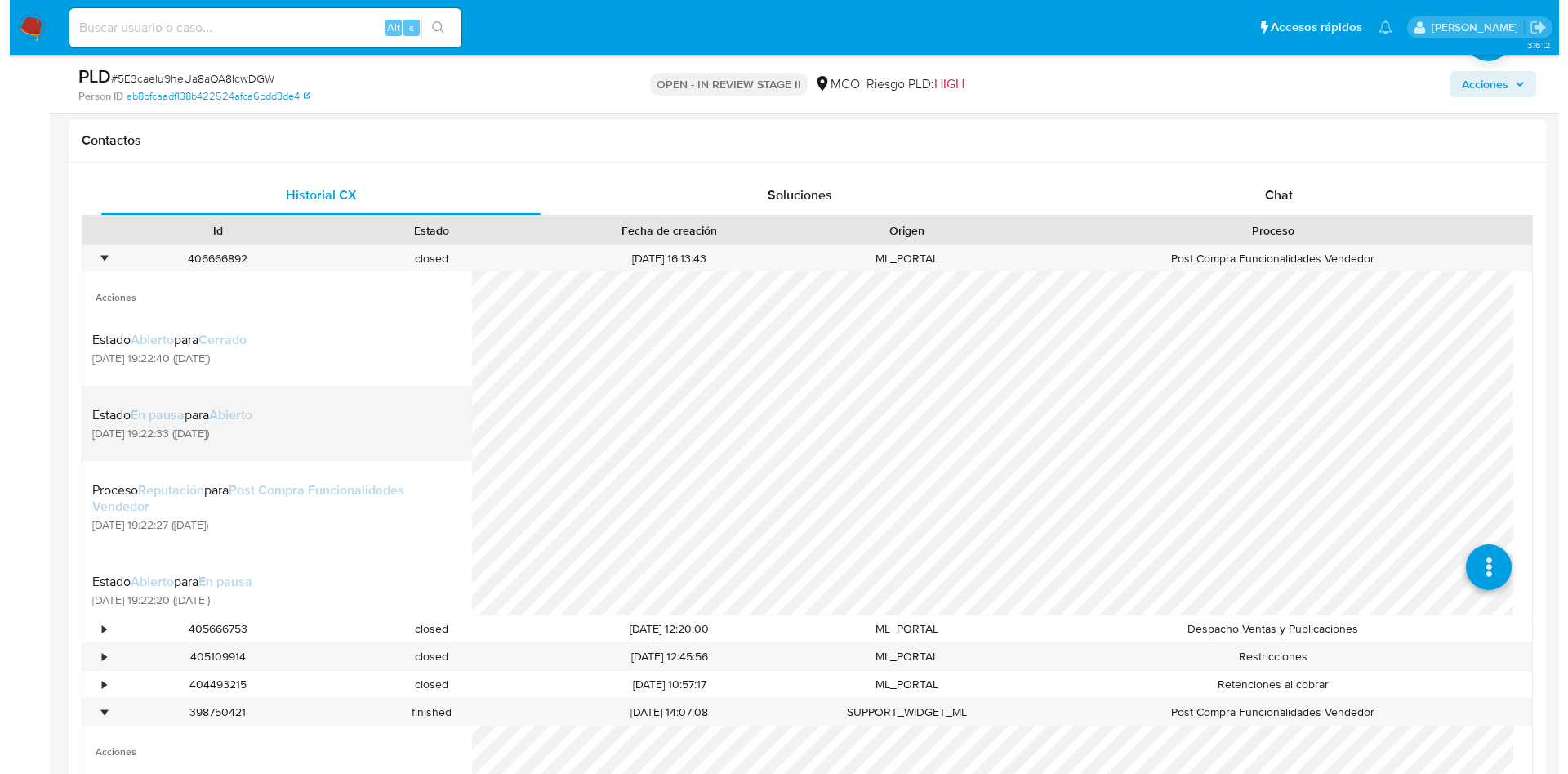
scroll to position [94, 0]
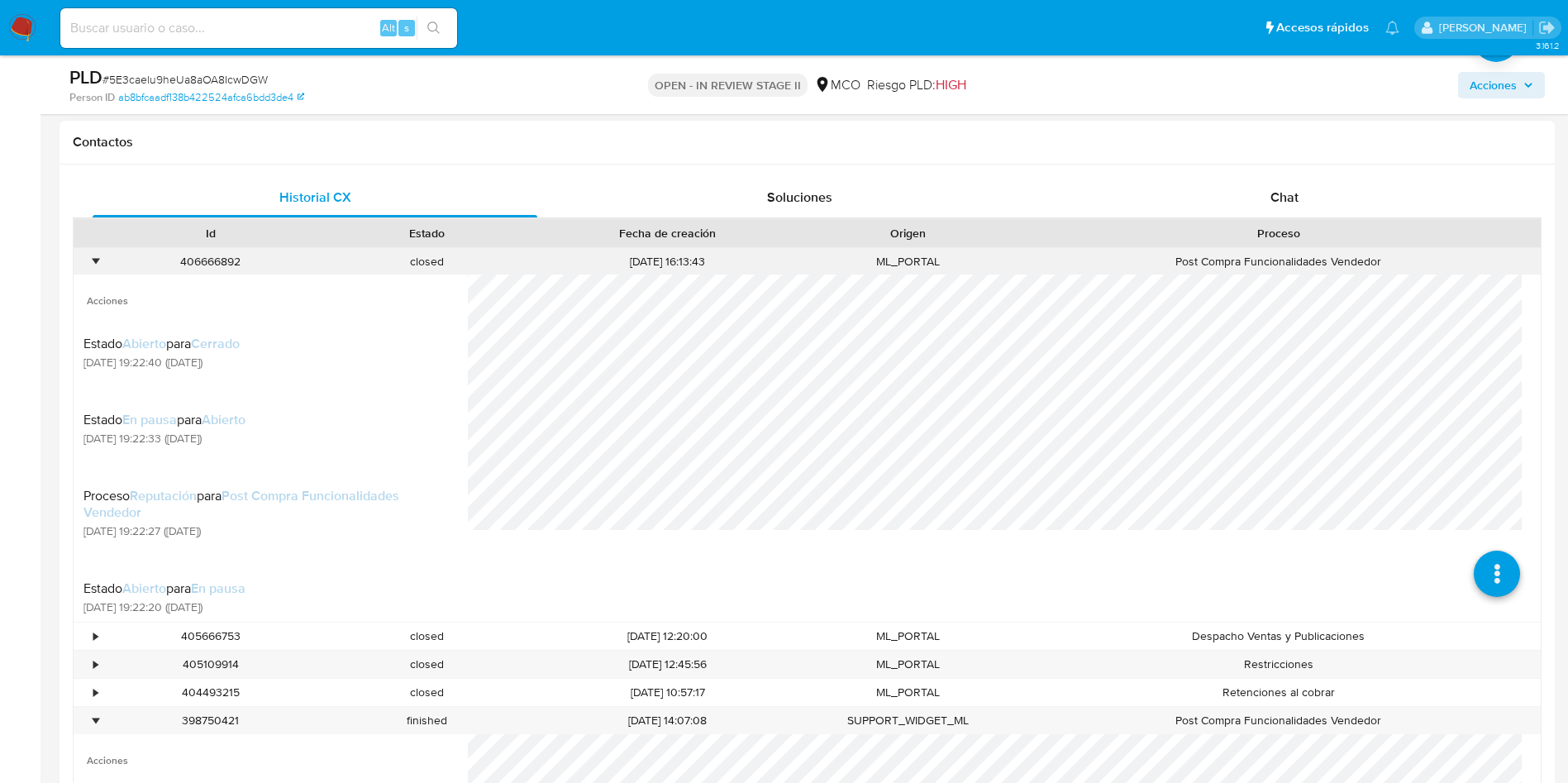
click at [98, 261] on div "•" at bounding box center [96, 262] width 4 height 15
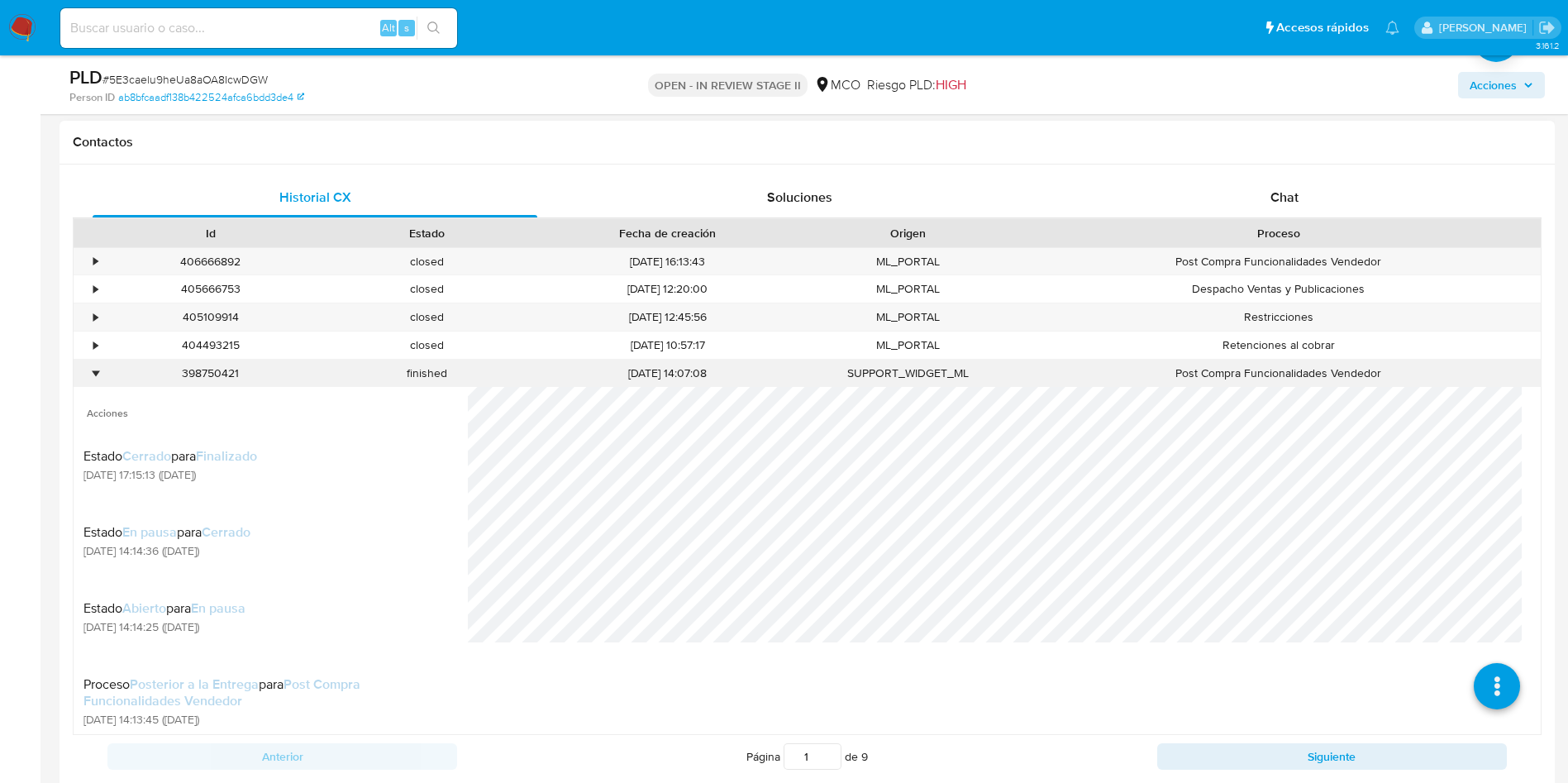
click at [97, 367] on div "•" at bounding box center [96, 373] width 4 height 15
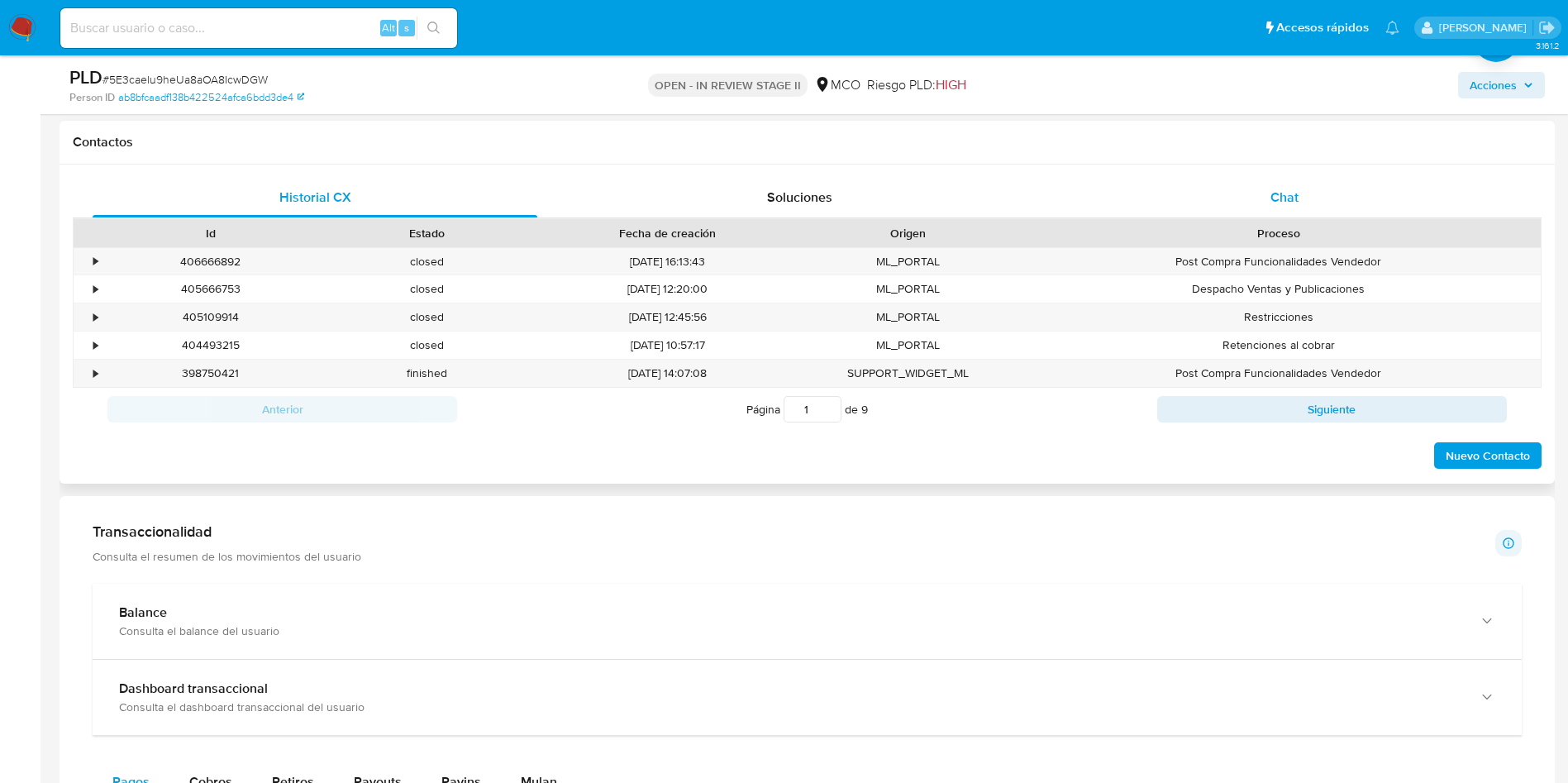
click at [1302, 186] on div "Chat" at bounding box center [1284, 197] width 445 height 40
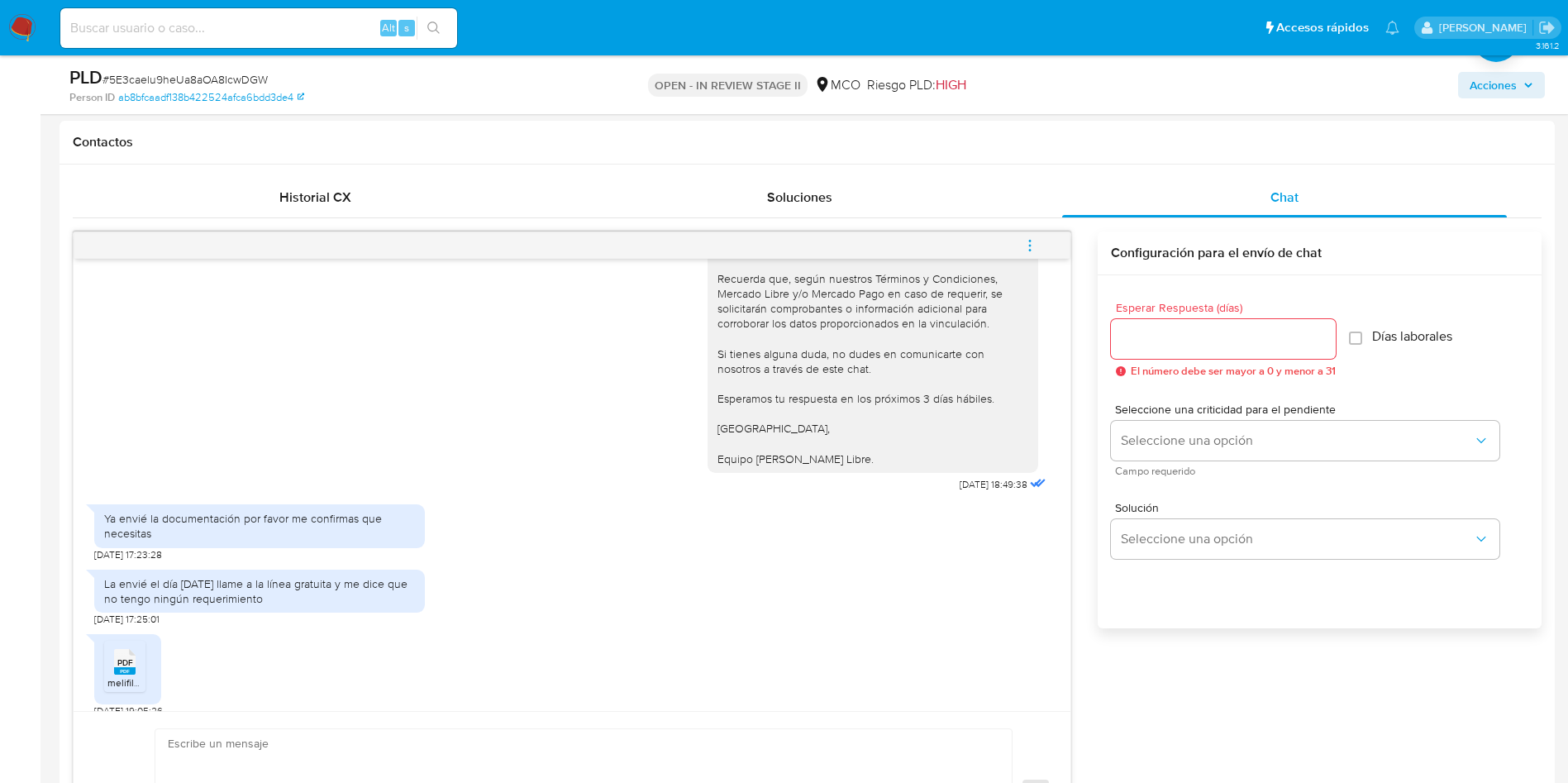
click at [1025, 252] on icon "menu-action" at bounding box center [1029, 245] width 14 height 14
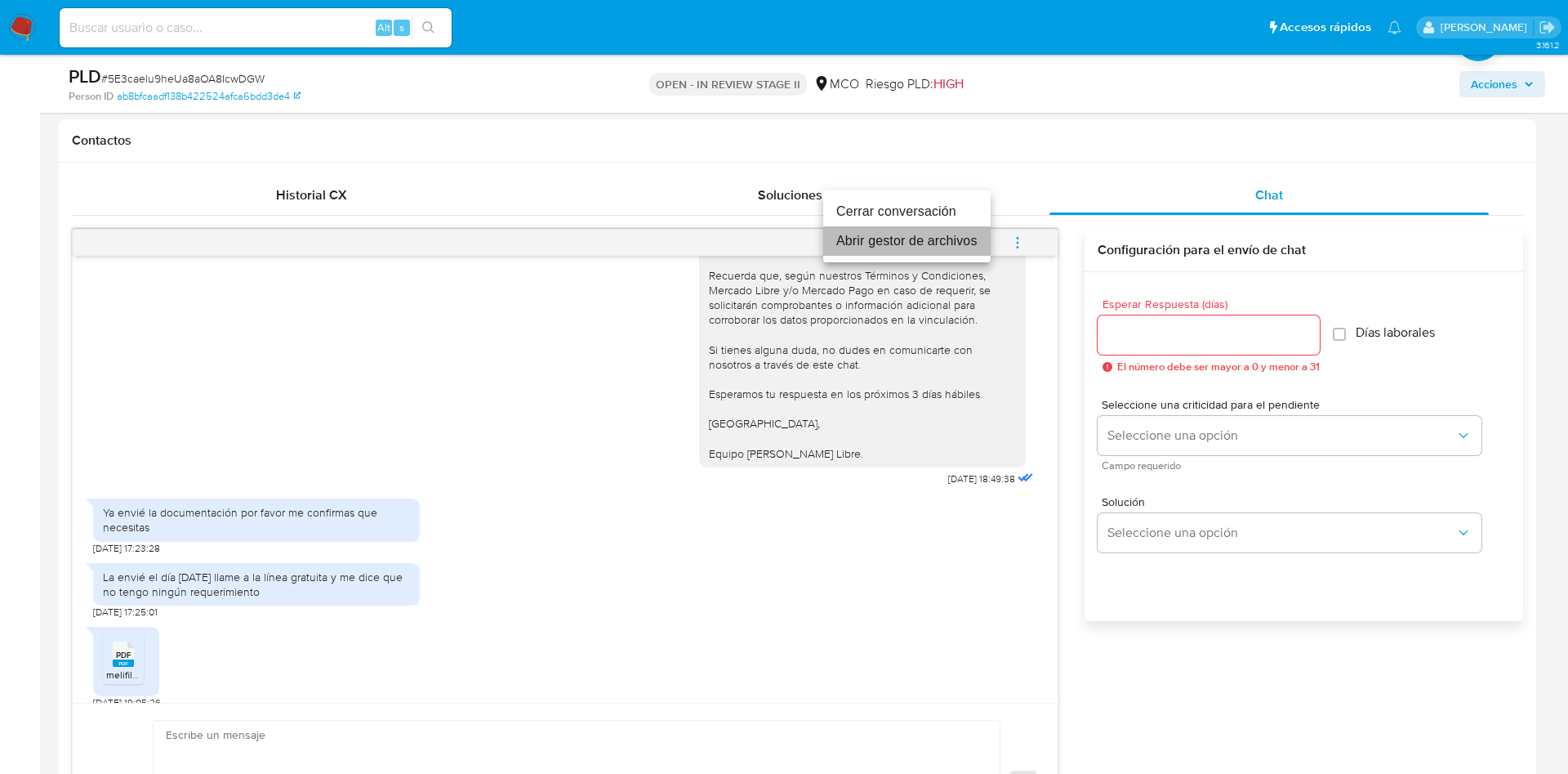
click at [939, 245] on li "Abrir gestor de archivos" at bounding box center [907, 241] width 168 height 30
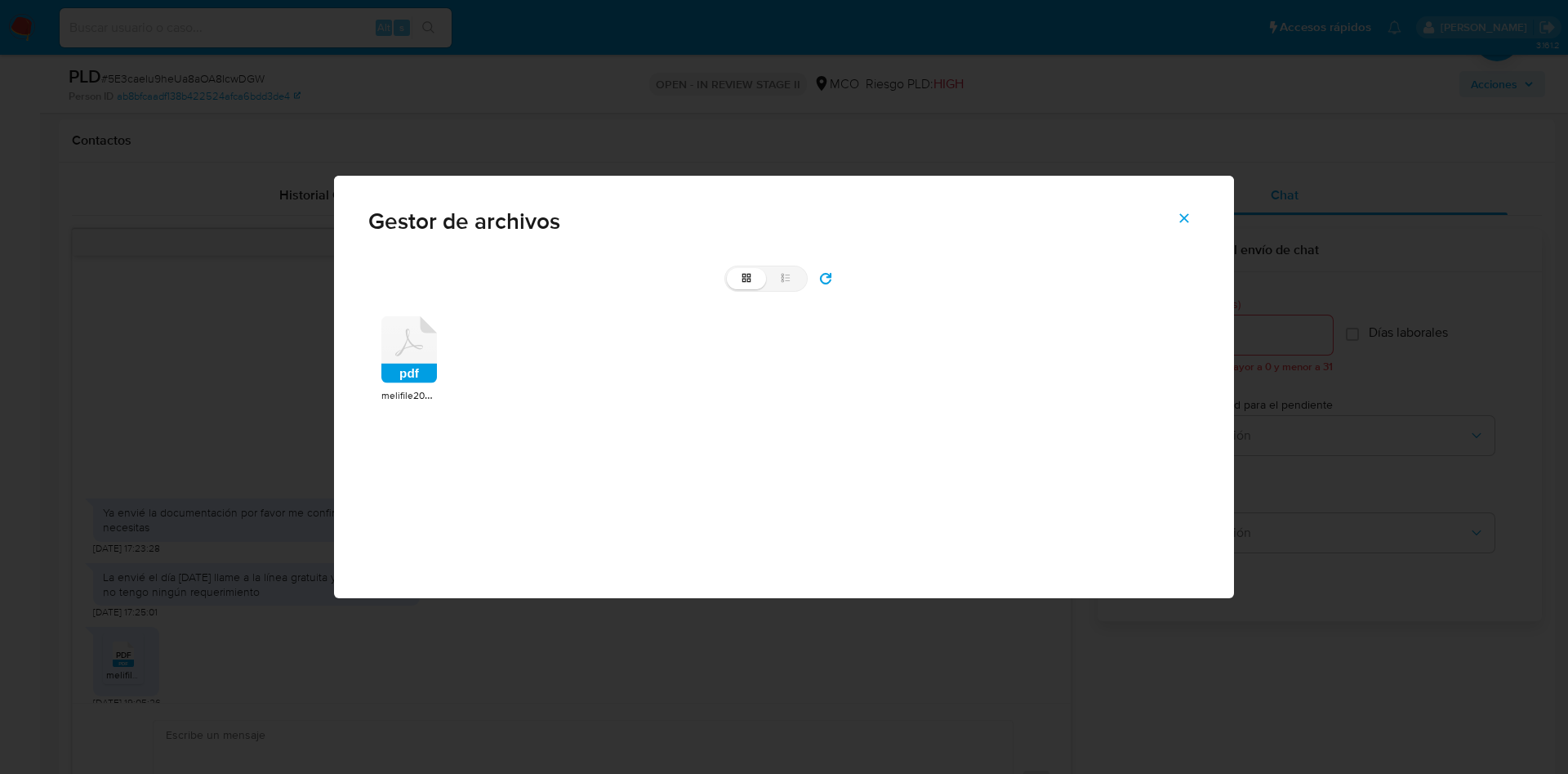
click at [423, 372] on rect at bounding box center [409, 373] width 55 height 20
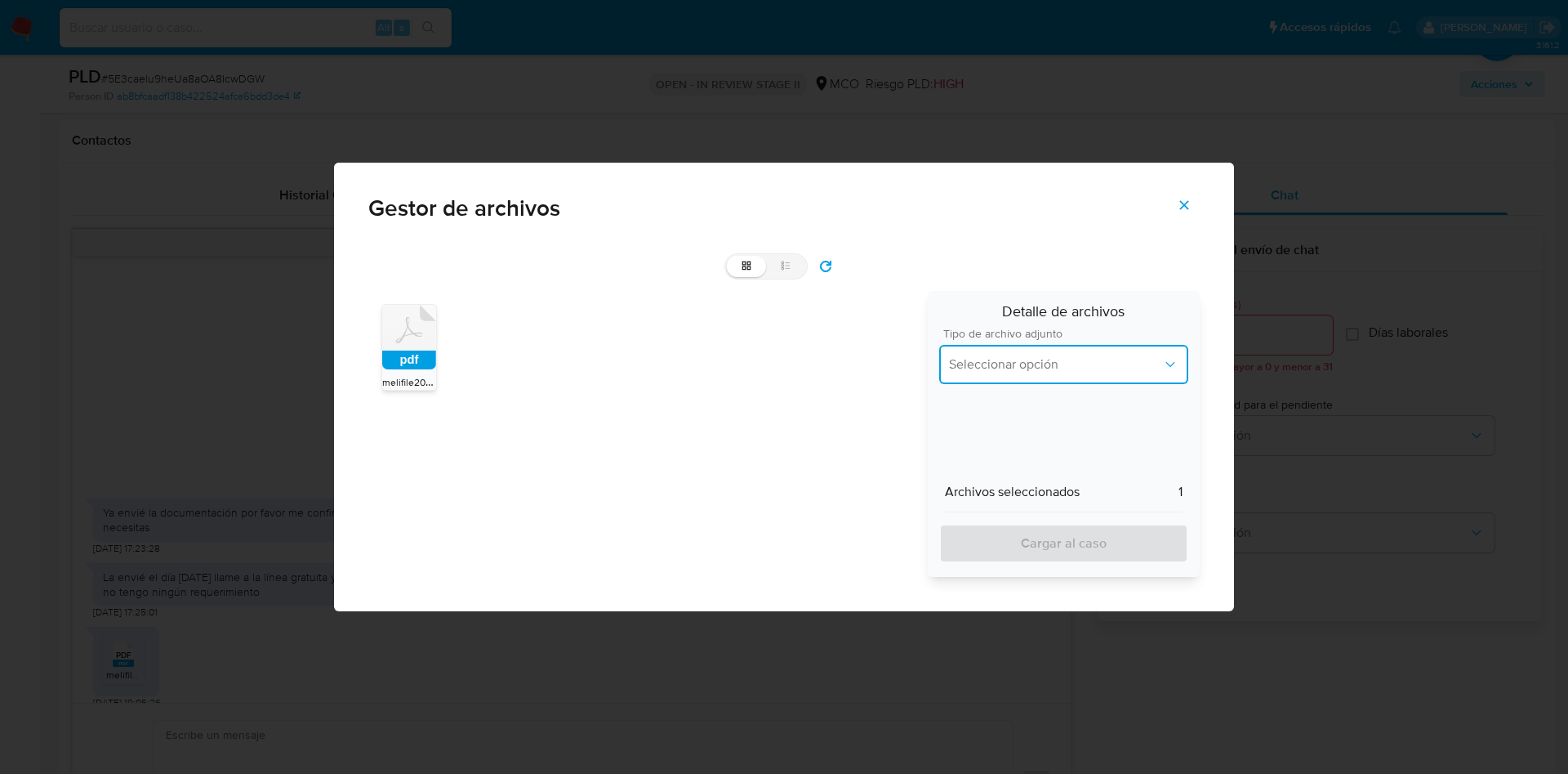
click at [1073, 359] on span "Seleccionar opción" at bounding box center [1055, 364] width 213 height 16
click at [427, 359] on rect at bounding box center [409, 360] width 54 height 19
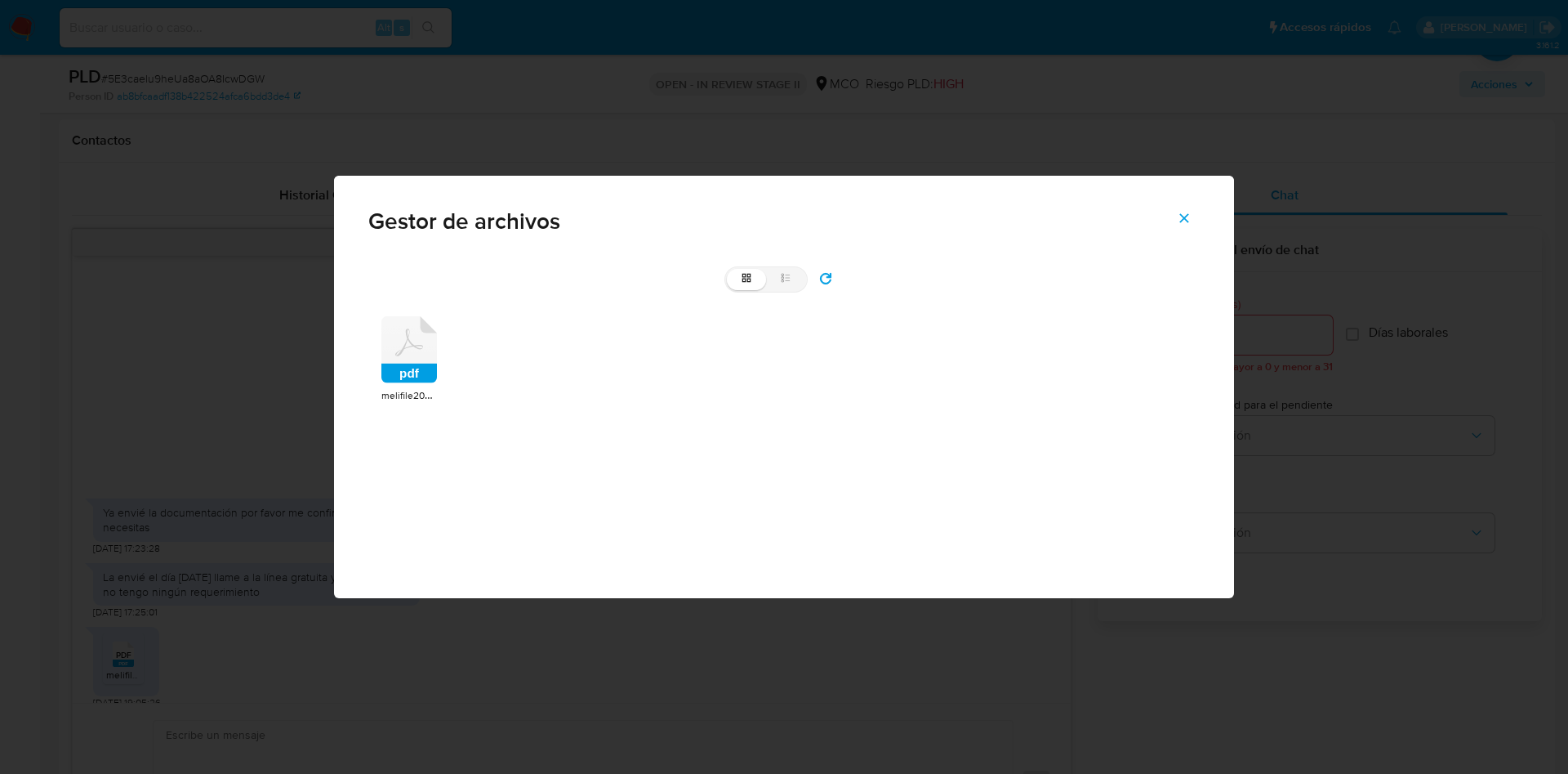
click at [420, 371] on rect at bounding box center [409, 373] width 55 height 20
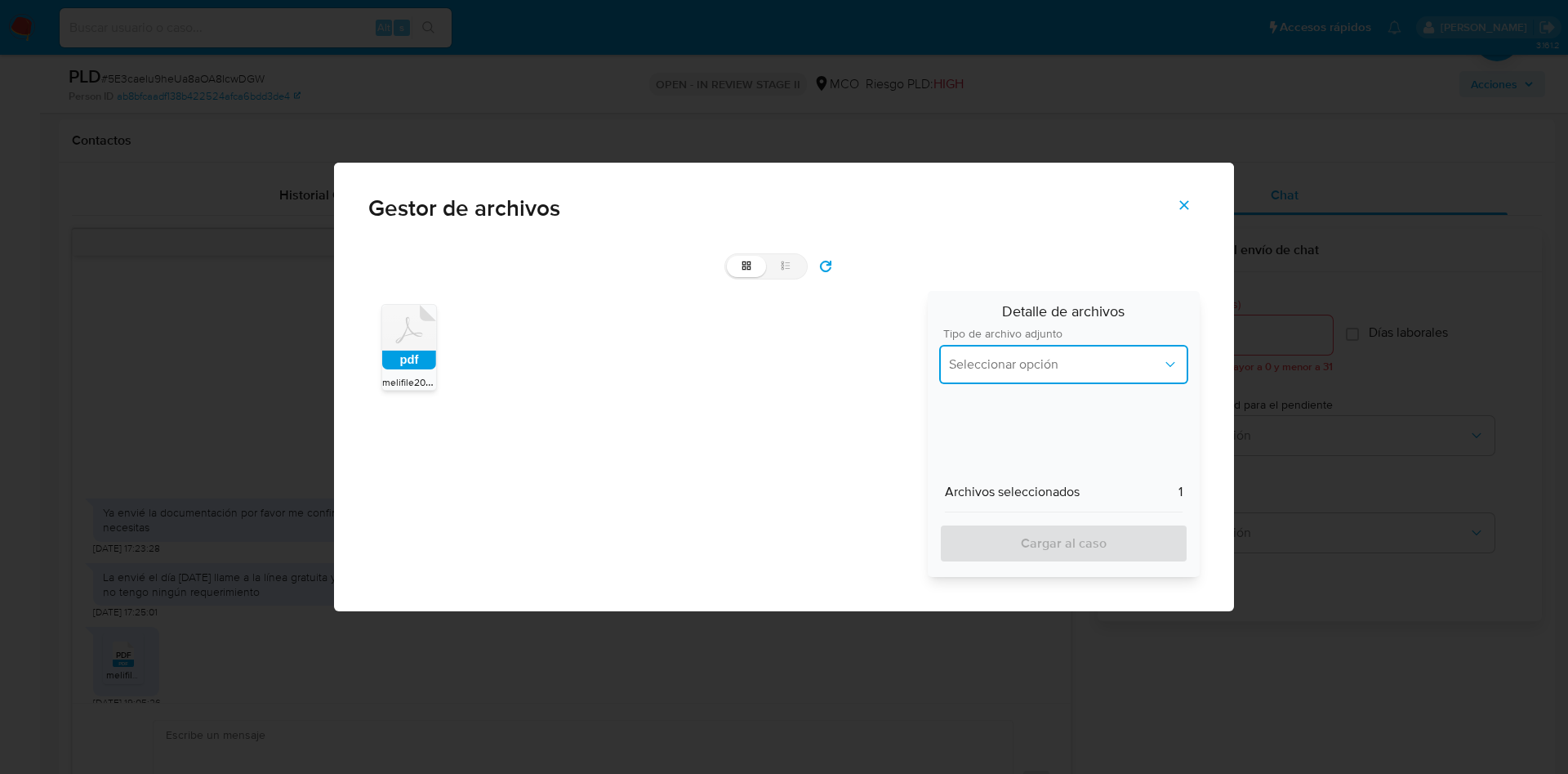
click at [1042, 373] on button "Seleccionar opción" at bounding box center [1063, 364] width 249 height 39
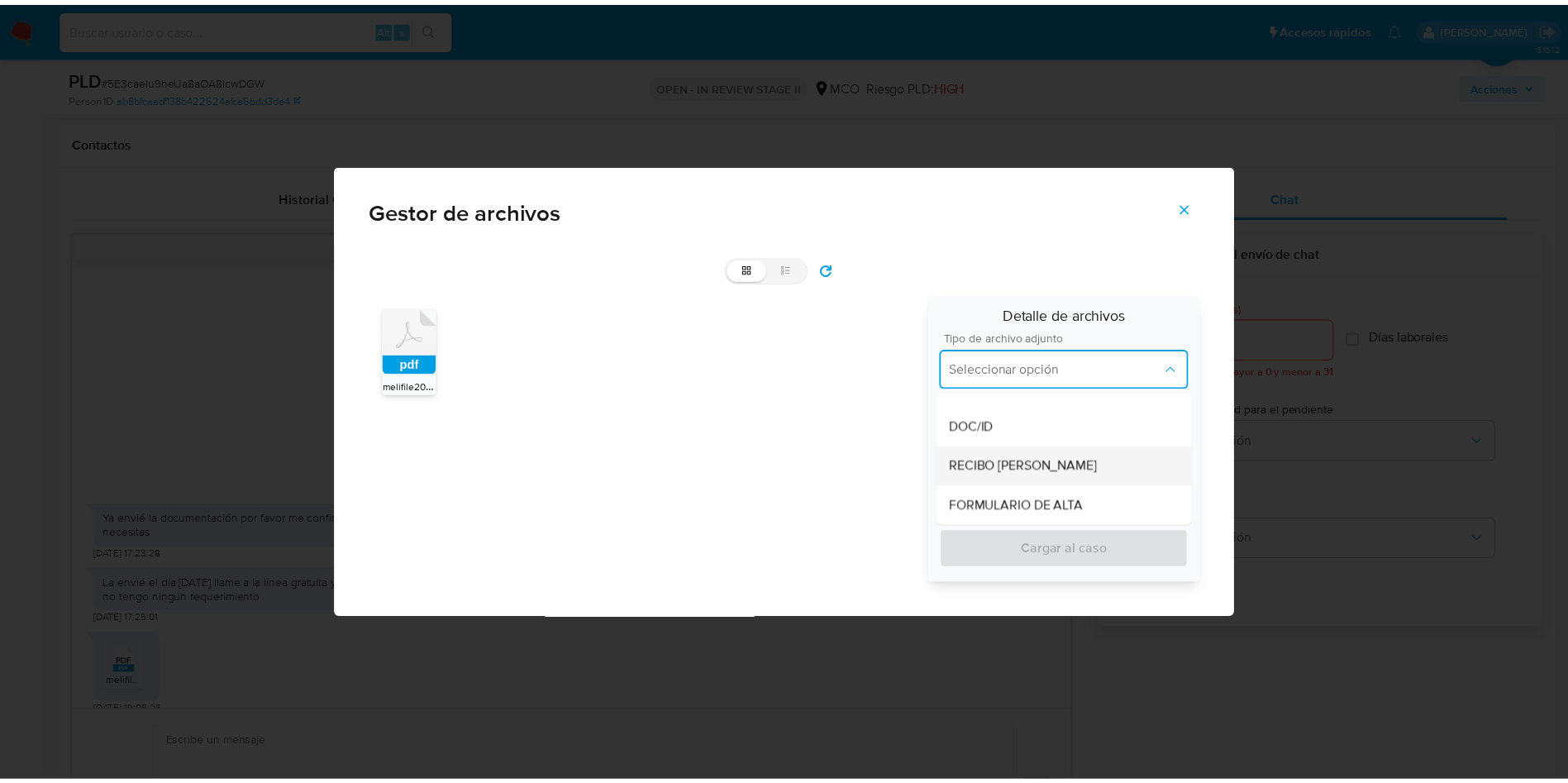
scroll to position [547, 0]
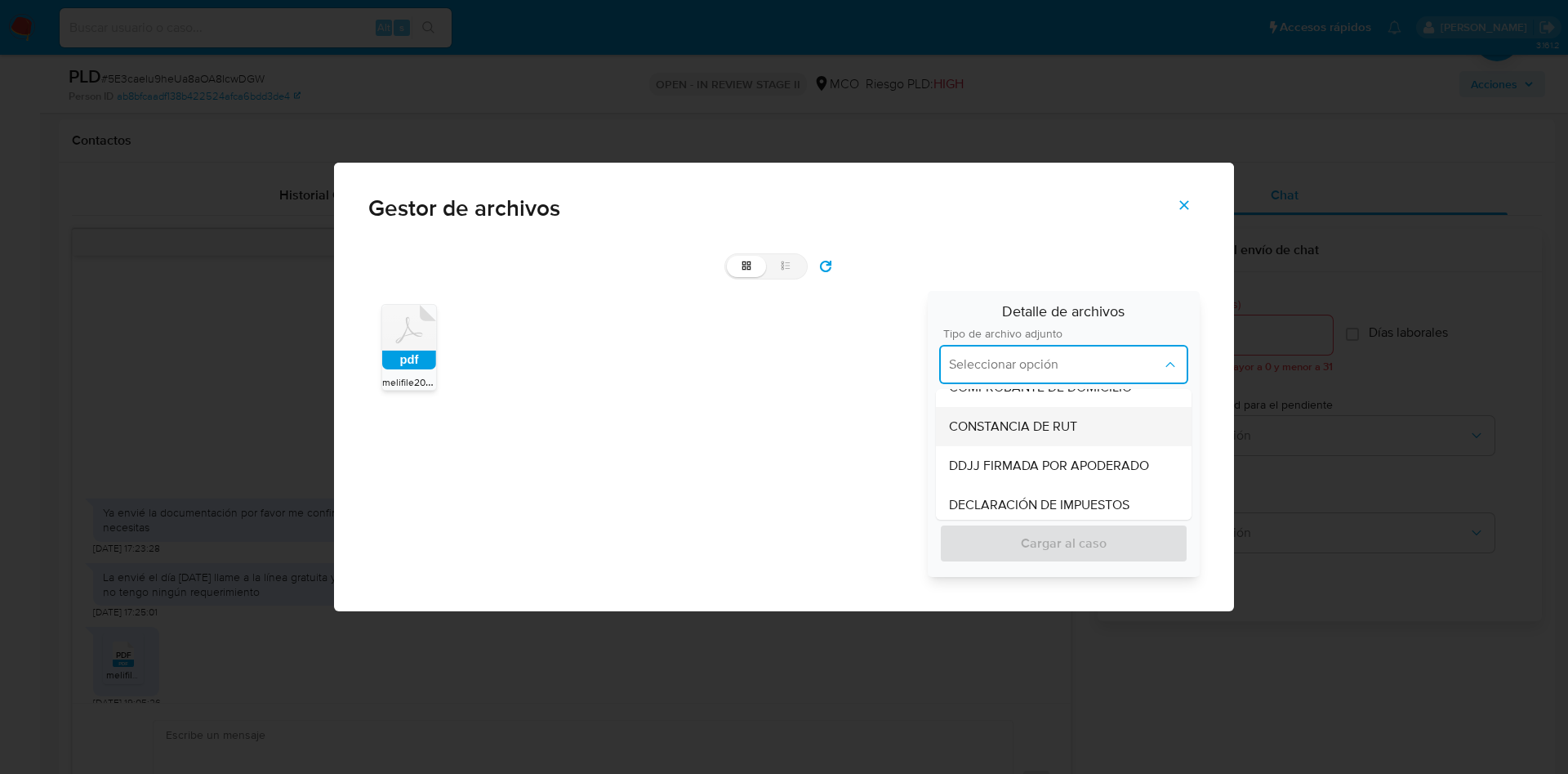
click at [1076, 431] on span "CONSTANCIA DE RUT" at bounding box center [1013, 426] width 128 height 16
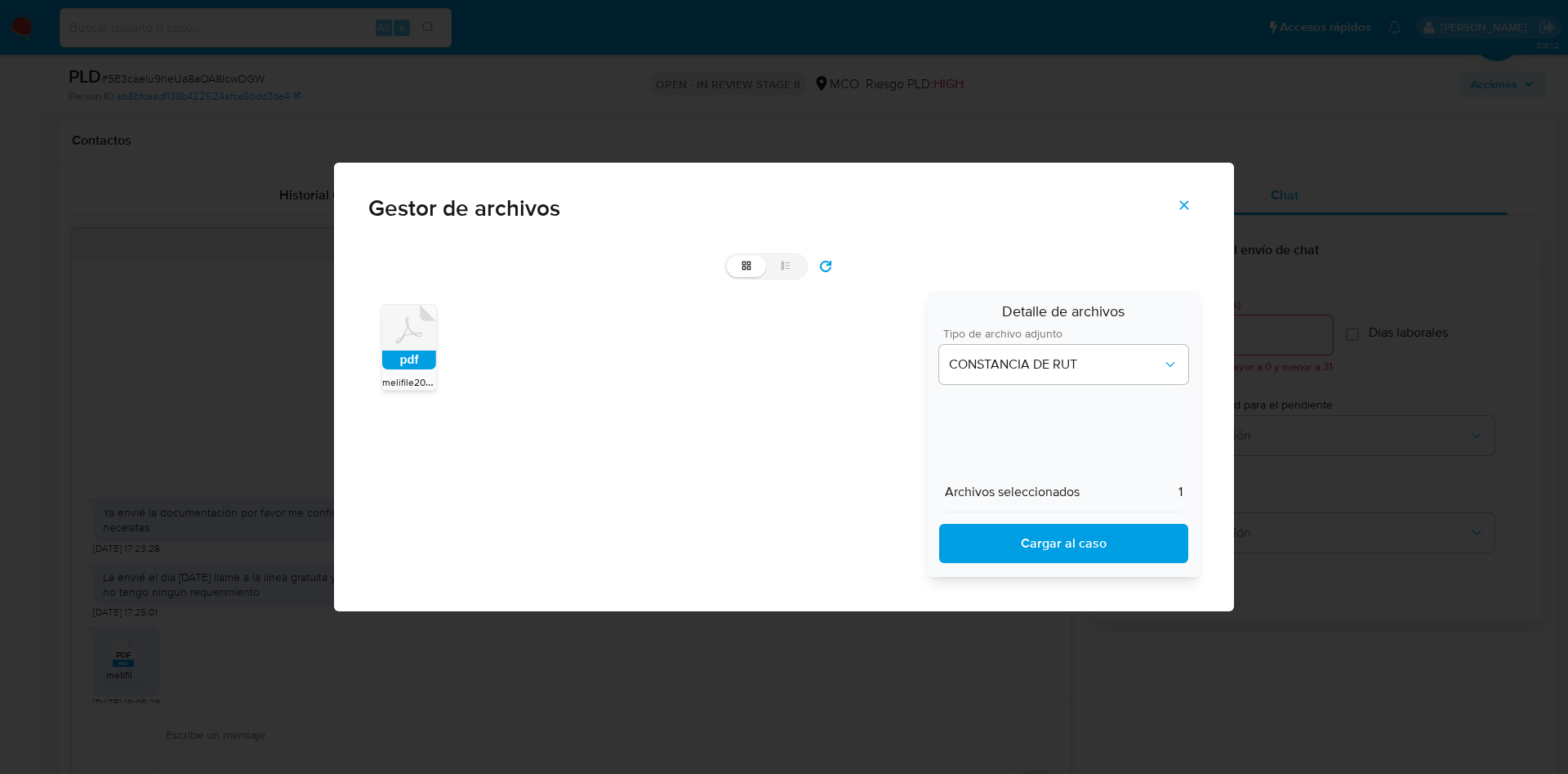
click at [1070, 549] on span "Cargar al caso" at bounding box center [1063, 543] width 207 height 36
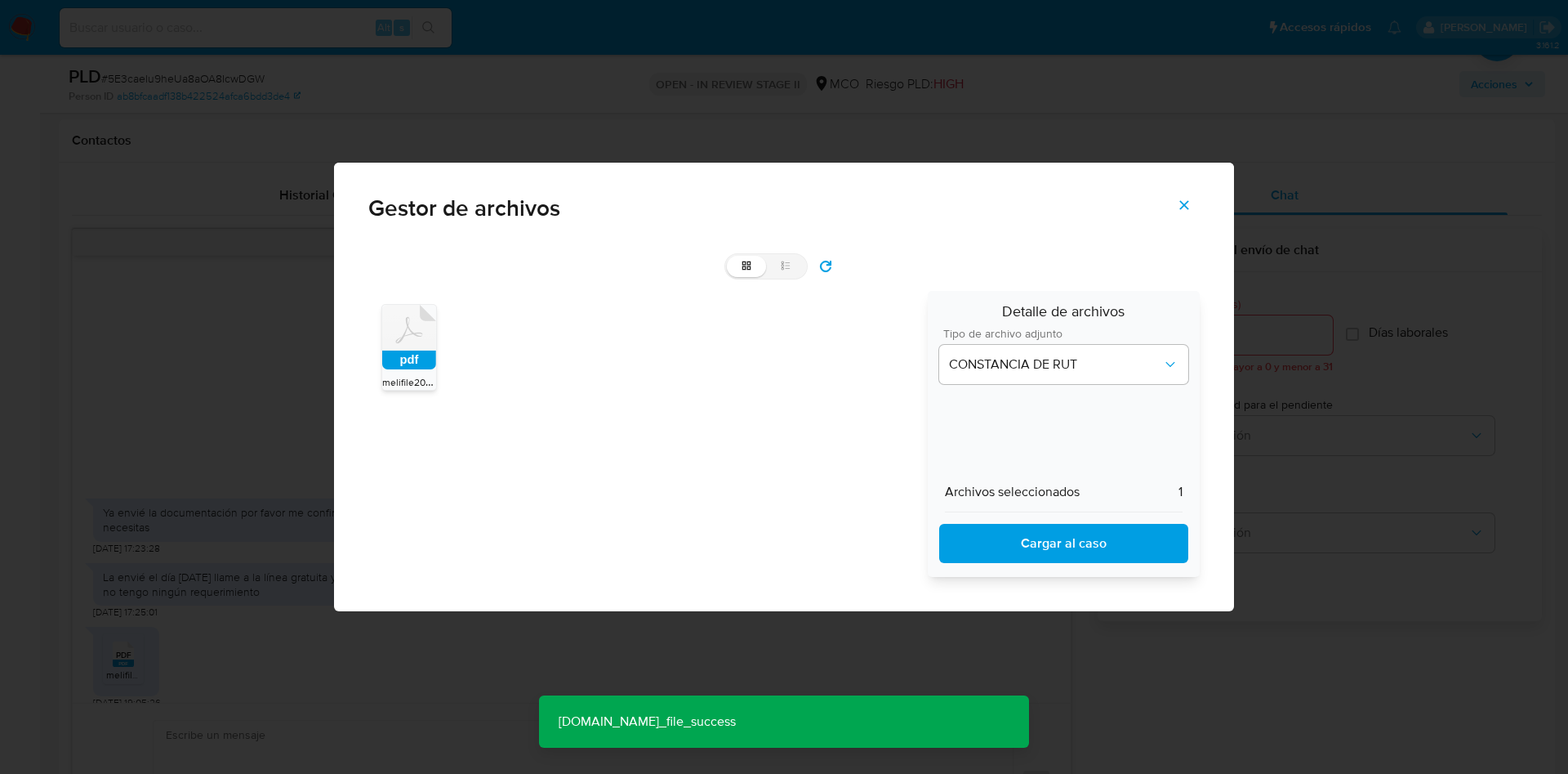
click at [412, 332] on icon at bounding box center [409, 329] width 27 height 26
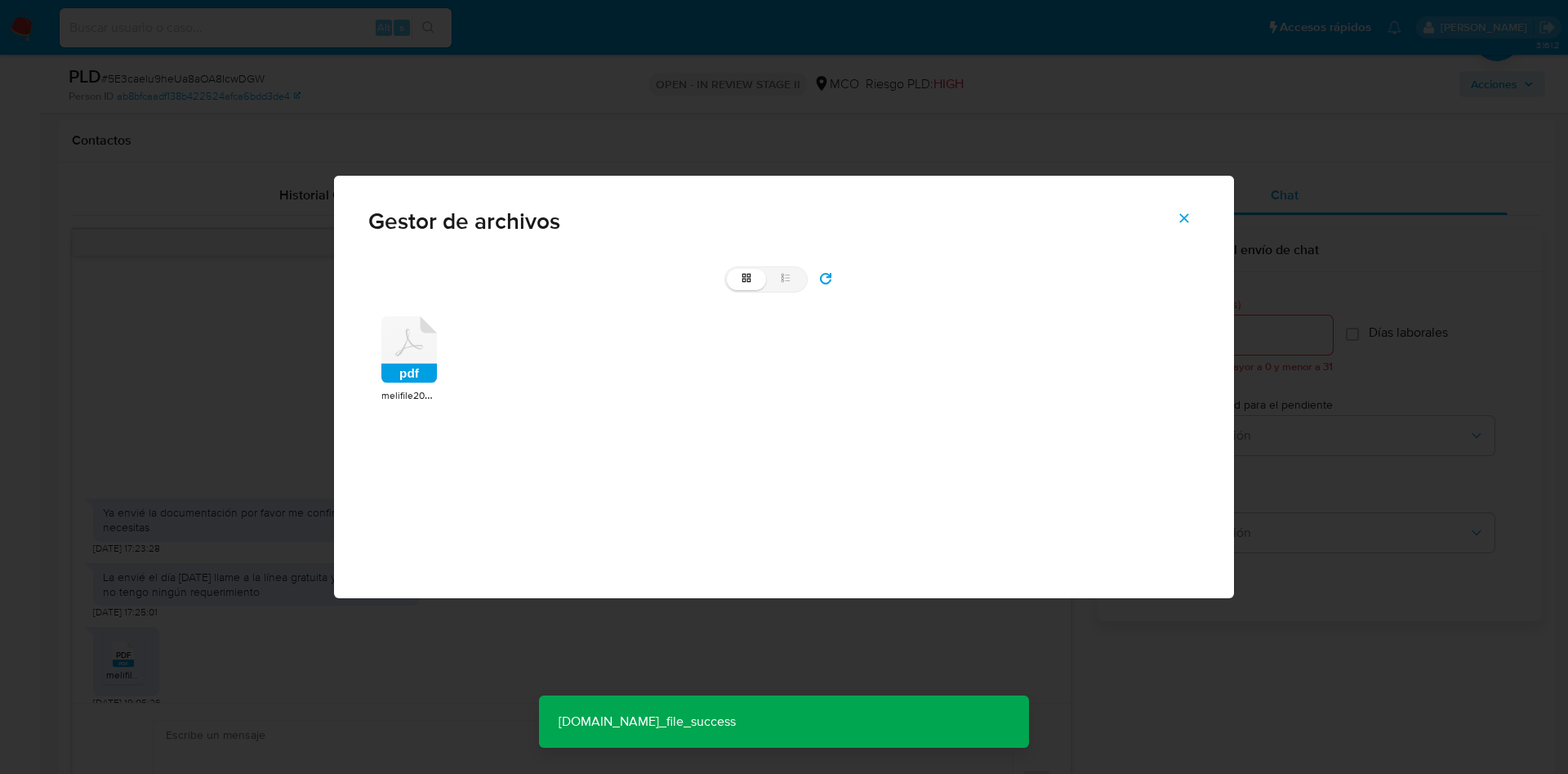
click at [411, 337] on icon at bounding box center [409, 349] width 55 height 67
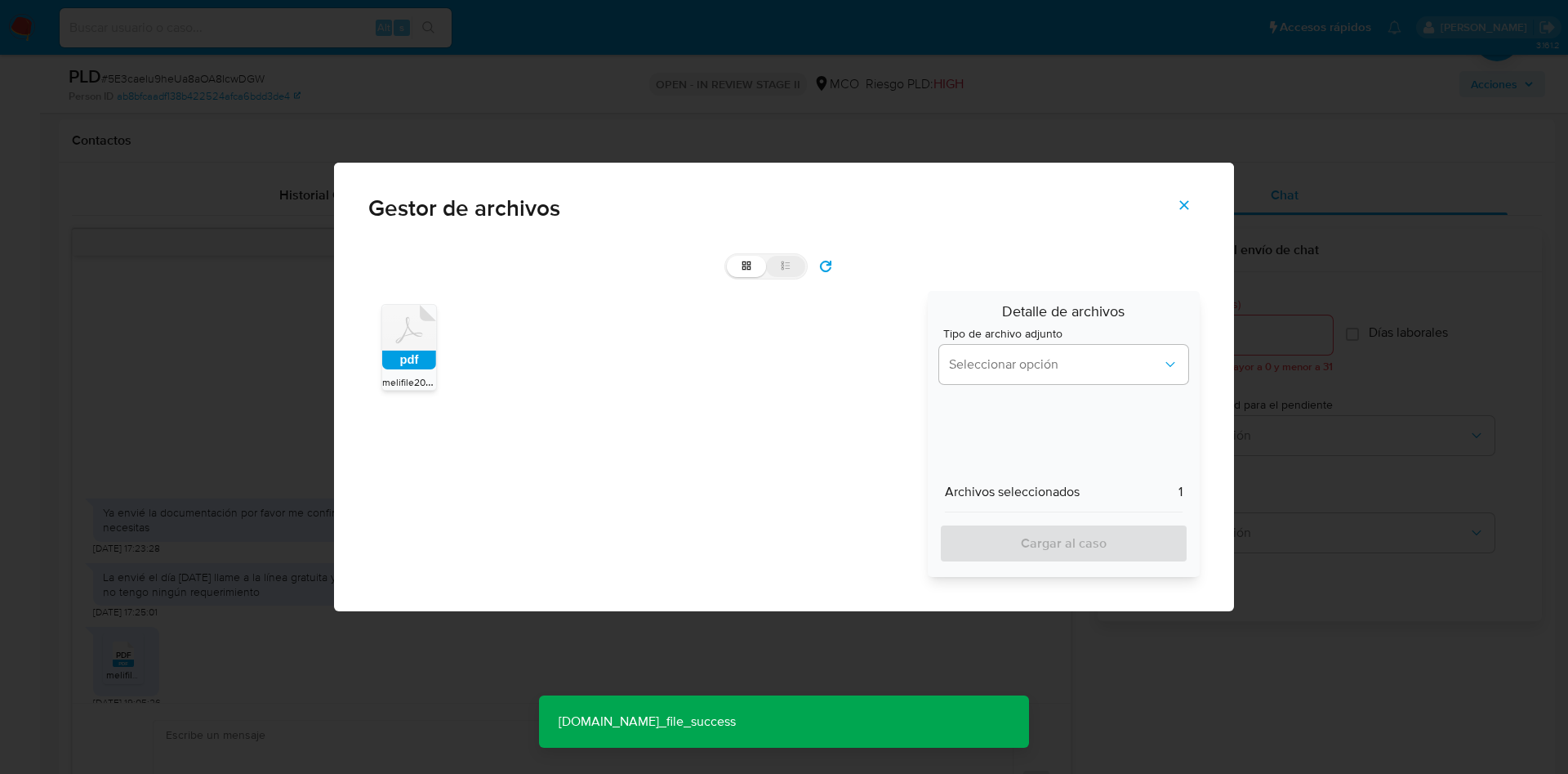
click at [787, 270] on icon at bounding box center [786, 265] width 11 height 11
click at [728, 257] on input "list" at bounding box center [727, 256] width 1 height 1
radio input "true"
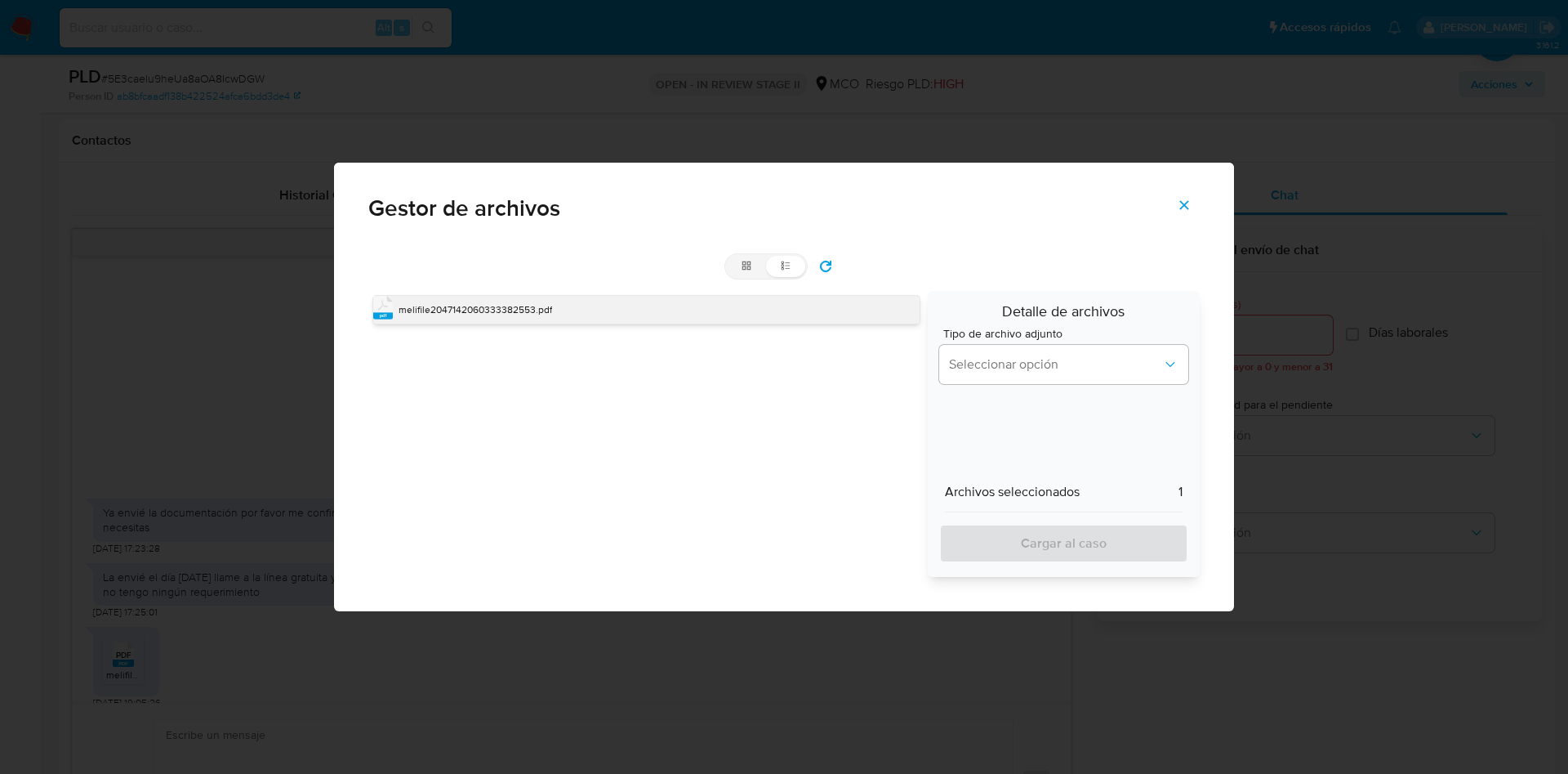
click at [475, 311] on span "melifile2047142060333382553.pdf" at bounding box center [475, 309] width 154 height 14
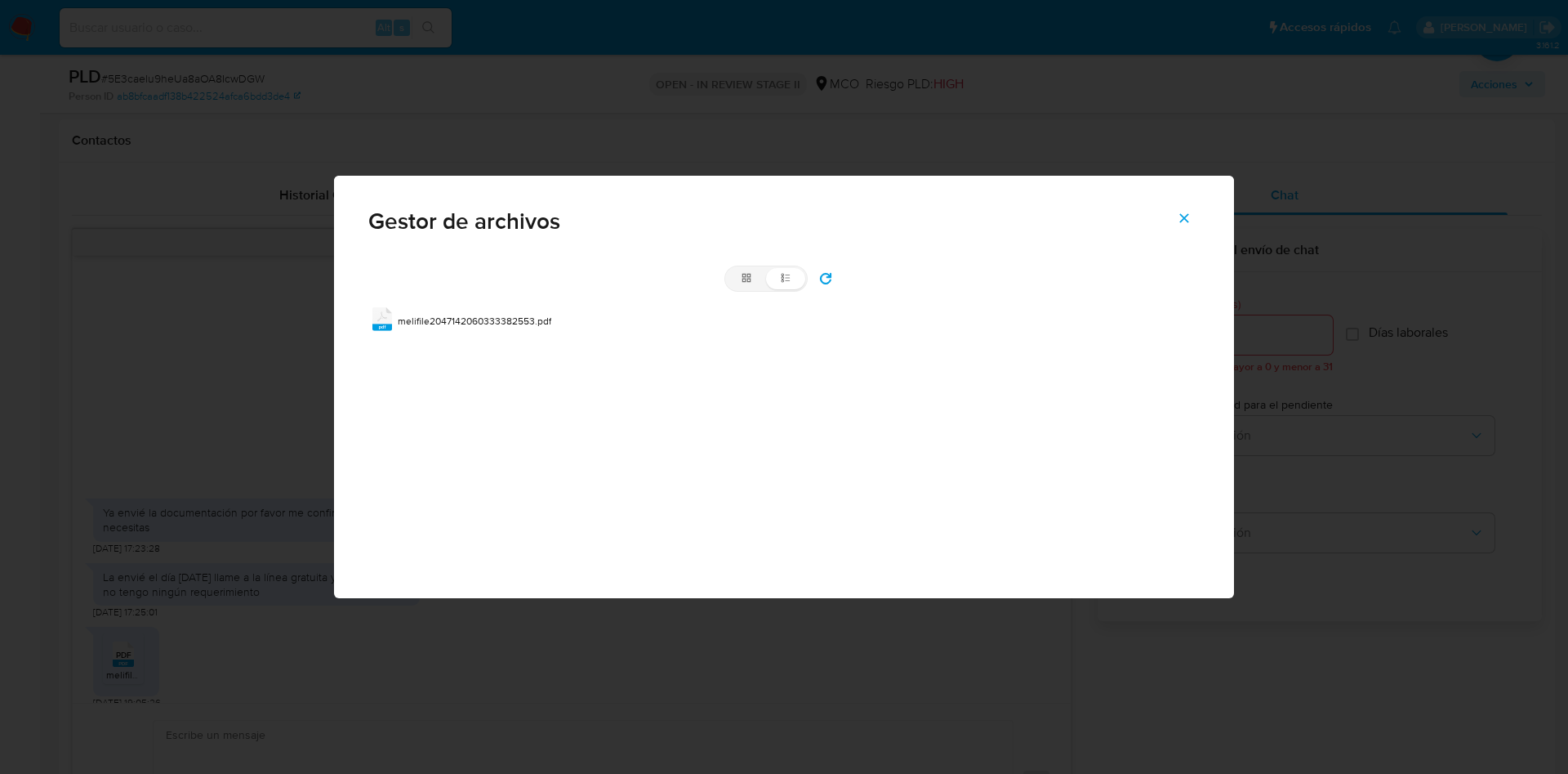
click at [1176, 212] on button "Cerrar" at bounding box center [1184, 218] width 57 height 39
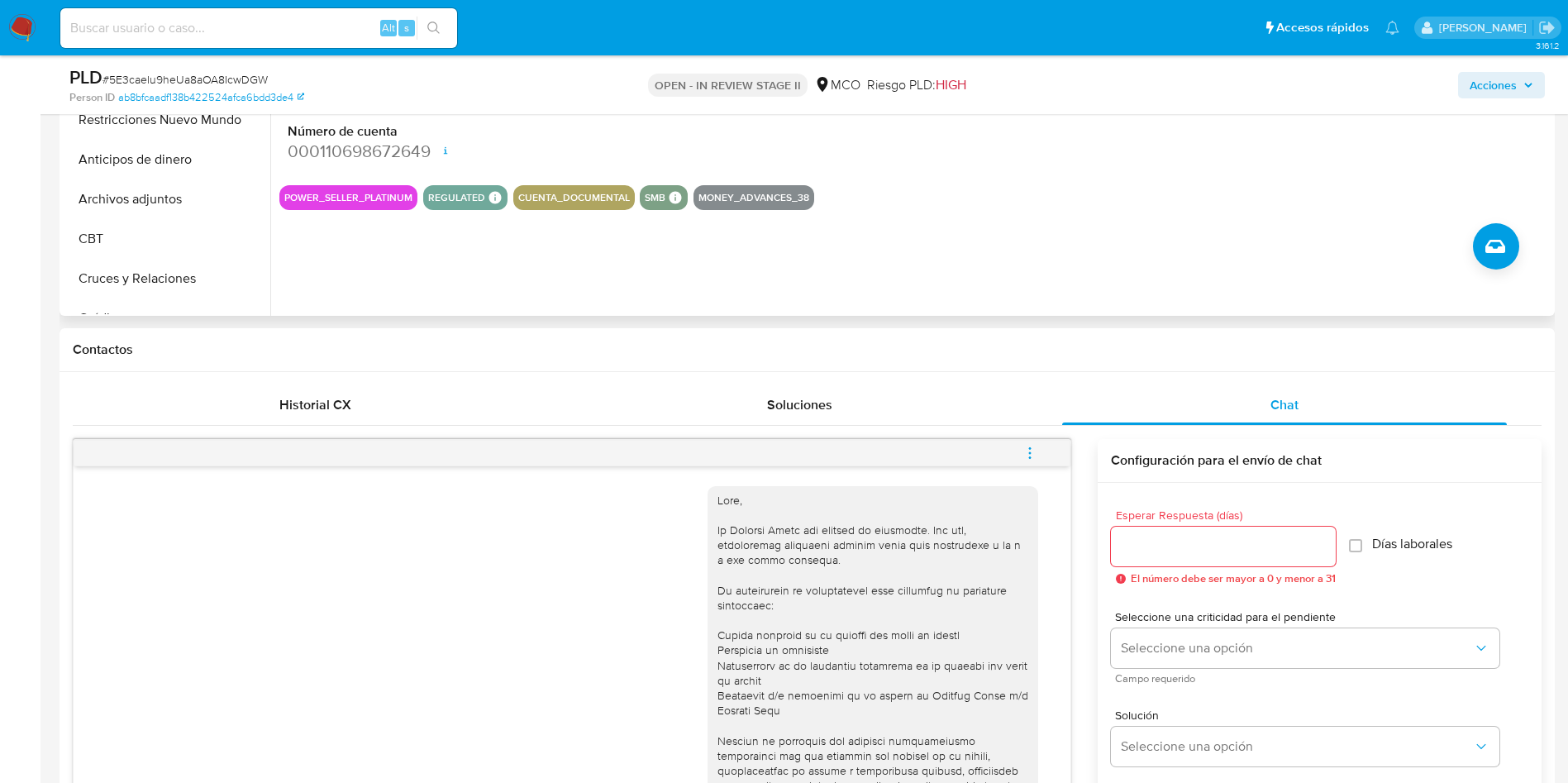
scroll to position [248, 0]
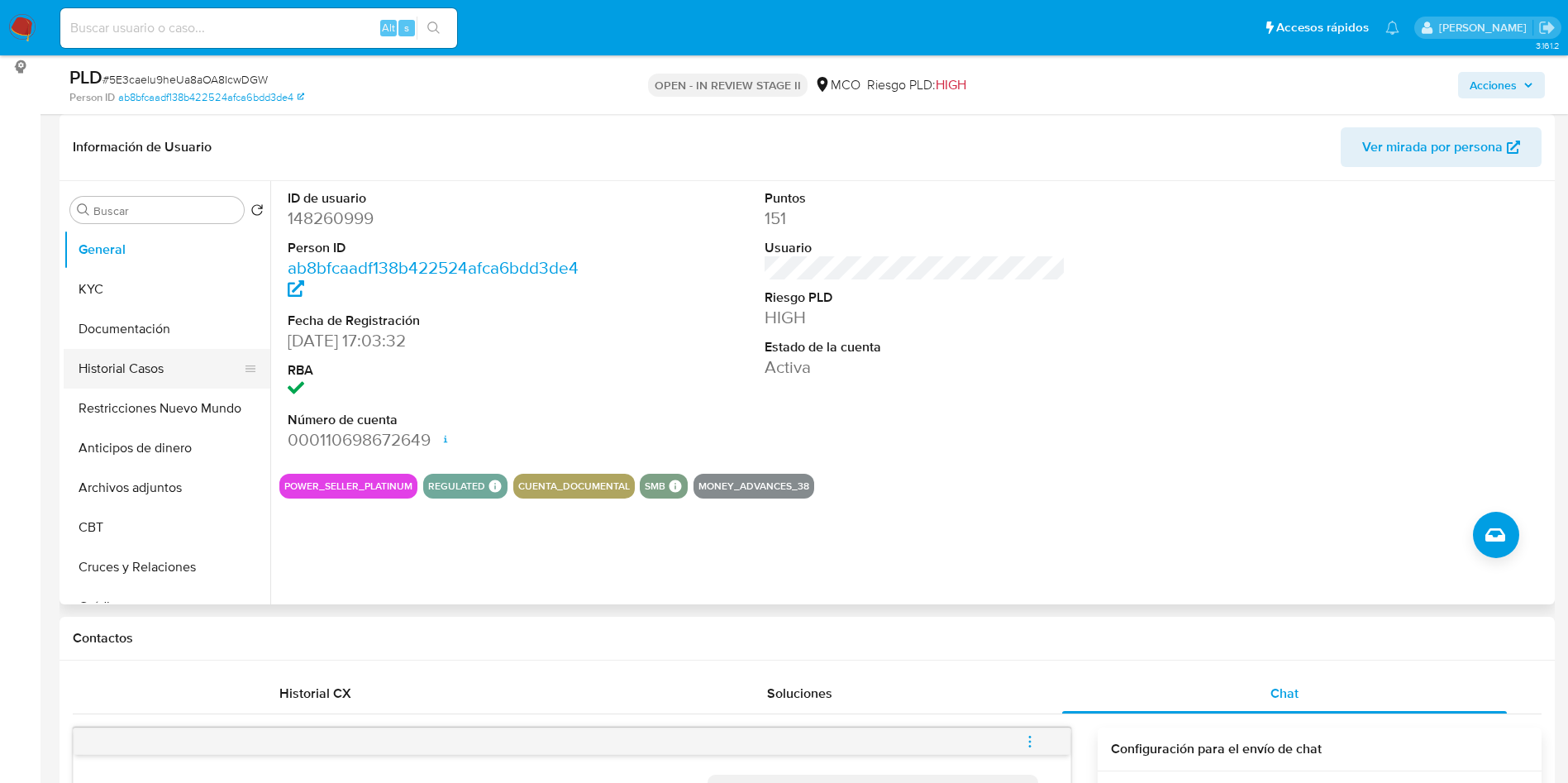
click at [134, 365] on button "Historial Casos" at bounding box center [160, 368] width 193 height 40
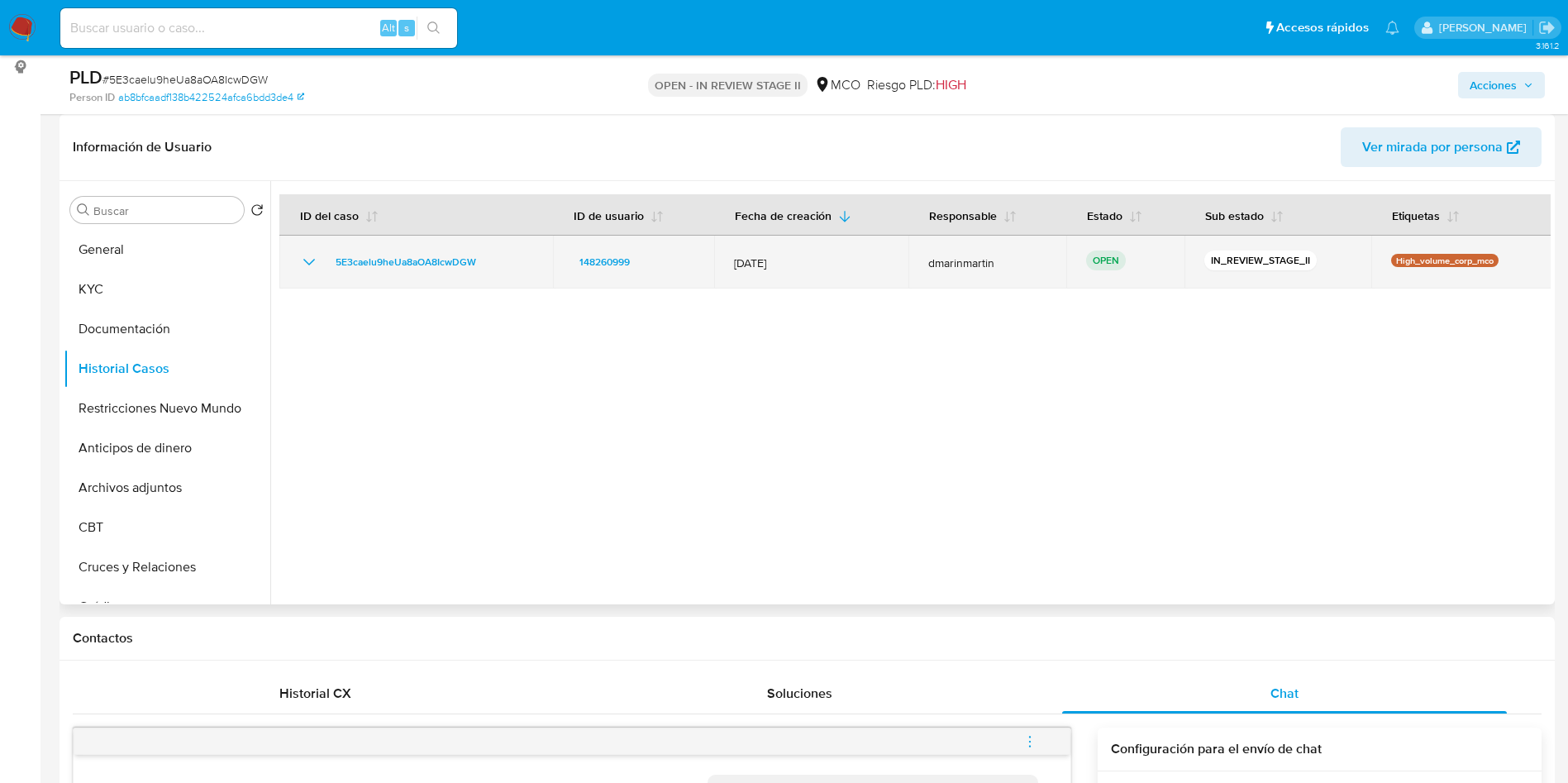
click at [313, 260] on icon "Mostrar/Ocultar" at bounding box center [309, 262] width 12 height 7
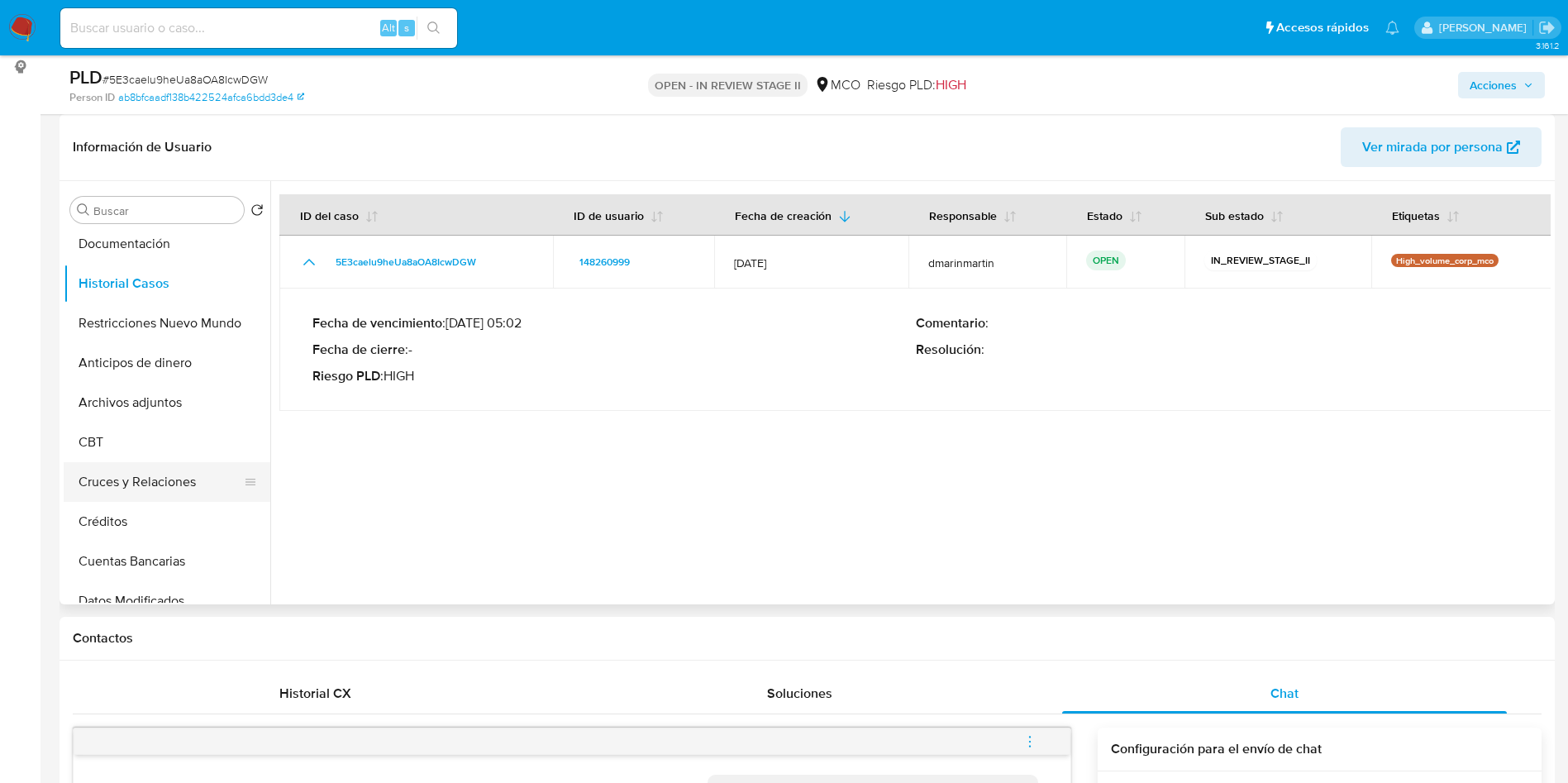
scroll to position [124, 0]
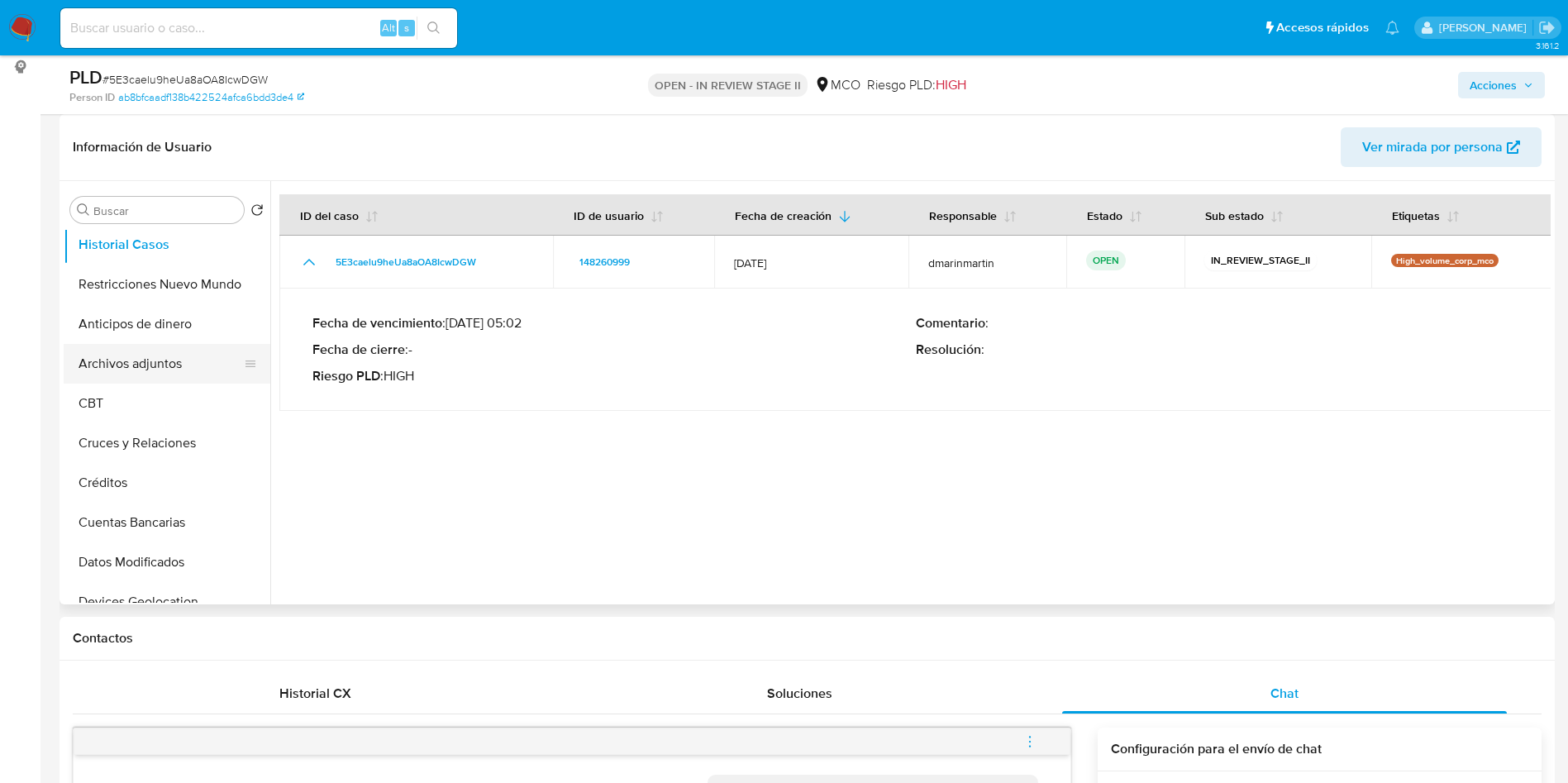
click at [166, 348] on button "Archivos adjuntos" at bounding box center [160, 363] width 193 height 40
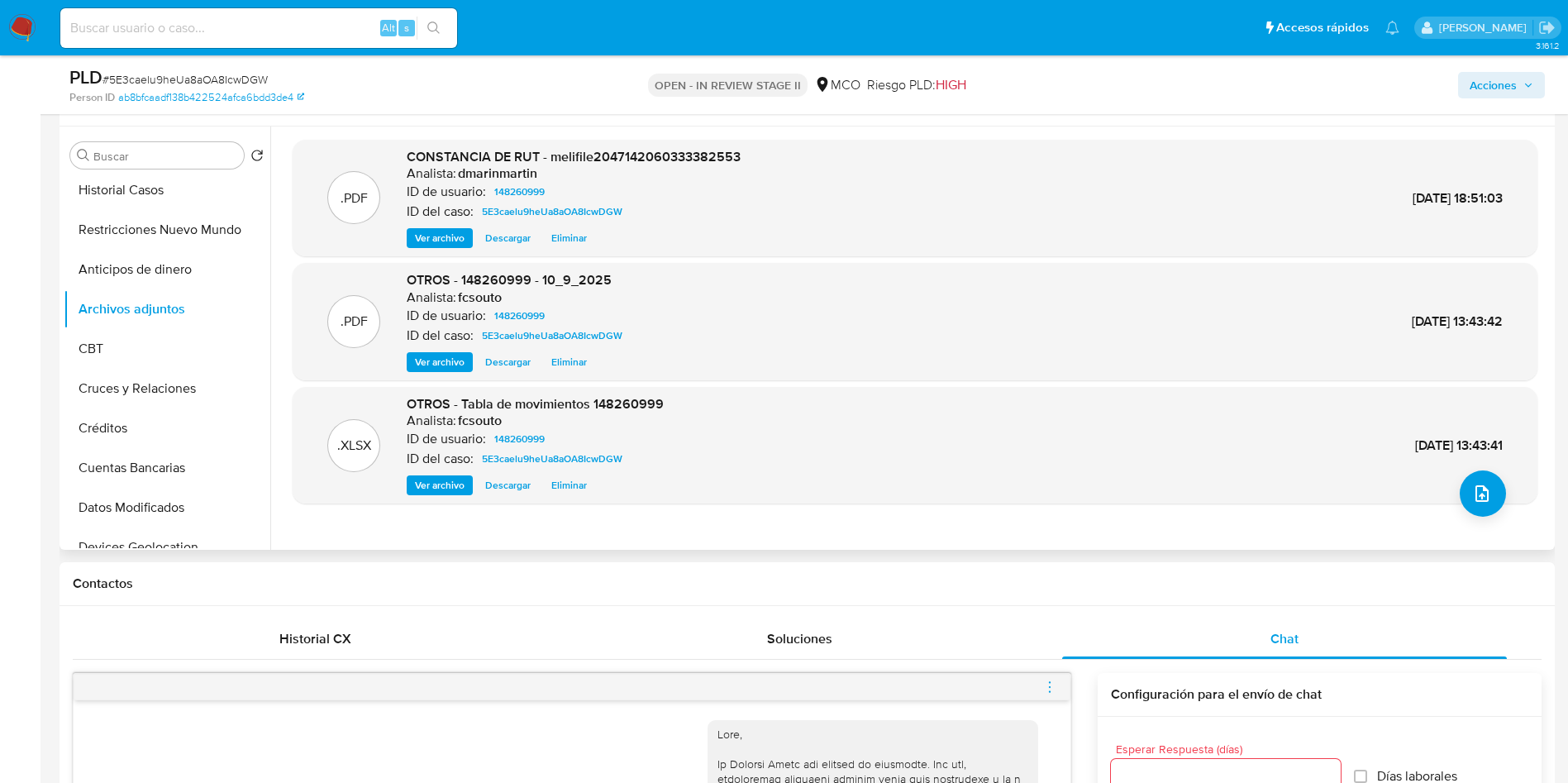
scroll to position [248, 0]
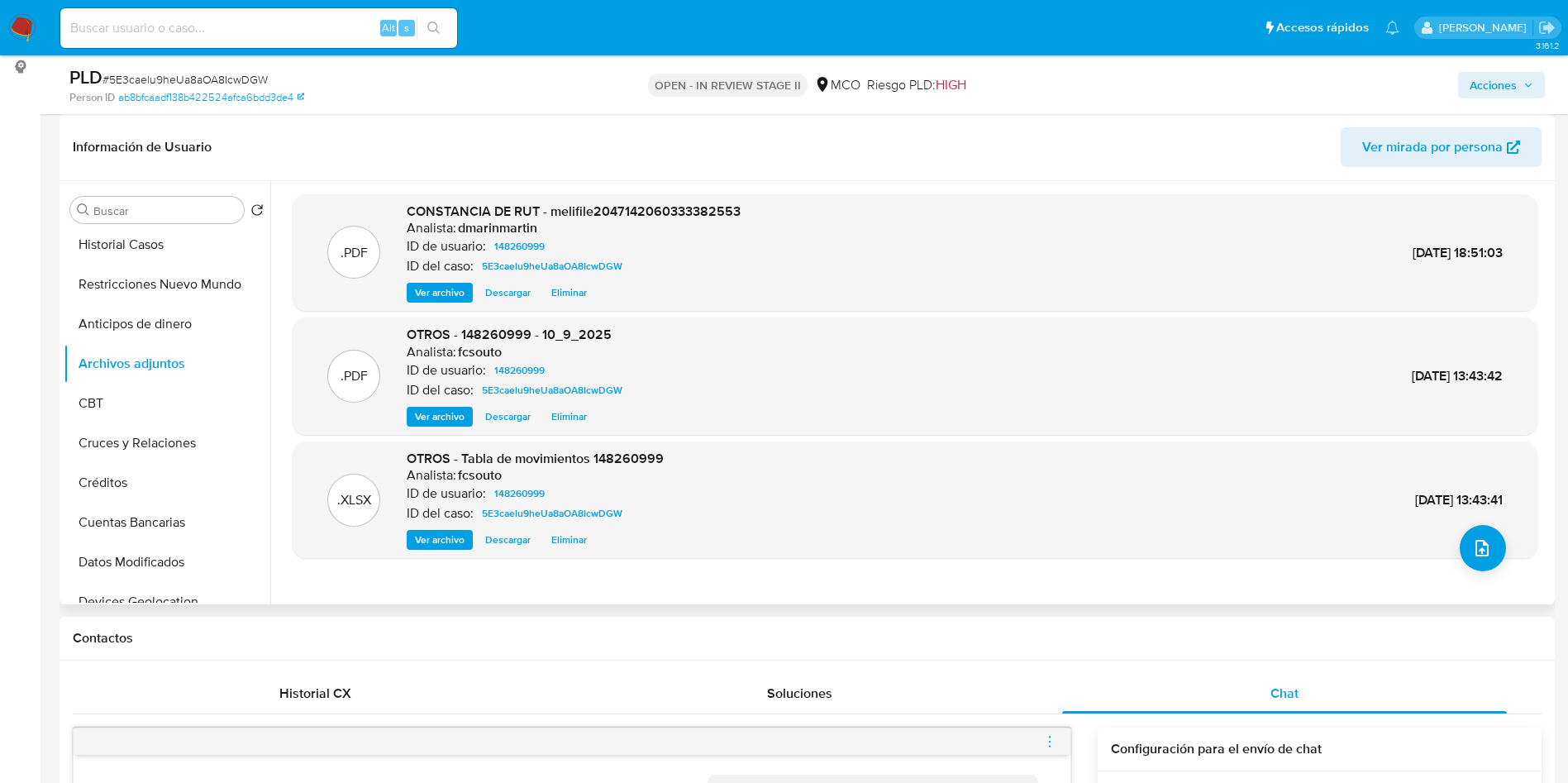
click at [444, 412] on span "Ver archivo" at bounding box center [439, 416] width 49 height 16
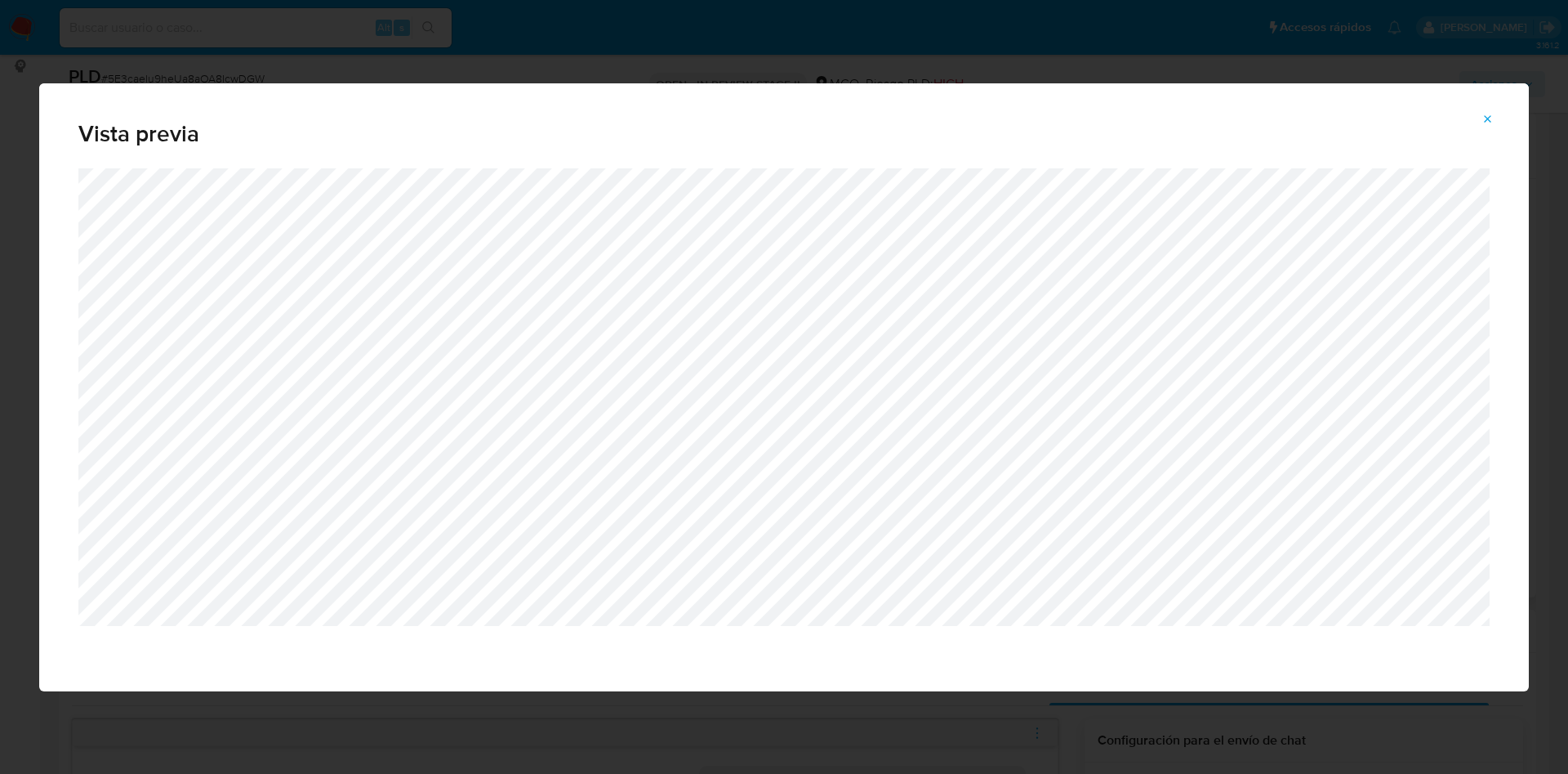
drag, startPoint x: 1489, startPoint y: 118, endPoint x: 1475, endPoint y: 149, distance: 34.0
click at [1489, 119] on icon "Attachment preview" at bounding box center [1488, 119] width 8 height 8
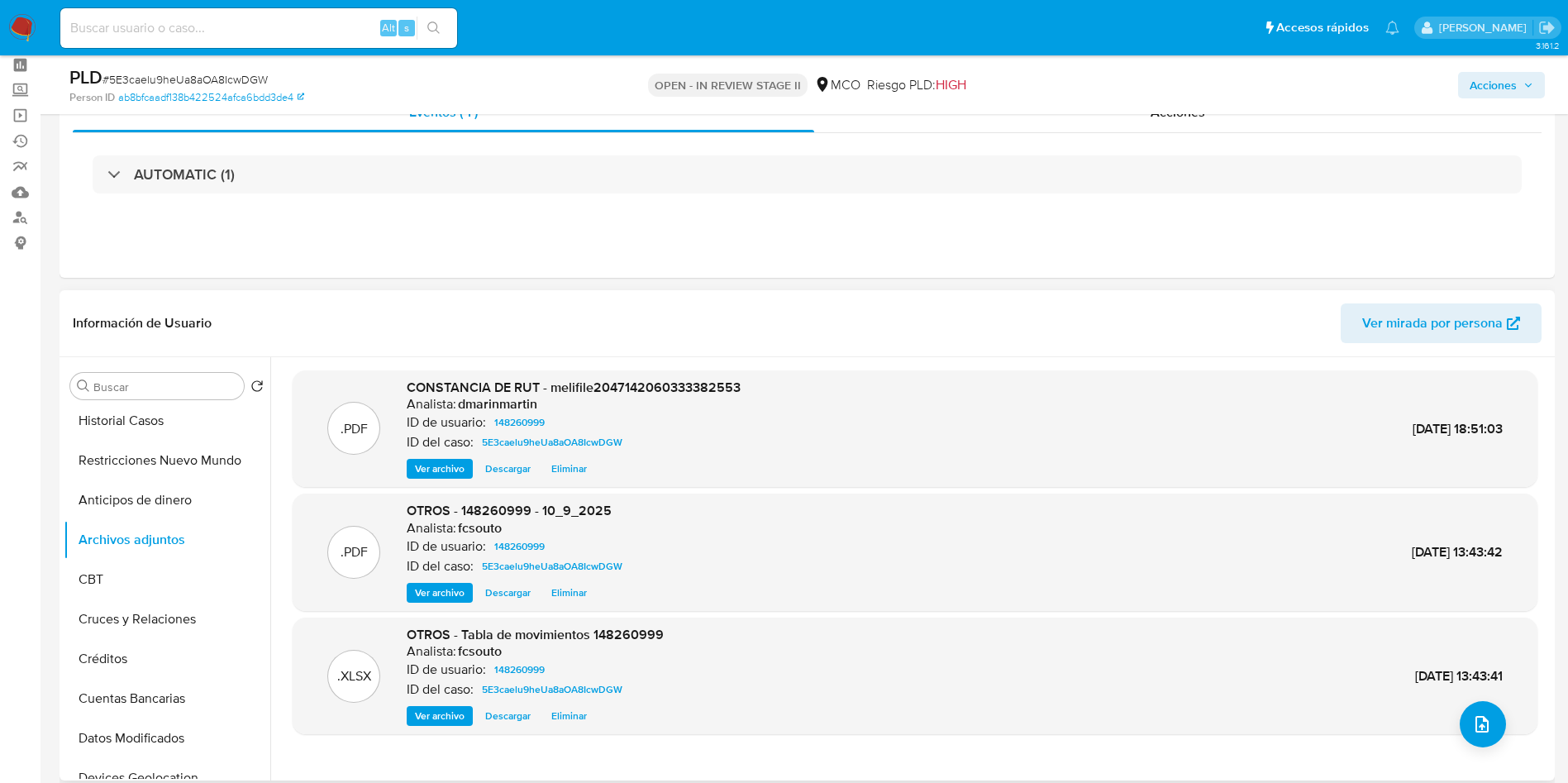
scroll to position [0, 0]
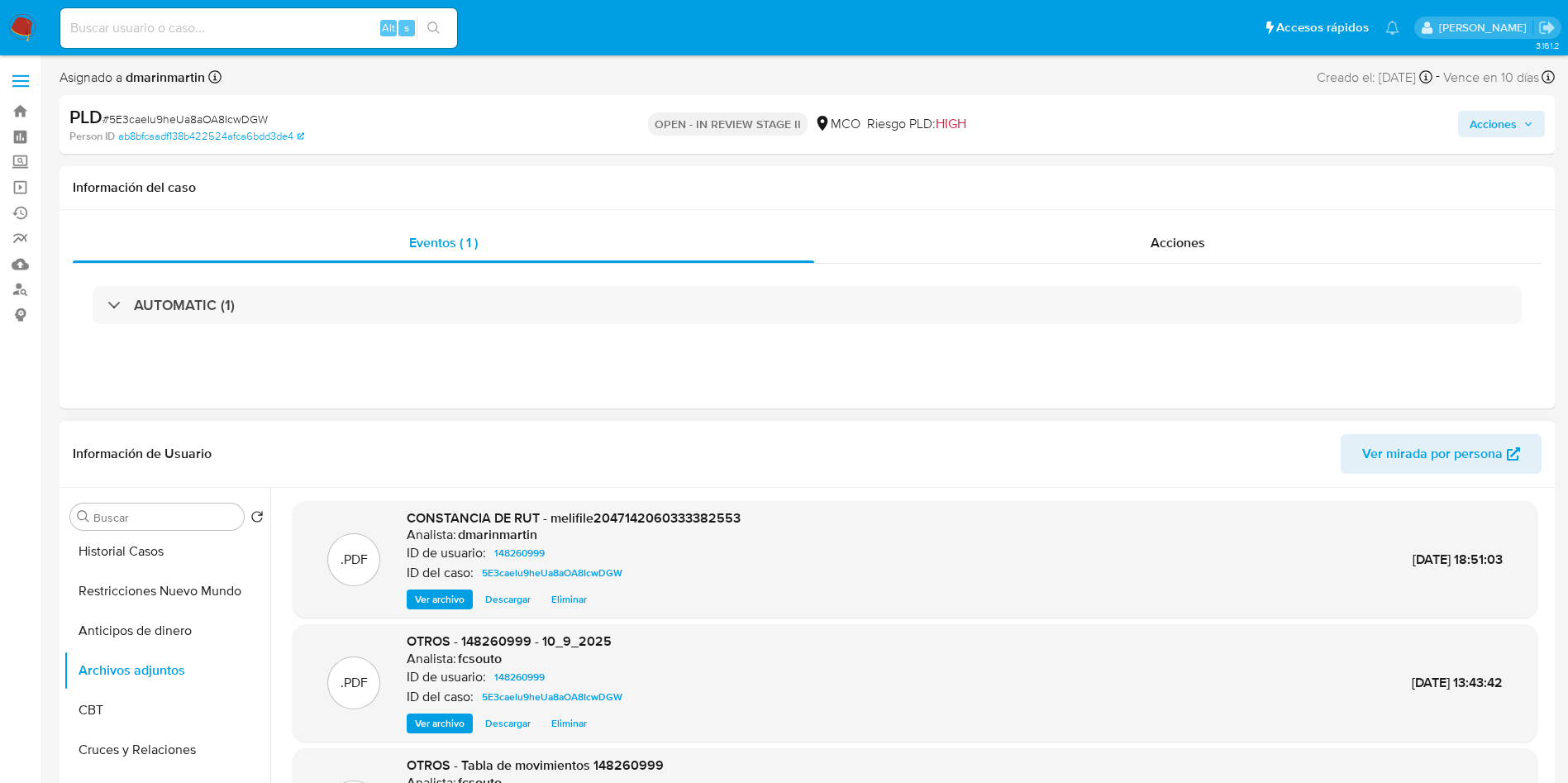
click at [1469, 138] on div "Acciones" at bounding box center [1301, 125] width 488 height 39
click at [1475, 133] on span "Acciones" at bounding box center [1493, 124] width 47 height 26
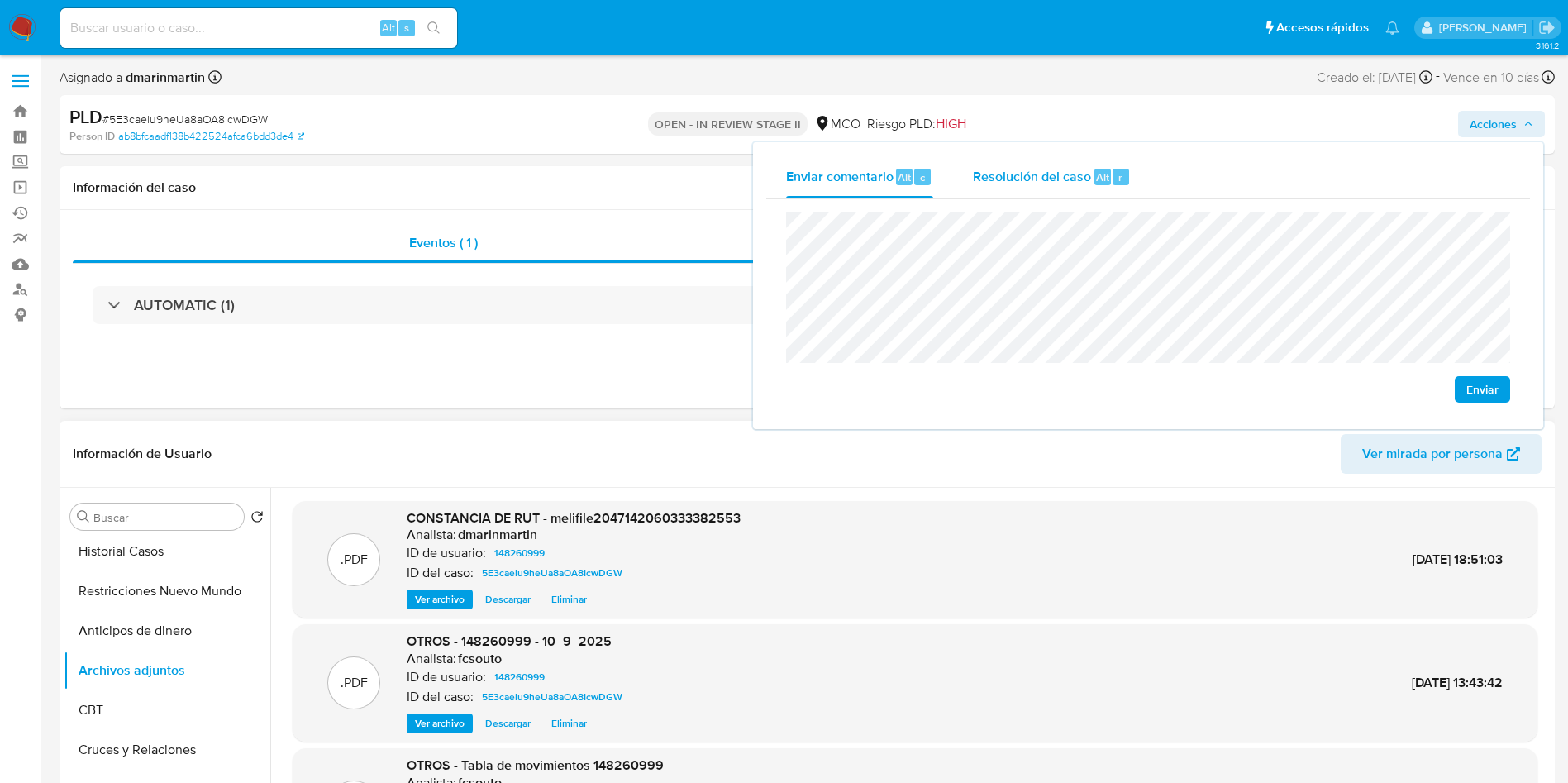
click at [1040, 190] on div "Resolución del caso Alt r" at bounding box center [1052, 177] width 158 height 43
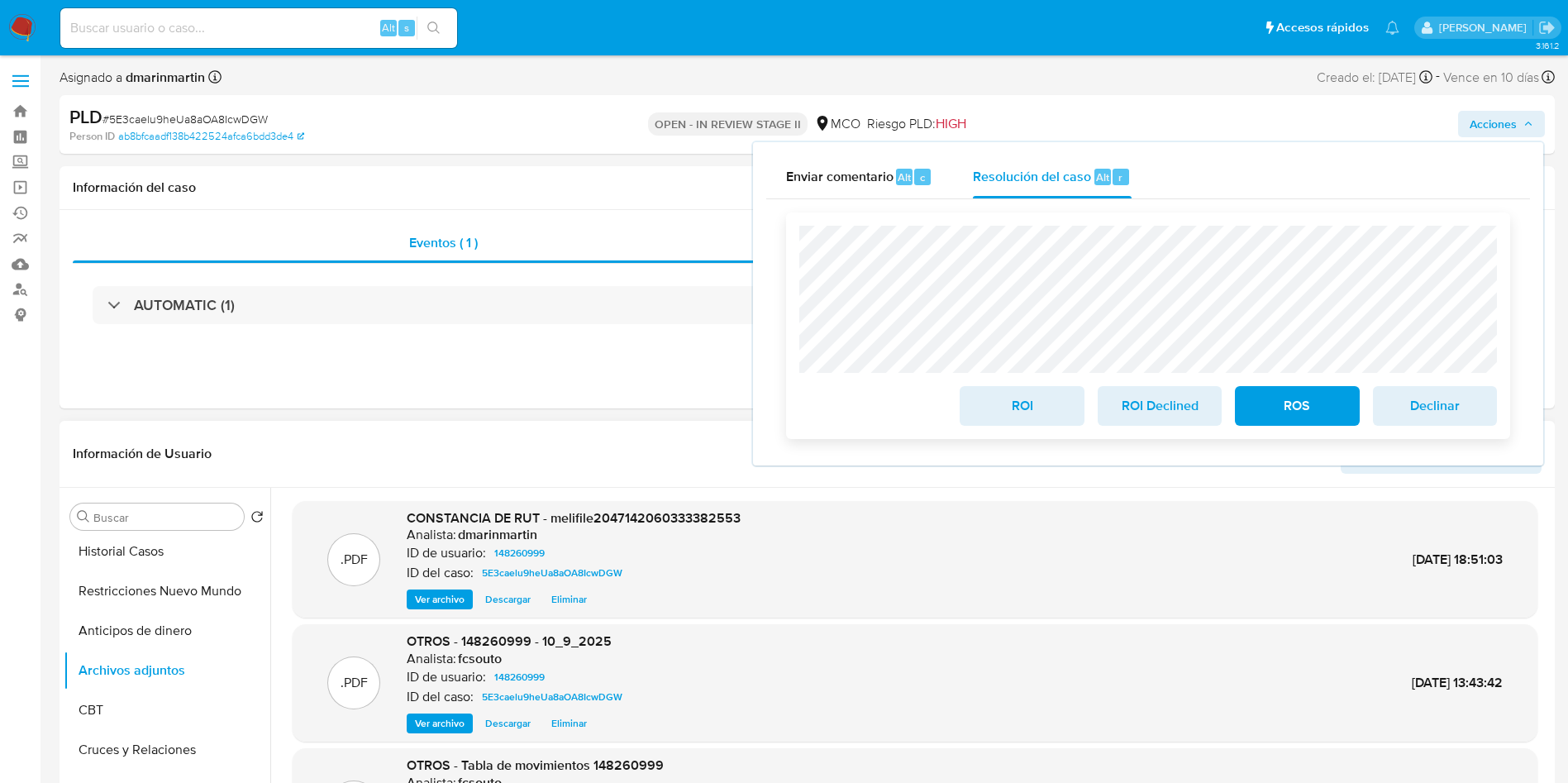
drag, startPoint x: 1027, startPoint y: 409, endPoint x: 1031, endPoint y: 428, distance: 19.4
click at [1027, 410] on span "ROI" at bounding box center [1022, 406] width 81 height 37
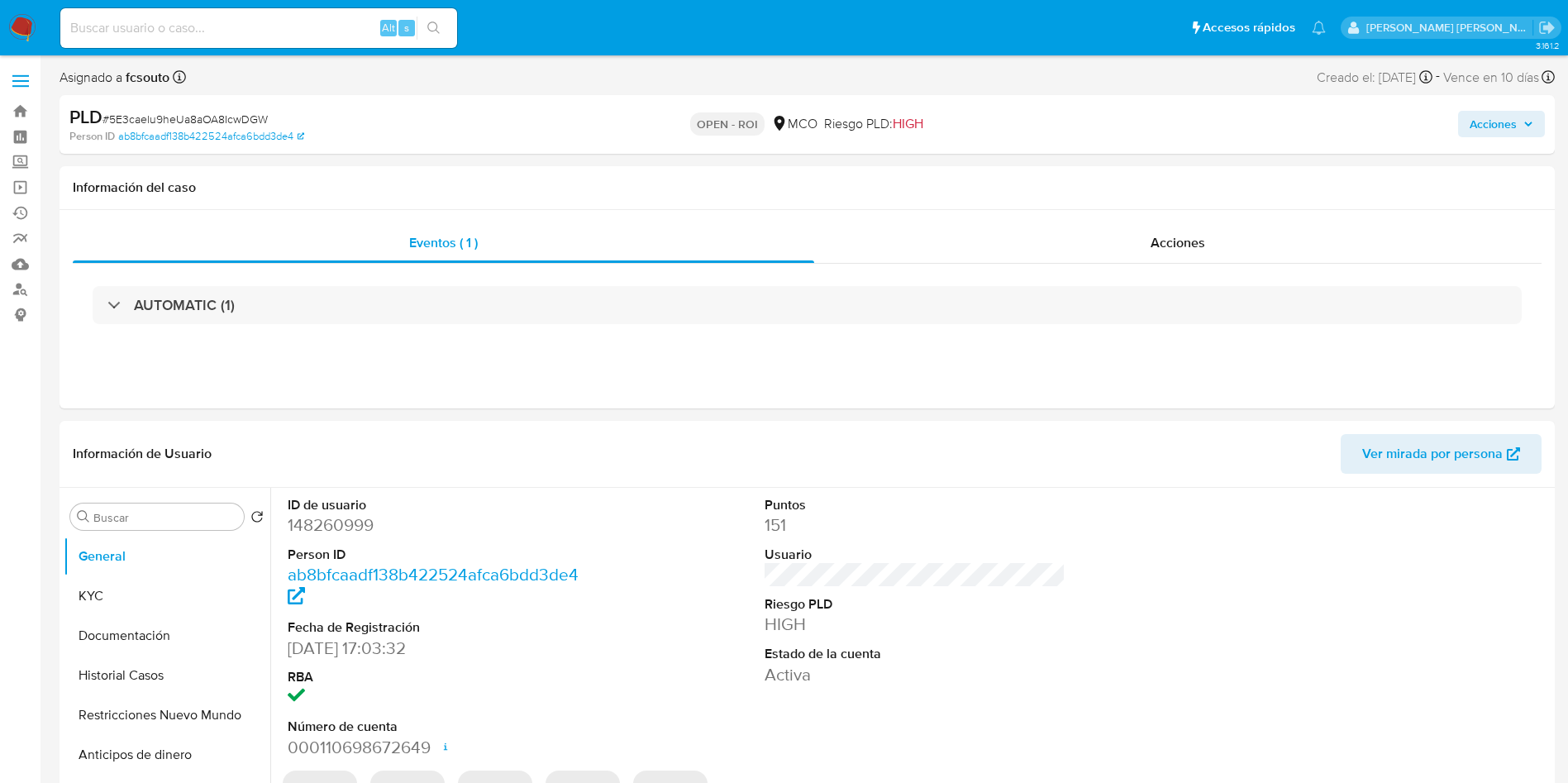
select select "10"
drag, startPoint x: 1485, startPoint y: 121, endPoint x: 1432, endPoint y: 133, distance: 54.3
click at [1484, 118] on span "Acciones" at bounding box center [1493, 124] width 47 height 26
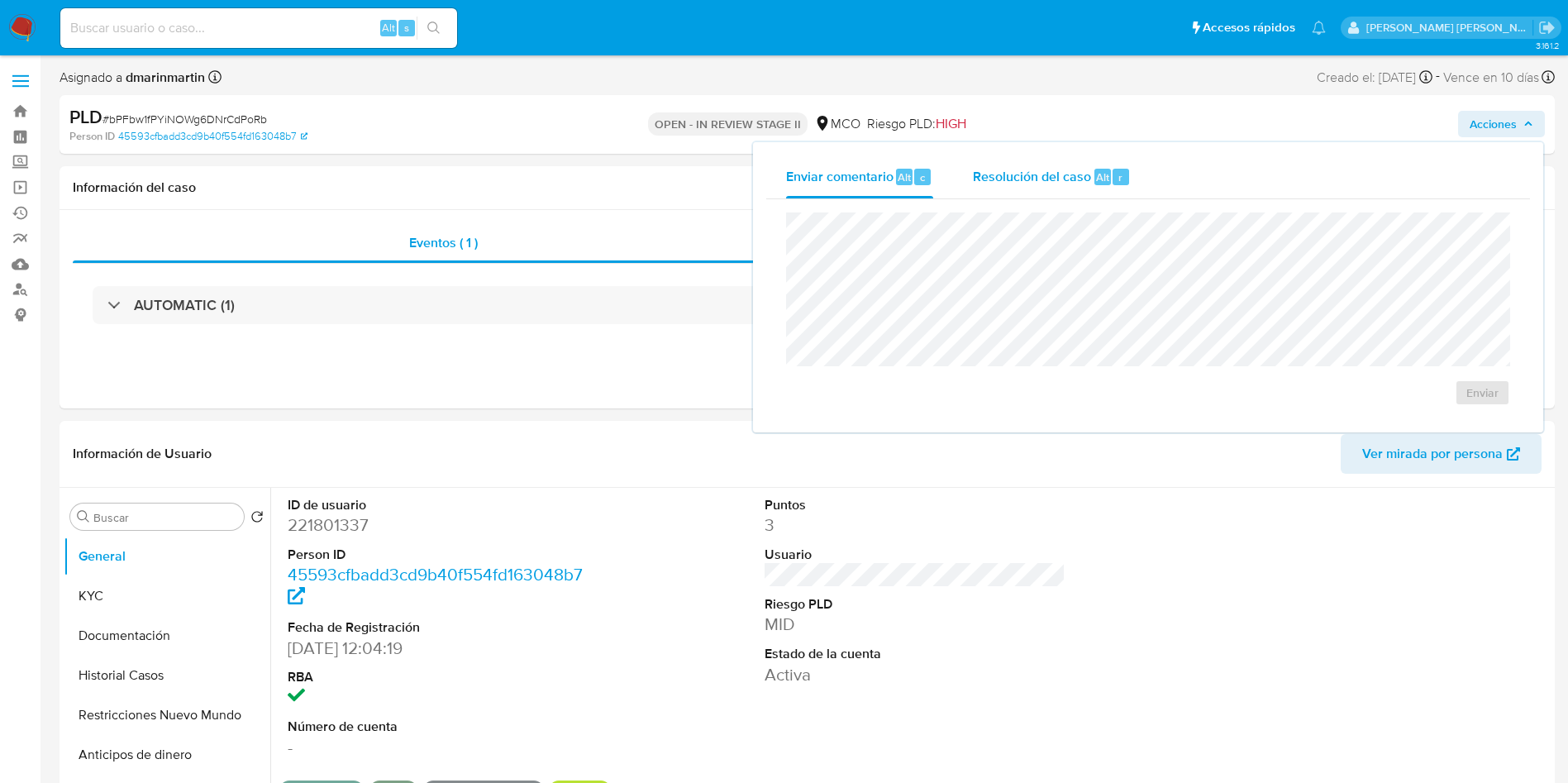
click at [989, 182] on span "Resolución del caso" at bounding box center [1032, 177] width 118 height 19
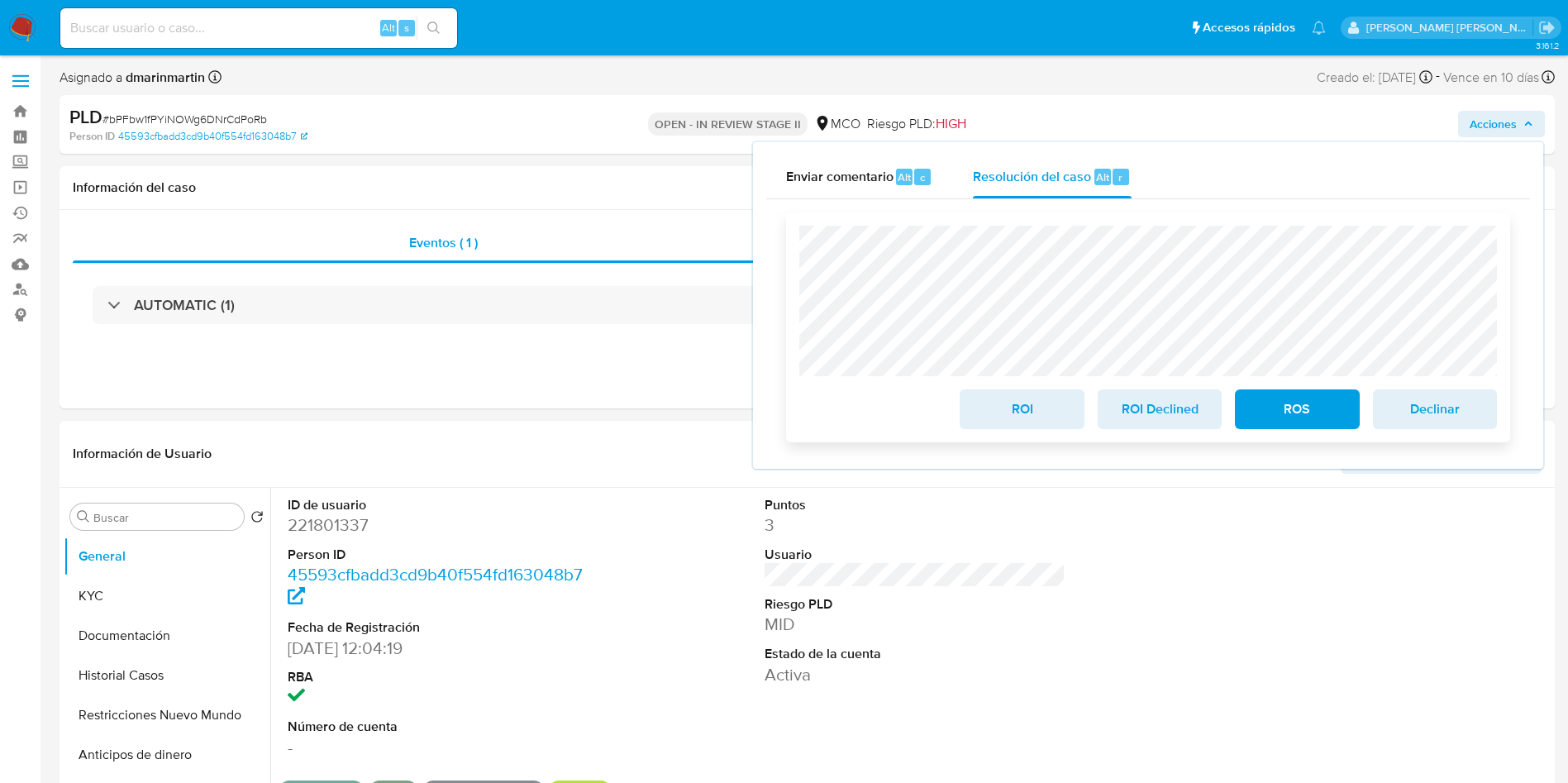
drag, startPoint x: 1008, startPoint y: 420, endPoint x: 1014, endPoint y: 435, distance: 16.2
click at [1008, 421] on span "ROI" at bounding box center [1022, 409] width 81 height 37
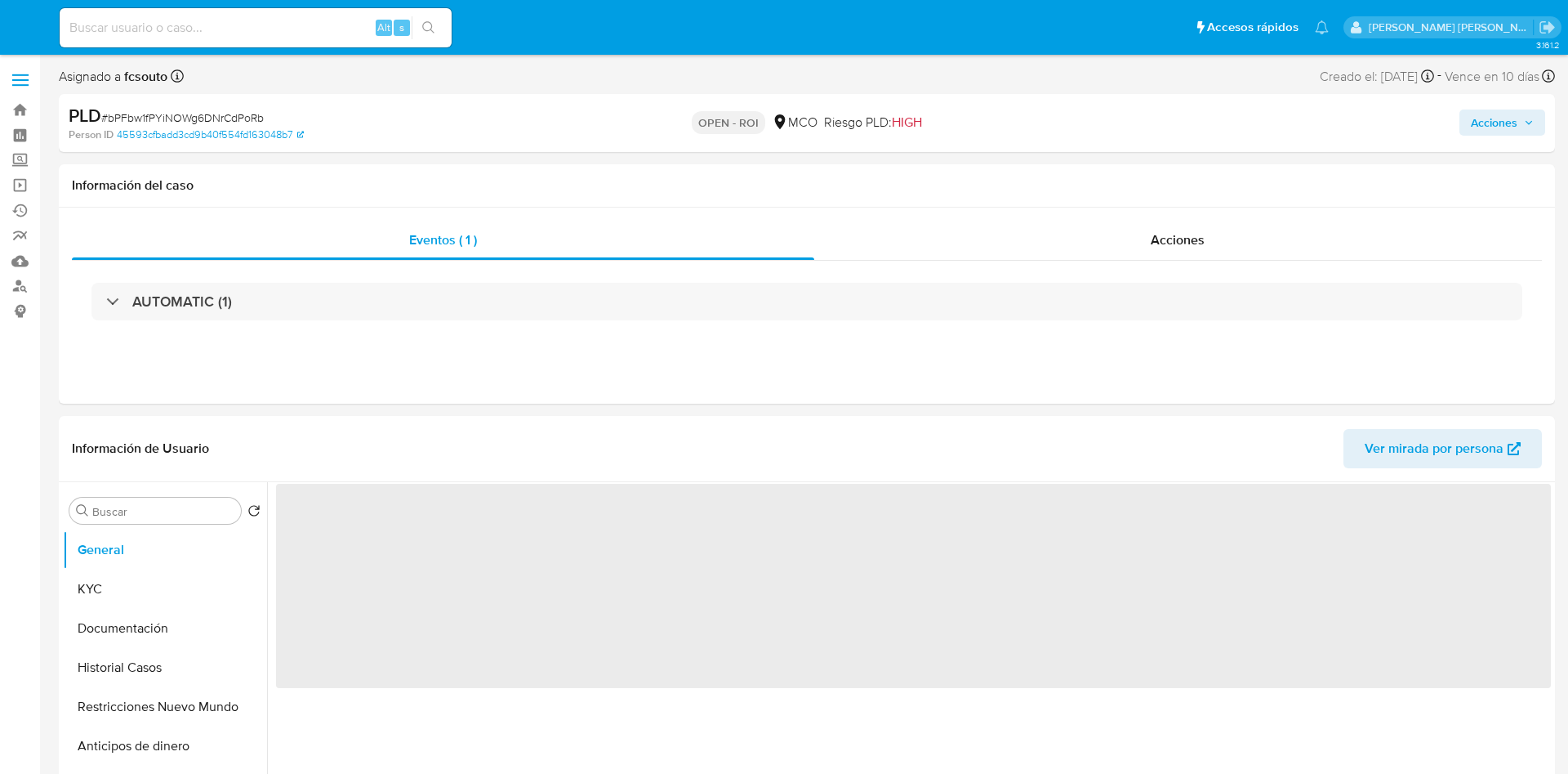
select select "10"
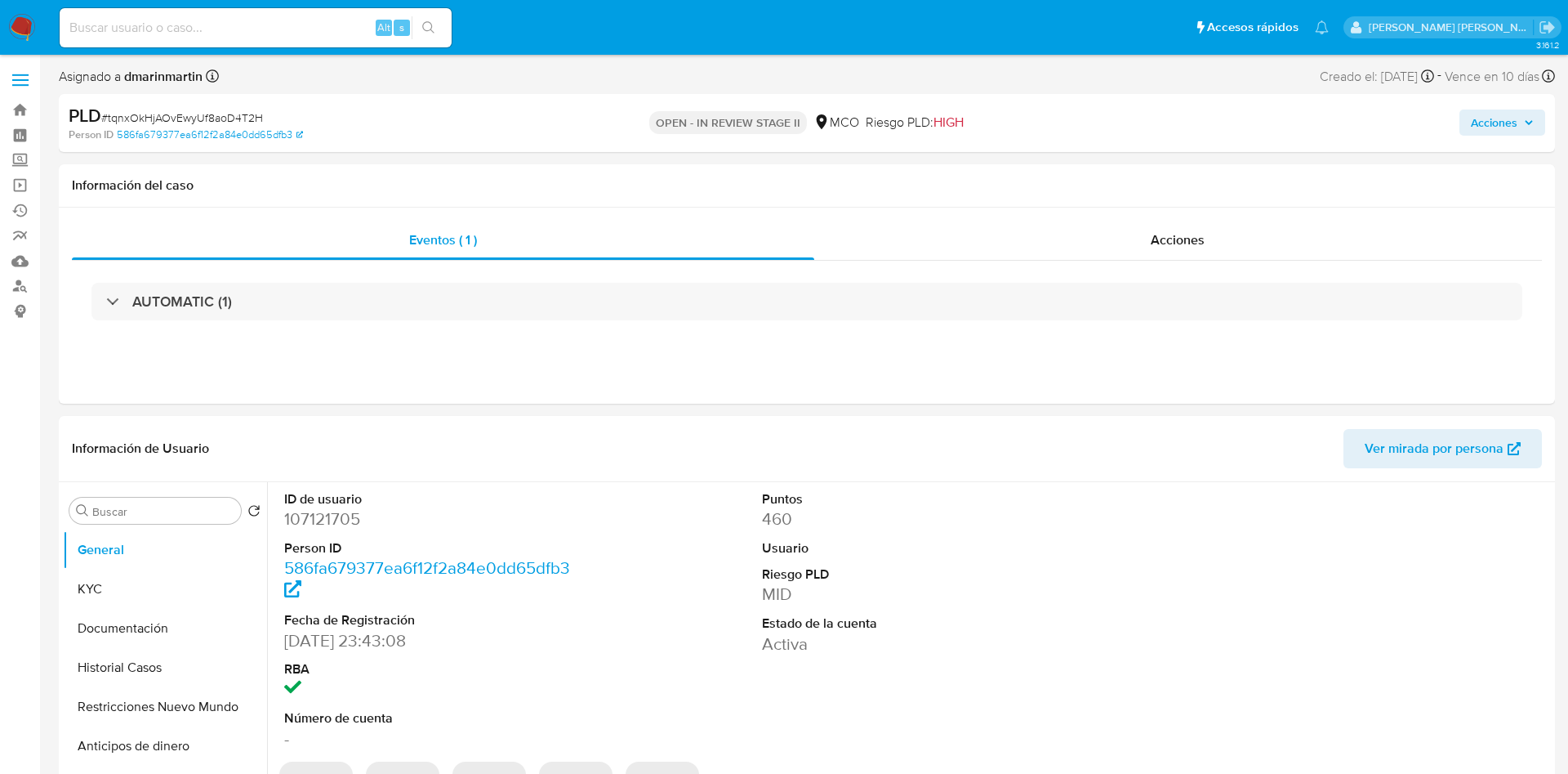
select select "10"
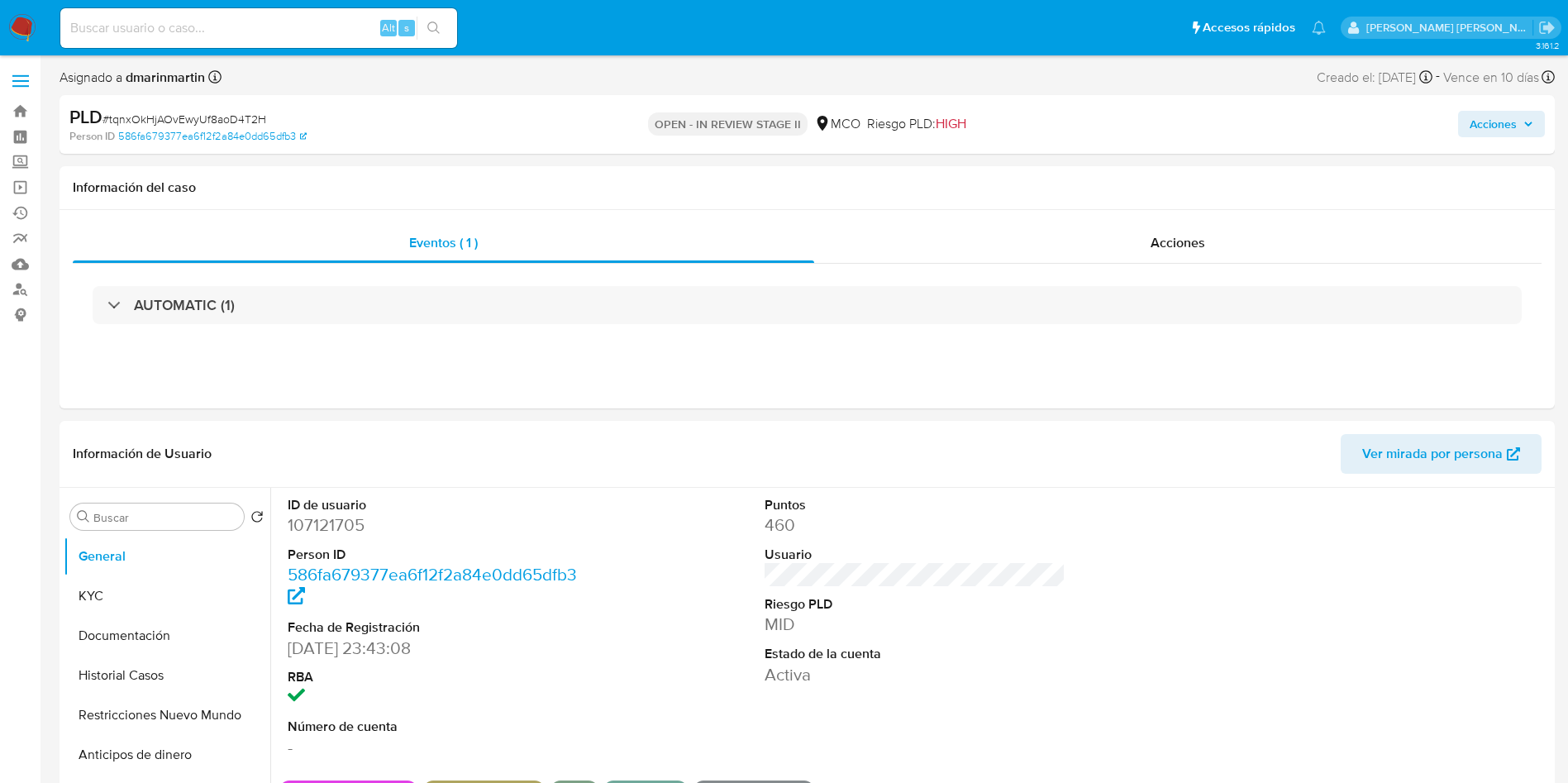
drag, startPoint x: 1483, startPoint y: 121, endPoint x: 1473, endPoint y: 125, distance: 10.8
click at [1479, 124] on span "Acciones" at bounding box center [1493, 124] width 47 height 26
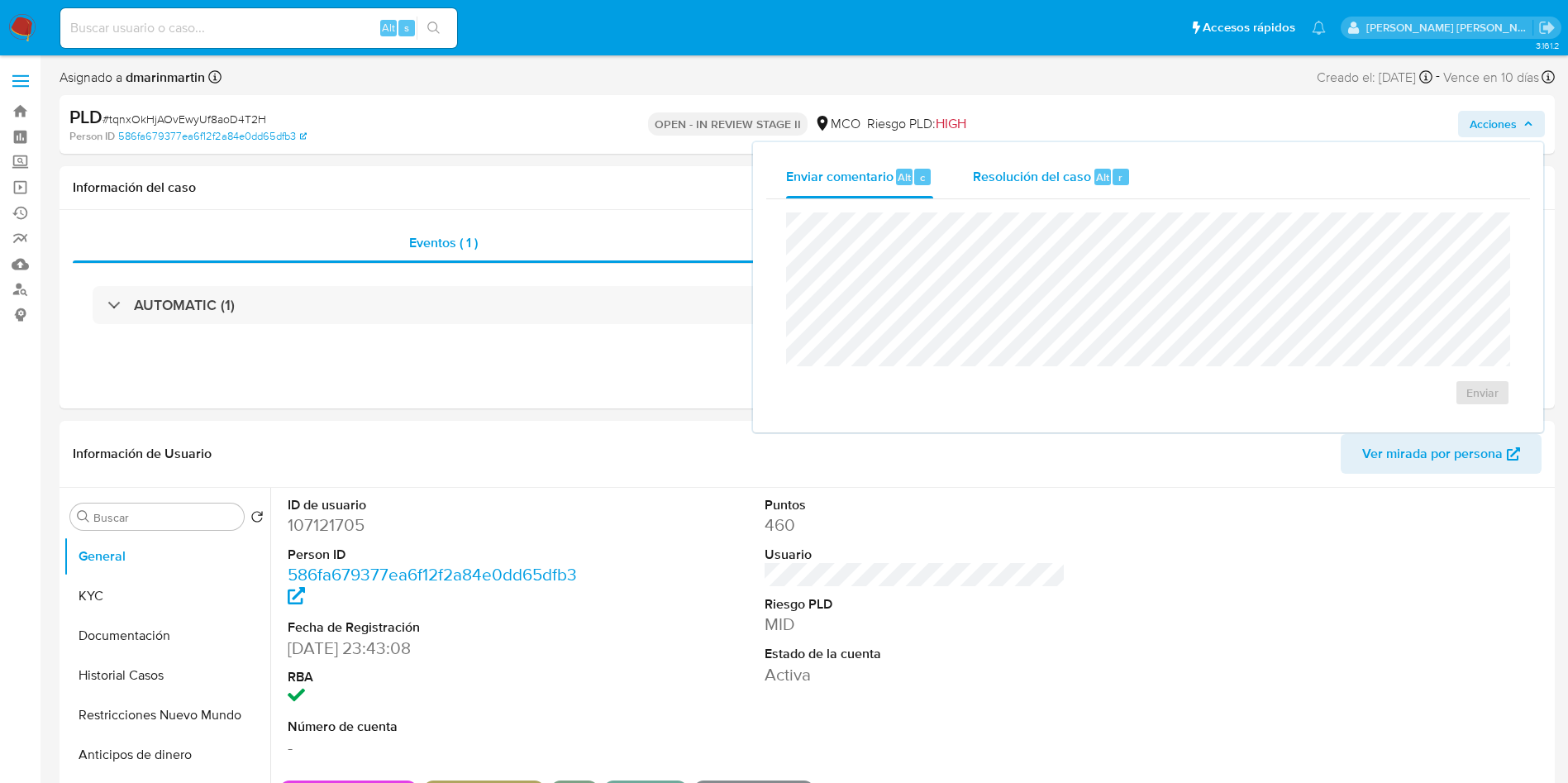
drag, startPoint x: 1045, startPoint y: 180, endPoint x: 1043, endPoint y: 187, distance: 7.3
click at [1044, 183] on span "Resolución del caso" at bounding box center [1032, 177] width 118 height 19
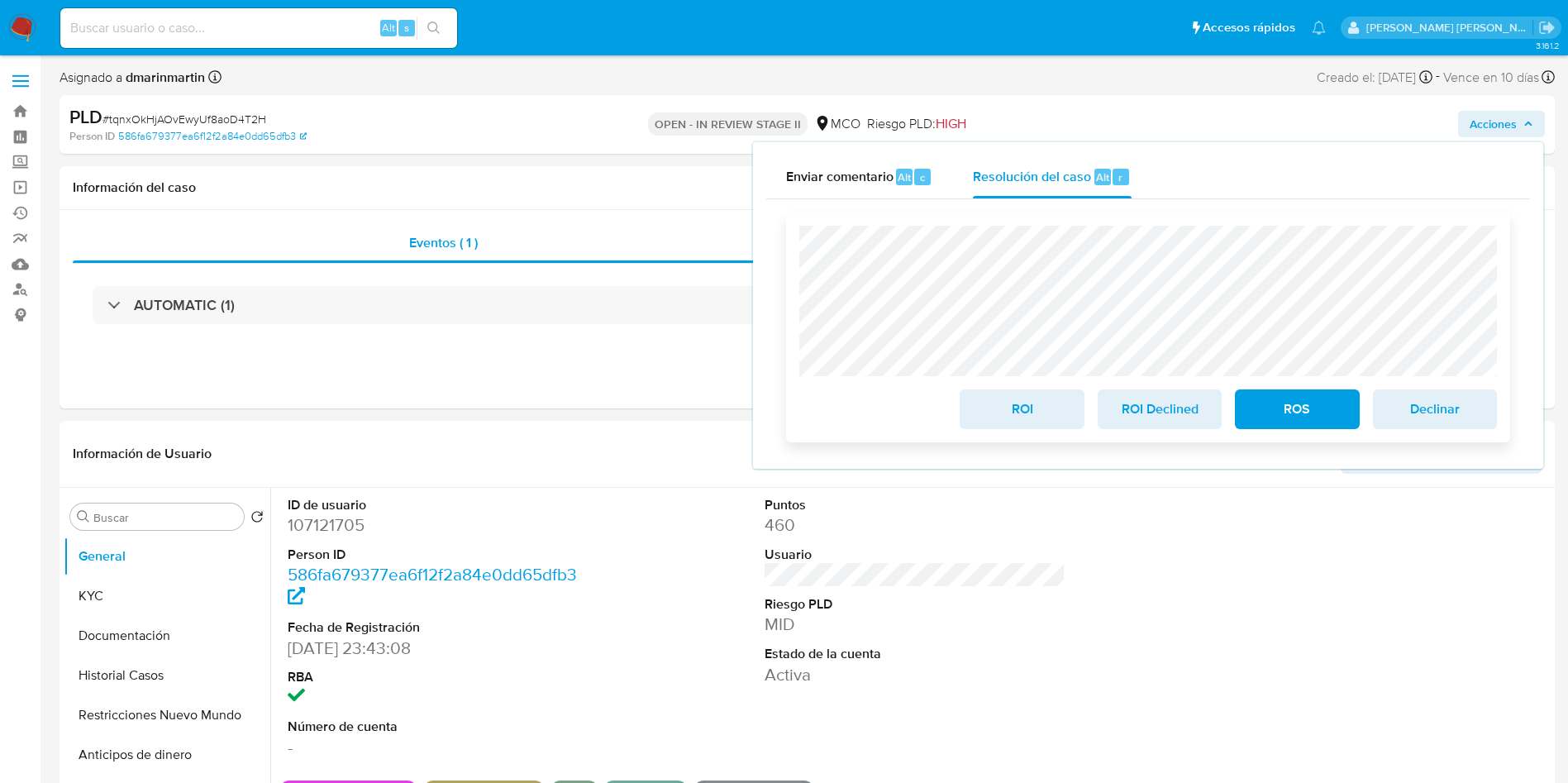
drag, startPoint x: 1030, startPoint y: 401, endPoint x: 1038, endPoint y: 410, distance: 12.0
click at [1031, 400] on span "ROI" at bounding box center [1022, 409] width 81 height 37
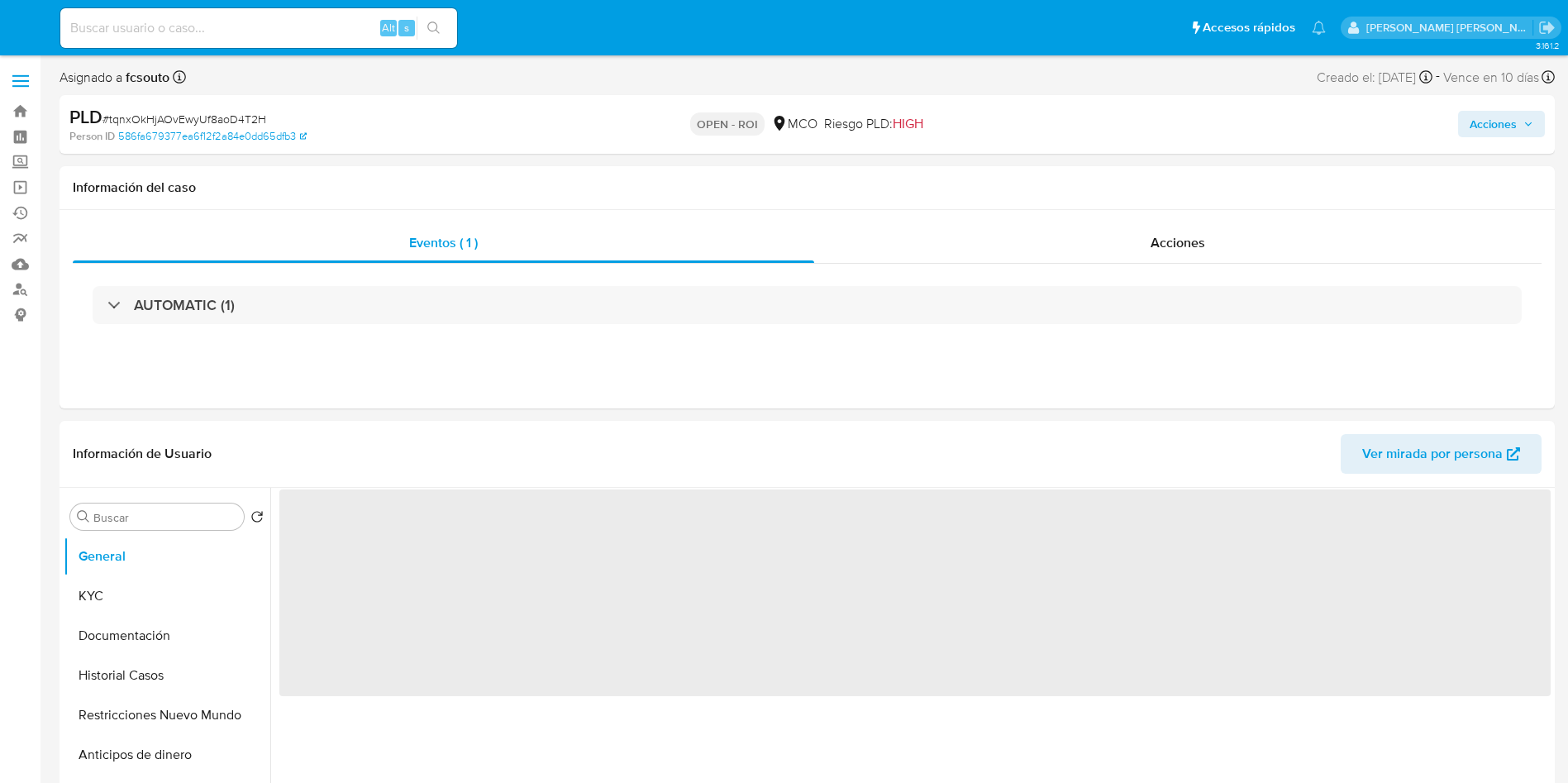
select select "10"
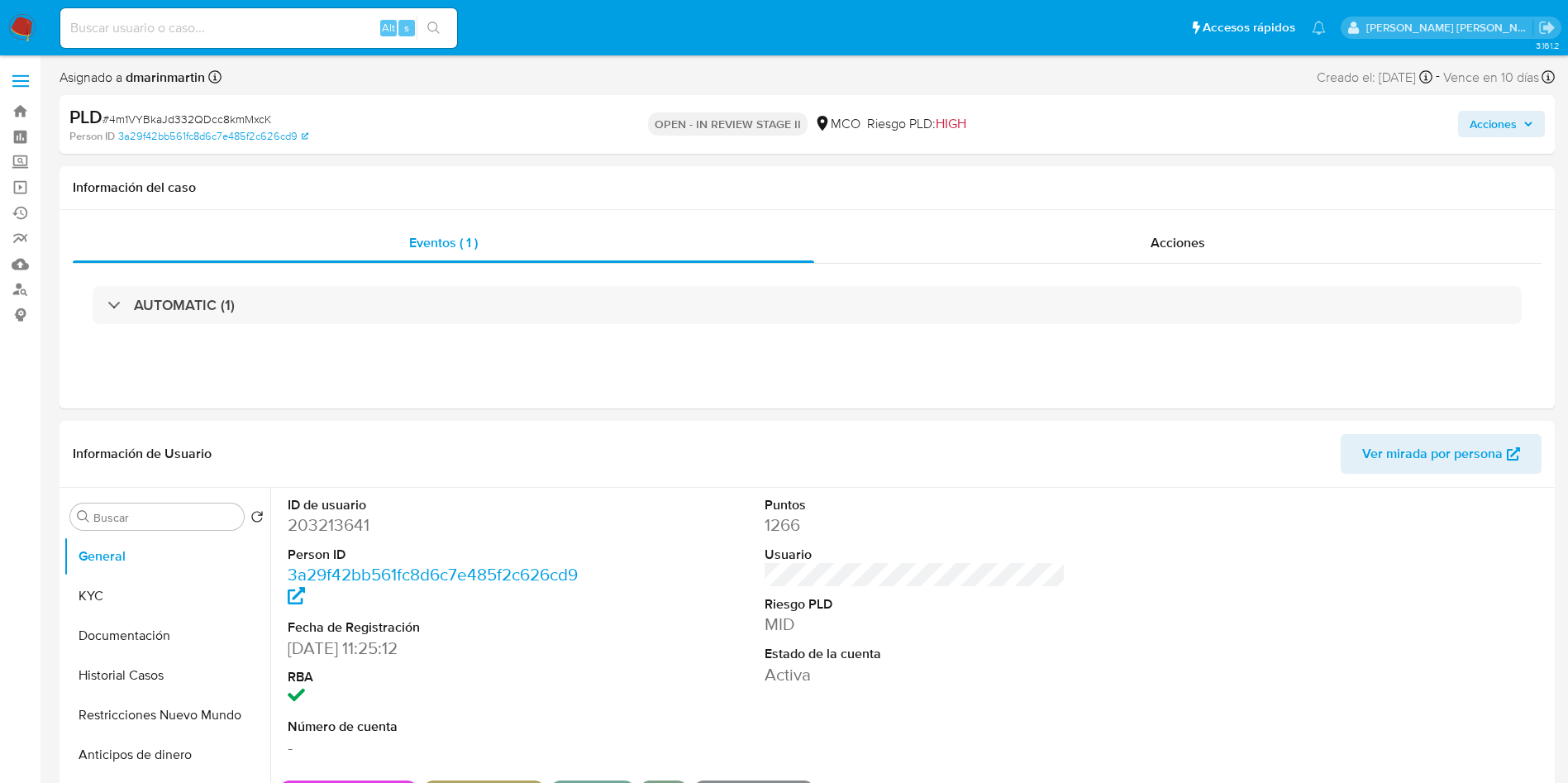
drag, startPoint x: 1507, startPoint y: 115, endPoint x: 1426, endPoint y: 134, distance: 83.2
click at [1506, 115] on span "Acciones" at bounding box center [1493, 124] width 47 height 26
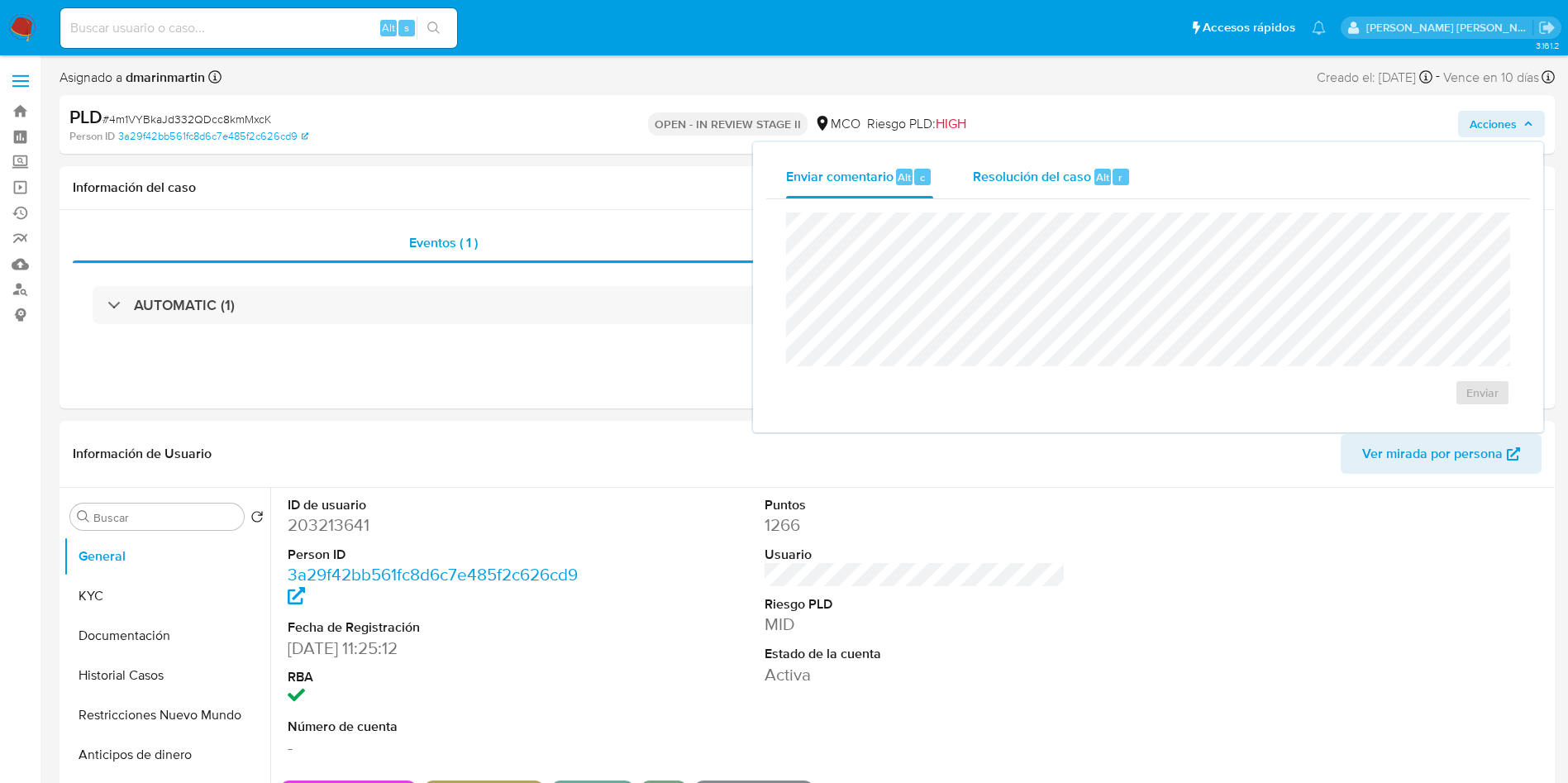
click at [1098, 191] on div "Resolución del caso Alt r" at bounding box center [1052, 177] width 158 height 43
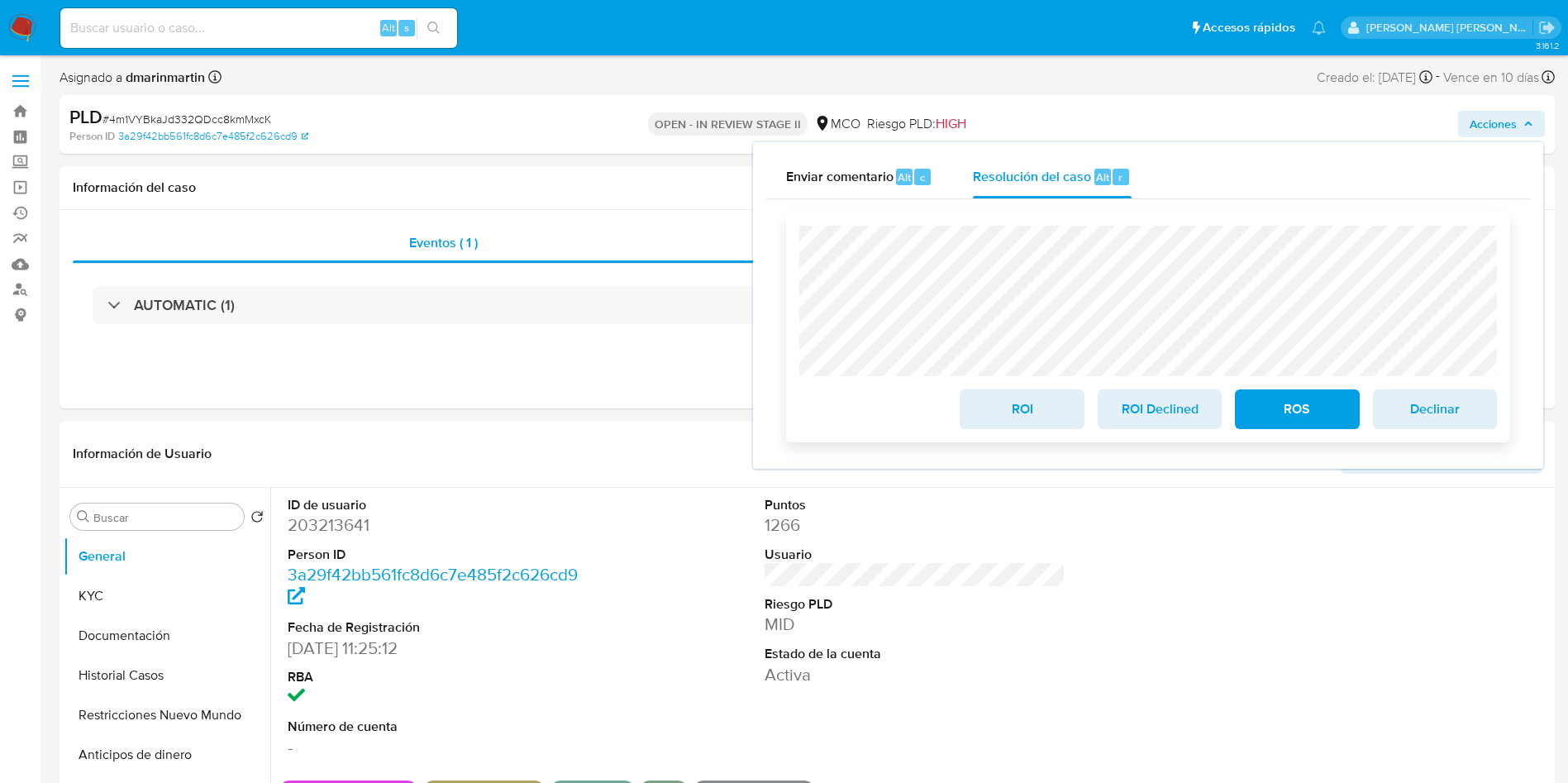
click at [1008, 414] on span "ROI" at bounding box center [1022, 409] width 81 height 37
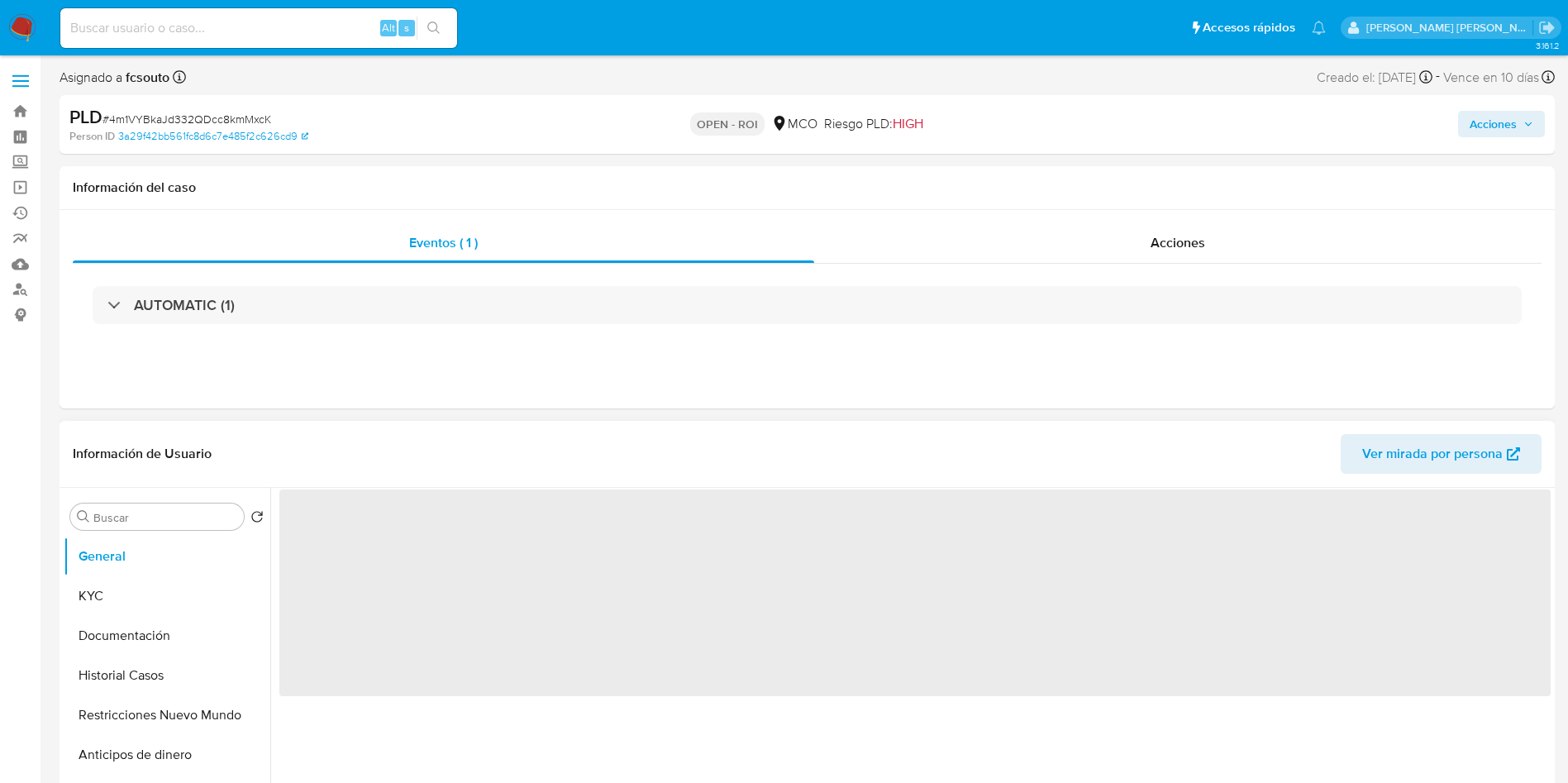
select select "10"
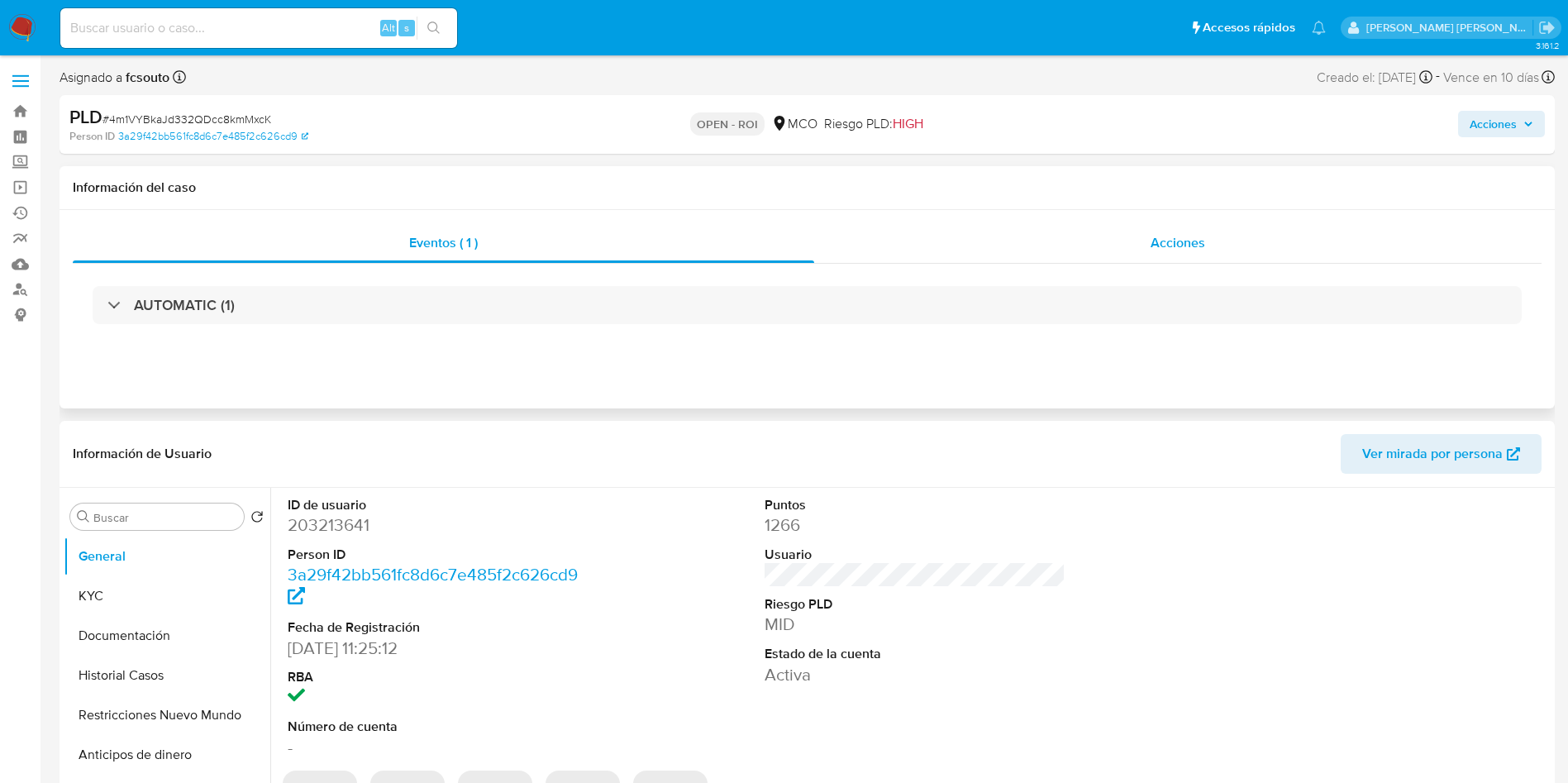
drag, startPoint x: 1198, startPoint y: 252, endPoint x: 1184, endPoint y: 267, distance: 20.5
click at [1198, 257] on div "Acciones" at bounding box center [1177, 242] width 727 height 40
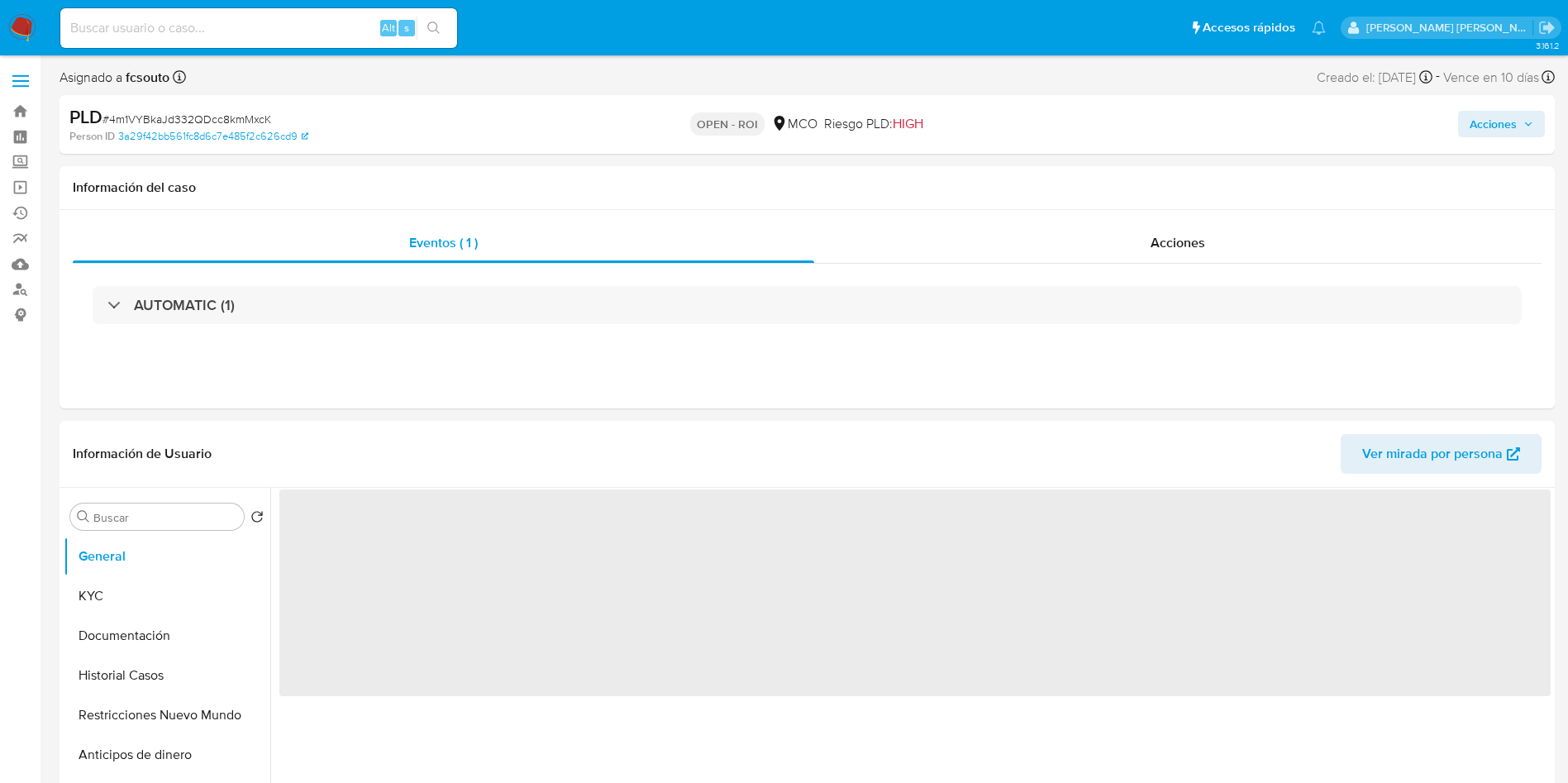
select select "10"
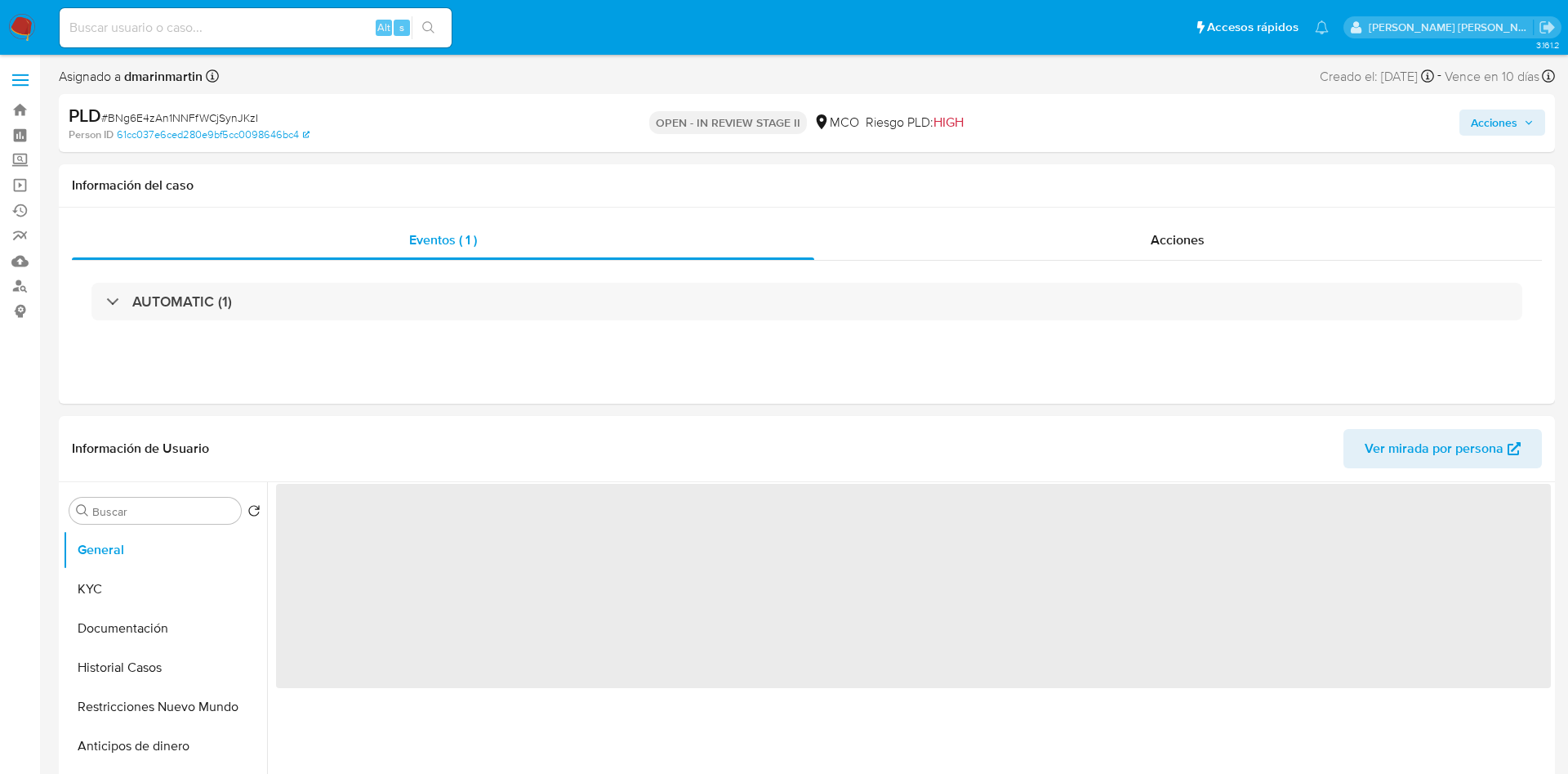
select select "10"
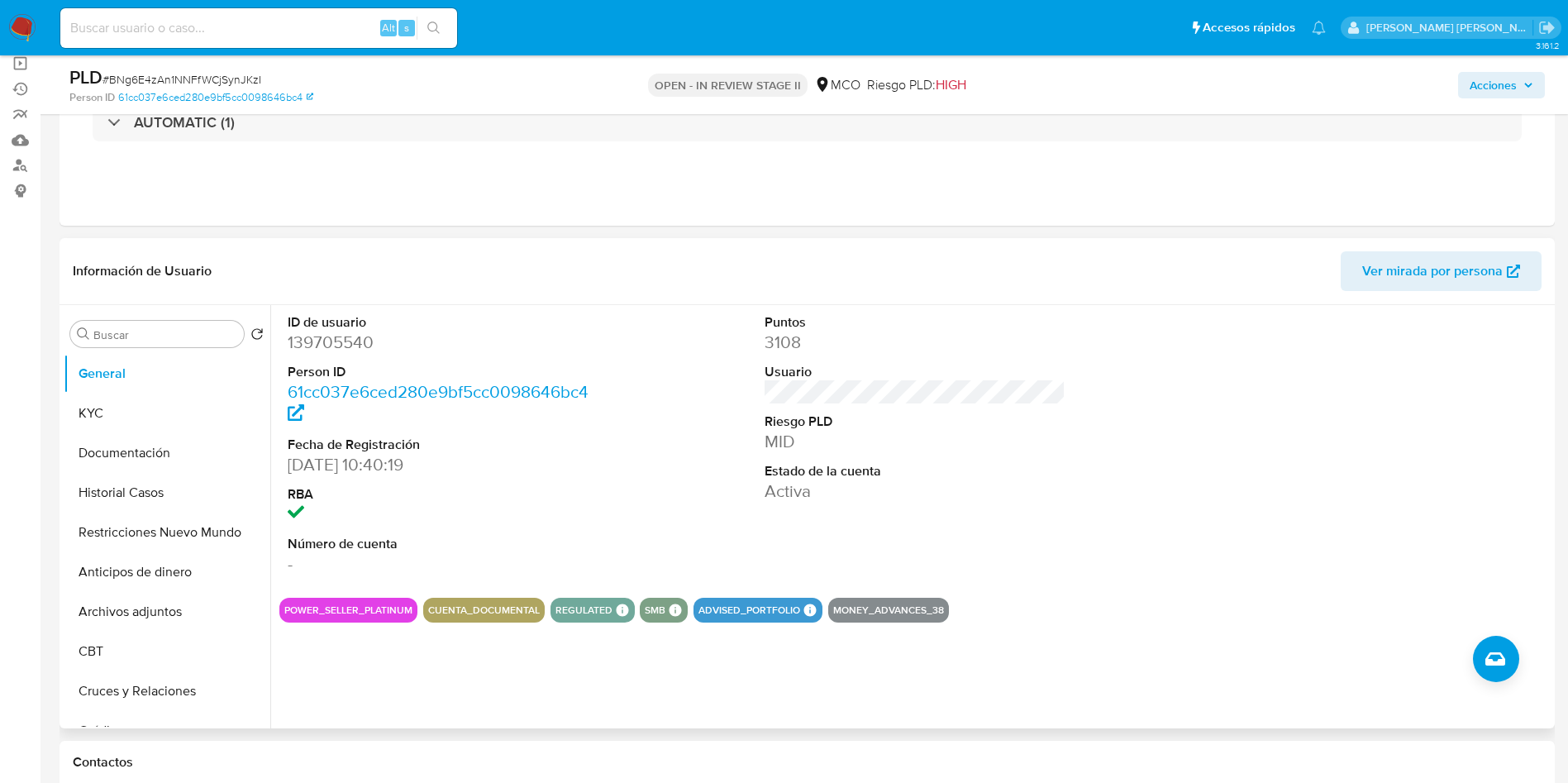
scroll to position [248, 0]
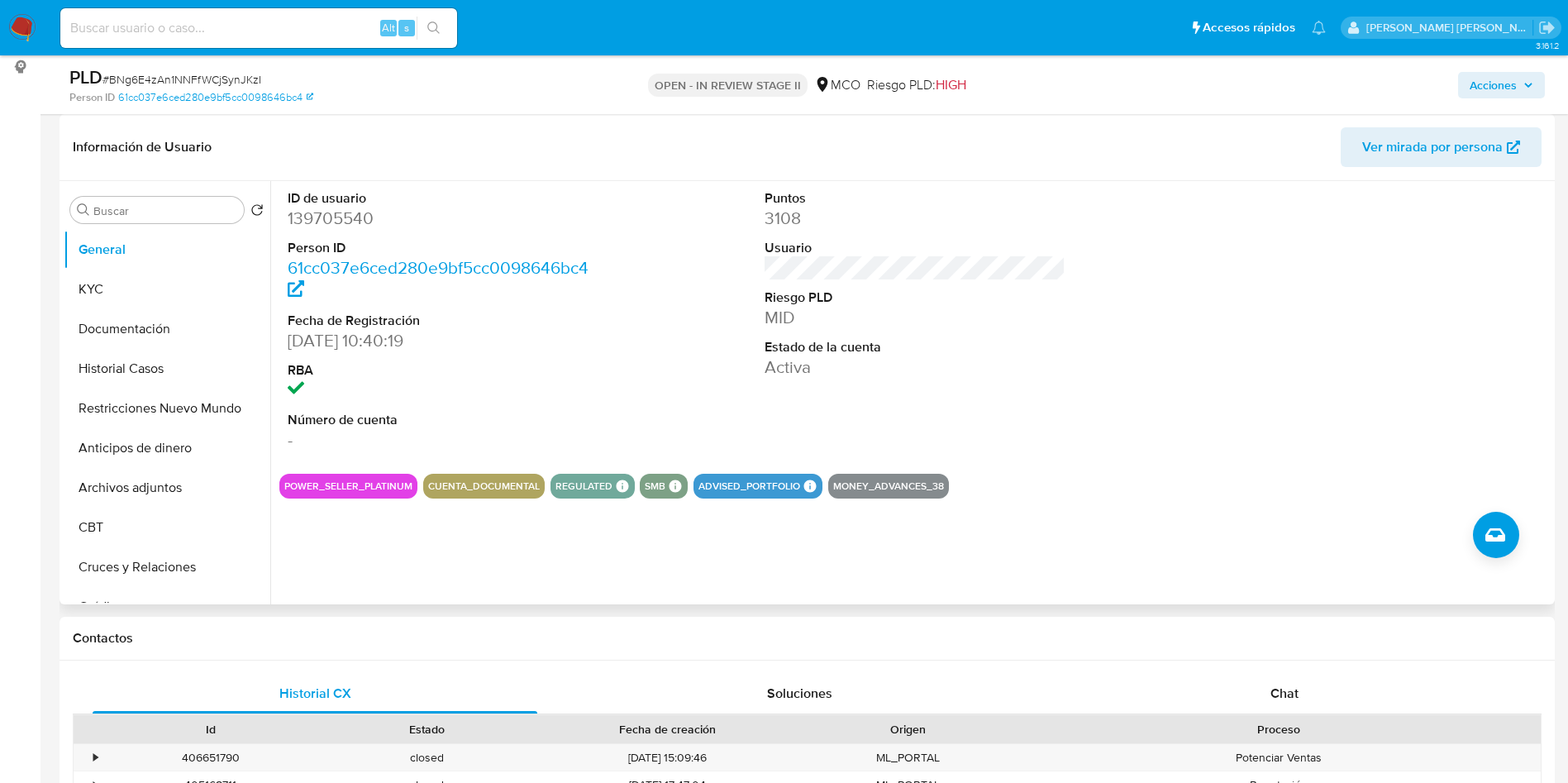
click at [1020, 508] on div "ID de usuario 139705540 Person ID 61cc037e6ced280e9bf5cc0098646bc4 Fecha de Reg…" at bounding box center [910, 392] width 1280 height 423
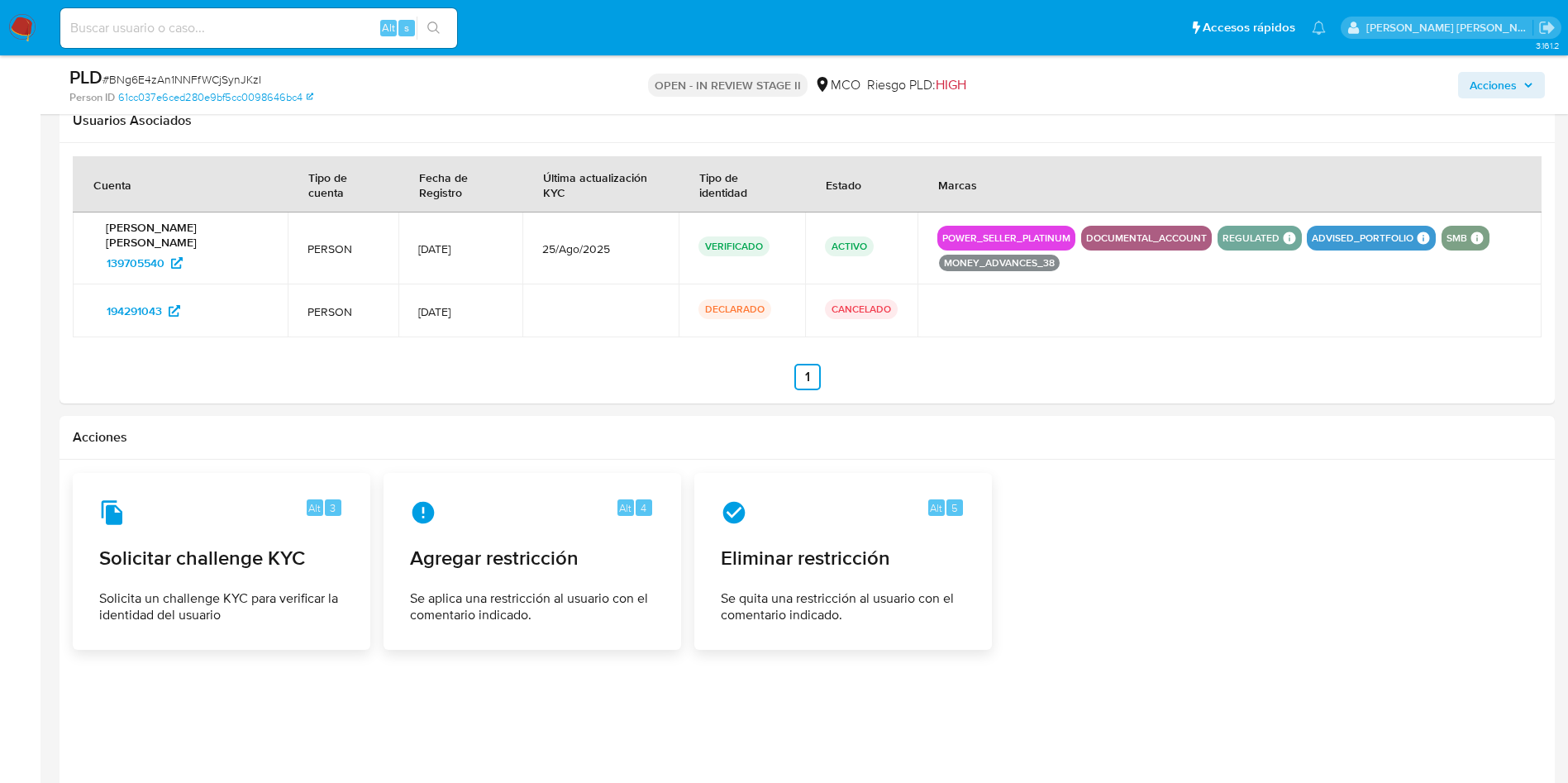
scroll to position [1344, 0]
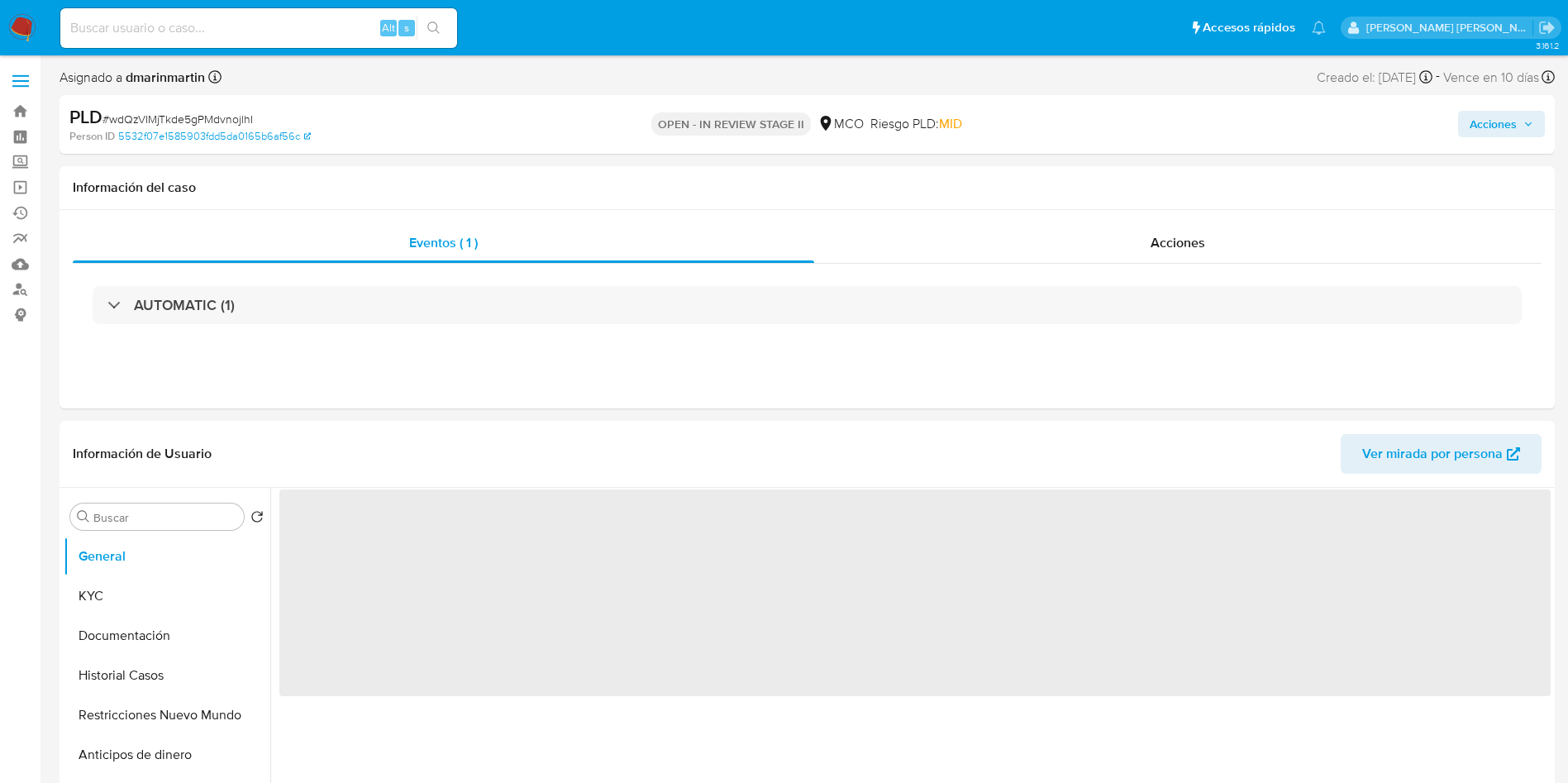
select select "10"
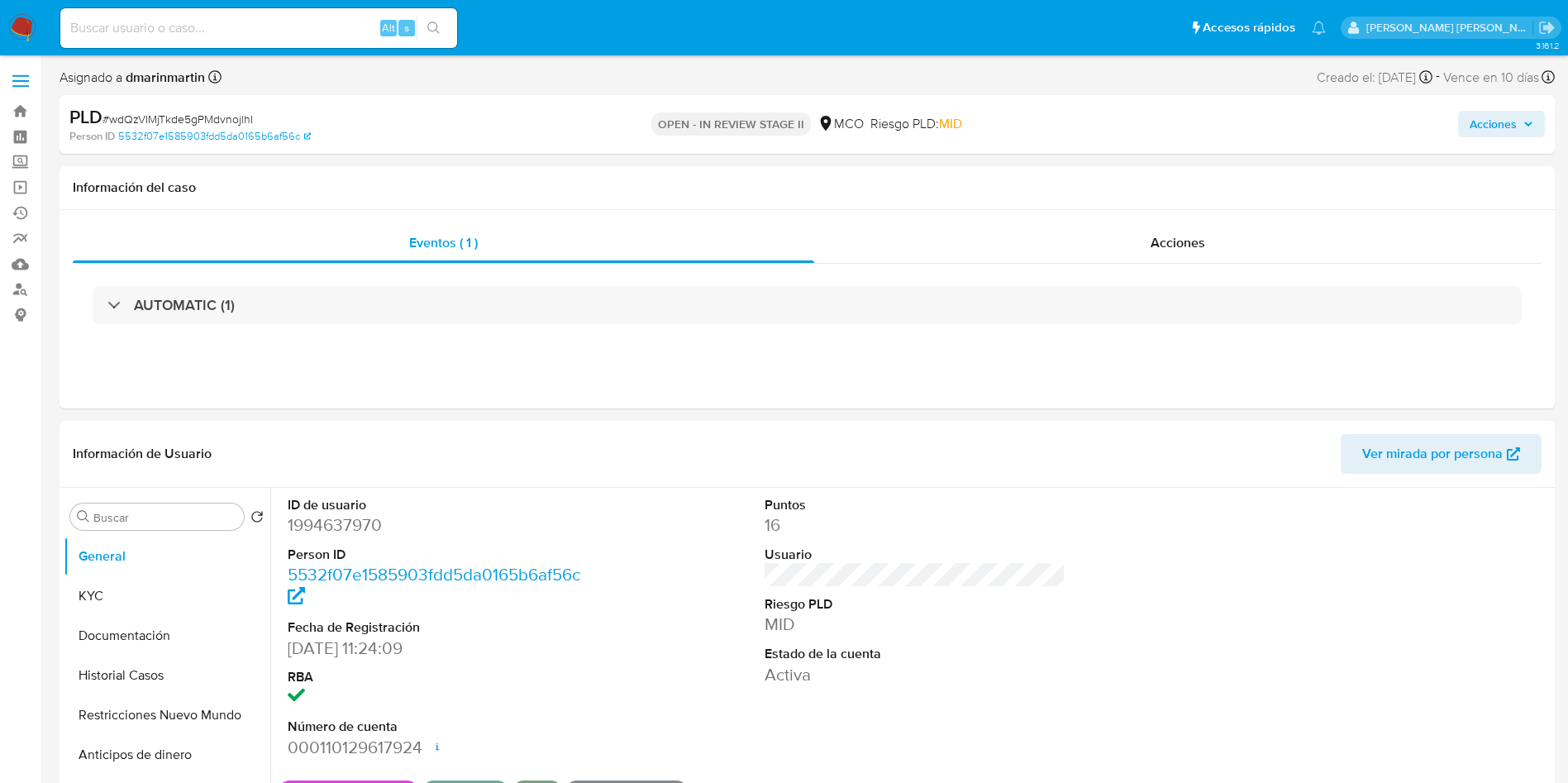
click at [1466, 126] on button "Acciones" at bounding box center [1501, 124] width 87 height 26
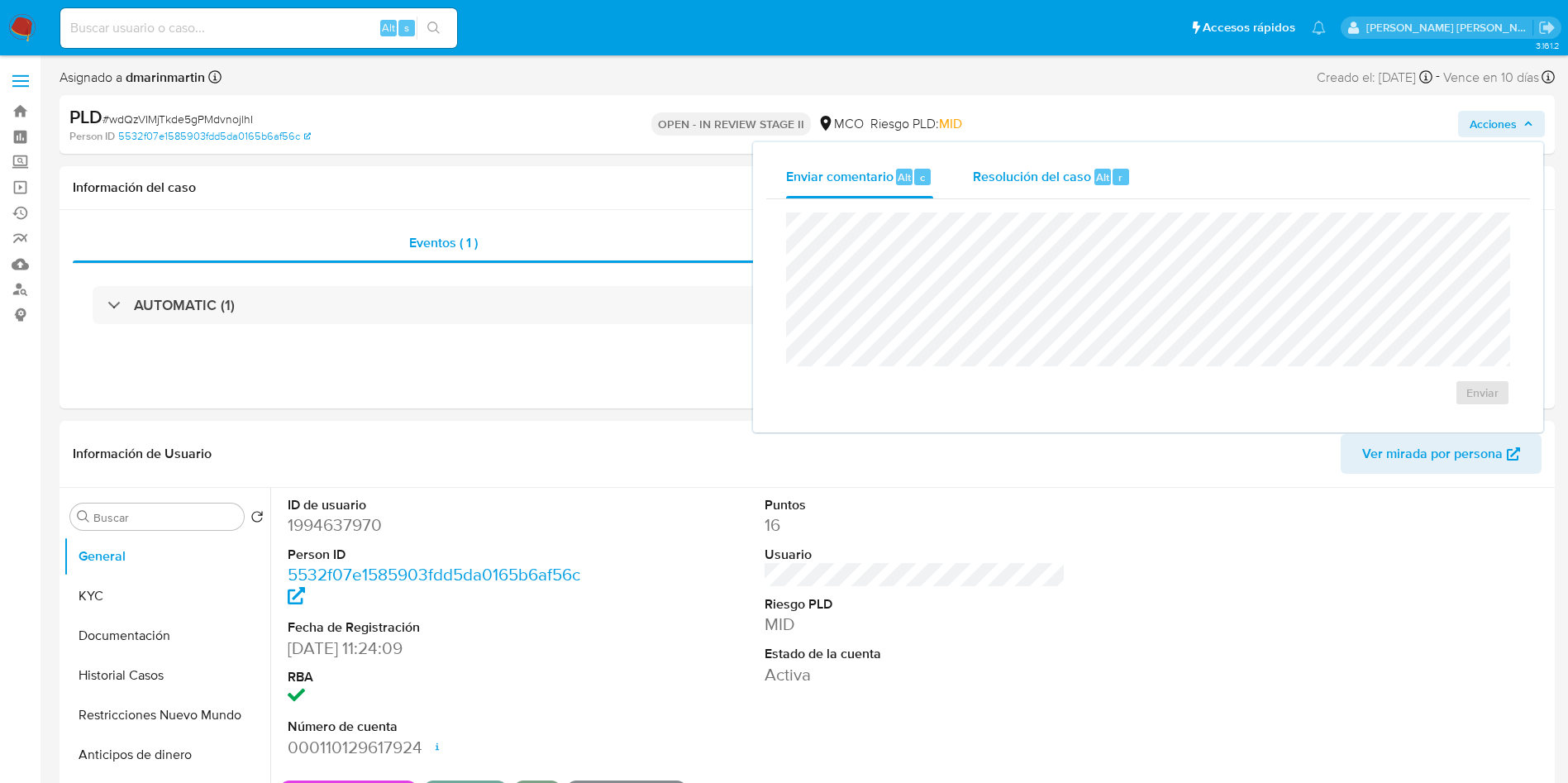
click at [1033, 192] on div "Resolución del caso Alt r" at bounding box center [1052, 177] width 158 height 43
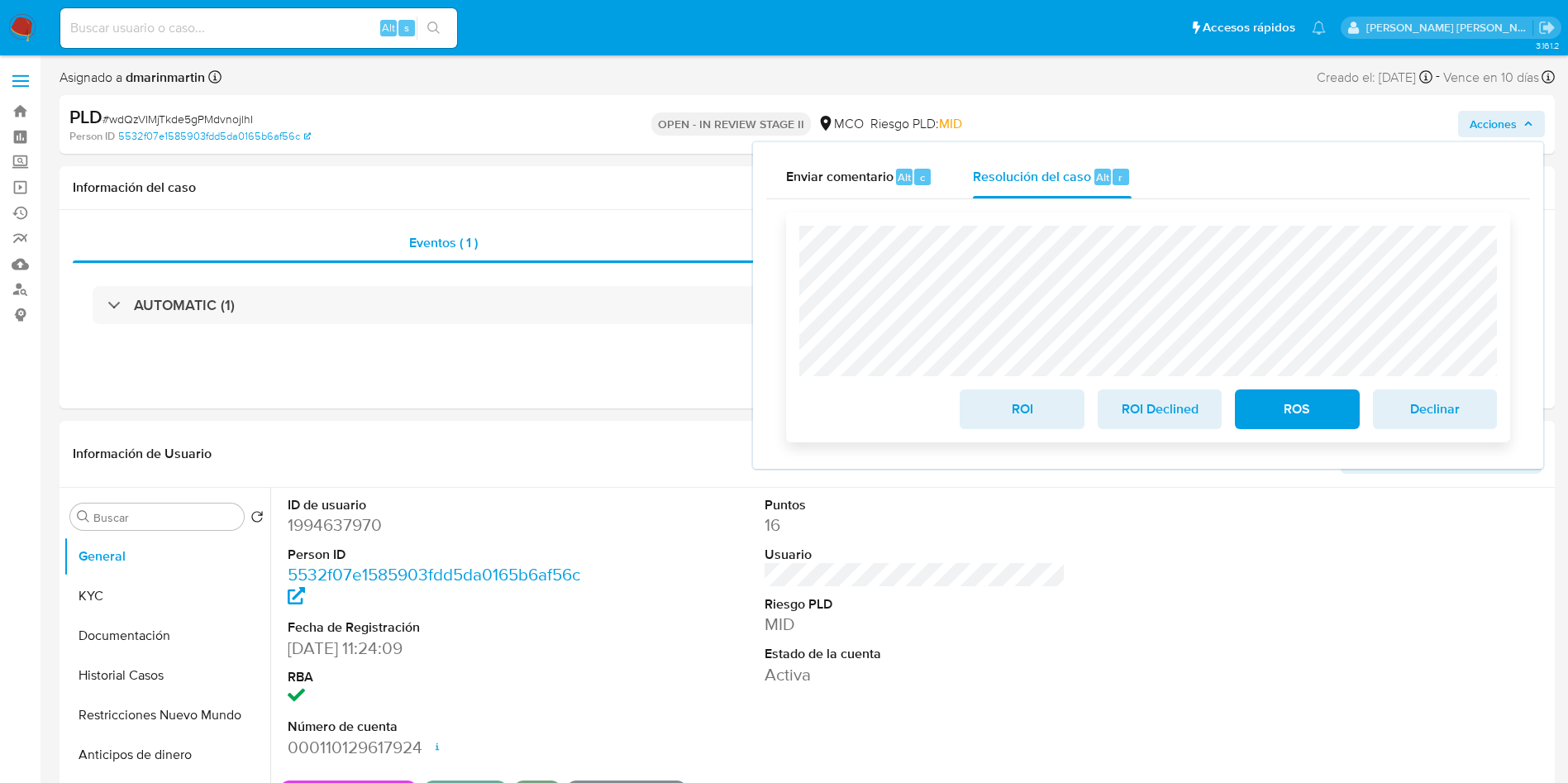
click at [1031, 401] on span "ROI" at bounding box center [1022, 409] width 81 height 37
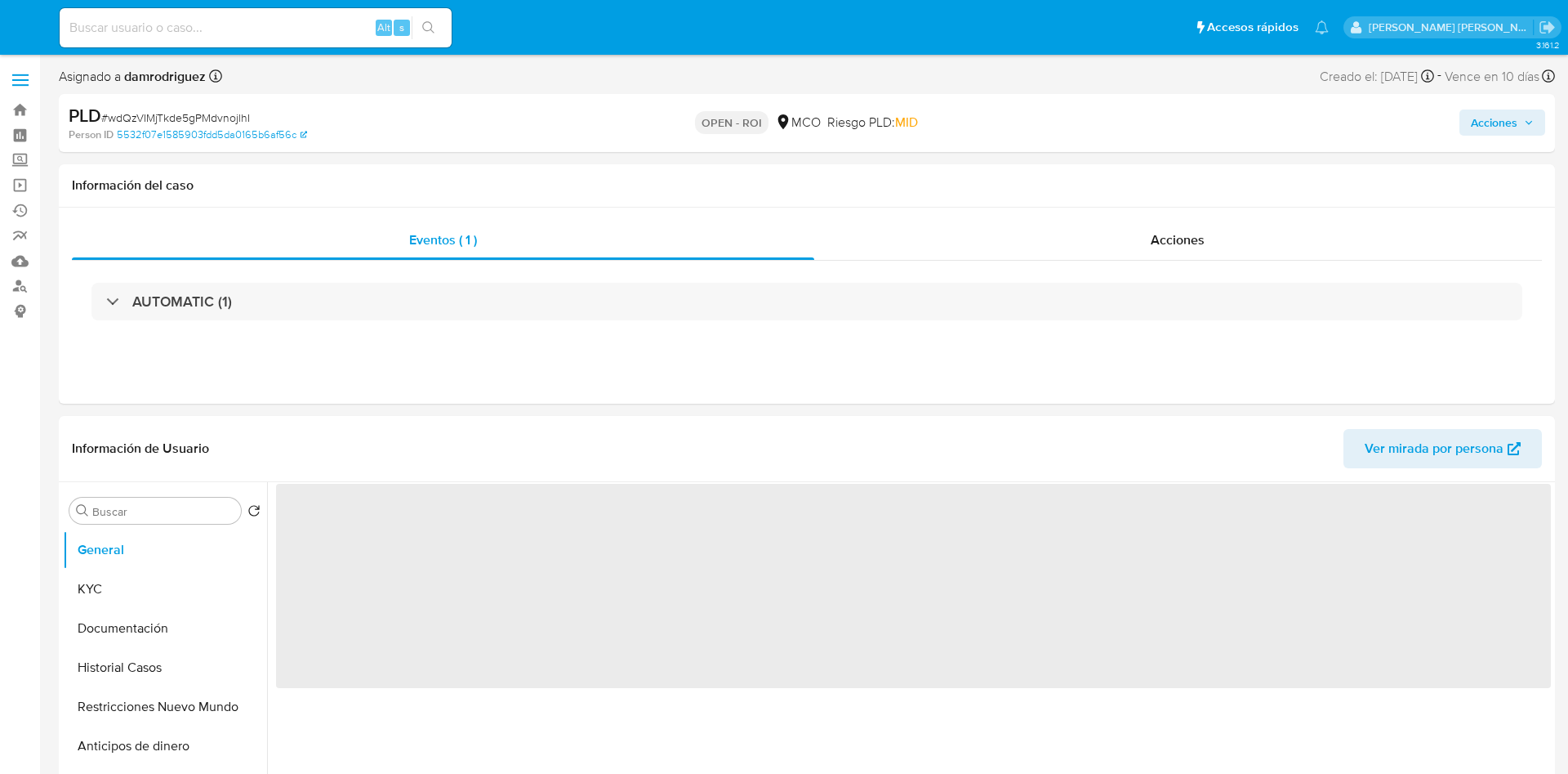
select select "10"
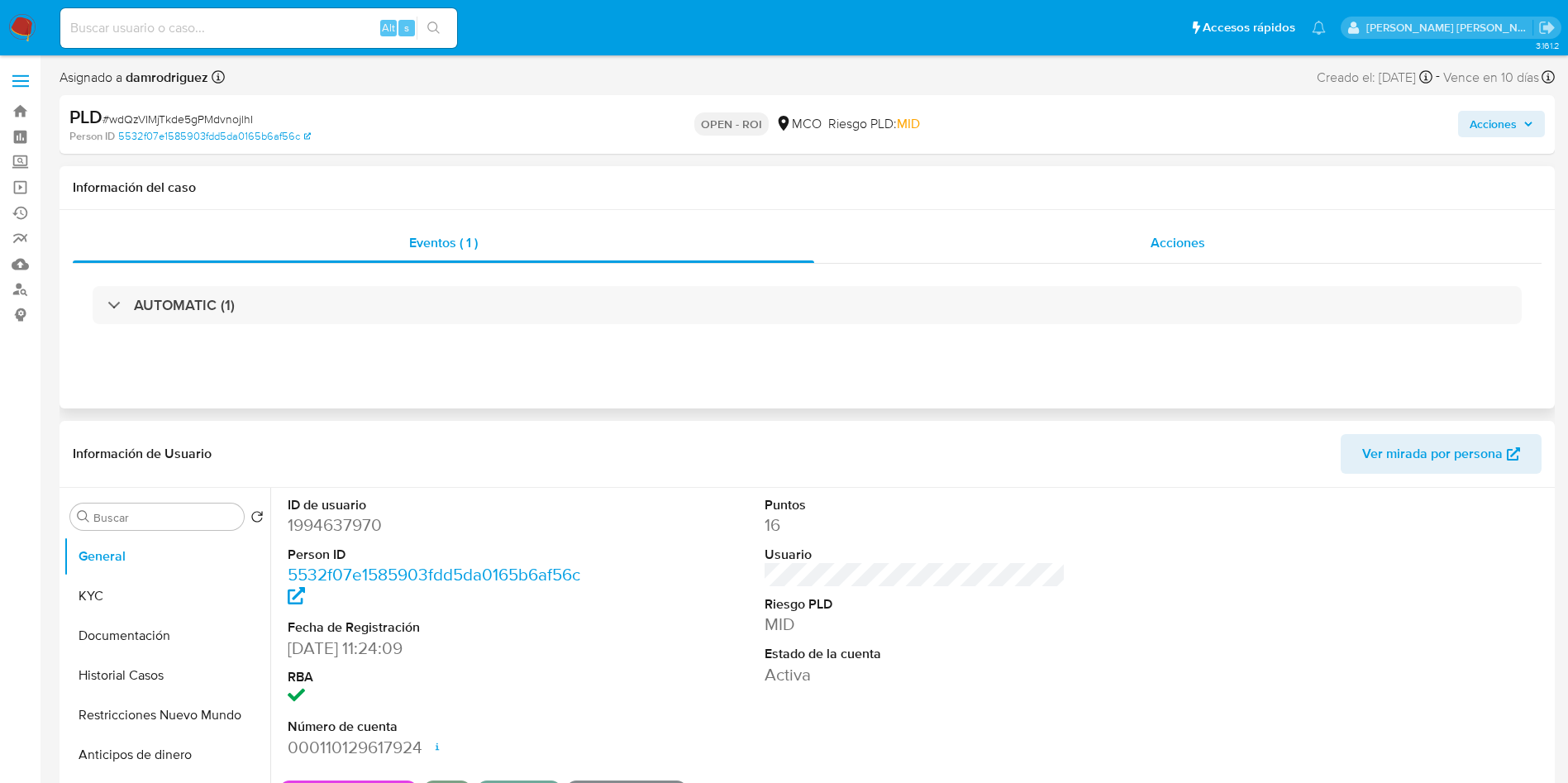
click at [1042, 236] on div "Acciones" at bounding box center [1177, 242] width 727 height 40
select select "10"
drag, startPoint x: 1523, startPoint y: 118, endPoint x: 1495, endPoint y: 135, distance: 32.8
click at [1513, 126] on span "Acciones" at bounding box center [1501, 124] width 64 height 23
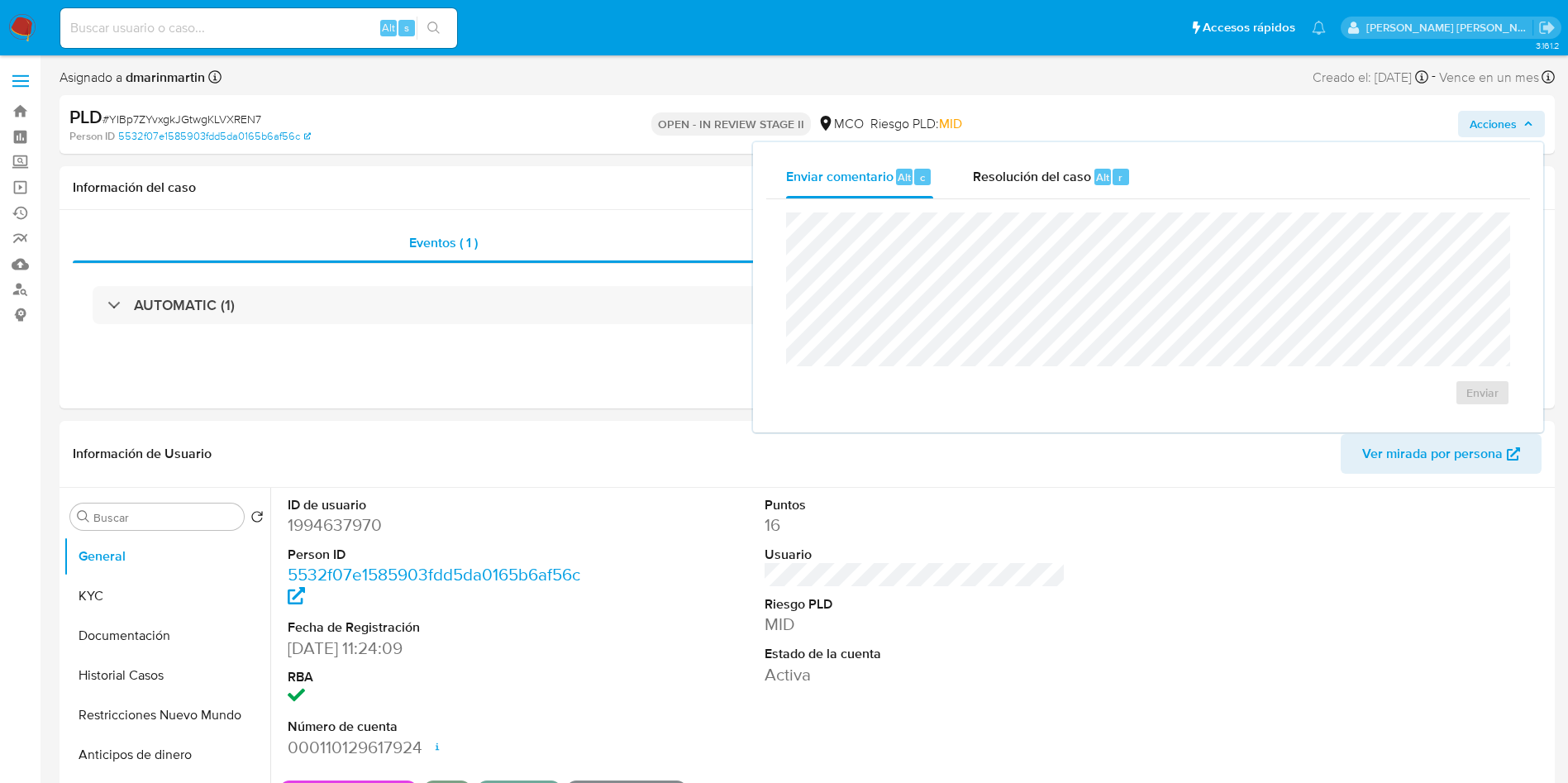
drag, startPoint x: 1090, startPoint y: 189, endPoint x: 1084, endPoint y: 203, distance: 15.2
click at [1089, 189] on div "Resolución del caso Alt r" at bounding box center [1052, 177] width 158 height 43
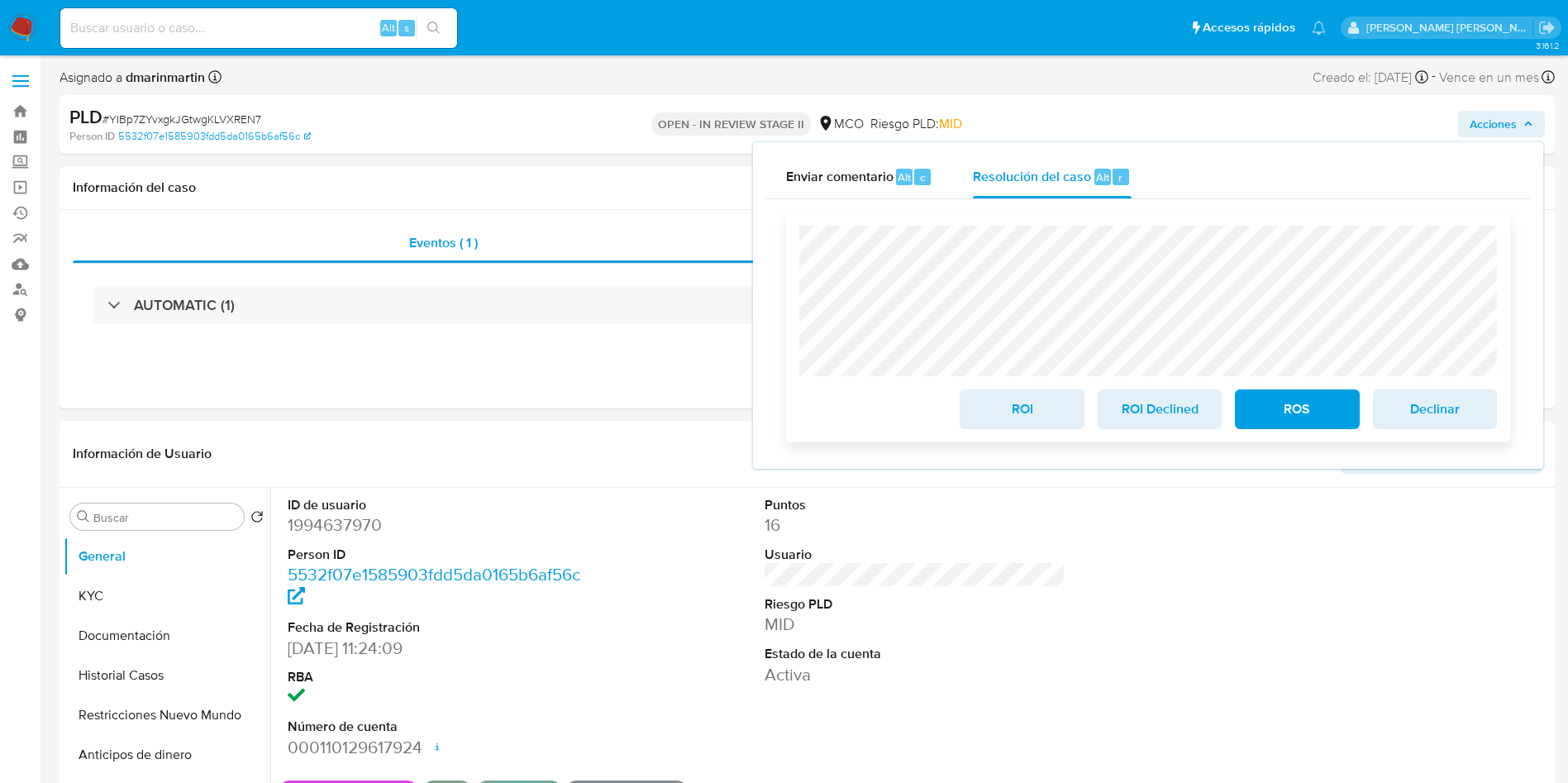
click at [1003, 429] on button "ROI" at bounding box center [1022, 408] width 124 height 40
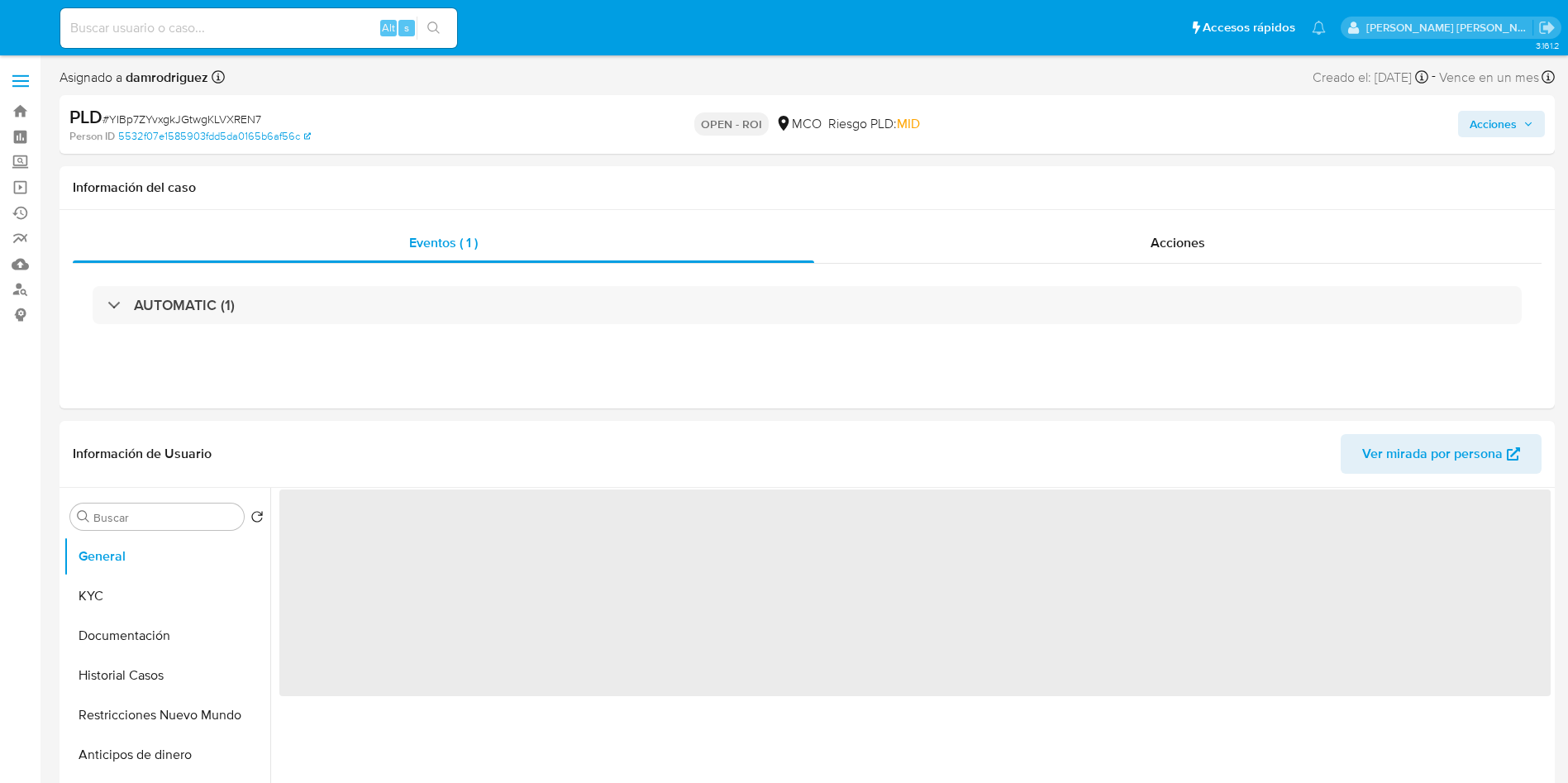
select select "10"
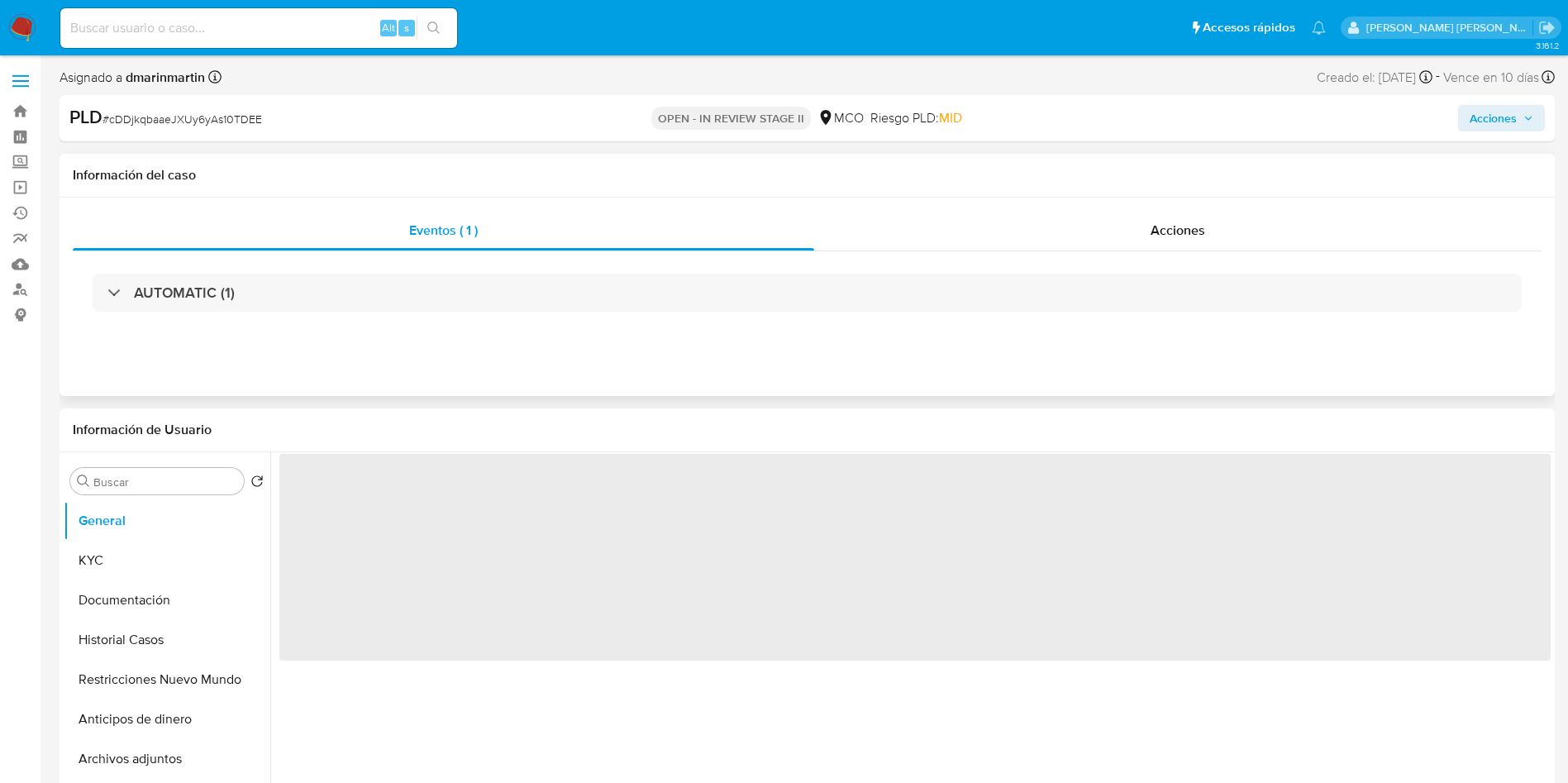
click at [1494, 124] on span "Acciones" at bounding box center [1493, 118] width 47 height 26
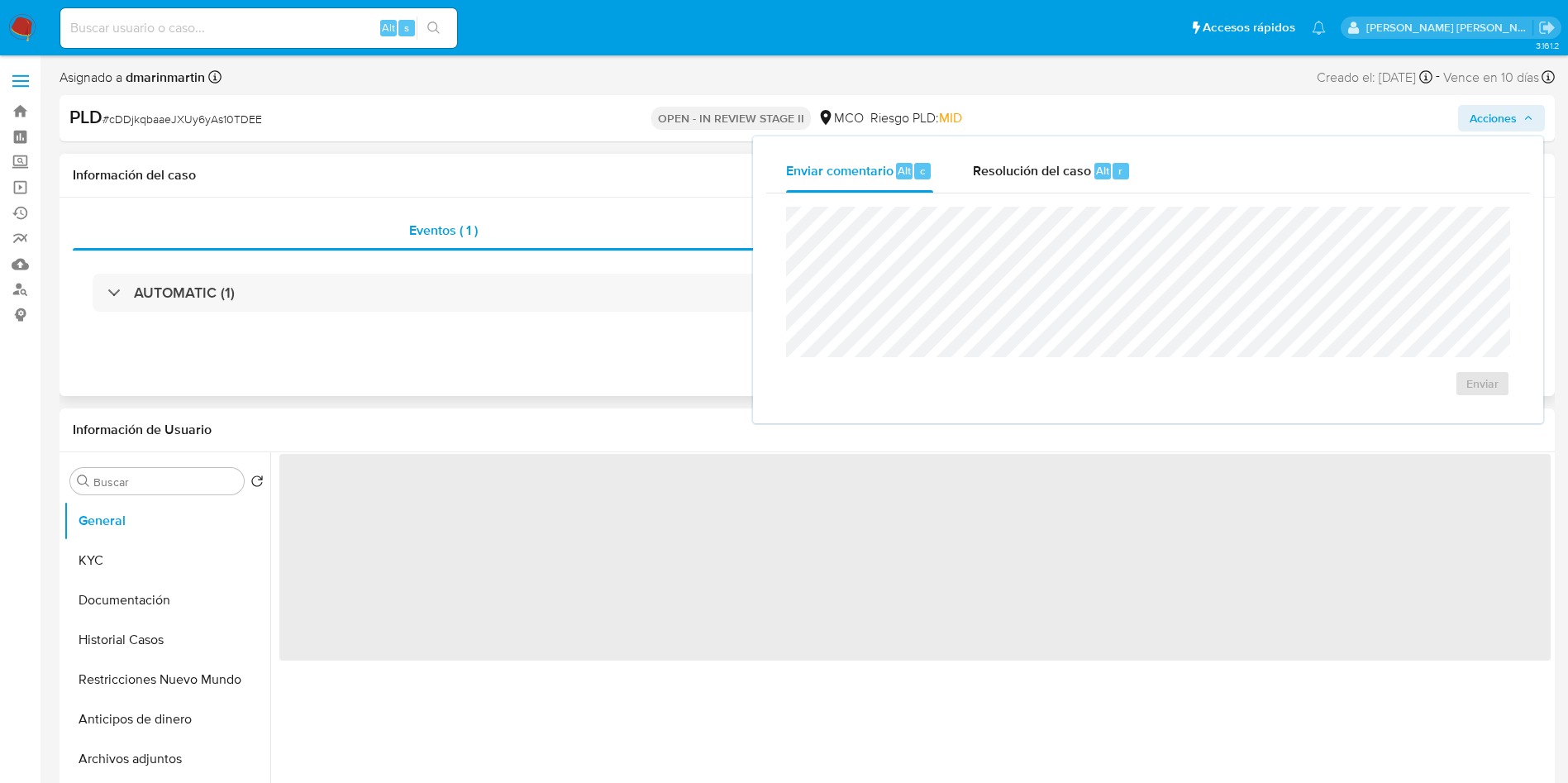
select select "10"
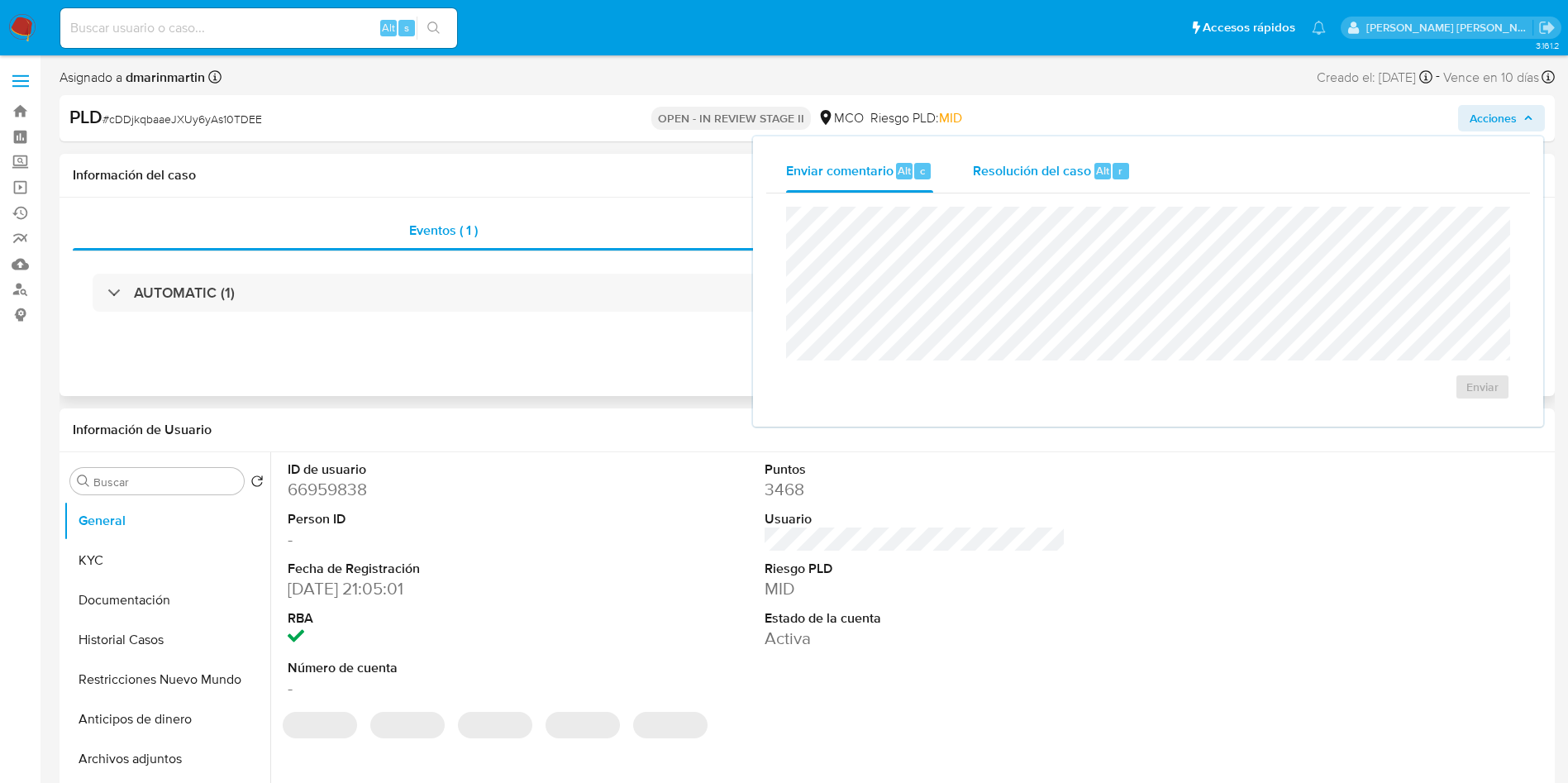
click at [1054, 180] on div "Resolución del caso Alt r" at bounding box center [1052, 171] width 158 height 43
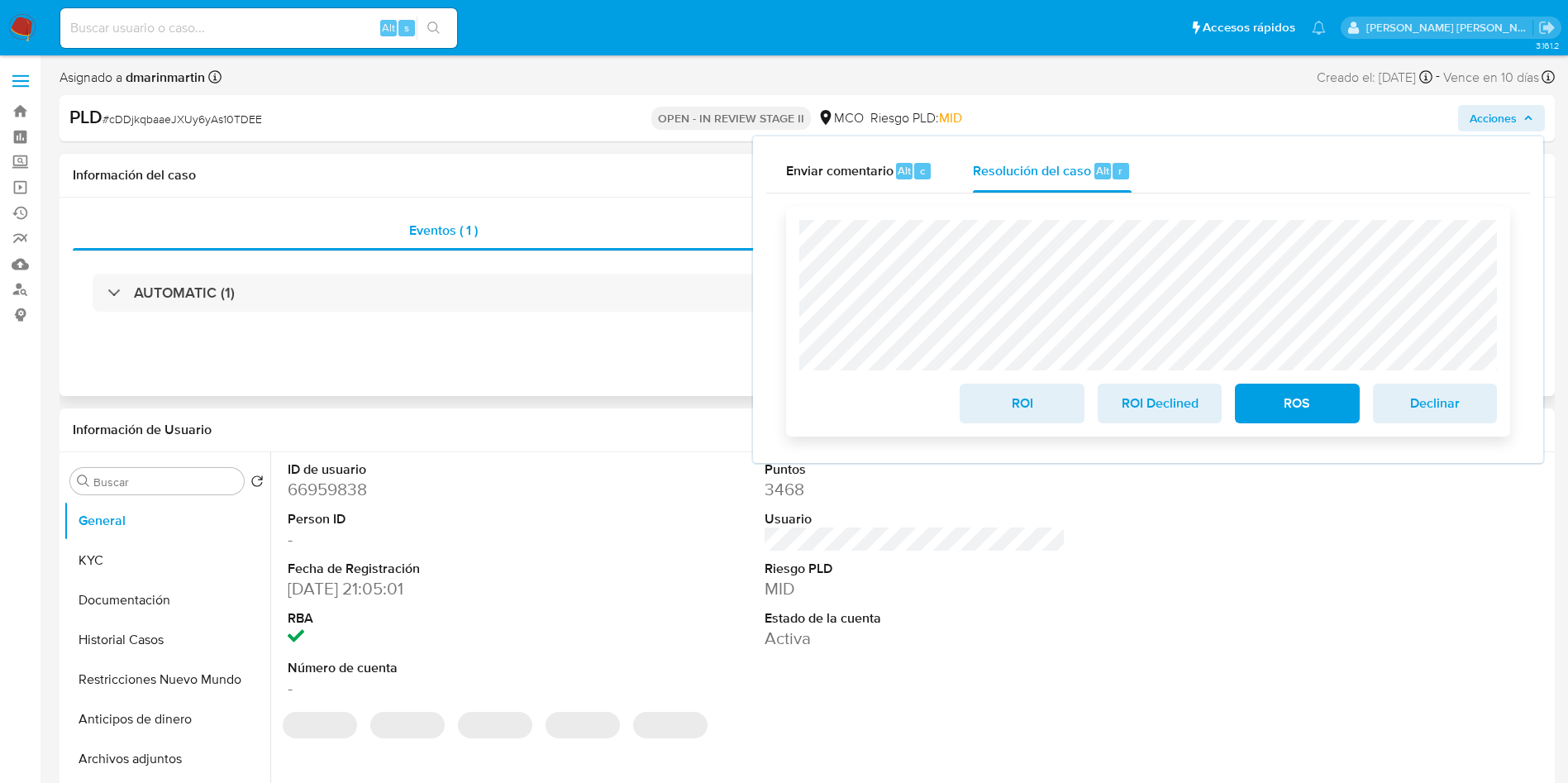
click at [1029, 402] on span "ROI" at bounding box center [1022, 404] width 81 height 37
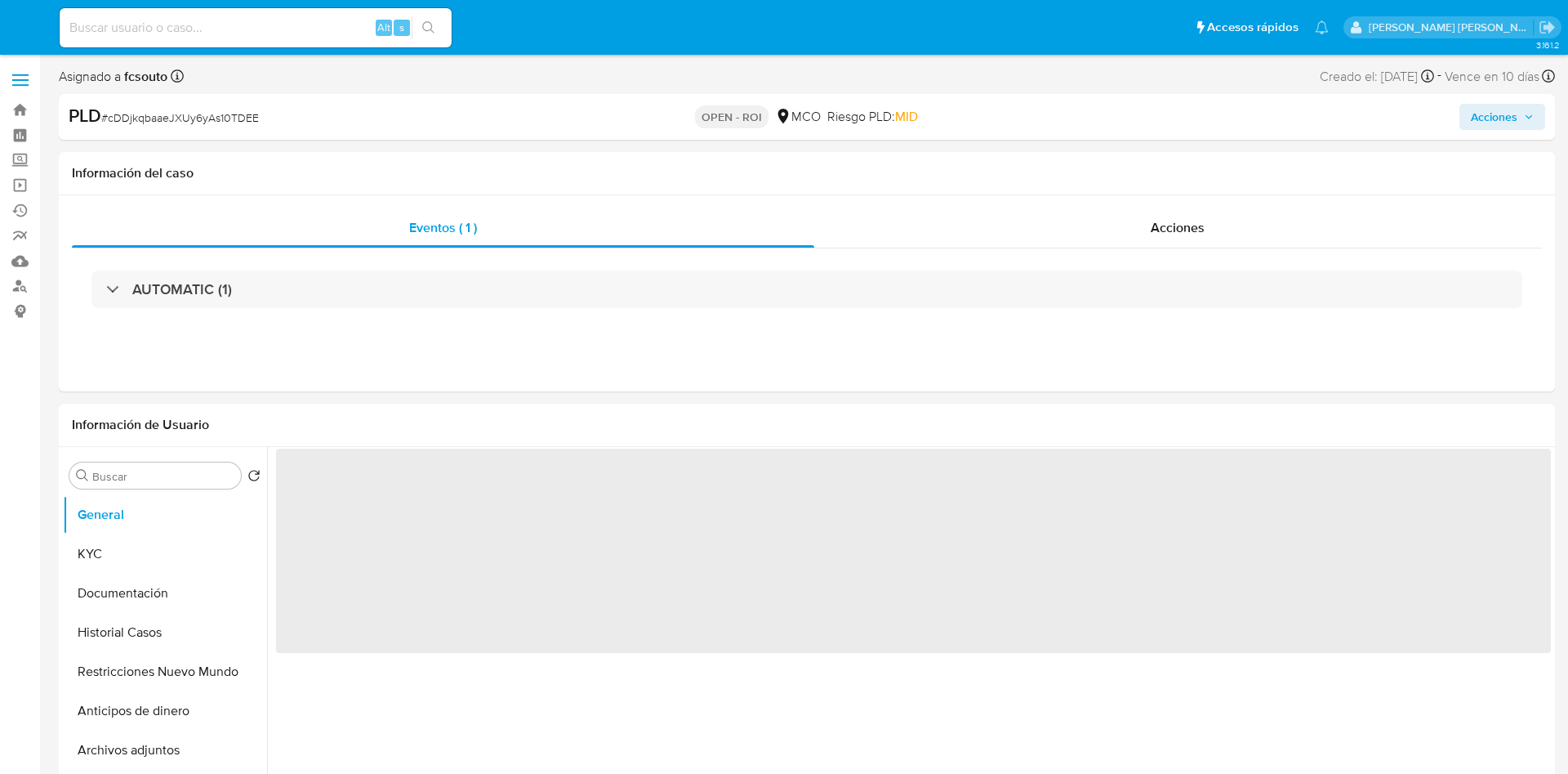
select select "10"
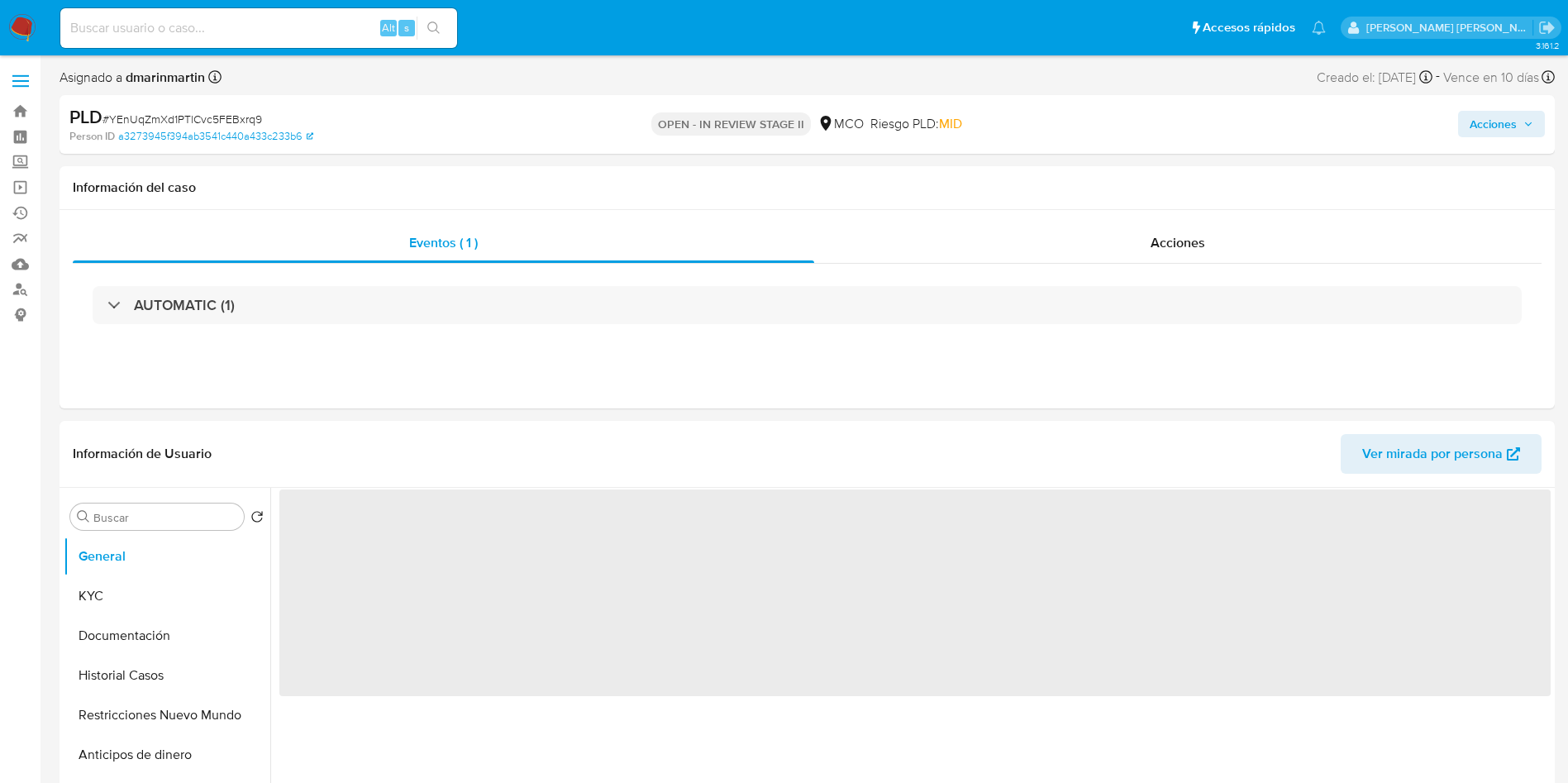
click at [1533, 121] on button "Acciones" at bounding box center [1501, 124] width 87 height 26
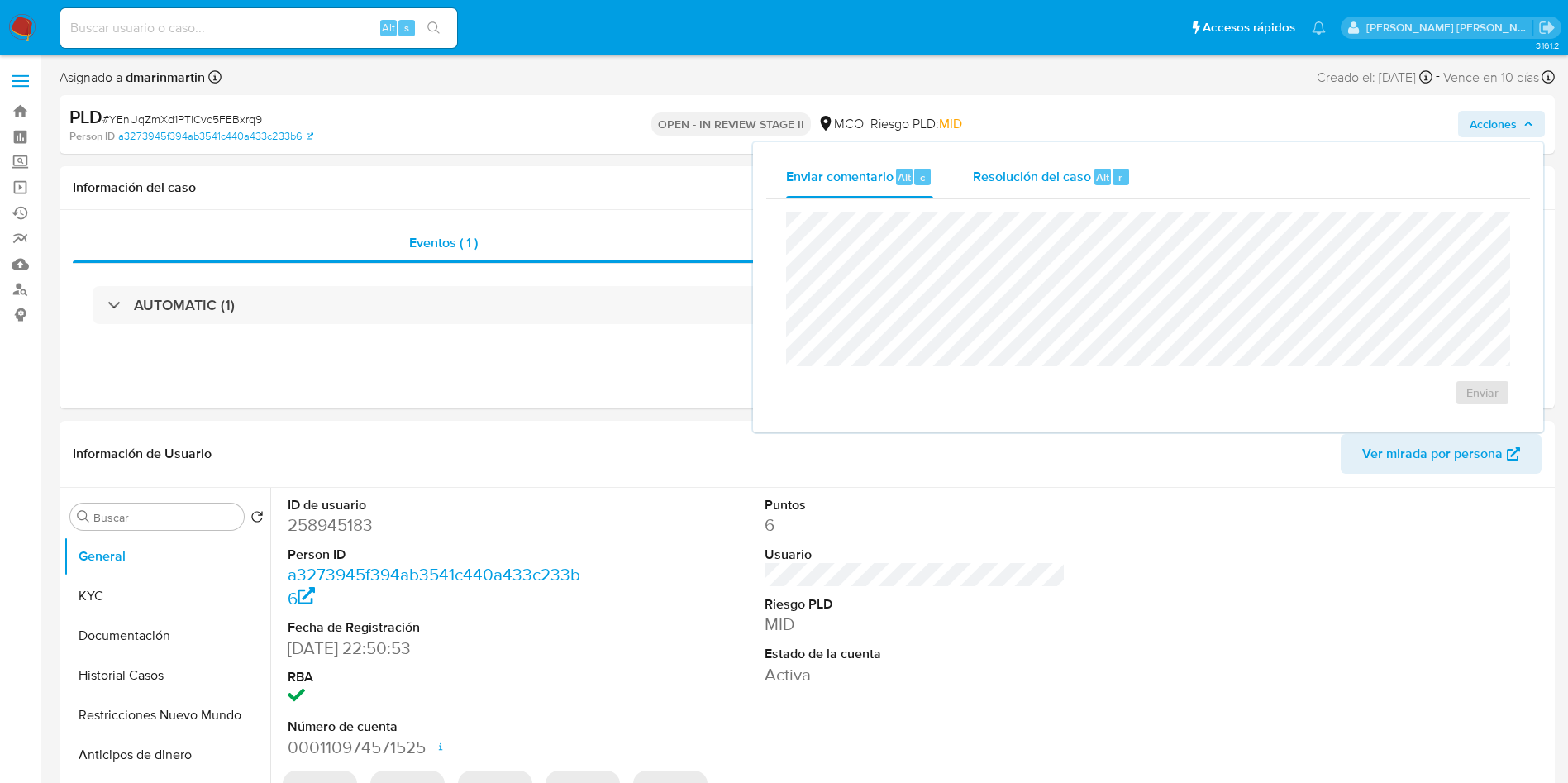
select select "10"
drag, startPoint x: 1081, startPoint y: 160, endPoint x: 1051, endPoint y: 198, distance: 48.4
click at [1080, 163] on div "Resolución del caso Alt r" at bounding box center [1052, 177] width 158 height 43
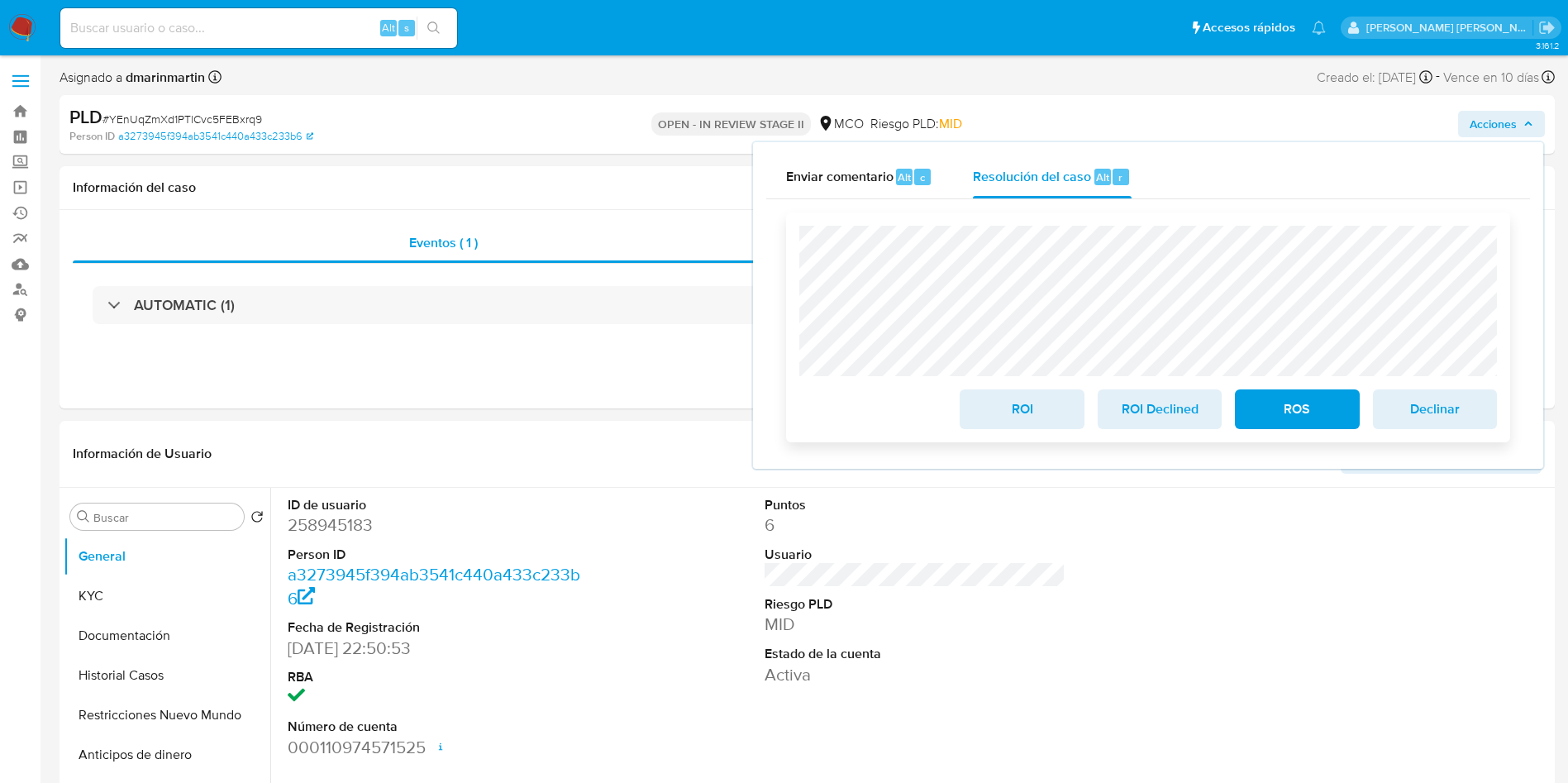
click at [1008, 409] on span "ROI" at bounding box center [1022, 409] width 81 height 37
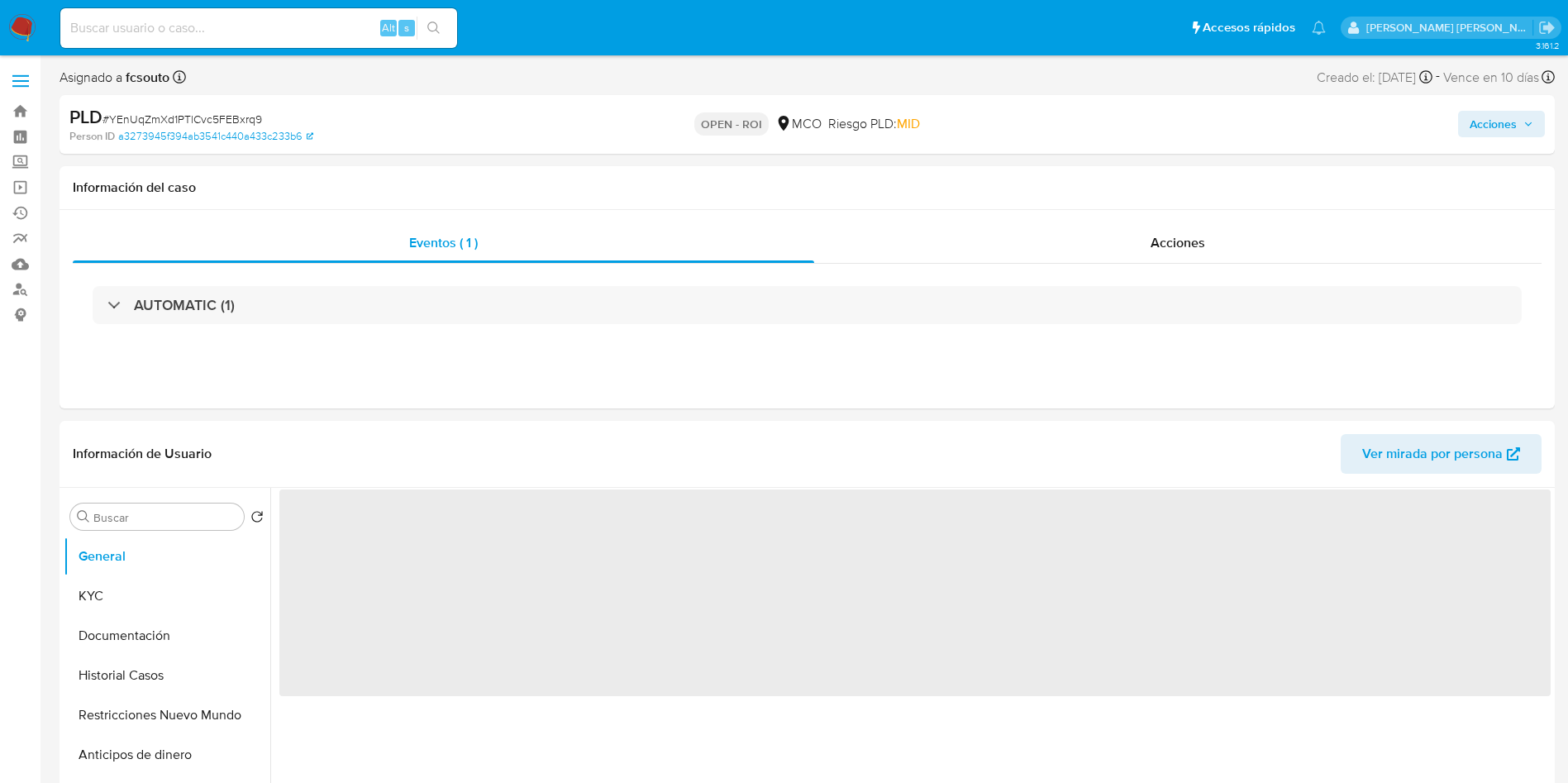
select select "10"
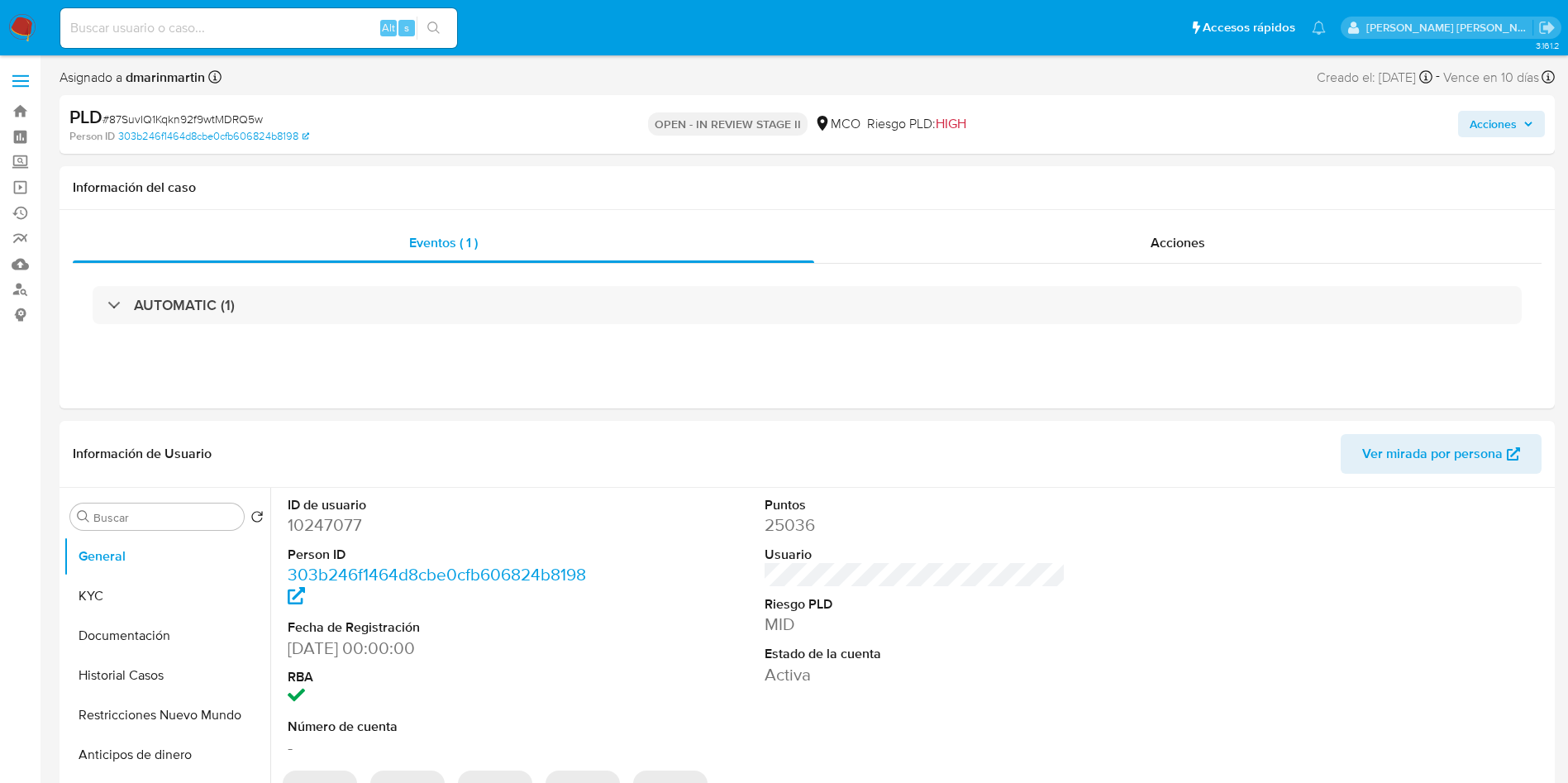
select select "10"
click at [1494, 133] on span "Acciones" at bounding box center [1493, 124] width 47 height 26
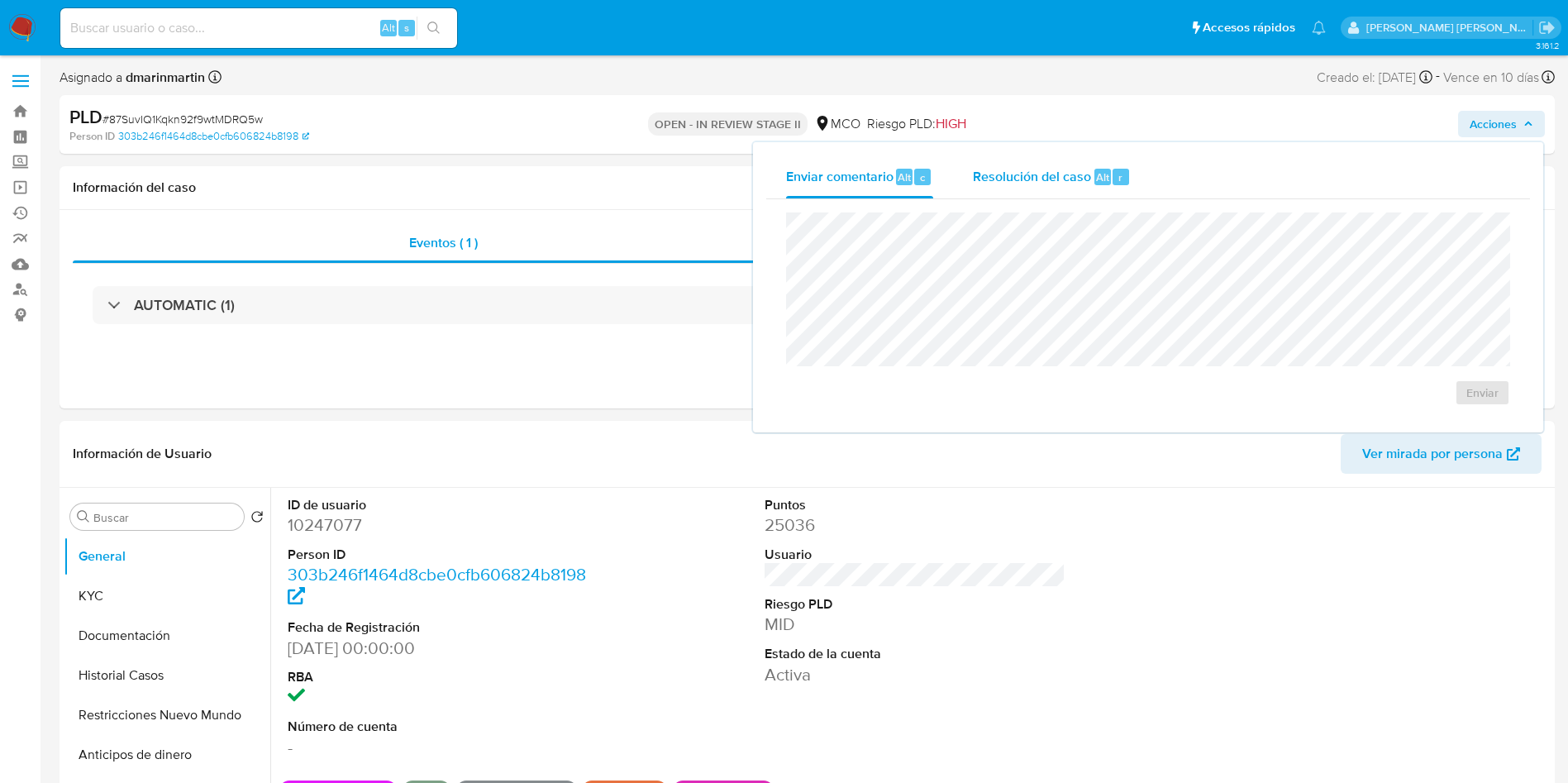
click at [1091, 187] on div "Resolución del caso Alt r" at bounding box center [1052, 177] width 158 height 43
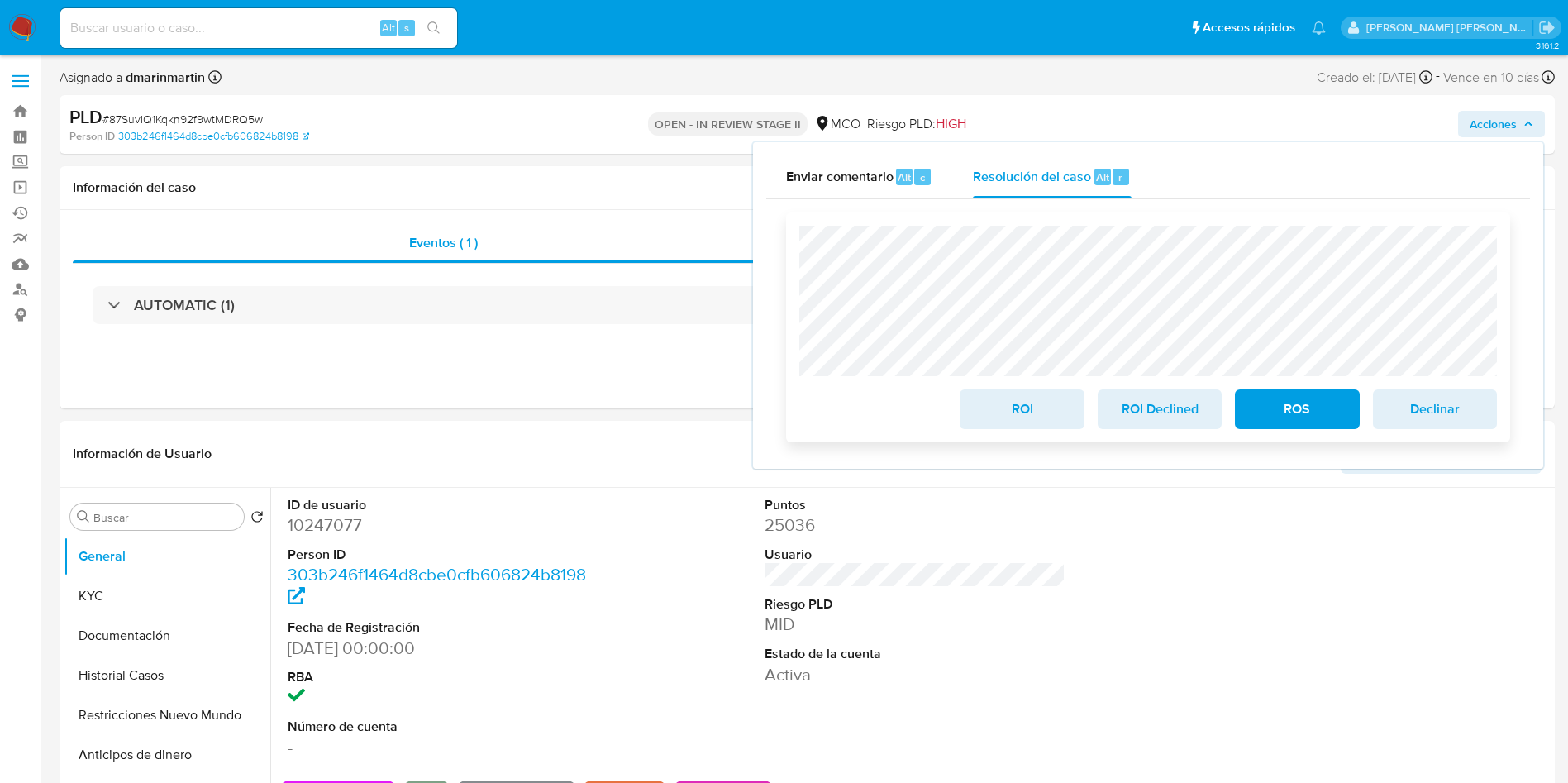
drag, startPoint x: 1036, startPoint y: 405, endPoint x: 1056, endPoint y: 405, distance: 20.0
click at [1036, 405] on span "ROI" at bounding box center [1022, 409] width 81 height 37
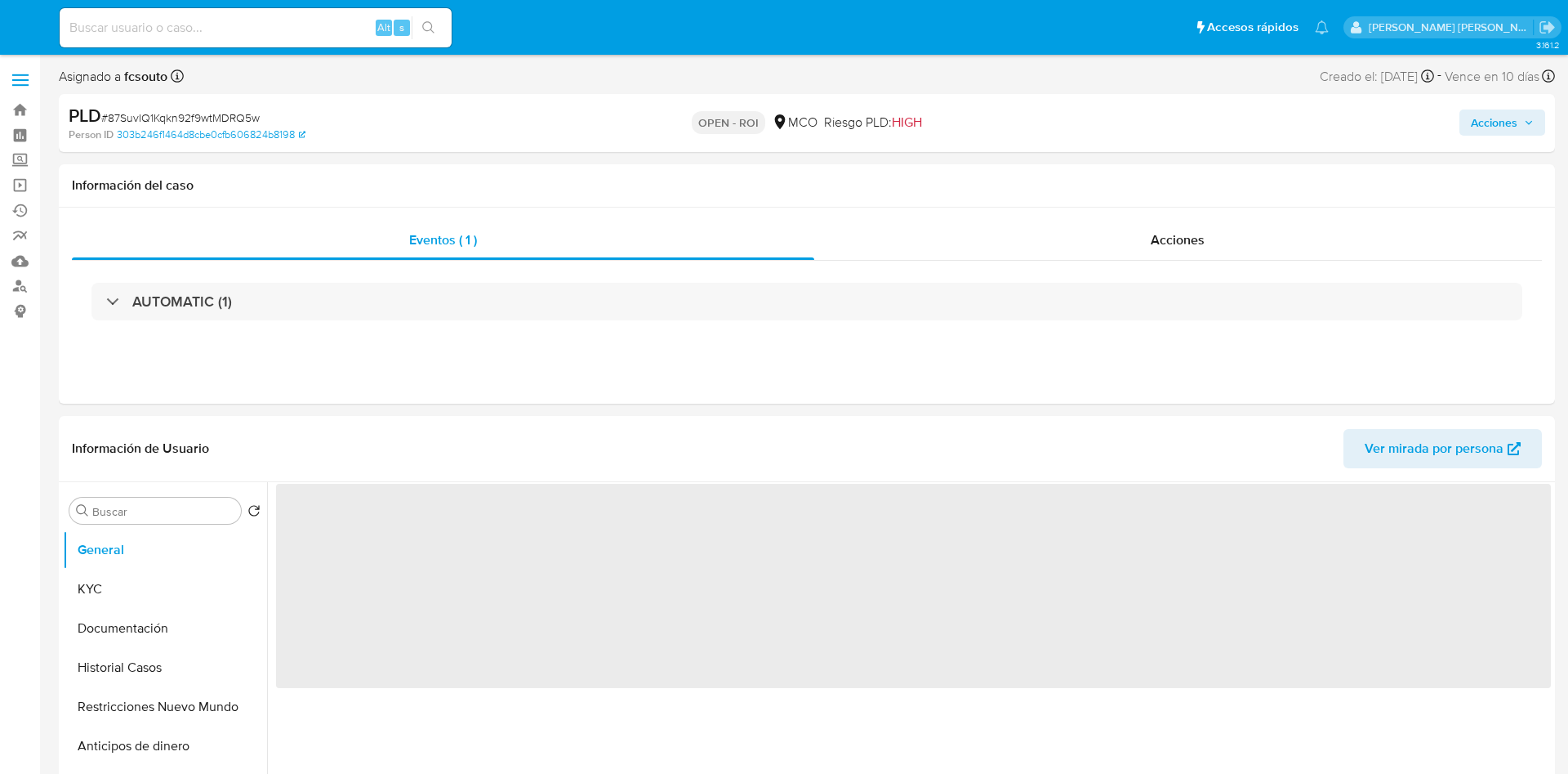
select select "10"
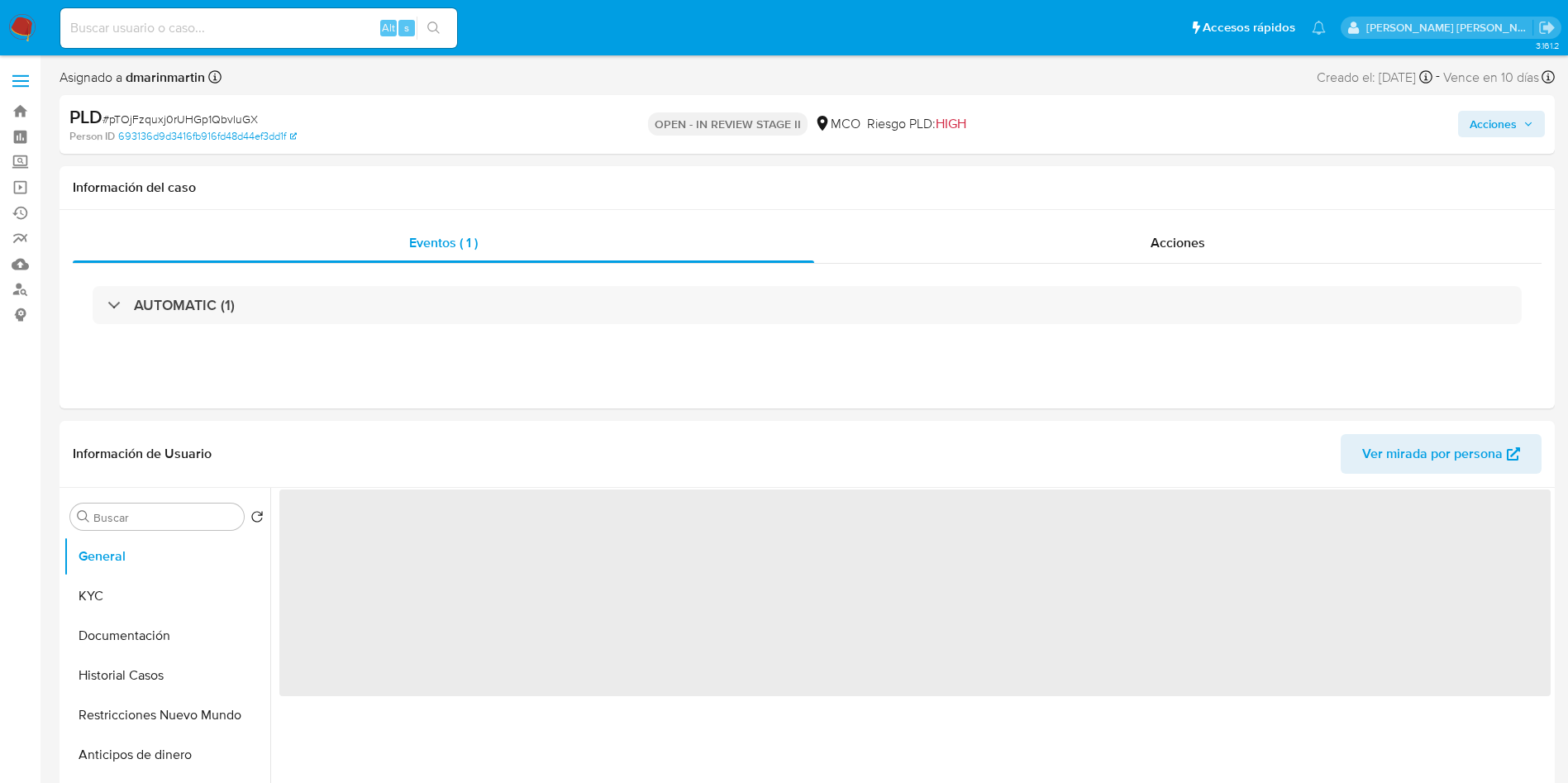
select select "10"
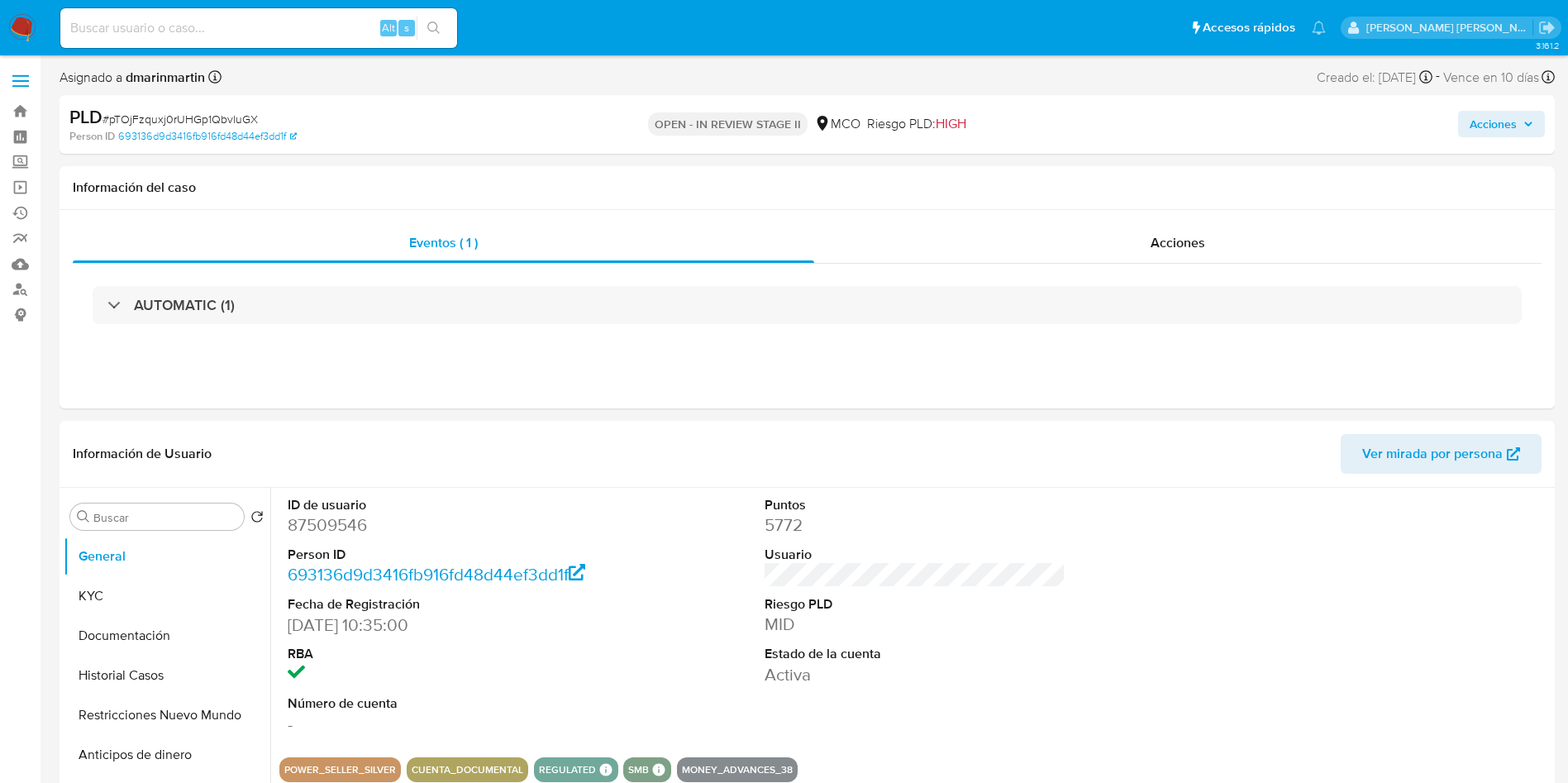
drag, startPoint x: 1516, startPoint y: 112, endPoint x: 1431, endPoint y: 138, distance: 88.9
click at [1514, 114] on span "Acciones" at bounding box center [1493, 124] width 47 height 26
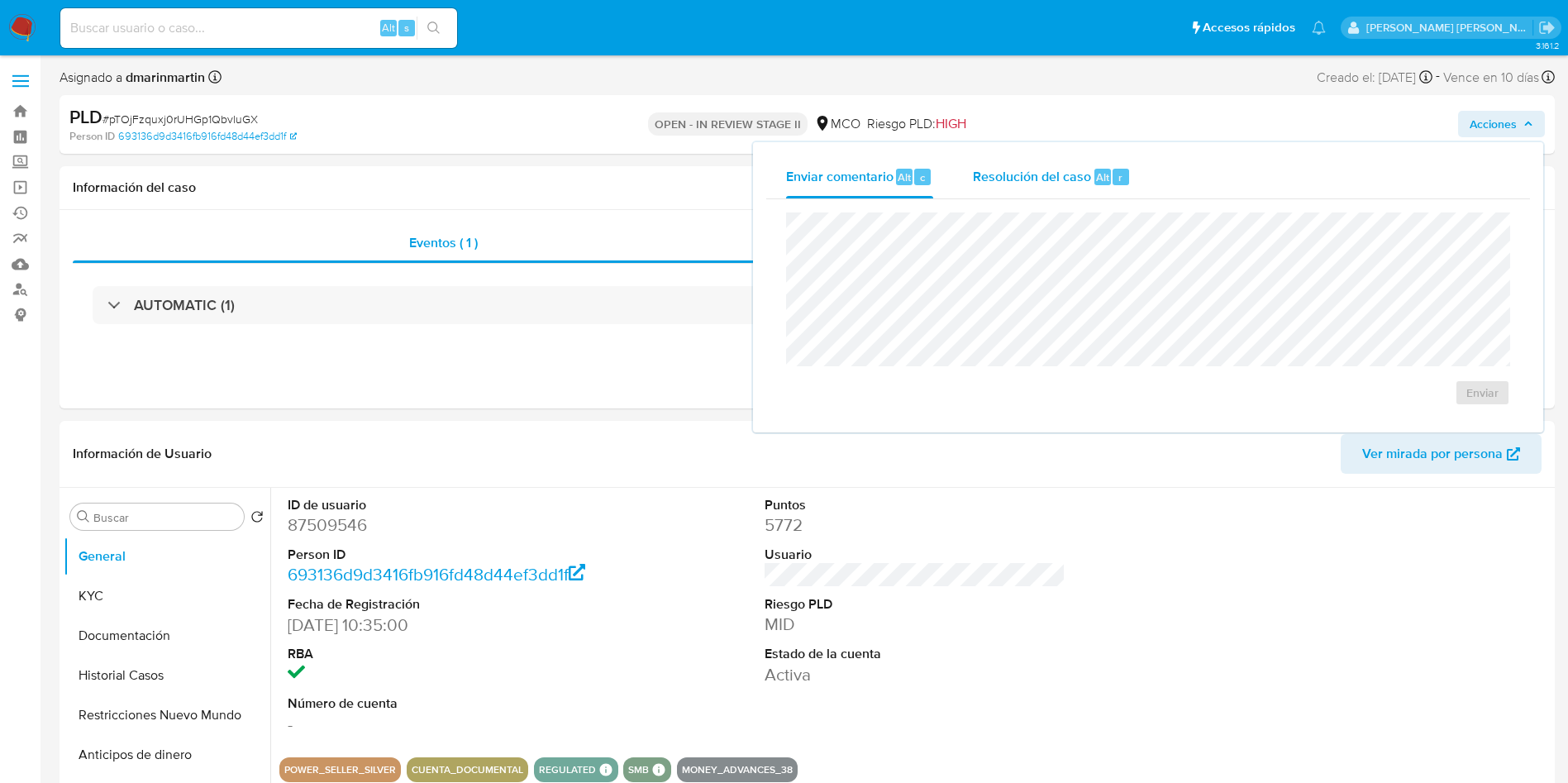
drag, startPoint x: 1039, startPoint y: 190, endPoint x: 1038, endPoint y: 204, distance: 14.0
click at [1038, 190] on div "Resolución del caso Alt r" at bounding box center [1052, 177] width 158 height 43
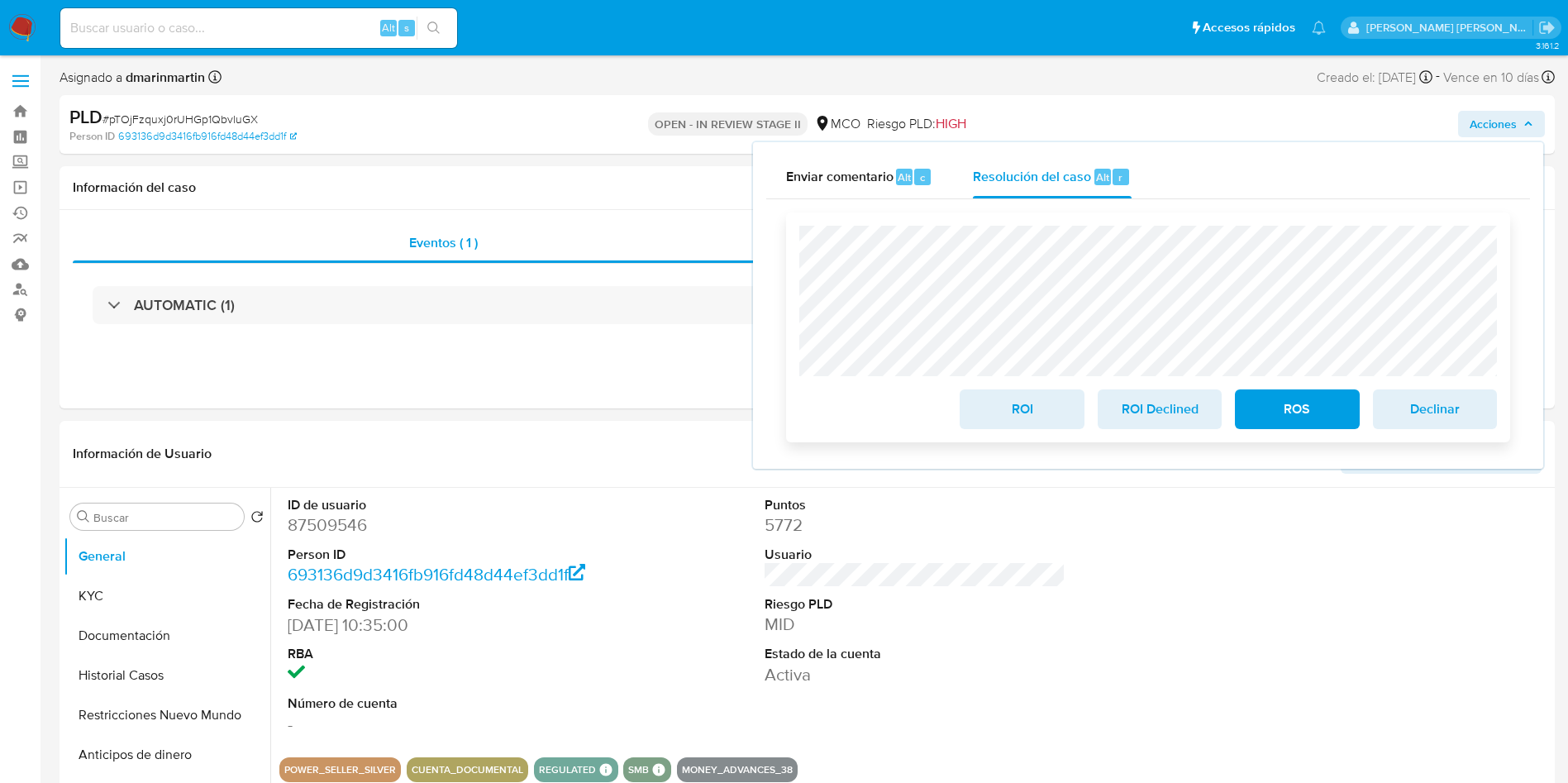
click at [1039, 419] on span "ROI" at bounding box center [1022, 409] width 81 height 37
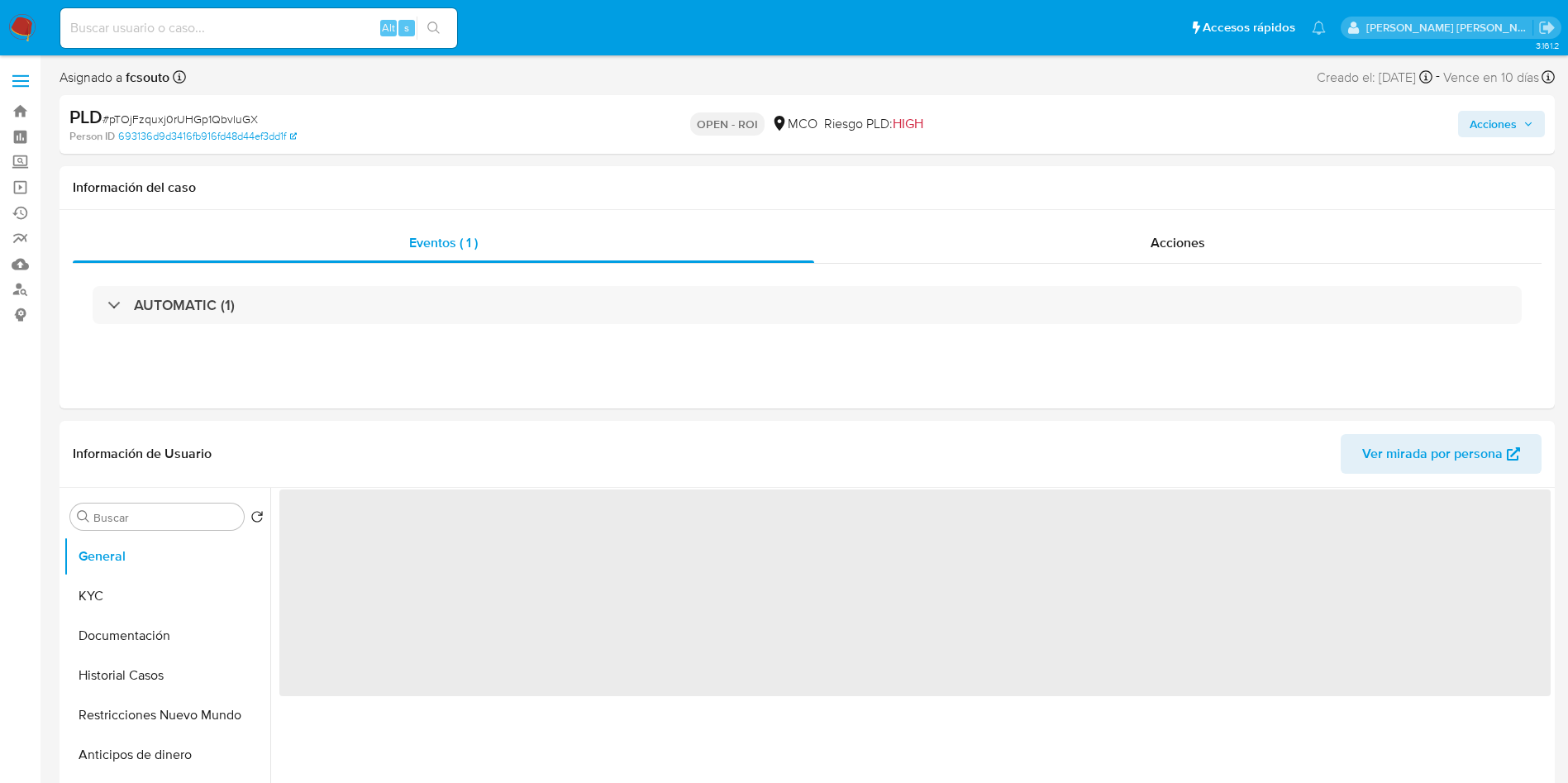
select select "10"
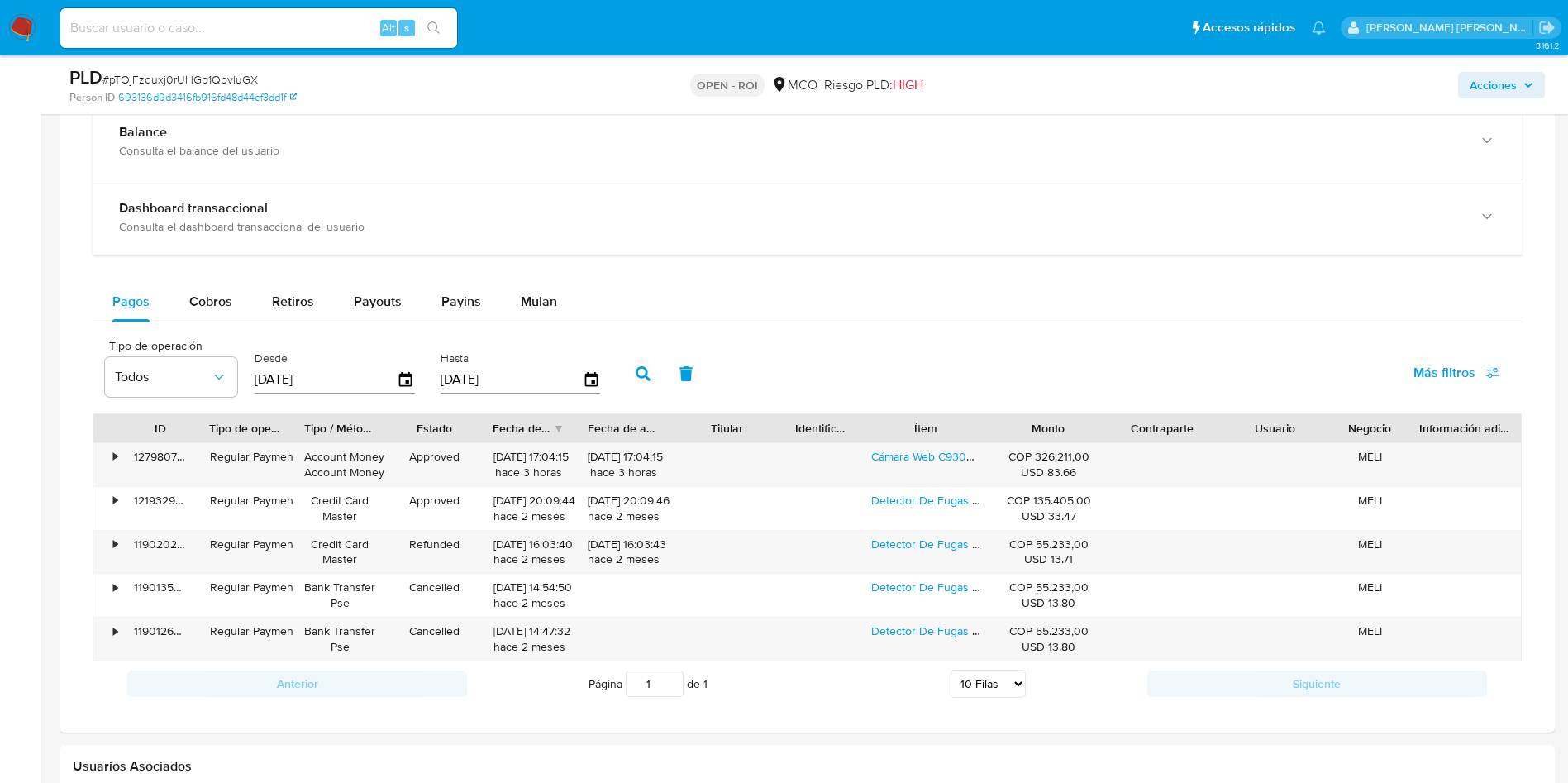
scroll to position [1240, 0]
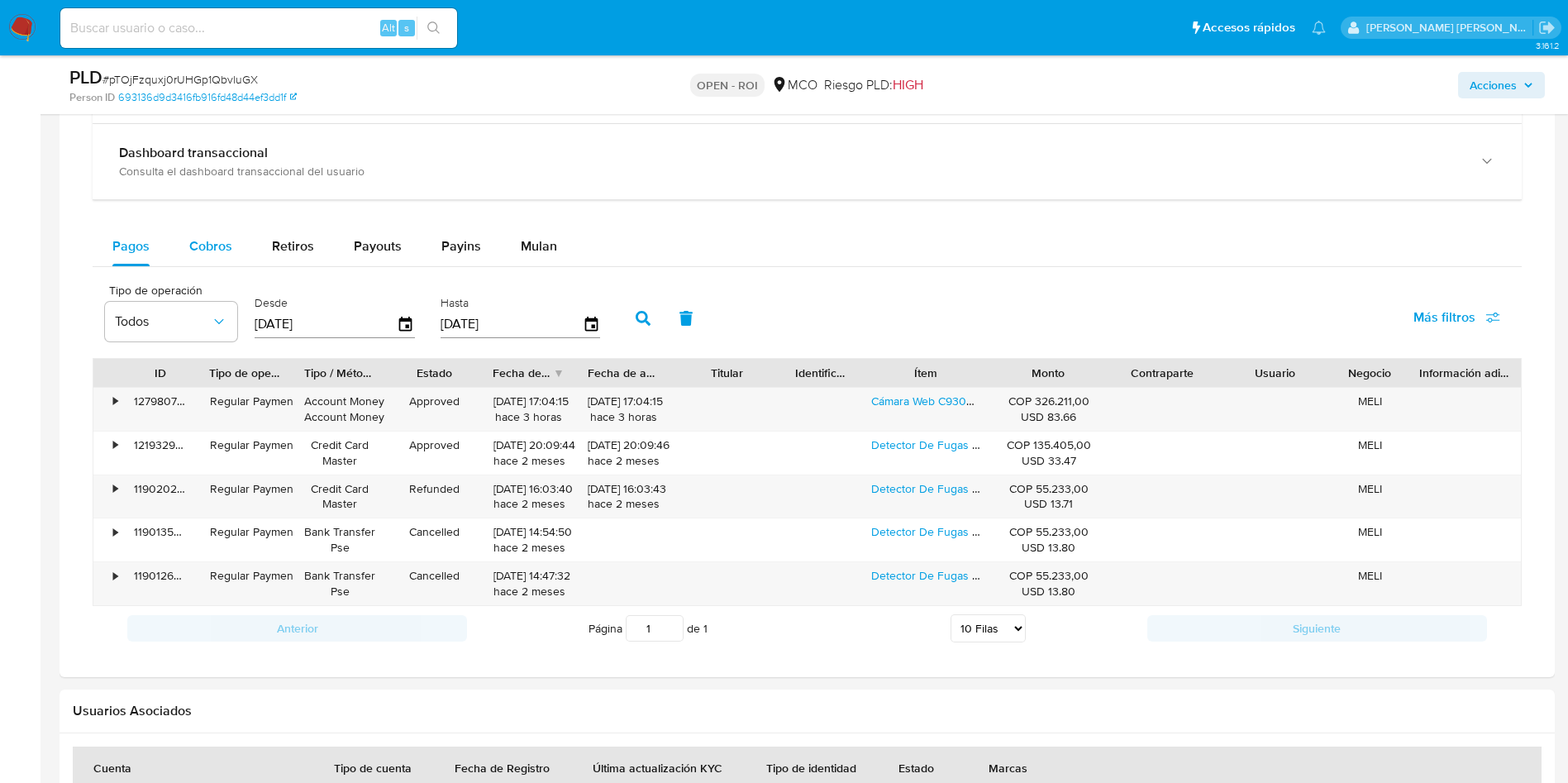
click at [210, 251] on span "Cobros" at bounding box center [210, 246] width 43 height 19
select select "10"
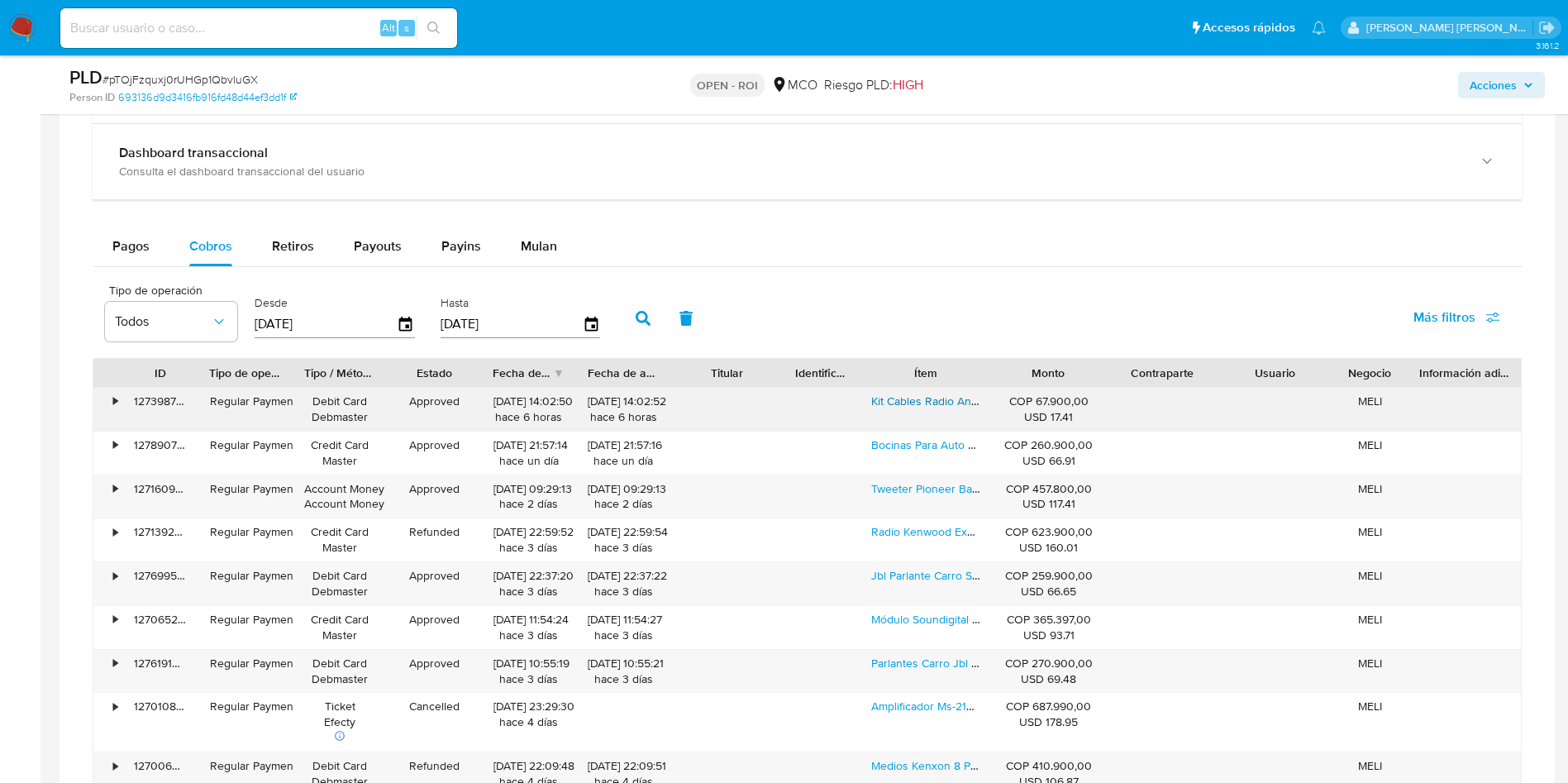
click at [916, 403] on link "Kit Cables Radio Android" at bounding box center [934, 401] width 126 height 16
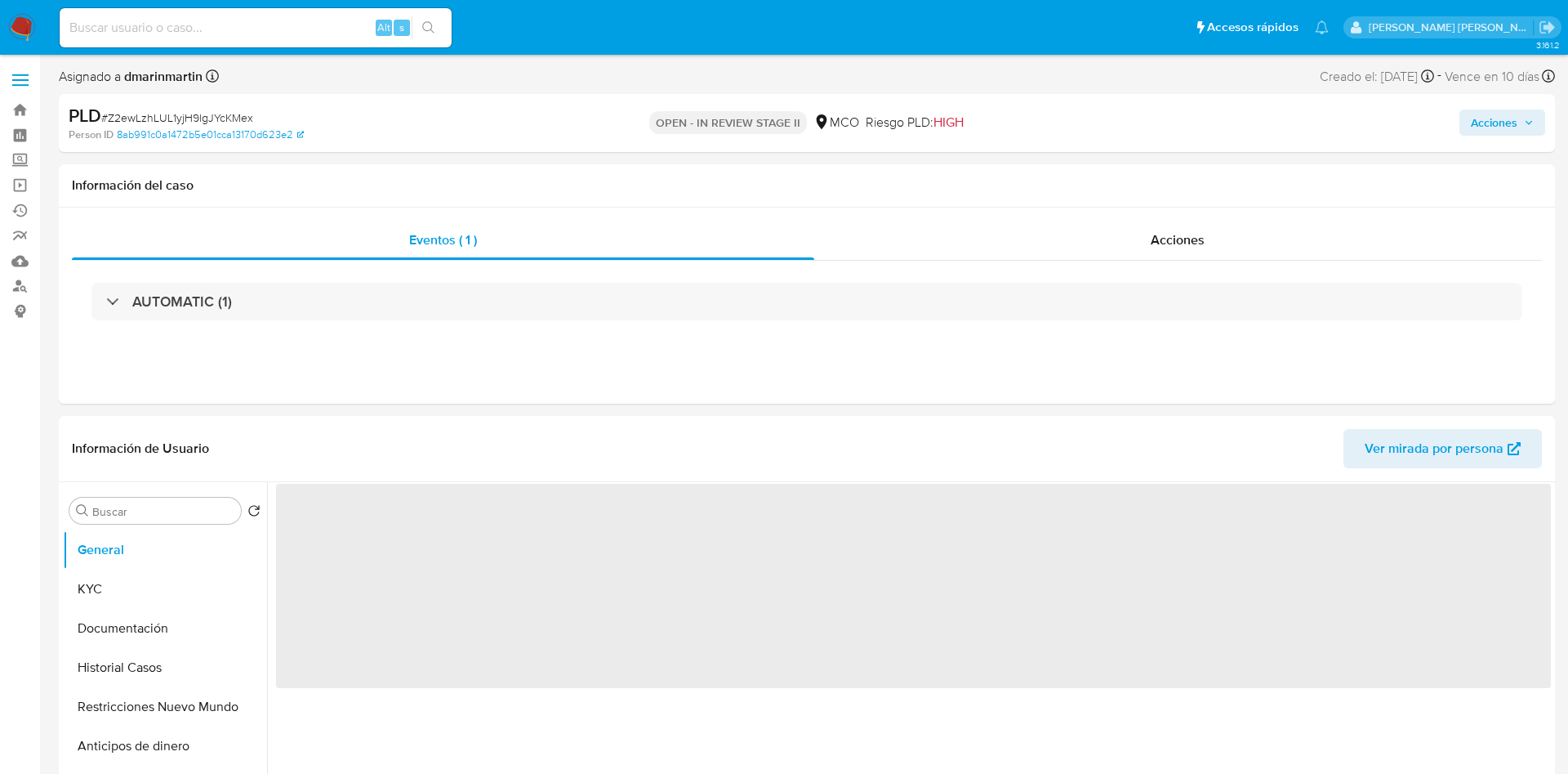
select select "10"
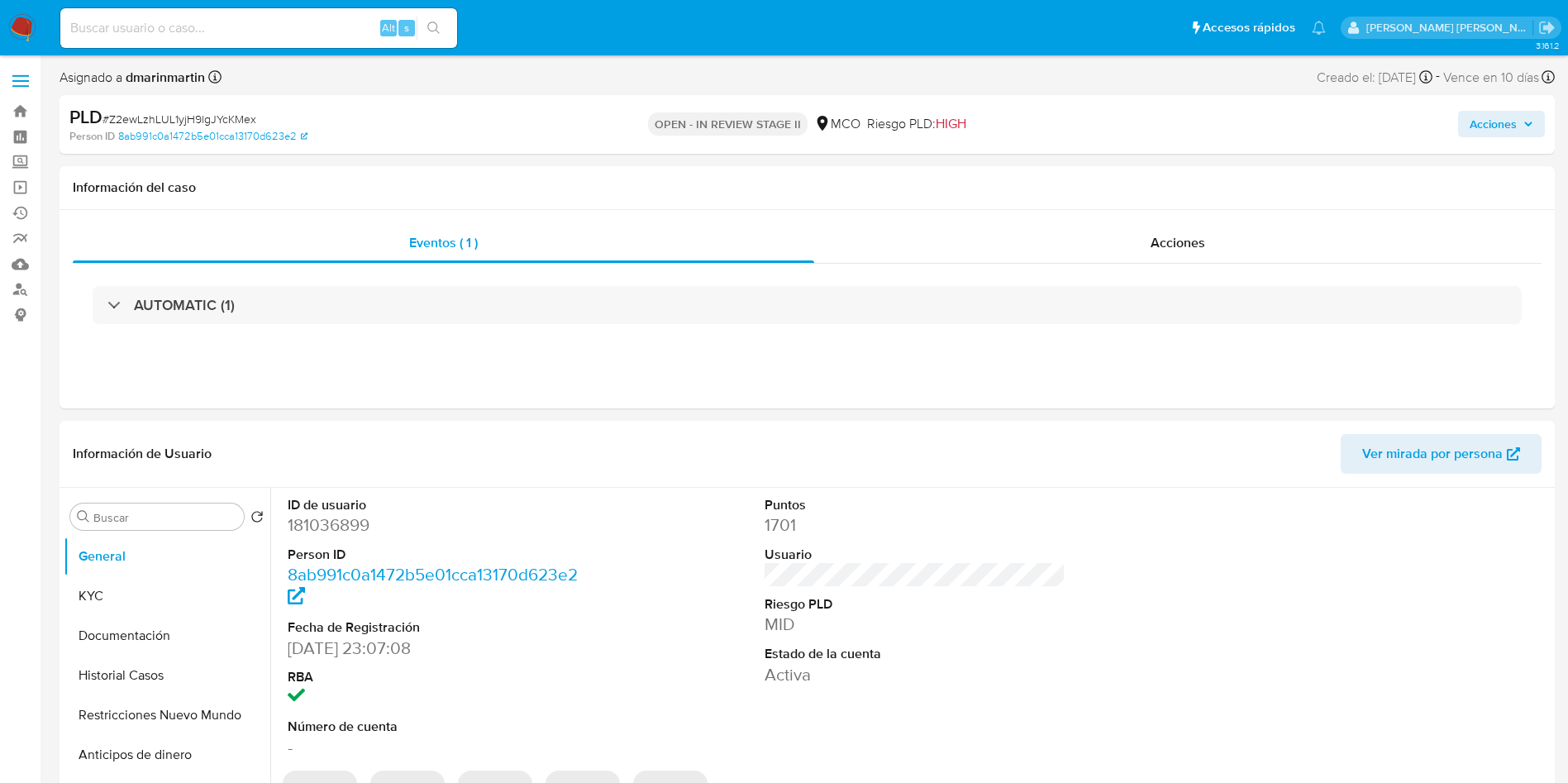
click at [1498, 112] on span "Acciones" at bounding box center [1493, 124] width 47 height 26
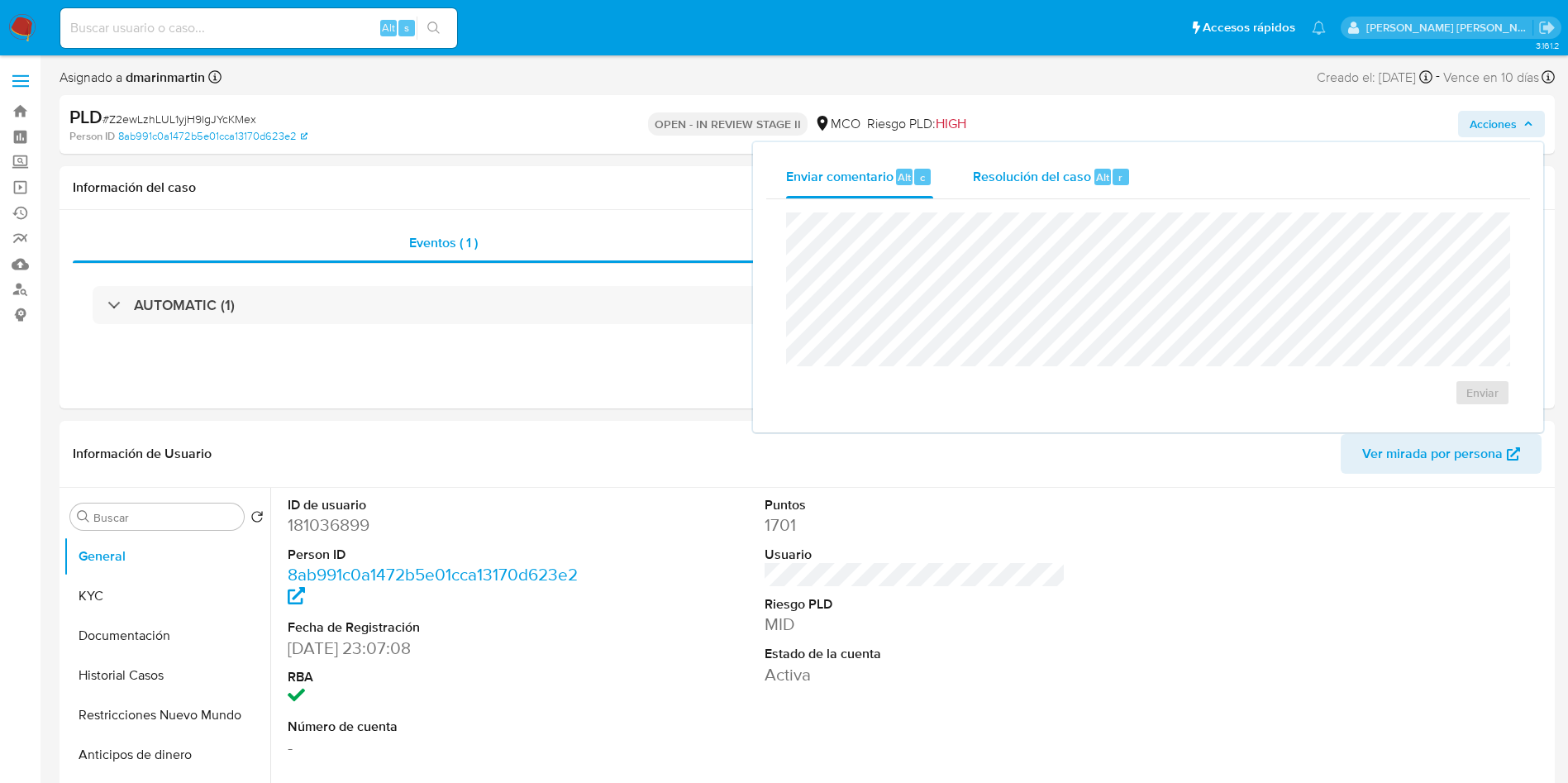
drag, startPoint x: 1019, startPoint y: 181, endPoint x: 1020, endPoint y: 200, distance: 19.0
click at [1019, 185] on span "Resolución del caso" at bounding box center [1032, 177] width 118 height 19
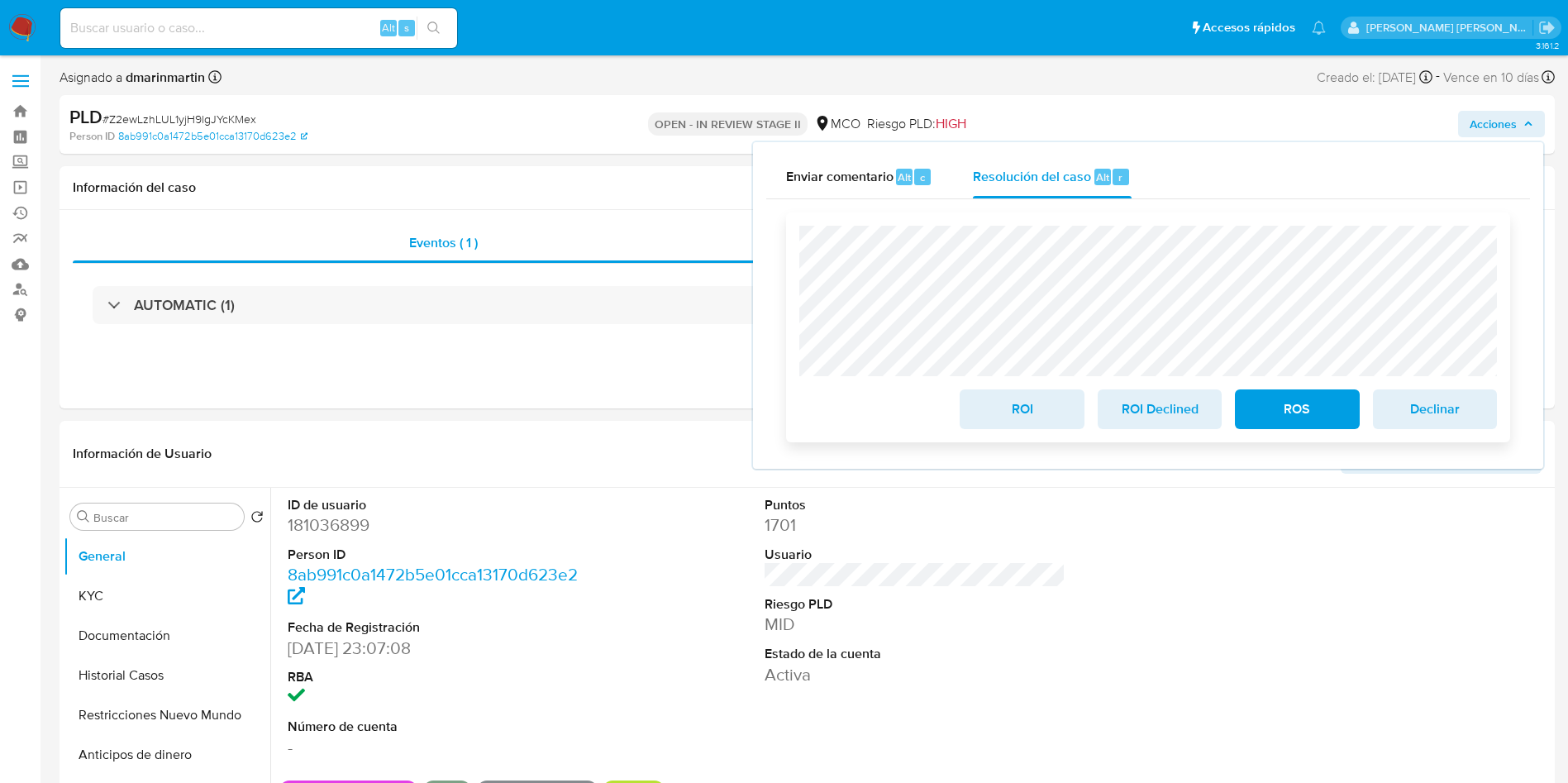
drag, startPoint x: 999, startPoint y: 401, endPoint x: 1053, endPoint y: 396, distance: 54.2
click at [1002, 400] on span "ROI" at bounding box center [1022, 409] width 81 height 37
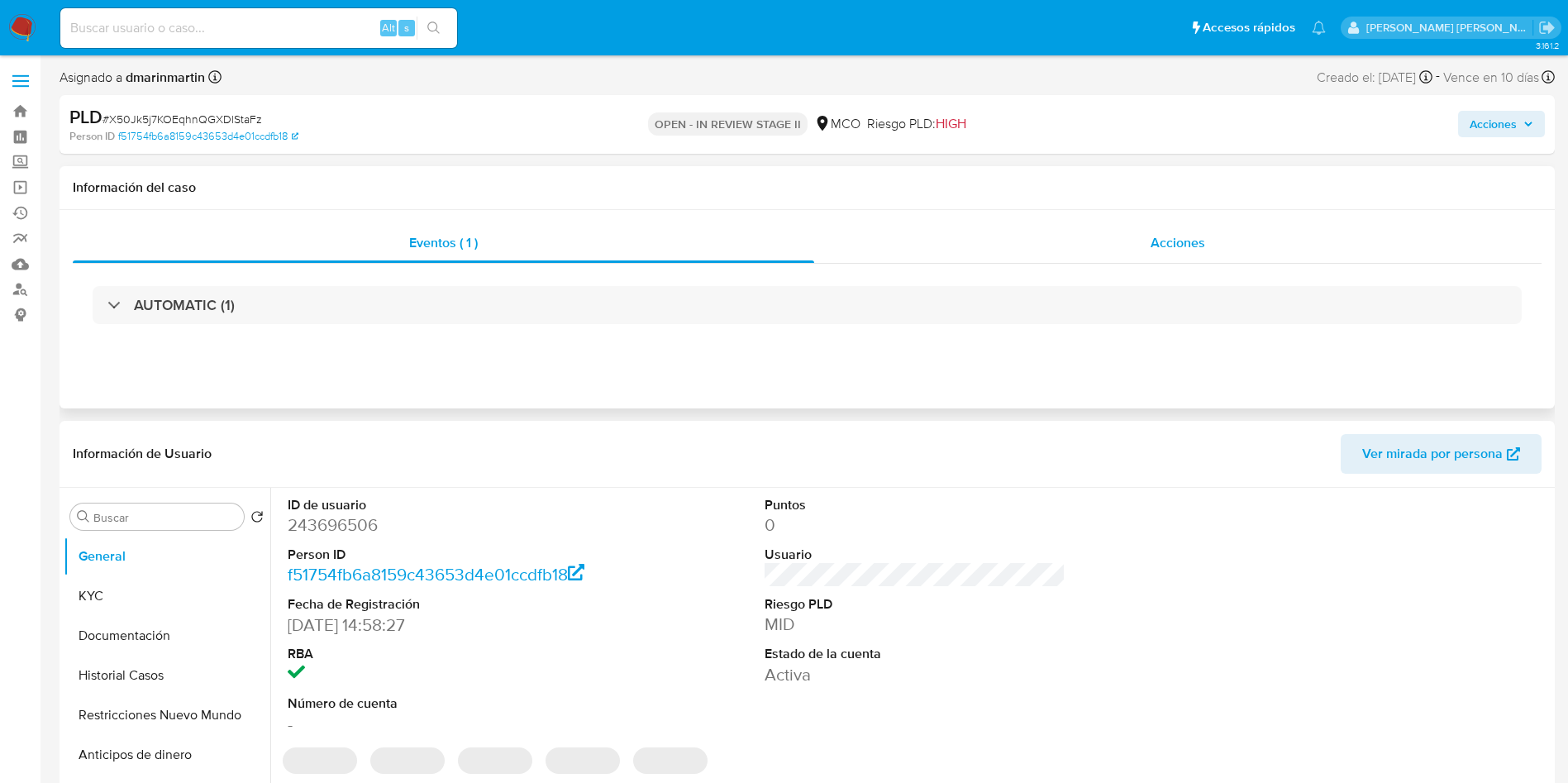
select select "10"
click at [1491, 121] on span "Acciones" at bounding box center [1493, 124] width 47 height 26
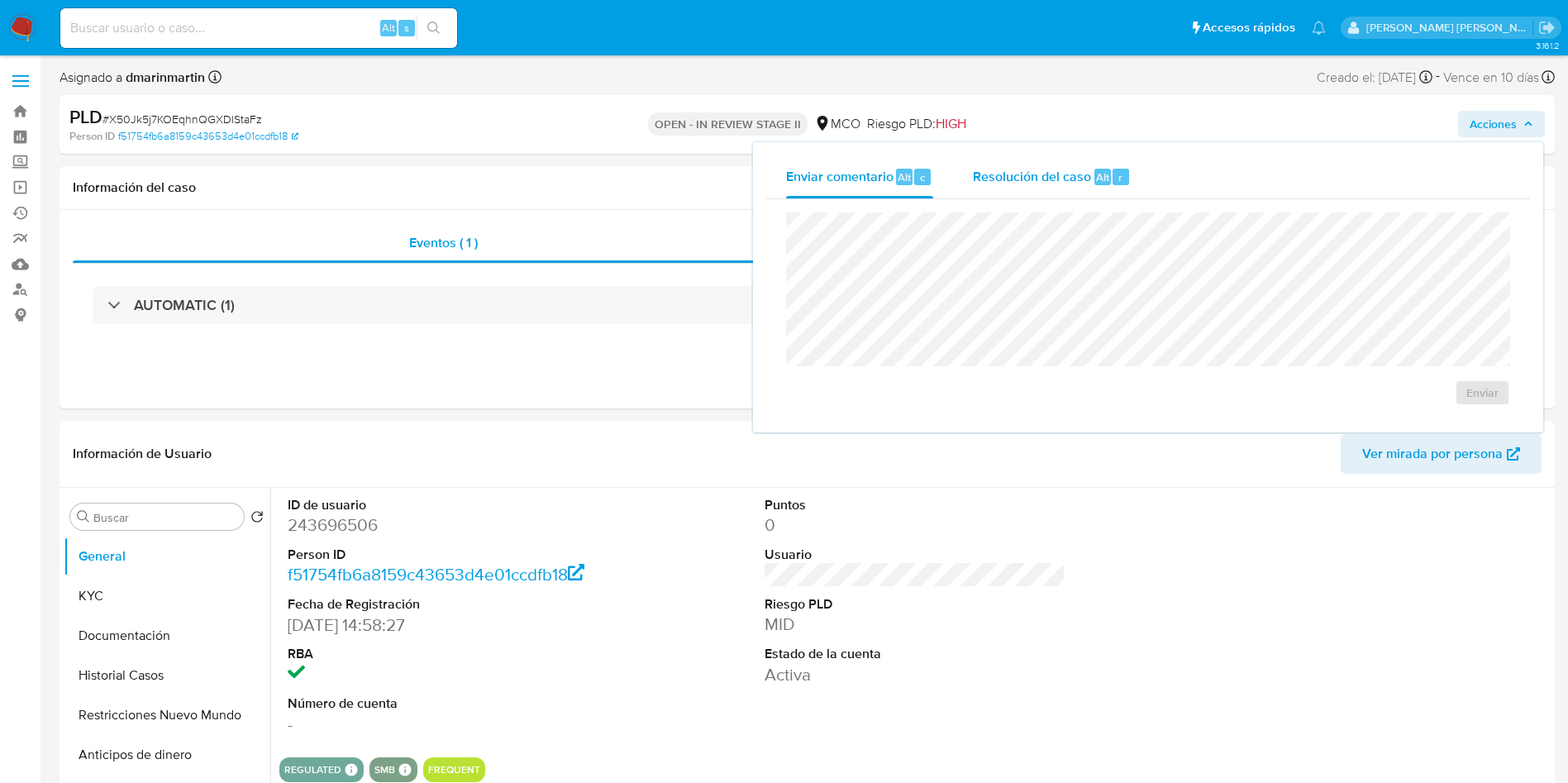
click at [1075, 175] on span "Resolución del caso" at bounding box center [1032, 177] width 118 height 19
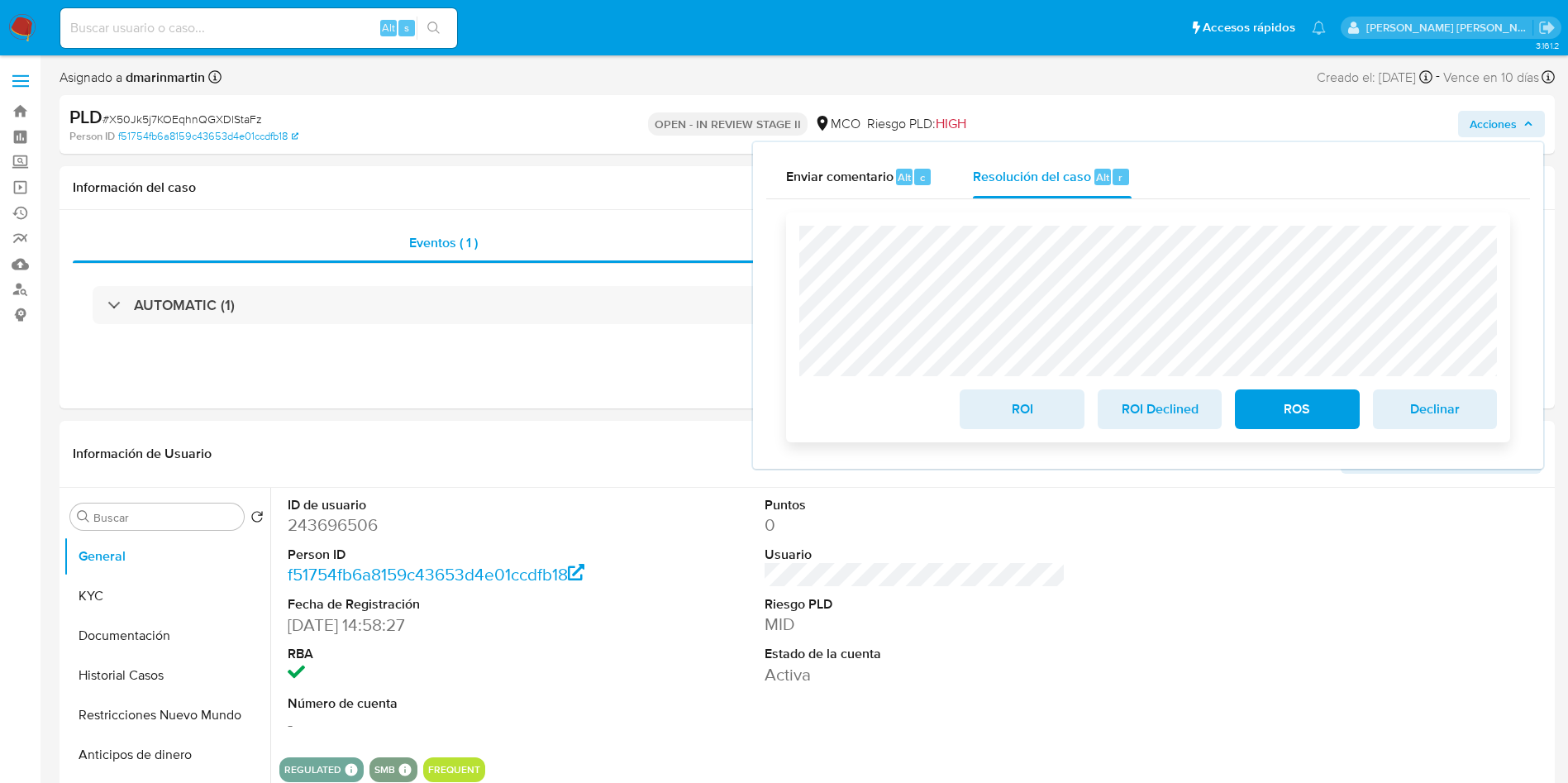
click at [1029, 413] on span "ROI" at bounding box center [1022, 409] width 81 height 37
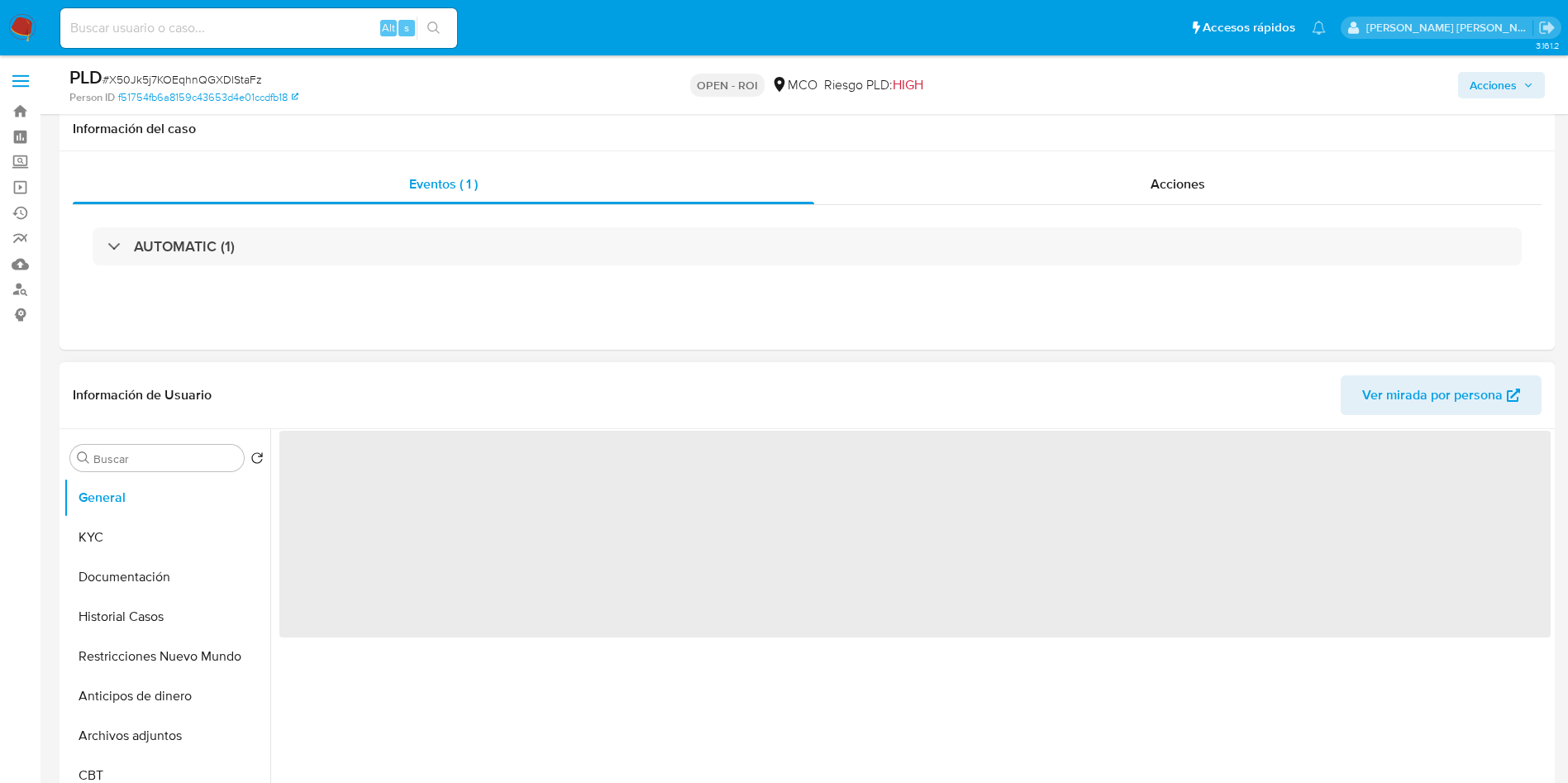
scroll to position [124, 0]
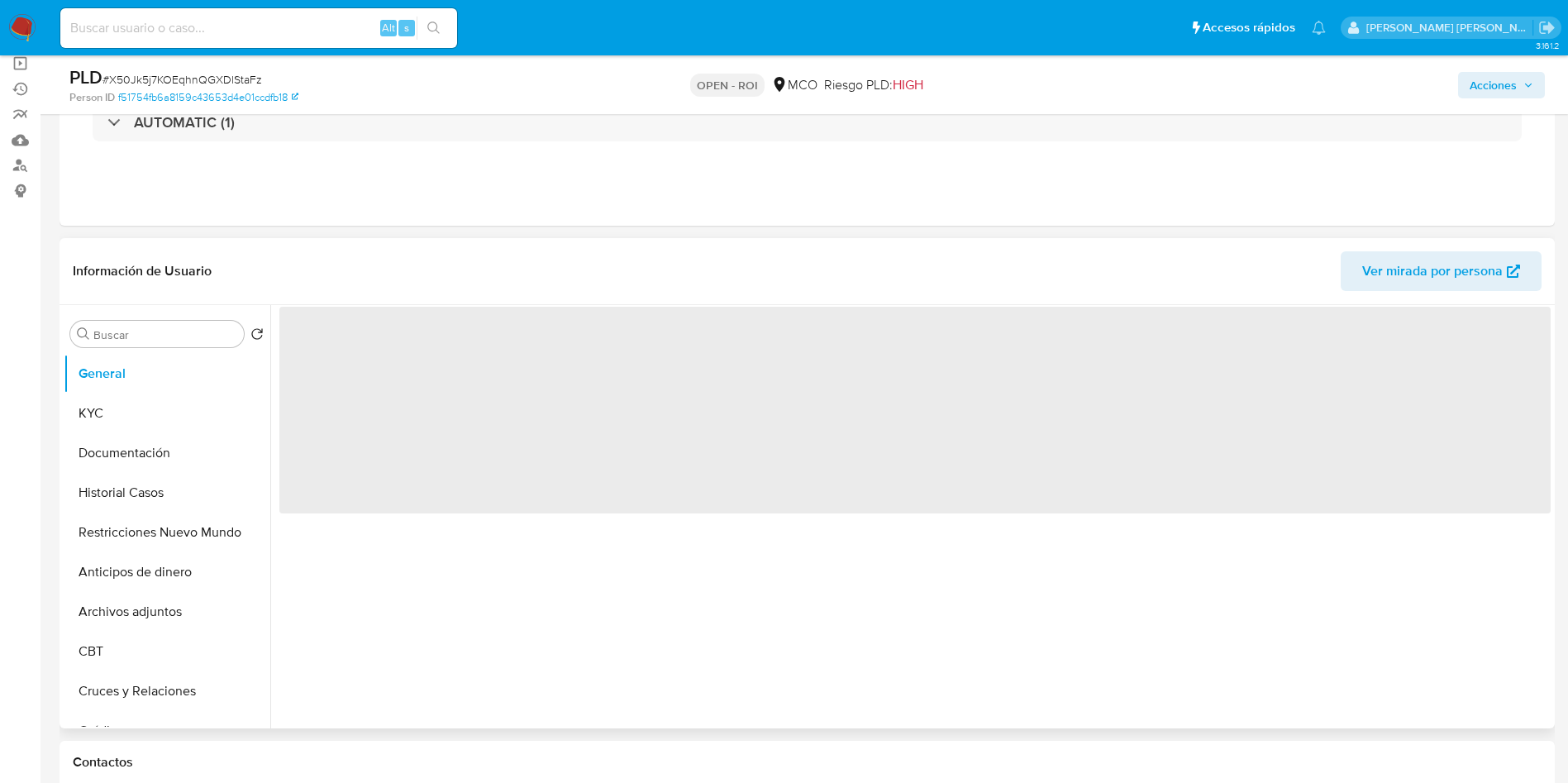
select select "10"
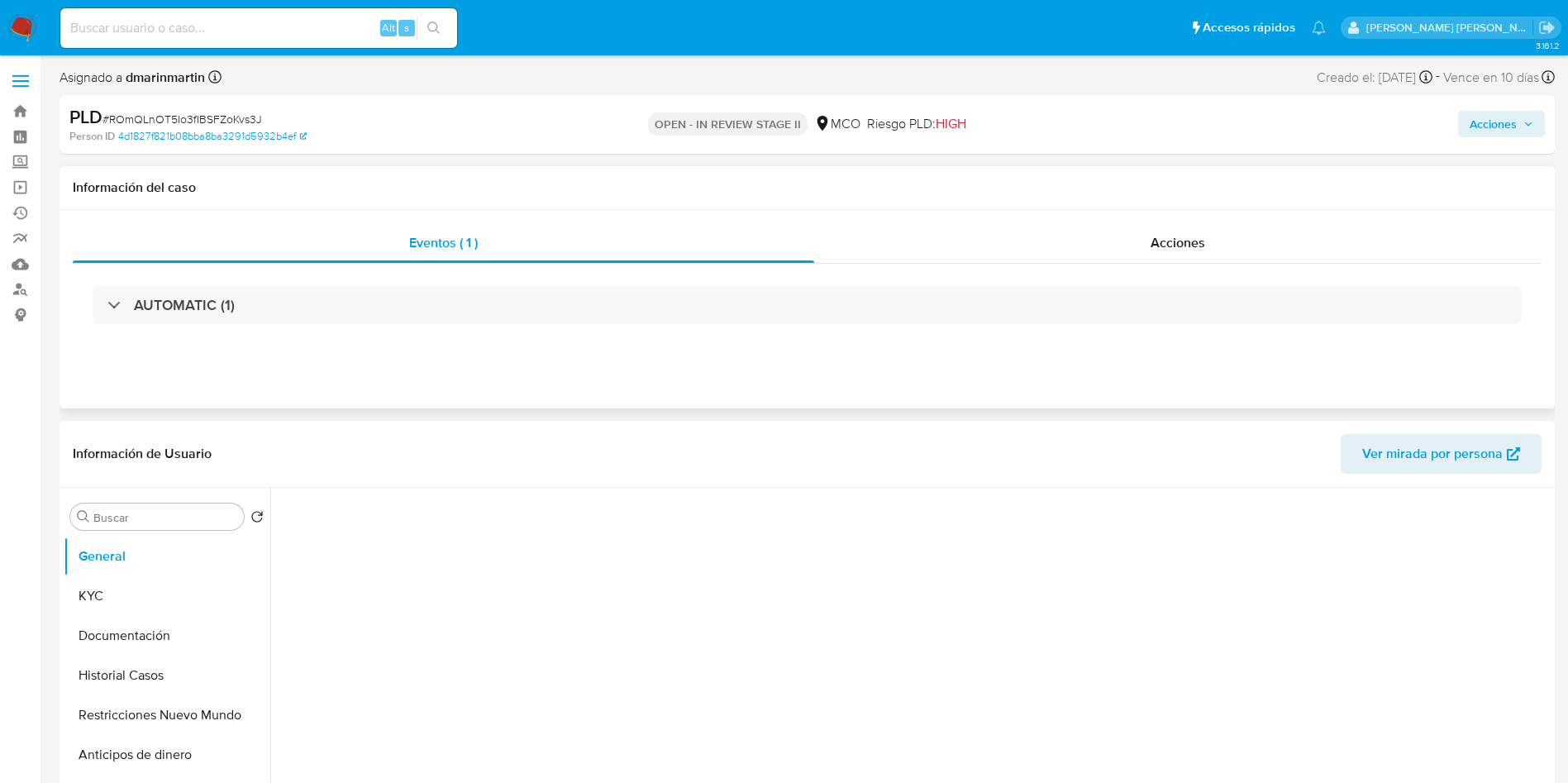
select select "10"
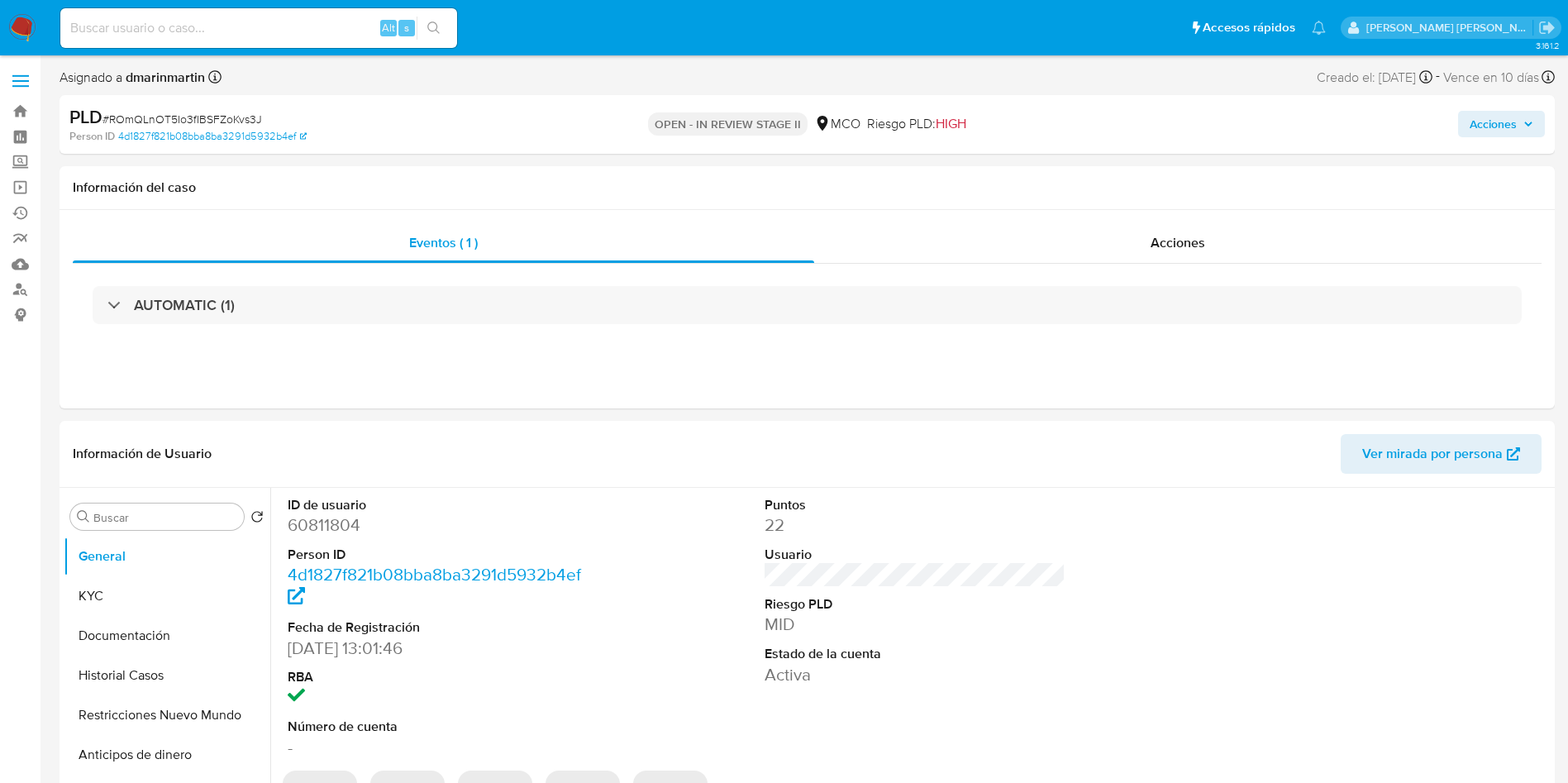
drag, startPoint x: 1501, startPoint y: 127, endPoint x: 1491, endPoint y: 130, distance: 10.4
click at [1500, 127] on span "Acciones" at bounding box center [1493, 124] width 47 height 26
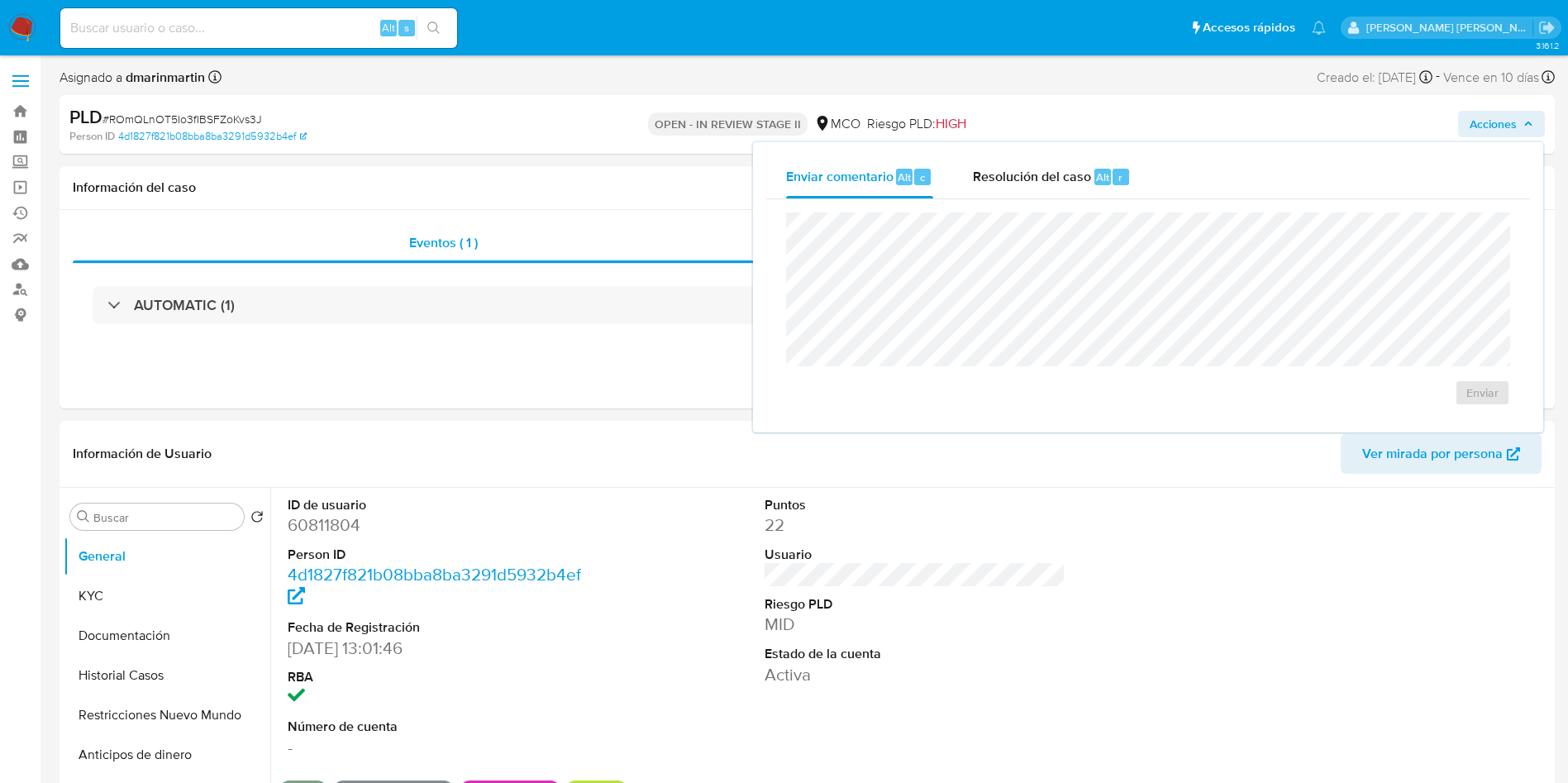
drag, startPoint x: 1037, startPoint y: 178, endPoint x: 1046, endPoint y: 204, distance: 27.5
click at [1037, 178] on span "Resolución del caso" at bounding box center [1032, 177] width 118 height 19
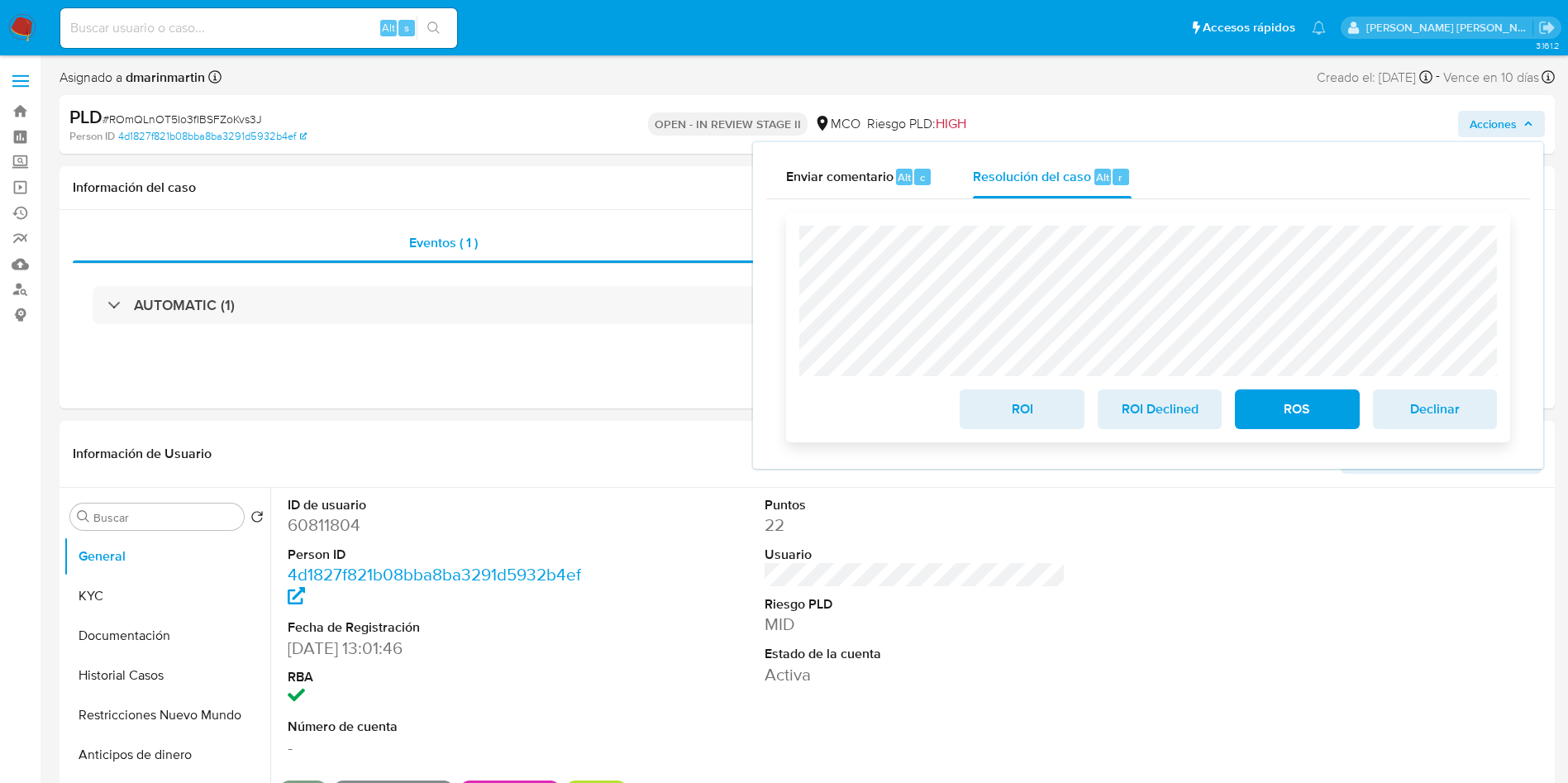
click at [1017, 410] on span "ROI" at bounding box center [1022, 409] width 81 height 37
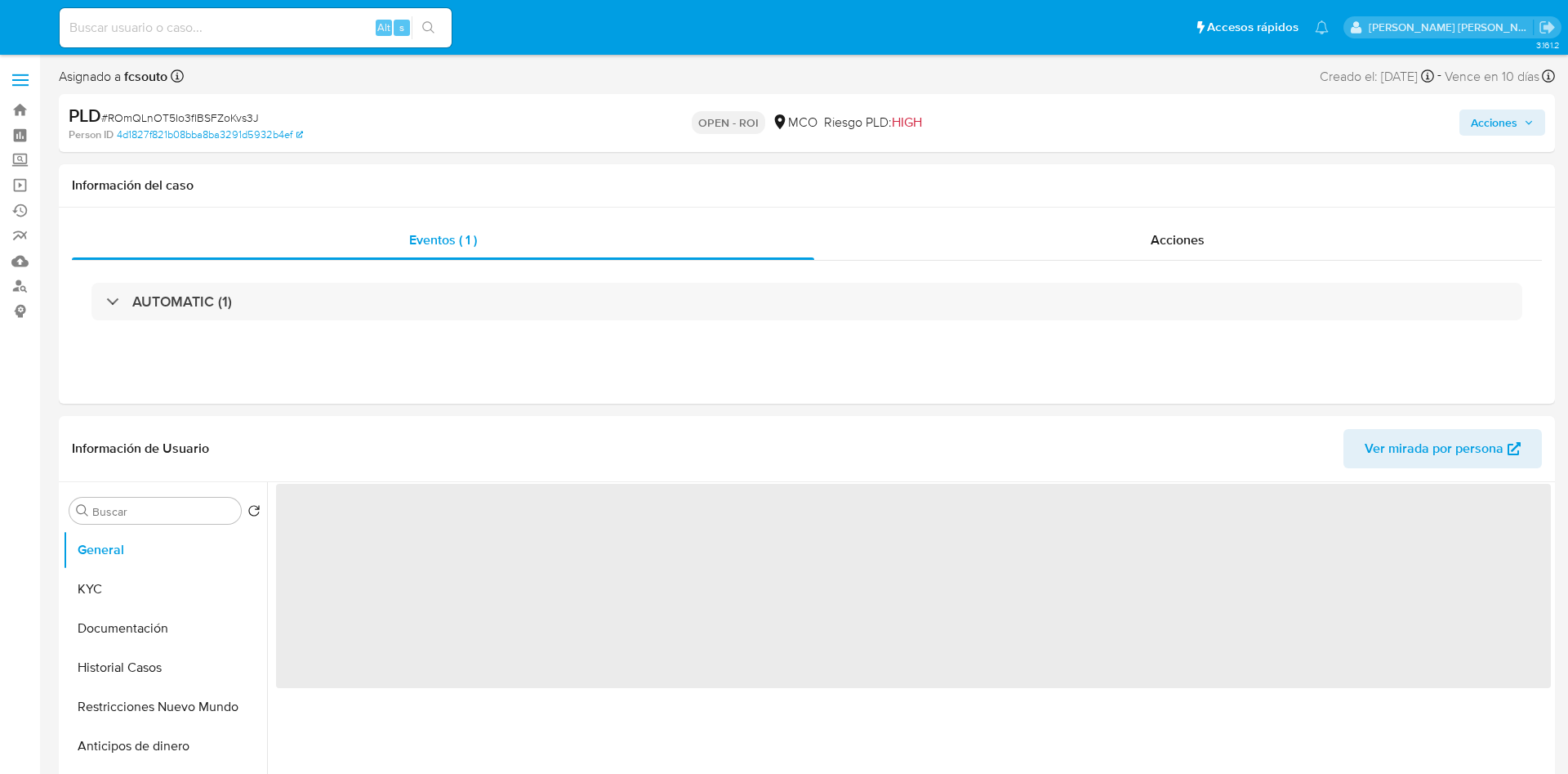
select select "10"
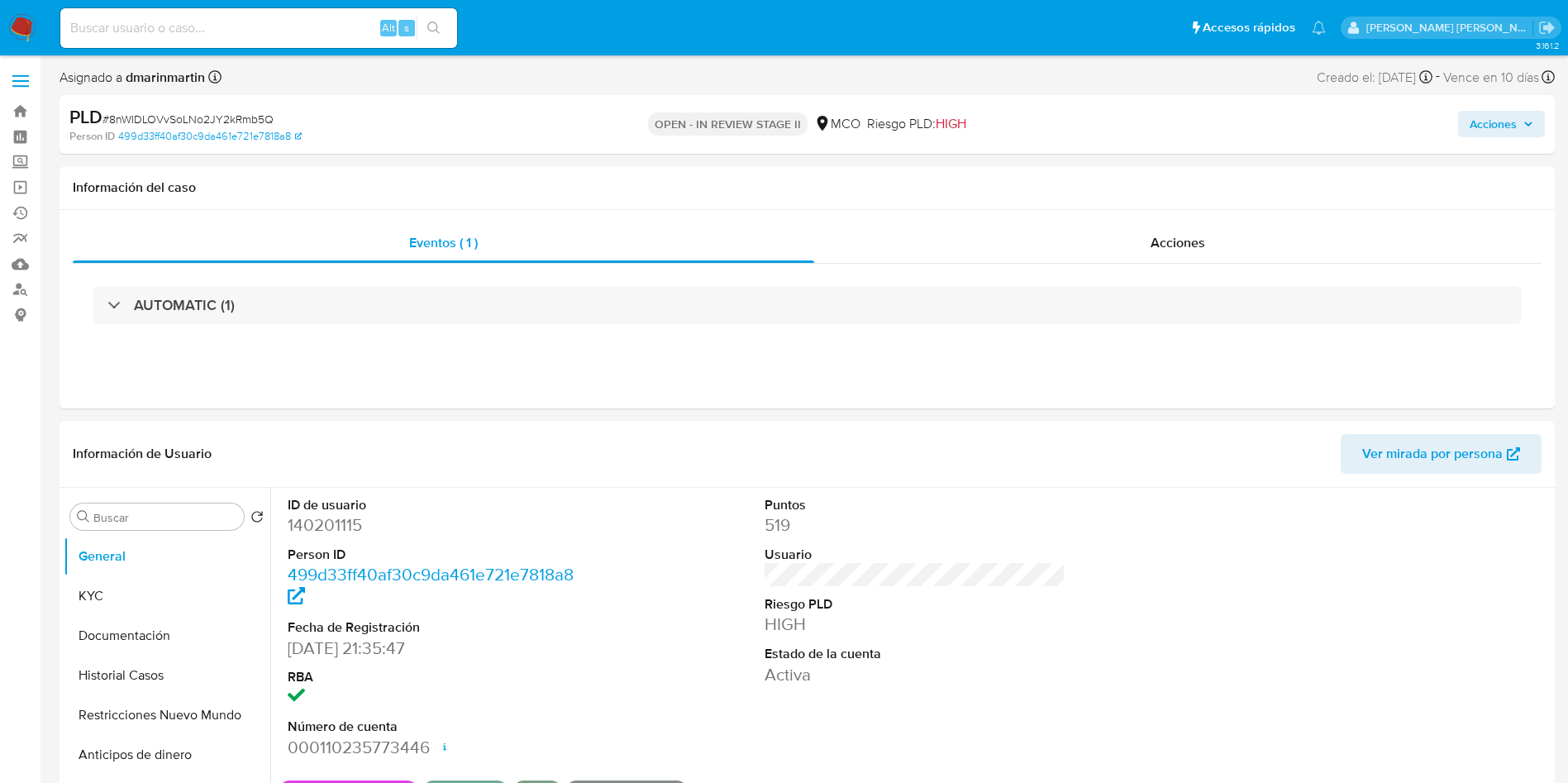
drag, startPoint x: 1496, startPoint y: 121, endPoint x: 1461, endPoint y: 132, distance: 36.7
click at [1489, 121] on span "Acciones" at bounding box center [1493, 124] width 47 height 26
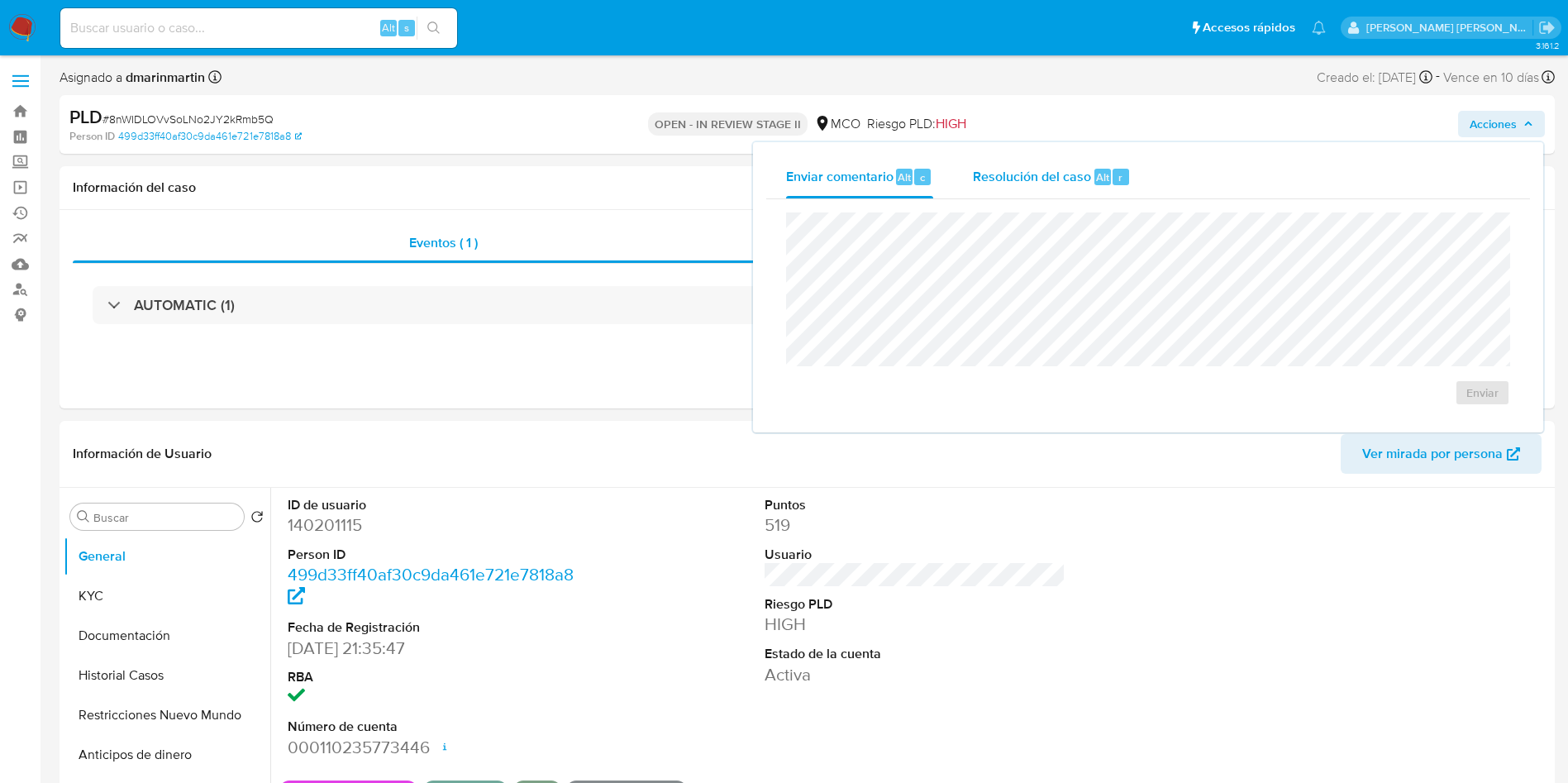
click at [1021, 175] on span "Resolución del caso" at bounding box center [1032, 177] width 118 height 19
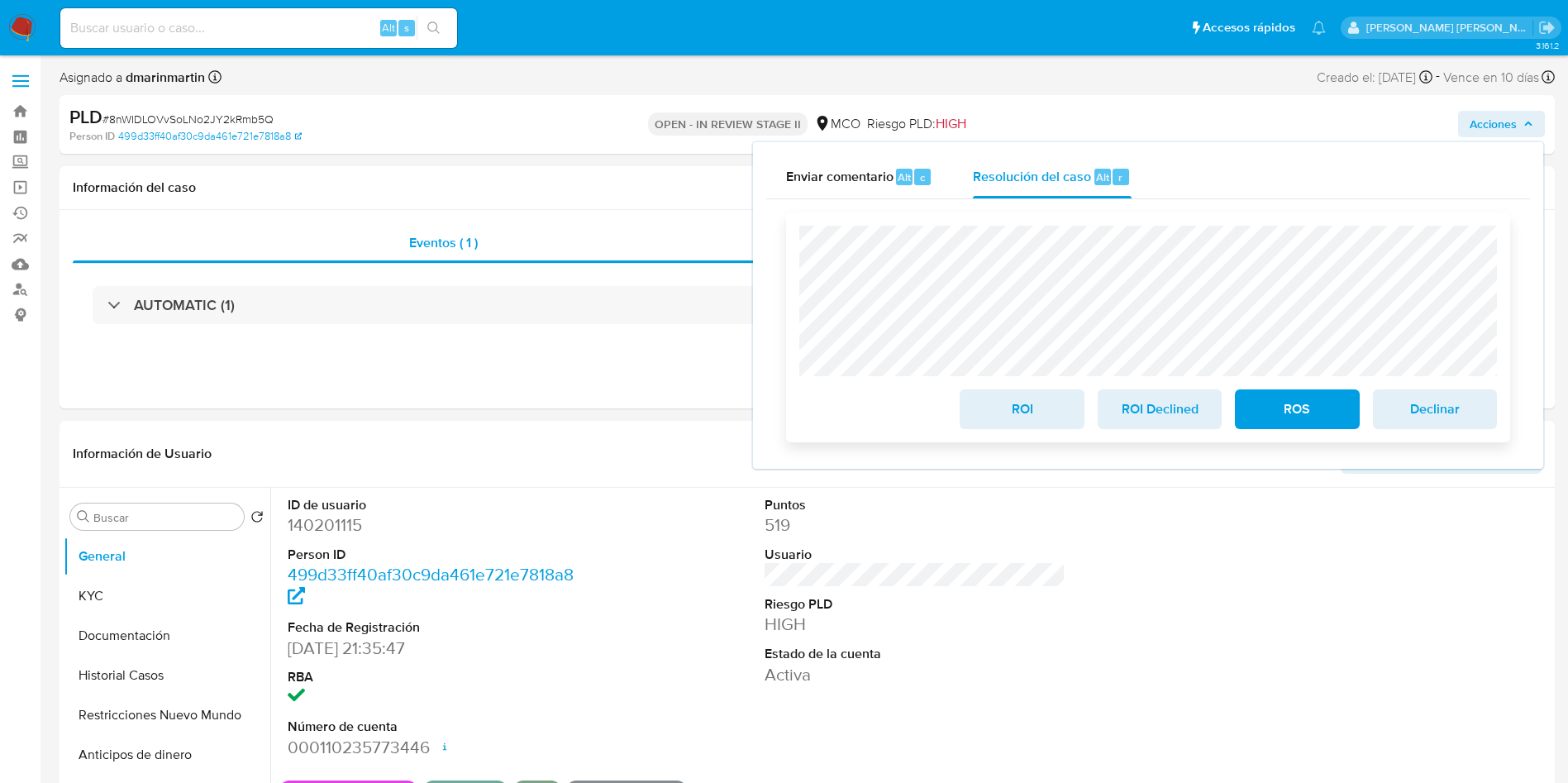
click at [1021, 422] on span "ROI" at bounding box center [1022, 409] width 81 height 37
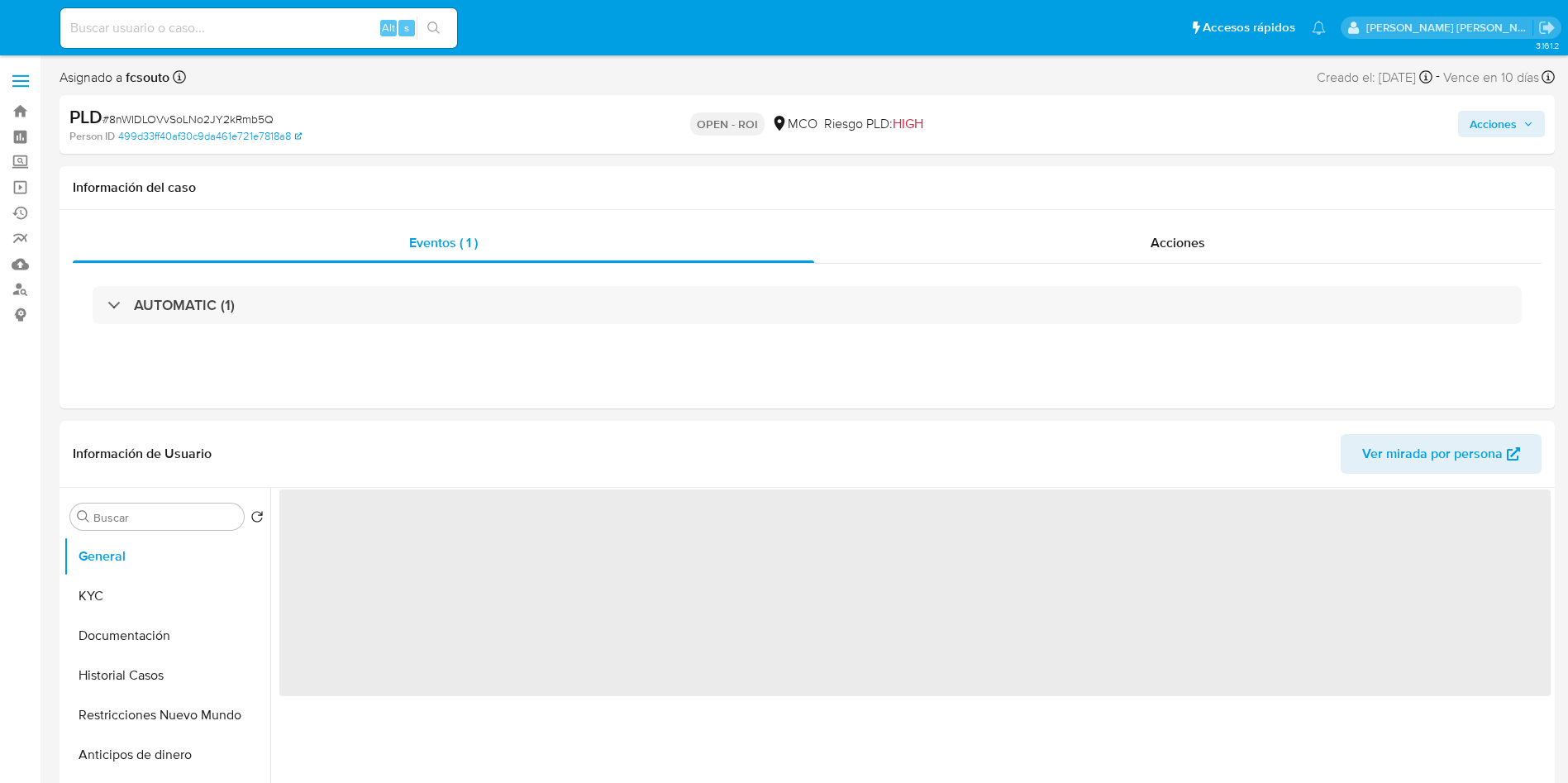
select select "10"
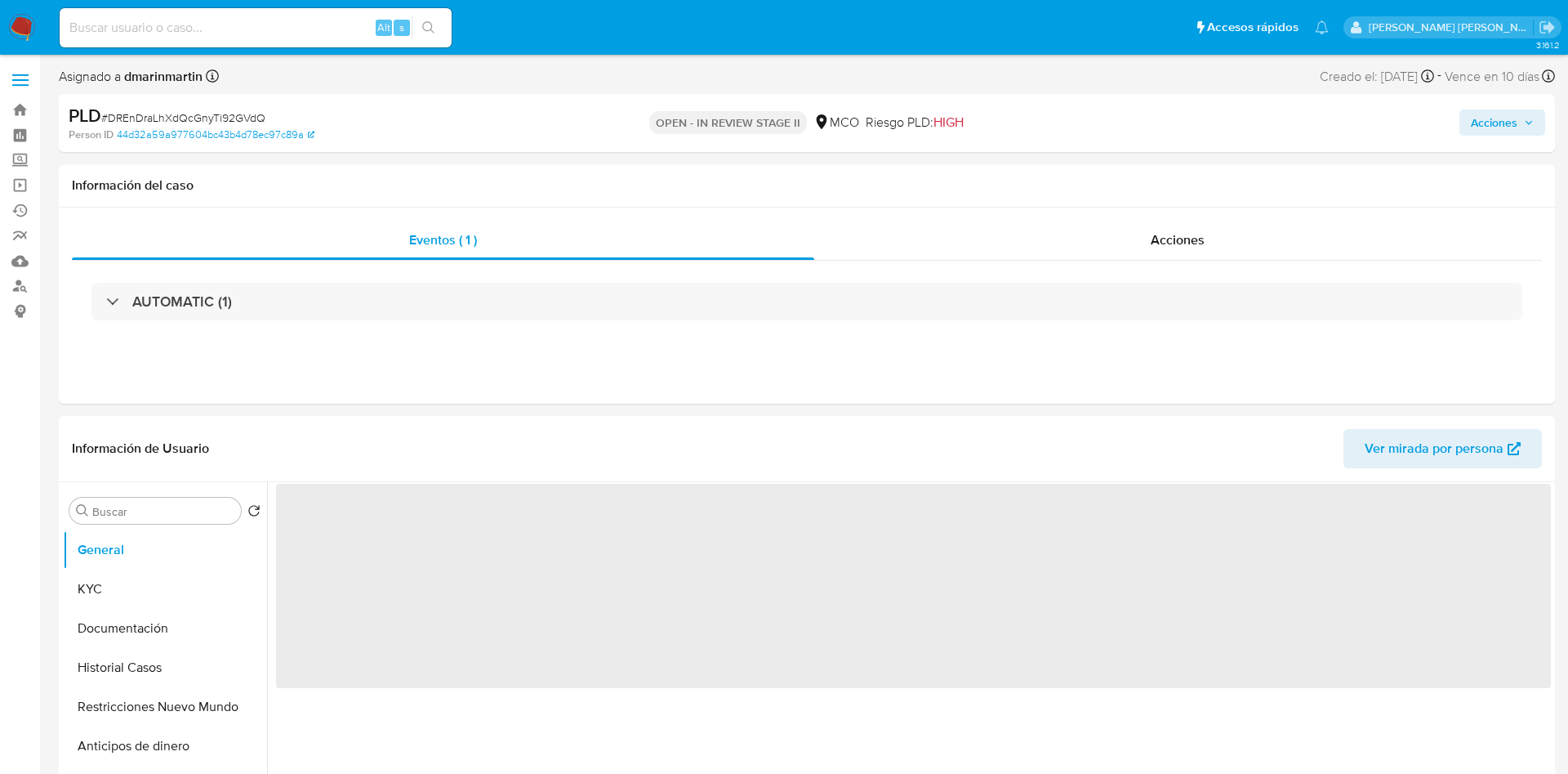
select select "10"
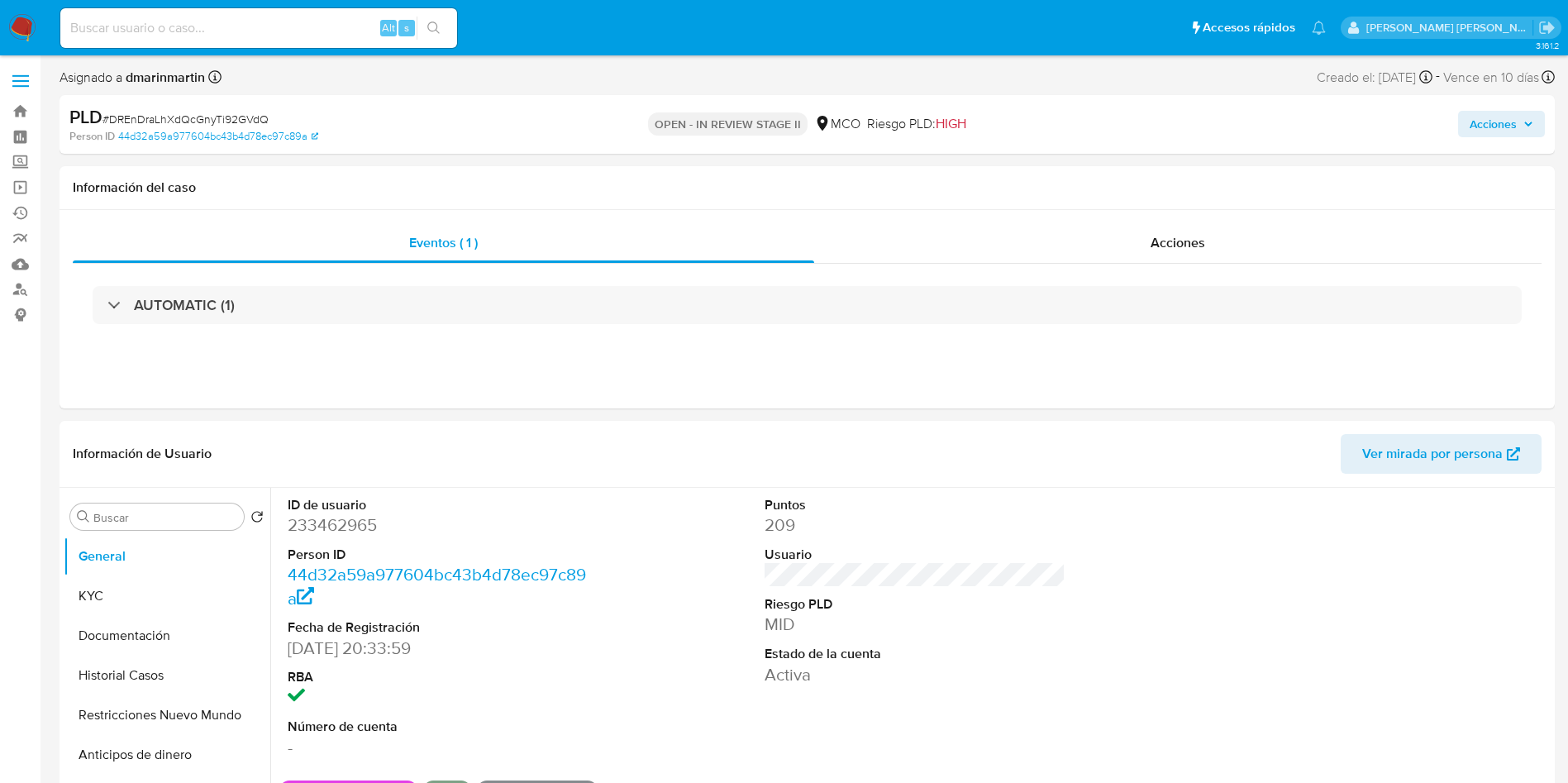
drag, startPoint x: 1471, startPoint y: 118, endPoint x: 1468, endPoint y: 133, distance: 15.3
click at [1471, 121] on span "Acciones" at bounding box center [1493, 124] width 47 height 26
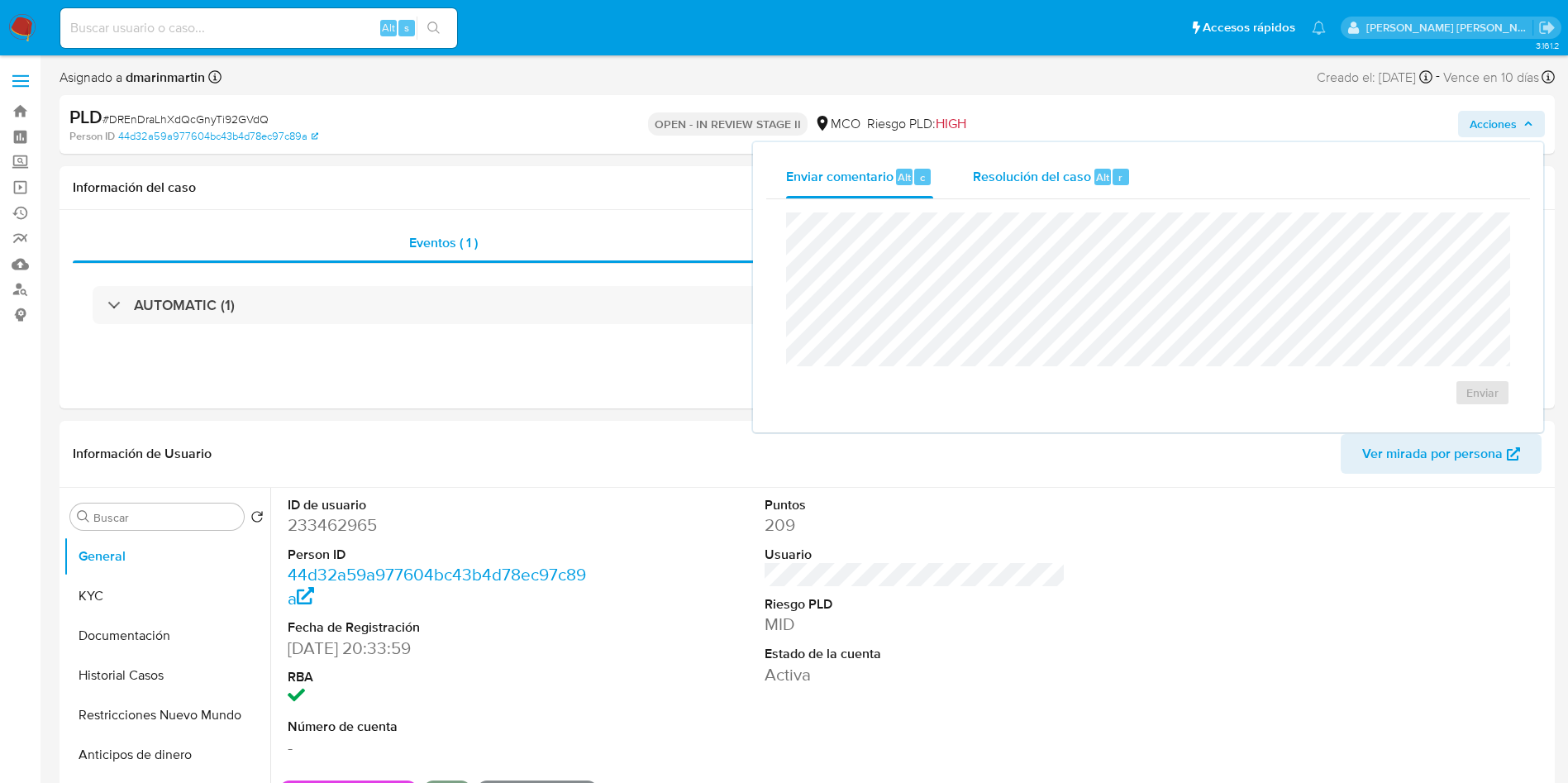
click at [999, 182] on span "Resolución del caso" at bounding box center [1032, 177] width 118 height 19
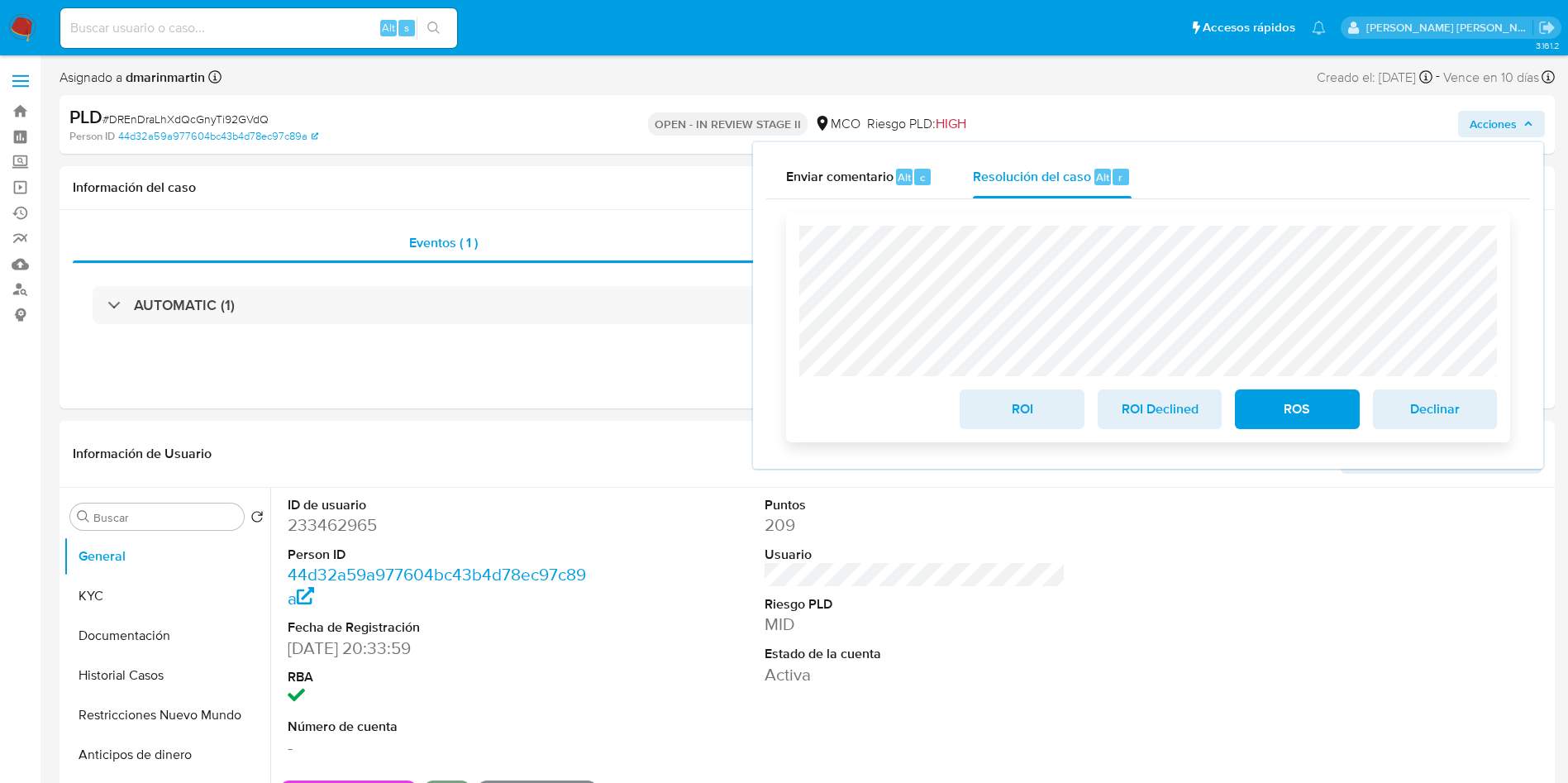
drag, startPoint x: 1005, startPoint y: 410, endPoint x: 1013, endPoint y: 388, distance: 23.4
click at [1005, 406] on span "ROI" at bounding box center [1022, 409] width 81 height 37
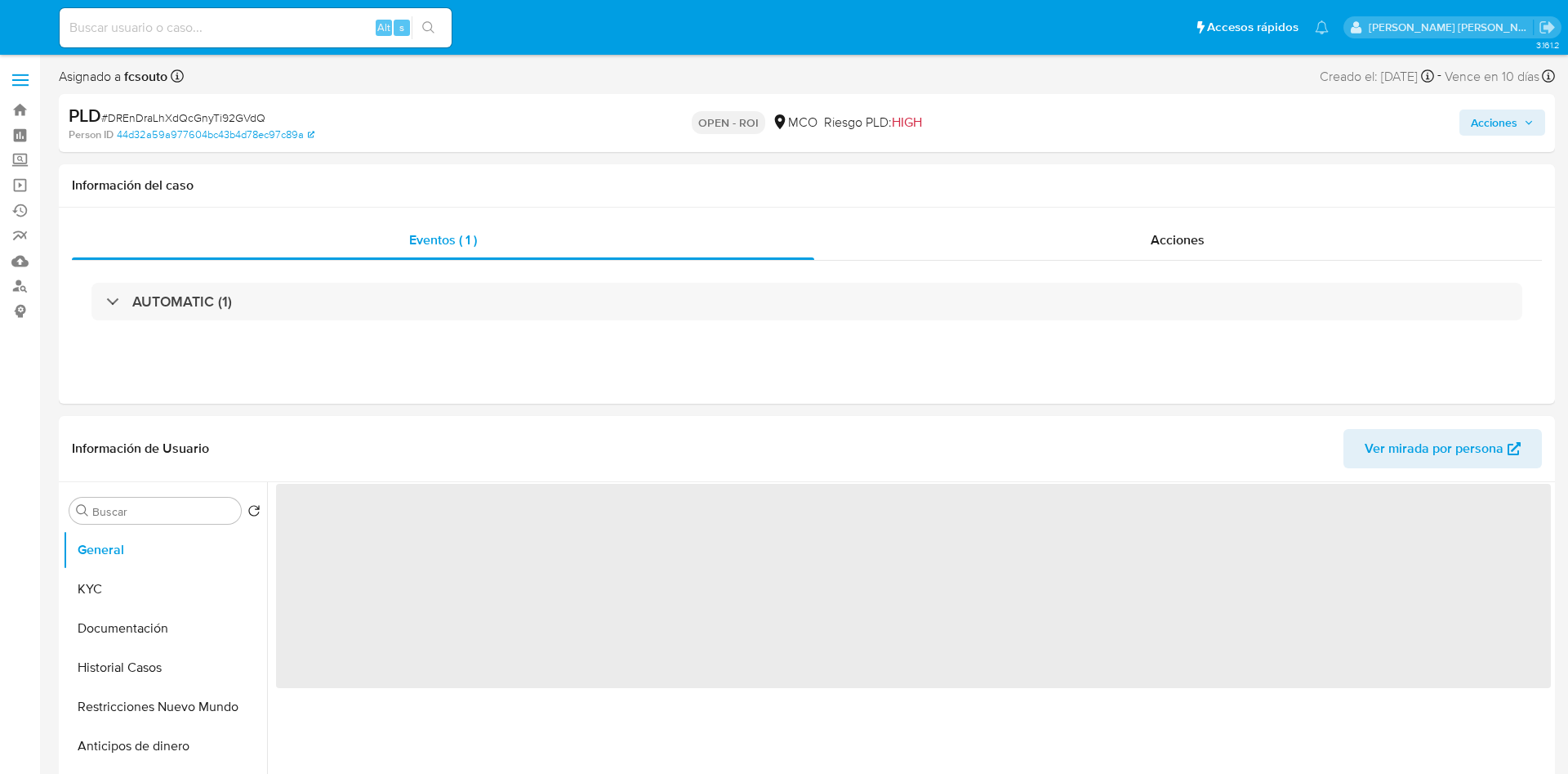
select select "10"
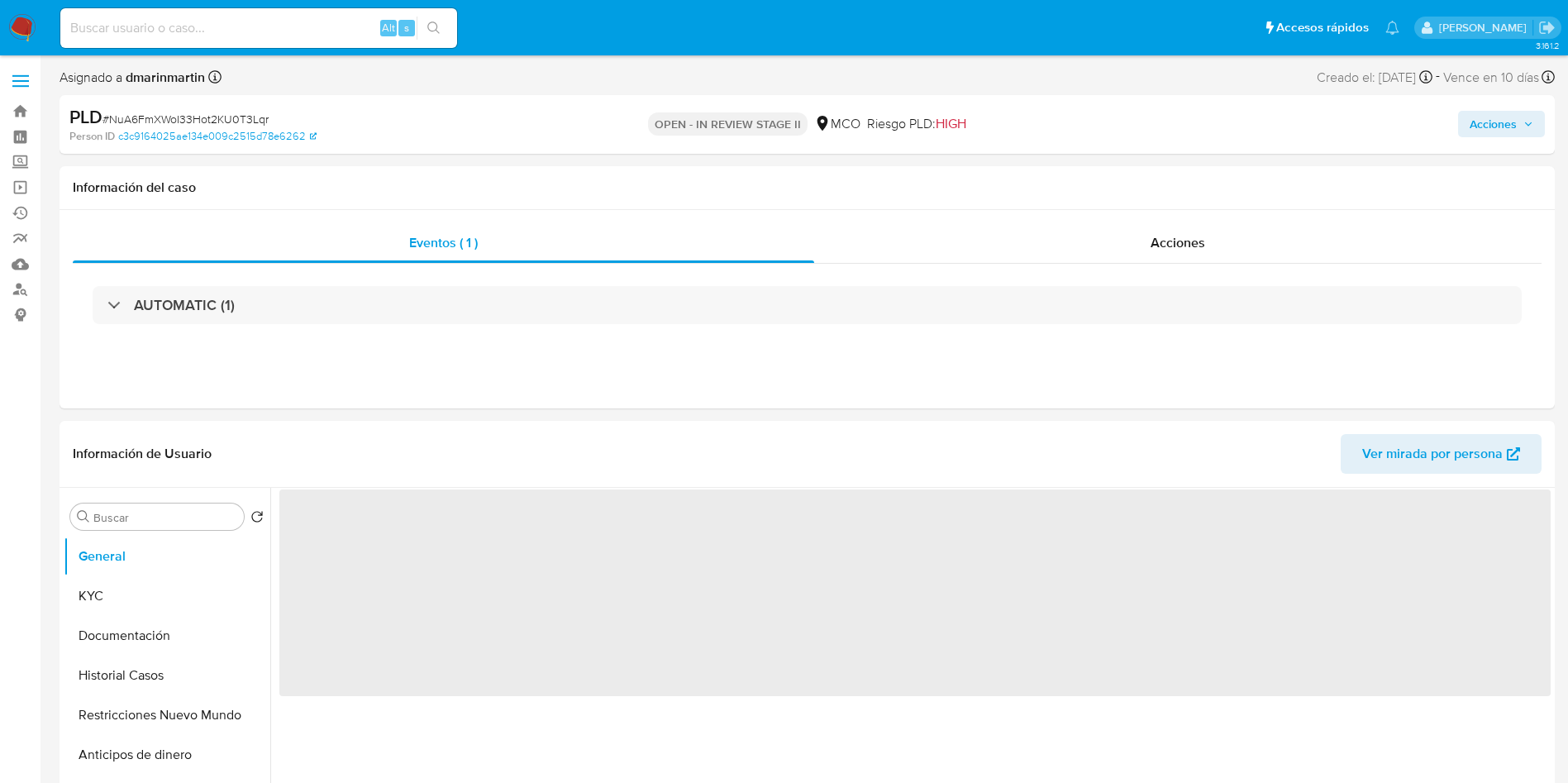
select select "10"
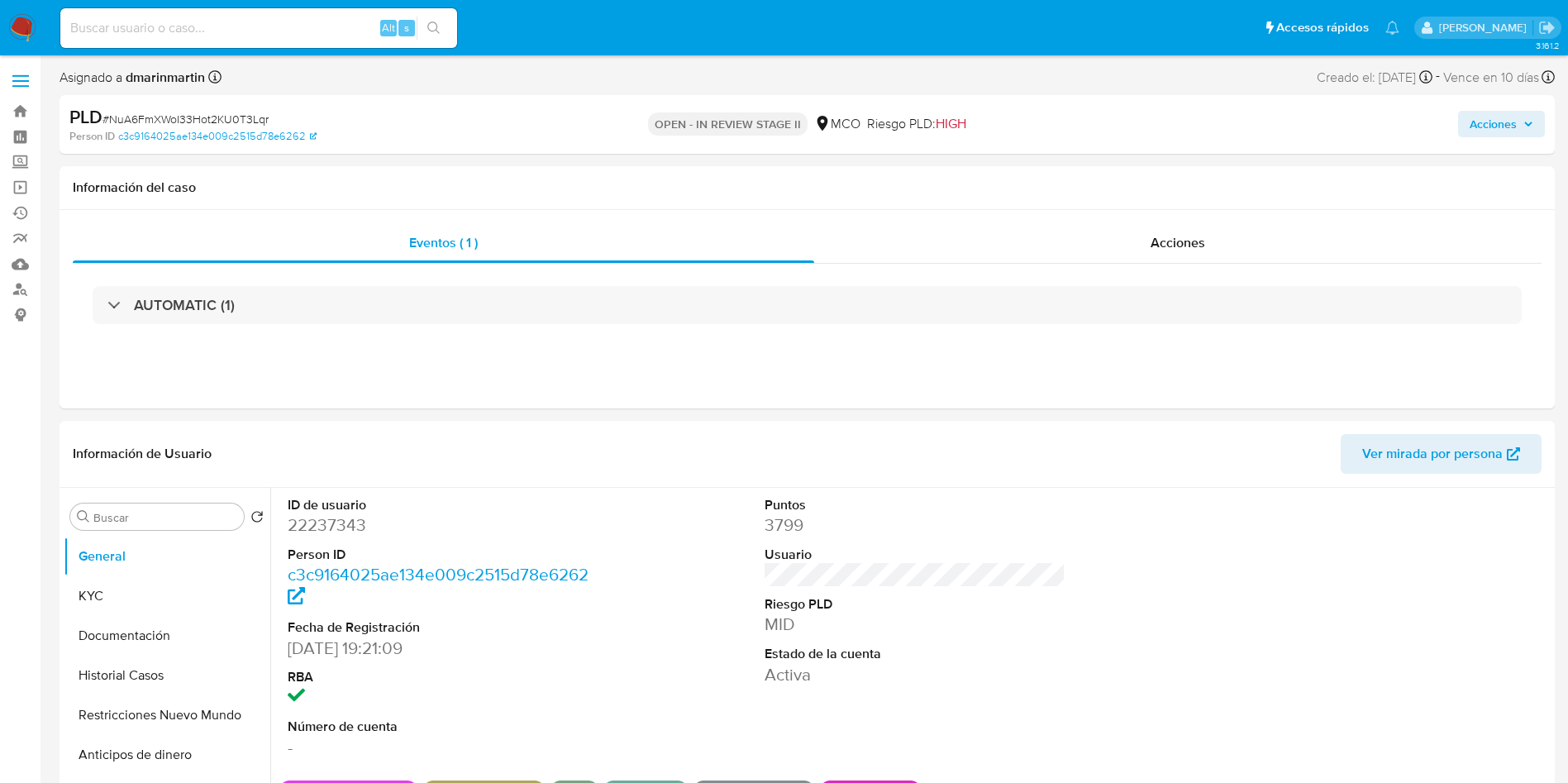
click at [1485, 134] on span "Acciones" at bounding box center [1493, 124] width 47 height 26
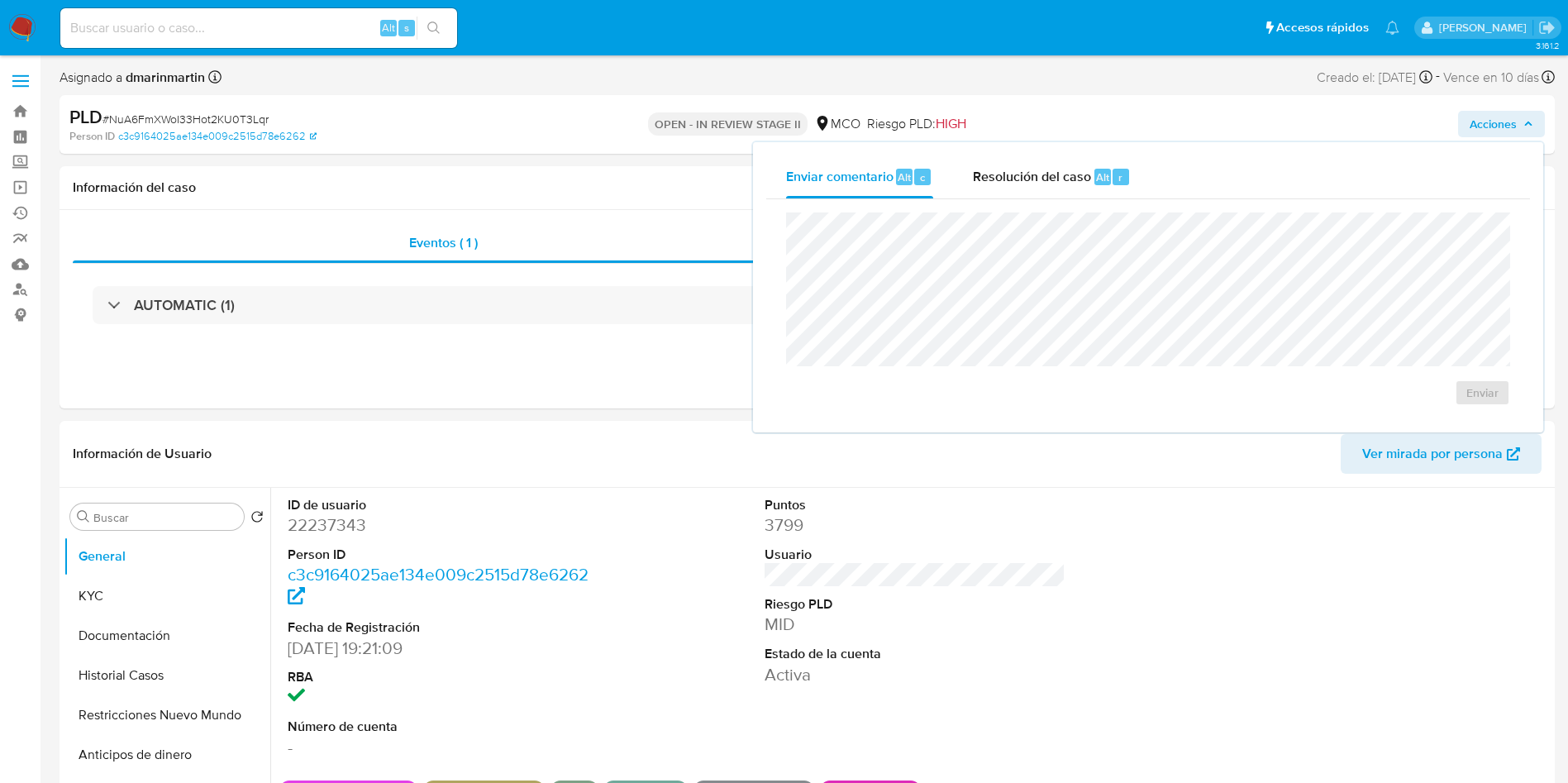
drag, startPoint x: 1102, startPoint y: 92, endPoint x: 1082, endPoint y: 164, distance: 74.7
click at [1101, 95] on div "Asignado a dmarinmartin Asignado el: [DATE] 12:50:16 Creado el: [DATE] Creado e…" at bounding box center [807, 109] width 1496 height 88
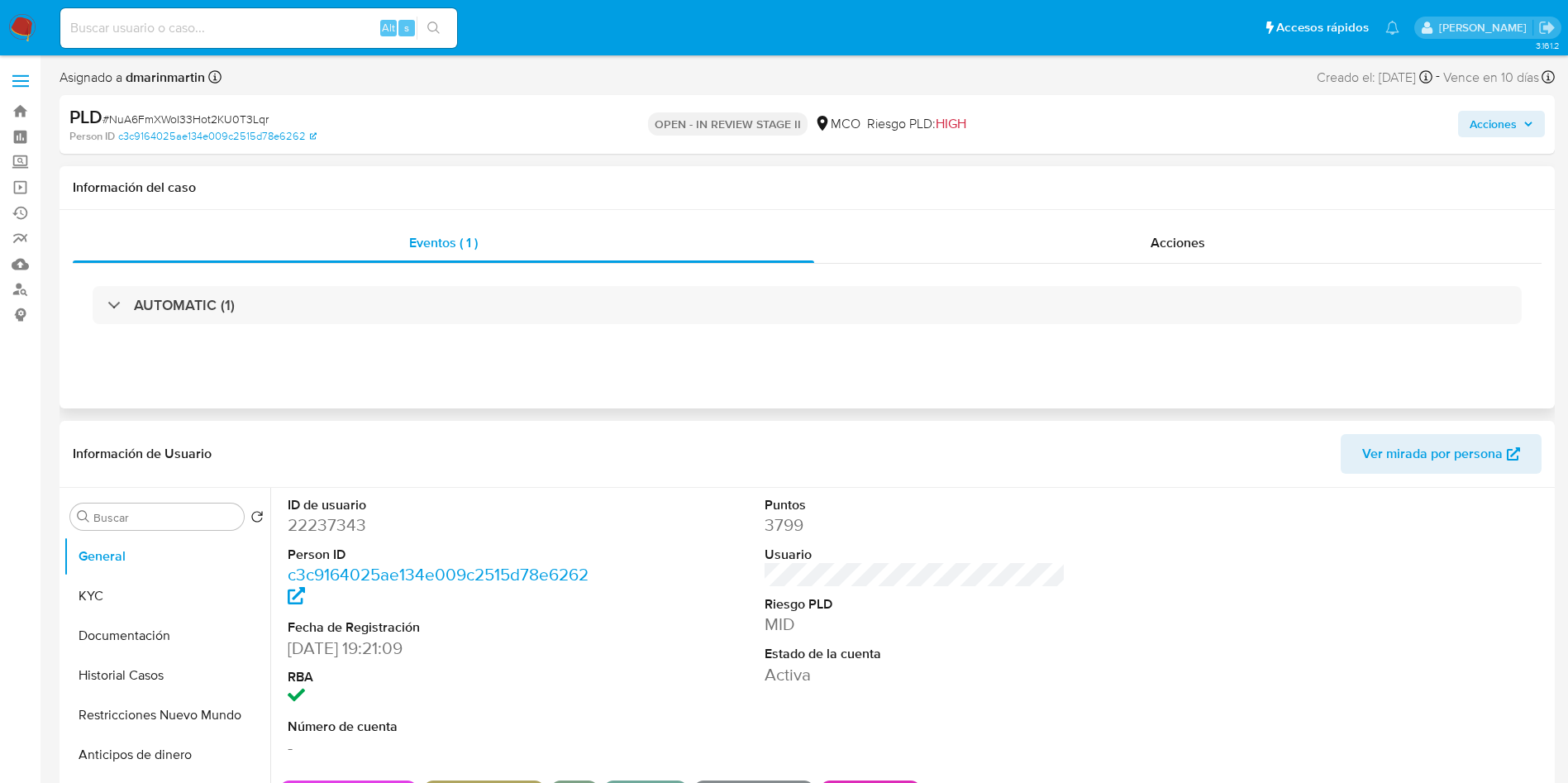
click at [1080, 166] on div "Información del caso" at bounding box center [807, 187] width 1496 height 43
drag, startPoint x: 1530, startPoint y: 126, endPoint x: 1490, endPoint y: 133, distance: 40.6
click at [1530, 126] on icon "button" at bounding box center [1528, 124] width 10 height 10
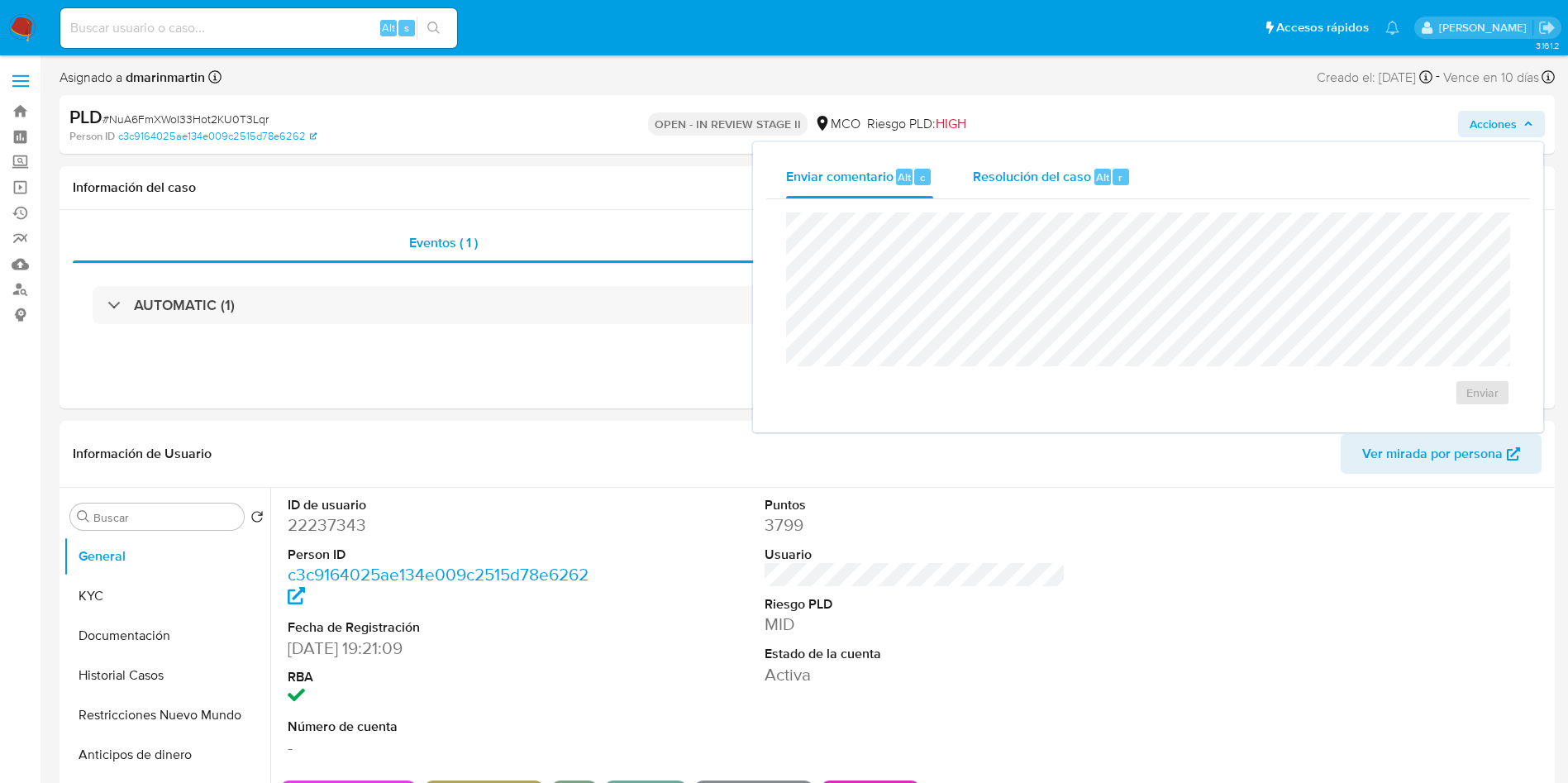
click at [1045, 172] on span "Resolución del caso" at bounding box center [1032, 177] width 118 height 19
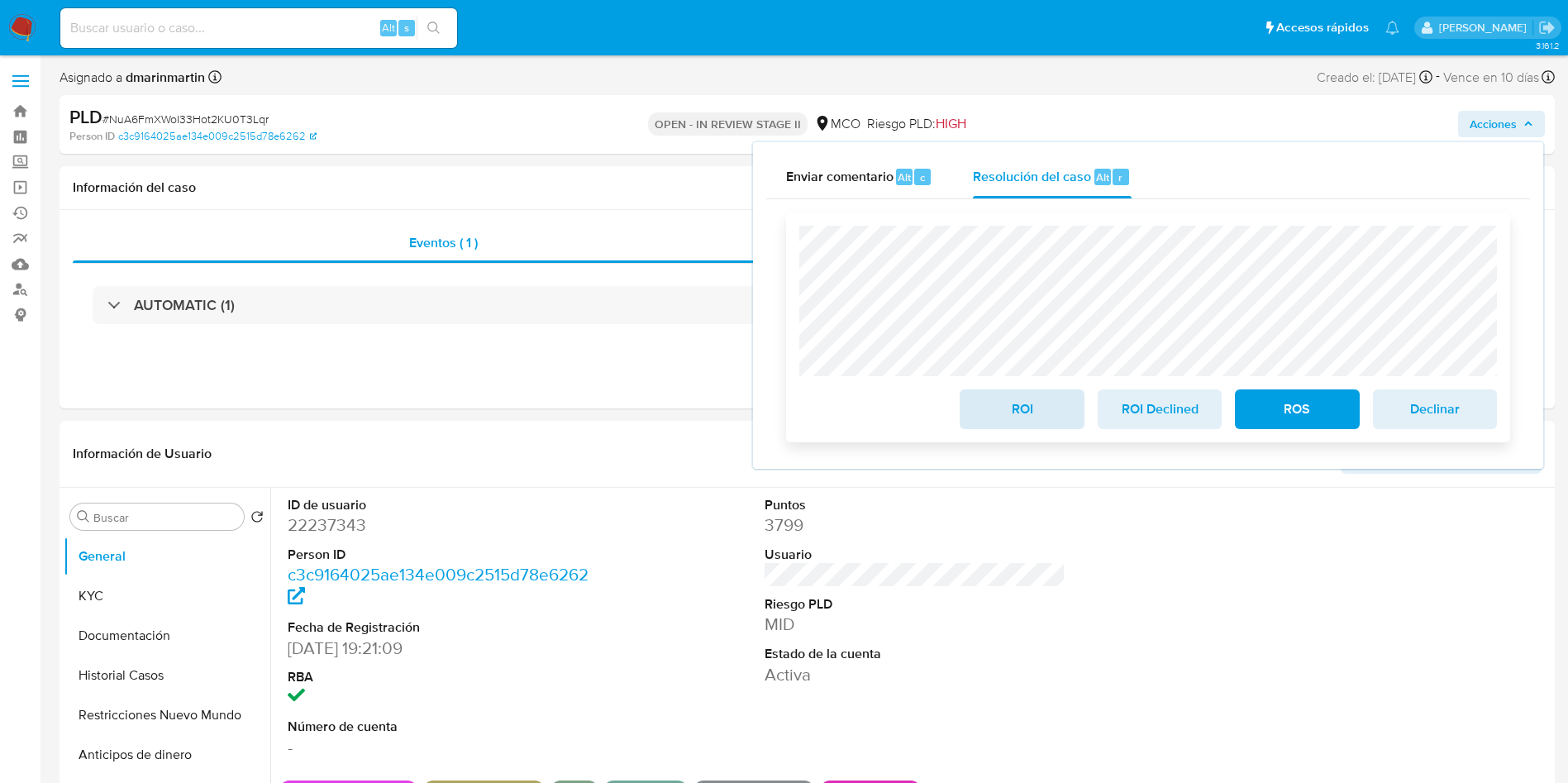
drag, startPoint x: 1012, startPoint y: 390, endPoint x: 1013, endPoint y: 414, distance: 24.0
click at [1012, 394] on div "ROI" at bounding box center [1022, 405] width 137 height 46
click at [1012, 424] on span "ROI" at bounding box center [1022, 409] width 81 height 37
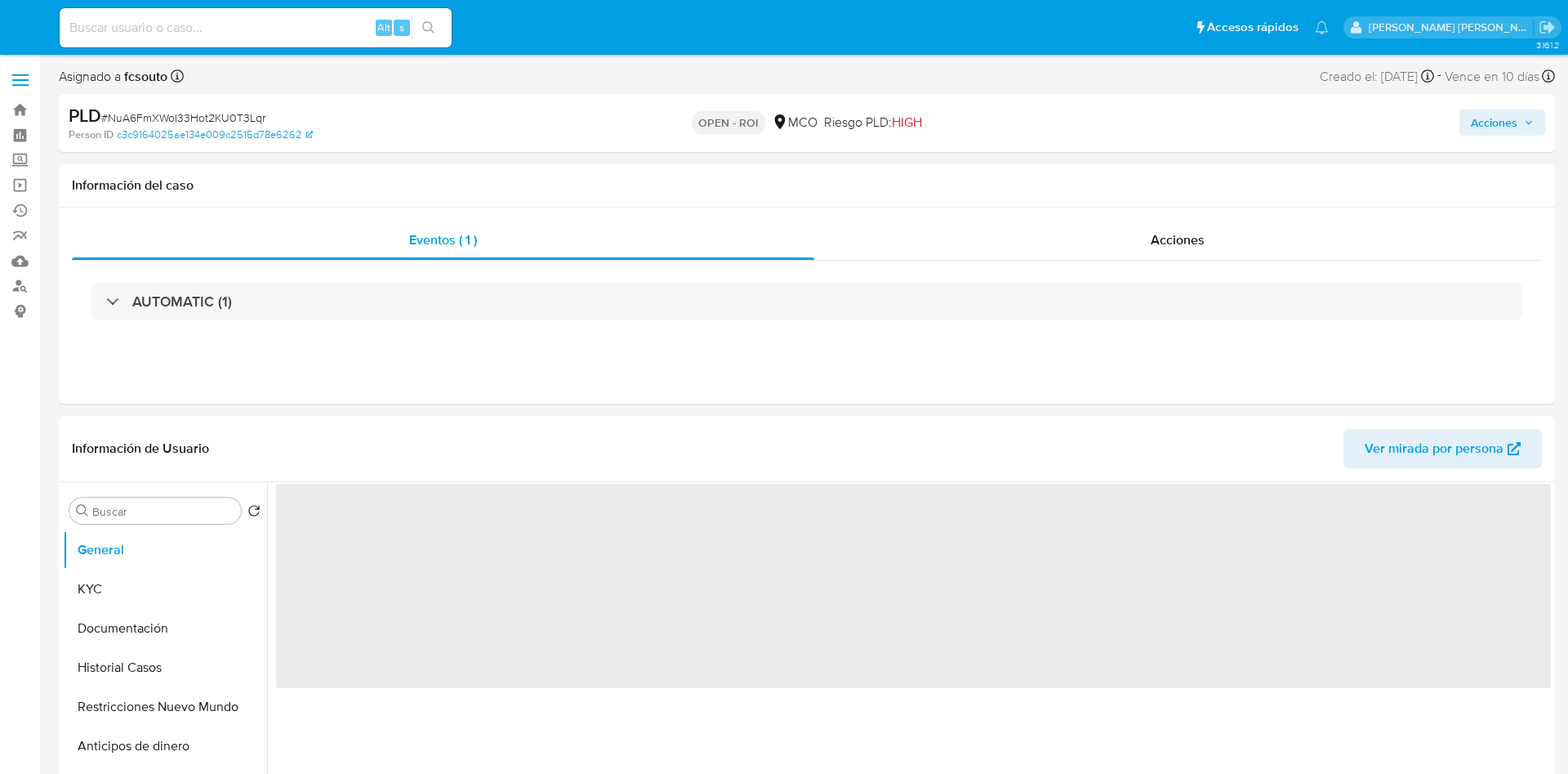
select select "10"
